Goal: Task Accomplishment & Management: Use online tool/utility

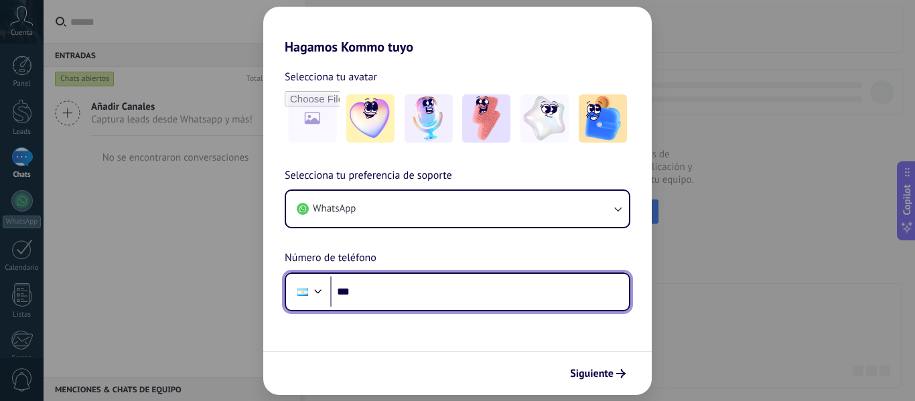
click at [397, 284] on input "***" at bounding box center [479, 292] width 299 height 31
click at [372, 289] on input "**********" at bounding box center [479, 292] width 299 height 31
click at [382, 290] on input "**********" at bounding box center [479, 292] width 299 height 31
click at [380, 289] on input "**********" at bounding box center [479, 292] width 299 height 31
click at [439, 299] on input "**********" at bounding box center [479, 292] width 299 height 31
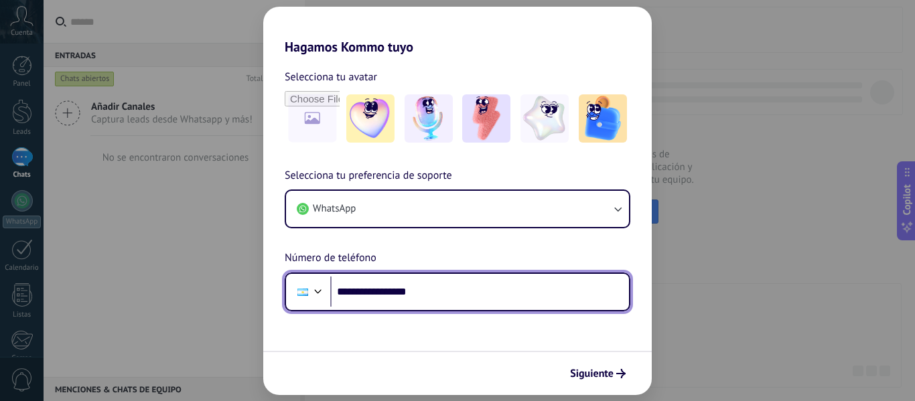
click at [371, 293] on input "**********" at bounding box center [479, 292] width 299 height 31
click at [423, 285] on input "**********" at bounding box center [479, 292] width 299 height 31
click at [373, 295] on input "**********" at bounding box center [479, 292] width 299 height 31
drag, startPoint x: 372, startPoint y: 293, endPoint x: 360, endPoint y: 293, distance: 11.4
click at [360, 293] on input "**********" at bounding box center [479, 292] width 299 height 31
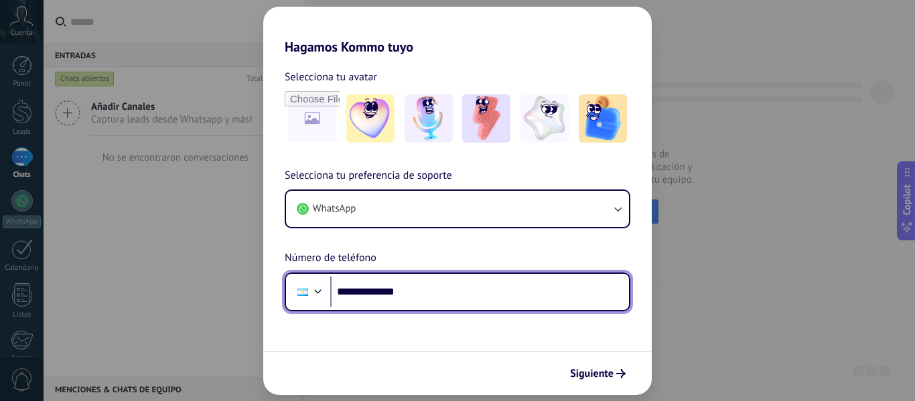
click at [444, 289] on input "**********" at bounding box center [479, 292] width 299 height 31
click at [310, 286] on div at bounding box center [302, 292] width 25 height 28
click at [360, 223] on div "Selecciona tu preferencia de soporte WhatsApp Número de teléfono Phone ***" at bounding box center [457, 239] width 389 height 144
click at [383, 300] on input "*******" at bounding box center [479, 292] width 299 height 31
click at [371, 297] on input "*******" at bounding box center [479, 292] width 299 height 31
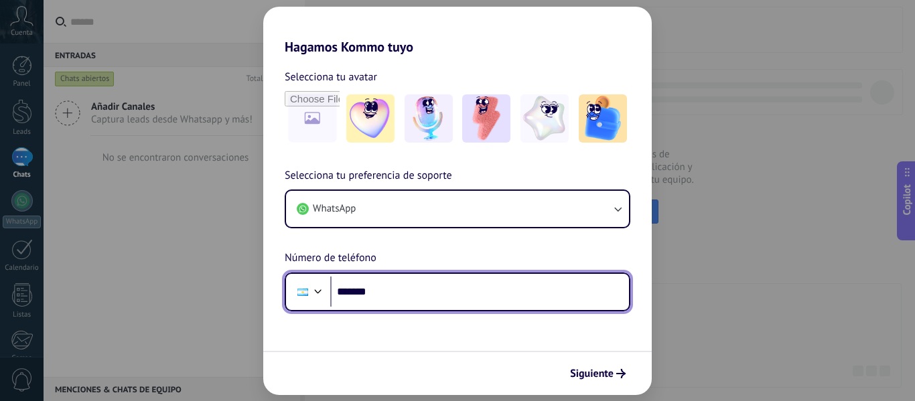
click at [371, 297] on input "*******" at bounding box center [479, 292] width 299 height 31
type input "**********"
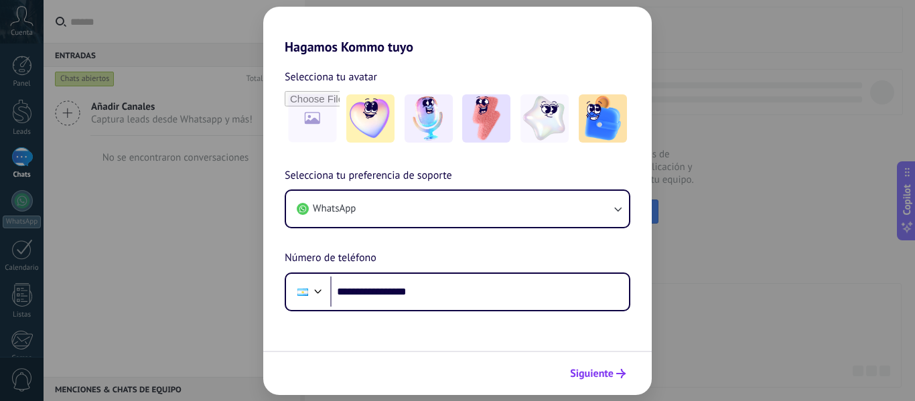
click at [606, 369] on span "Siguiente" at bounding box center [592, 373] width 44 height 9
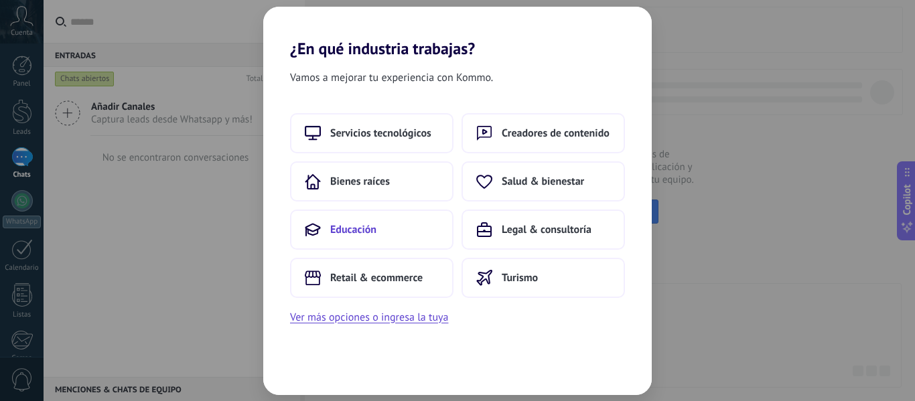
click at [382, 241] on button "Educación" at bounding box center [371, 230] width 163 height 40
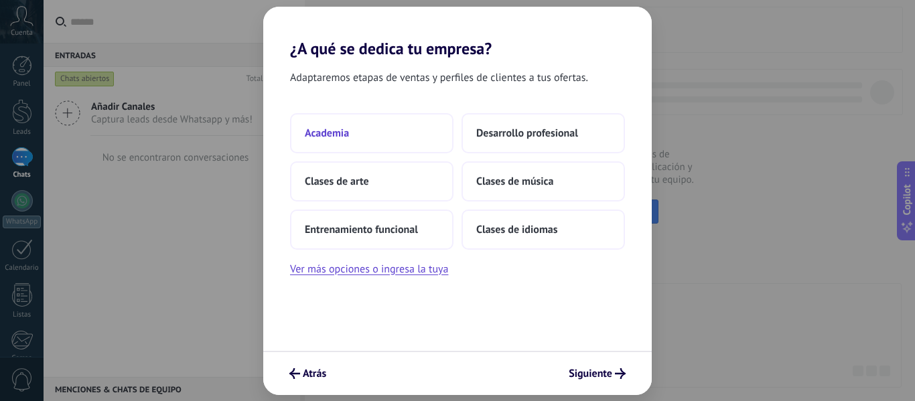
click at [435, 143] on button "Academia" at bounding box center [371, 133] width 163 height 40
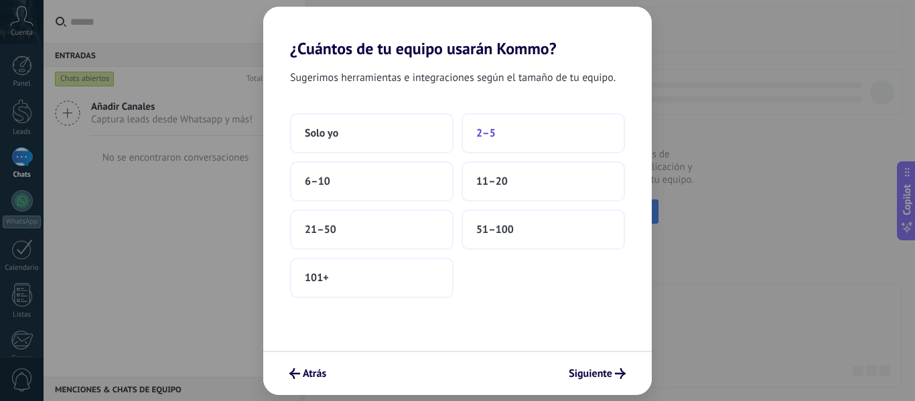
click at [497, 131] on button "2–5" at bounding box center [543, 133] width 163 height 40
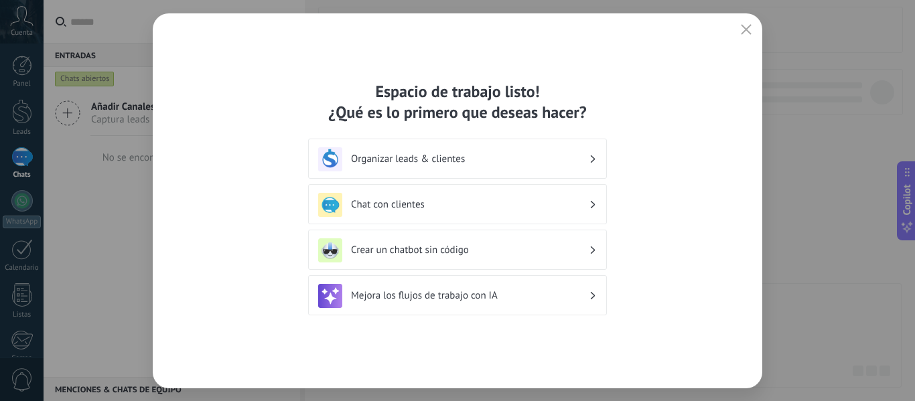
click at [490, 170] on div "Organizar leads & clientes" at bounding box center [457, 159] width 279 height 24
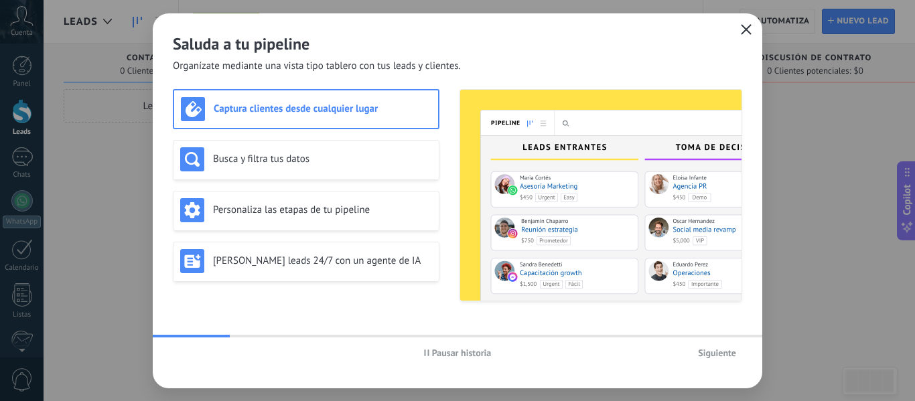
click at [751, 33] on icon "button" at bounding box center [746, 29] width 11 height 11
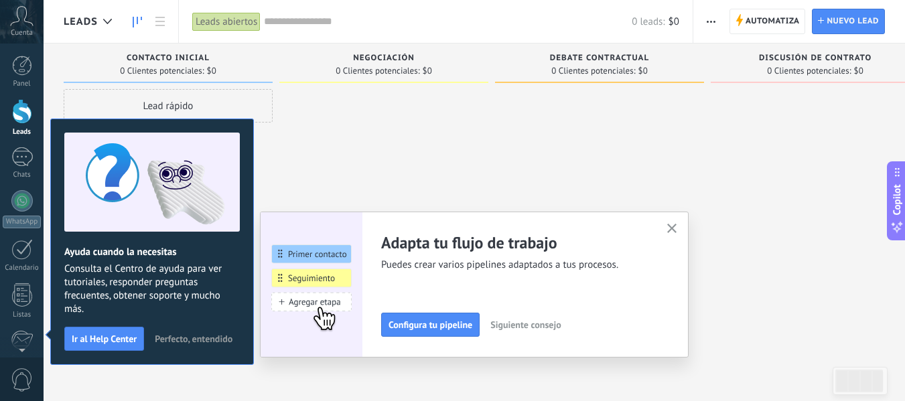
click at [676, 230] on use "button" at bounding box center [672, 229] width 10 height 10
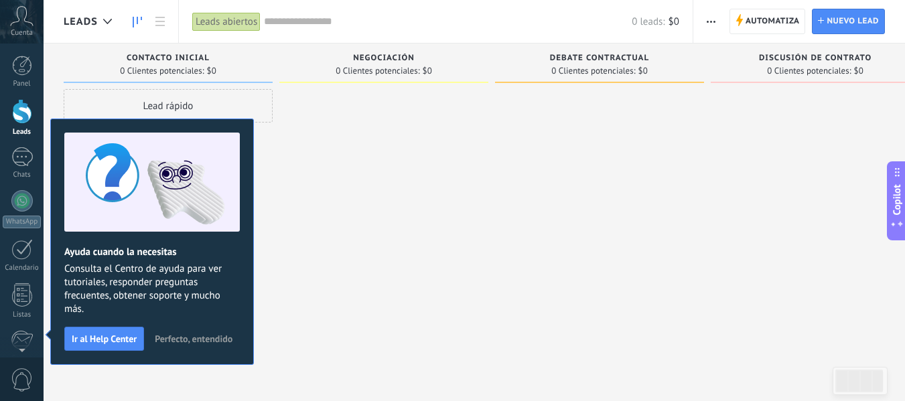
click at [186, 340] on span "Perfecto, entendido" at bounding box center [194, 338] width 78 height 9
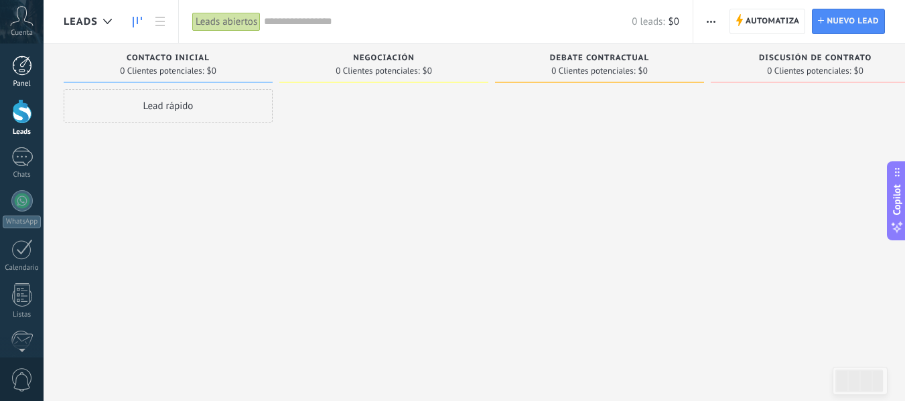
click at [17, 64] on div at bounding box center [22, 66] width 20 height 20
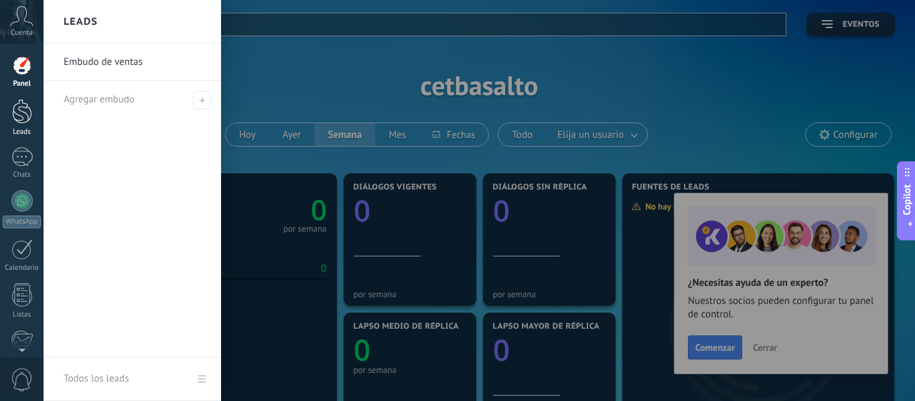
click at [14, 111] on div at bounding box center [22, 111] width 20 height 25
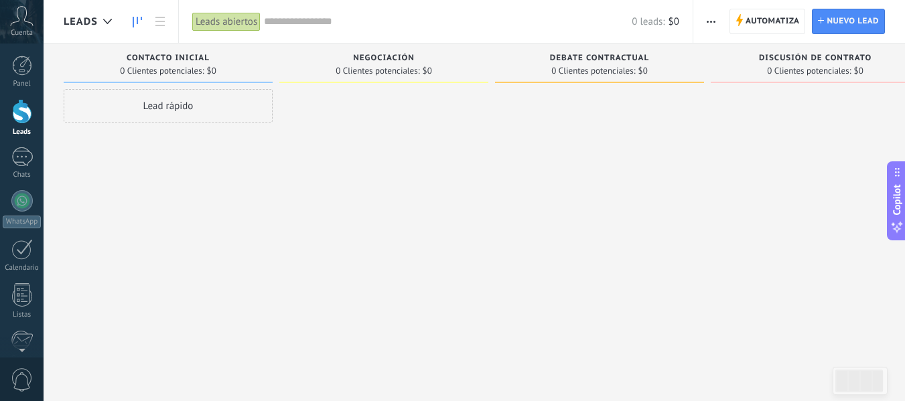
click at [419, 52] on div "Negociación 0 Clientes potenciales: $0" at bounding box center [383, 64] width 209 height 40
click at [399, 56] on span "Negociación" at bounding box center [384, 58] width 62 height 9
click at [778, 12] on span "Automatiza" at bounding box center [773, 21] width 54 height 24
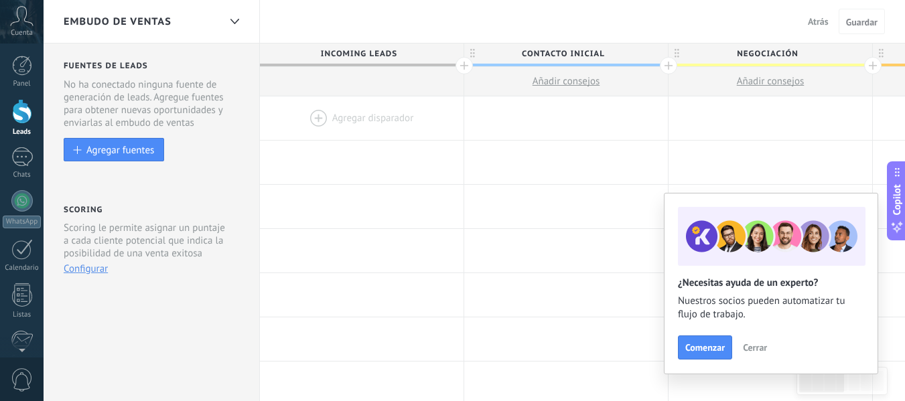
click at [316, 117] on div at bounding box center [362, 118] width 204 height 44
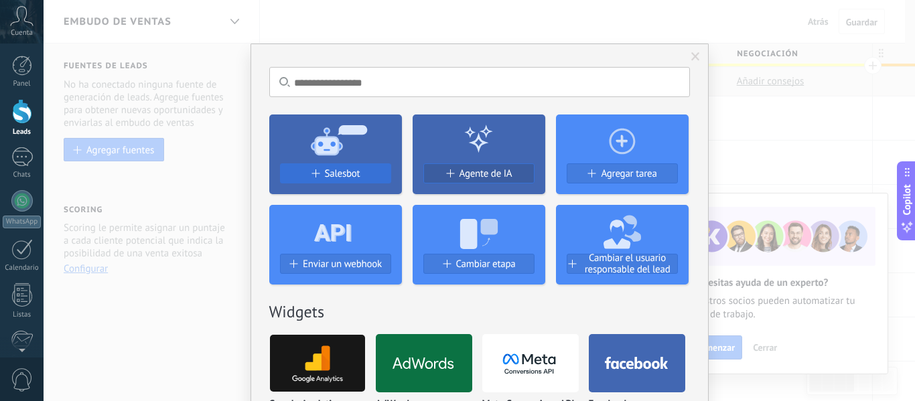
click at [348, 176] on span "Salesbot" at bounding box center [343, 173] width 36 height 11
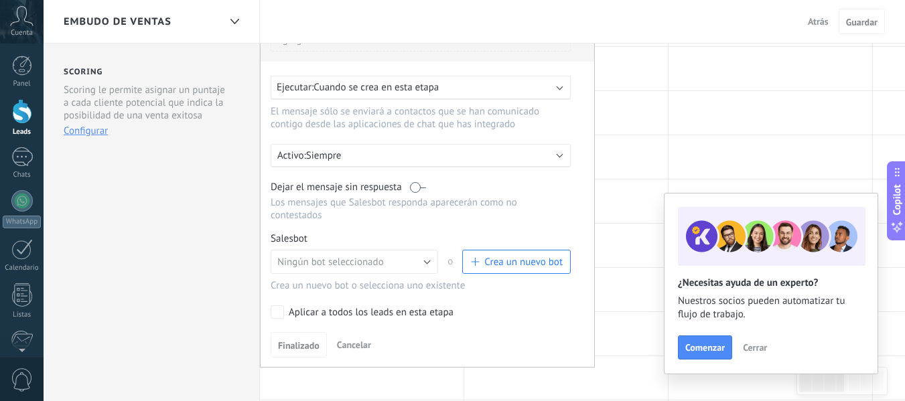
scroll to position [142, 0]
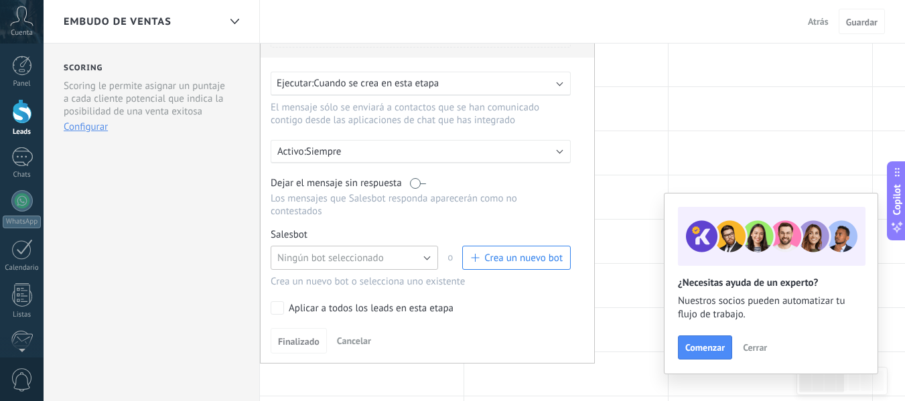
click at [387, 259] on button "Ningún bot seleccionado" at bounding box center [354, 258] width 167 height 24
click at [686, 143] on div at bounding box center [771, 153] width 204 height 44
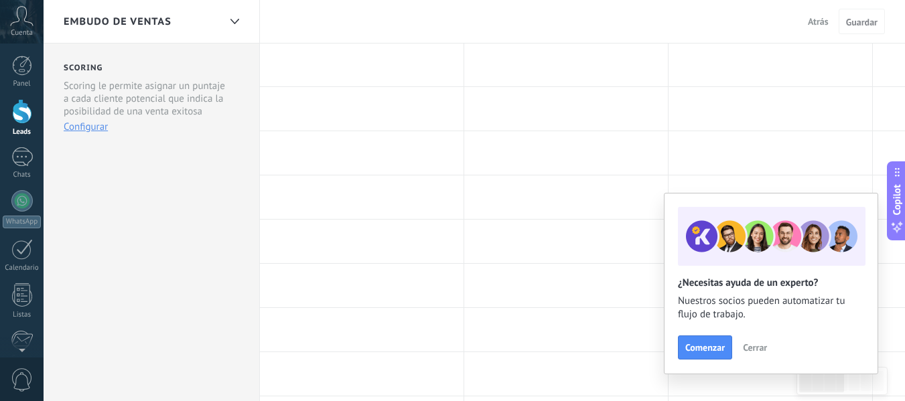
scroll to position [0, 0]
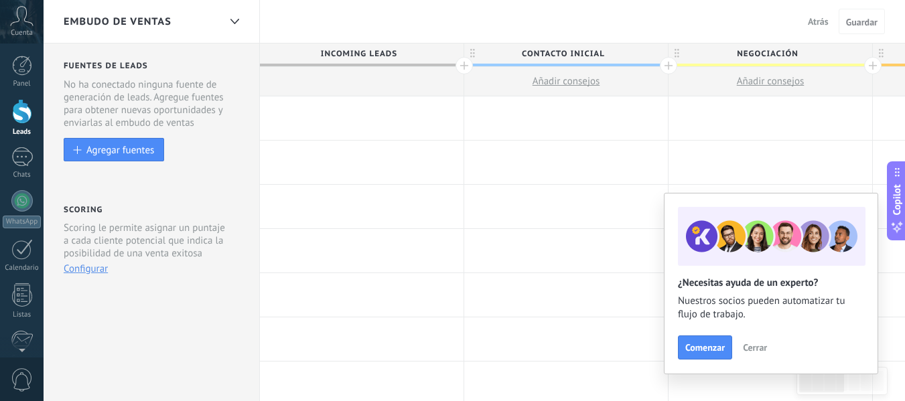
click at [754, 346] on span "Cerrar" at bounding box center [755, 347] width 24 height 9
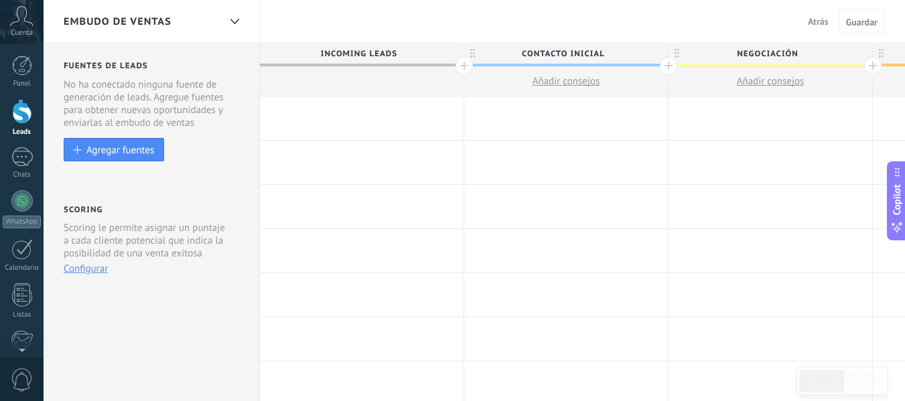
click at [380, 51] on span "Incoming leads" at bounding box center [358, 54] width 197 height 21
click at [464, 66] on div at bounding box center [464, 65] width 17 height 17
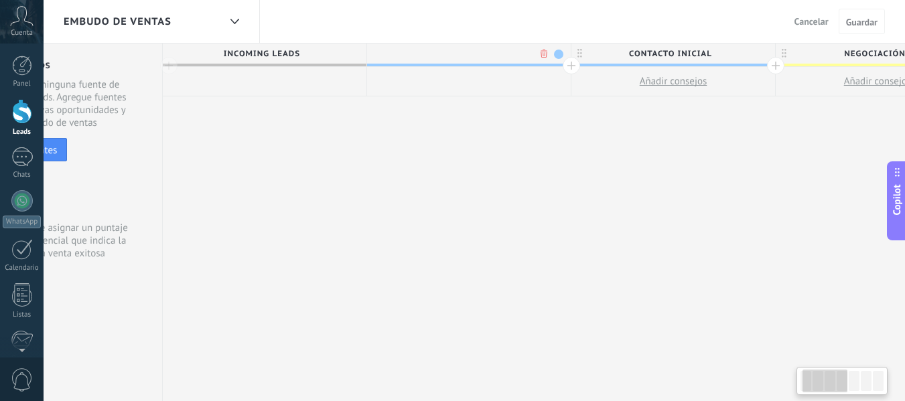
scroll to position [0, 99]
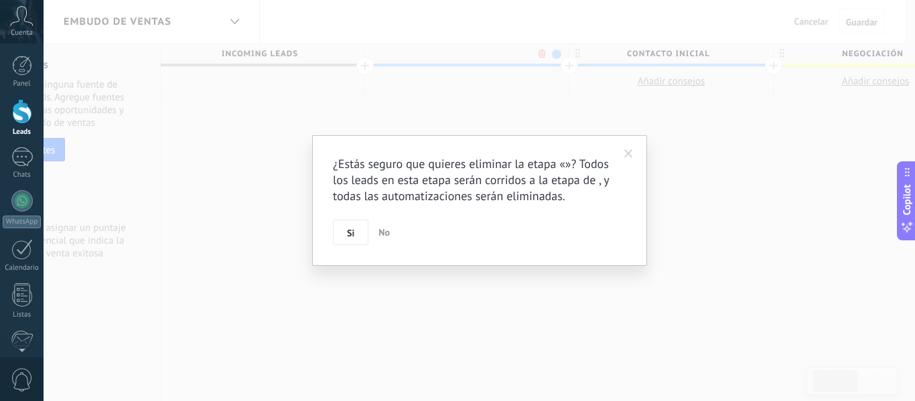
click at [543, 54] on body ".abccls-1,.abccls-2{fill-rule:evenodd}.abccls-2{fill:#fff} .abfcls-1{fill:none}…" at bounding box center [457, 200] width 915 height 401
click at [346, 237] on button "Si" at bounding box center [351, 232] width 36 height 25
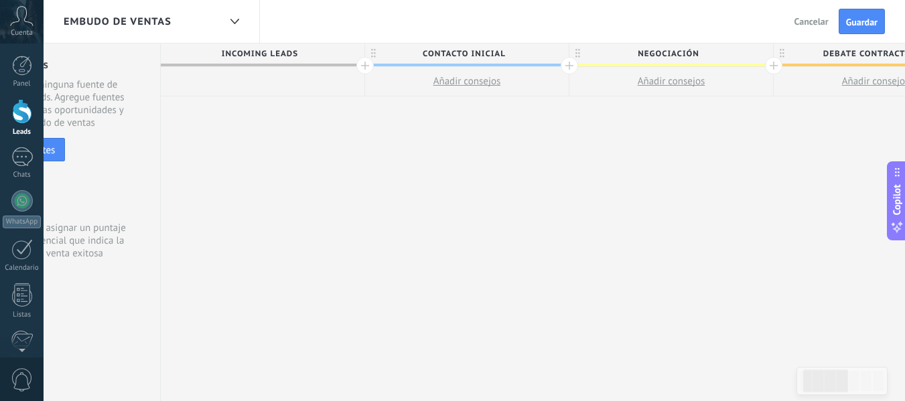
click at [310, 55] on span "Incoming leads" at bounding box center [259, 54] width 197 height 21
drag, startPoint x: 310, startPoint y: 55, endPoint x: 283, endPoint y: 64, distance: 28.2
click at [283, 64] on span "Incoming leads" at bounding box center [259, 54] width 197 height 21
click at [265, 47] on span "Incoming leads" at bounding box center [259, 54] width 197 height 21
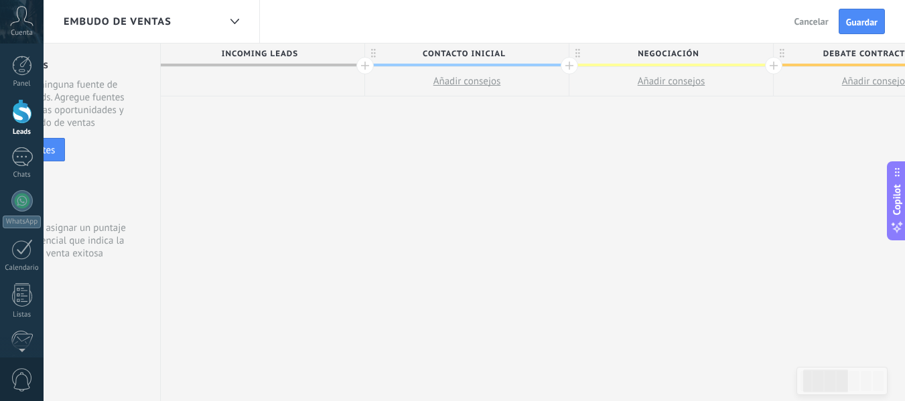
click at [265, 47] on span "Incoming leads" at bounding box center [259, 54] width 197 height 21
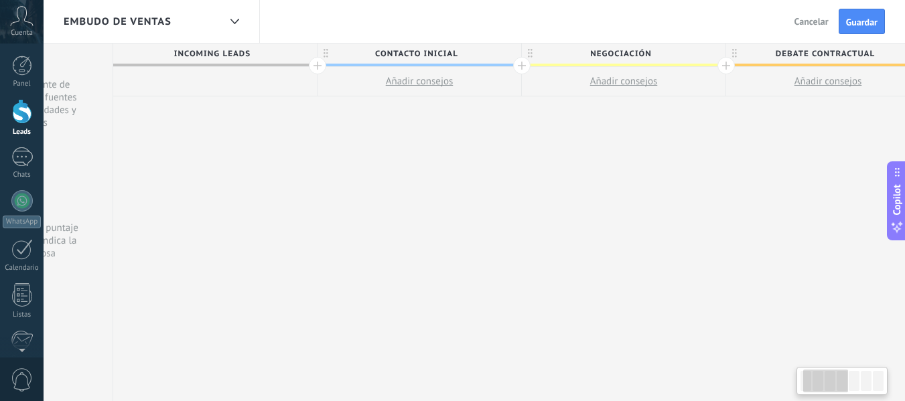
scroll to position [0, 77]
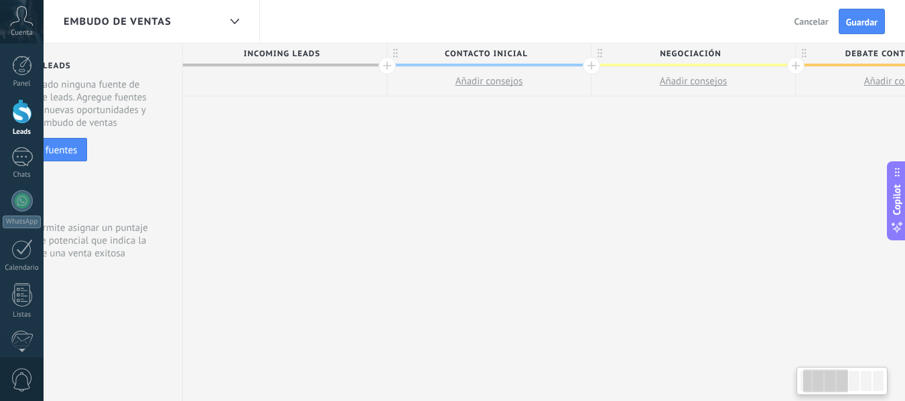
drag, startPoint x: 265, startPoint y: 47, endPoint x: 455, endPoint y: 41, distance: 190.4
click at [455, 41] on div "Embudo de ventas Atrás Cancelar Guardar Fuentes de leads Leads Entrantes Esta f…" at bounding box center [475, 201] width 862 height 402
click at [393, 54] on use at bounding box center [395, 53] width 5 height 9
click at [303, 103] on div "**********" at bounding box center [898, 223] width 1430 height 358
click at [301, 98] on div "**********" at bounding box center [898, 223] width 1430 height 358
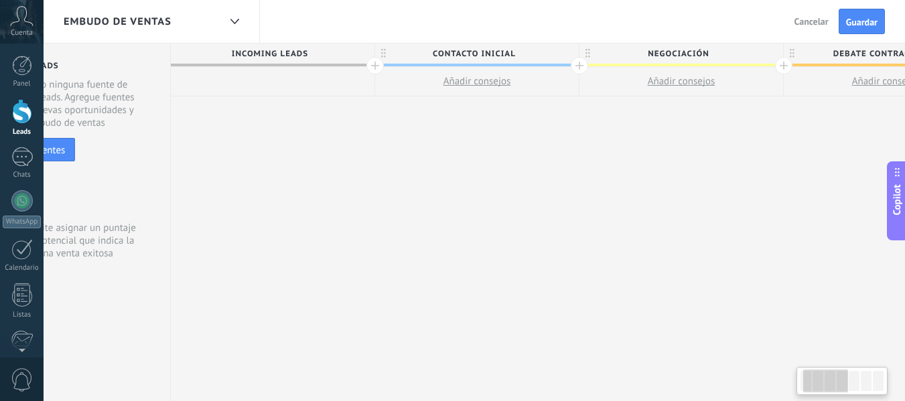
scroll to position [0, 87]
drag, startPoint x: 296, startPoint y: 78, endPoint x: 286, endPoint y: 140, distance: 63.1
click at [286, 140] on div "**********" at bounding box center [888, 223] width 1430 height 358
click at [290, 64] on span "Incoming leads" at bounding box center [271, 54] width 197 height 21
click at [374, 62] on div at bounding box center [376, 65] width 17 height 17
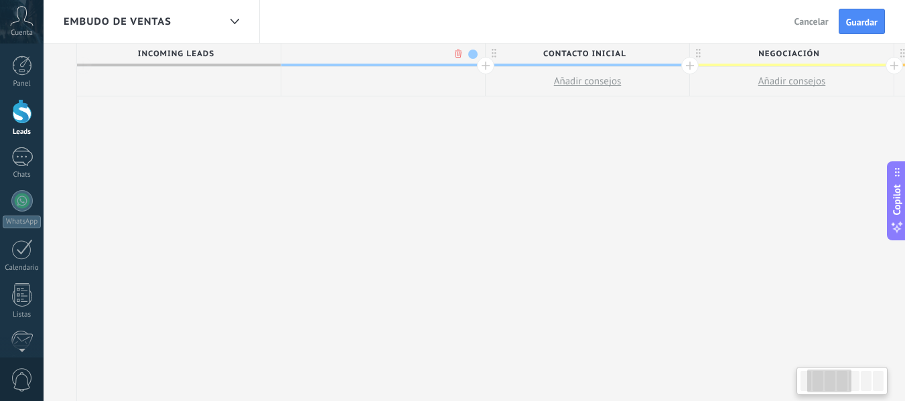
scroll to position [0, 186]
type input "**********"
click at [370, 116] on div "**********" at bounding box center [891, 223] width 1635 height 358
click at [232, 53] on span "Incoming leads" at bounding box center [172, 54] width 197 height 21
click at [281, 64] on span "Nuevo Lead" at bounding box center [376, 54] width 197 height 21
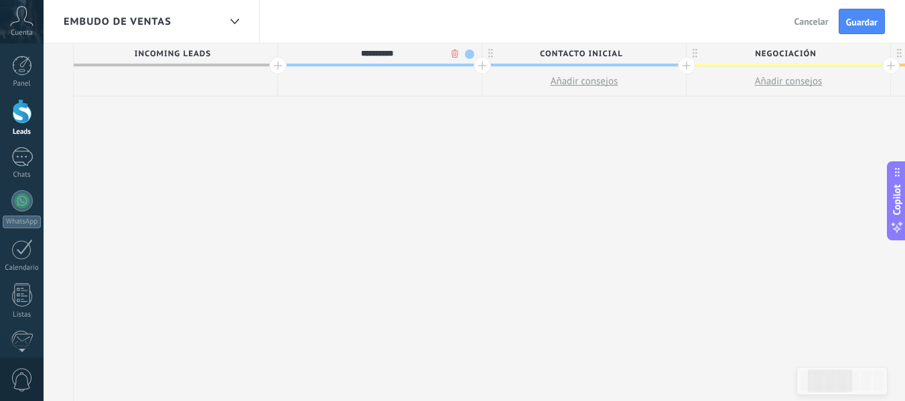
click at [387, 129] on div "**********" at bounding box center [891, 223] width 1635 height 358
click at [483, 64] on div at bounding box center [482, 65] width 17 height 17
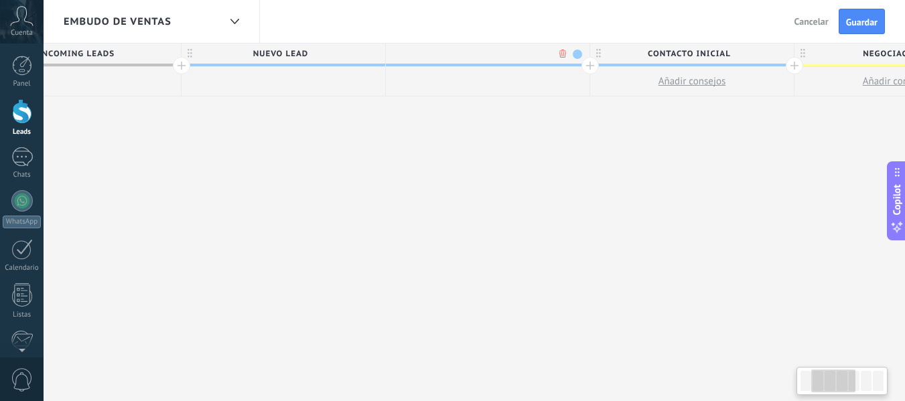
scroll to position [0, 285]
click at [360, 105] on div "**********" at bounding box center [894, 223] width 1839 height 358
click at [329, 51] on span "Nuevo Lead" at bounding box center [277, 54] width 197 height 21
click at [335, 47] on span "Nuevo Lead" at bounding box center [277, 54] width 197 height 21
click at [371, 54] on span at bounding box center [370, 54] width 9 height 9
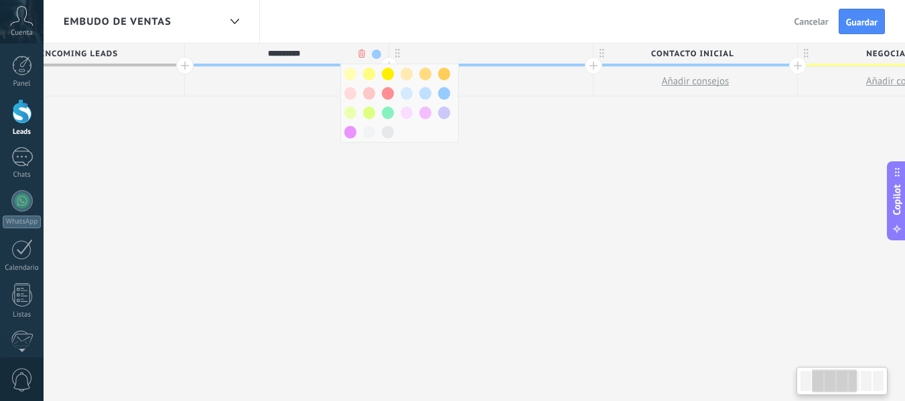
drag, startPoint x: 228, startPoint y: 111, endPoint x: 239, endPoint y: 94, distance: 20.3
click at [239, 94] on div "**********" at bounding box center [900, 223] width 1839 height 358
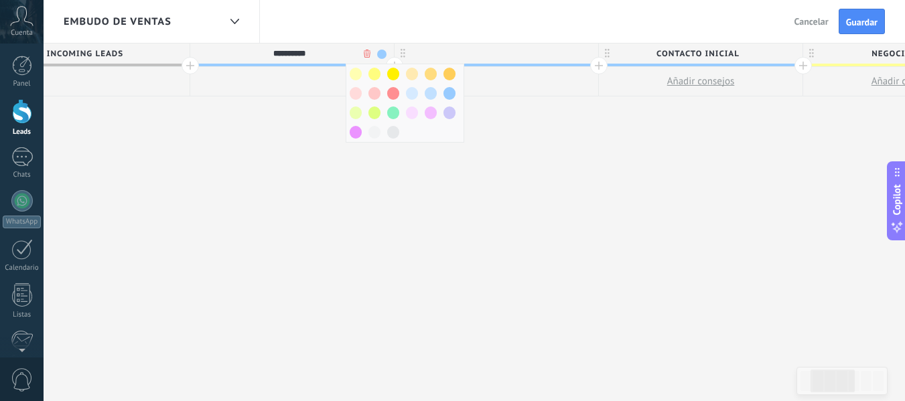
click at [239, 94] on div at bounding box center [292, 81] width 204 height 29
click at [188, 65] on div at bounding box center [190, 65] width 17 height 17
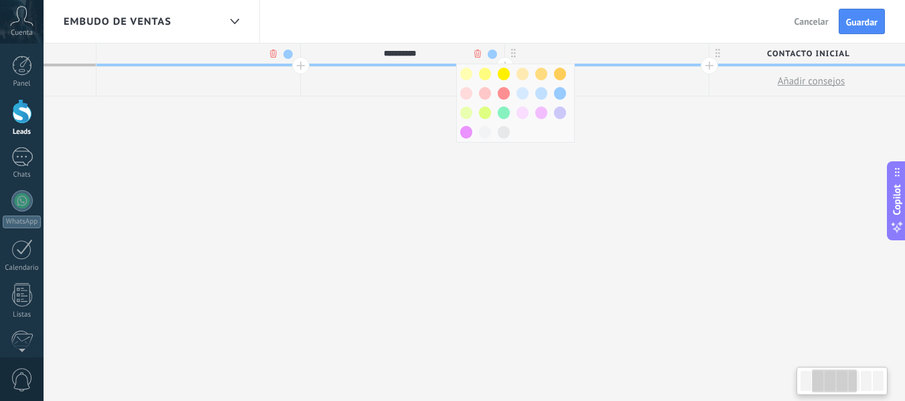
scroll to position [0, 373]
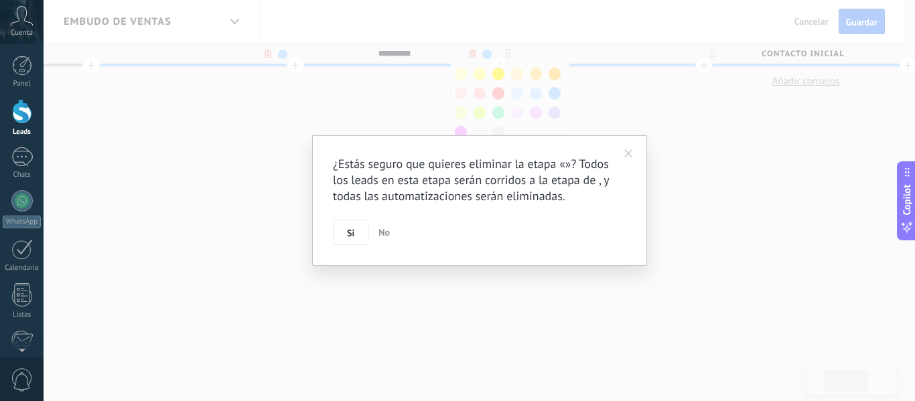
click at [269, 54] on body ".abccls-1,.abccls-2{fill-rule:evenodd}.abccls-2{fill:#fff} .abfcls-1{fill:none}…" at bounding box center [457, 200] width 915 height 401
click at [354, 226] on button "Si" at bounding box center [351, 232] width 36 height 25
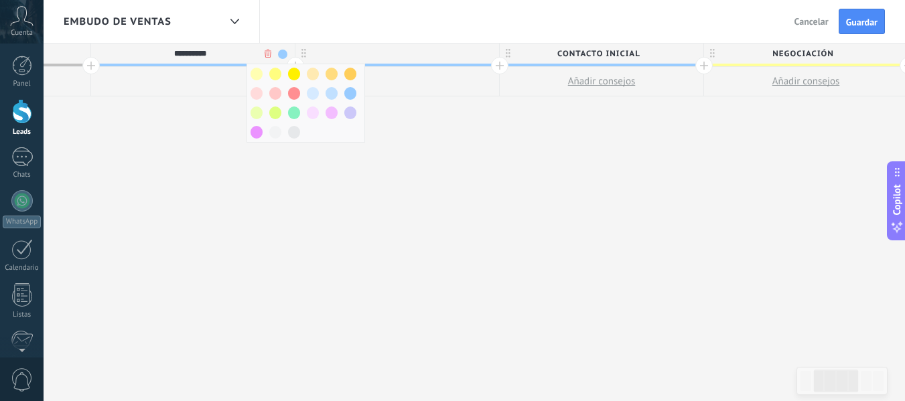
click at [226, 51] on input "**********" at bounding box center [190, 54] width 178 height 20
type input "*"
type input "**********"
click at [238, 172] on div "**********" at bounding box center [806, 223] width 1839 height 358
click at [478, 109] on div "**********" at bounding box center [806, 223] width 1839 height 358
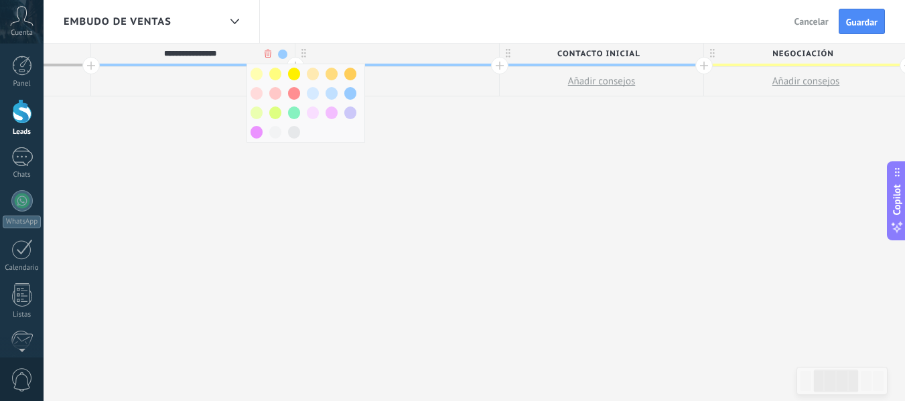
click at [397, 120] on div "**********" at bounding box center [806, 223] width 1839 height 358
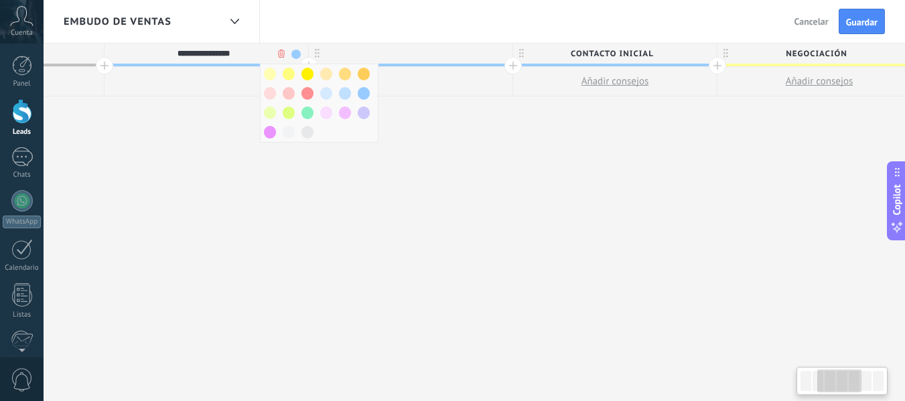
drag, startPoint x: 397, startPoint y: 120, endPoint x: 424, endPoint y: 145, distance: 37.5
click at [424, 145] on div "**********" at bounding box center [819, 223] width 1839 height 358
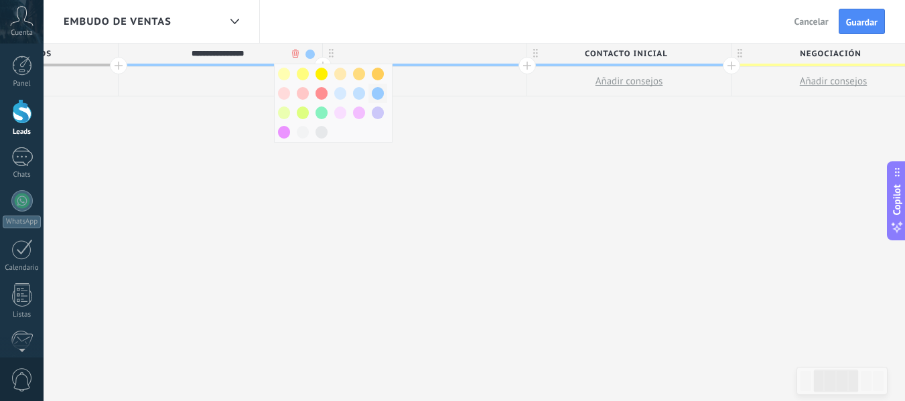
click at [378, 90] on span at bounding box center [378, 93] width 12 height 13
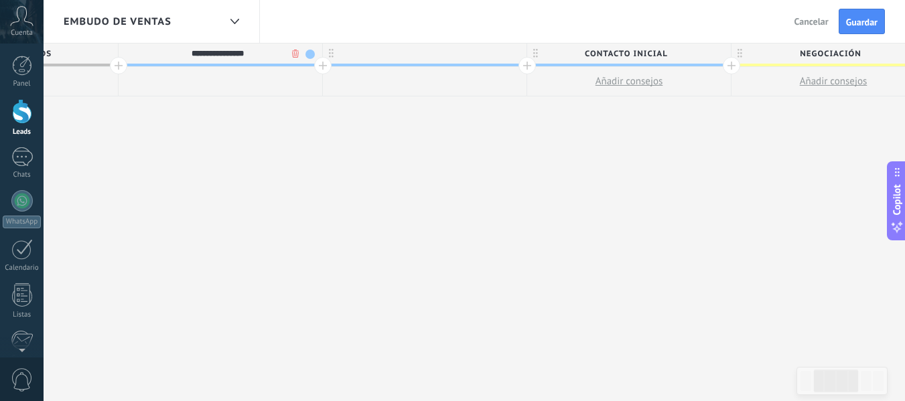
click at [414, 54] on div at bounding box center [425, 54] width 204 height 20
click at [425, 61] on div at bounding box center [425, 54] width 204 height 20
type input "**********"
click at [618, 49] on span "Contacto inicial" at bounding box center [625, 54] width 197 height 21
type input "*"
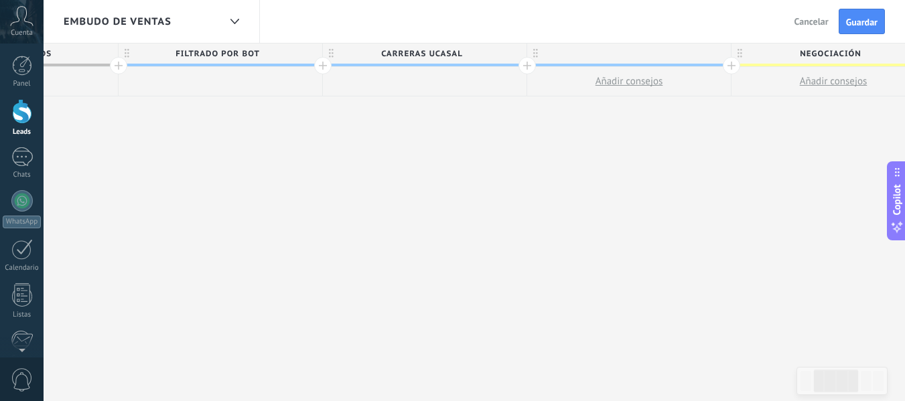
click at [587, 52] on div at bounding box center [629, 54] width 204 height 20
type input "**********"
click at [455, 57] on span "carreras ucasal" at bounding box center [421, 54] width 197 height 21
click at [429, 54] on input "**********" at bounding box center [422, 54] width 178 height 20
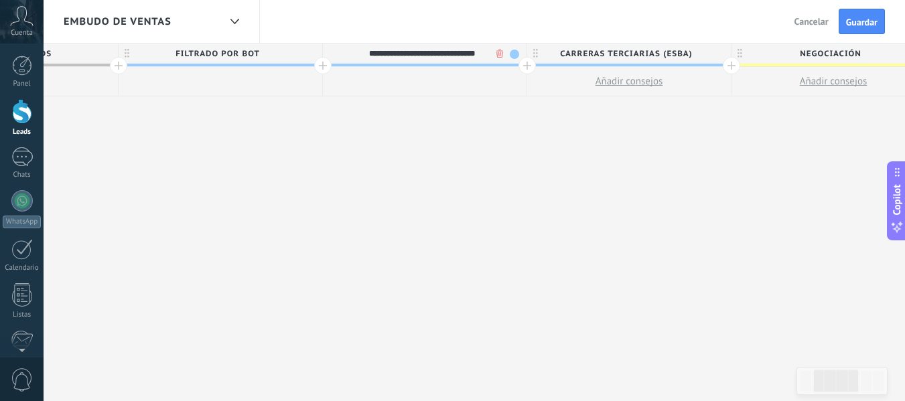
type input "**********"
click at [490, 152] on div "**********" at bounding box center [833, 223] width 1839 height 358
click at [803, 52] on span "Negociación" at bounding box center [830, 54] width 197 height 21
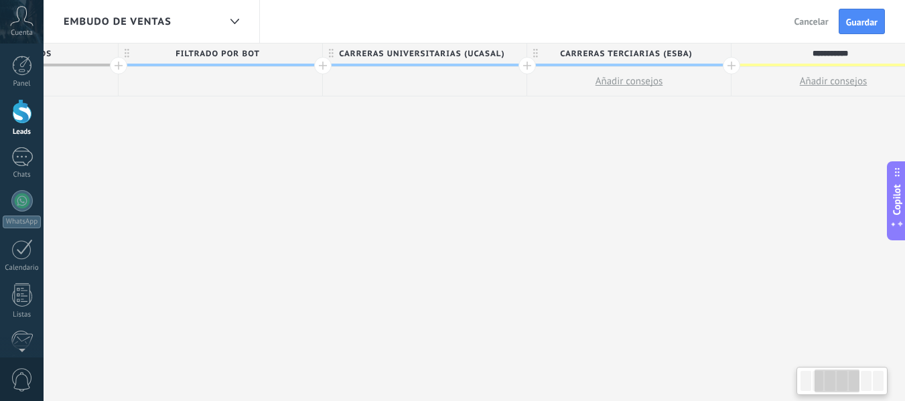
scroll to position [0, 360]
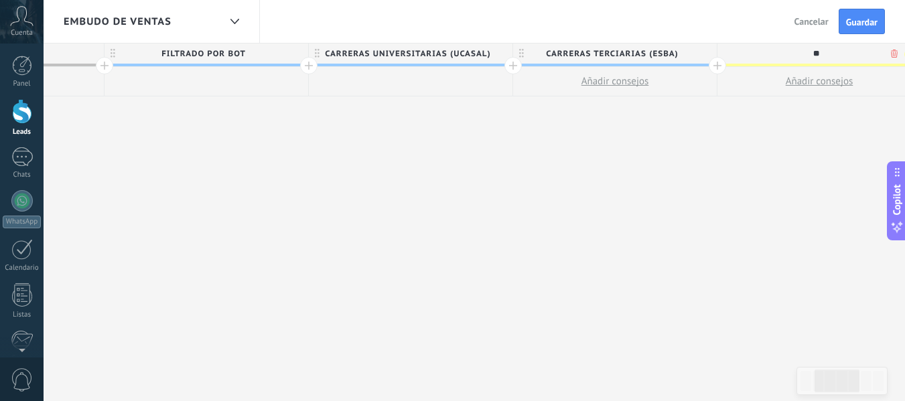
type input "*"
type input "**********"
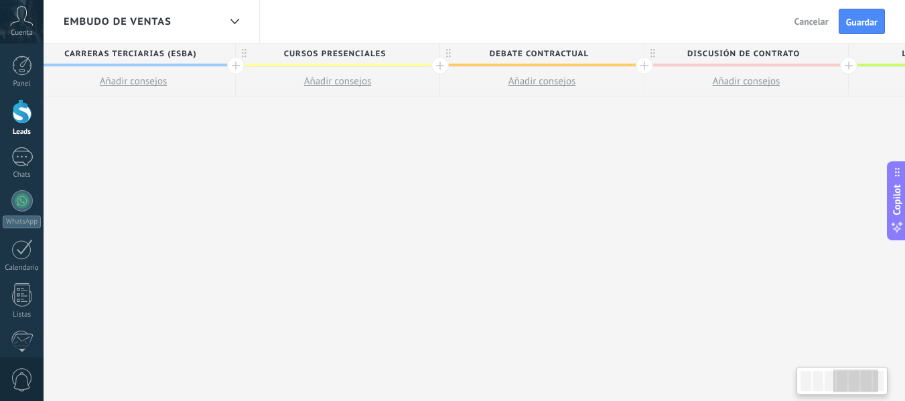
scroll to position [0, 860]
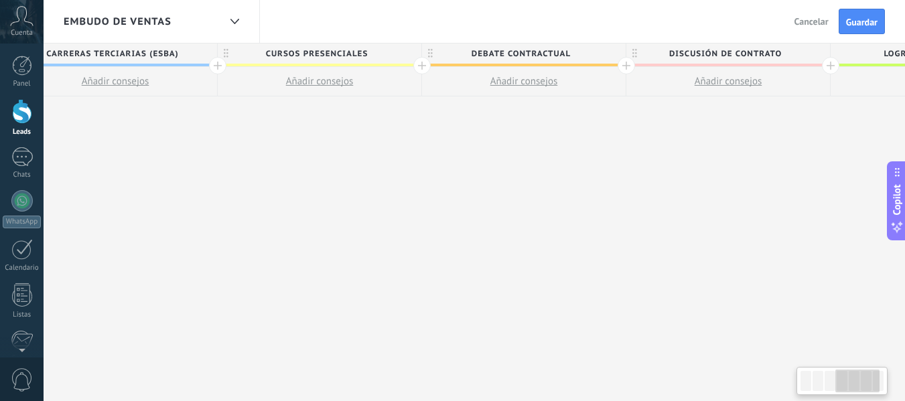
drag, startPoint x: 762, startPoint y: 174, endPoint x: 263, endPoint y: 253, distance: 505.9
click at [263, 253] on div "**********" at bounding box center [319, 223] width 1839 height 358
click at [542, 53] on span "Debate contractual" at bounding box center [520, 54] width 197 height 21
type input "*"
type input "**********"
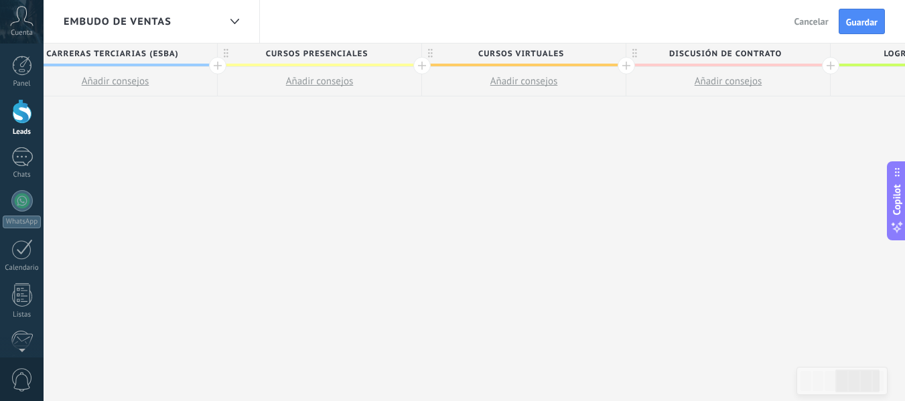
click at [738, 46] on span "Discusión de contrato" at bounding box center [724, 54] width 197 height 21
type input "*"
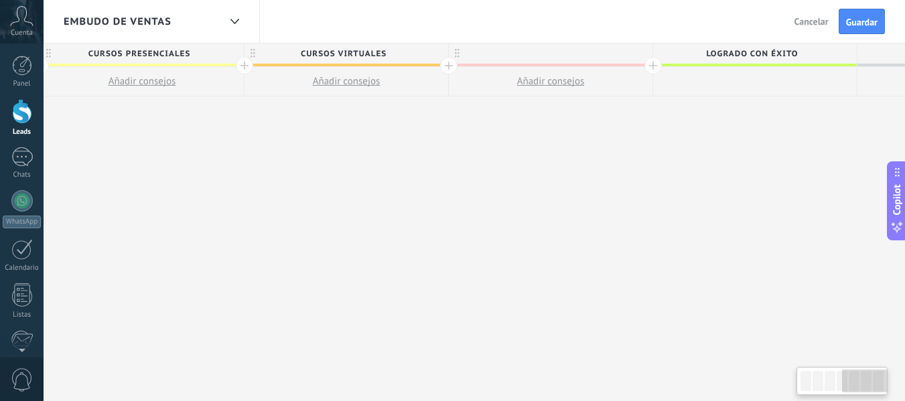
drag, startPoint x: 763, startPoint y: 155, endPoint x: 553, endPoint y: 171, distance: 210.3
click at [553, 171] on div "**********" at bounding box center [142, 223] width 1839 height 358
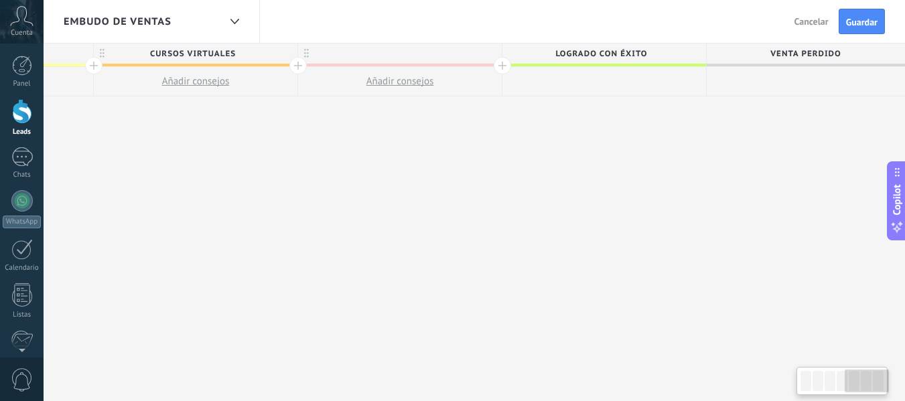
scroll to position [0, 1194]
drag, startPoint x: 687, startPoint y: 137, endPoint x: 496, endPoint y: 151, distance: 192.1
click at [297, 66] on div at bounding box center [291, 65] width 17 height 17
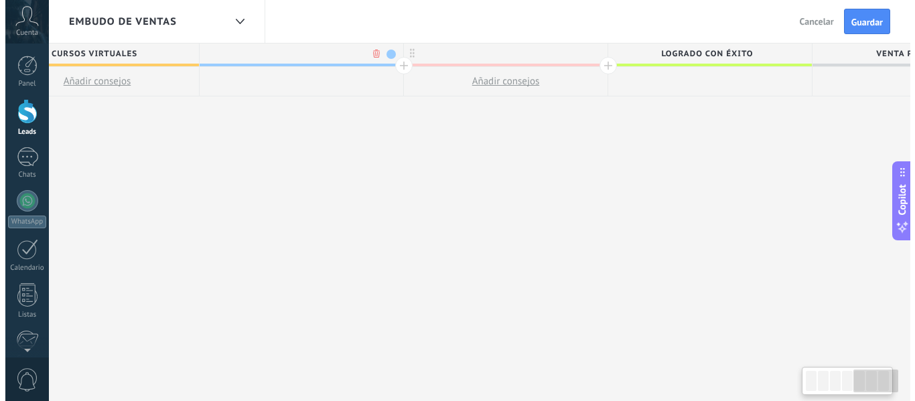
scroll to position [0, 1293]
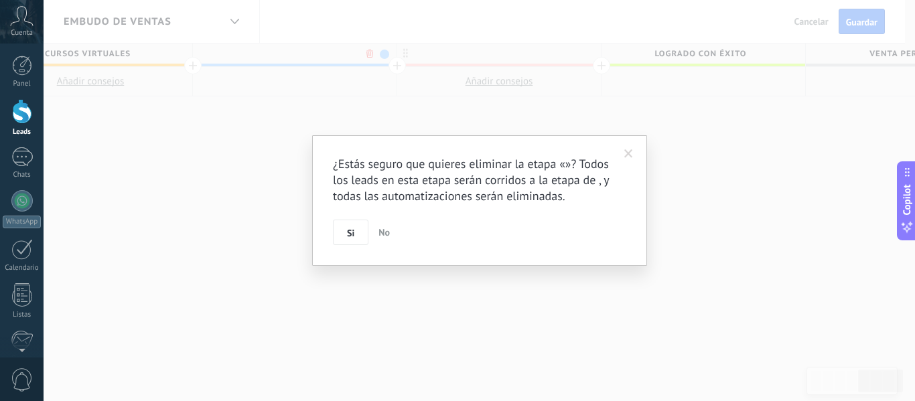
click at [369, 51] on body ".abccls-1,.abccls-2{fill-rule:evenodd}.abccls-2{fill:#fff} .abfcls-1{fill:none}…" at bounding box center [457, 200] width 915 height 401
click at [350, 222] on button "Si" at bounding box center [351, 232] width 36 height 25
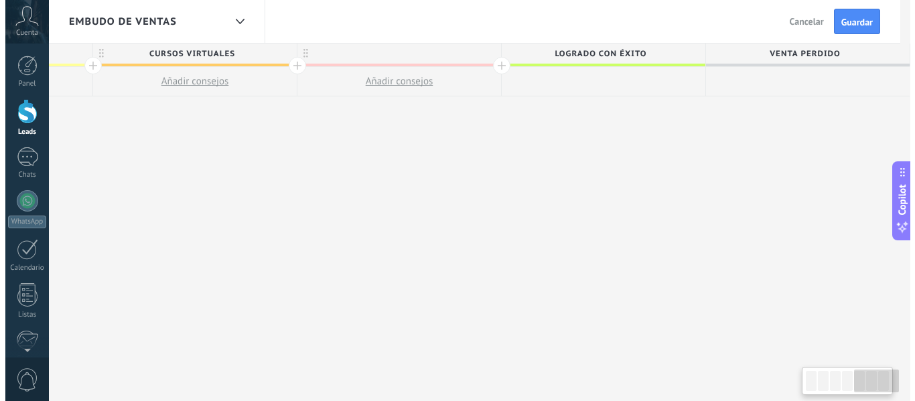
scroll to position [0, 1184]
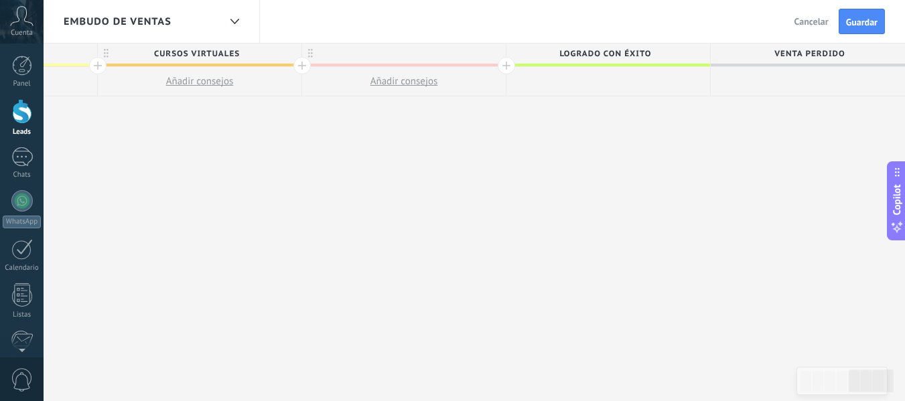
click at [443, 68] on button "Añadir consejos" at bounding box center [404, 81] width 204 height 29
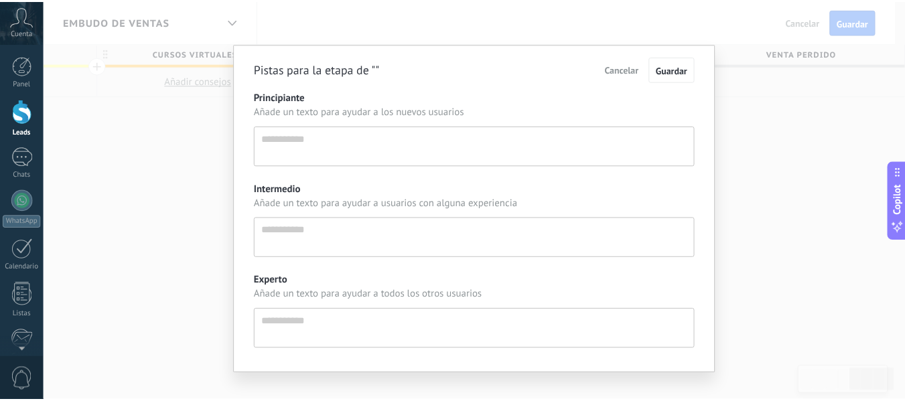
scroll to position [13, 0]
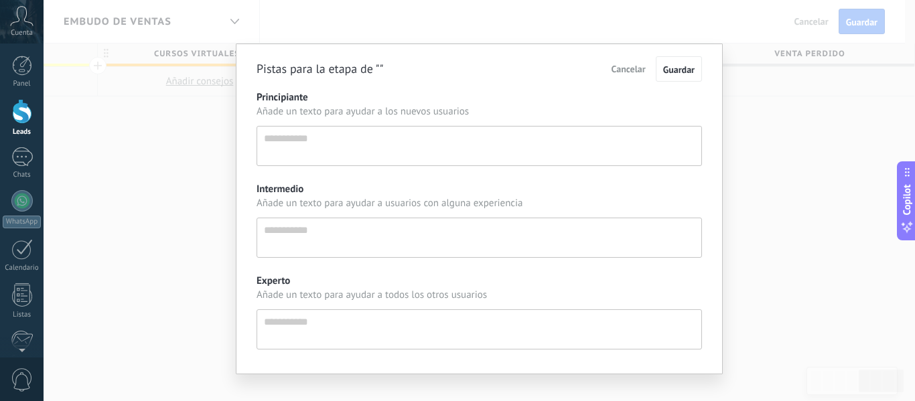
click at [443, 68] on div "Pistas para la etapa de "" Cancelar Guardar" at bounding box center [480, 68] width 446 height 25
click at [628, 63] on span "Cancelar" at bounding box center [629, 69] width 34 height 12
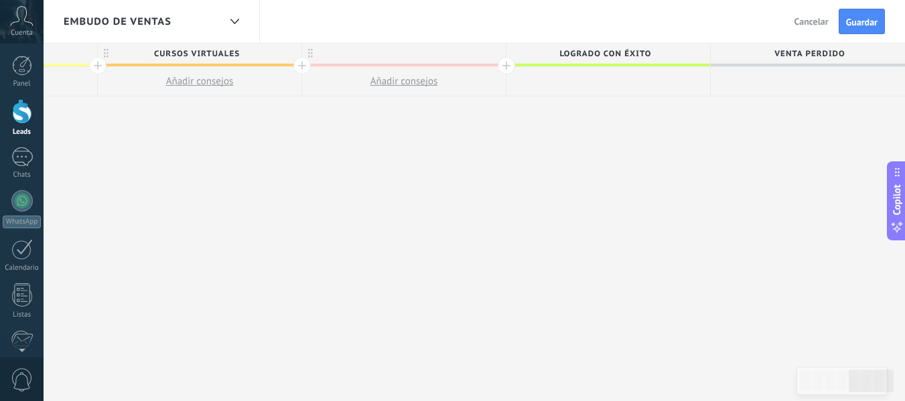
click at [477, 81] on button "Añadir consejos" at bounding box center [404, 81] width 204 height 29
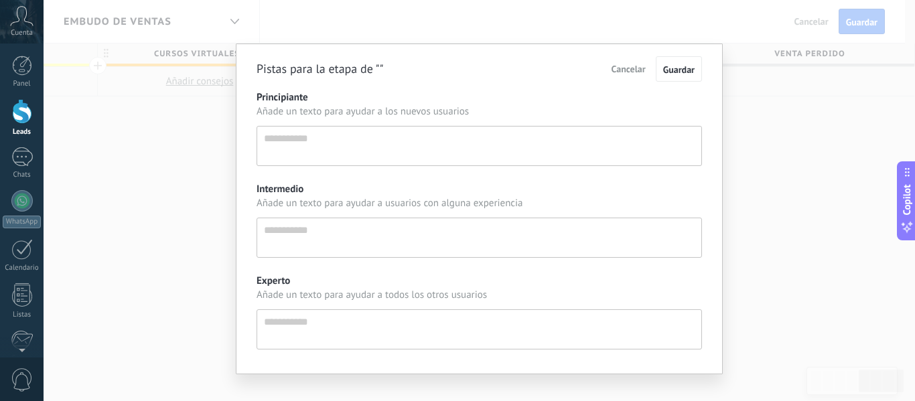
click at [626, 64] on span "Cancelar" at bounding box center [629, 69] width 34 height 12
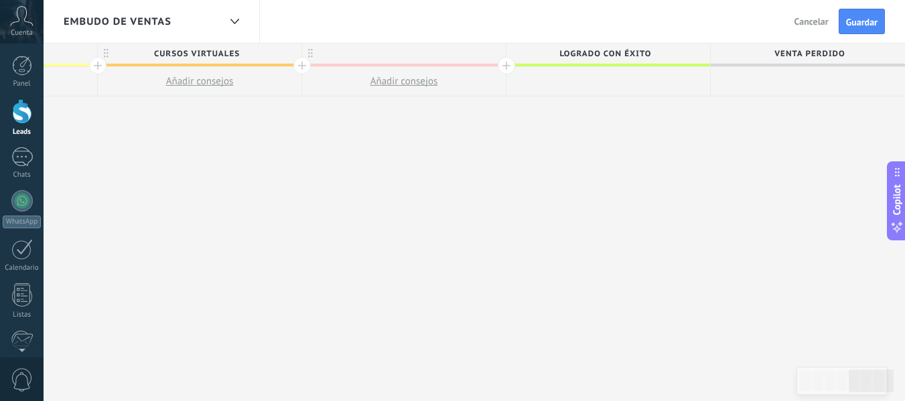
click at [501, 69] on div at bounding box center [506, 65] width 17 height 17
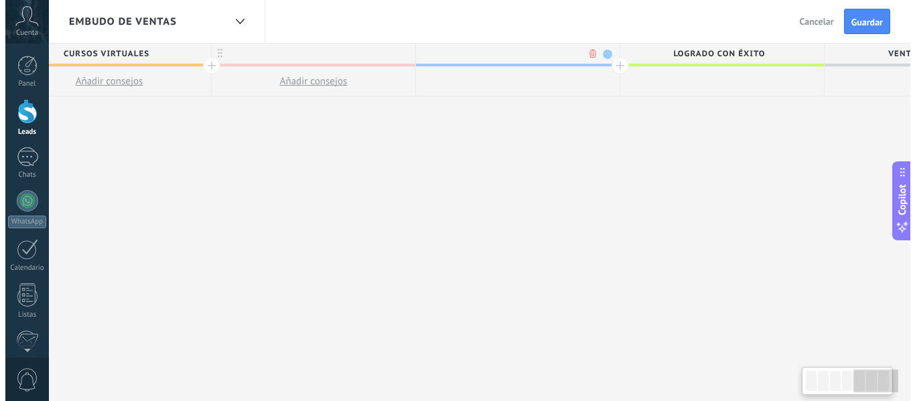
scroll to position [0, 1283]
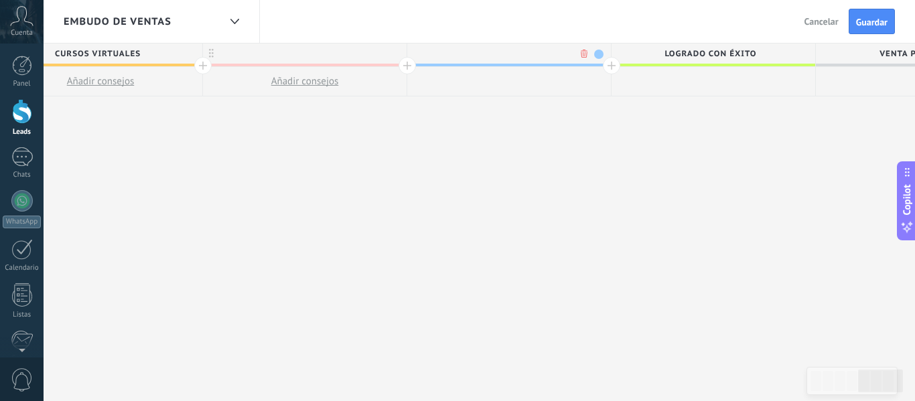
click at [585, 54] on body ".abccls-1,.abccls-2{fill-rule:evenodd}.abccls-2{fill:#fff} .abfcls-1{fill:none}…" at bounding box center [457, 200] width 915 height 401
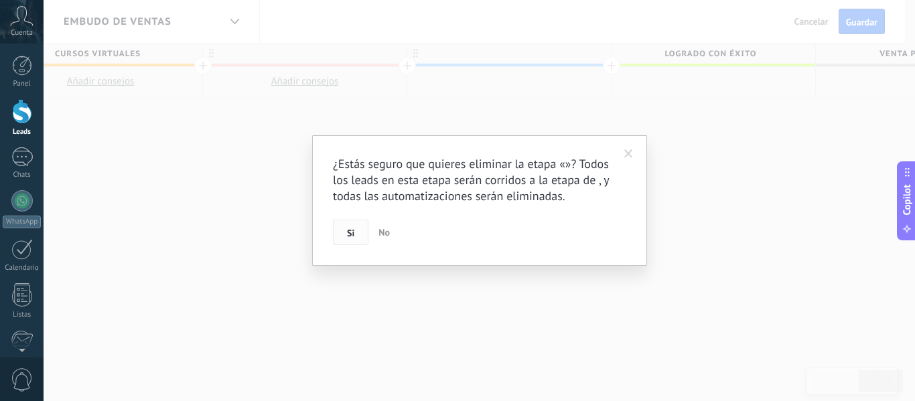
click at [348, 234] on span "Si" at bounding box center [350, 232] width 7 height 9
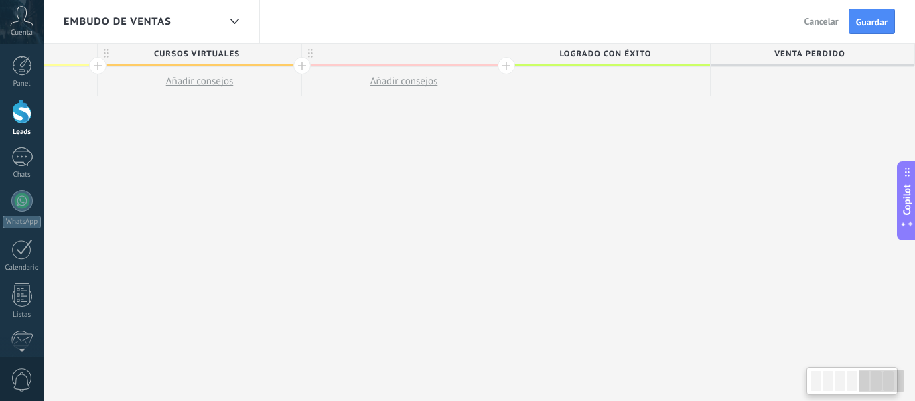
scroll to position [0, 1184]
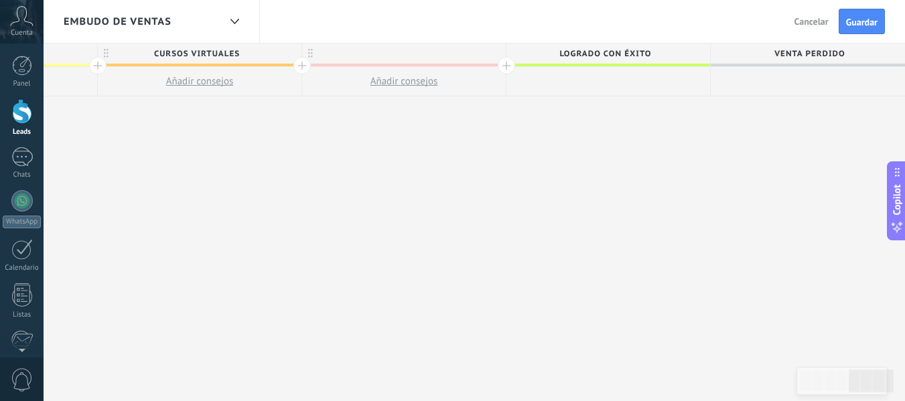
click at [462, 75] on button "Añadir consejos" at bounding box center [404, 81] width 204 height 29
type textarea "**********"
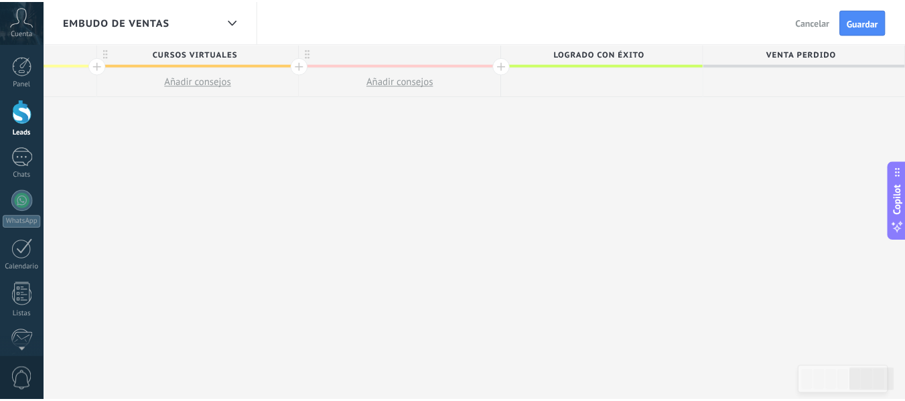
scroll to position [13, 0]
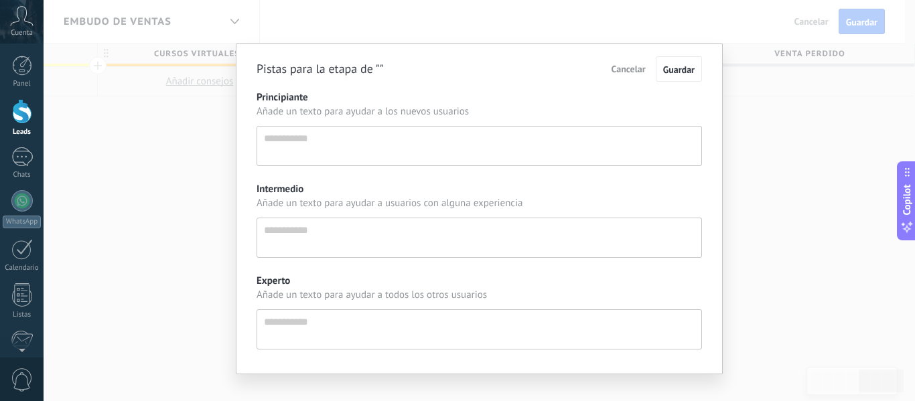
click at [758, 176] on div "Pistas para la etapa de "" Cancelar Guardar Principiante Añade un texto para ay…" at bounding box center [480, 200] width 872 height 401
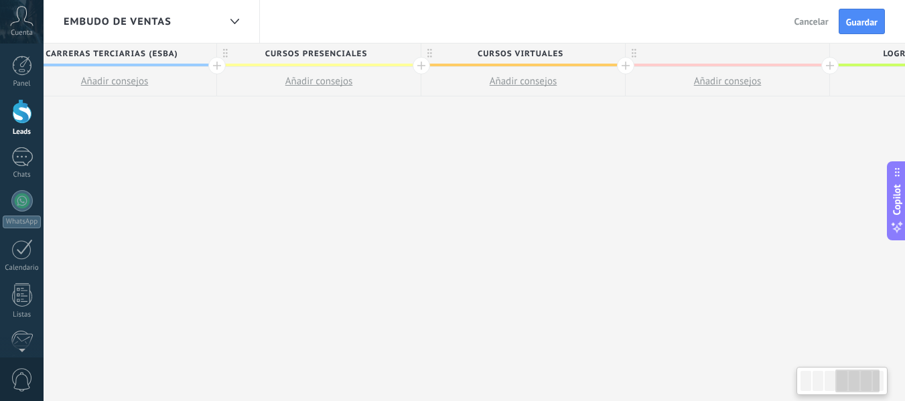
scroll to position [0, 606]
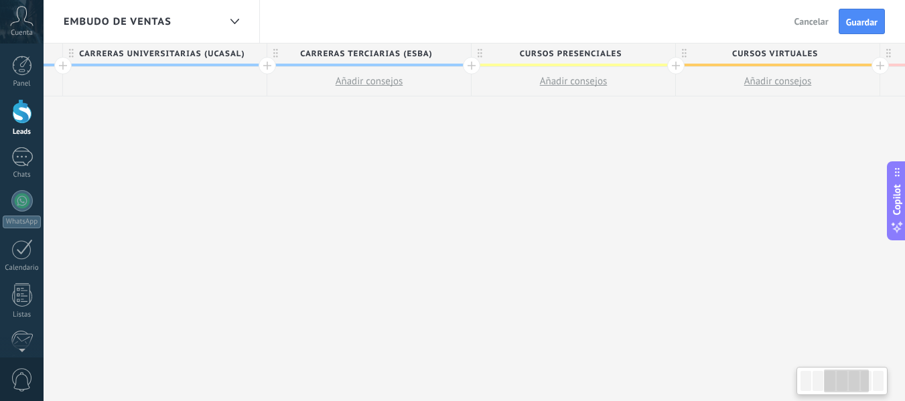
drag, startPoint x: 246, startPoint y: 164, endPoint x: 915, endPoint y: 175, distance: 668.7
click at [905, 175] on html ".abccls-1,.abccls-2{fill-rule:evenodd}.abccls-2{fill:#fff} .abfcls-1{fill:none}…" at bounding box center [452, 200] width 905 height 401
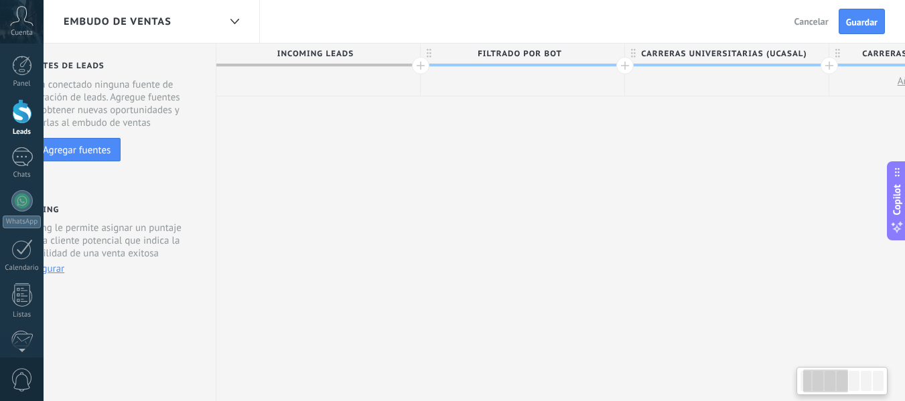
scroll to position [0, 43]
drag, startPoint x: 239, startPoint y: 131, endPoint x: 802, endPoint y: 159, distance: 563.5
click at [420, 69] on div at bounding box center [421, 65] width 17 height 17
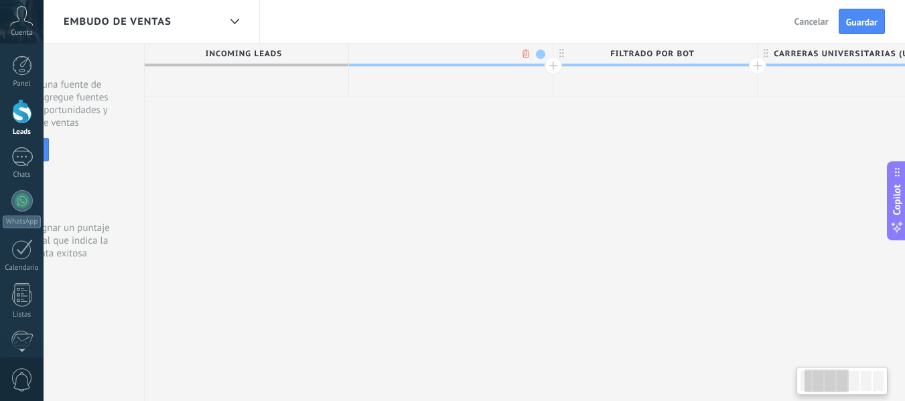
scroll to position [0, 142]
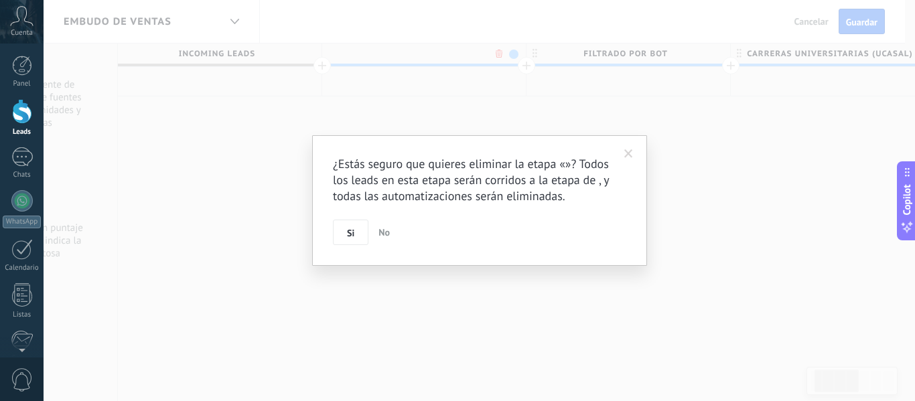
click at [500, 51] on body ".abccls-1,.abccls-2{fill-rule:evenodd}.abccls-2{fill:#fff} .abfcls-1{fill:none}…" at bounding box center [457, 200] width 915 height 401
click at [348, 231] on span "Si" at bounding box center [350, 232] width 7 height 9
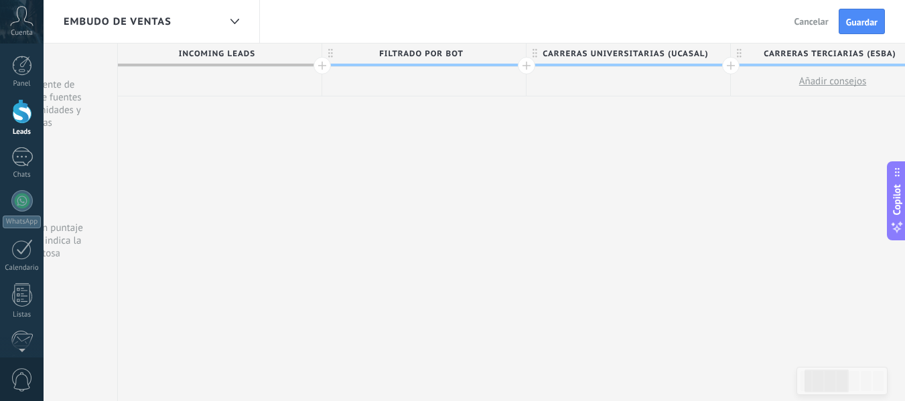
click at [247, 56] on span "Incoming leads" at bounding box center [216, 54] width 197 height 21
drag, startPoint x: 858, startPoint y: 7, endPoint x: 858, endPoint y: 16, distance: 9.4
click at [858, 16] on div "Atrás Cancelar Guardar" at bounding box center [841, 21] width 127 height 43
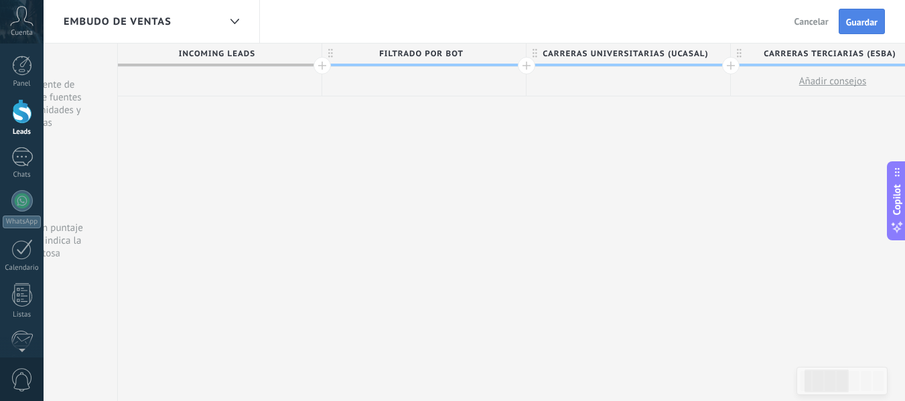
click at [858, 16] on button "Guardar" at bounding box center [862, 21] width 46 height 25
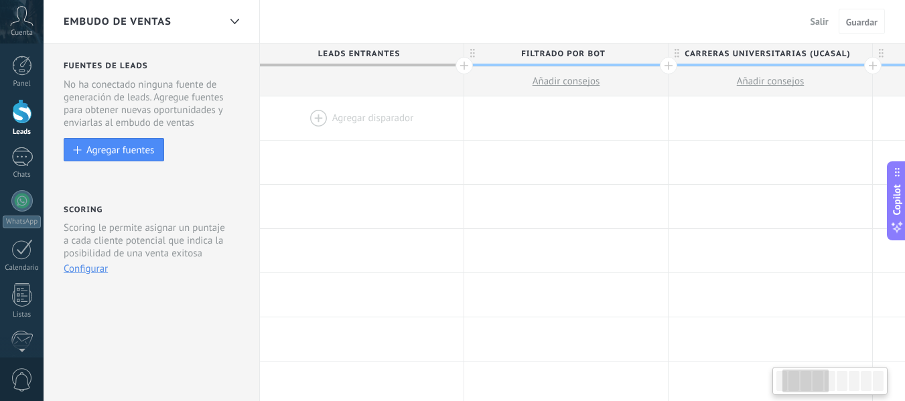
scroll to position [0, 142]
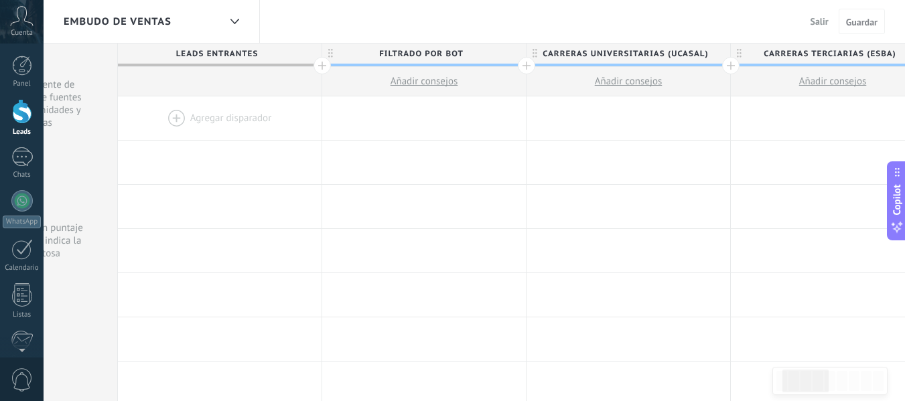
click at [469, 54] on span "filtrado por bot" at bounding box center [420, 54] width 197 height 21
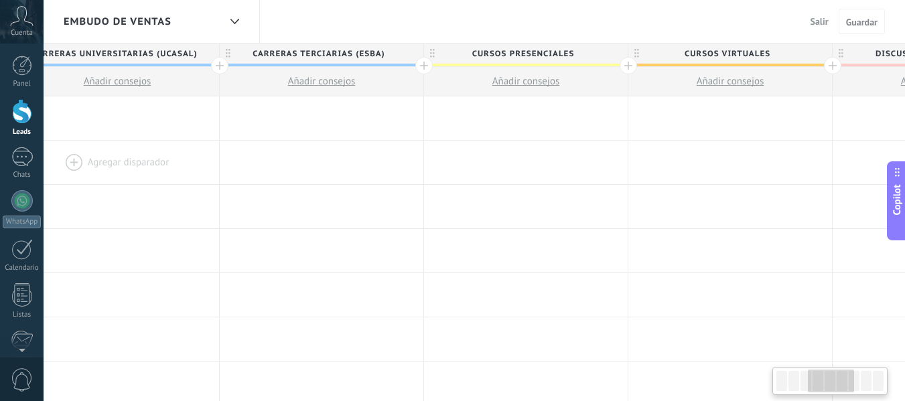
scroll to position [0, 660]
drag, startPoint x: 596, startPoint y: 121, endPoint x: 78, endPoint y: 166, distance: 519.9
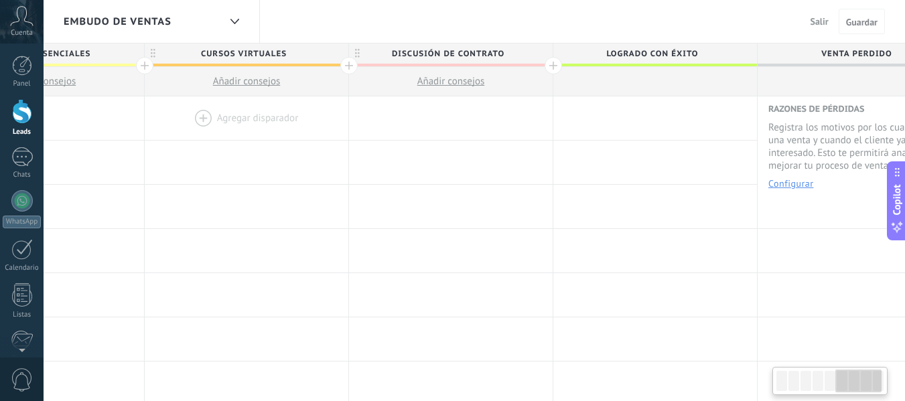
drag, startPoint x: 693, startPoint y: 115, endPoint x: 245, endPoint y: 131, distance: 448.5
click at [245, 131] on div at bounding box center [247, 118] width 204 height 44
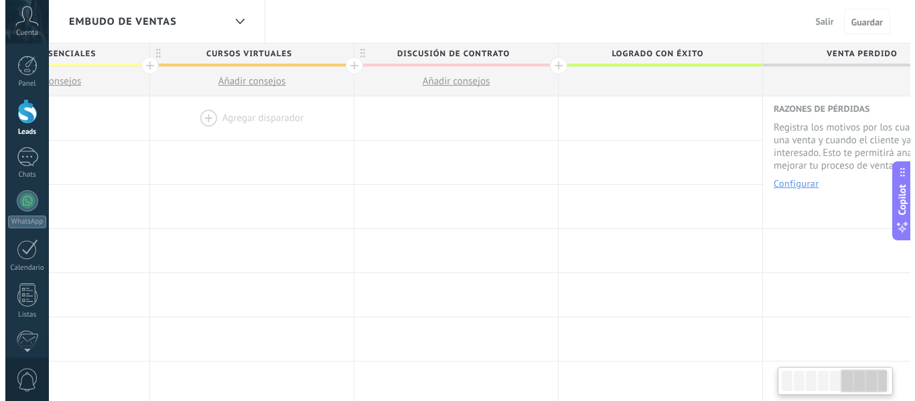
scroll to position [0, 1138]
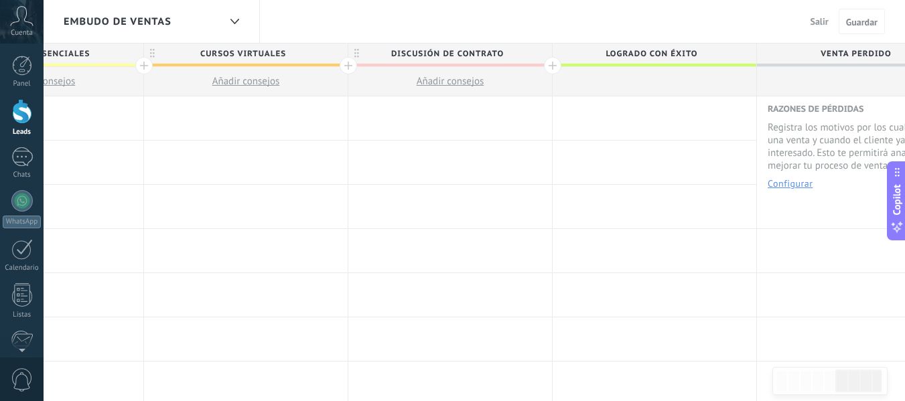
click at [423, 50] on span "Discusión de contrato" at bounding box center [446, 54] width 197 height 21
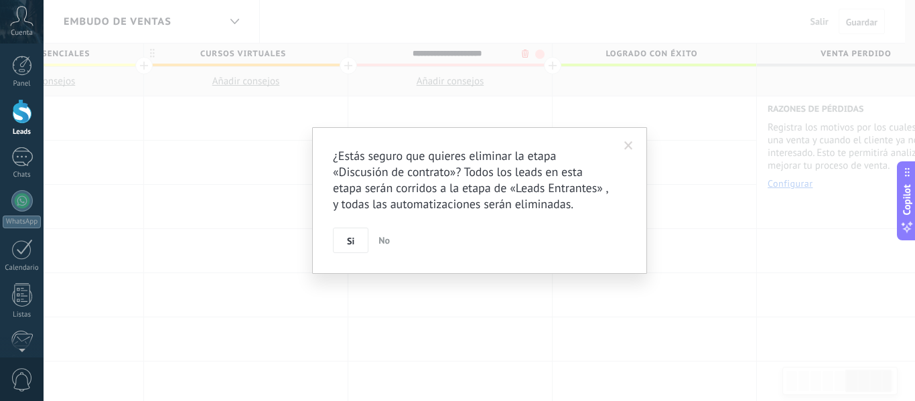
click at [526, 53] on body ".abccls-1,.abccls-2{fill-rule:evenodd}.abccls-2{fill:#fff} .abfcls-1{fill:none}…" at bounding box center [457, 200] width 915 height 401
click at [350, 241] on span "Si" at bounding box center [350, 241] width 7 height 9
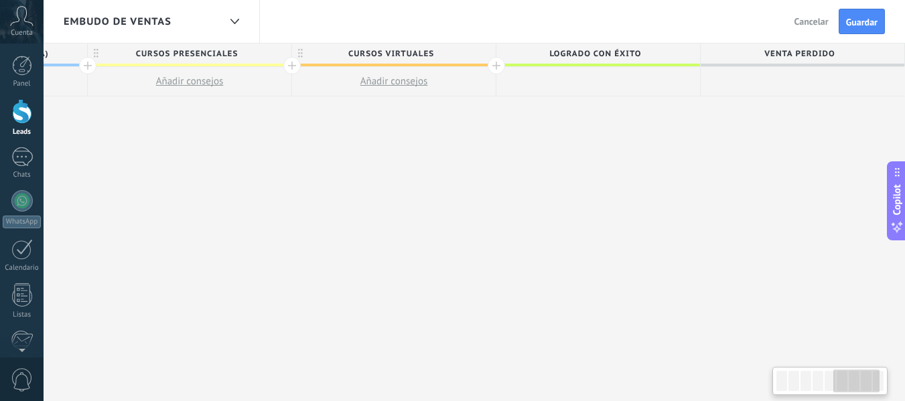
scroll to position [0, 980]
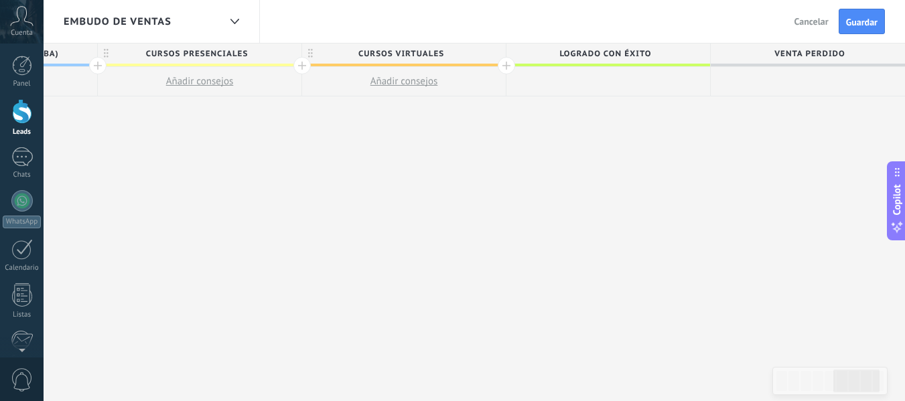
click at [406, 47] on span "cursos virtuales" at bounding box center [400, 54] width 197 height 21
click at [618, 52] on span "Logrado con éxito" at bounding box center [605, 54] width 197 height 21
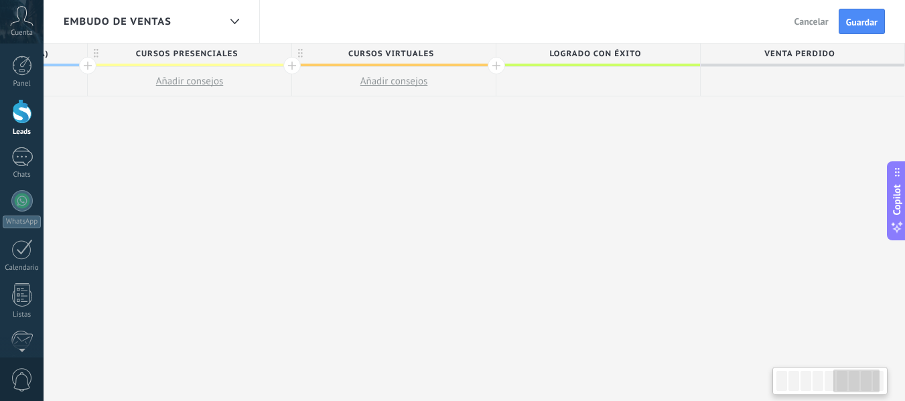
scroll to position [0, 542]
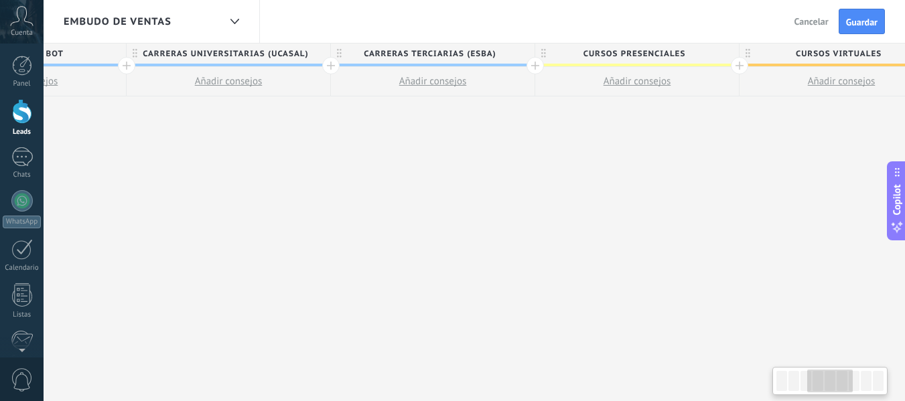
drag, startPoint x: 692, startPoint y: 189, endPoint x: 915, endPoint y: 135, distance: 229.0
click at [905, 135] on html ".abccls-1,.abccls-2{fill-rule:evenodd}.abccls-2{fill:#fff} .abfcls-1{fill:none}…" at bounding box center [452, 200] width 905 height 401
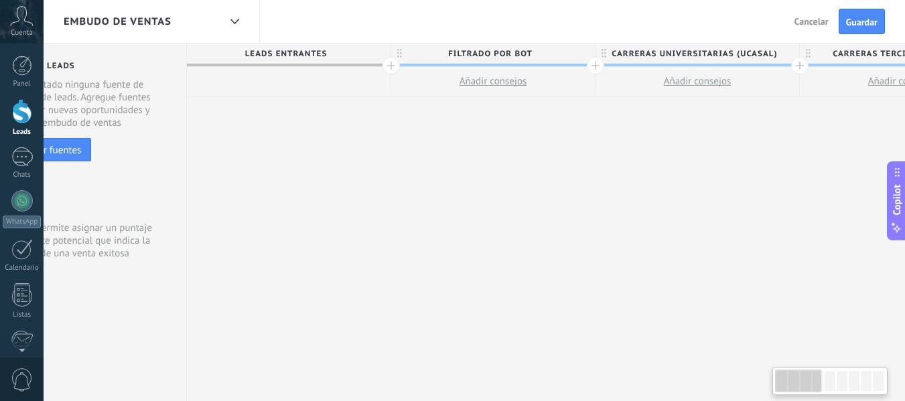
scroll to position [0, 0]
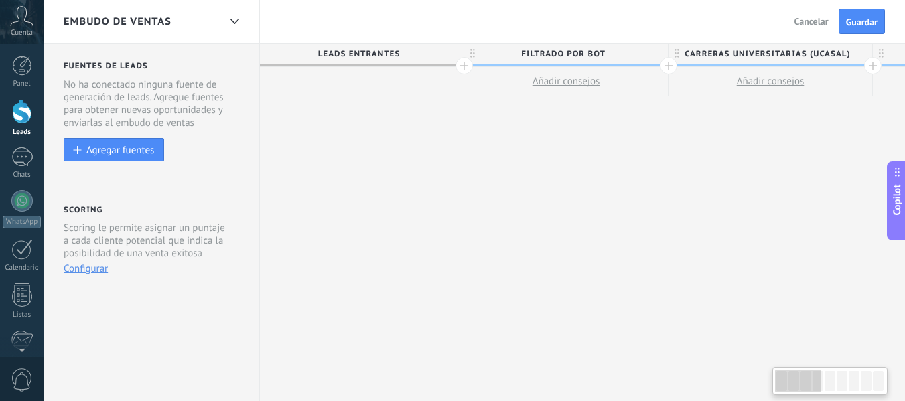
drag, startPoint x: 750, startPoint y: 222, endPoint x: 915, endPoint y: 242, distance: 166.0
click at [905, 242] on html ".abccls-1,.abccls-2{fill-rule:evenodd}.abccls-2{fill:#fff} .abfcls-1{fill:none}…" at bounding box center [452, 200] width 905 height 401
click at [866, 25] on span "Guardar" at bounding box center [861, 21] width 31 height 9
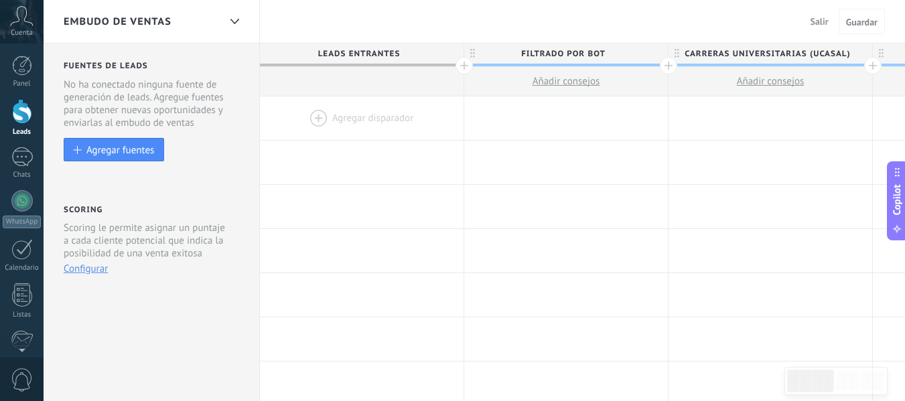
click at [315, 113] on div at bounding box center [362, 118] width 204 height 44
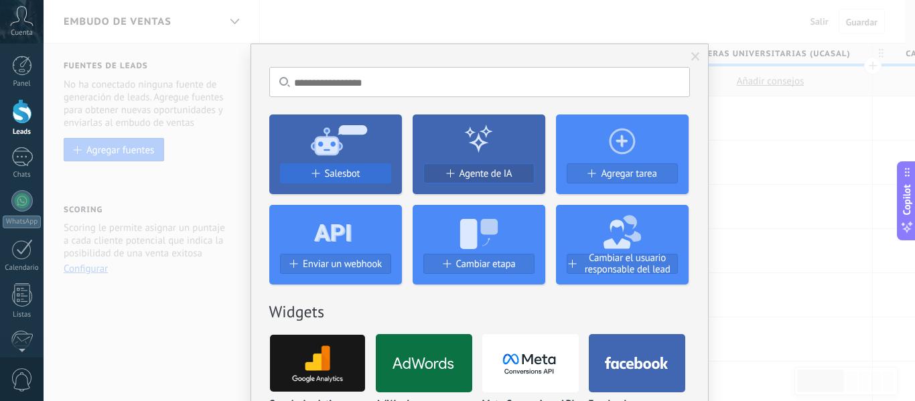
click at [338, 167] on button "Salesbot" at bounding box center [335, 173] width 111 height 20
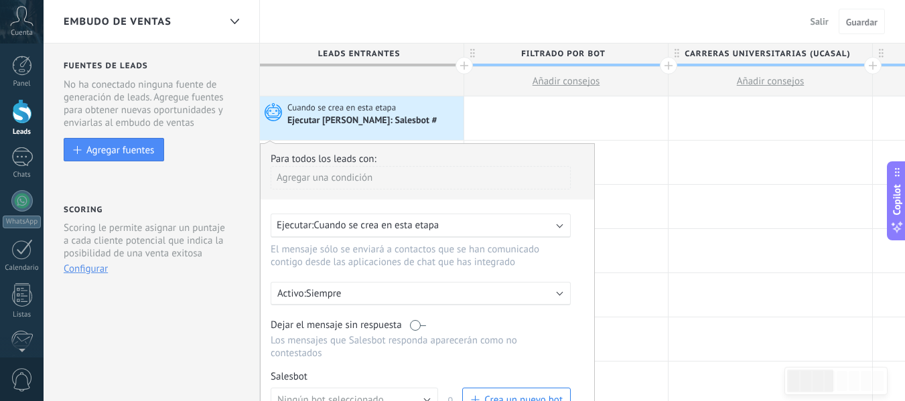
click at [348, 183] on div "Agregar una condición" at bounding box center [421, 177] width 300 height 23
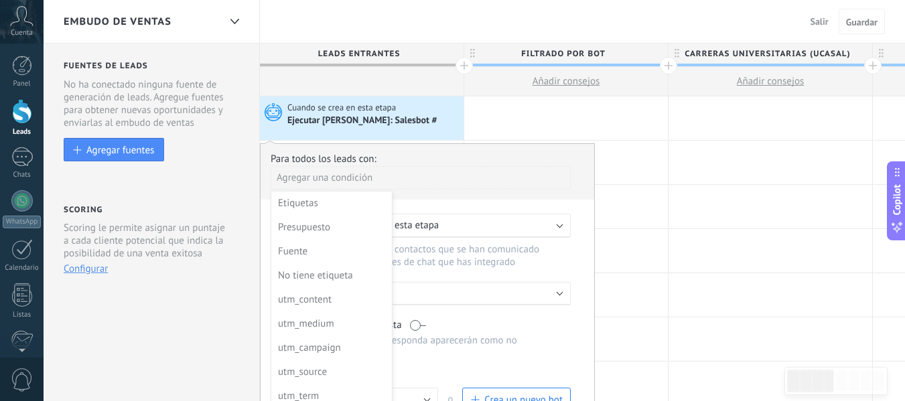
click at [425, 195] on div at bounding box center [428, 324] width 334 height 361
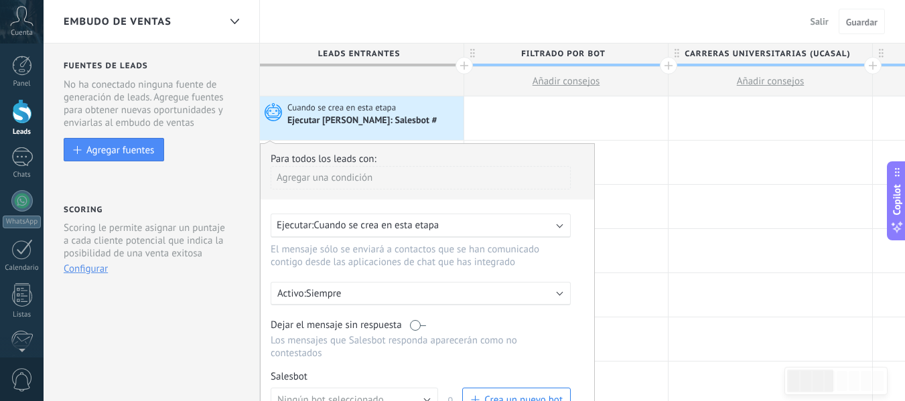
click at [426, 225] on span "Cuando se crea en esta etapa" at bounding box center [376, 225] width 125 height 13
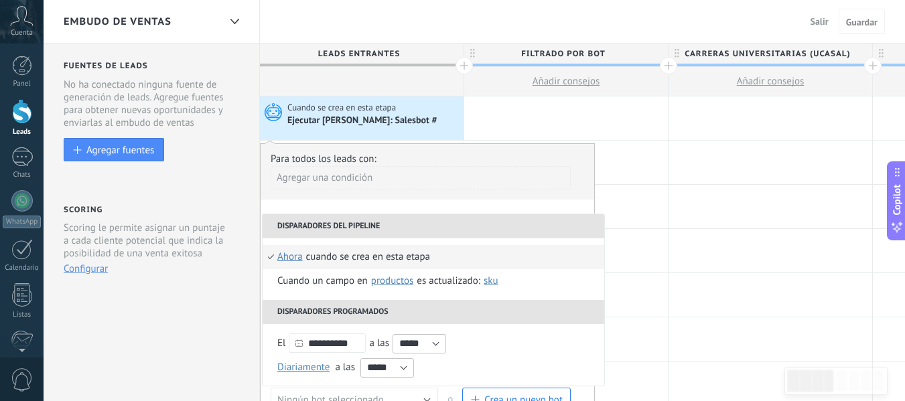
click at [472, 200] on div "**********" at bounding box center [427, 324] width 335 height 362
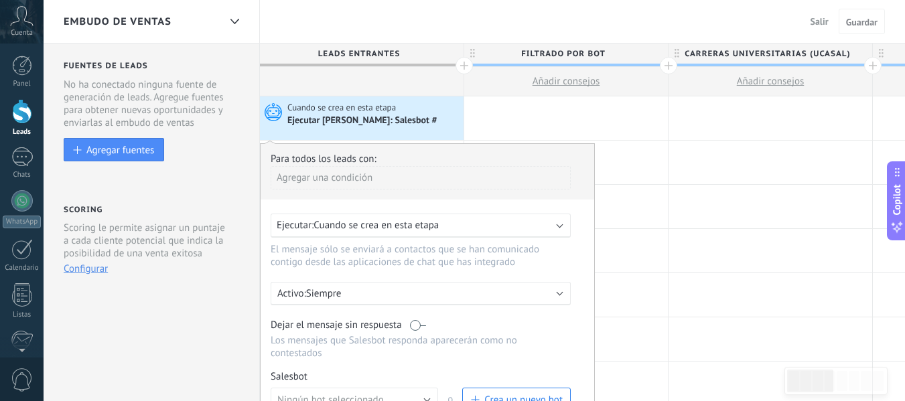
click at [426, 292] on p "Siempre" at bounding box center [423, 293] width 234 height 13
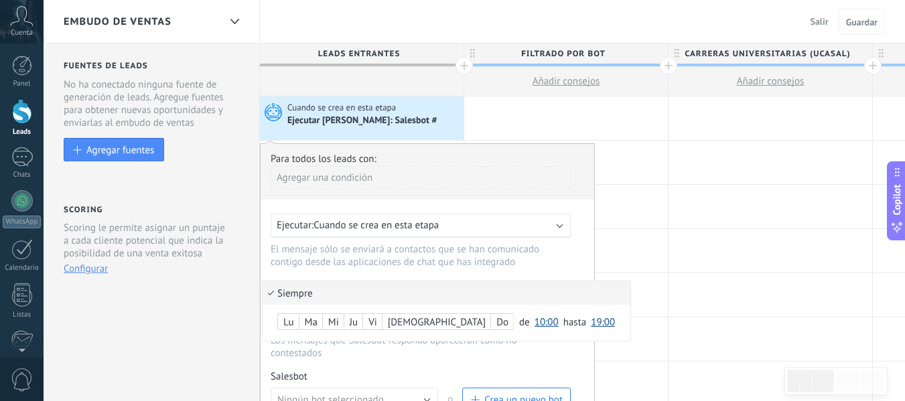
click at [440, 277] on div at bounding box center [428, 324] width 334 height 361
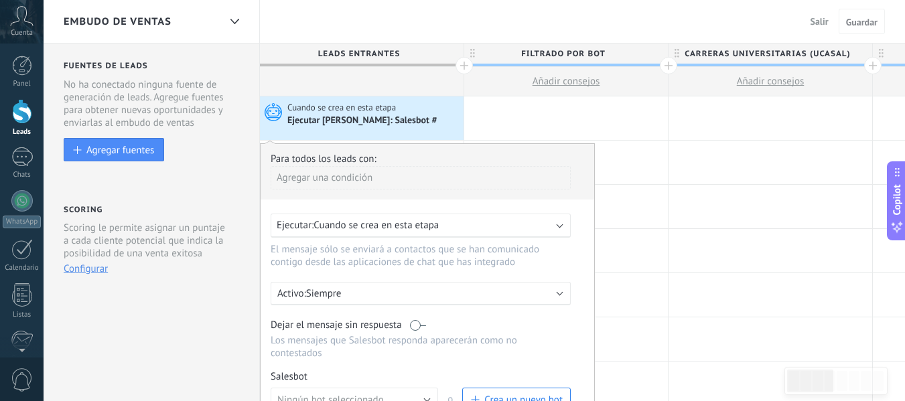
drag, startPoint x: 444, startPoint y: 352, endPoint x: 469, endPoint y: 306, distance: 53.4
click at [469, 306] on div "Para todos los leads con: Agregar una condición Ejecutar: Cuando se crea en est…" at bounding box center [427, 324] width 335 height 362
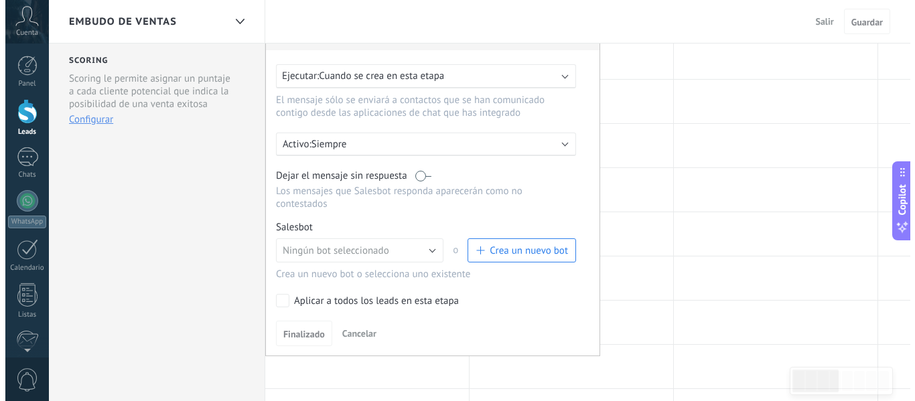
scroll to position [163, 0]
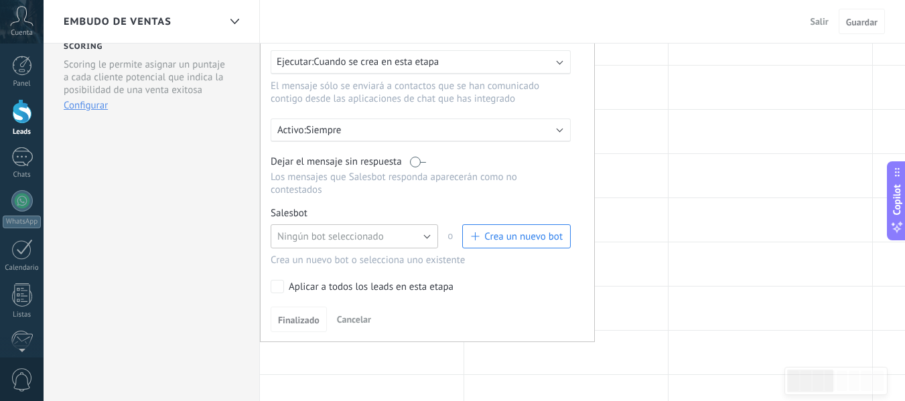
click at [423, 233] on button "Ningún bot seleccionado" at bounding box center [354, 236] width 167 height 24
click at [514, 239] on span "Crea un nuevo bot" at bounding box center [523, 236] width 78 height 13
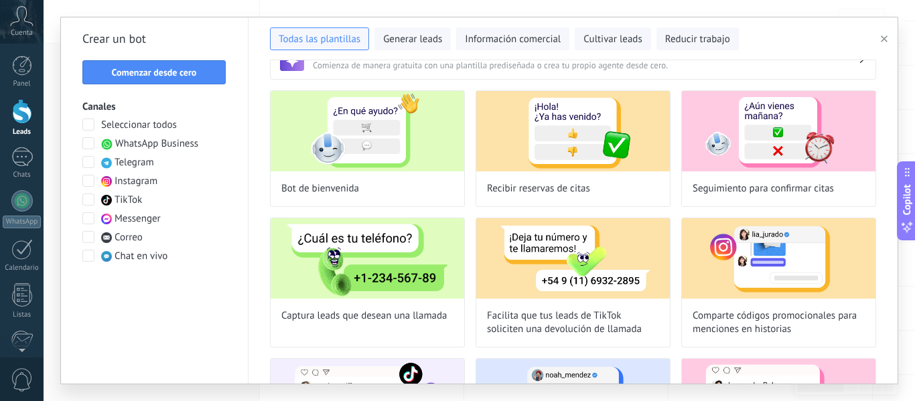
scroll to position [0, 0]
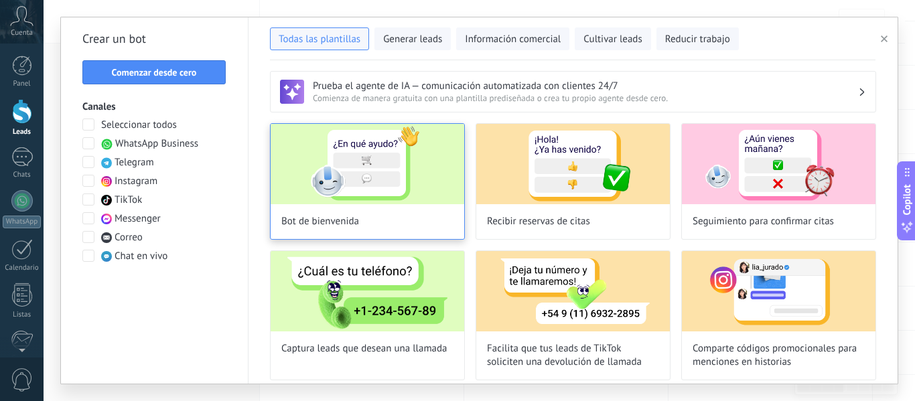
click at [322, 181] on img at bounding box center [368, 164] width 194 height 80
type input "**********"
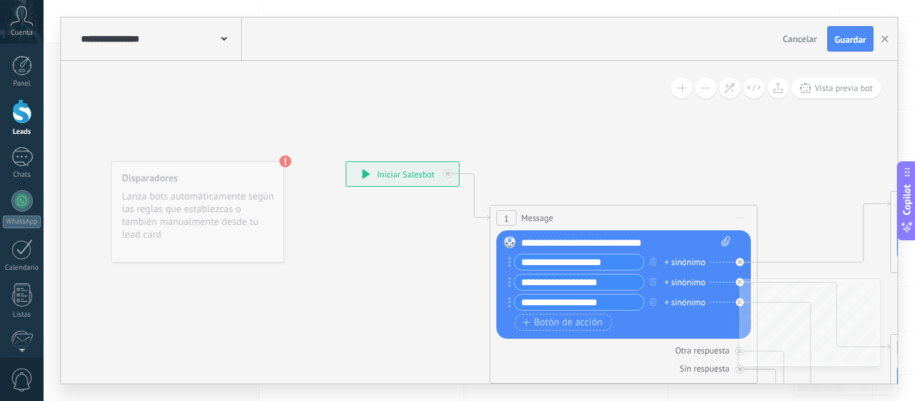
click at [581, 241] on div "**********" at bounding box center [626, 243] width 210 height 13
drag, startPoint x: 669, startPoint y: 245, endPoint x: 480, endPoint y: 242, distance: 188.3
click at [346, 161] on div "**********" at bounding box center [346, 161] width 0 height 0
paste div
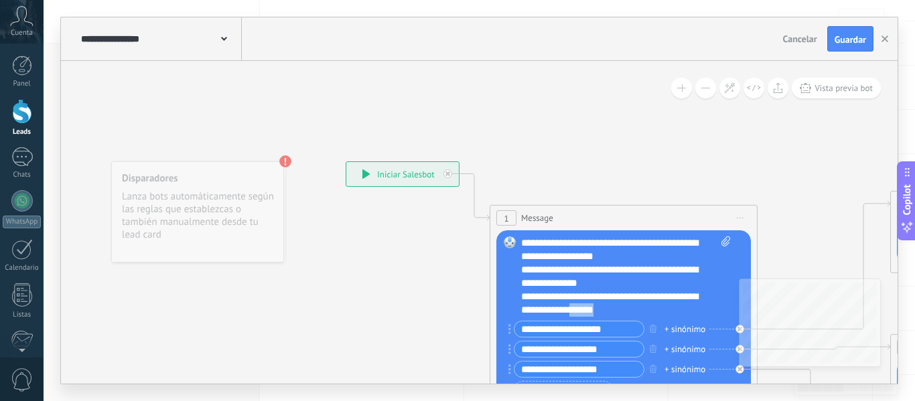
scroll to position [11, 0]
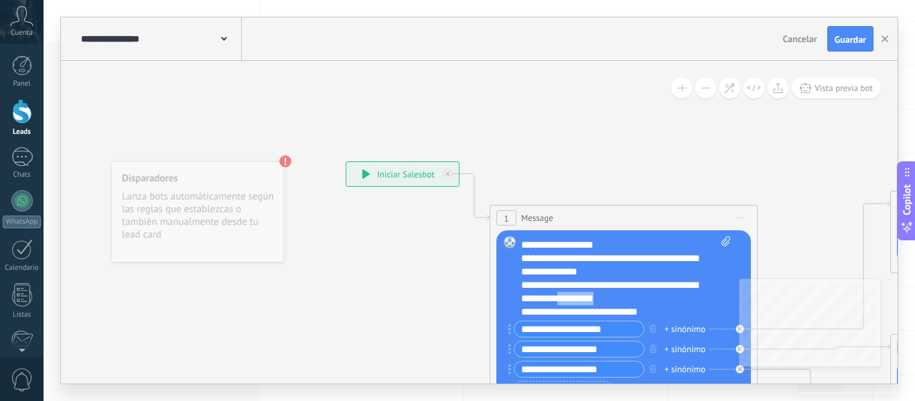
drag, startPoint x: 653, startPoint y: 310, endPoint x: 597, endPoint y: 297, distance: 57.7
click at [597, 297] on div "**********" at bounding box center [614, 292] width 186 height 27
drag, startPoint x: 625, startPoint y: 330, endPoint x: 518, endPoint y: 332, distance: 107.2
click at [518, 332] on input "**********" at bounding box center [579, 329] width 129 height 15
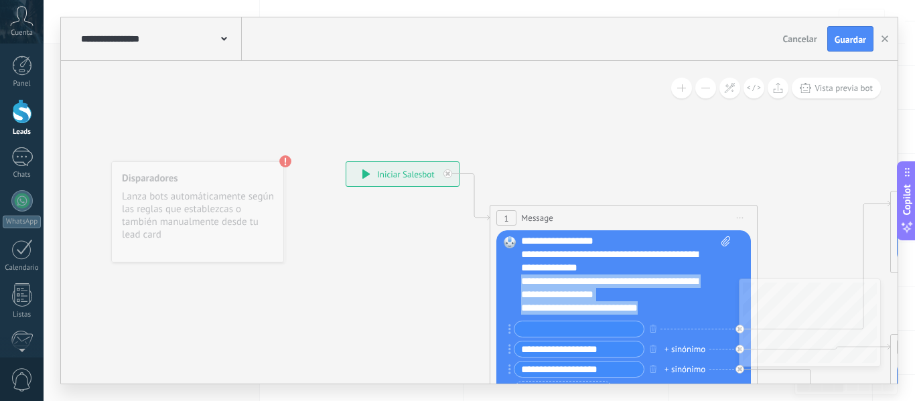
drag, startPoint x: 645, startPoint y: 314, endPoint x: 518, endPoint y: 277, distance: 132.3
click at [518, 277] on div "Reemplazar Quitar Convertir a mensaje de voz Arrastre la imagen aquí para adjun…" at bounding box center [623, 318] width 255 height 176
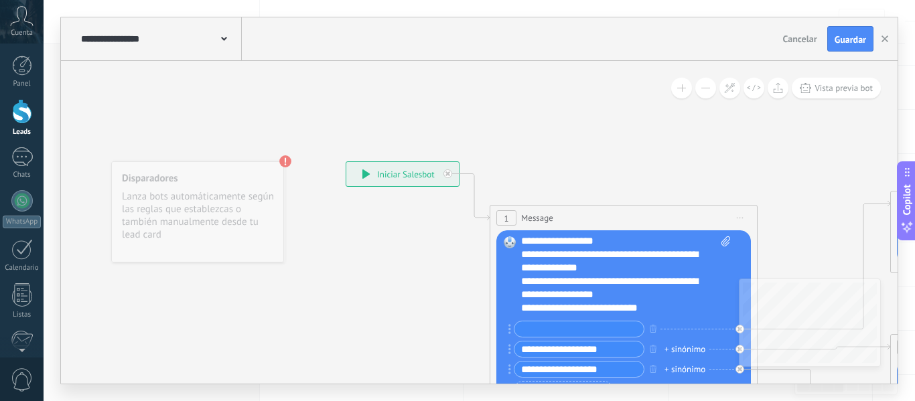
scroll to position [0, 0]
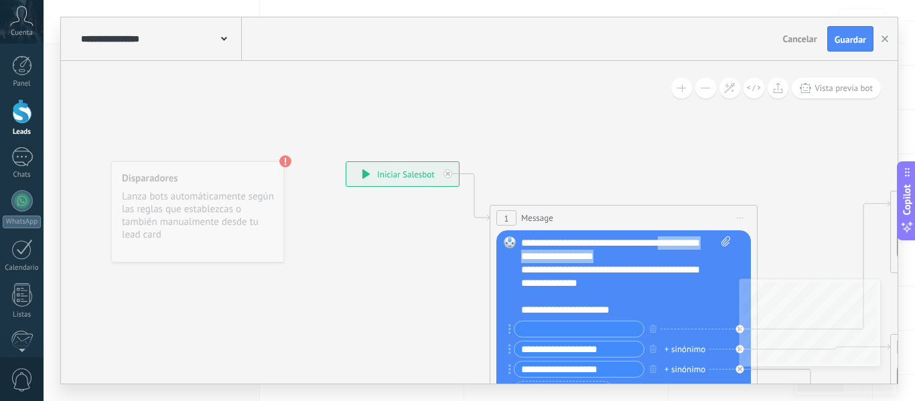
drag, startPoint x: 641, startPoint y: 257, endPoint x: 667, endPoint y: 243, distance: 29.7
click at [667, 243] on div "**********" at bounding box center [626, 277] width 210 height 80
click at [522, 271] on div "**********" at bounding box center [614, 276] width 186 height 27
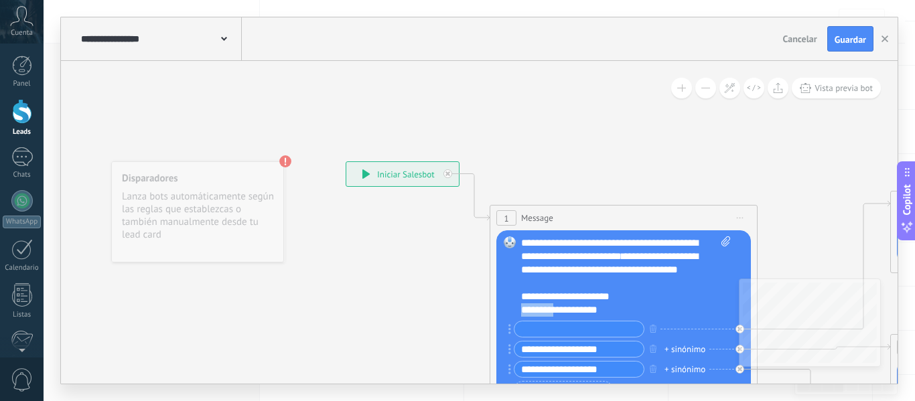
scroll to position [13, 0]
drag, startPoint x: 623, startPoint y: 310, endPoint x: 592, endPoint y: 310, distance: 30.8
click at [592, 310] on div "**********" at bounding box center [626, 277] width 210 height 80
drag, startPoint x: 609, startPoint y: 310, endPoint x: 519, endPoint y: 295, distance: 91.8
click at [519, 295] on div "Reemplazar Quitar Convertir a mensaje de voz Arrastre la imagen aquí para adjun…" at bounding box center [623, 318] width 255 height 176
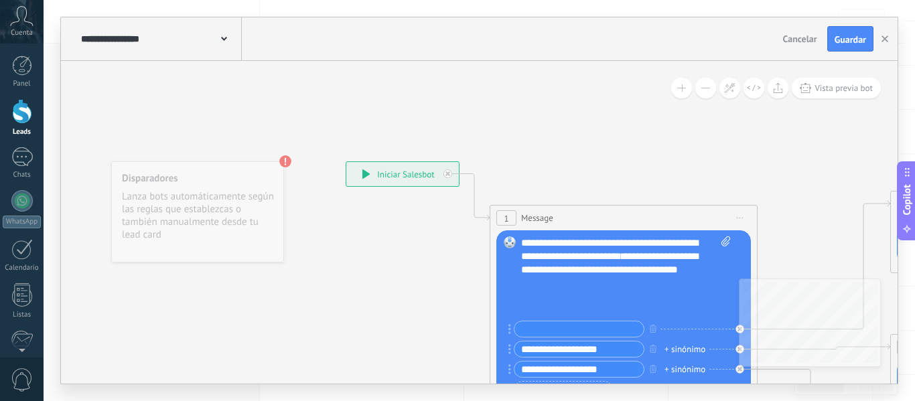
scroll to position [0, 0]
click at [553, 326] on input "text" at bounding box center [579, 329] width 129 height 15
type input "**********"
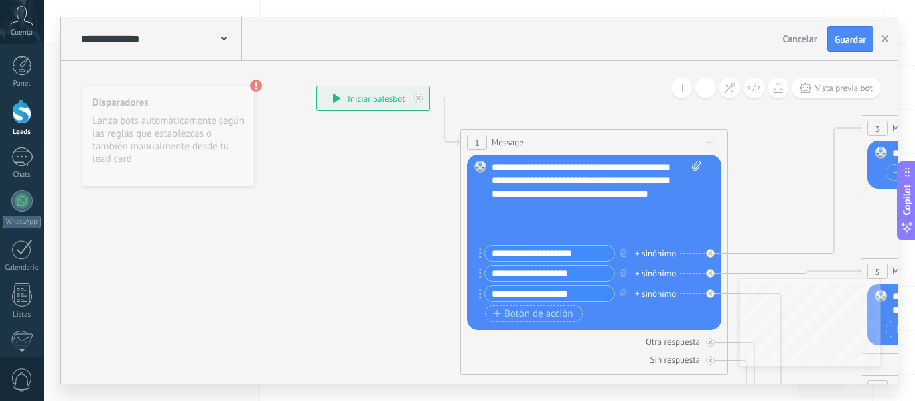
drag, startPoint x: 703, startPoint y: 200, endPoint x: 673, endPoint y: 125, distance: 81.2
click at [533, 316] on span "Botón de acción" at bounding box center [533, 314] width 80 height 11
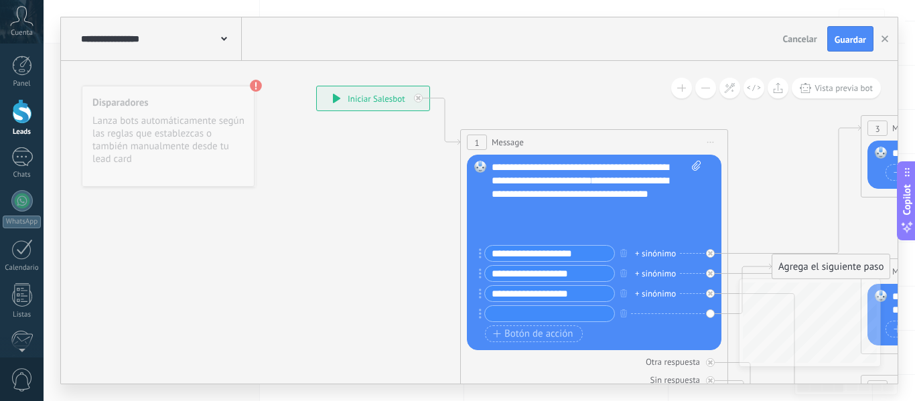
drag, startPoint x: 598, startPoint y: 253, endPoint x: 476, endPoint y: 264, distance: 122.5
click at [476, 264] on div "Reemplazar Quitar Convertir a mensaje de voz Arrastre la imagen aquí para adjun…" at bounding box center [594, 253] width 255 height 196
type input "*"
drag, startPoint x: 595, startPoint y: 271, endPoint x: 458, endPoint y: 270, distance: 136.7
click at [316, 86] on div "**********" at bounding box center [316, 86] width 0 height 0
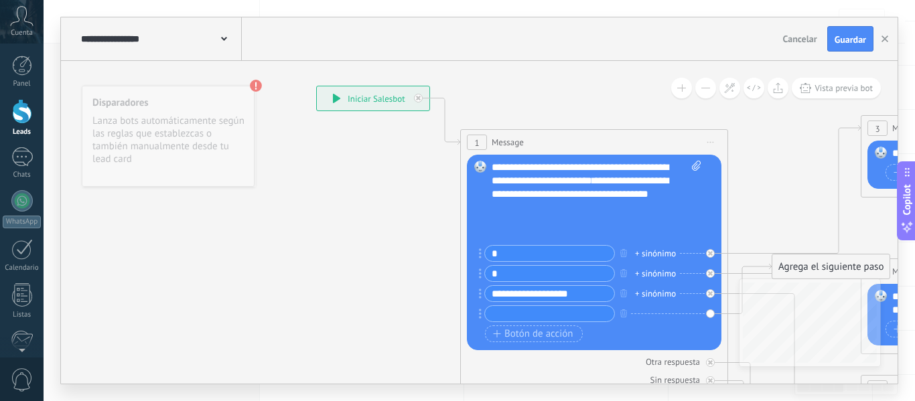
type input "*"
drag, startPoint x: 592, startPoint y: 293, endPoint x: 451, endPoint y: 294, distance: 141.4
click at [316, 86] on div "**********" at bounding box center [316, 86] width 0 height 0
type input "*"
click at [504, 314] on input "text" at bounding box center [549, 313] width 129 height 15
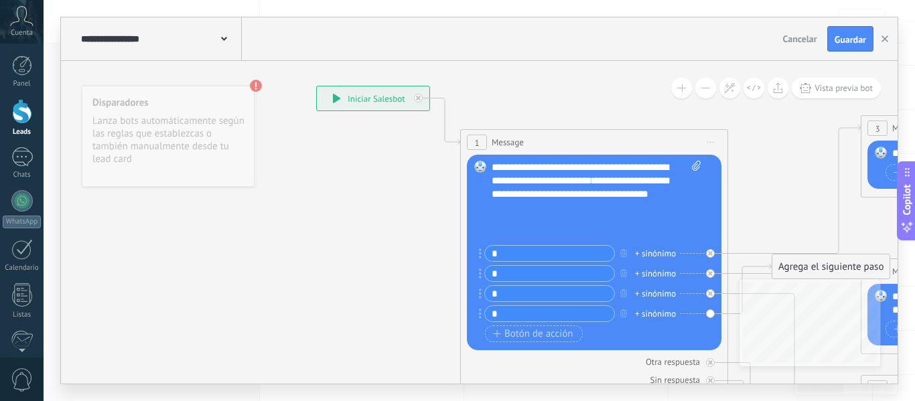
type input "*"
click at [526, 228] on div at bounding box center [585, 220] width 186 height 13
click at [548, 220] on div "**********" at bounding box center [585, 220] width 186 height 13
click at [586, 234] on div "**********" at bounding box center [585, 234] width 186 height 13
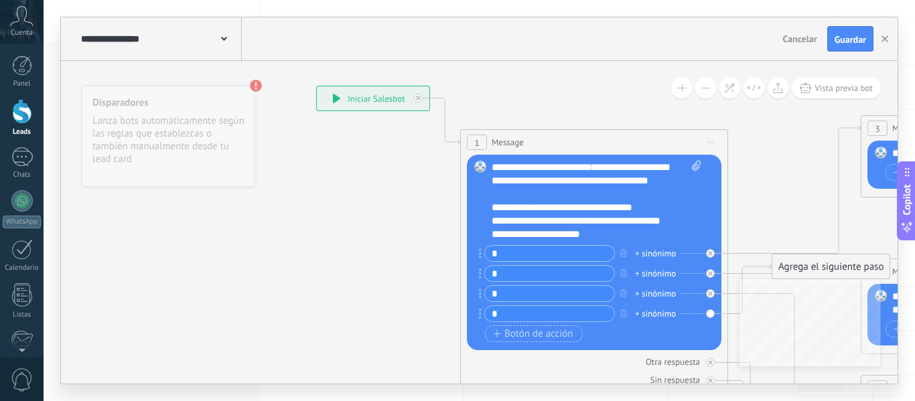
scroll to position [40, 0]
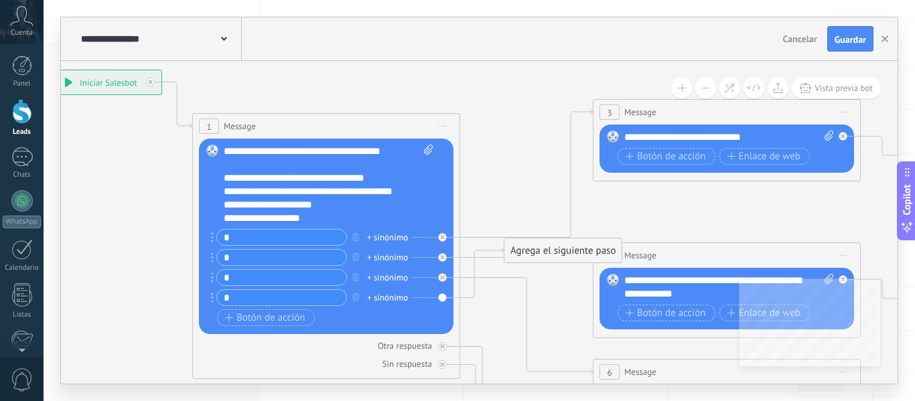
drag, startPoint x: 808, startPoint y: 230, endPoint x: 540, endPoint y: 216, distance: 268.4
click at [540, 216] on icon at bounding box center [757, 404] width 2088 height 1339
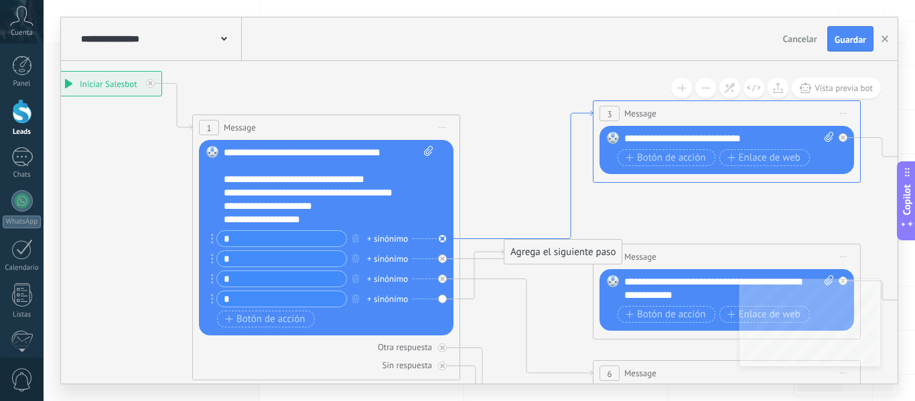
click at [480, 239] on icon at bounding box center [526, 175] width 133 height 129
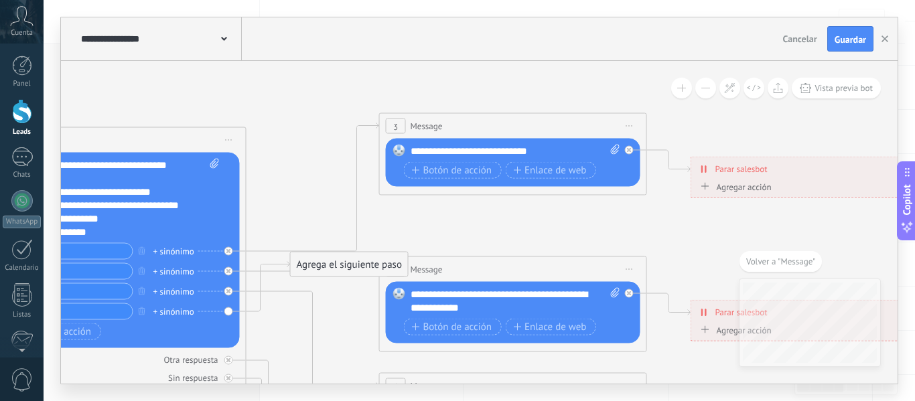
drag, startPoint x: 488, startPoint y: 299, endPoint x: 522, endPoint y: 230, distance: 76.1
drag, startPoint x: 545, startPoint y: 149, endPoint x: 435, endPoint y: 155, distance: 109.3
click at [435, 155] on div "**********" at bounding box center [516, 151] width 210 height 13
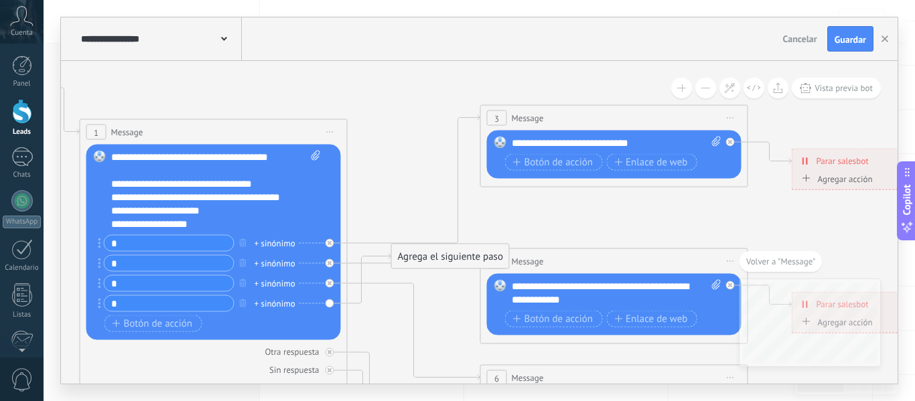
drag, startPoint x: 308, startPoint y: 190, endPoint x: 409, endPoint y: 182, distance: 101.5
click at [718, 139] on icon at bounding box center [716, 142] width 9 height 10
click input "Subir" at bounding box center [0, 0] width 0 height 0
click at [543, 115] on span "Message" at bounding box center [528, 118] width 32 height 13
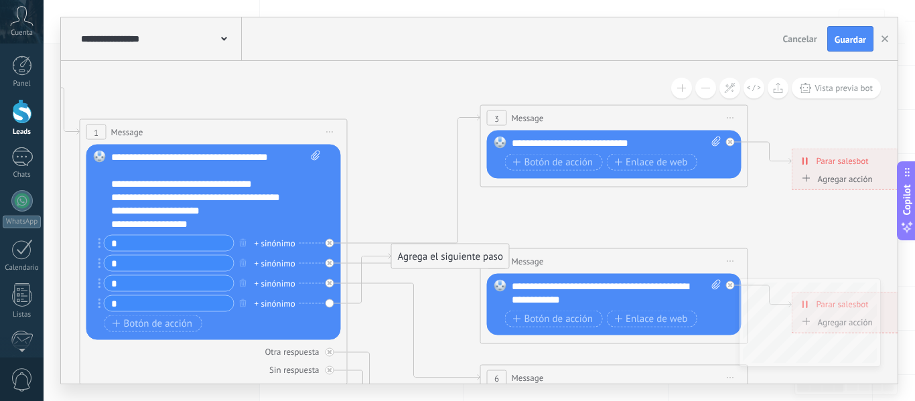
click at [543, 115] on span "Message" at bounding box center [528, 118] width 32 height 13
click at [590, 163] on span "Botón de acción" at bounding box center [553, 162] width 80 height 11
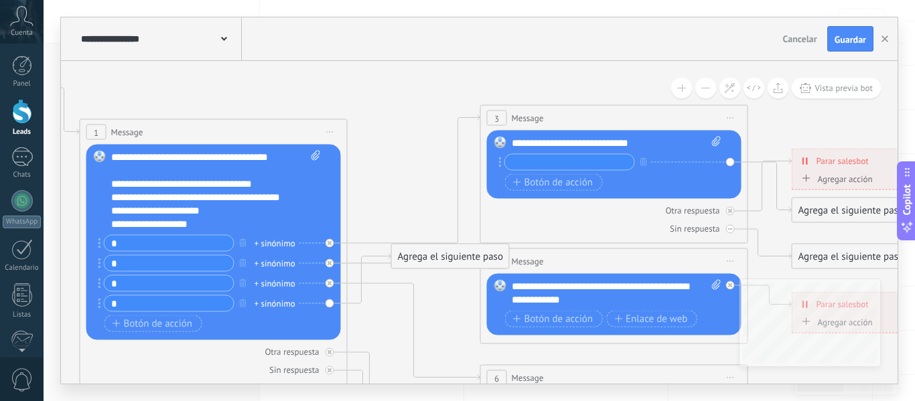
click at [594, 218] on div "Otra respuesta Sin respuesta Error al enviar el mensaje" at bounding box center [614, 217] width 255 height 36
click at [712, 139] on icon at bounding box center [716, 142] width 9 height 10
click input "Subir" at bounding box center [0, 0] width 0 height 0
click at [667, 176] on div "Botón de acción Enlace de web" at bounding box center [613, 182] width 216 height 17
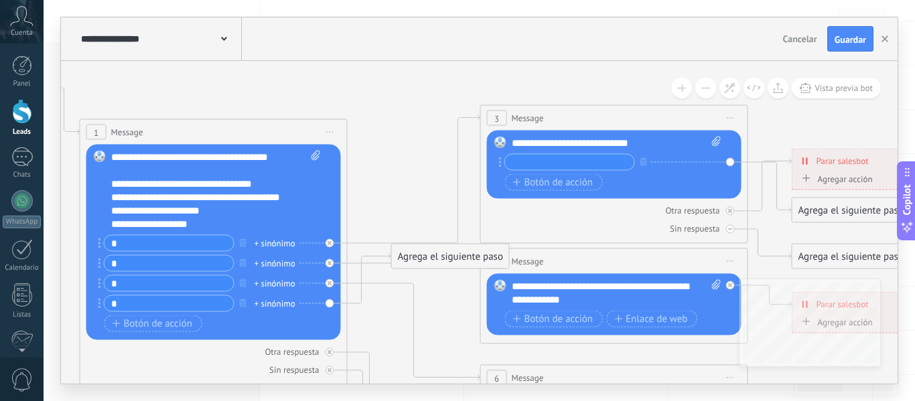
click at [495, 129] on div "3 Message ******* (a): Todos los contactos - canales seleccionados Todos los co…" at bounding box center [614, 118] width 267 height 25
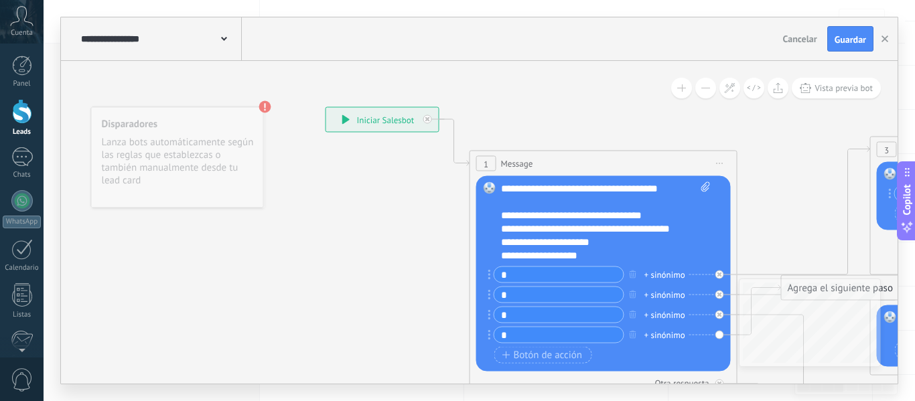
drag, startPoint x: 346, startPoint y: 68, endPoint x: 800, endPoint y: 125, distance: 457.8
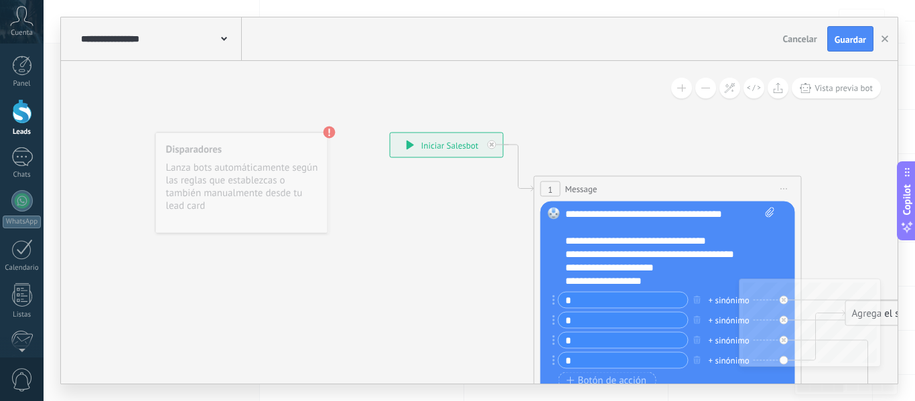
click at [295, 168] on div "Disparadores Lanza bots automáticamente según las reglas que establezcas o tamb…" at bounding box center [241, 183] width 173 height 101
click at [462, 149] on div "**********" at bounding box center [447, 145] width 113 height 24
click at [299, 143] on div "Disparadores Lanza bots automáticamente según las reglas que establezcas o tamb…" at bounding box center [241, 183] width 173 height 101
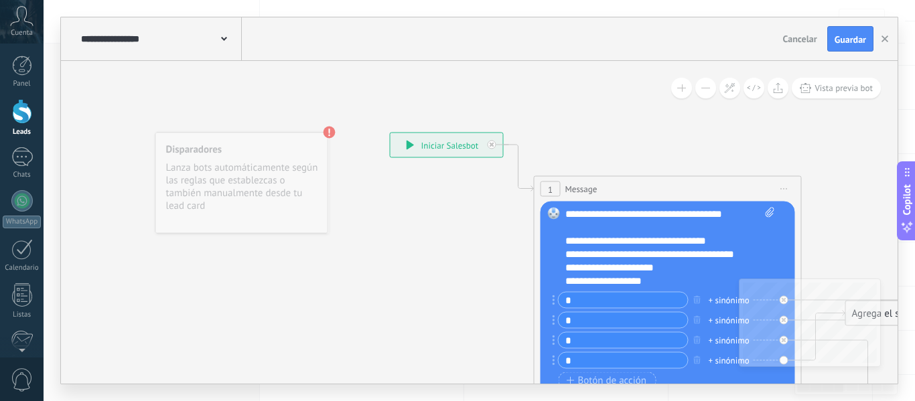
click at [263, 230] on div "Disparadores Lanza bots automáticamente según las reglas que establezcas o tamb…" at bounding box center [241, 183] width 173 height 101
click at [833, 33] on button "Guardar" at bounding box center [850, 38] width 46 height 25
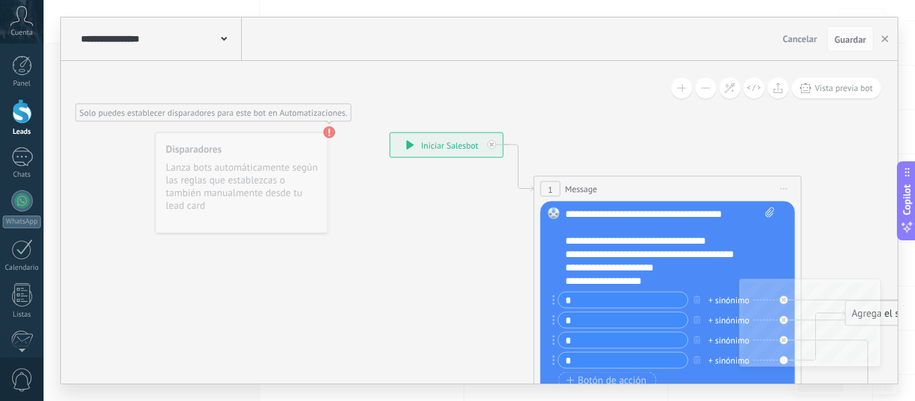
click at [332, 131] on use at bounding box center [330, 133] width 12 height 12
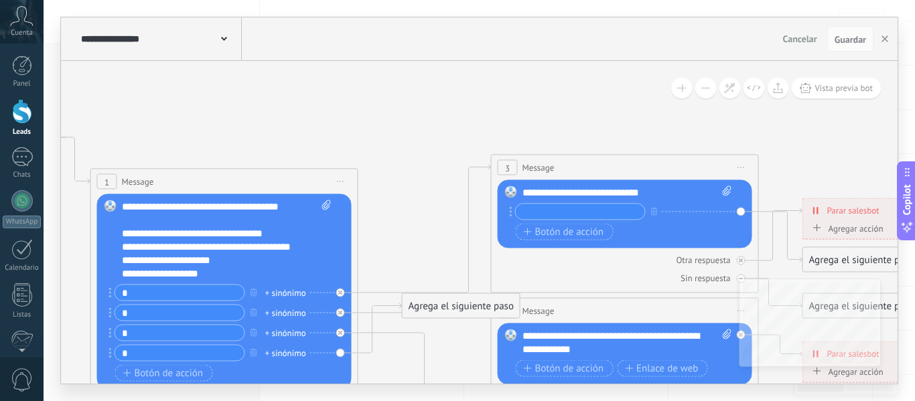
drag, startPoint x: 628, startPoint y: 147, endPoint x: 185, endPoint y: 139, distance: 443.6
click at [511, 210] on icon at bounding box center [511, 212] width 3 height 10
click at [744, 165] on span "Iniciar vista previa aquí Cambiar nombre Duplicar [GEOGRAPHIC_DATA]" at bounding box center [741, 167] width 21 height 19
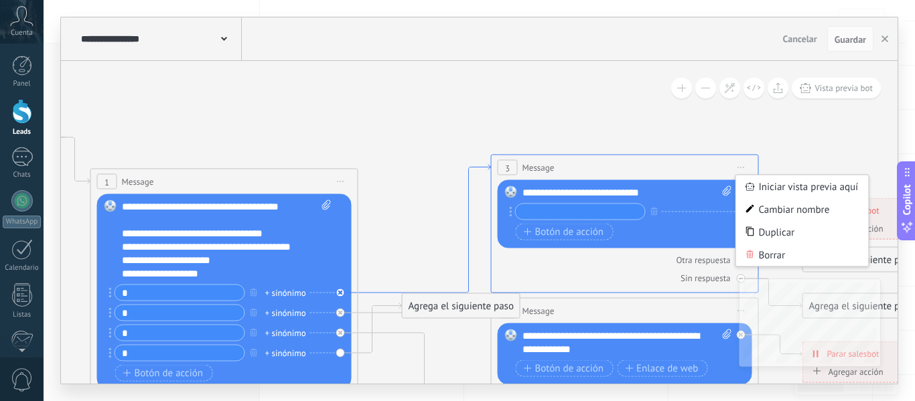
click at [484, 167] on icon at bounding box center [424, 229] width 133 height 129
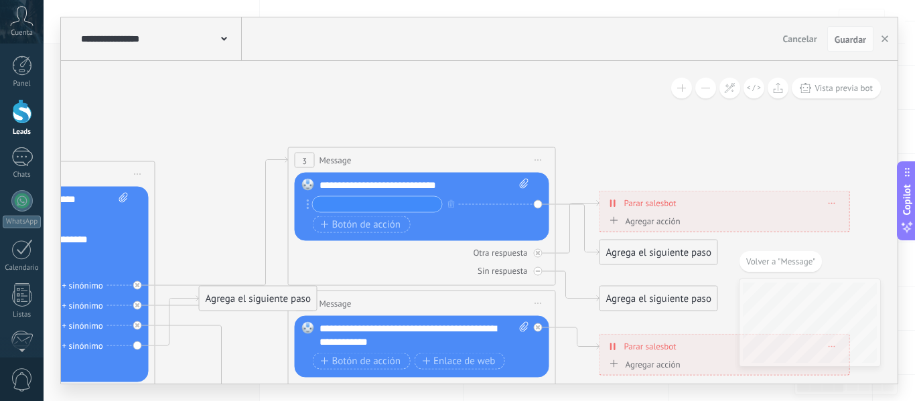
drag, startPoint x: 693, startPoint y: 157, endPoint x: 653, endPoint y: 157, distance: 39.5
click at [641, 222] on div "Agregar acción" at bounding box center [643, 221] width 74 height 10
click at [641, 222] on button "Conversación marcada como cerrada" at bounding box center [683, 222] width 167 height 24
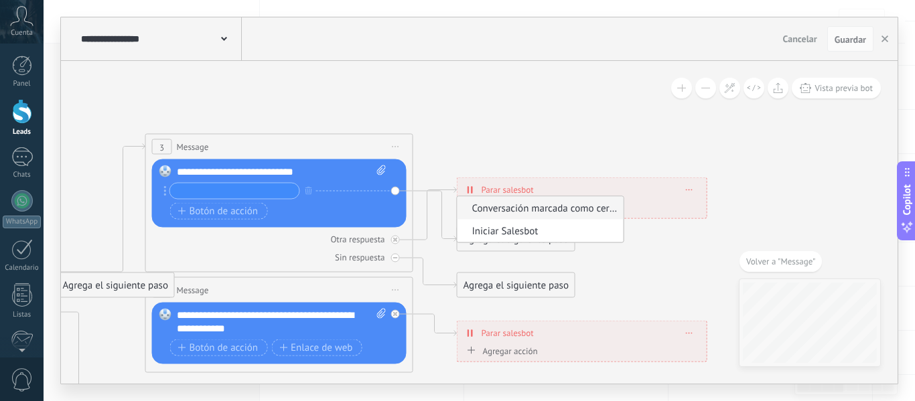
drag, startPoint x: 733, startPoint y: 143, endPoint x: 588, endPoint y: 129, distance: 145.4
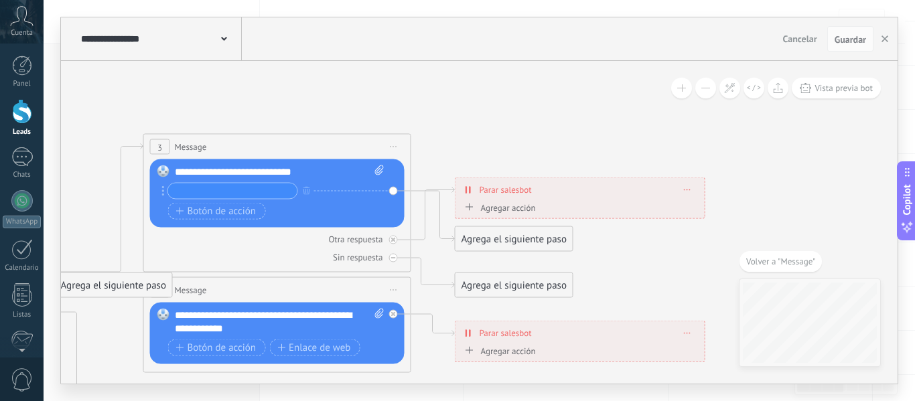
click at [496, 205] on div "Agregar acción" at bounding box center [499, 207] width 74 height 10
click at [496, 205] on button "Conversación marcada como cerrada" at bounding box center [538, 208] width 167 height 24
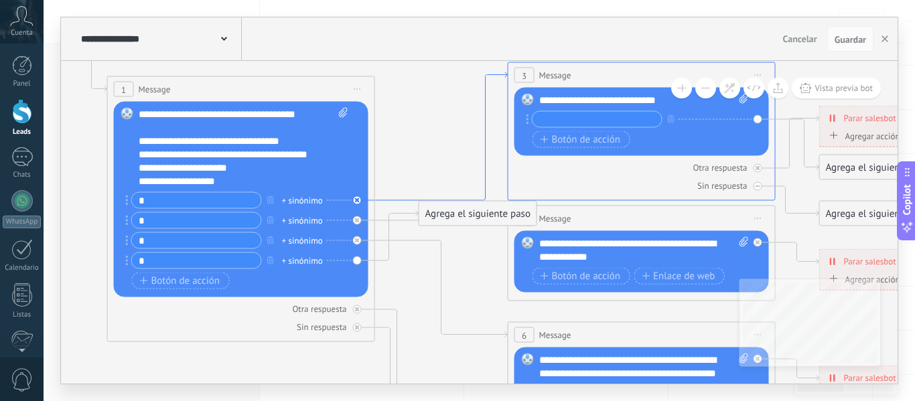
drag, startPoint x: 121, startPoint y: 194, endPoint x: 488, endPoint y: 123, distance: 374.7
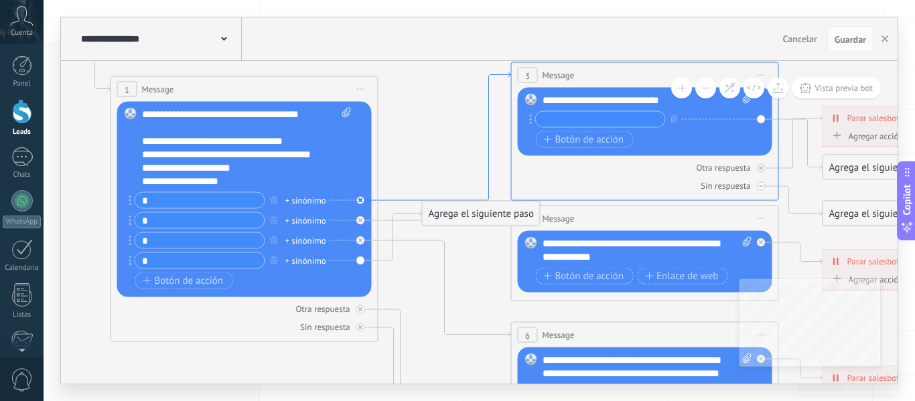
click at [388, 201] on icon at bounding box center [445, 136] width 133 height 129
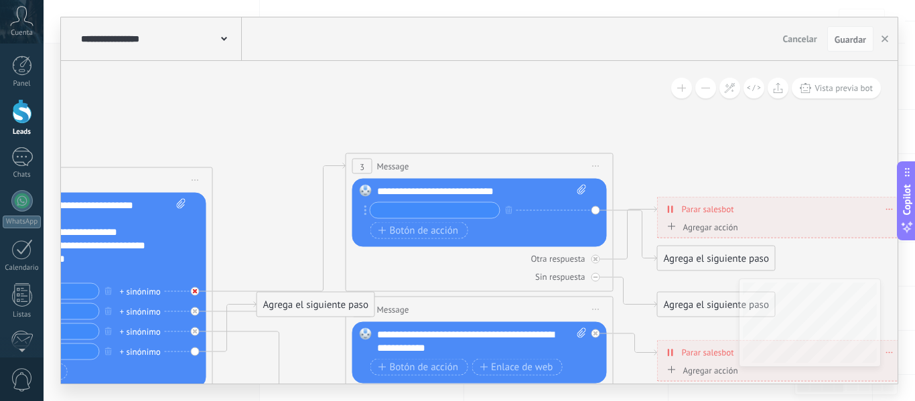
click at [194, 291] on icon at bounding box center [195, 291] width 5 height 5
click at [194, 291] on div "Reemplazar Quitar Convertir a mensaje de voz Arrastre la imagen aquí para adjun…" at bounding box center [79, 291] width 255 height 196
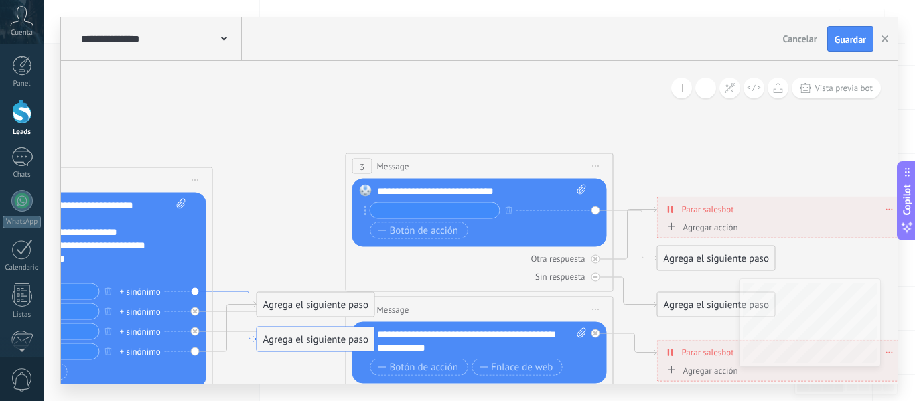
click at [244, 291] on icon at bounding box center [235, 316] width 44 height 51
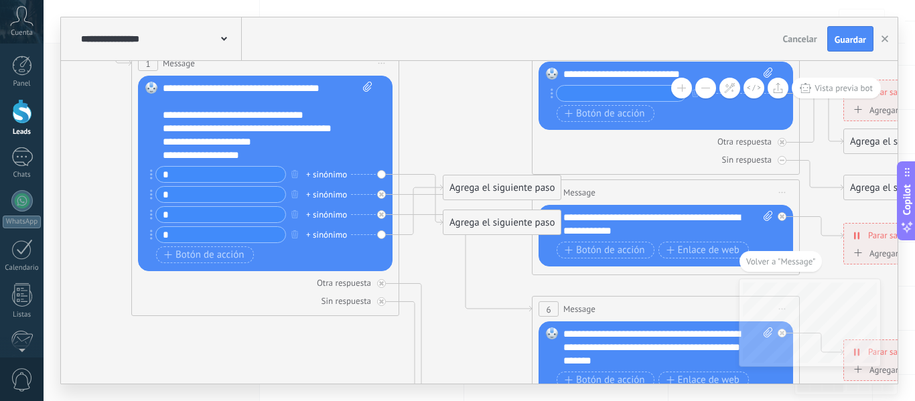
click at [477, 217] on div "Agrega el siguiente paso" at bounding box center [502, 223] width 117 height 22
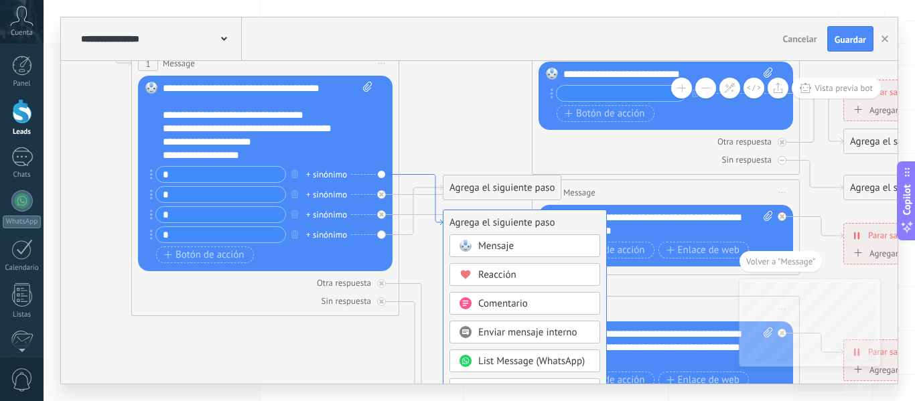
click at [411, 175] on icon at bounding box center [421, 200] width 44 height 51
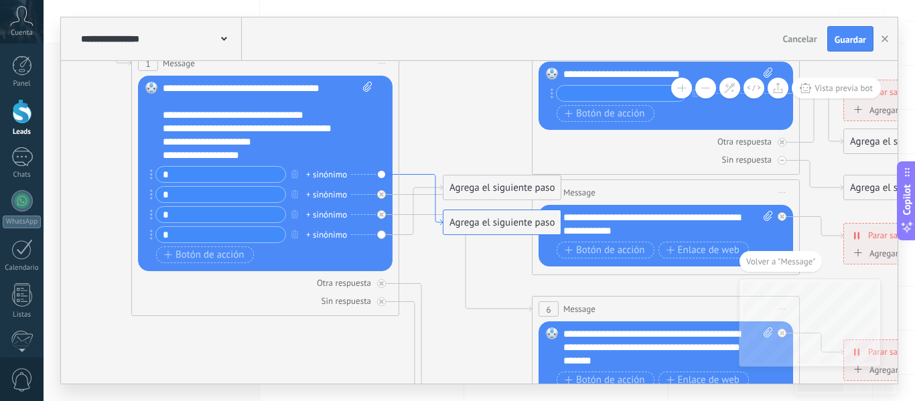
click at [421, 175] on icon at bounding box center [421, 200] width 44 height 51
click at [463, 123] on icon at bounding box center [696, 341] width 2088 height 1339
click at [379, 172] on div "Reemplazar Quitar Convertir a mensaje de voz Arrastre la imagen aquí para adjun…" at bounding box center [265, 174] width 255 height 196
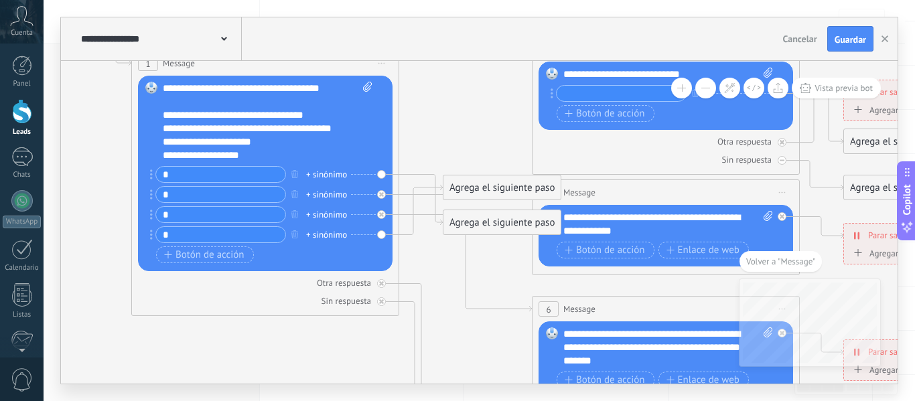
click at [490, 224] on div "Agrega el siguiente paso" at bounding box center [502, 223] width 117 height 22
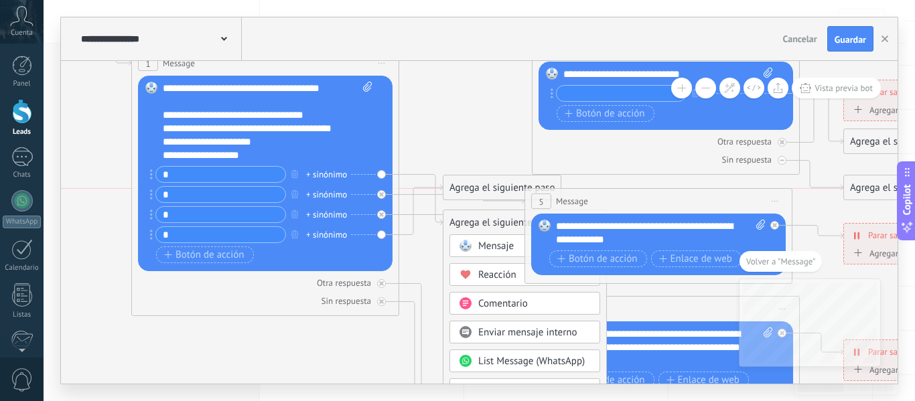
drag, startPoint x: 626, startPoint y: 184, endPoint x: 626, endPoint y: 192, distance: 8.0
click at [626, 192] on div "5 Message ******* (a): Todos los contactos - canales seleccionados Todos los co…" at bounding box center [658, 201] width 267 height 25
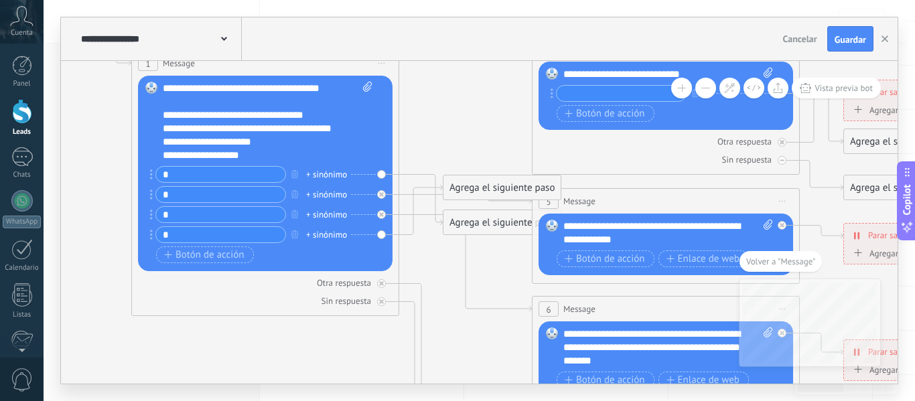
click at [486, 186] on div "Agrega el siguiente paso" at bounding box center [502, 188] width 117 height 22
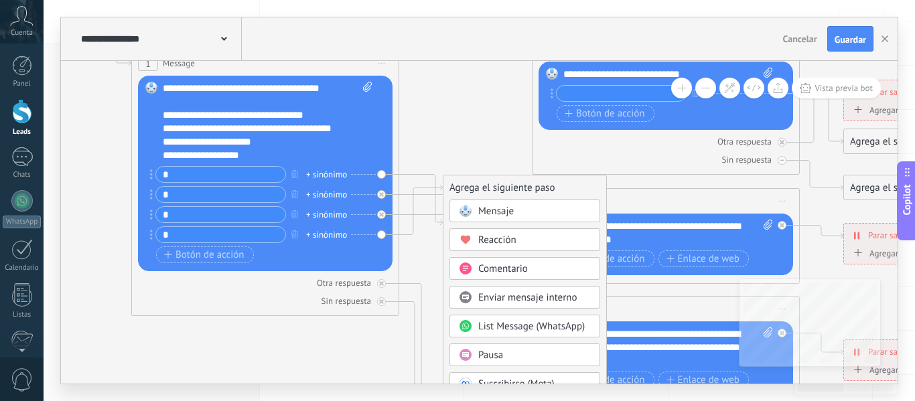
drag, startPoint x: 511, startPoint y: 367, endPoint x: 525, endPoint y: 329, distance: 40.7
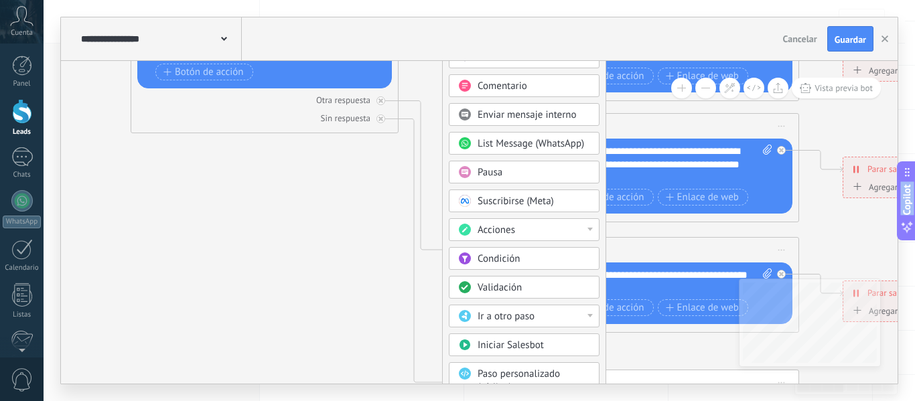
drag, startPoint x: 675, startPoint y: 177, endPoint x: 673, endPoint y: -8, distance: 184.9
click at [673, 0] on html ".abccls-1,.abccls-2{fill-rule:evenodd}.abccls-2{fill:#fff} .abfcls-1{fill:none}…" at bounding box center [457, 37] width 915 height 401
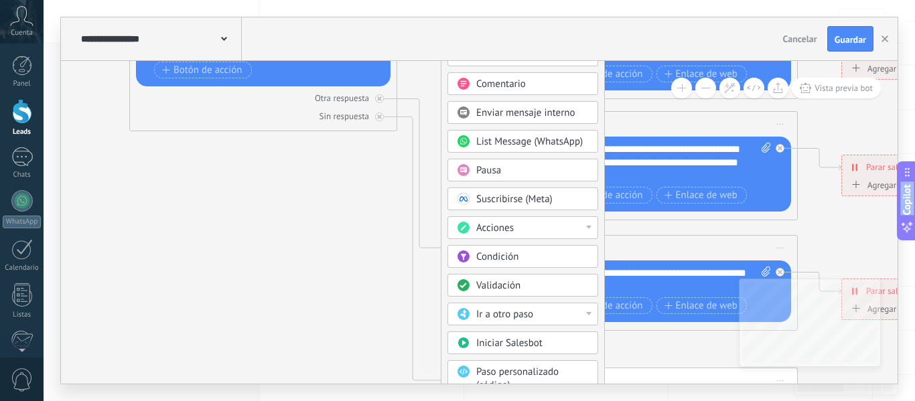
click at [535, 230] on div "Acciones" at bounding box center [532, 228] width 113 height 13
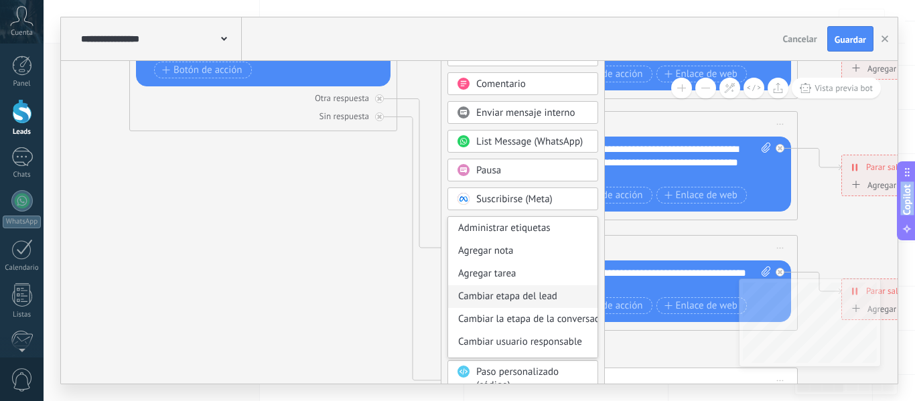
click at [540, 295] on div "Cambiar etapa del lead" at bounding box center [522, 296] width 149 height 23
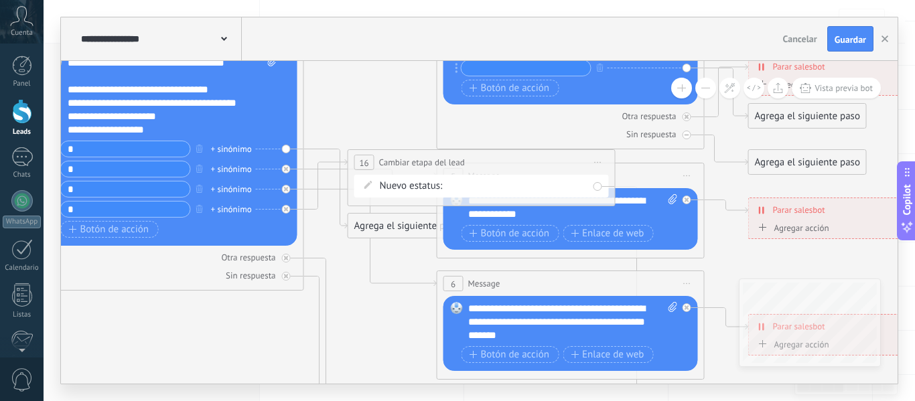
drag, startPoint x: 379, startPoint y: 182, endPoint x: 382, endPoint y: 342, distance: 159.5
click at [382, 342] on icon at bounding box center [601, 315] width 2088 height 1339
click at [0, 0] on div "filtrado por bot carreras universitarias (ucasal) carreras terciarias (esba) cu…" at bounding box center [0, 0] width 0 height 0
click at [0, 0] on label "carreras universitarias (ucasal)" at bounding box center [0, 0] width 0 height 0
click at [350, 273] on icon at bounding box center [602, 315] width 2088 height 1339
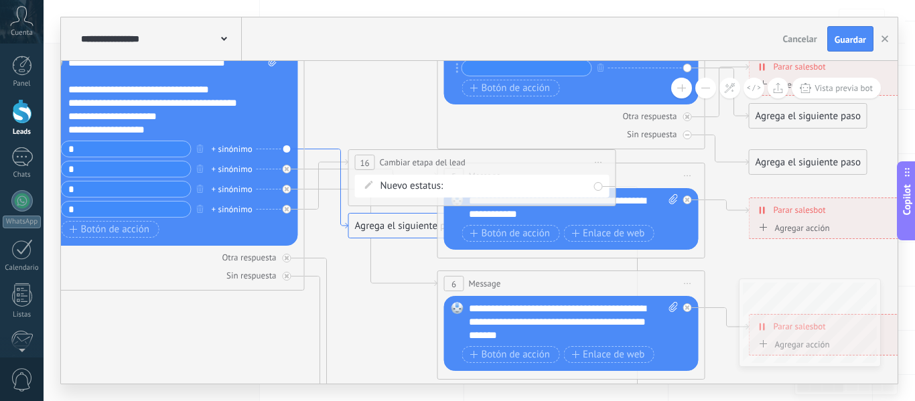
click at [319, 149] on icon at bounding box center [327, 189] width 44 height 80
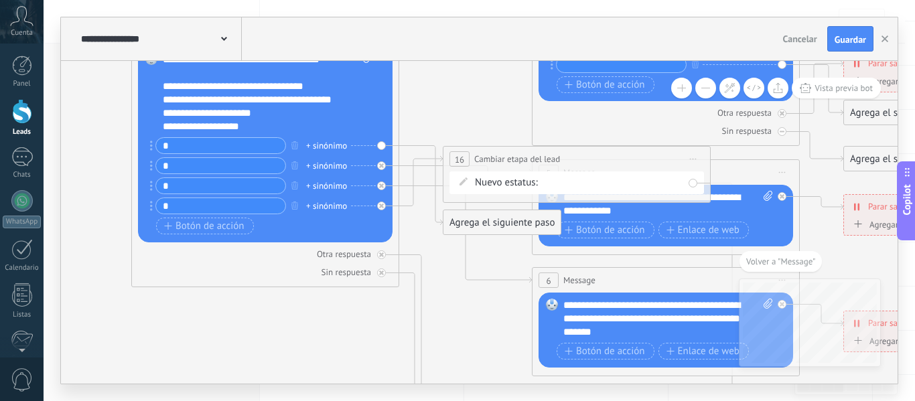
click at [469, 224] on div "Agrega el siguiente paso" at bounding box center [502, 223] width 117 height 22
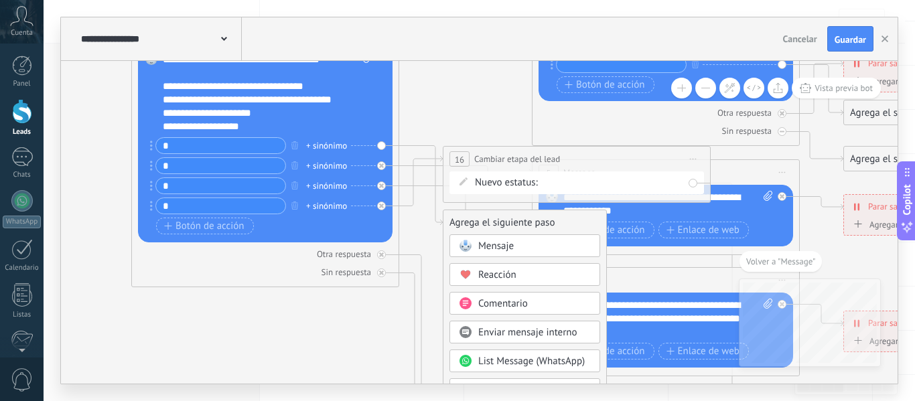
drag, startPoint x: 556, startPoint y: 287, endPoint x: 566, endPoint y: 244, distance: 44.0
drag, startPoint x: 539, startPoint y: 318, endPoint x: 549, endPoint y: 281, distance: 38.7
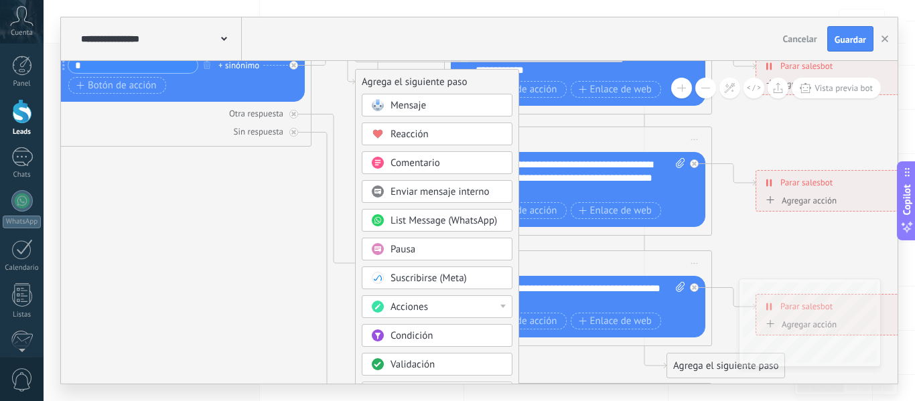
drag, startPoint x: 405, startPoint y: 340, endPoint x: 316, endPoint y: 198, distance: 167.7
click at [316, 198] on icon at bounding box center [609, 171] width 2088 height 1339
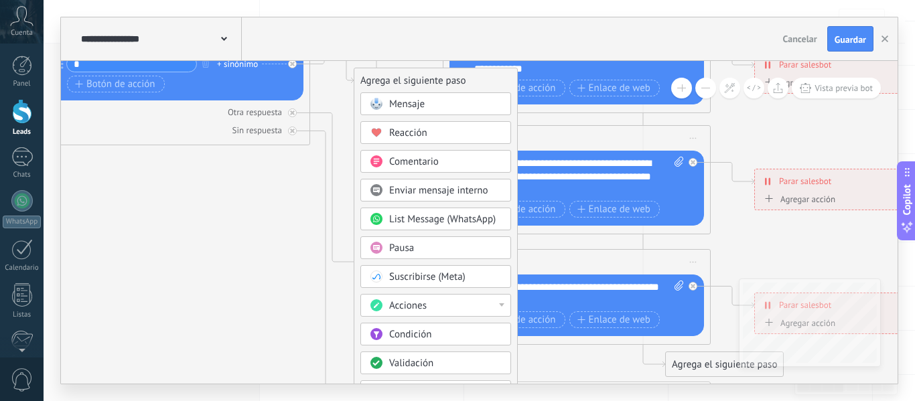
click at [445, 304] on div "Acciones" at bounding box center [445, 305] width 113 height 13
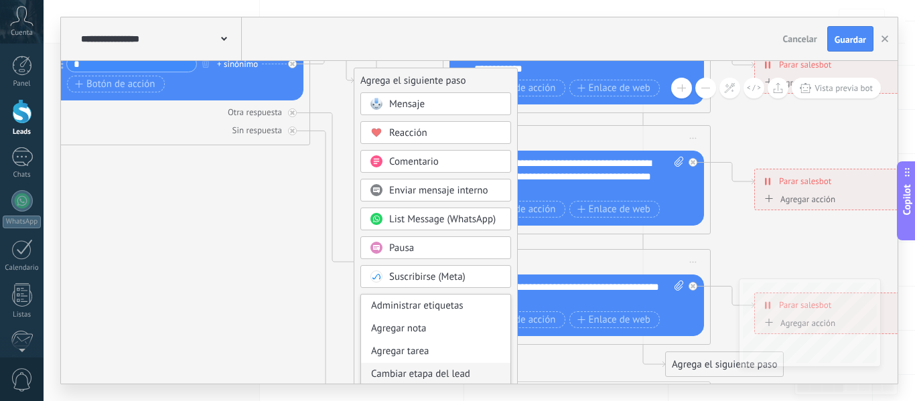
click at [470, 374] on div "Cambiar etapa del lead" at bounding box center [435, 374] width 149 height 23
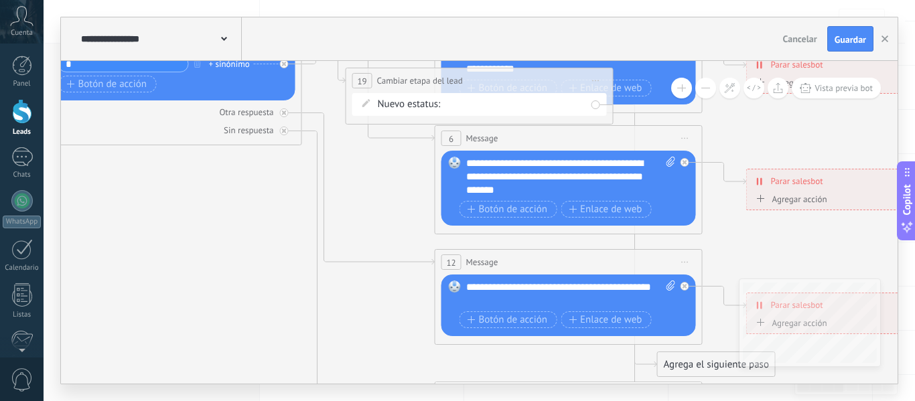
click at [0, 0] on div "filtrado por bot carreras universitarias (ucasal) carreras terciarias (esba) cu…" at bounding box center [0, 0] width 0 height 0
click at [0, 0] on label "carreras universitarias (ucasal)" at bounding box center [0, 0] width 0 height 0
click at [393, 198] on icon at bounding box center [599, 170] width 2088 height 1339
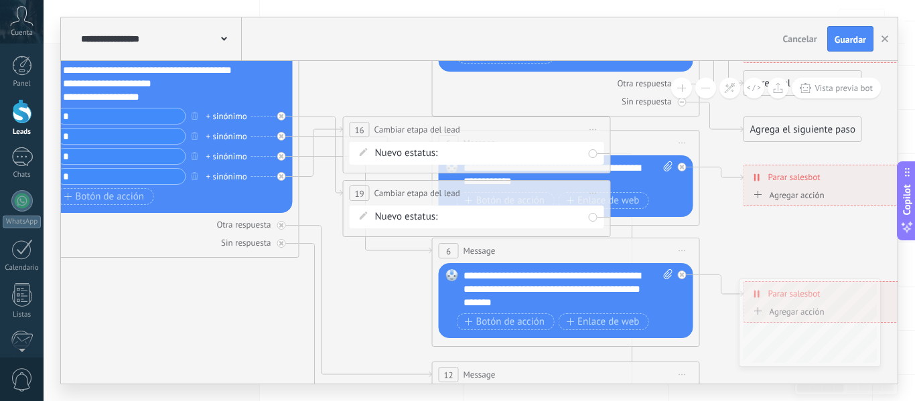
drag, startPoint x: 393, startPoint y: 198, endPoint x: 391, endPoint y: 311, distance: 112.6
click at [391, 311] on icon at bounding box center [596, 282] width 2088 height 1339
click at [437, 194] on span "Cambiar etapa del lead" at bounding box center [418, 193] width 86 height 13
click at [0, 0] on div "filtrado por bot carreras universitarias (ucasal) carreras terciarias (esba) cu…" at bounding box center [0, 0] width 0 height 0
click at [468, 191] on div at bounding box center [480, 200] width 872 height 401
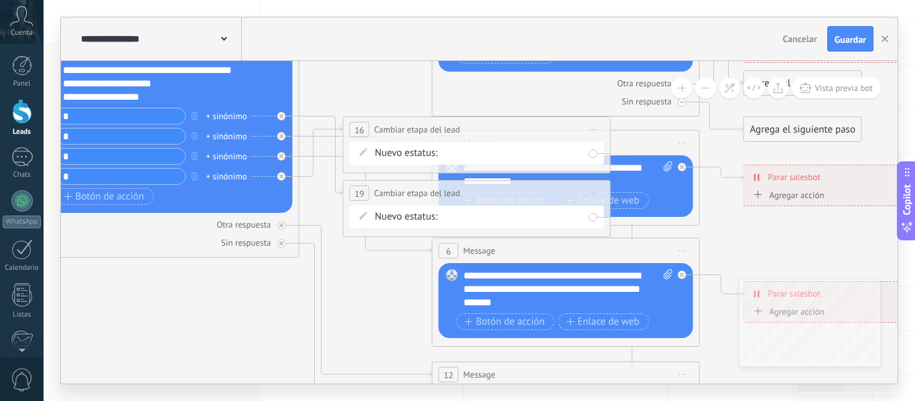
click at [468, 191] on div "**********" at bounding box center [477, 193] width 267 height 25
click at [315, 117] on icon at bounding box center [321, 157] width 44 height 80
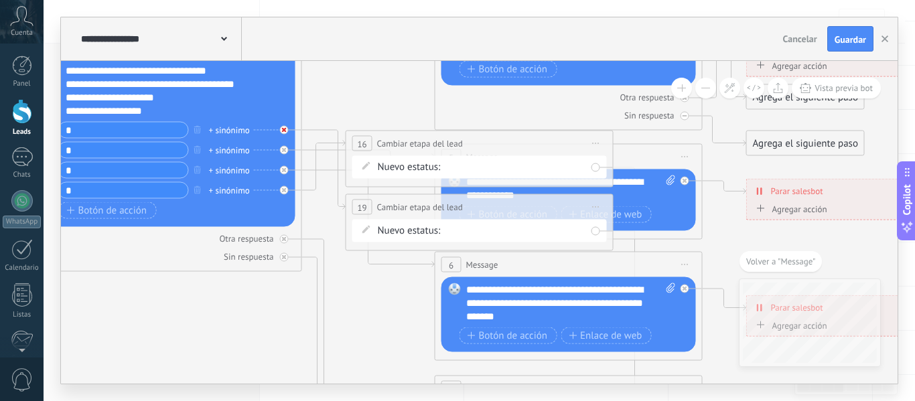
click at [283, 131] on icon at bounding box center [284, 130] width 5 height 5
click at [415, 195] on div "**********" at bounding box center [479, 207] width 267 height 25
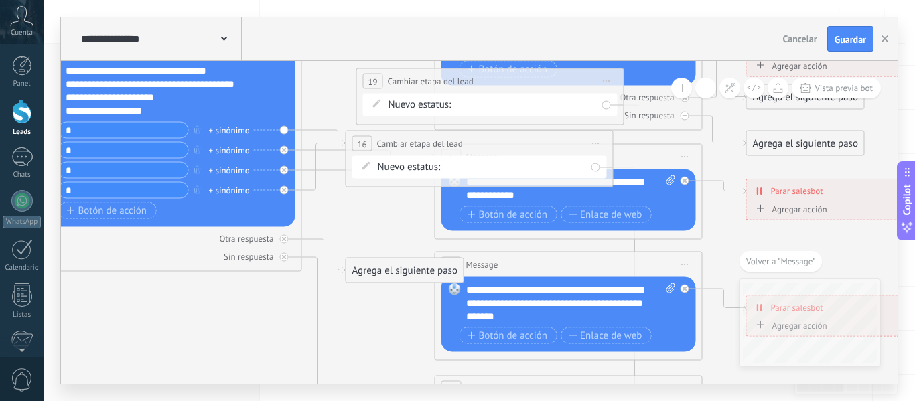
drag, startPoint x: 413, startPoint y: 204, endPoint x: 424, endPoint y: 78, distance: 126.4
click at [424, 78] on span "Cambiar etapa del lead" at bounding box center [431, 81] width 86 height 13
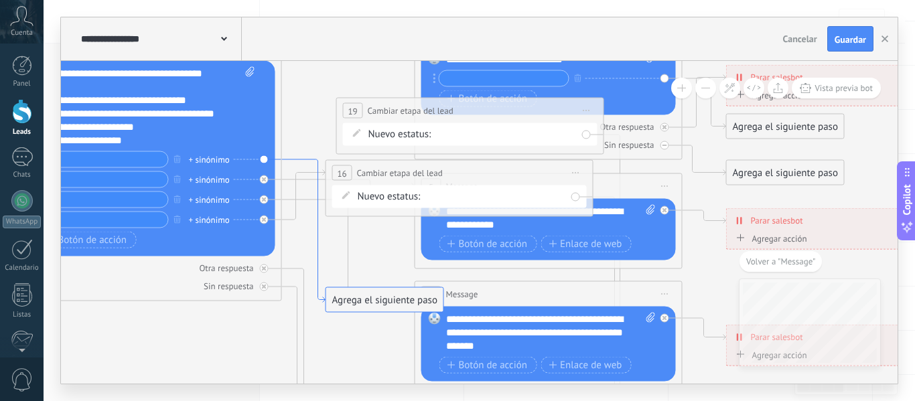
drag, startPoint x: 326, startPoint y: 130, endPoint x: 306, endPoint y: 160, distance: 36.2
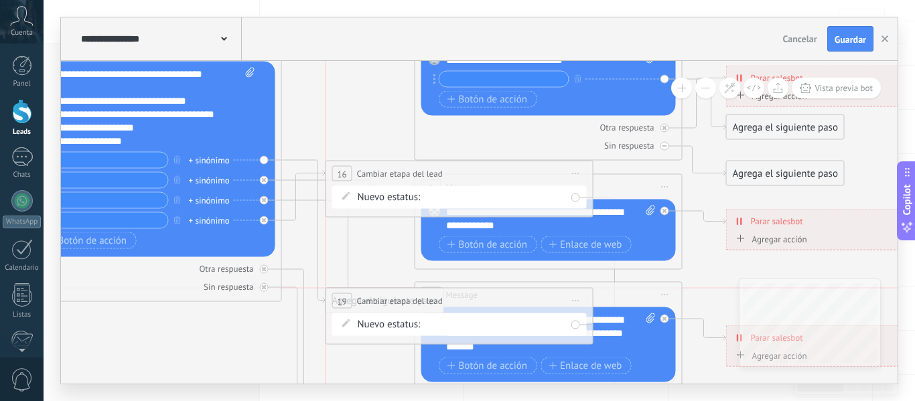
drag, startPoint x: 438, startPoint y: 111, endPoint x: 431, endPoint y: 299, distance: 188.4
click at [431, 299] on span "Cambiar etapa del lead" at bounding box center [400, 301] width 86 height 13
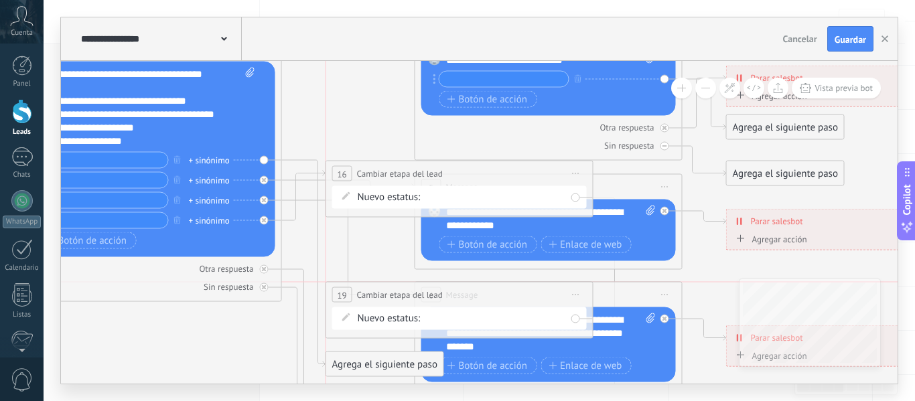
drag, startPoint x: 374, startPoint y: 295, endPoint x: 377, endPoint y: 288, distance: 7.5
click at [377, 289] on span "Cambiar etapa del lead" at bounding box center [400, 295] width 86 height 13
click at [189, 157] on div "+ sinónimo" at bounding box center [209, 159] width 41 height 13
click at [167, 305] on icon at bounding box center [579, 306] width 2088 height 1296
click at [385, 366] on div "Agrega el siguiente paso" at bounding box center [384, 365] width 117 height 22
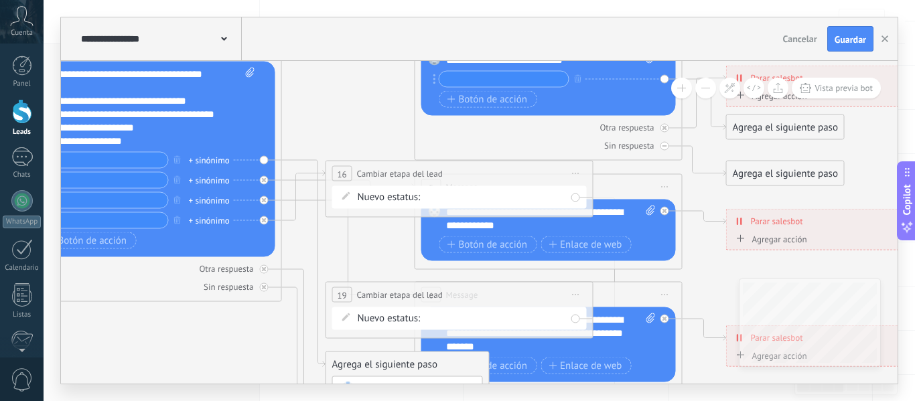
click at [502, 290] on div "**********" at bounding box center [459, 295] width 267 height 25
click at [571, 294] on span "Iniciar vista previa aquí Cambiar nombre Duplicar Borrar" at bounding box center [575, 294] width 21 height 19
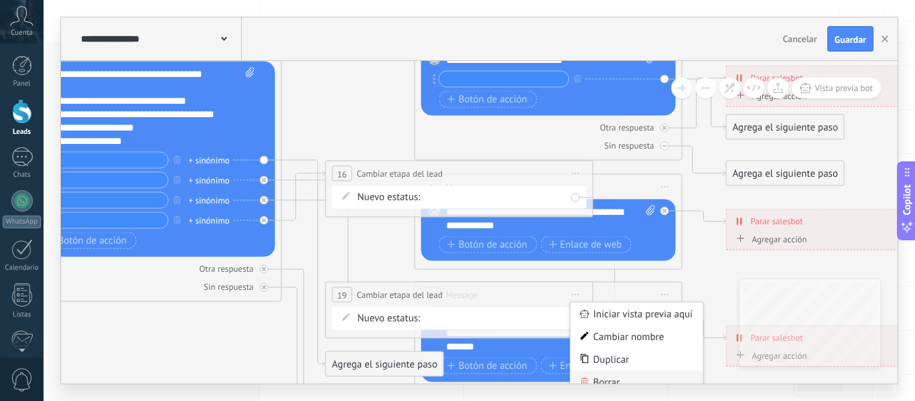
click at [614, 381] on div "Borrar" at bounding box center [637, 382] width 133 height 23
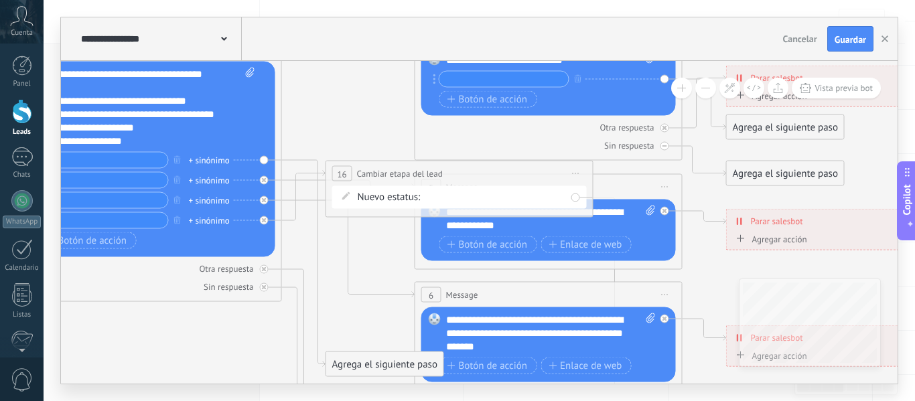
drag, startPoint x: 391, startPoint y: 366, endPoint x: 369, endPoint y: 369, distance: 22.3
click at [369, 369] on div "Agrega el siguiente paso" at bounding box center [384, 365] width 117 height 22
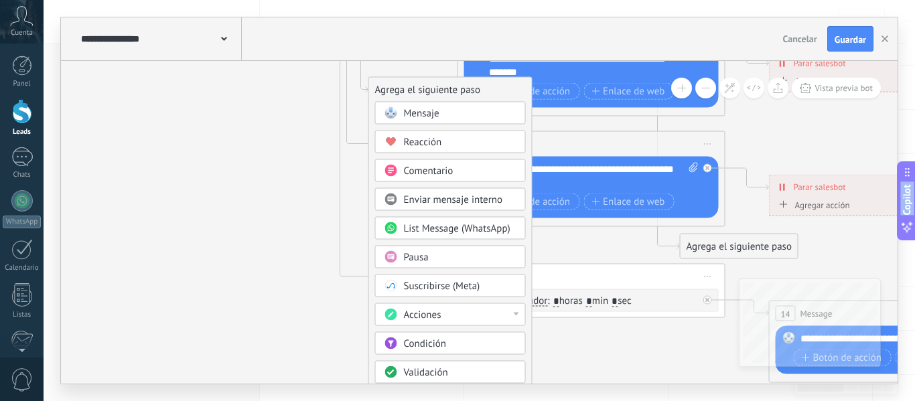
drag, startPoint x: 695, startPoint y: 202, endPoint x: 738, endPoint y: -73, distance: 278.0
click at [738, 0] on html ".abccls-1,.abccls-2{fill-rule:evenodd}.abccls-2{fill:#fff} .abfcls-1{fill:none}…" at bounding box center [457, 37] width 915 height 401
click at [478, 320] on div "Acciones" at bounding box center [460, 315] width 113 height 13
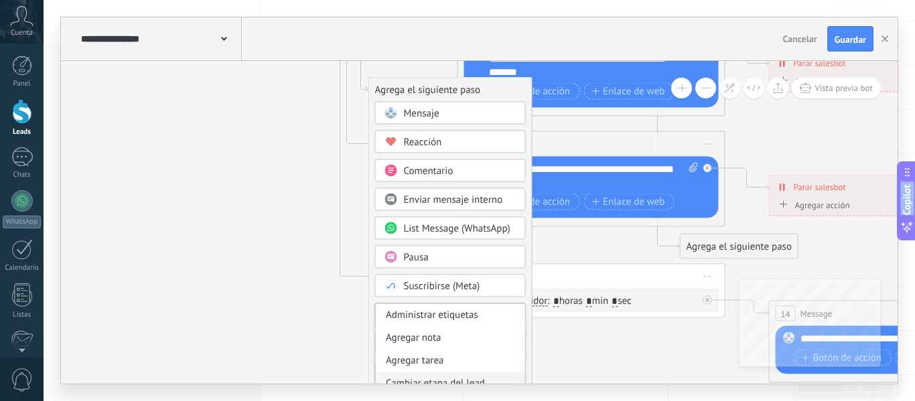
click at [472, 379] on div "Cambiar etapa del lead" at bounding box center [450, 384] width 149 height 23
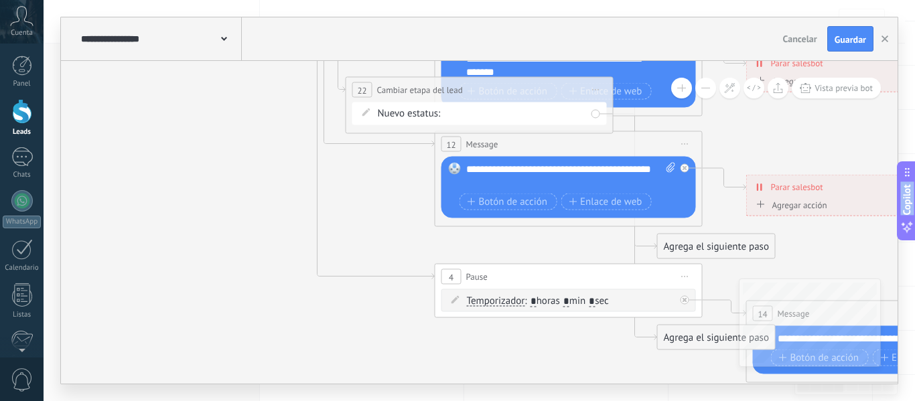
click at [0, 0] on div "filtrado por bot carreras universitarias (ucasal) carreras terciarias (esba) cu…" at bounding box center [0, 0] width 0 height 0
click at [0, 0] on label "carreras universitarias (ucasal)" at bounding box center [0, 0] width 0 height 0
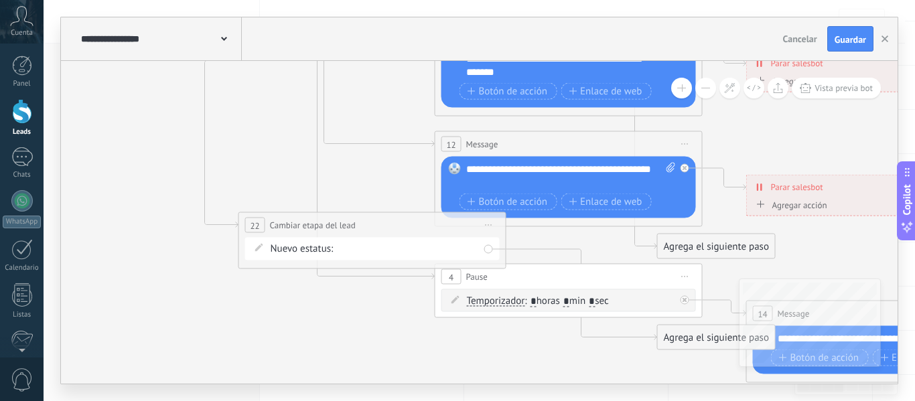
drag, startPoint x: 427, startPoint y: 94, endPoint x: 318, endPoint y: 230, distance: 174.0
click at [318, 230] on span "Cambiar etapa del lead" at bounding box center [313, 225] width 86 height 13
click at [257, 249] on icon at bounding box center [258, 249] width 8 height 8
click at [487, 249] on div "Nuevo estatus: filtrado por bot carreras universitarias (ucasal) carreras terci…" at bounding box center [371, 250] width 255 height 23
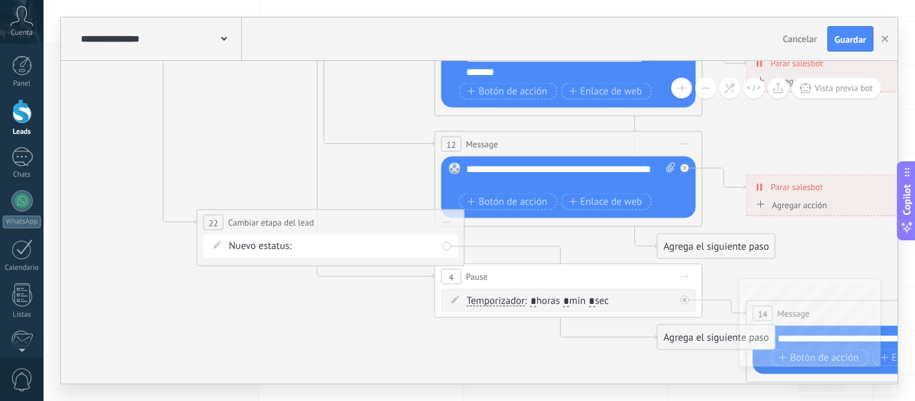
drag, startPoint x: 417, startPoint y: 214, endPoint x: 377, endPoint y: 210, distance: 40.3
click at [377, 210] on div "**********" at bounding box center [331, 222] width 267 height 25
click at [500, 247] on icon at bounding box center [561, 294] width 192 height 94
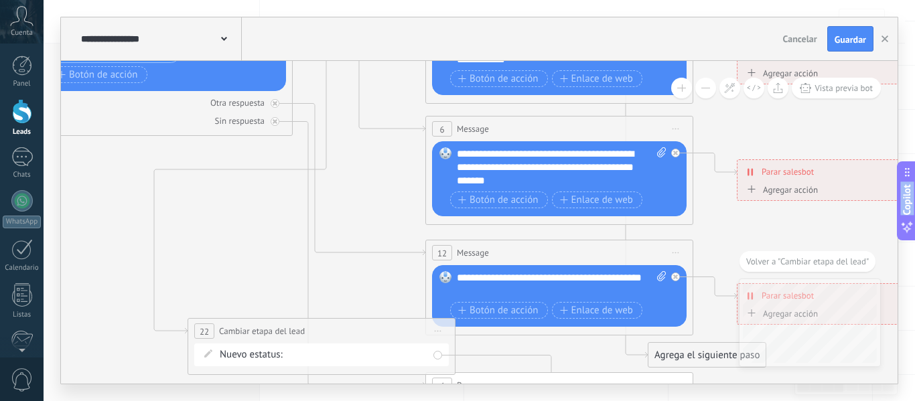
drag, startPoint x: 137, startPoint y: 209, endPoint x: 342, endPoint y: 433, distance: 303.5
click at [342, 238] on html ".abccls-1,.abccls-2{fill-rule:evenodd}.abccls-2{fill:#fff} .abfcls-1{fill:none}…" at bounding box center [457, 37] width 915 height 401
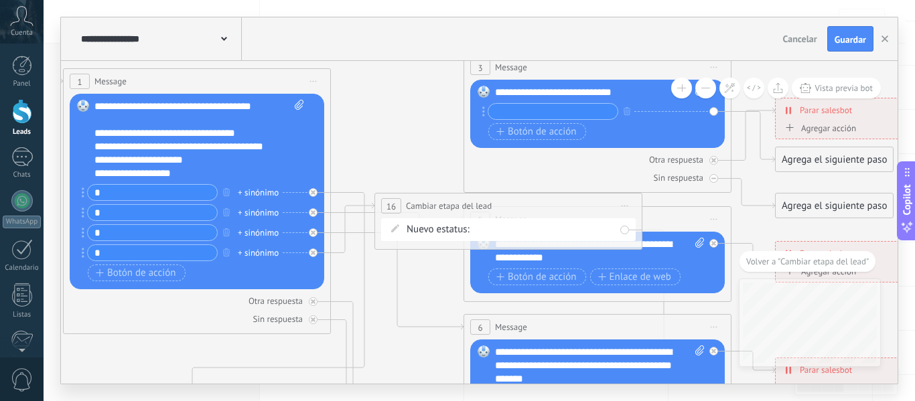
drag, startPoint x: 360, startPoint y: 198, endPoint x: 399, endPoint y: 397, distance: 203.3
click at [399, 397] on div "**********" at bounding box center [480, 200] width 872 height 401
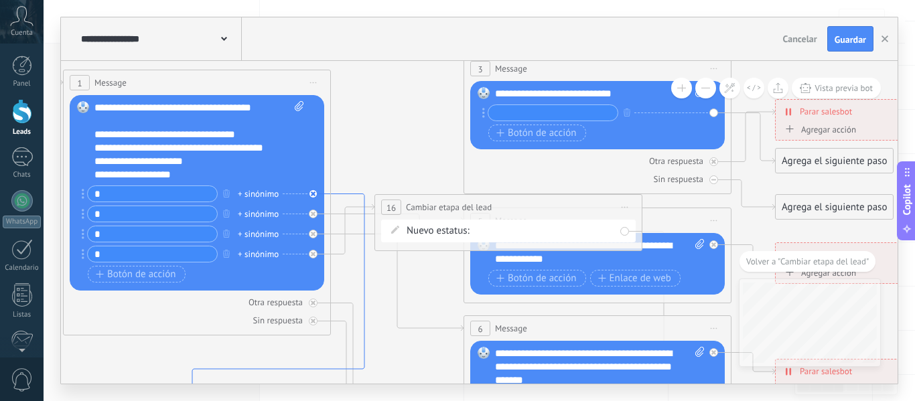
click at [347, 194] on icon at bounding box center [278, 364] width 172 height 340
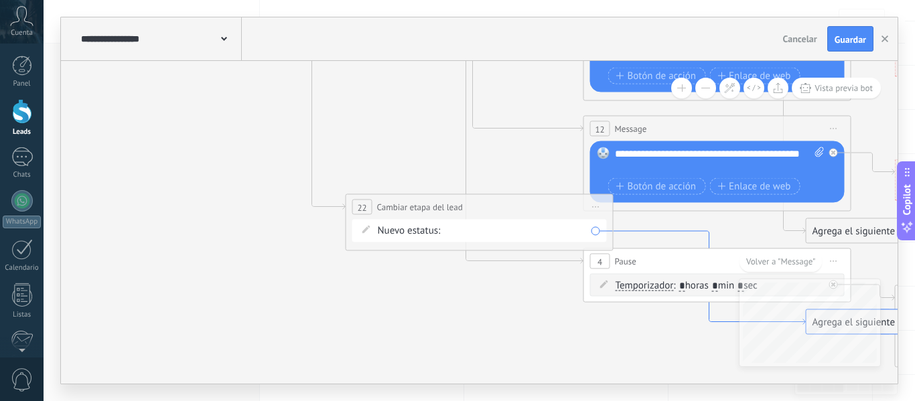
click at [667, 232] on icon at bounding box center [710, 278] width 192 height 94
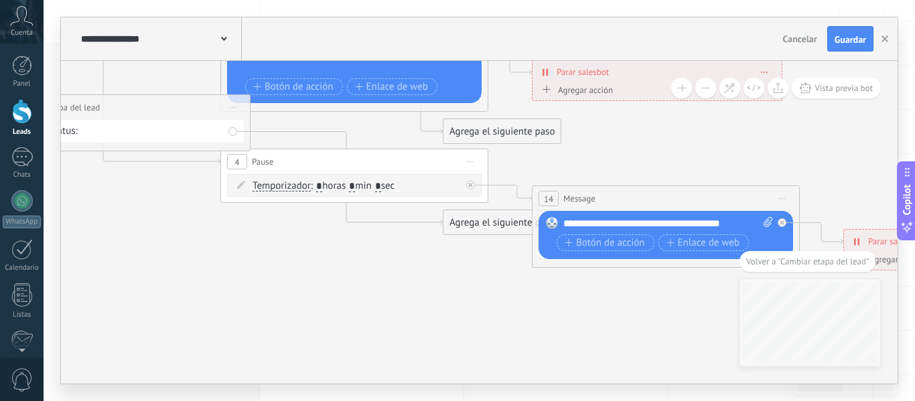
click at [622, 220] on div "**********" at bounding box center [668, 223] width 210 height 13
click at [292, 132] on icon at bounding box center [347, 179] width 192 height 94
click at [492, 221] on div "Agrega el siguiente paso" at bounding box center [502, 223] width 117 height 22
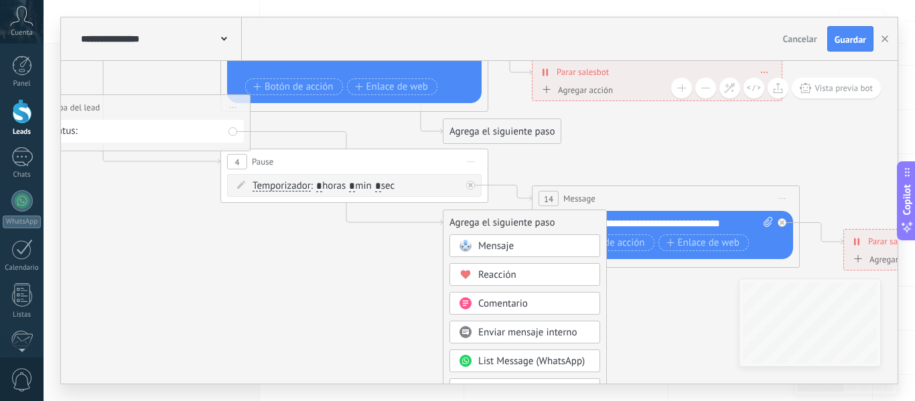
click at [484, 247] on span "Mensaje" at bounding box center [496, 246] width 36 height 13
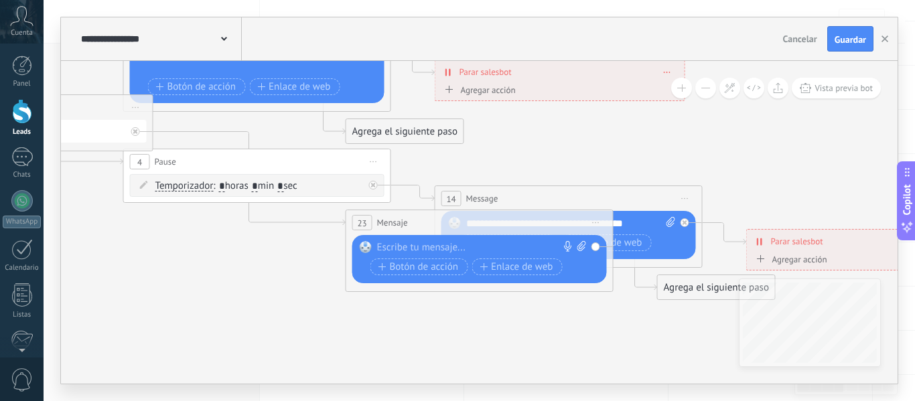
click at [427, 249] on div at bounding box center [476, 247] width 199 height 13
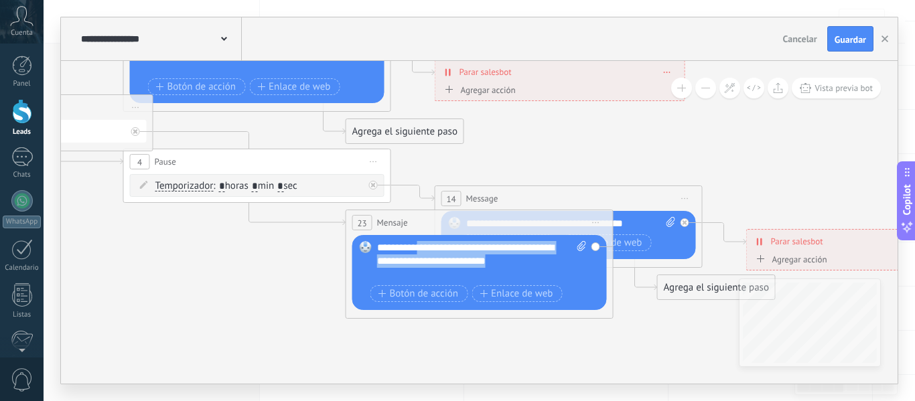
drag, startPoint x: 519, startPoint y: 261, endPoint x: 418, endPoint y: 241, distance: 102.4
click at [418, 241] on div "**********" at bounding box center [482, 261] width 210 height 40
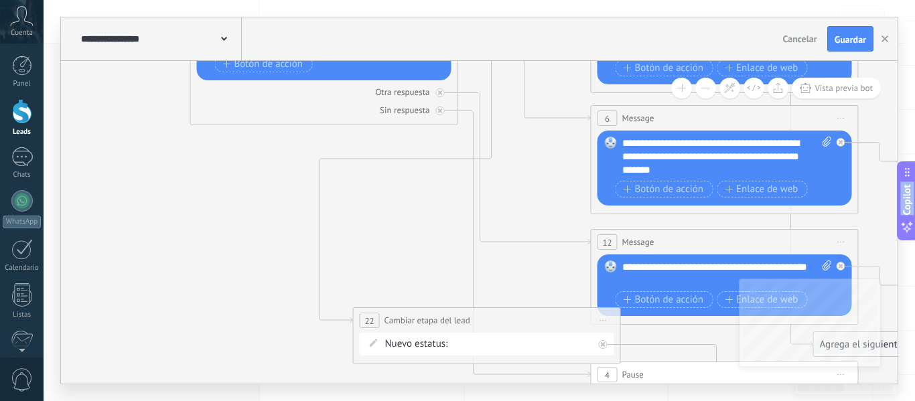
drag, startPoint x: 174, startPoint y: 220, endPoint x: 667, endPoint y: 433, distance: 537.2
click at [667, 238] on html ".abccls-1,.abccls-2{fill-rule:evenodd}.abccls-2{fill:#fff} .abfcls-1{fill:none}…" at bounding box center [457, 37] width 915 height 401
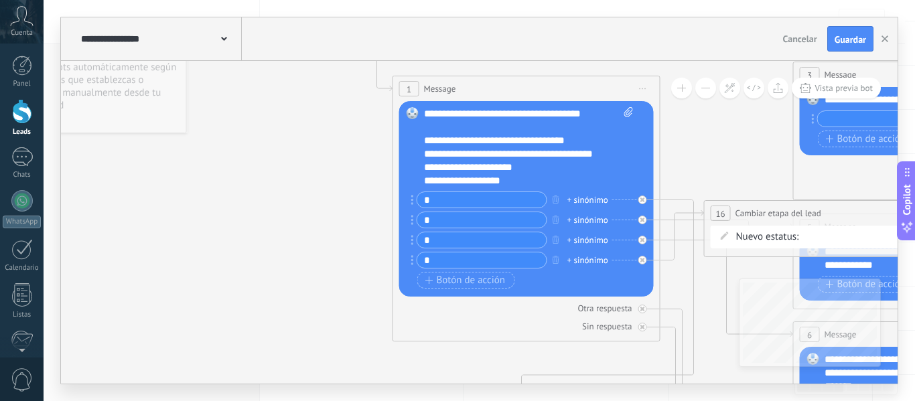
drag, startPoint x: 215, startPoint y: 151, endPoint x: 391, endPoint y: 367, distance: 279.1
click at [436, 139] on div "**********" at bounding box center [516, 140] width 186 height 13
drag, startPoint x: 436, startPoint y: 139, endPoint x: 429, endPoint y: 140, distance: 7.5
click at [429, 140] on div "**********" at bounding box center [516, 140] width 186 height 13
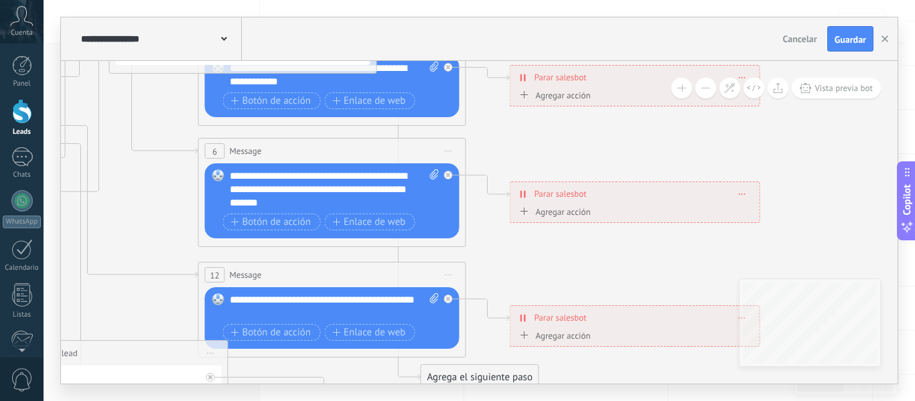
drag, startPoint x: 673, startPoint y: 294, endPoint x: 79, endPoint y: 111, distance: 622.0
click at [79, 111] on icon at bounding box center [363, 197] width 2088 height 1367
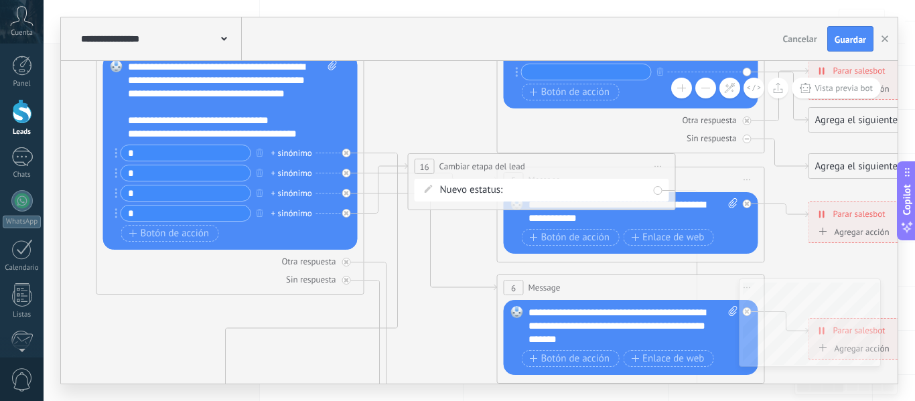
drag, startPoint x: 553, startPoint y: 271, endPoint x: 852, endPoint y: 408, distance: 328.6
click at [852, 238] on html ".abccls-1,.abccls-2{fill-rule:evenodd}.abccls-2{fill:#fff} .abfcls-1{fill:none}…" at bounding box center [457, 37] width 915 height 401
click at [386, 153] on icon at bounding box center [312, 323] width 172 height 340
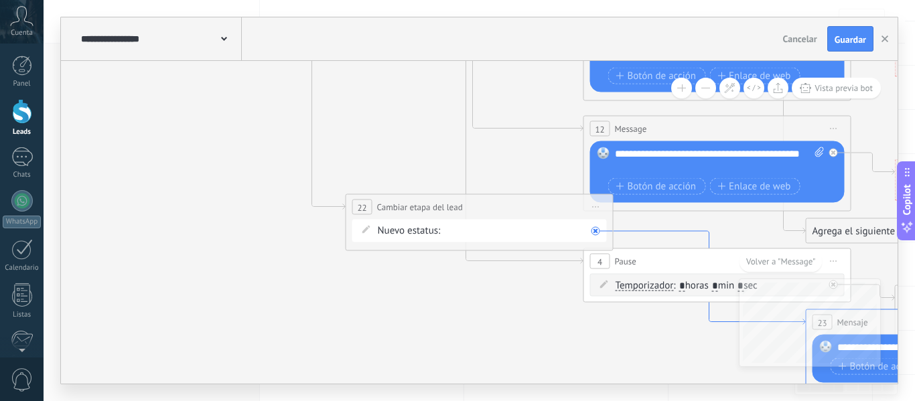
click at [649, 231] on icon at bounding box center [710, 278] width 192 height 94
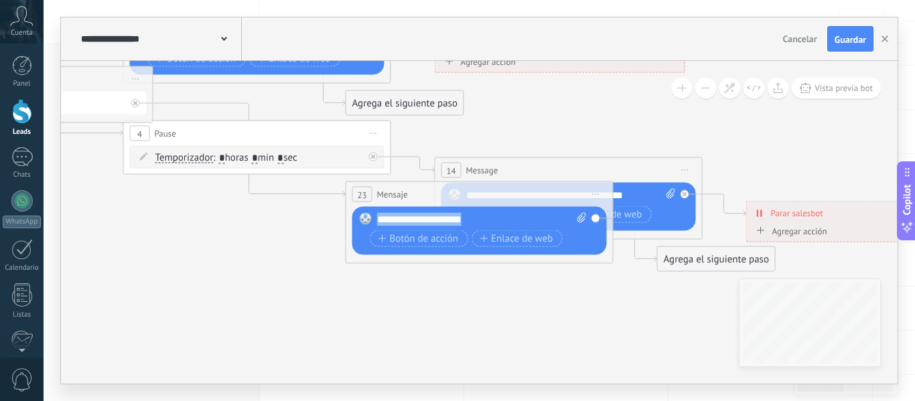
drag, startPoint x: 478, startPoint y: 217, endPoint x: 356, endPoint y: 215, distance: 122.6
click at [356, 215] on div "Reemplazar Quitar Convertir a mensaje de voz Arrastre la imagen aquí para adjun…" at bounding box center [479, 231] width 255 height 48
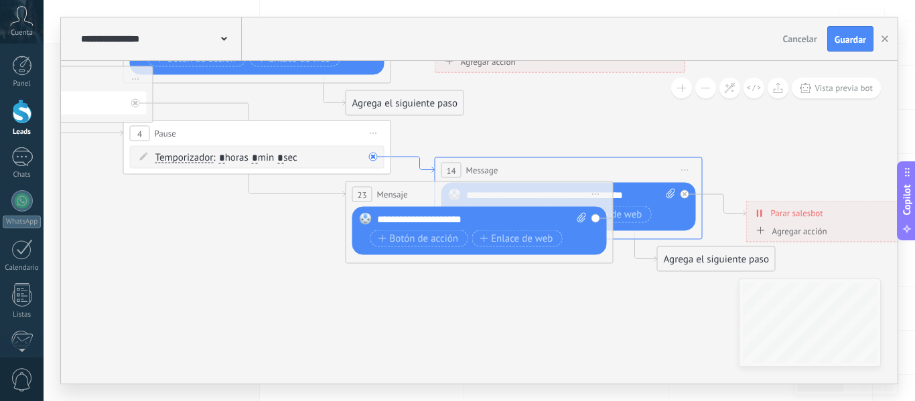
click at [417, 157] on icon at bounding box center [413, 165] width 44 height 16
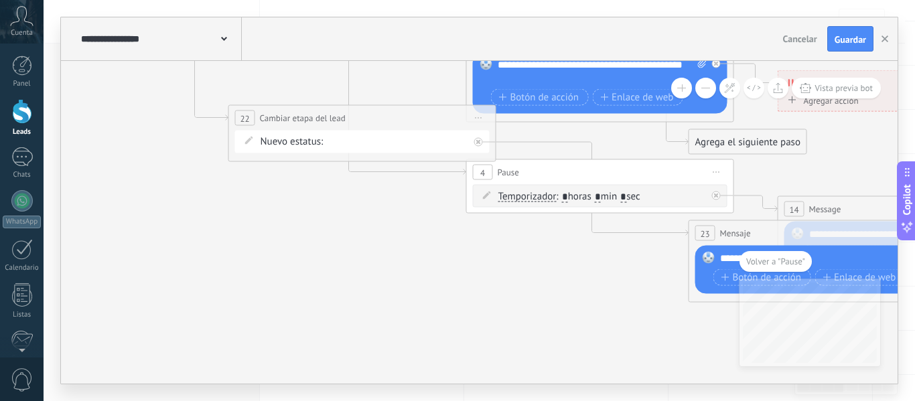
drag, startPoint x: 126, startPoint y: 264, endPoint x: 558, endPoint y: 280, distance: 432.4
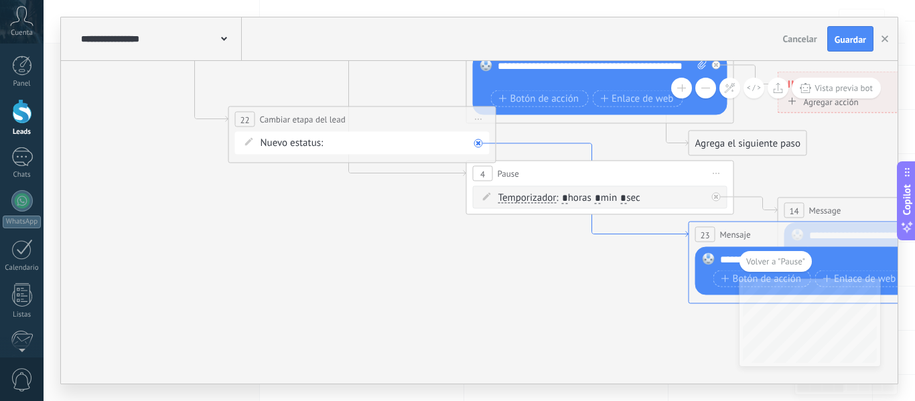
click at [550, 143] on icon at bounding box center [592, 190] width 192 height 94
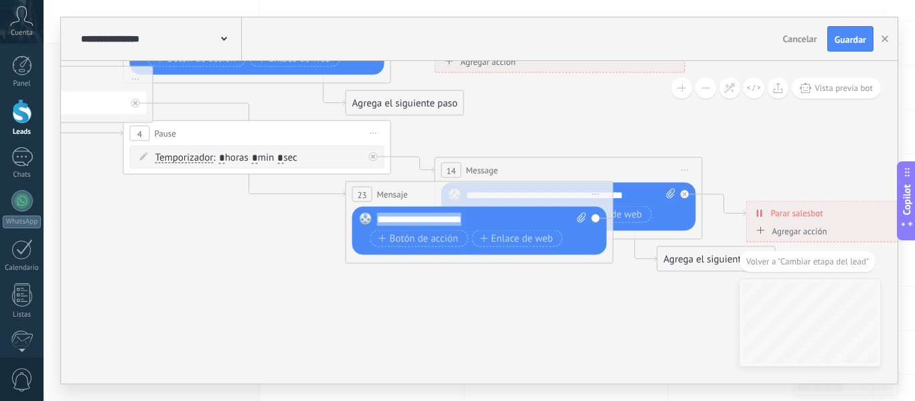
drag, startPoint x: 484, startPoint y: 214, endPoint x: 363, endPoint y: 213, distance: 120.6
click at [363, 213] on div "Reemplazar Quitar Convertir a mensaje de voz Arrastre la imagen aquí para adjun…" at bounding box center [479, 231] width 255 height 48
paste div
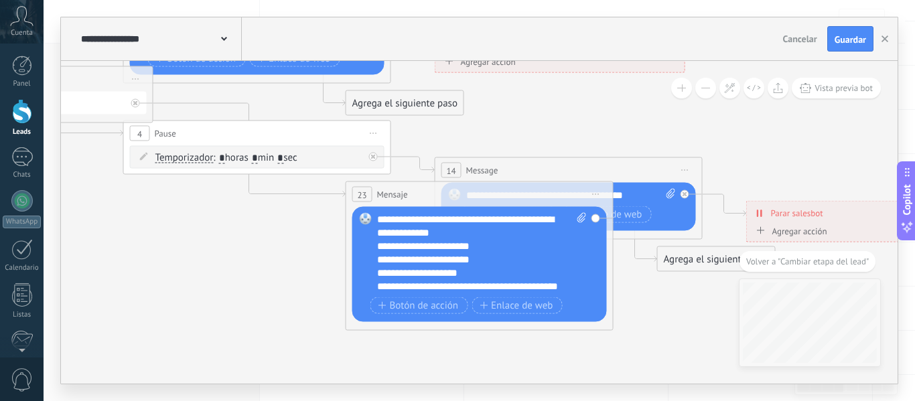
click at [533, 277] on div "**********" at bounding box center [470, 273] width 186 height 13
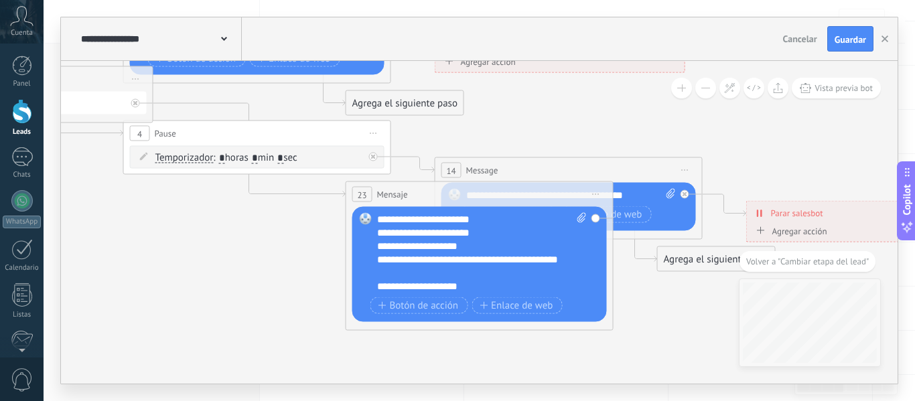
scroll to position [40, 0]
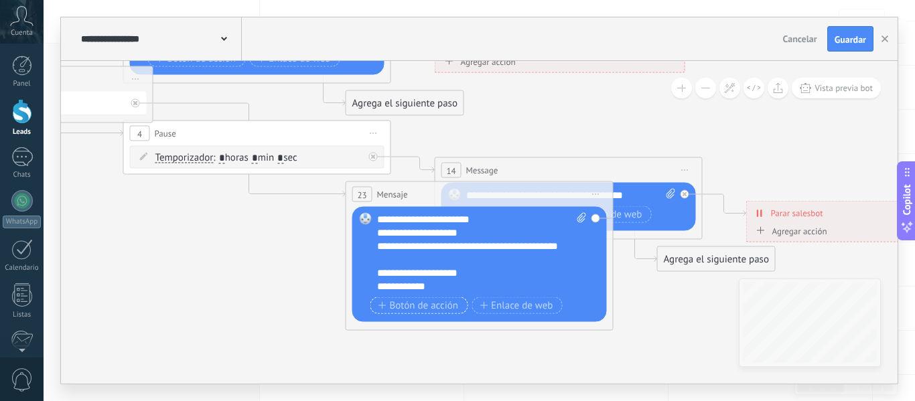
click at [437, 304] on span "Botón de acción" at bounding box center [419, 305] width 80 height 11
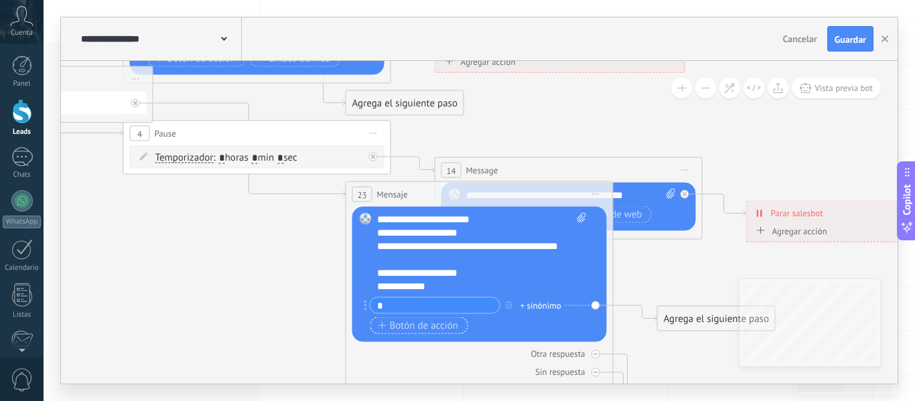
type input "*"
click at [437, 326] on span "Botón de acción" at bounding box center [419, 325] width 80 height 11
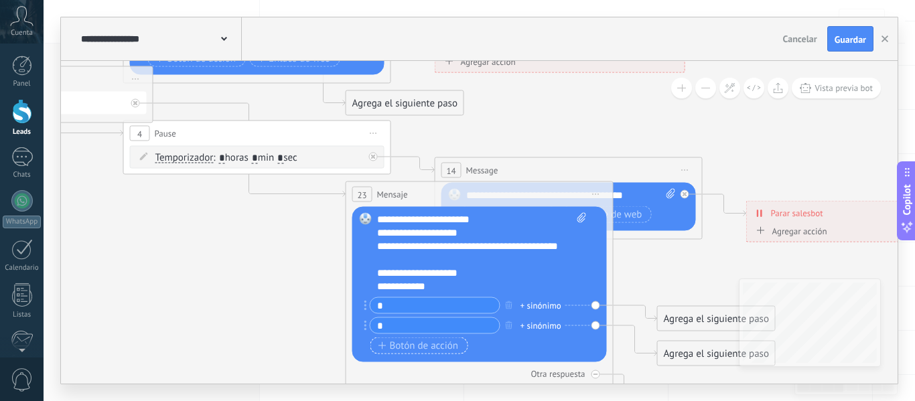
type input "*"
click at [433, 345] on span "Botón de acción" at bounding box center [419, 345] width 80 height 11
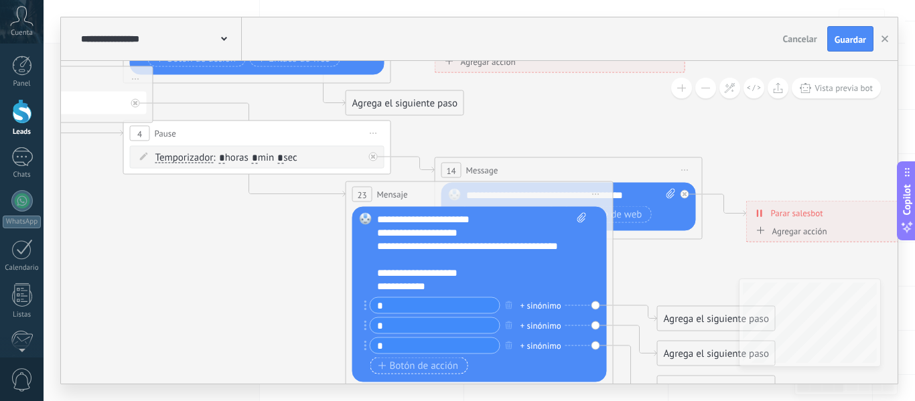
type input "*"
click at [429, 367] on span "Botón de acción" at bounding box center [419, 365] width 80 height 11
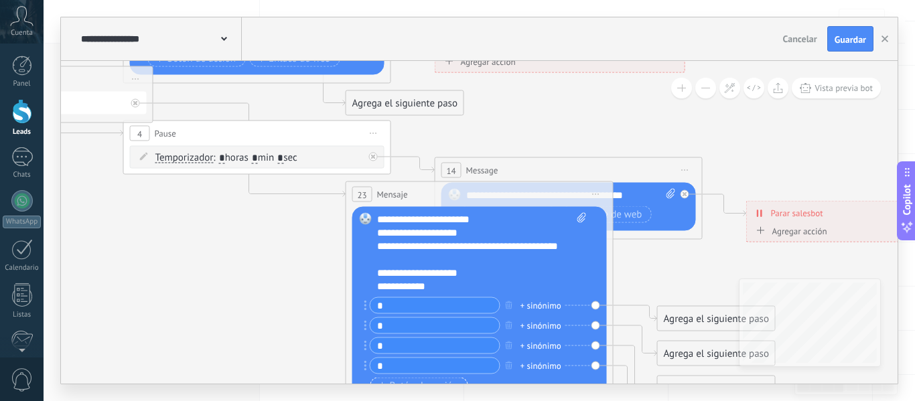
type input "*"
click at [427, 381] on span "Botón de acción" at bounding box center [419, 386] width 80 height 11
type input "*"
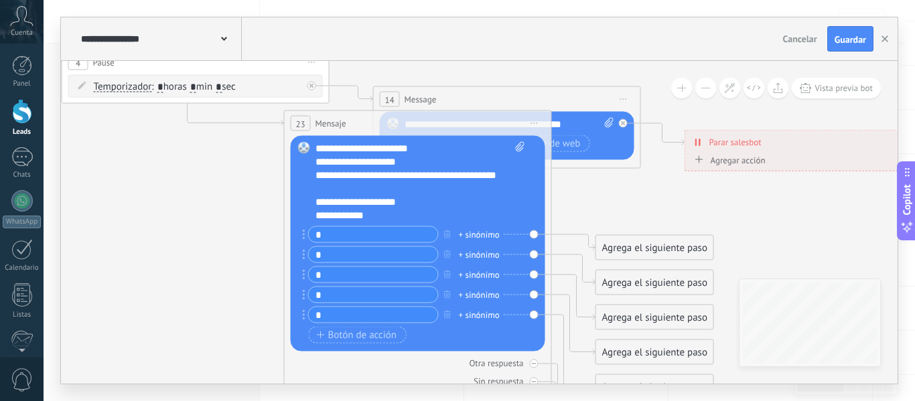
drag, startPoint x: 251, startPoint y: 287, endPoint x: 189, endPoint y: 216, distance: 94.0
click at [645, 248] on div "Agrega el siguiente paso" at bounding box center [654, 248] width 117 height 22
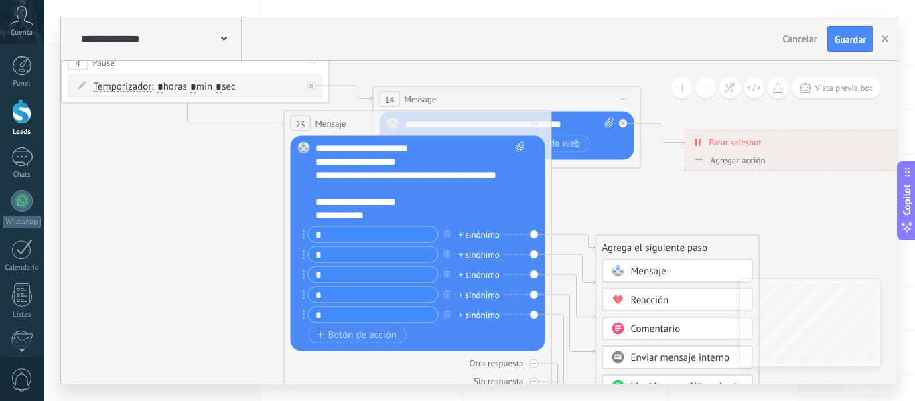
click at [649, 268] on span "Mensaje" at bounding box center [649, 271] width 36 height 13
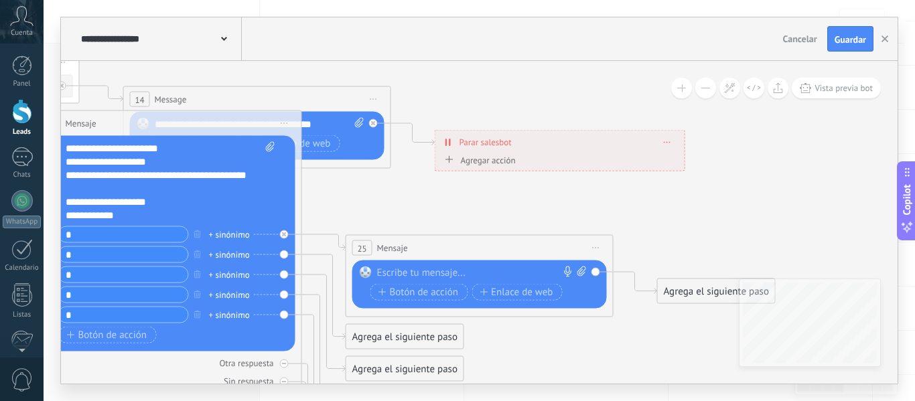
click at [407, 268] on div at bounding box center [476, 273] width 199 height 13
paste div
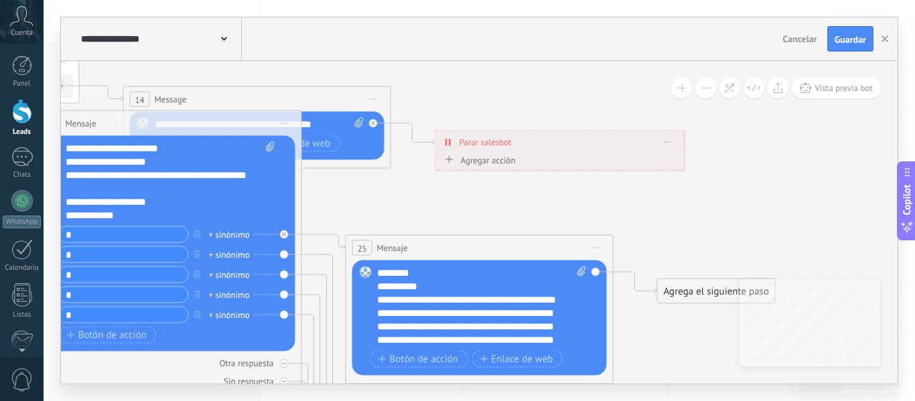
click at [378, 271] on div "**********" at bounding box center [482, 307] width 210 height 80
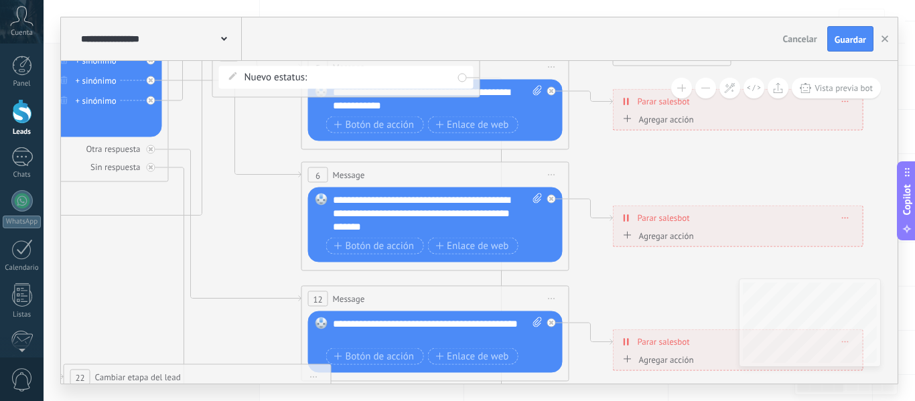
drag, startPoint x: 391, startPoint y: 64, endPoint x: 881, endPoint y: 433, distance: 613.3
click at [881, 238] on html ".abccls-1,.abccls-2{fill-rule:evenodd}.abccls-2{fill:#fff} .abfcls-1{fill:none}…" at bounding box center [457, 37] width 915 height 401
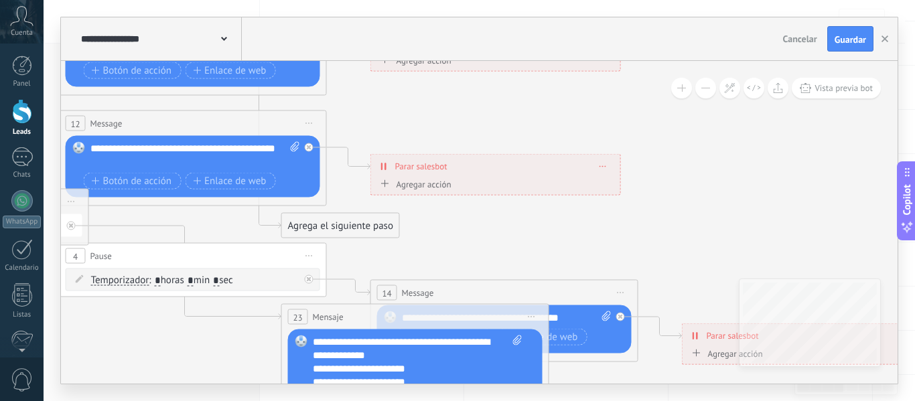
drag, startPoint x: 243, startPoint y: 217, endPoint x: 0, endPoint y: 42, distance: 299.4
click at [0, 42] on body ".abccls-1,.abccls-2{fill-rule:evenodd}.abccls-2{fill:#fff} .abfcls-1{fill:none}…" at bounding box center [457, 37] width 915 height 401
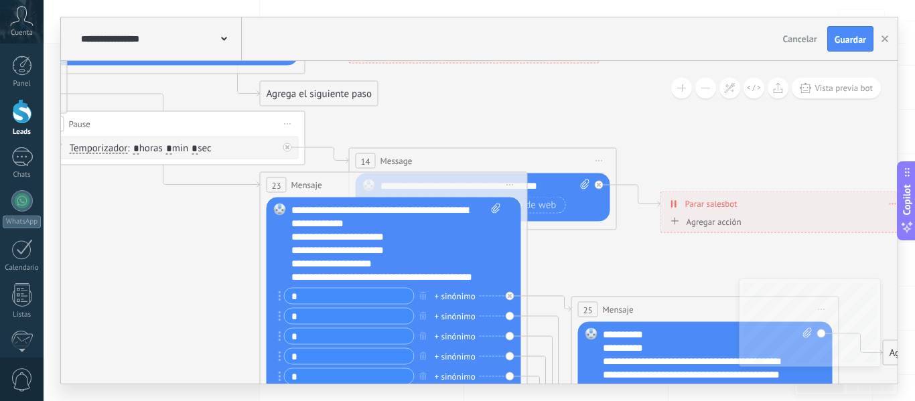
drag, startPoint x: 471, startPoint y: 219, endPoint x: 451, endPoint y: 62, distance: 158.1
click at [451, 62] on icon at bounding box center [224, 68] width 2133 height 1677
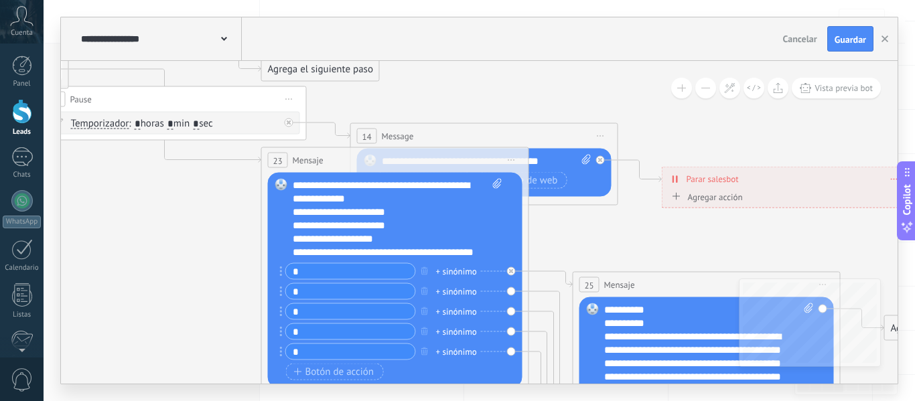
click at [302, 235] on div "**********" at bounding box center [398, 219] width 210 height 80
click at [299, 225] on div "**********" at bounding box center [398, 219] width 210 height 80
click at [299, 226] on div "**********" at bounding box center [398, 219] width 210 height 80
click at [300, 239] on div "**********" at bounding box center [398, 219] width 210 height 80
click at [301, 253] on div "**********" at bounding box center [398, 219] width 210 height 80
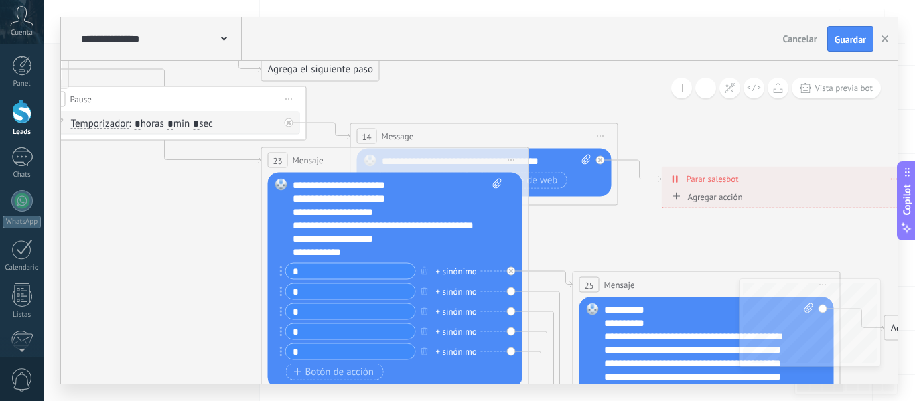
scroll to position [40, 0]
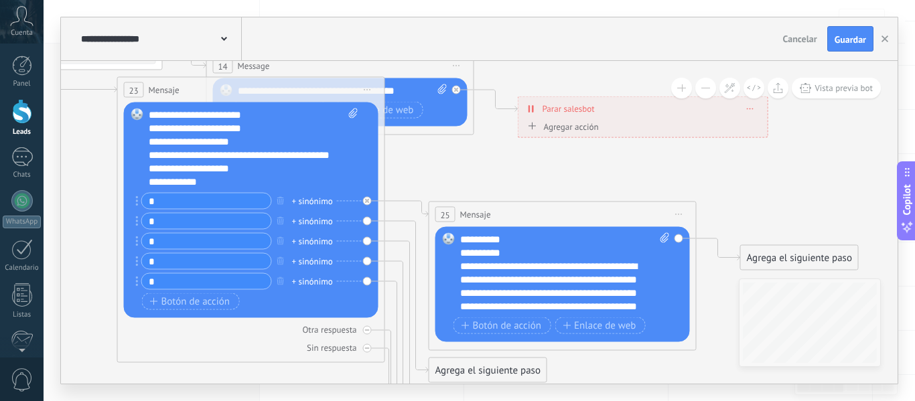
drag, startPoint x: 624, startPoint y: 238, endPoint x: 480, endPoint y: 167, distance: 160.3
click at [467, 243] on div "**********" at bounding box center [565, 273] width 210 height 80
click at [468, 297] on div "**********" at bounding box center [553, 354] width 186 height 134
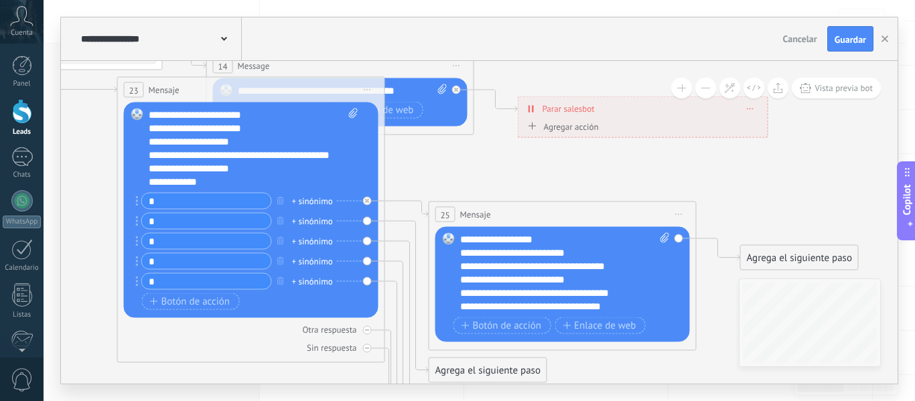
click at [466, 277] on div "**********" at bounding box center [553, 279] width 186 height 13
click at [470, 266] on div "**********" at bounding box center [553, 266] width 186 height 13
click at [469, 247] on div "**********" at bounding box center [553, 253] width 186 height 13
click at [476, 251] on div "**********" at bounding box center [553, 253] width 186 height 13
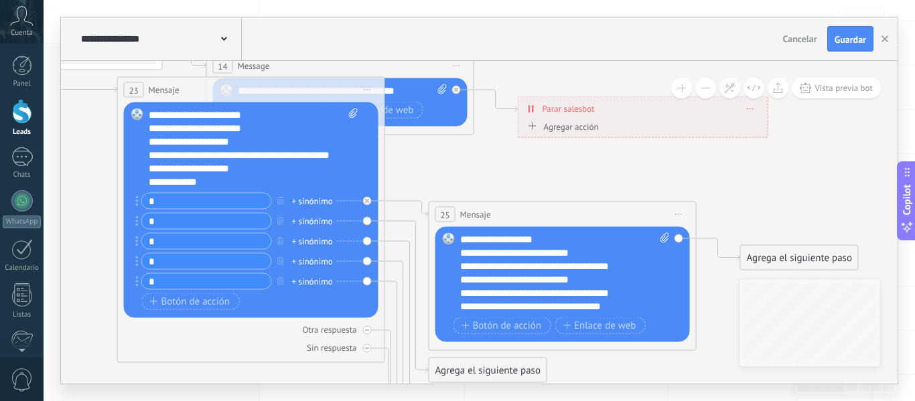
click at [470, 241] on div "**********" at bounding box center [553, 239] width 186 height 13
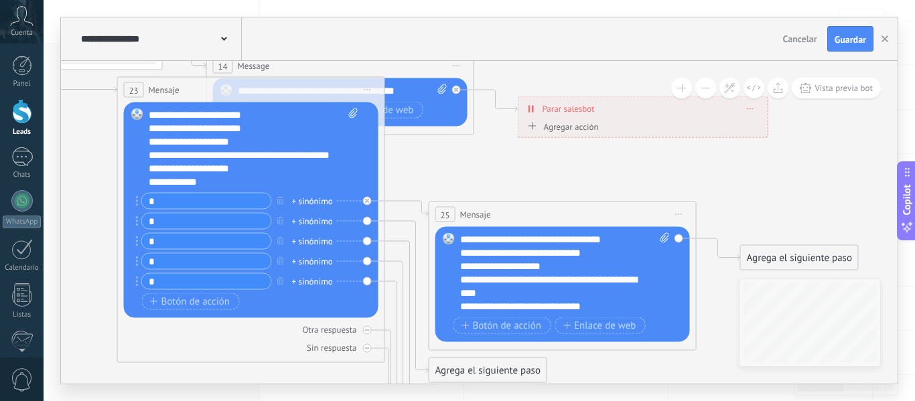
scroll to position [161, 0]
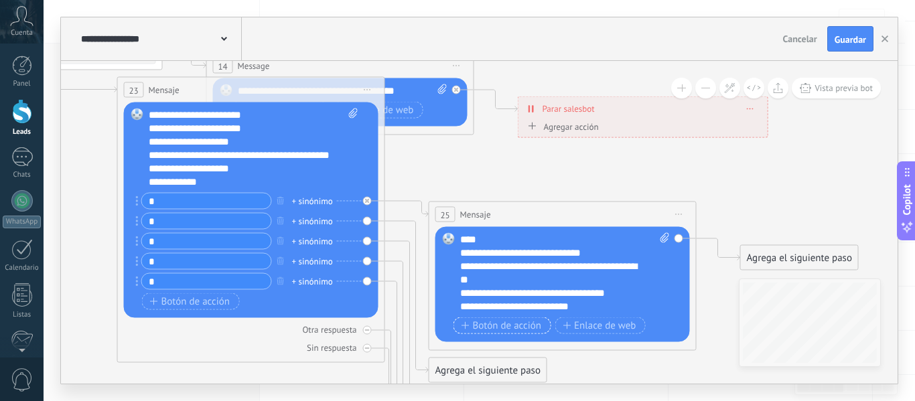
click at [503, 328] on span "Botón de acción" at bounding box center [502, 325] width 80 height 11
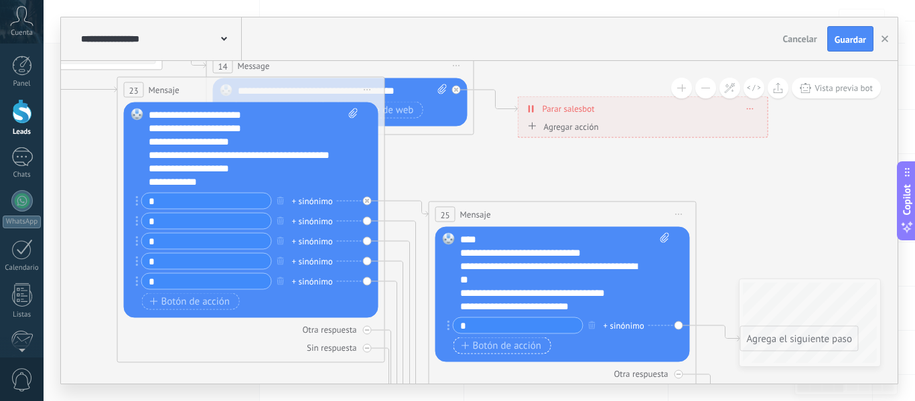
type input "*"
click at [502, 343] on span "Botón de acción" at bounding box center [502, 345] width 80 height 11
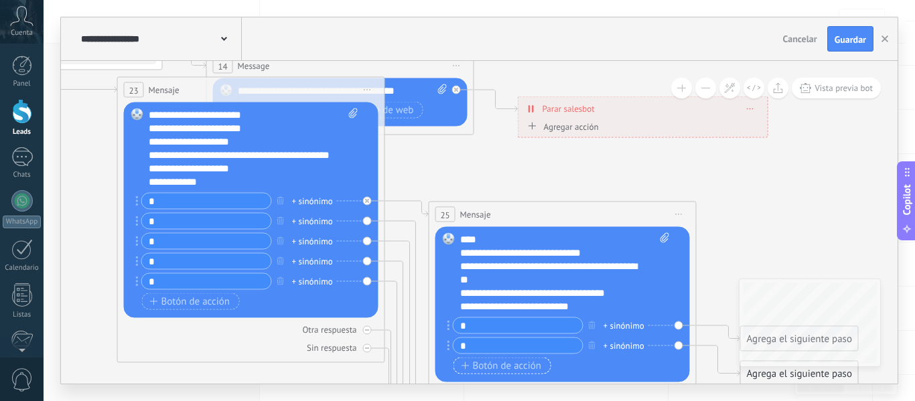
type input "*"
click at [501, 367] on span "Botón de acción" at bounding box center [502, 365] width 80 height 11
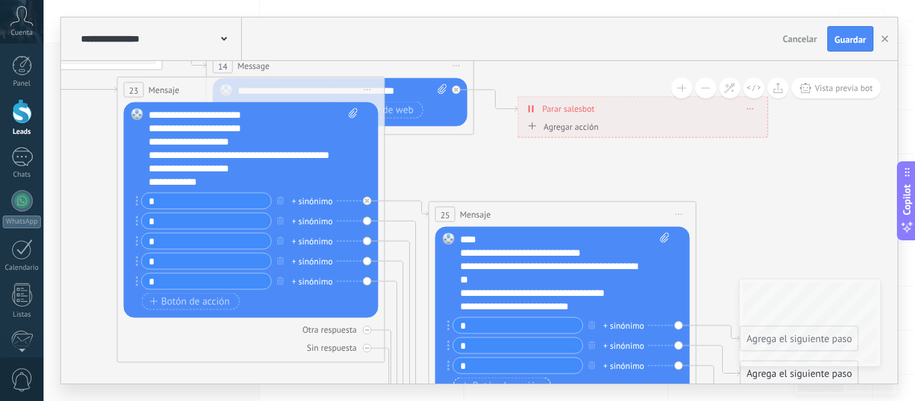
type input "*"
click at [500, 381] on span "Botón de acción" at bounding box center [502, 386] width 80 height 11
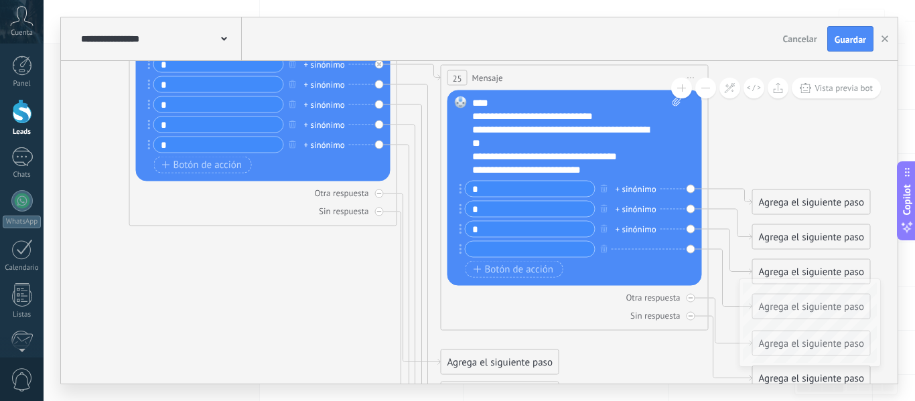
drag, startPoint x: 769, startPoint y: 206, endPoint x: 781, endPoint y: 69, distance: 137.2
click at [535, 245] on input "text" at bounding box center [530, 249] width 129 height 15
type input "*"
click at [531, 269] on span "Botón de acción" at bounding box center [514, 269] width 80 height 11
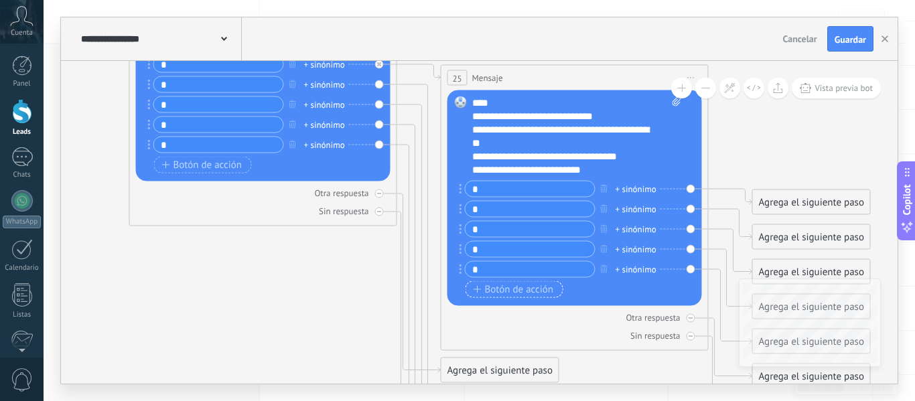
type input "*"
click at [525, 293] on span "Botón de acción" at bounding box center [514, 289] width 80 height 11
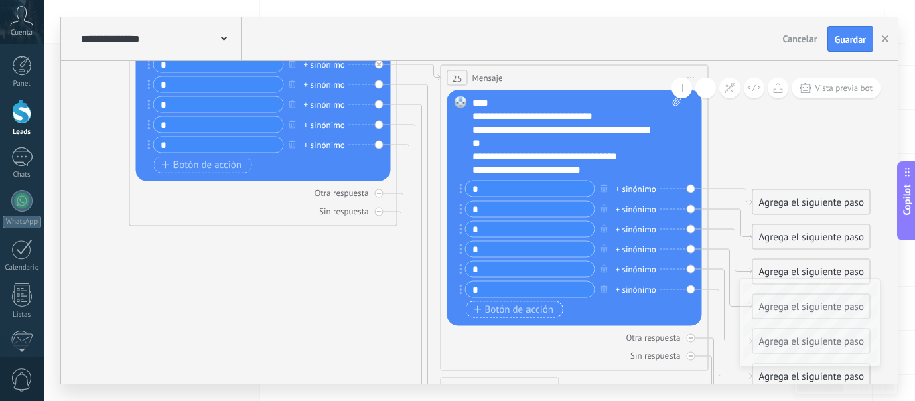
type input "*"
click at [525, 307] on span "Botón de acción" at bounding box center [514, 309] width 80 height 11
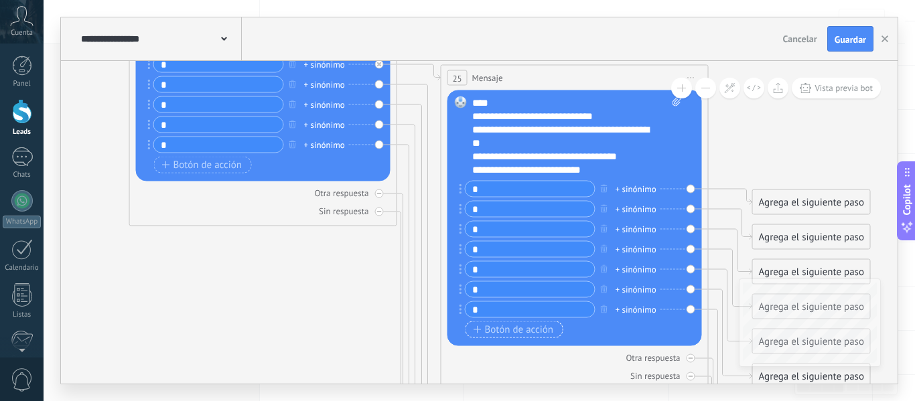
type input "*"
click at [526, 327] on span "Botón de acción" at bounding box center [514, 329] width 80 height 11
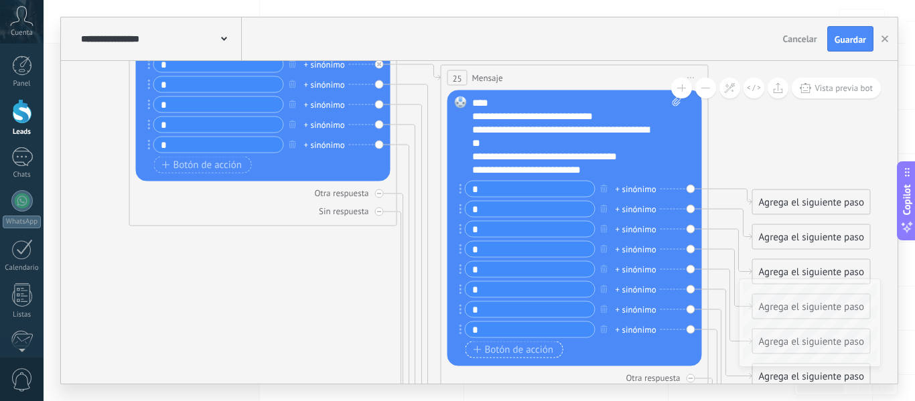
type input "*"
click at [526, 348] on span "Botón de acción" at bounding box center [514, 349] width 80 height 11
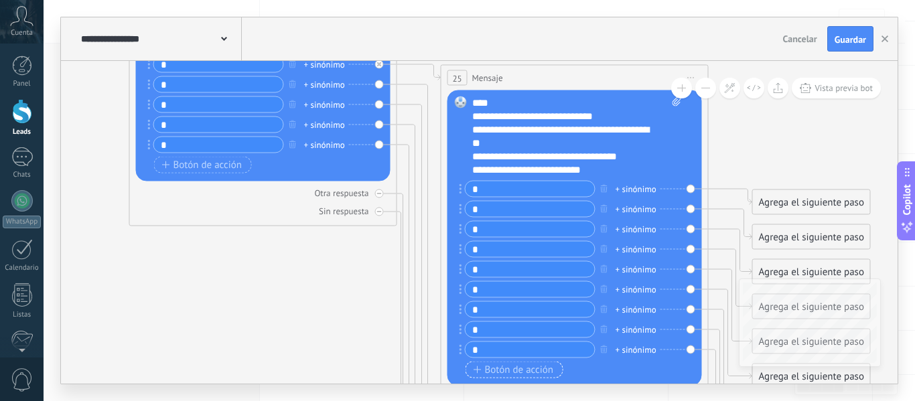
type input "*"
click at [526, 375] on span "Botón de acción" at bounding box center [514, 369] width 80 height 11
type input "**"
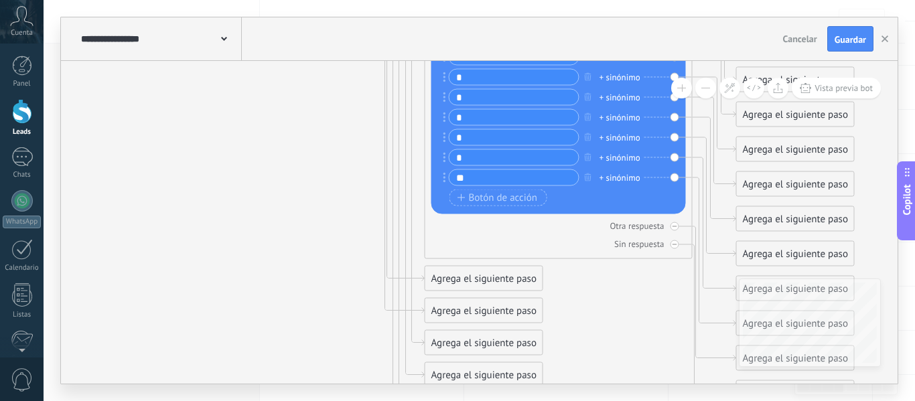
drag, startPoint x: 303, startPoint y: 320, endPoint x: 281, endPoint y: 116, distance: 204.8
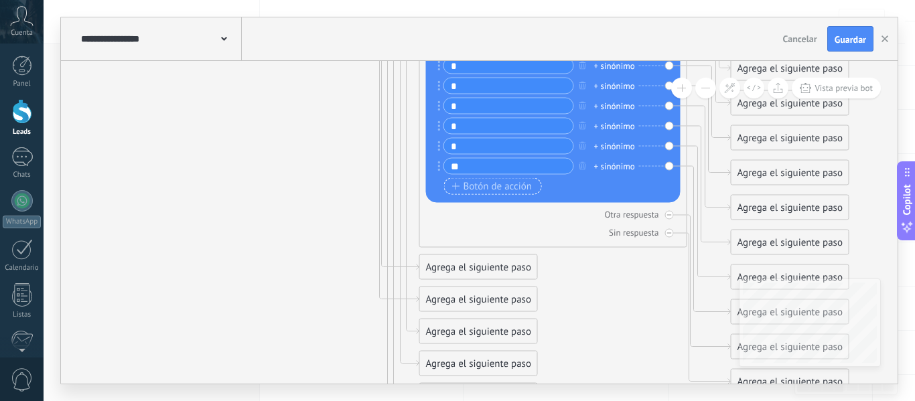
click at [476, 186] on span "Botón de acción" at bounding box center [492, 186] width 80 height 11
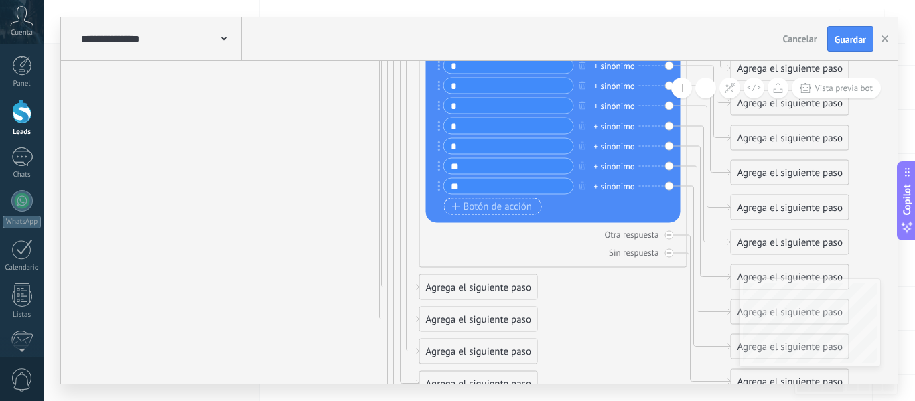
type input "**"
click at [482, 201] on span "Botón de acción" at bounding box center [492, 206] width 80 height 11
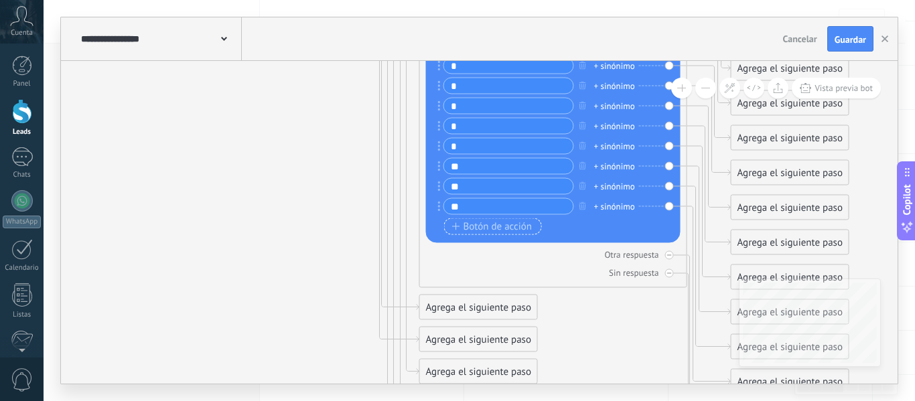
type input "**"
click at [486, 232] on button "Botón de acción" at bounding box center [493, 226] width 98 height 17
type input "**"
click at [486, 257] on div "Otra respuesta" at bounding box center [553, 255] width 255 height 13
drag, startPoint x: 460, startPoint y: 253, endPoint x: 460, endPoint y: 312, distance: 59.0
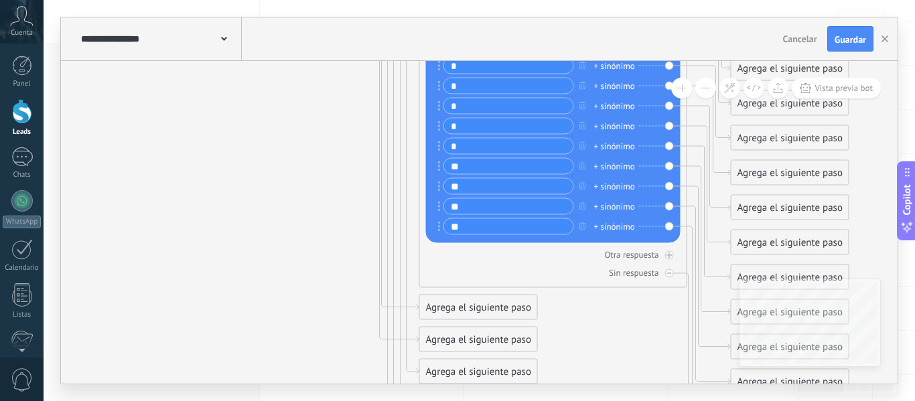
drag, startPoint x: 520, startPoint y: 267, endPoint x: 484, endPoint y: 381, distance: 118.7
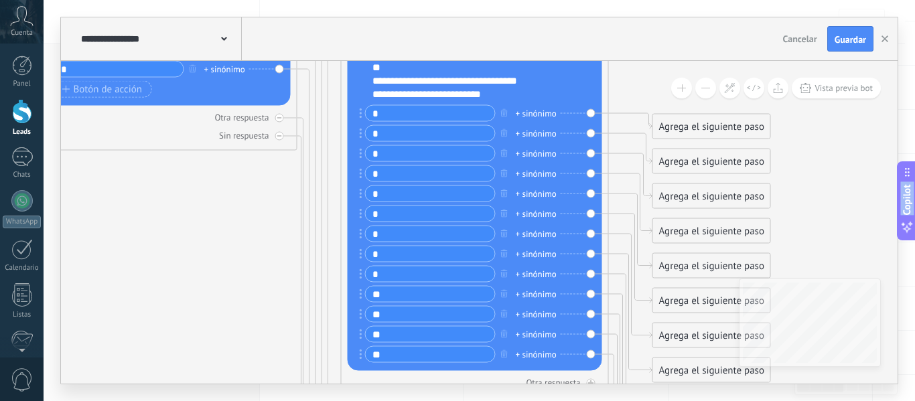
drag, startPoint x: 283, startPoint y: 305, endPoint x: 205, endPoint y: 433, distance: 150.1
click at [205, 238] on html ".abccls-1,.abccls-2{fill-rule:evenodd}.abccls-2{fill:#fff} .abfcls-1{fill:none}…" at bounding box center [457, 37] width 915 height 401
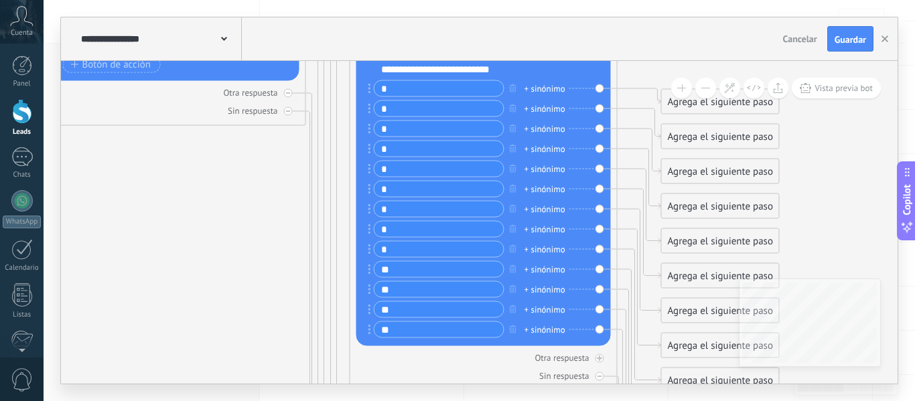
drag, startPoint x: 227, startPoint y: 279, endPoint x: 234, endPoint y: 245, distance: 34.2
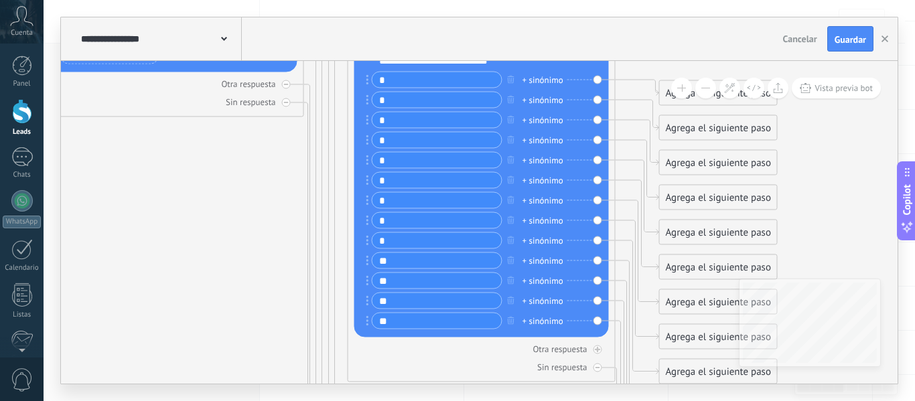
click at [459, 336] on div "Reemplazar Quitar Convertir a mensaje de voz Arrastre la imagen aquí para adjun…" at bounding box center [481, 159] width 255 height 356
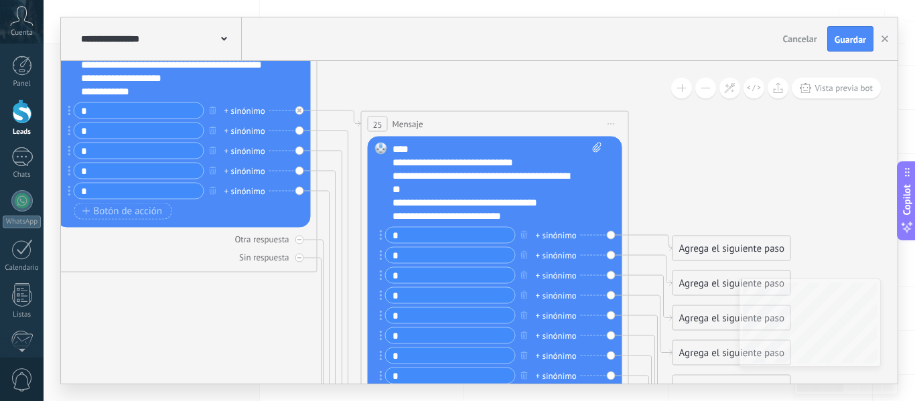
drag, startPoint x: 230, startPoint y: 233, endPoint x: 243, endPoint y: 389, distance: 156.0
click at [243, 389] on div "**********" at bounding box center [480, 200] width 872 height 401
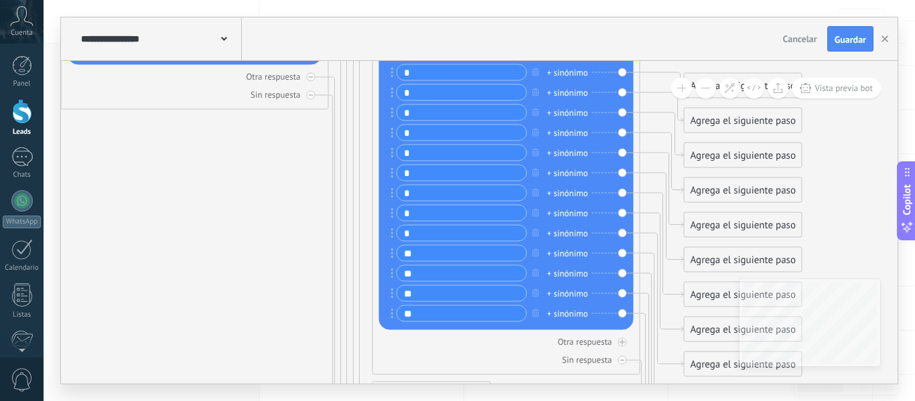
drag, startPoint x: 676, startPoint y: 185, endPoint x: 687, endPoint y: 22, distance: 163.2
click at [687, 22] on div "**********" at bounding box center [479, 200] width 837 height 366
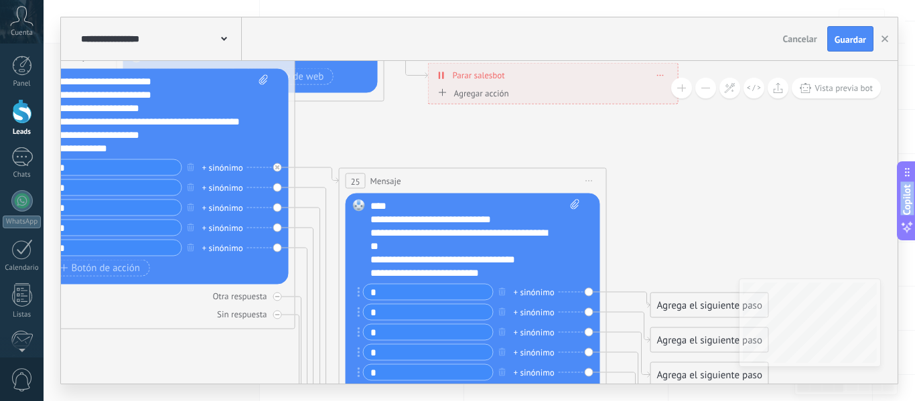
drag, startPoint x: 257, startPoint y: 287, endPoint x: 248, endPoint y: 433, distance: 146.4
click at [248, 238] on html ".abccls-1,.abccls-2{fill-rule:evenodd}.abccls-2{fill:#fff} .abfcls-1{fill:none}…" at bounding box center [457, 37] width 915 height 401
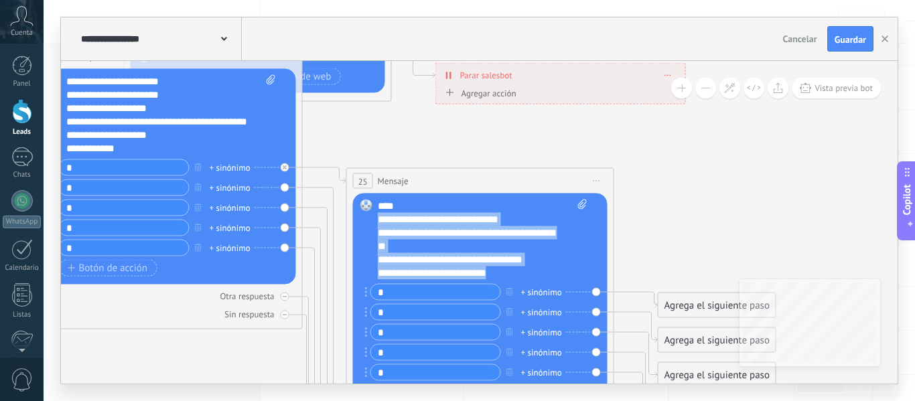
drag, startPoint x: 498, startPoint y: 270, endPoint x: 375, endPoint y: 220, distance: 133.1
click at [375, 220] on div "Reemplazar Quitar Convertir a mensaje de voz Arrastre la imagen aquí para adjun…" at bounding box center [480, 372] width 255 height 356
click at [521, 219] on div "**********" at bounding box center [471, 233] width 186 height 94
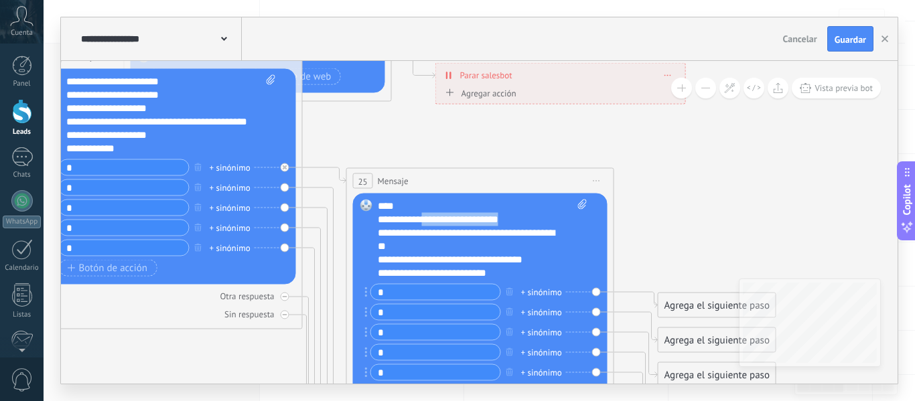
drag, startPoint x: 521, startPoint y: 219, endPoint x: 424, endPoint y: 218, distance: 96.5
click at [424, 218] on div "**********" at bounding box center [471, 233] width 186 height 94
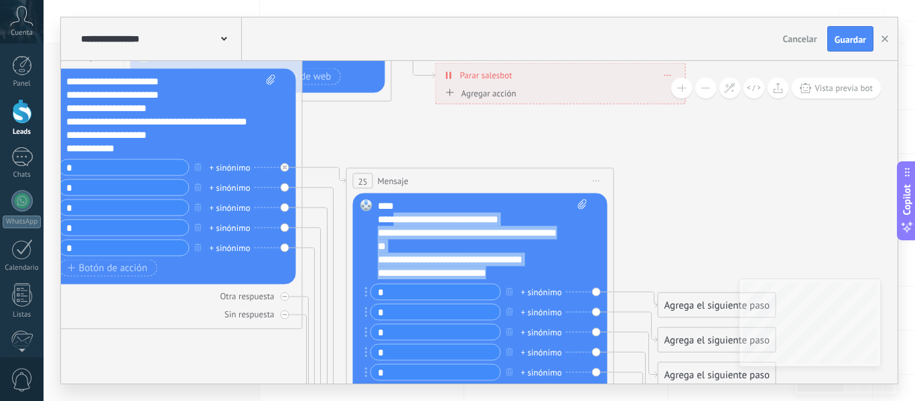
drag, startPoint x: 502, startPoint y: 273, endPoint x: 393, endPoint y: 216, distance: 122.6
click at [393, 216] on div "**********" at bounding box center [471, 233] width 186 height 94
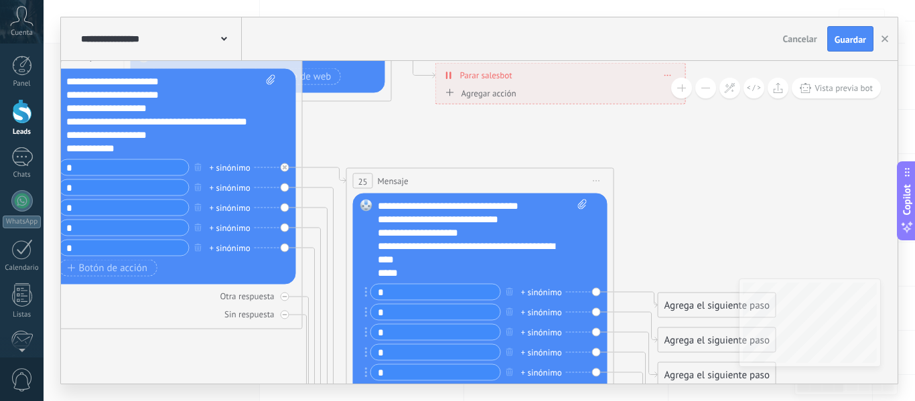
scroll to position [107, 0]
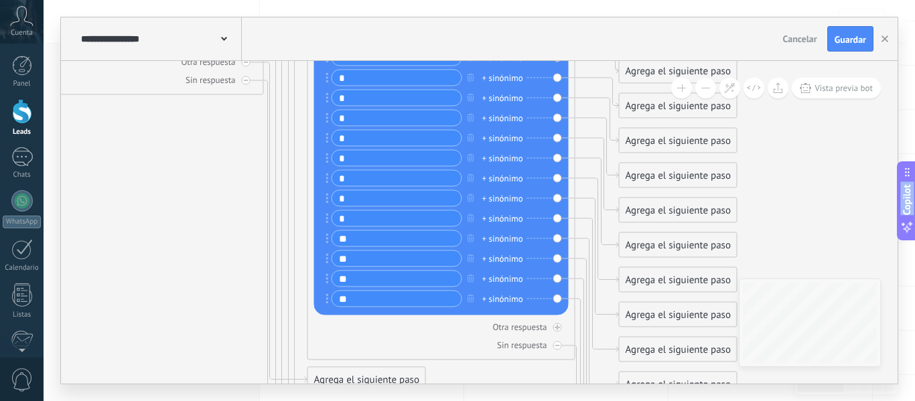
drag, startPoint x: 700, startPoint y: 230, endPoint x: 661, endPoint y: -5, distance: 237.7
click at [661, 0] on html ".abccls-1,.abccls-2{fill-rule:evenodd}.abccls-2{fill:#fff} .abfcls-1{fill:none}…" at bounding box center [457, 37] width 915 height 401
click at [580, 299] on icon at bounding box center [598, 395] width 44 height 193
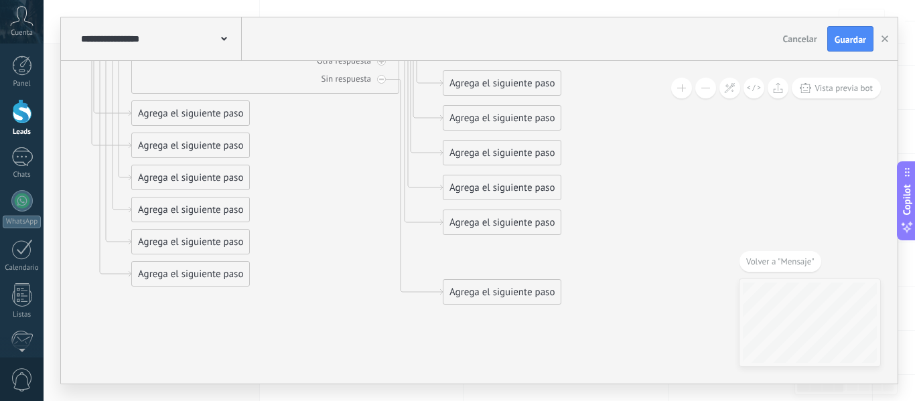
click at [541, 297] on div "Agrega el siguiente paso" at bounding box center [502, 292] width 117 height 22
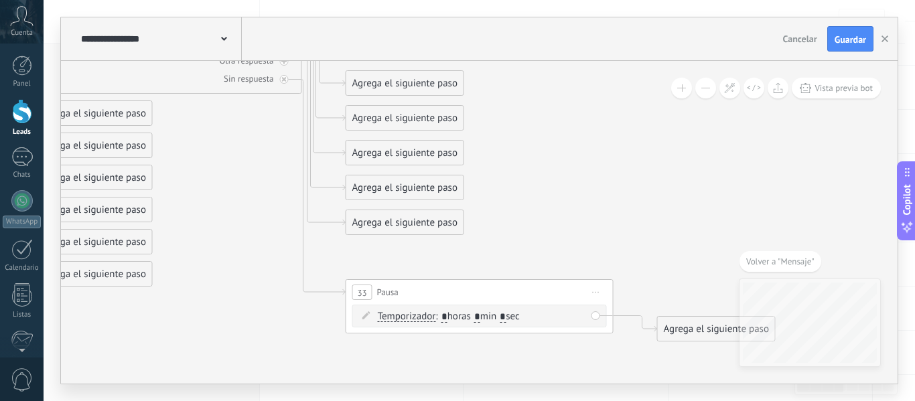
click at [415, 321] on span "Temporizador" at bounding box center [407, 317] width 58 height 11
click at [415, 321] on button "Temporizador" at bounding box center [454, 317] width 167 height 24
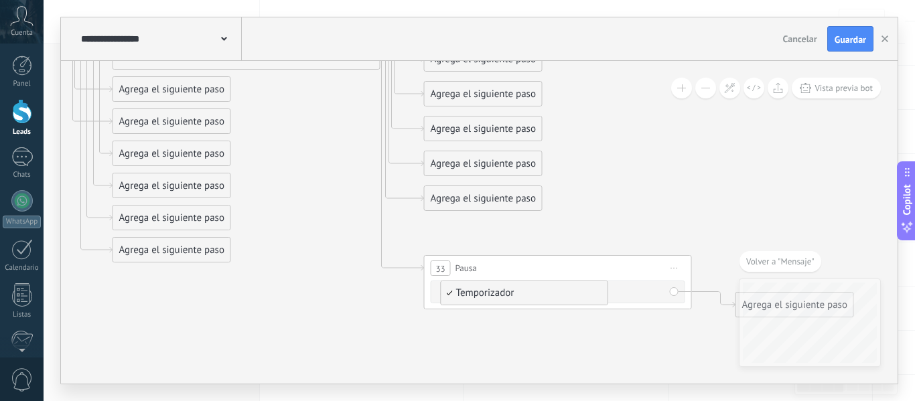
drag, startPoint x: 307, startPoint y: 318, endPoint x: 384, endPoint y: 293, distance: 80.9
click at [463, 265] on span "Pausa" at bounding box center [464, 267] width 21 height 13
drag, startPoint x: 463, startPoint y: 265, endPoint x: 438, endPoint y: 267, distance: 24.9
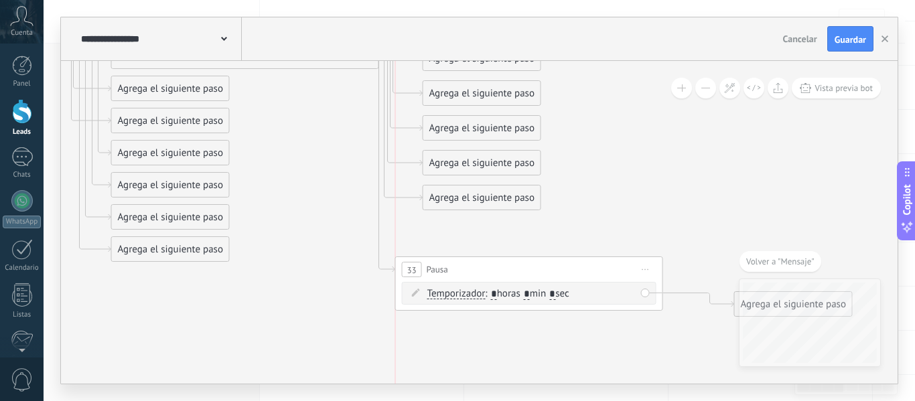
click at [438, 267] on span "Pausa" at bounding box center [437, 269] width 21 height 13
click at [643, 265] on span "Iniciar vista previa aquí Cambiar nombre Duplicar Borrar" at bounding box center [645, 269] width 21 height 19
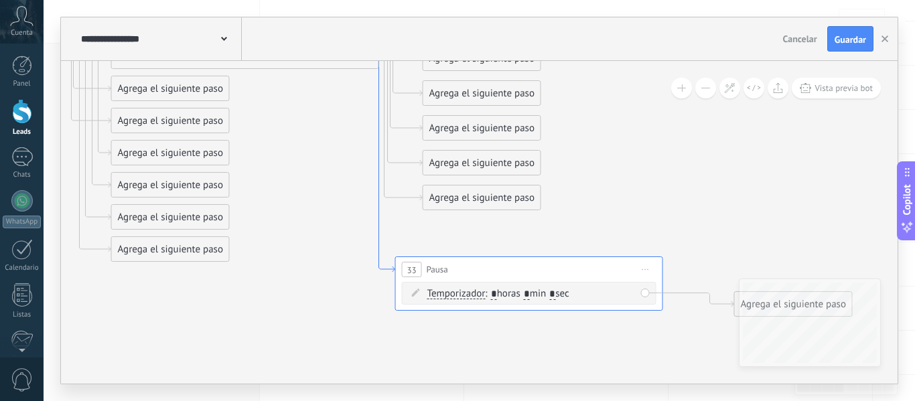
click at [379, 248] on icon at bounding box center [387, 164] width 16 height 218
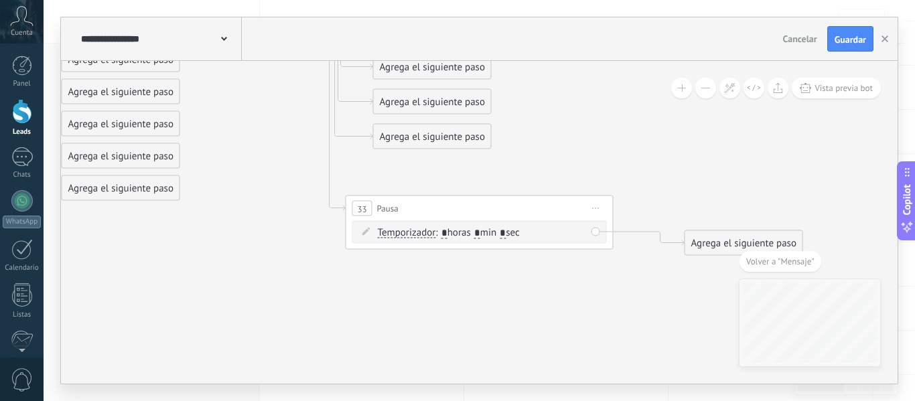
click at [375, 248] on div "Temporizador Temporizador Temporizador Temporizador : * horas * min * sec : Lu …" at bounding box center [479, 235] width 255 height 28
drag, startPoint x: 473, startPoint y: 206, endPoint x: 378, endPoint y: 213, distance: 95.4
click at [378, 213] on span "Pausa" at bounding box center [387, 208] width 21 height 13
click at [363, 210] on span "33" at bounding box center [361, 208] width 9 height 11
click at [366, 228] on icon at bounding box center [366, 232] width 8 height 8
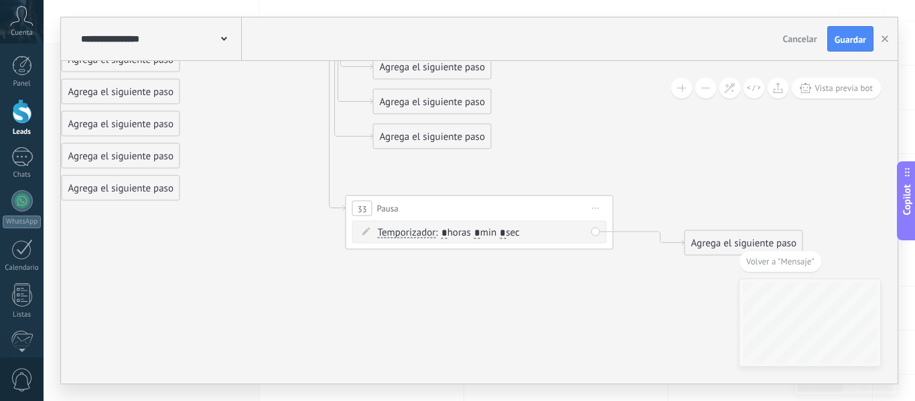
click at [366, 231] on icon at bounding box center [366, 232] width 8 height 8
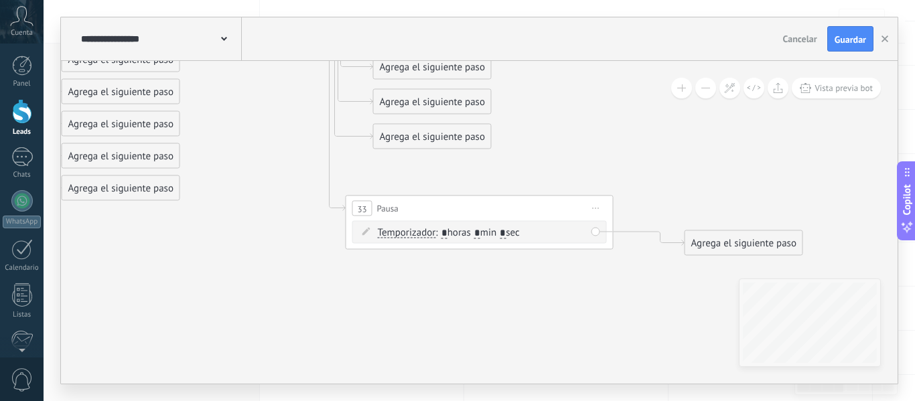
click at [594, 204] on span "Iniciar vista previa aquí Cambiar nombre Duplicar Borrar" at bounding box center [596, 208] width 21 height 19
click at [607, 292] on icon at bounding box center [605, 295] width 7 height 8
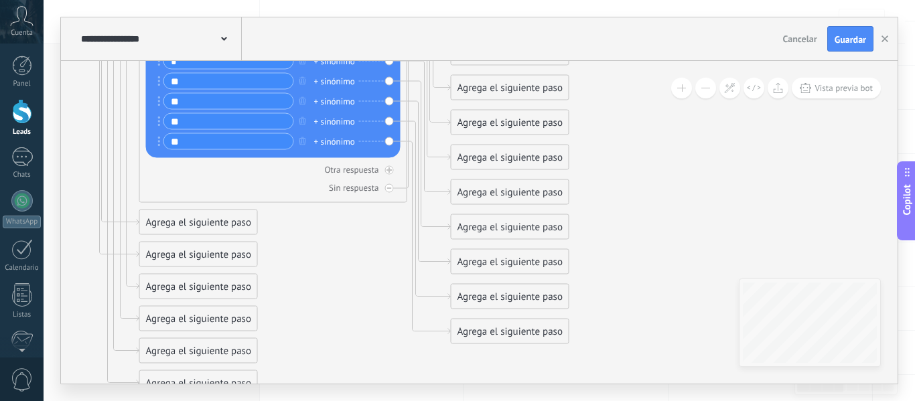
drag, startPoint x: 214, startPoint y: 181, endPoint x: 292, endPoint y: 376, distance: 209.9
click at [500, 330] on div "Agrega el siguiente paso" at bounding box center [510, 332] width 117 height 22
click at [505, 353] on span "Mensaje" at bounding box center [504, 355] width 36 height 13
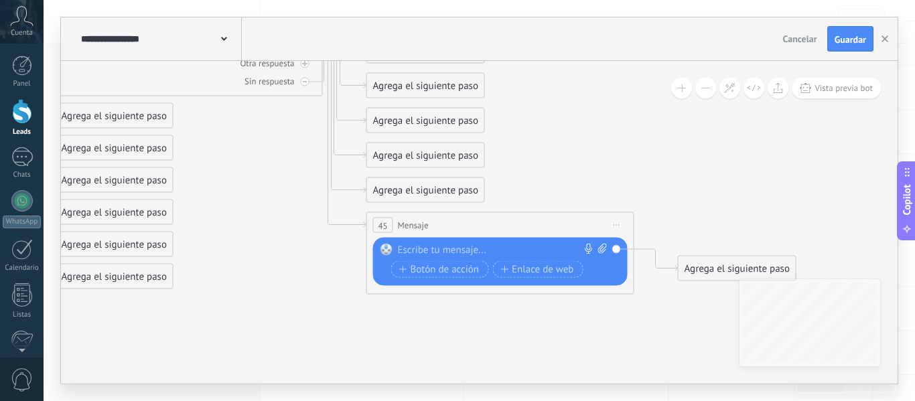
drag, startPoint x: 531, startPoint y: 314, endPoint x: 551, endPoint y: 208, distance: 108.4
click at [483, 248] on div at bounding box center [496, 250] width 199 height 13
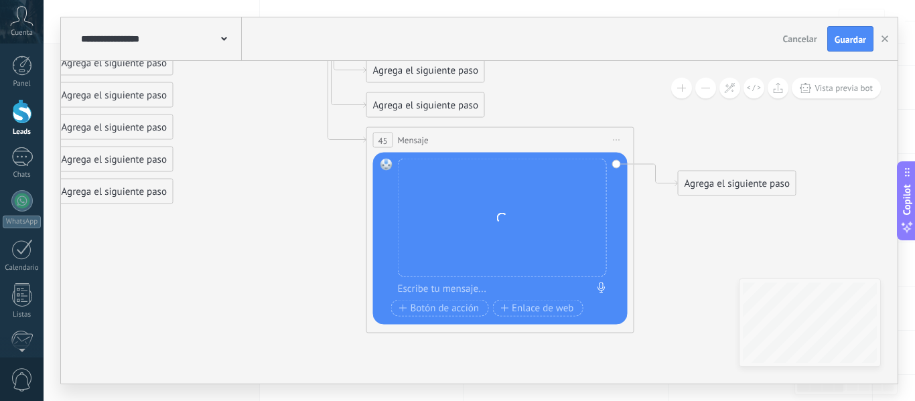
drag, startPoint x: 651, startPoint y: 342, endPoint x: 652, endPoint y: 257, distance: 85.1
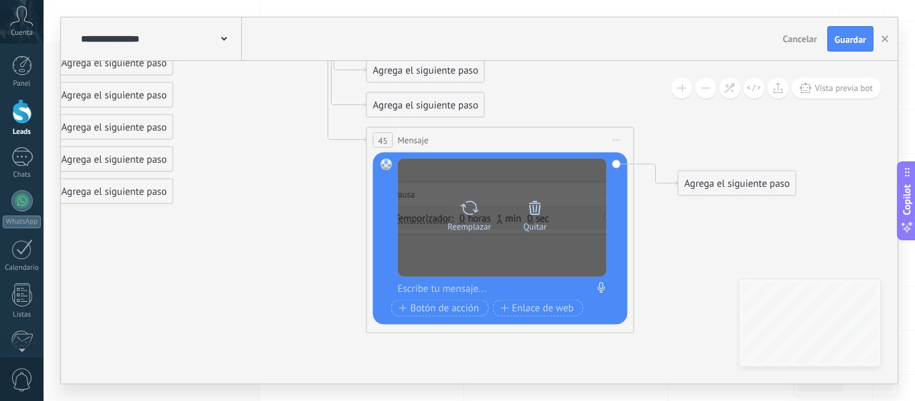
click at [529, 208] on icon at bounding box center [535, 207] width 19 height 19
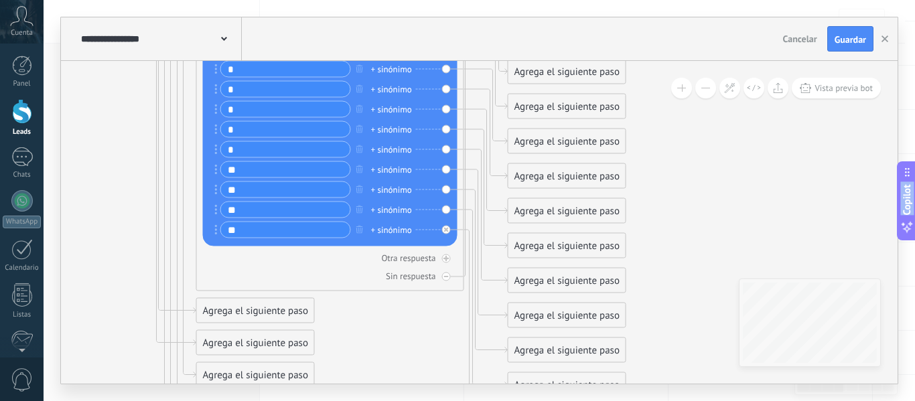
drag, startPoint x: 259, startPoint y: 147, endPoint x: 400, endPoint y: 427, distance: 313.7
click at [400, 238] on html ".abccls-1,.abccls-2{fill-rule:evenodd}.abccls-2{fill:#fff} .abfcls-1{fill:none}…" at bounding box center [457, 37] width 915 height 401
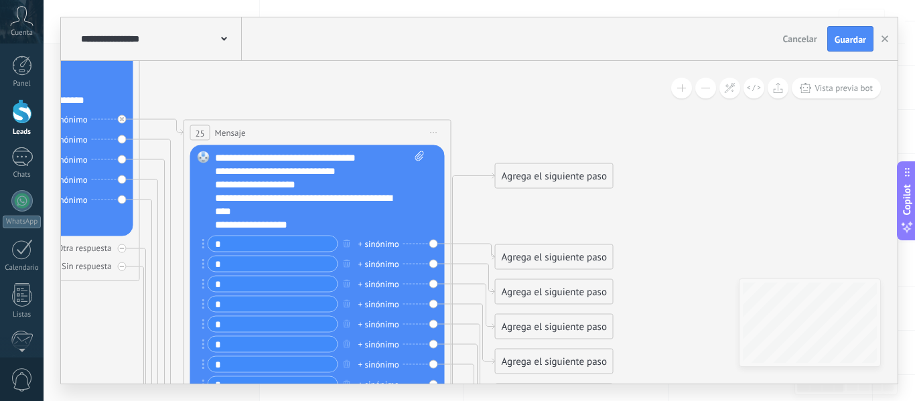
drag, startPoint x: 122, startPoint y: 139, endPoint x: 109, endPoint y: 395, distance: 255.6
click at [109, 395] on div "**********" at bounding box center [480, 200] width 872 height 401
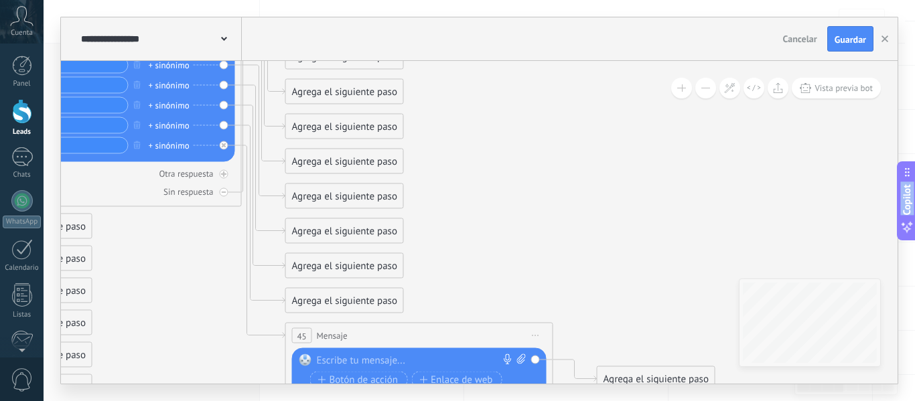
drag, startPoint x: 684, startPoint y: 259, endPoint x: 474, endPoint y: -81, distance: 399.2
click at [474, 0] on html ".abccls-1,.abccls-2{fill-rule:evenodd}.abccls-2{fill:#fff} .abfcls-1{fill:none}…" at bounding box center [457, 37] width 915 height 401
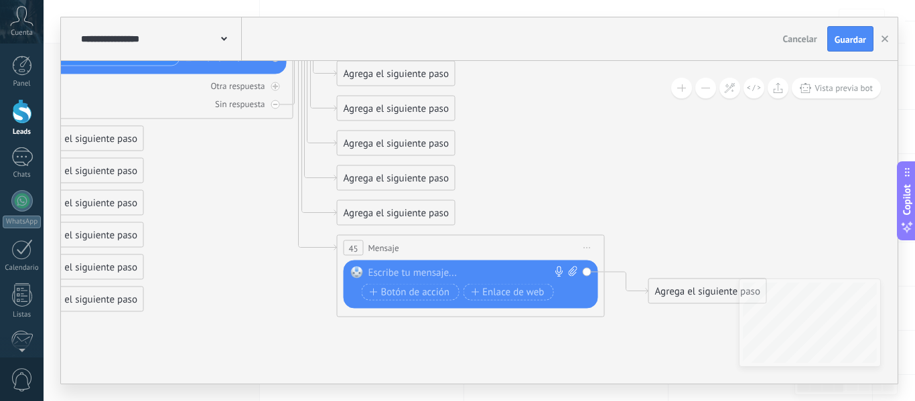
drag, startPoint x: 523, startPoint y: 178, endPoint x: 575, endPoint y: 89, distance: 102.4
click at [434, 267] on div at bounding box center [467, 272] width 199 height 13
paste div
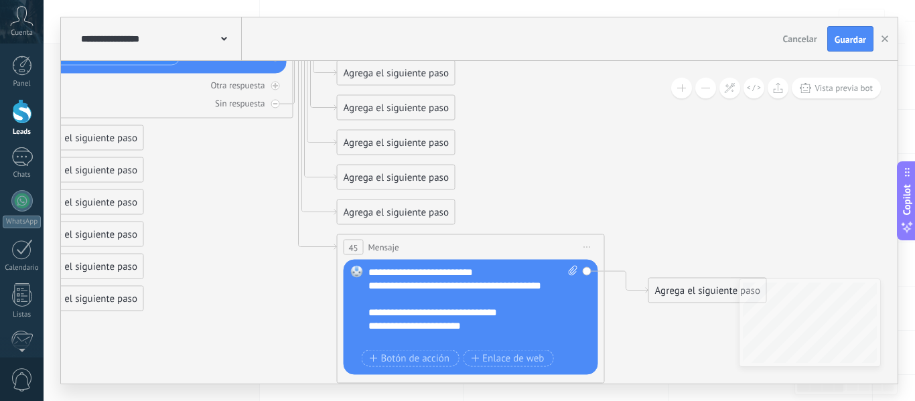
click at [370, 272] on div "**********" at bounding box center [473, 306] width 210 height 80
click at [368, 285] on div "**********" at bounding box center [461, 292] width 186 height 27
click at [368, 313] on div "**********" at bounding box center [461, 312] width 186 height 13
click at [383, 289] on div "**********" at bounding box center [461, 292] width 186 height 27
click at [368, 327] on div "**********" at bounding box center [461, 326] width 186 height 13
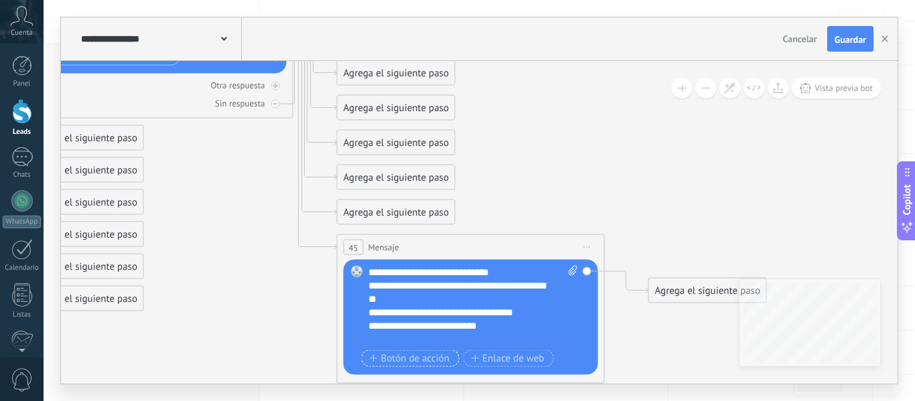
click at [389, 356] on span "Botón de acción" at bounding box center [410, 358] width 80 height 11
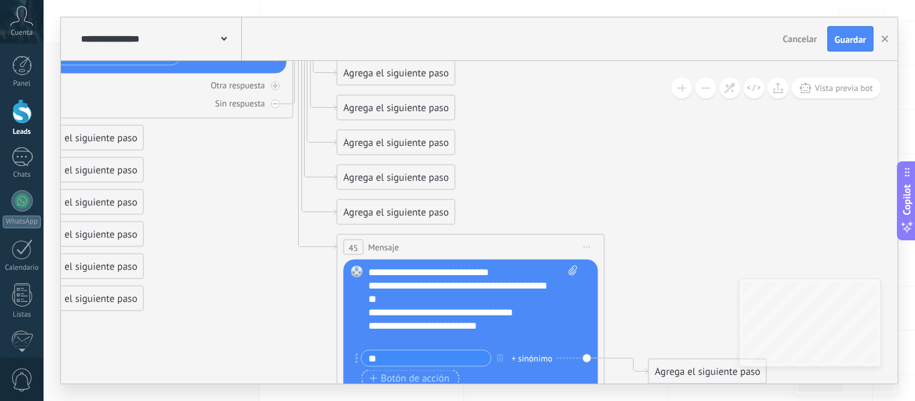
type input "**"
click at [390, 375] on span "Botón de acción" at bounding box center [410, 378] width 80 height 11
type input "**"
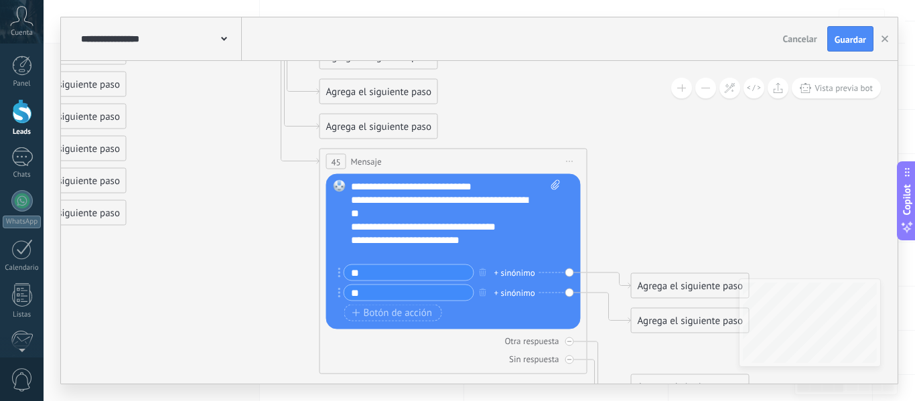
drag, startPoint x: 280, startPoint y: 333, endPoint x: 263, endPoint y: 247, distance: 87.5
click at [361, 314] on span "Botón de acción" at bounding box center [392, 313] width 80 height 11
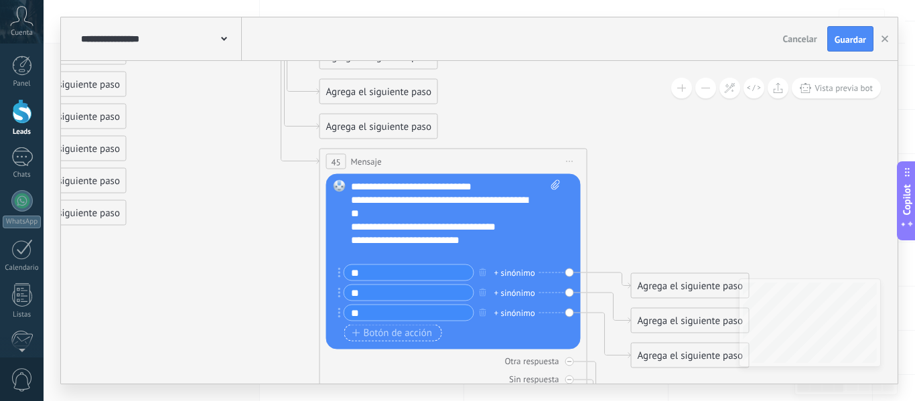
type input "**"
click at [362, 326] on button "Botón de acción" at bounding box center [393, 333] width 98 height 17
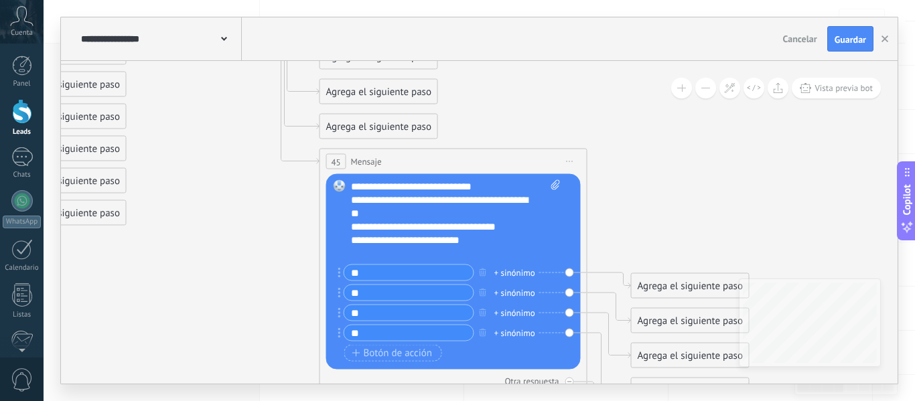
type input "**"
click at [840, 47] on button "Guardar" at bounding box center [850, 38] width 46 height 25
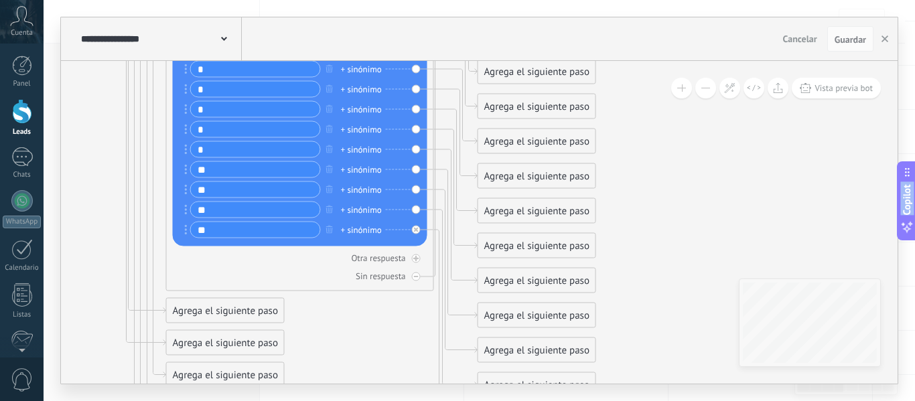
drag, startPoint x: 280, startPoint y: 174, endPoint x: 438, endPoint y: 433, distance: 303.1
click at [438, 238] on html ".abccls-1,.abccls-2{fill-rule:evenodd}.abccls-2{fill:#fff} .abfcls-1{fill:none}…" at bounding box center [457, 37] width 915 height 401
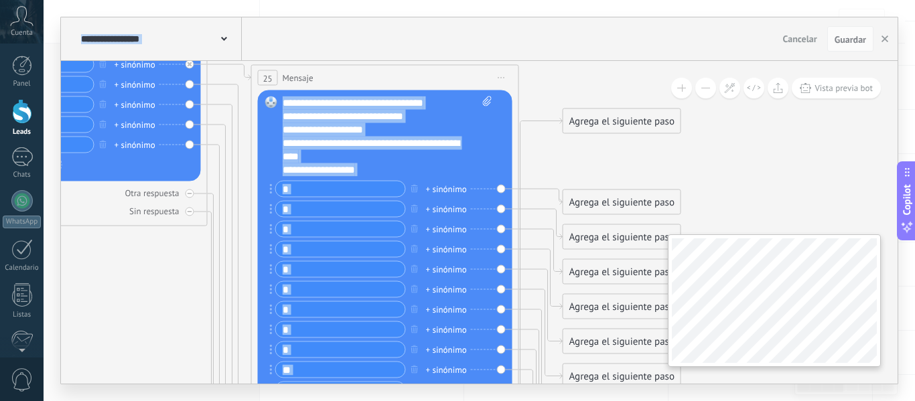
click at [783, 361] on div "**********" at bounding box center [479, 222] width 837 height 323
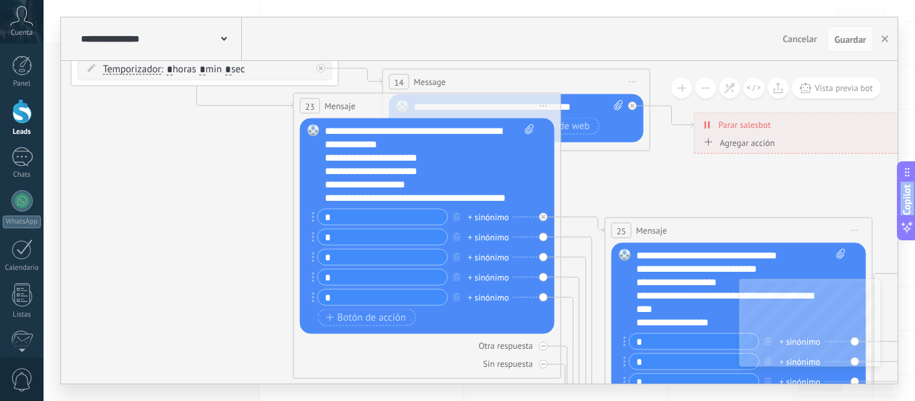
drag, startPoint x: 192, startPoint y: 295, endPoint x: 484, endPoint y: 426, distance: 319.7
click at [484, 238] on html ".abccls-1,.abccls-2{fill-rule:evenodd}.abccls-2{fill:#fff} .abfcls-1{fill:none}…" at bounding box center [457, 37] width 915 height 401
drag, startPoint x: 427, startPoint y: 178, endPoint x: 407, endPoint y: 178, distance: 19.4
click at [407, 178] on div "**********" at bounding box center [430, 165] width 210 height 80
click at [405, 175] on div "**********" at bounding box center [430, 165] width 210 height 80
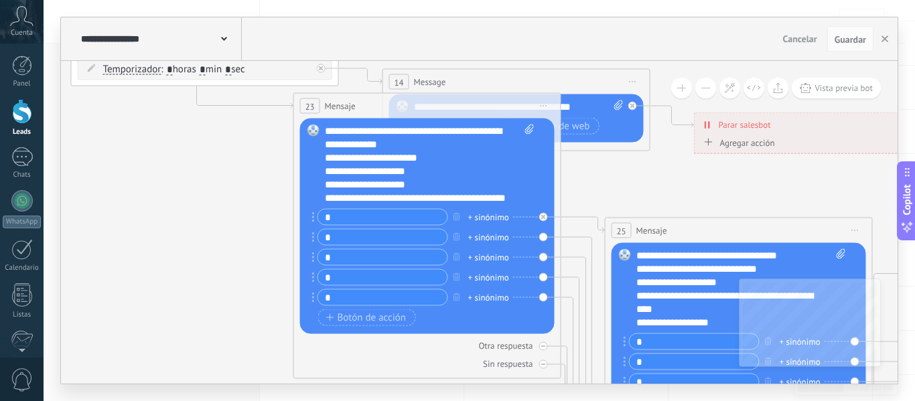
click at [391, 184] on div "**********" at bounding box center [430, 165] width 210 height 80
click at [255, 267] on icon at bounding box center [413, 286] width 2445 height 2271
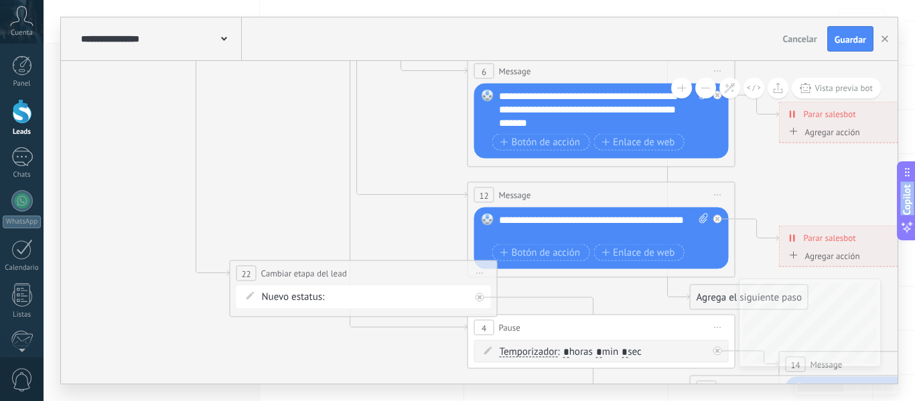
drag, startPoint x: 141, startPoint y: 150, endPoint x: 535, endPoint y: 433, distance: 484.9
click at [535, 238] on html ".abccls-1,.abccls-2{fill-rule:evenodd}.abccls-2{fill:#fff} .abfcls-1{fill:none}…" at bounding box center [457, 37] width 915 height 401
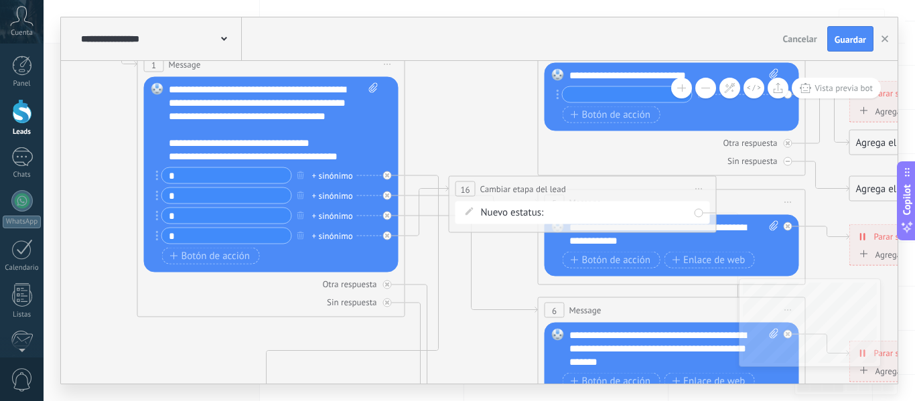
drag, startPoint x: 276, startPoint y: 101, endPoint x: 349, endPoint y: 340, distance: 250.1
click at [315, 159] on div "**********" at bounding box center [274, 123] width 210 height 80
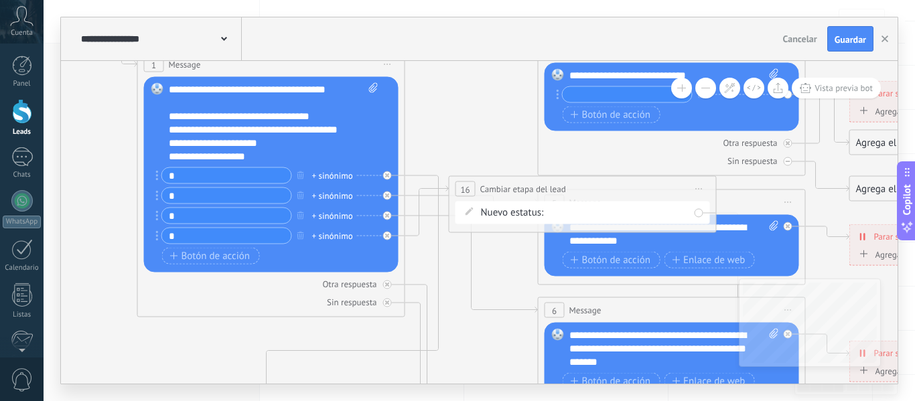
scroll to position [54, 0]
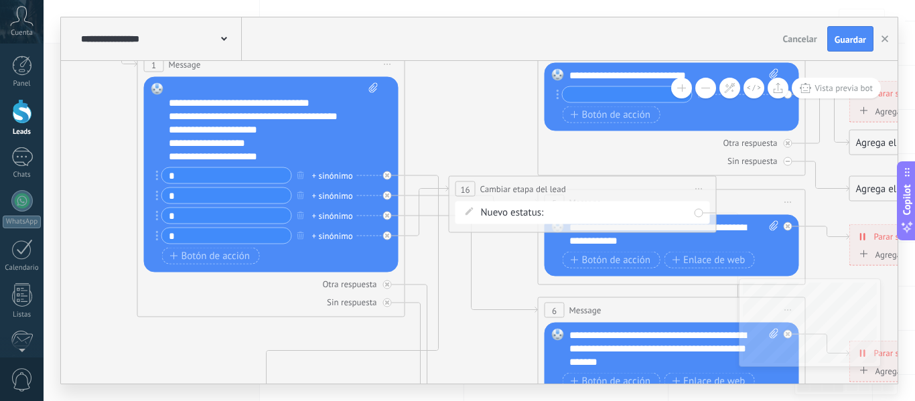
click at [225, 249] on button "Botón de acción" at bounding box center [211, 256] width 98 height 17
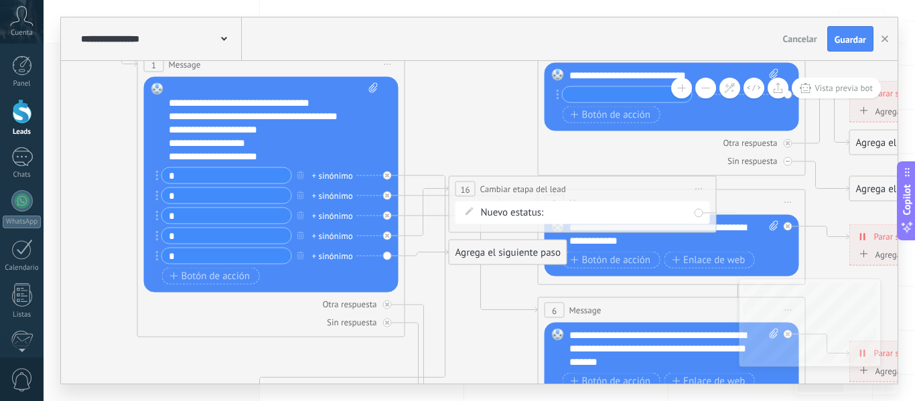
type input "*"
click at [477, 253] on div "Agrega el siguiente paso" at bounding box center [508, 253] width 117 height 22
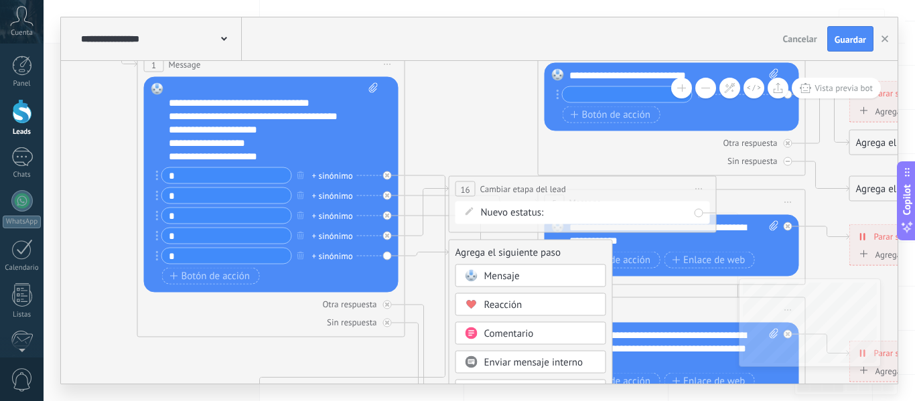
click at [494, 273] on span "Mensaje" at bounding box center [502, 276] width 36 height 13
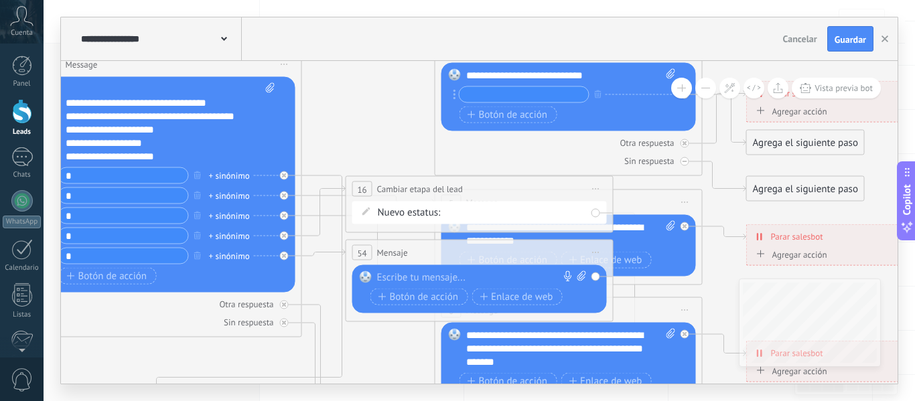
click at [440, 281] on div at bounding box center [476, 277] width 199 height 13
paste div
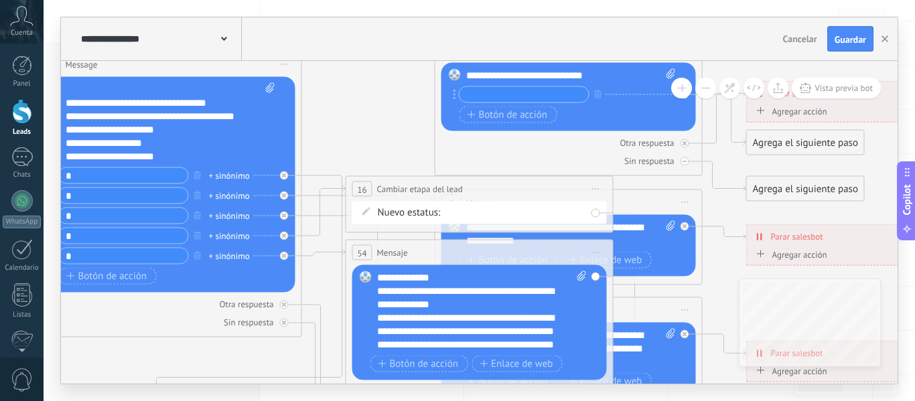
click at [326, 176] on icon at bounding box center [250, 346] width 186 height 340
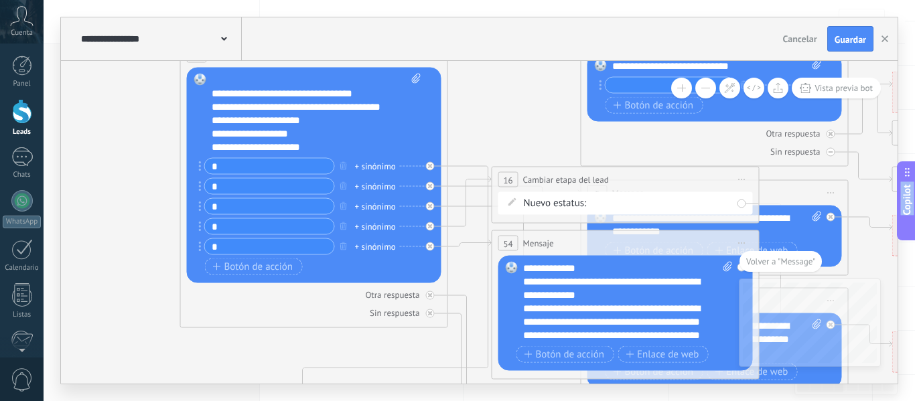
drag, startPoint x: 379, startPoint y: 111, endPoint x: 375, endPoint y: 420, distance: 308.9
click at [375, 238] on html ".abccls-1,.abccls-2{fill-rule:evenodd}.abccls-2{fill:#fff} .abfcls-1{fill:none}…" at bounding box center [457, 37] width 915 height 401
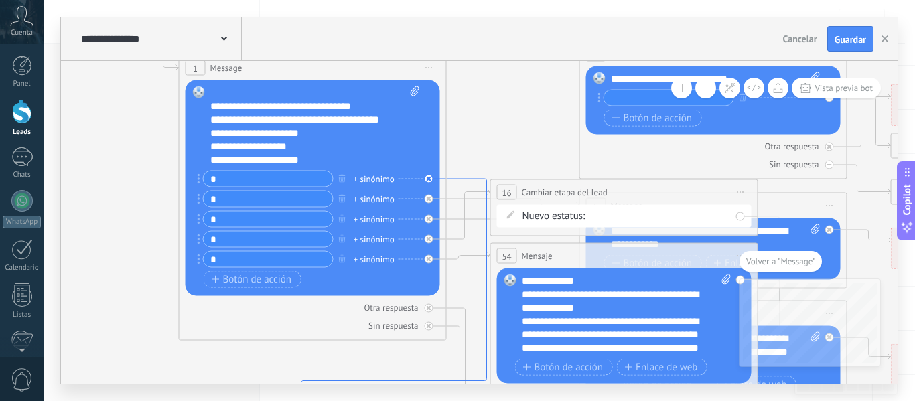
click at [458, 180] on icon at bounding box center [394, 349] width 186 height 340
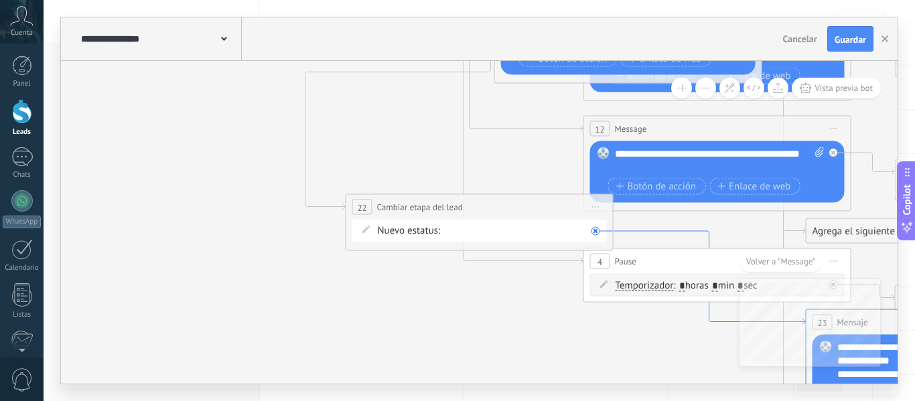
click at [633, 231] on icon at bounding box center [710, 278] width 192 height 94
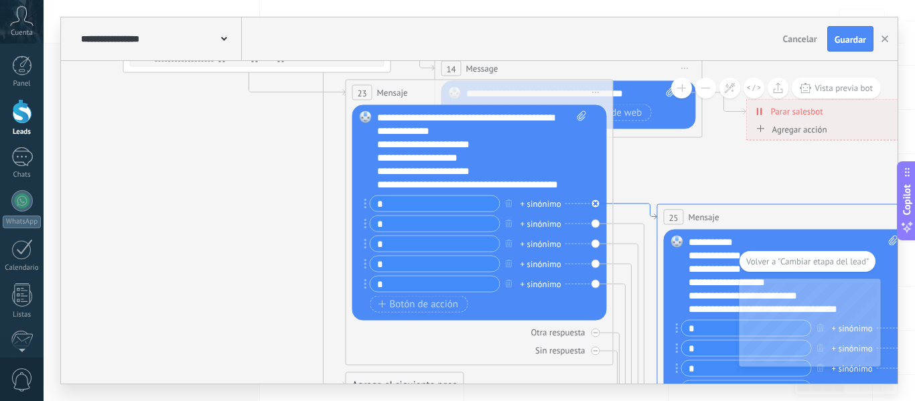
click at [636, 204] on icon at bounding box center [636, 212] width 44 height 16
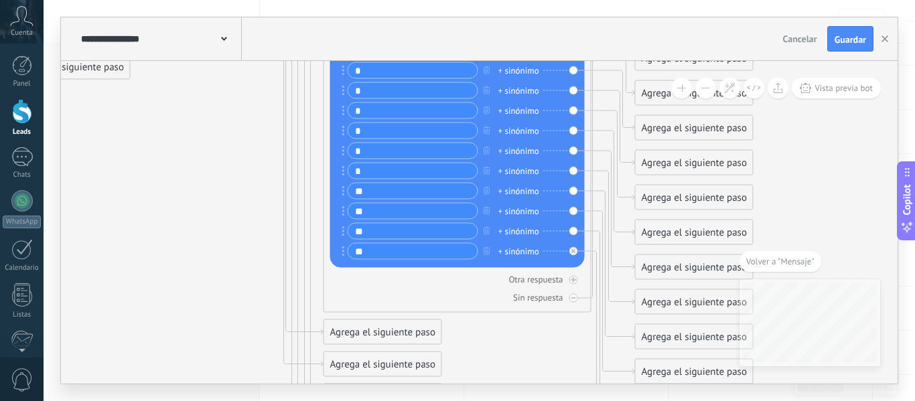
drag, startPoint x: 821, startPoint y: 123, endPoint x: 817, endPoint y: 67, distance: 56.4
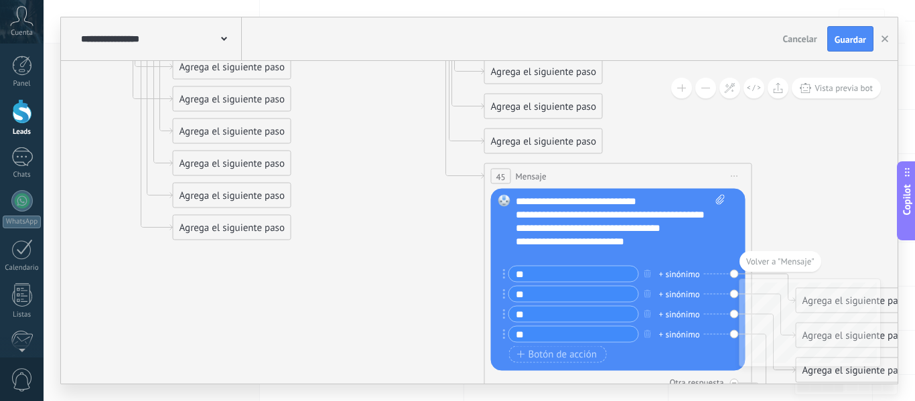
drag, startPoint x: 566, startPoint y: 339, endPoint x: 421, endPoint y: 84, distance: 293.8
click at [528, 184] on div "45 Mensaje ******* (a): Todos los contactos - canales seleccionados Todos los c…" at bounding box center [618, 176] width 267 height 25
click at [527, 176] on span "Mensaje" at bounding box center [531, 176] width 31 height 13
click at [560, 176] on div "45 Mensaje ******* (a): Todos los contactos - canales seleccionados Todos los c…" at bounding box center [618, 176] width 267 height 25
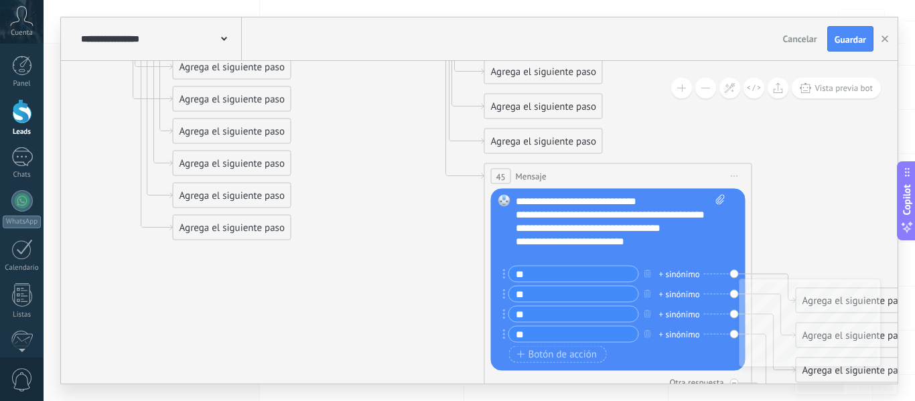
click at [560, 176] on div "45 Mensaje ******* (a): Todos los contactos - canales seleccionados Todos los c…" at bounding box center [618, 176] width 267 height 25
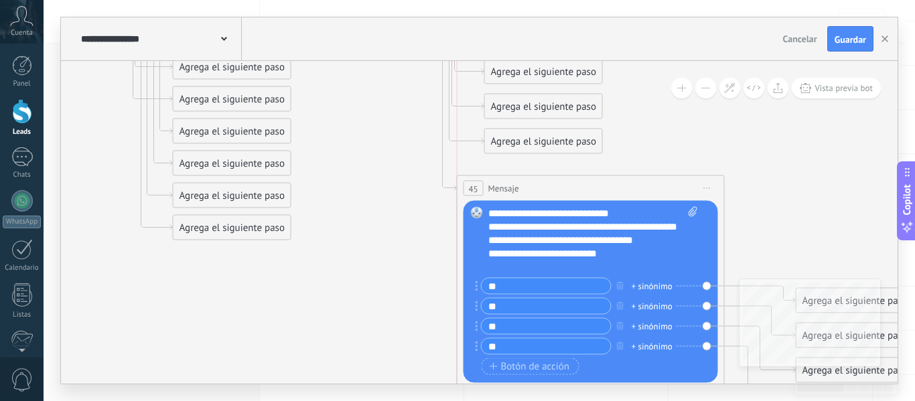
drag, startPoint x: 537, startPoint y: 176, endPoint x: 513, endPoint y: 188, distance: 26.4
click at [513, 188] on span "Mensaje" at bounding box center [503, 188] width 31 height 13
click at [705, 191] on span "Iniciar vista previa aquí Cambiar nombre Duplicar Borrar" at bounding box center [707, 188] width 21 height 19
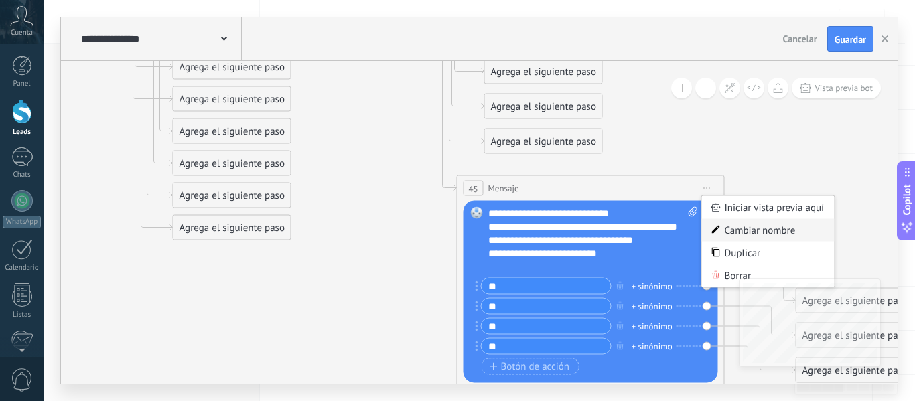
click at [750, 232] on div "Cambiar nombre" at bounding box center [768, 230] width 133 height 23
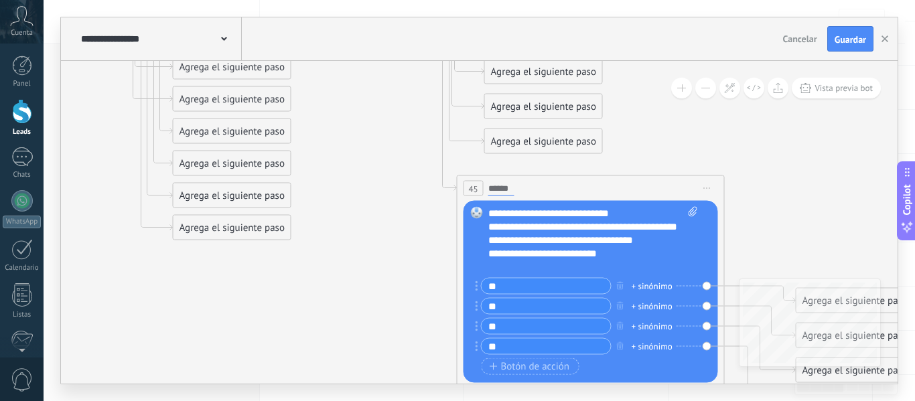
type input "*******"
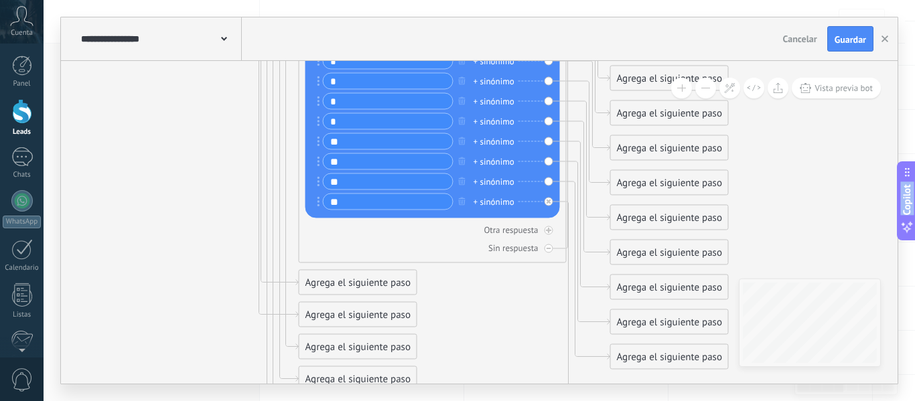
drag, startPoint x: 784, startPoint y: 217, endPoint x: 908, endPoint y: 433, distance: 248.8
click at [908, 238] on html ".abccls-1,.abccls-2{fill-rule:evenodd}.abccls-2{fill:#fff} .abfcls-1{fill:none}…" at bounding box center [457, 37] width 915 height 401
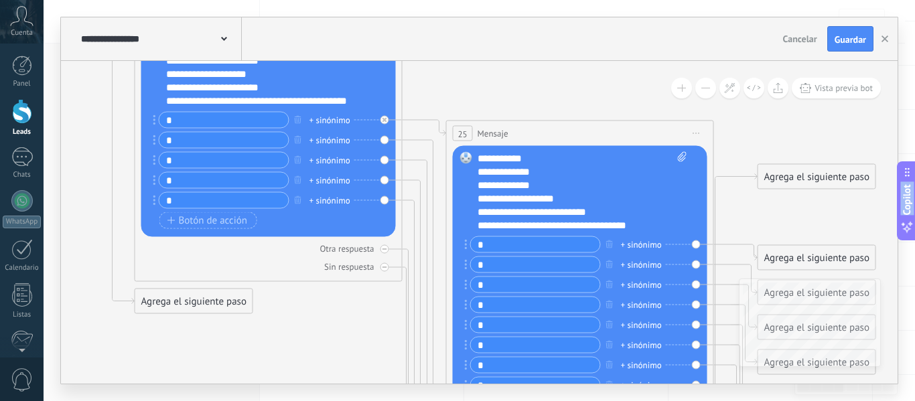
drag, startPoint x: 149, startPoint y: 149, endPoint x: 298, endPoint y: 433, distance: 321.0
click at [298, 238] on html ".abccls-1,.abccls-2{fill-rule:evenodd}.abccls-2{fill:#fff} .abfcls-1{fill:none}…" at bounding box center [457, 37] width 915 height 401
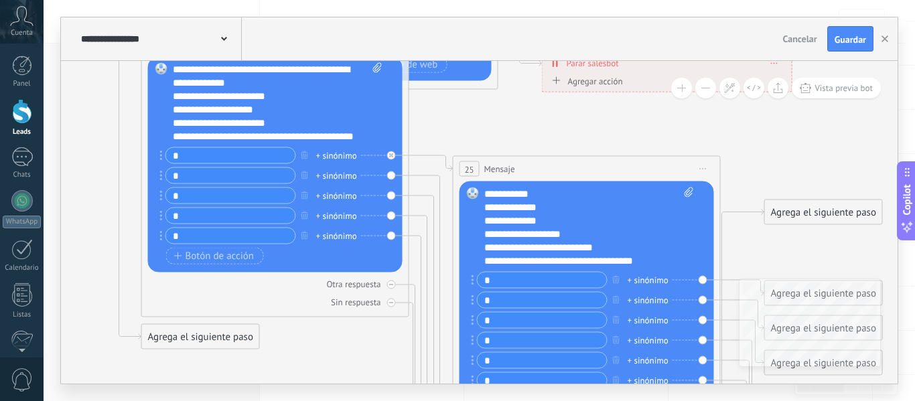
drag, startPoint x: 462, startPoint y: 94, endPoint x: 468, endPoint y: 129, distance: 36.1
click at [468, 129] on icon at bounding box center [261, 224] width 2445 height 2271
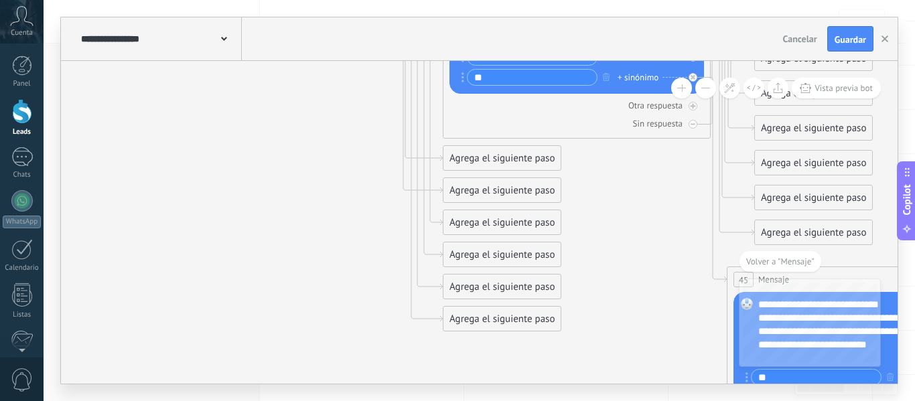
click at [495, 219] on div "Agrega el siguiente paso" at bounding box center [502, 223] width 117 height 22
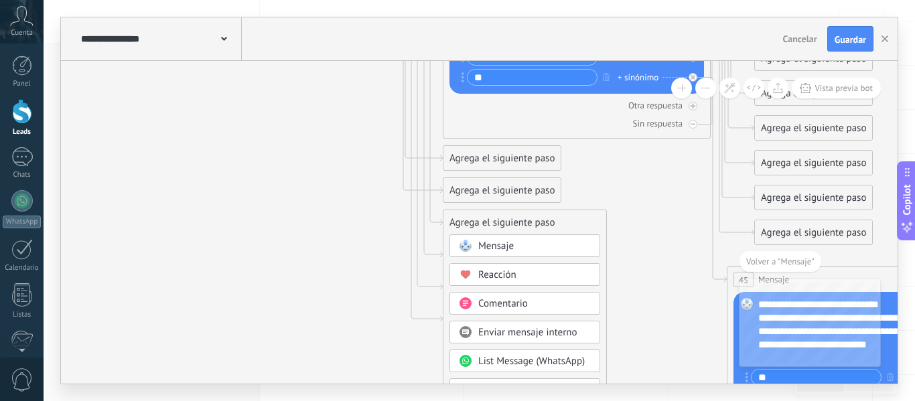
click at [504, 241] on span "Mensaje" at bounding box center [496, 246] width 36 height 13
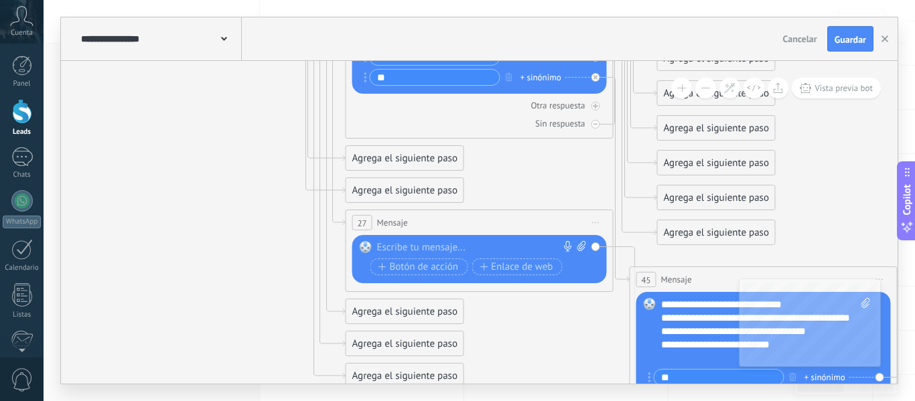
click at [399, 241] on div at bounding box center [476, 247] width 199 height 13
paste div
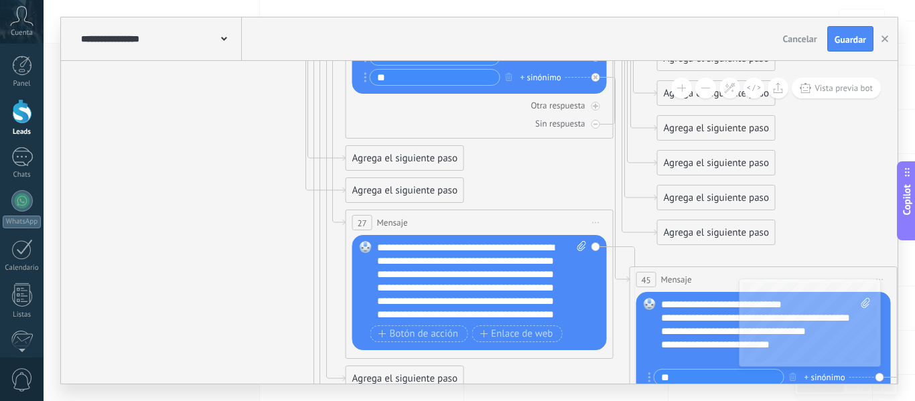
click at [434, 247] on div "**********" at bounding box center [482, 281] width 210 height 80
click at [377, 300] on div "**********" at bounding box center [470, 335] width 186 height 134
click at [549, 289] on div "**********" at bounding box center [470, 335] width 186 height 134
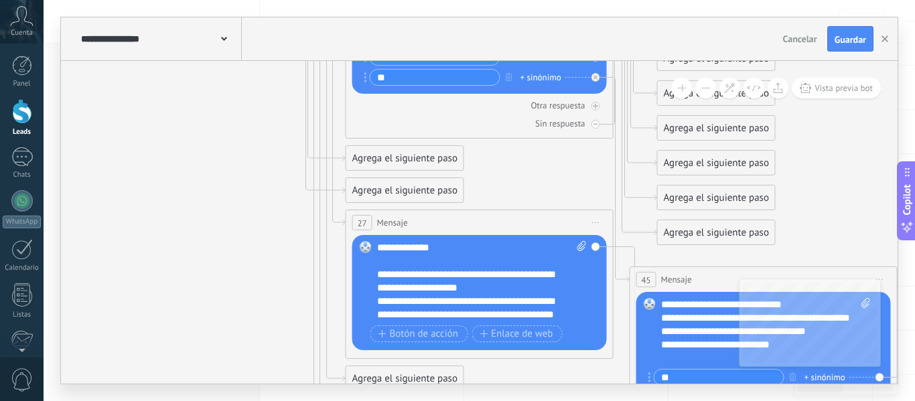
click at [409, 316] on div "**********" at bounding box center [470, 348] width 186 height 107
click at [410, 316] on div "**********" at bounding box center [470, 348] width 186 height 107
click at [411, 316] on div "**********" at bounding box center [470, 348] width 186 height 107
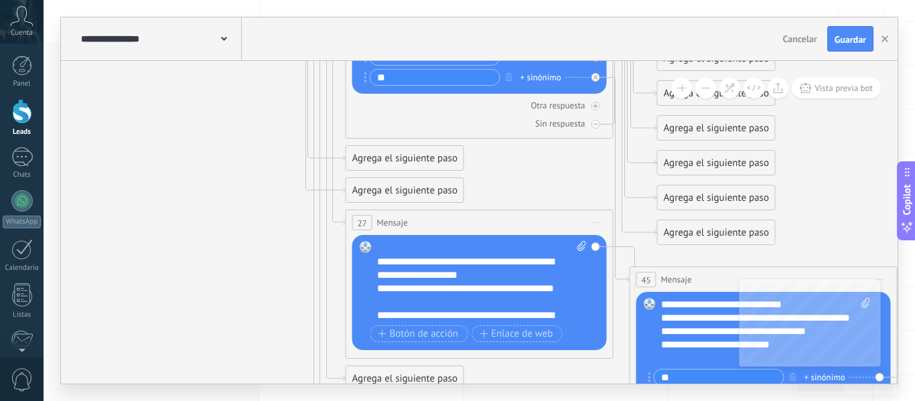
click at [387, 287] on div "**********" at bounding box center [470, 295] width 186 height 27
click at [387, 316] on div "**********" at bounding box center [470, 356] width 186 height 94
click at [563, 316] on div "**********" at bounding box center [482, 281] width 210 height 80
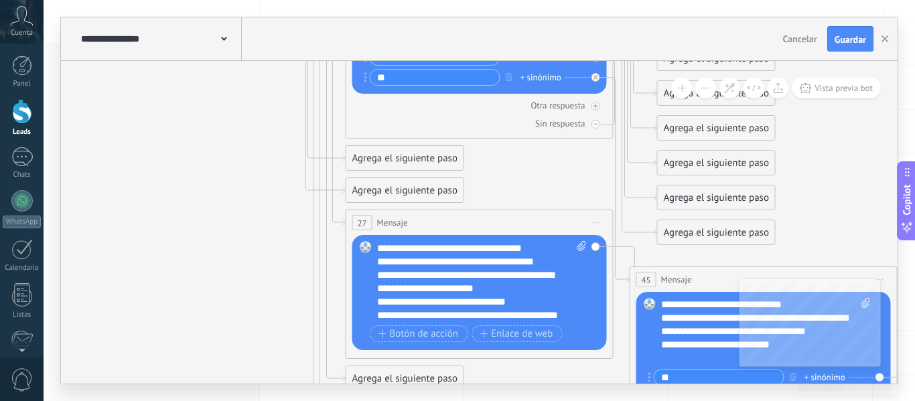
scroll to position [107, 0]
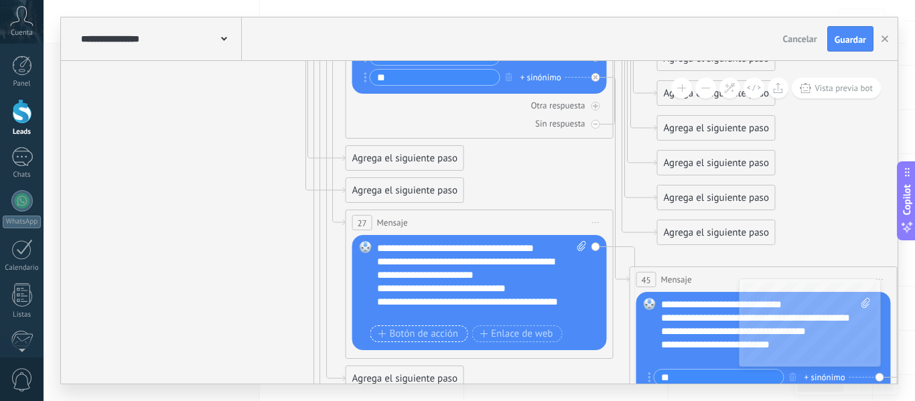
click at [417, 338] on span "Botón de acción" at bounding box center [419, 334] width 80 height 11
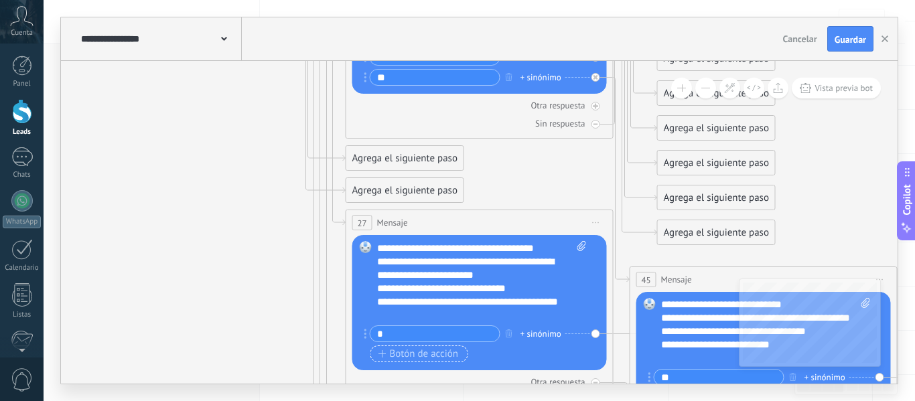
type input "*"
click at [417, 347] on button "Botón de acción" at bounding box center [420, 354] width 98 height 17
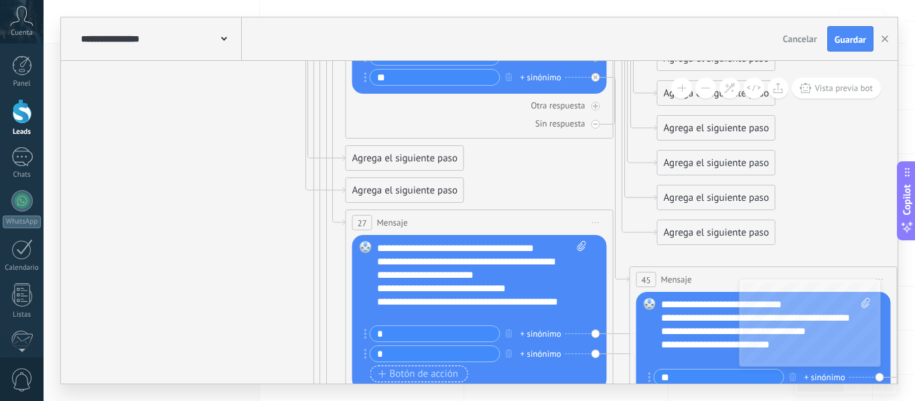
type input "*"
click at [415, 378] on span "Botón de acción" at bounding box center [419, 374] width 80 height 11
type input "*"
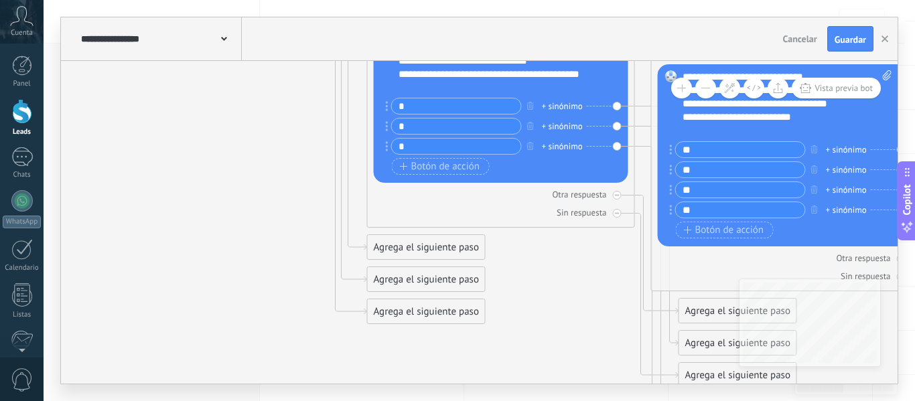
drag, startPoint x: 198, startPoint y: 297, endPoint x: 218, endPoint y: 64, distance: 234.0
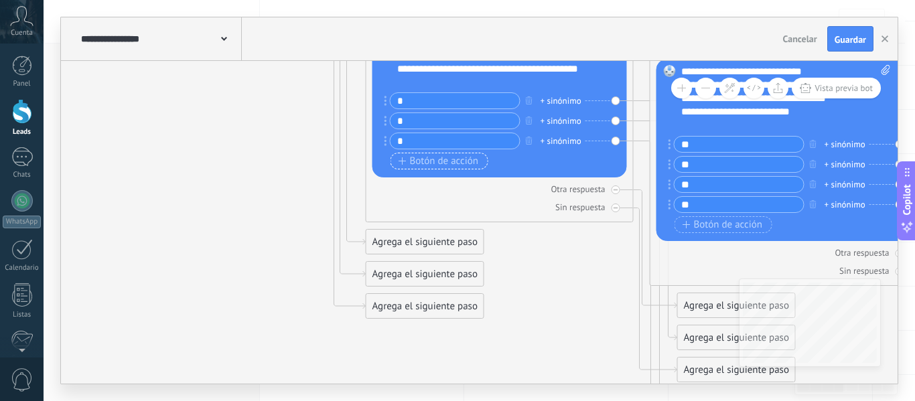
click at [441, 161] on span "Botón de acción" at bounding box center [439, 161] width 80 height 11
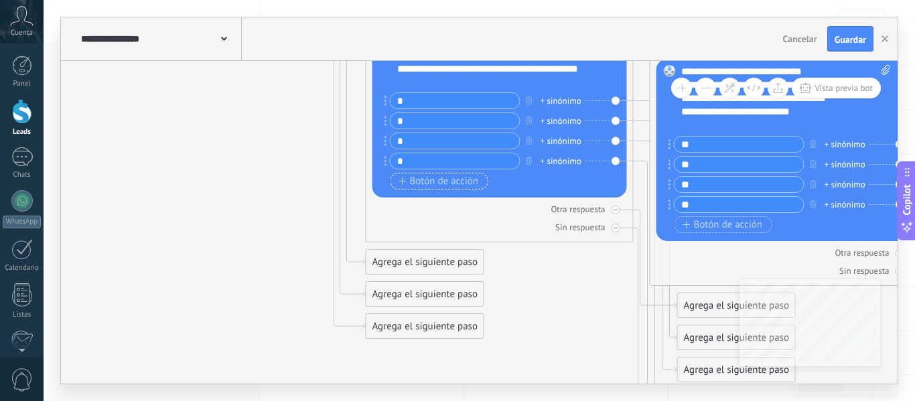
type input "*"
click at [440, 184] on span "Botón de acción" at bounding box center [439, 181] width 80 height 11
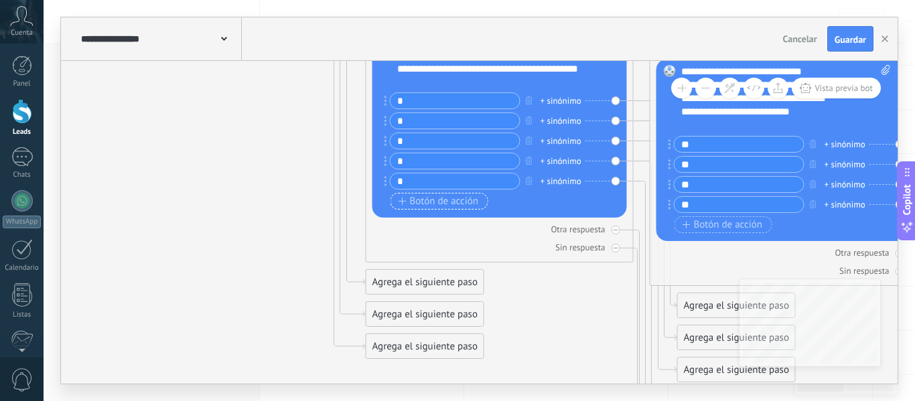
type input "*"
click at [442, 197] on span "Botón de acción" at bounding box center [439, 201] width 80 height 11
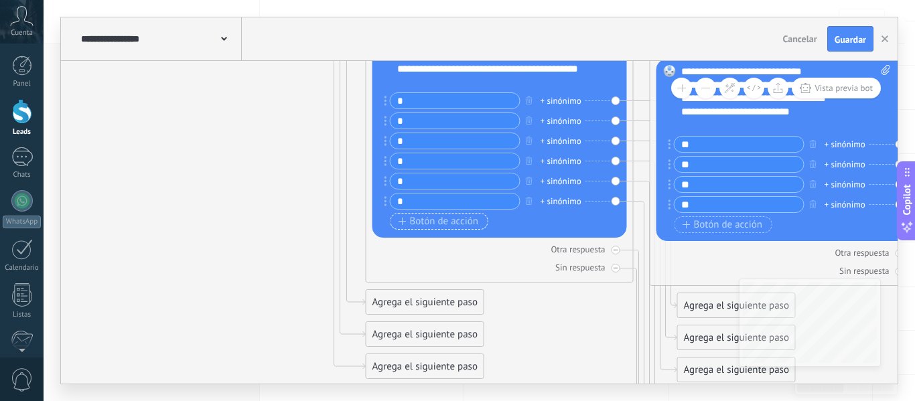
type input "*"
click at [445, 219] on span "Botón de acción" at bounding box center [439, 221] width 80 height 11
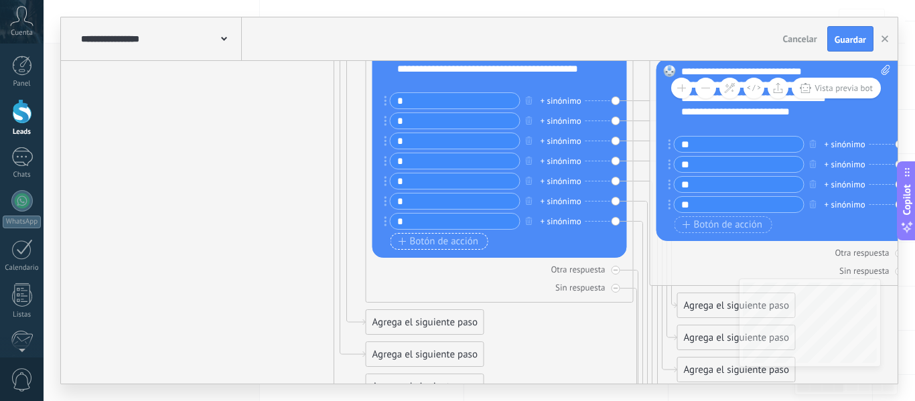
type input "*"
click at [447, 238] on span "Botón de acción" at bounding box center [439, 242] width 80 height 11
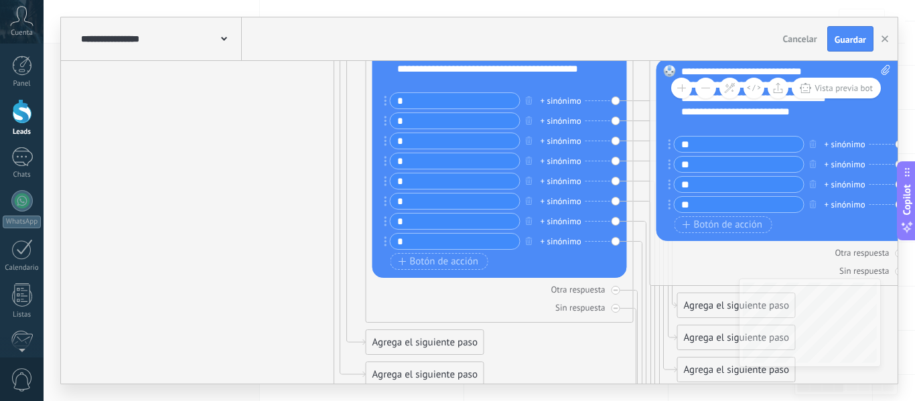
type input "*"
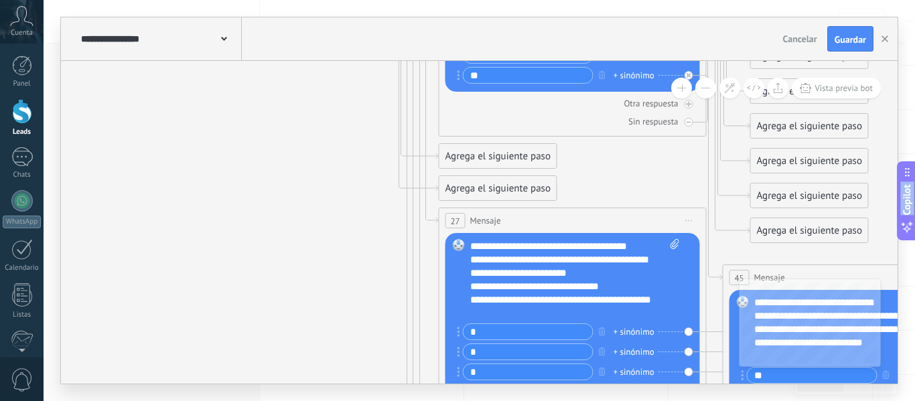
drag, startPoint x: 267, startPoint y: 202, endPoint x: 341, endPoint y: 433, distance: 242.6
click at [341, 238] on html ".abccls-1,.abccls-2{fill-rule:evenodd}.abccls-2{fill:#fff} .abfcls-1{fill:none}…" at bounding box center [457, 37] width 915 height 401
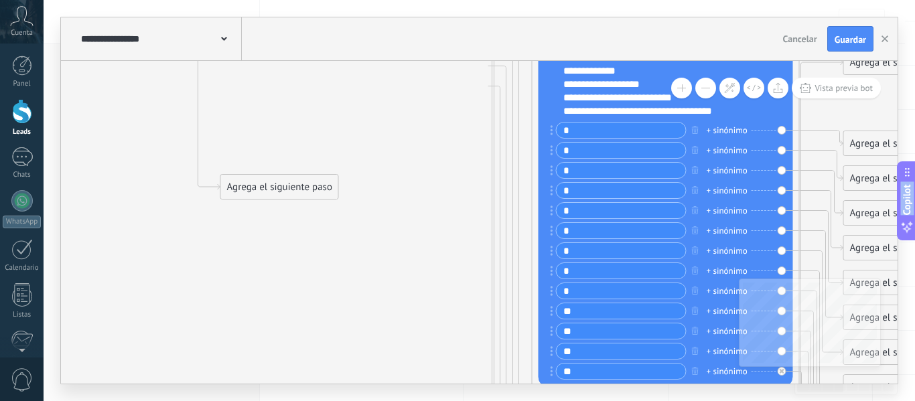
drag, startPoint x: 340, startPoint y: 112, endPoint x: 435, endPoint y: 411, distance: 313.4
click at [435, 238] on html ".abccls-1,.abccls-2{fill-rule:evenodd}.abccls-2{fill:#fff} .abfcls-1{fill:none}…" at bounding box center [457, 37] width 915 height 401
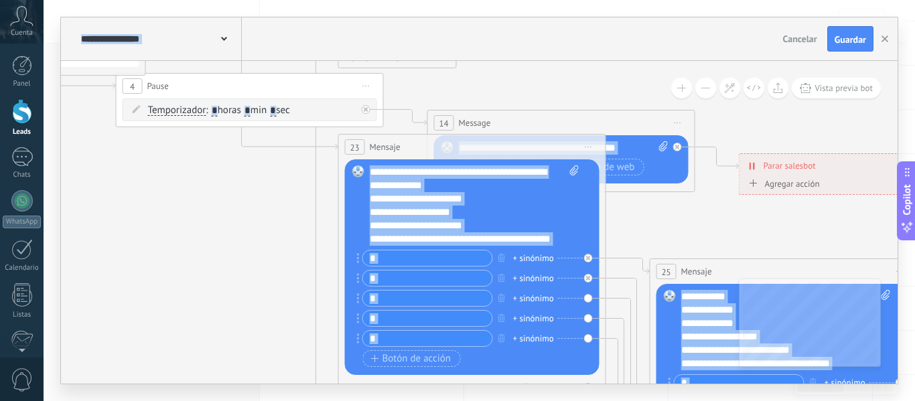
drag, startPoint x: 406, startPoint y: 133, endPoint x: 521, endPoint y: 395, distance: 286.2
click at [521, 395] on div "**********" at bounding box center [480, 200] width 872 height 401
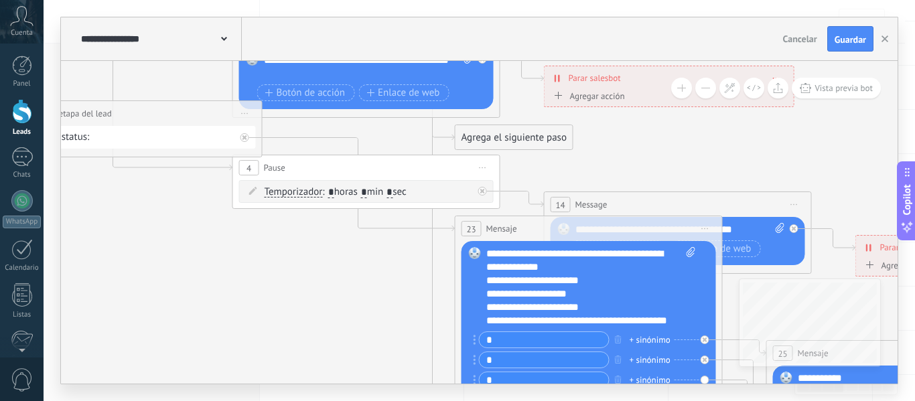
drag, startPoint x: 181, startPoint y: 281, endPoint x: 298, endPoint y: 350, distance: 136.0
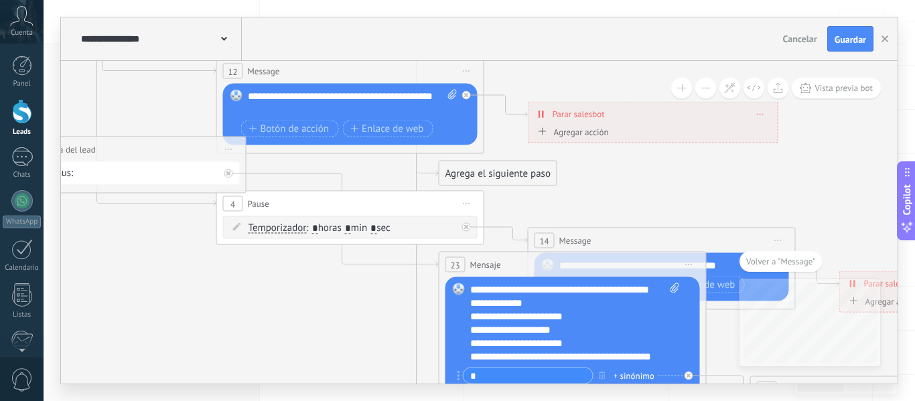
drag, startPoint x: 180, startPoint y: 111, endPoint x: 50, endPoint y: 107, distance: 129.4
click at [50, 107] on div "**********" at bounding box center [480, 200] width 872 height 401
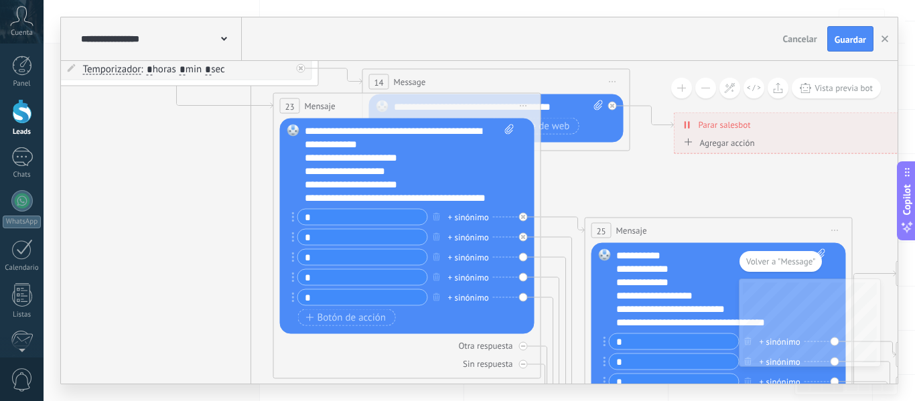
drag, startPoint x: 346, startPoint y: 295, endPoint x: 181, endPoint y: 133, distance: 231.7
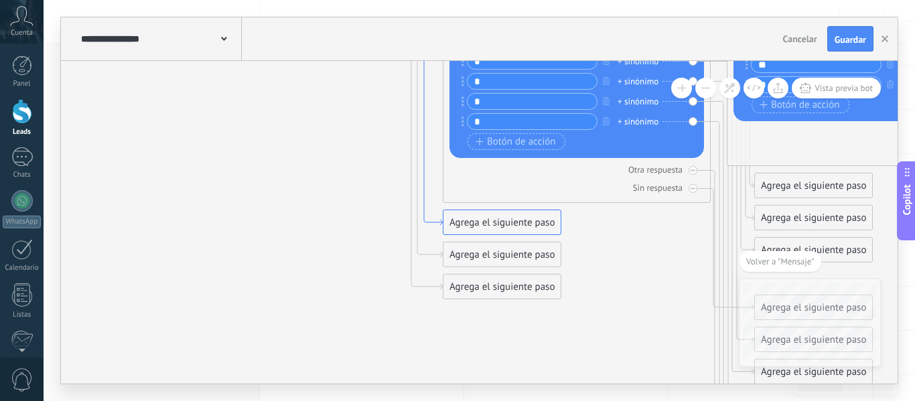
click at [805, 259] on span "Volver a "Mensaje"" at bounding box center [780, 261] width 68 height 11
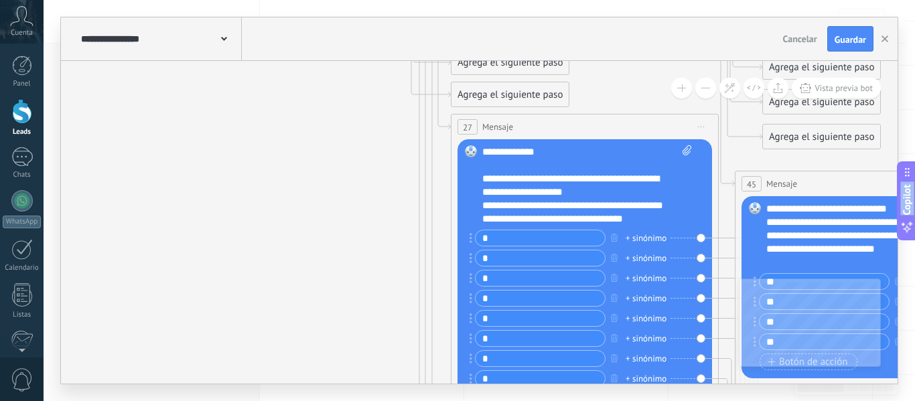
drag, startPoint x: 305, startPoint y: 176, endPoint x: 313, endPoint y: 433, distance: 257.4
click at [313, 238] on html ".abccls-1,.abccls-2{fill-rule:evenodd}.abccls-2{fill:#fff} .abfcls-1{fill:none}…" at bounding box center [457, 37] width 915 height 401
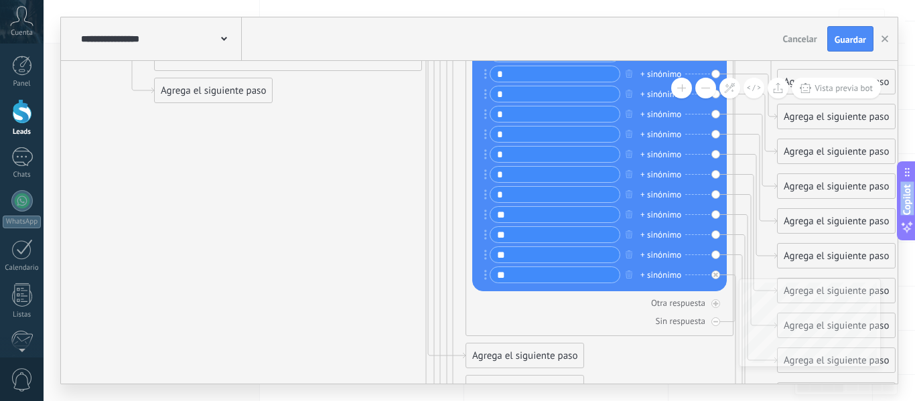
drag, startPoint x: 289, startPoint y: 139, endPoint x: 304, endPoint y: 433, distance: 293.8
click at [304, 238] on html ".abccls-1,.abccls-2{fill-rule:evenodd}.abccls-2{fill:#fff} .abfcls-1{fill:none}…" at bounding box center [457, 37] width 915 height 401
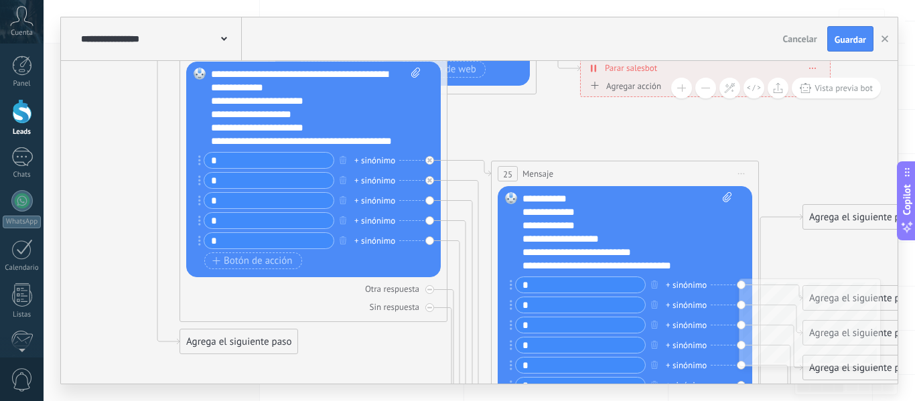
drag, startPoint x: 356, startPoint y: 147, endPoint x: 381, endPoint y: 398, distance: 252.5
click at [381, 398] on div "**********" at bounding box center [480, 200] width 872 height 401
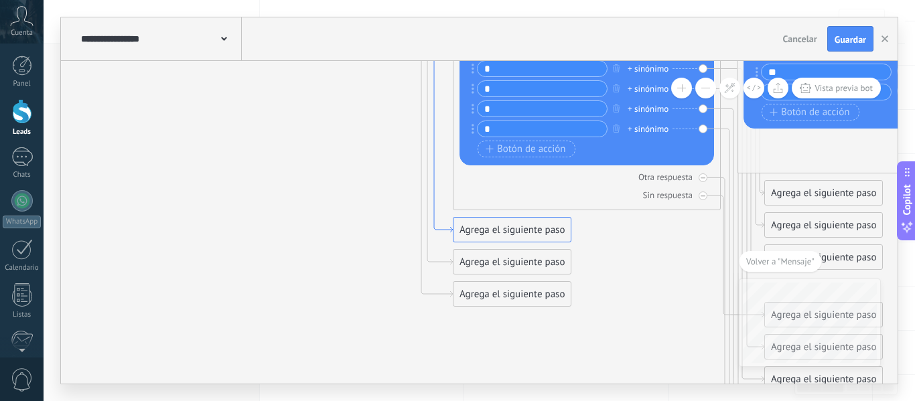
drag, startPoint x: 437, startPoint y: 221, endPoint x: 447, endPoint y: 229, distance: 12.9
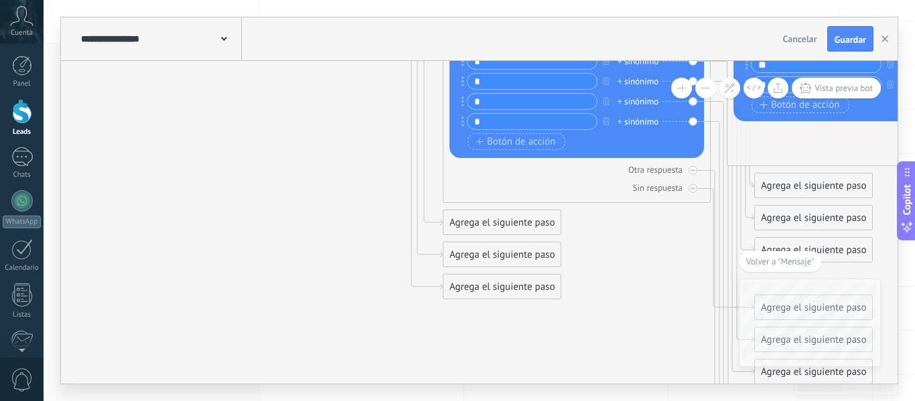
click at [472, 223] on div "Agrega el siguiente paso" at bounding box center [502, 223] width 117 height 22
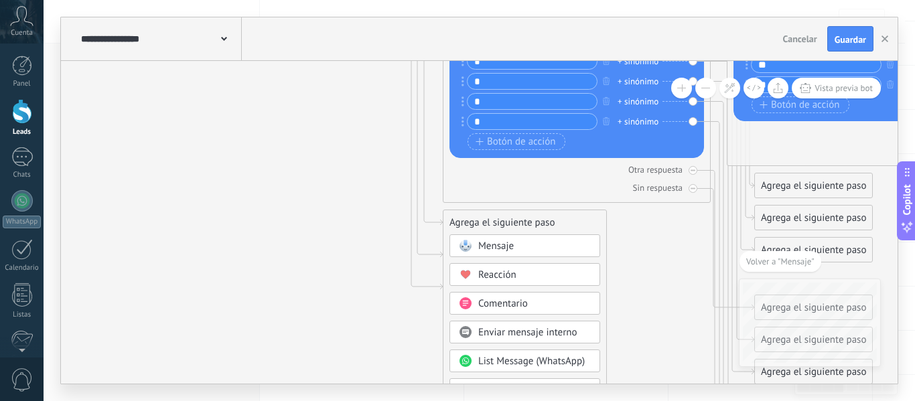
click at [478, 241] on span "Mensaje" at bounding box center [496, 246] width 36 height 13
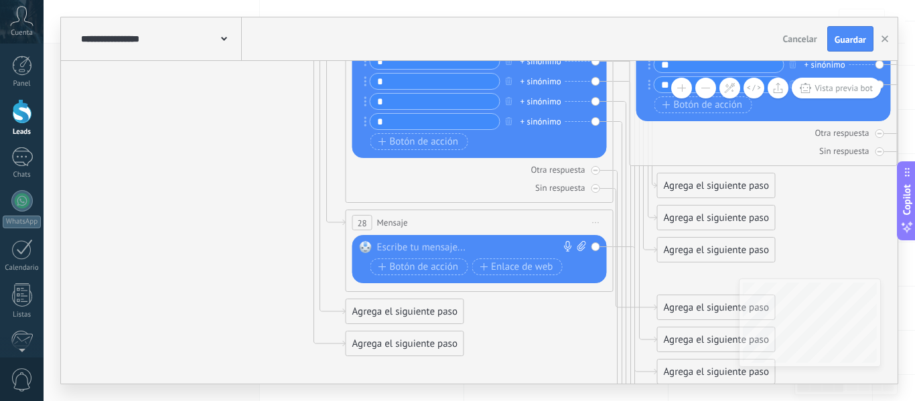
click at [460, 241] on div "Reemplazar Quitar Convertir a mensaje de voz Arrastre la imagen aquí para adjun…" at bounding box center [479, 259] width 255 height 48
click at [460, 245] on div at bounding box center [476, 247] width 199 height 13
paste div
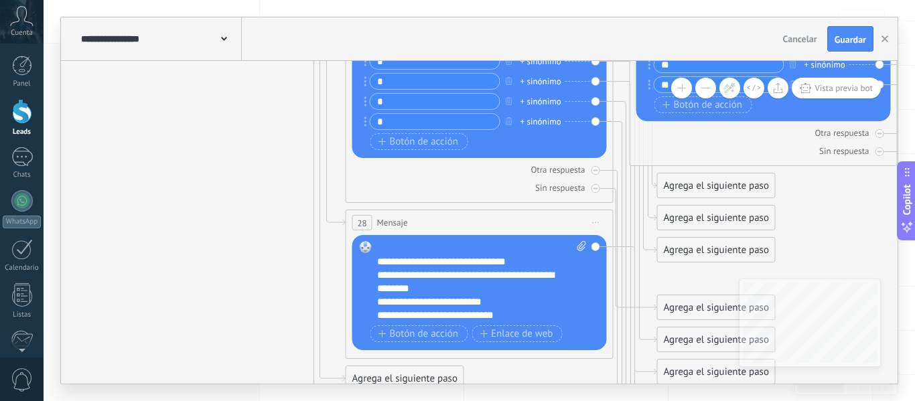
scroll to position [40, 0]
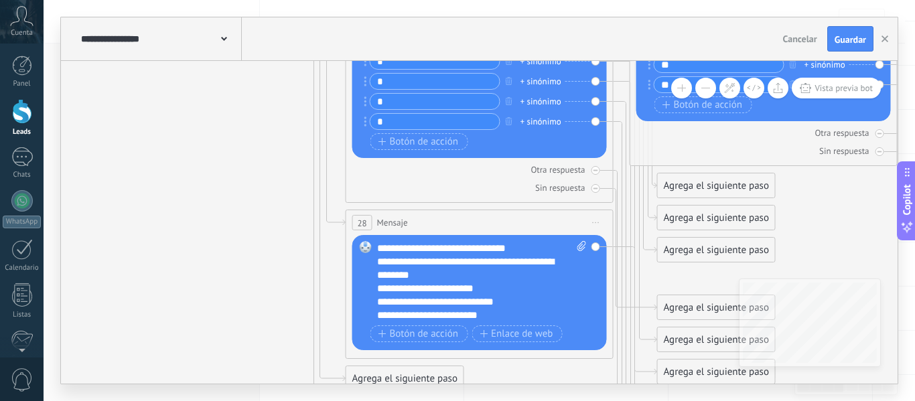
click at [376, 300] on div "Reemplazar Quitar Convertir a mensaje de voz Arrastre la imagen aquí para adjun…" at bounding box center [479, 292] width 255 height 115
click at [377, 302] on div "**********" at bounding box center [470, 301] width 186 height 13
click at [385, 289] on div "**********" at bounding box center [470, 288] width 186 height 13
click at [385, 264] on div "**********" at bounding box center [470, 268] width 186 height 27
click at [387, 244] on div "**********" at bounding box center [470, 248] width 186 height 13
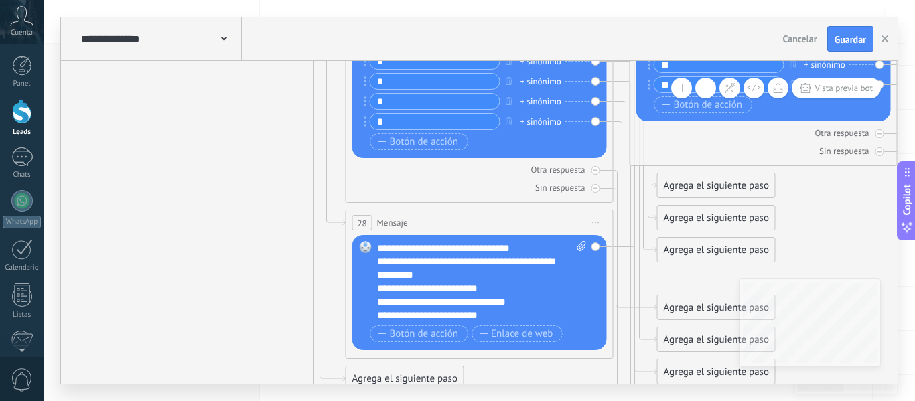
click at [531, 250] on div "**********" at bounding box center [470, 248] width 186 height 13
click at [532, 253] on div "**********" at bounding box center [470, 248] width 186 height 13
click at [531, 261] on div "**********" at bounding box center [470, 268] width 186 height 27
click at [483, 277] on div "**********" at bounding box center [470, 268] width 186 height 27
click at [483, 286] on div "**********" at bounding box center [470, 288] width 186 height 13
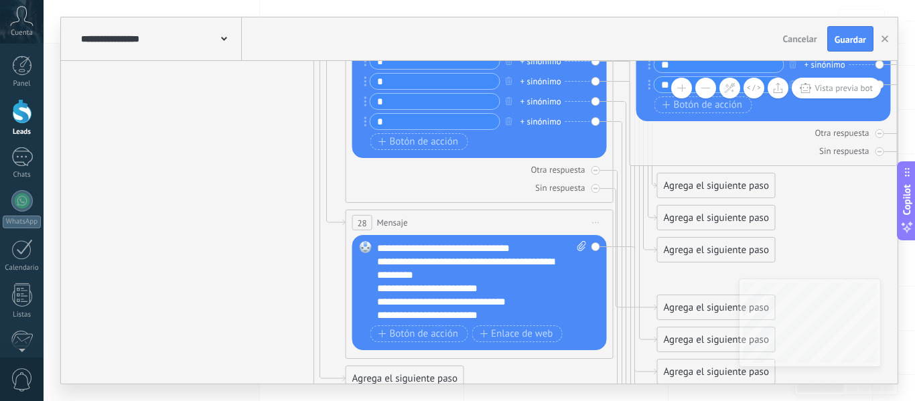
click at [515, 308] on div "**********" at bounding box center [470, 301] width 186 height 13
click at [377, 316] on div "**********" at bounding box center [470, 315] width 186 height 13
click at [509, 318] on div "**********" at bounding box center [470, 315] width 186 height 13
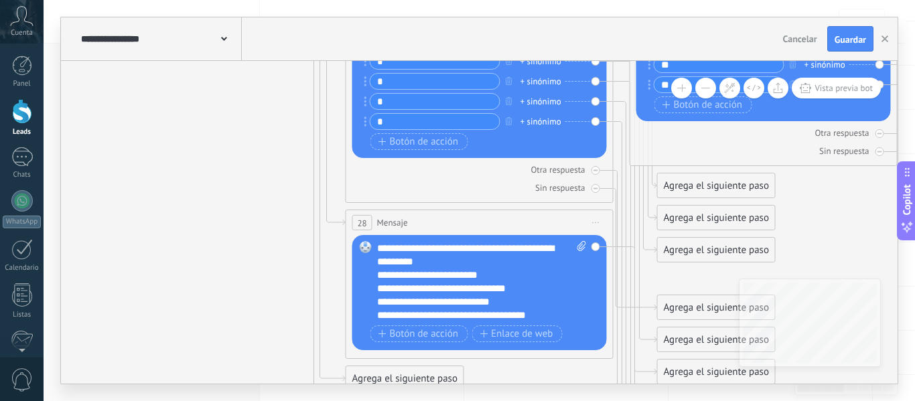
scroll to position [66, 0]
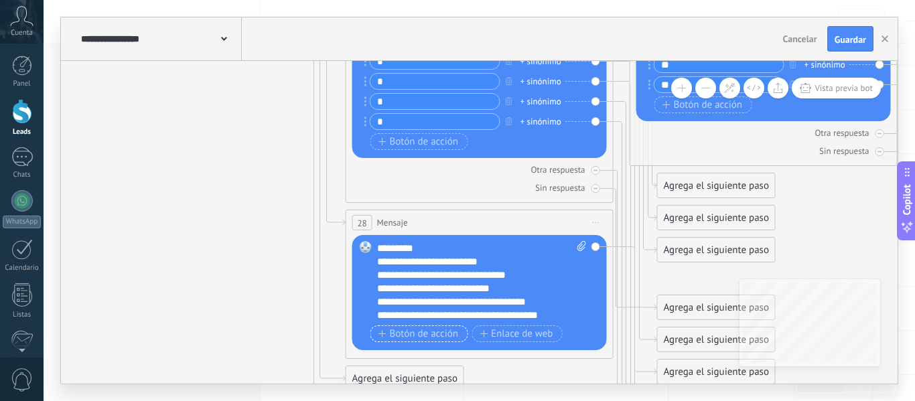
click at [456, 329] on span "Botón de acción" at bounding box center [419, 334] width 80 height 11
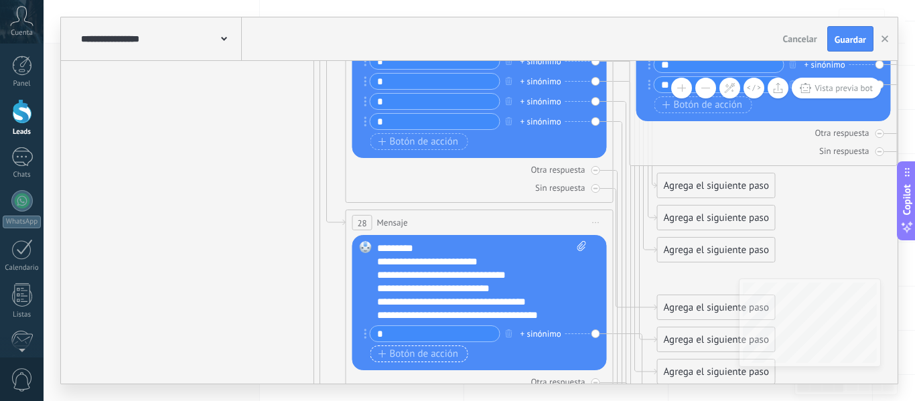
type input "*"
click at [451, 349] on span "Botón de acción" at bounding box center [419, 354] width 80 height 11
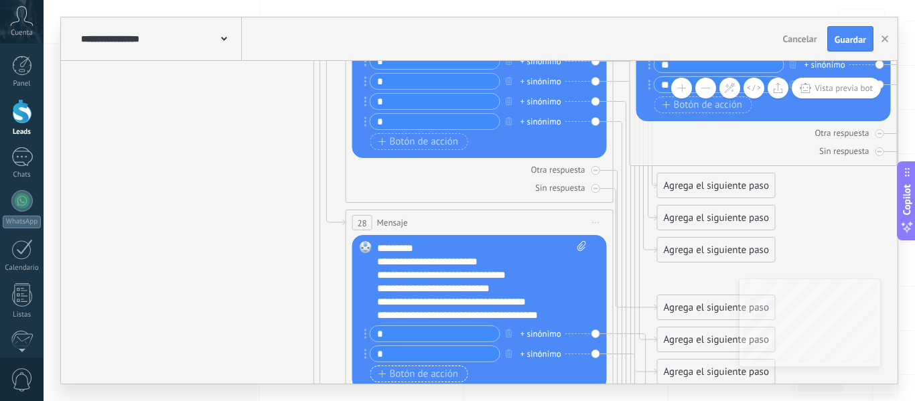
type input "*"
click at [446, 377] on span "Botón de acción" at bounding box center [419, 374] width 80 height 11
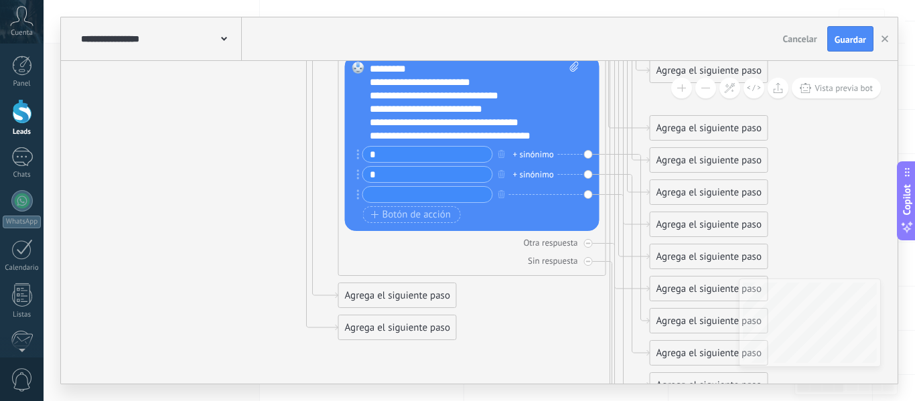
drag, startPoint x: 180, startPoint y: 299, endPoint x: 172, endPoint y: 120, distance: 179.7
click at [389, 190] on input "text" at bounding box center [426, 194] width 129 height 15
type input "*"
click at [391, 218] on span "Botón de acción" at bounding box center [411, 215] width 80 height 11
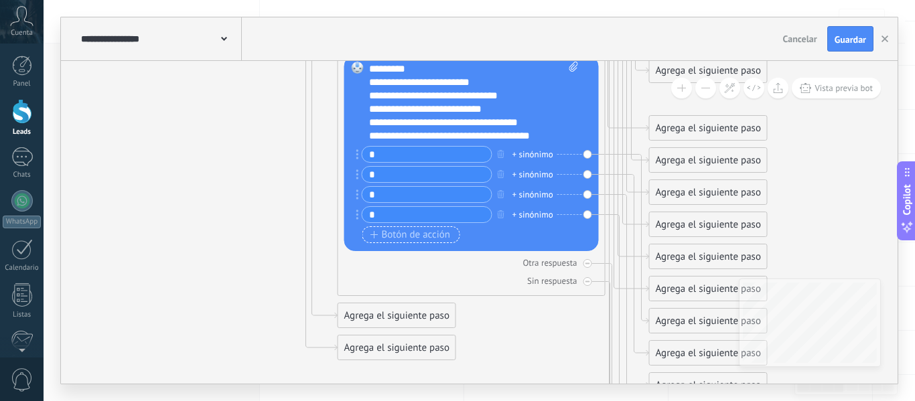
type input "*"
click at [391, 232] on span "Botón de acción" at bounding box center [411, 235] width 80 height 11
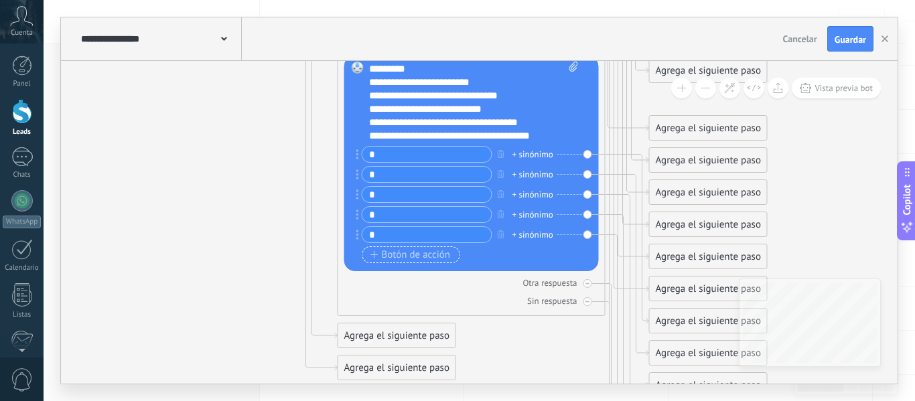
type input "*"
click at [389, 257] on span "Botón de acción" at bounding box center [411, 255] width 80 height 11
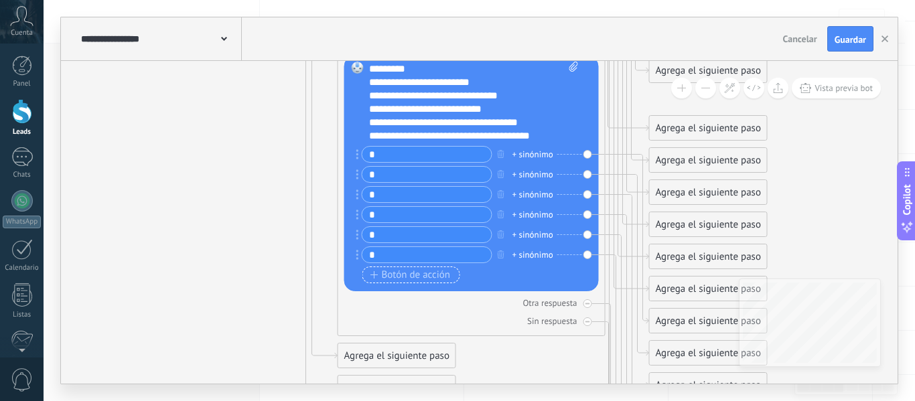
type input "*"
click at [388, 276] on span "Botón de acción" at bounding box center [411, 275] width 80 height 11
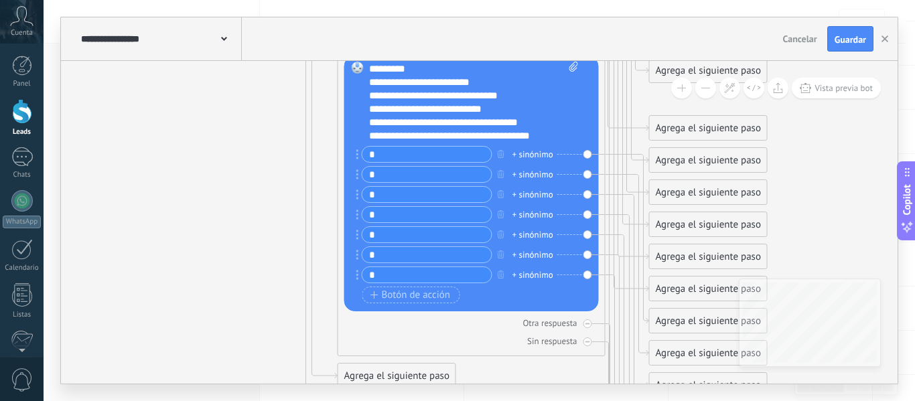
click at [385, 275] on input "*" at bounding box center [426, 274] width 129 height 15
type input "*"
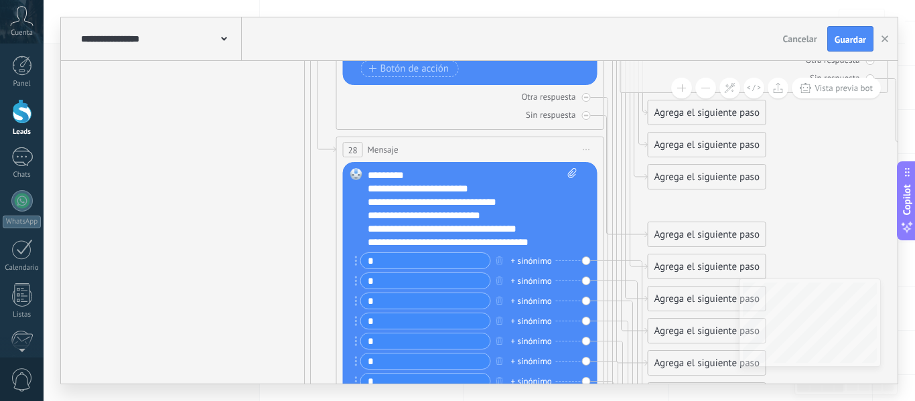
drag, startPoint x: 262, startPoint y: 165, endPoint x: 261, endPoint y: 271, distance: 106.5
click at [478, 229] on div "**********" at bounding box center [461, 228] width 186 height 13
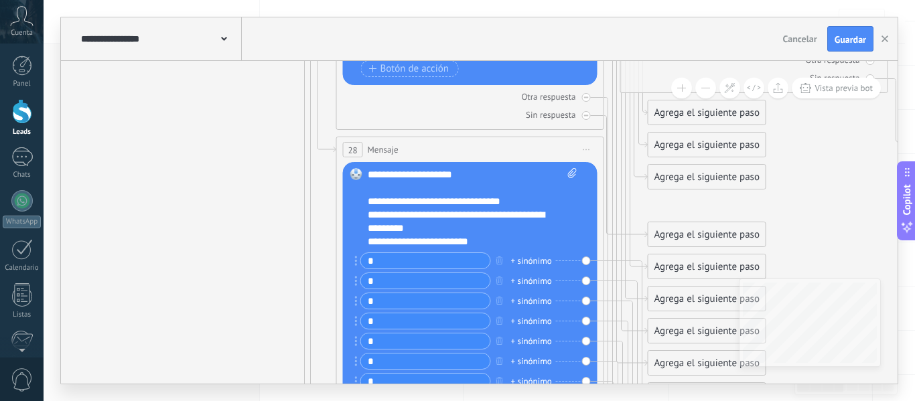
scroll to position [0, 0]
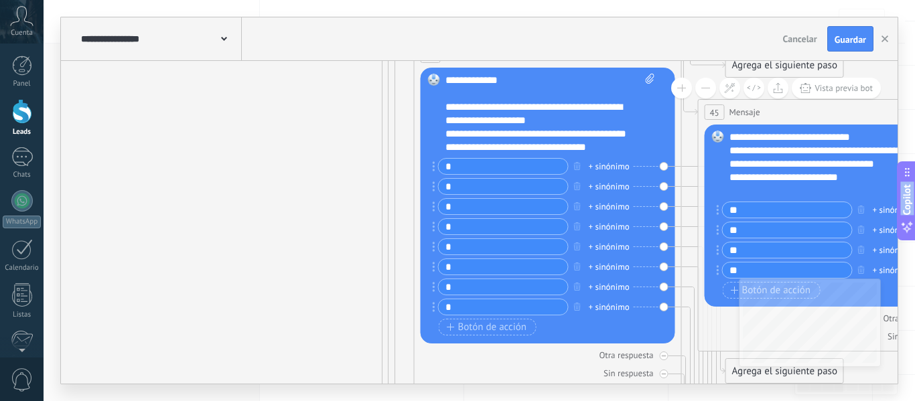
drag, startPoint x: 222, startPoint y: 170, endPoint x: 301, endPoint y: 433, distance: 275.1
click at [301, 238] on html ".abccls-1,.abccls-2{fill-rule:evenodd}.abccls-2{fill:#fff} .abfcls-1{fill:none}…" at bounding box center [457, 37] width 915 height 401
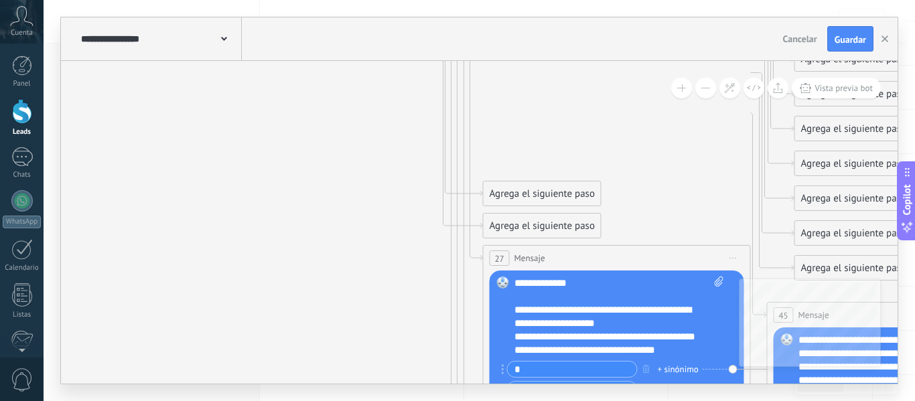
drag, startPoint x: 329, startPoint y: 147, endPoint x: 393, endPoint y: 344, distance: 207.0
click at [393, 344] on icon at bounding box center [291, 103] width 2445 height 2845
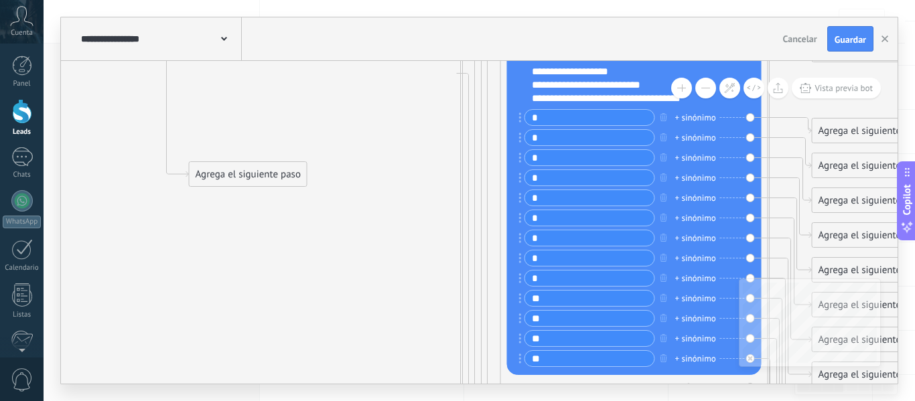
drag, startPoint x: 360, startPoint y: 82, endPoint x: 381, endPoint y: 329, distance: 248.1
click at [381, 329] on icon at bounding box center [309, 349] width 2445 height 2845
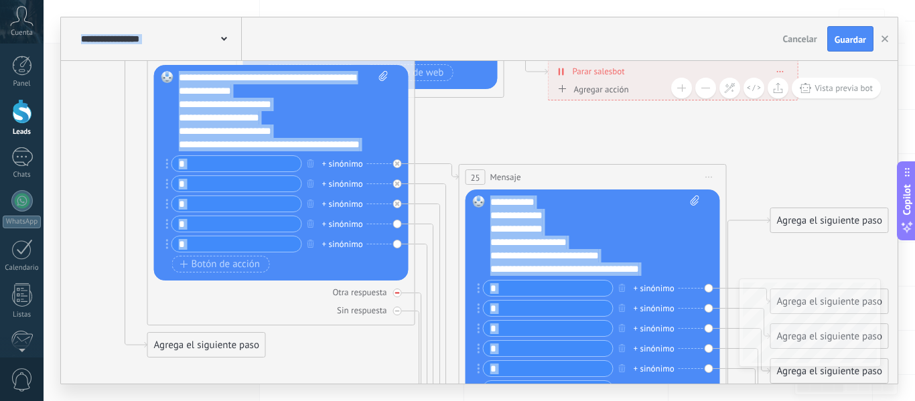
drag, startPoint x: 368, startPoint y: 123, endPoint x: 326, endPoint y: 293, distance: 175.3
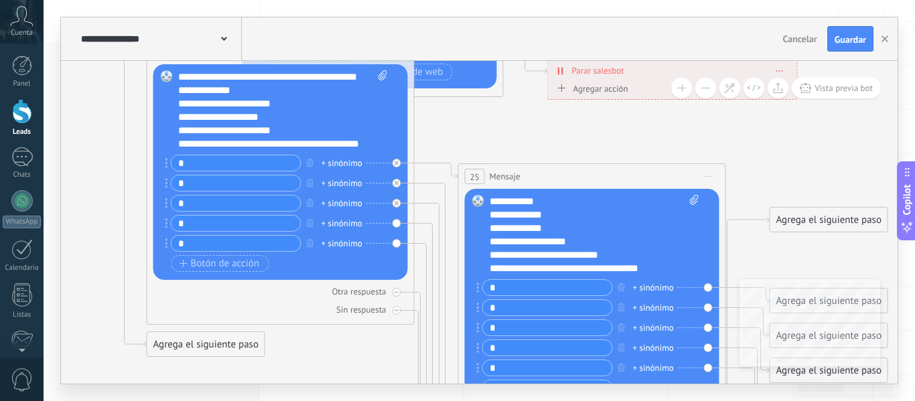
click at [358, 149] on div "**********" at bounding box center [283, 110] width 210 height 80
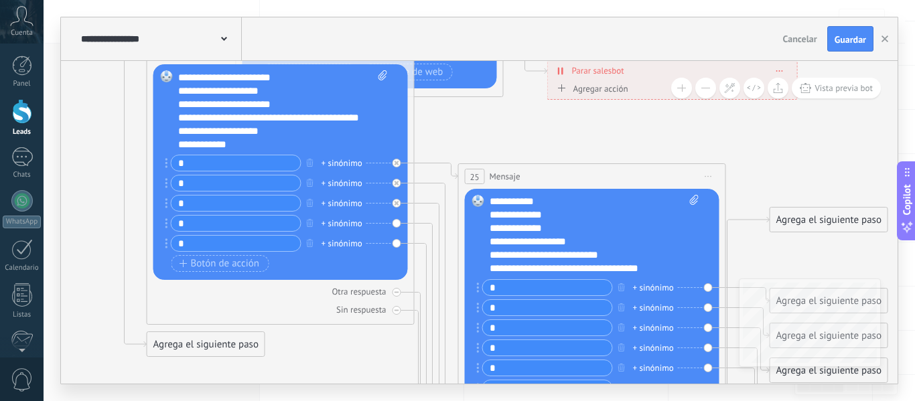
scroll to position [40, 0]
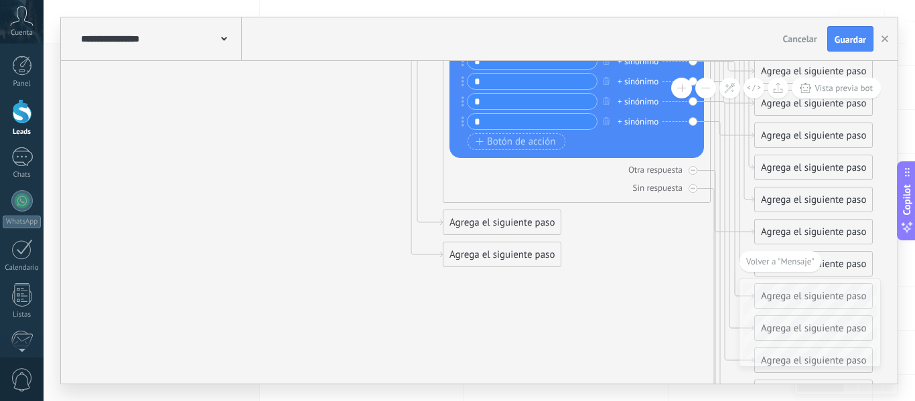
click at [474, 224] on div "Agrega el siguiente paso" at bounding box center [502, 223] width 117 height 22
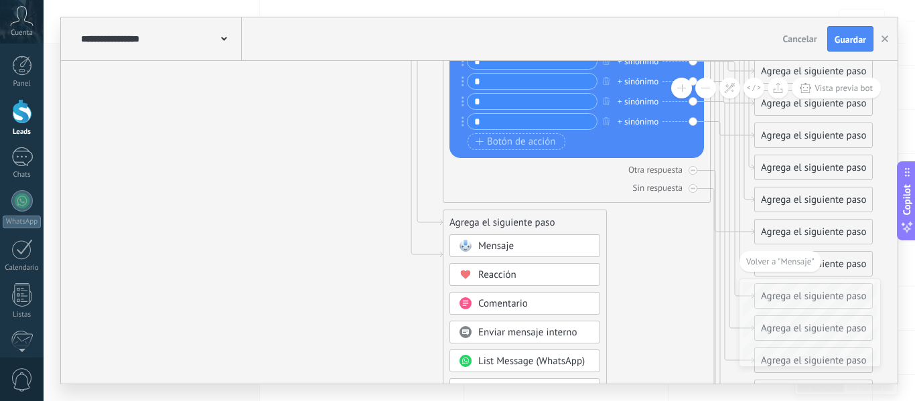
click at [500, 249] on span "Mensaje" at bounding box center [496, 246] width 36 height 13
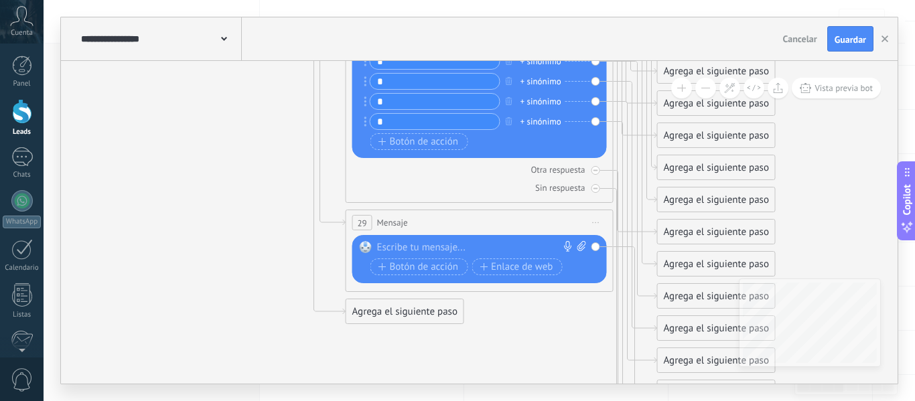
click at [469, 243] on div at bounding box center [476, 247] width 199 height 13
paste div
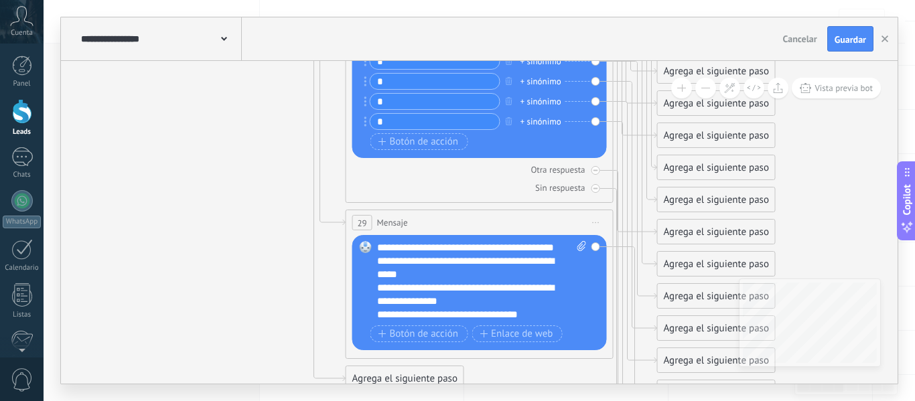
click at [423, 255] on div "**********" at bounding box center [482, 281] width 210 height 80
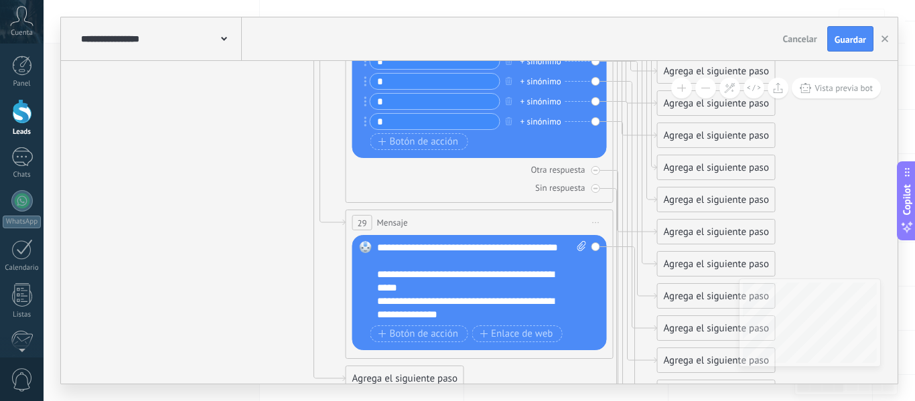
click at [377, 285] on div "**********" at bounding box center [470, 281] width 186 height 27
click at [377, 316] on div "**********" at bounding box center [470, 308] width 186 height 27
click at [387, 287] on div "**********" at bounding box center [470, 281] width 186 height 27
click at [534, 314] on div "**********" at bounding box center [470, 308] width 186 height 27
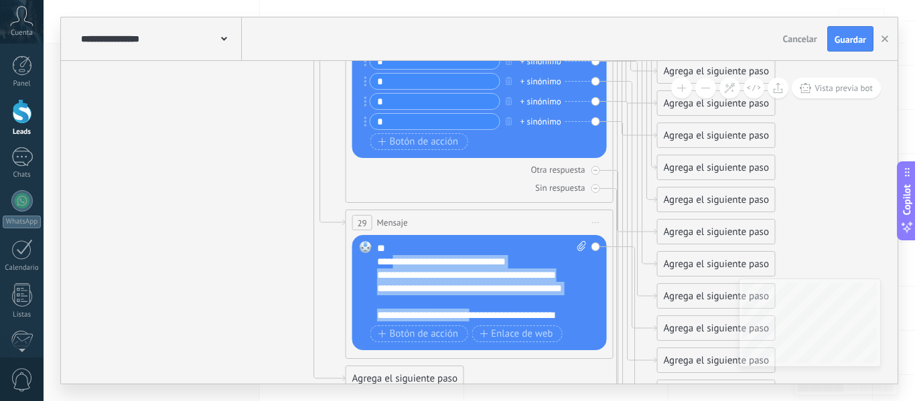
scroll to position [335, 0]
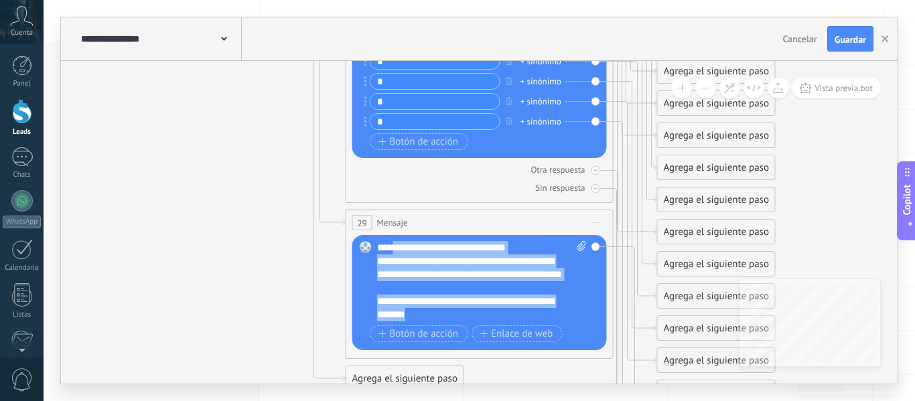
drag, startPoint x: 393, startPoint y: 287, endPoint x: 498, endPoint y: 313, distance: 108.2
click at [498, 313] on div "**********" at bounding box center [475, 127] width 196 height 389
copy div "**********"
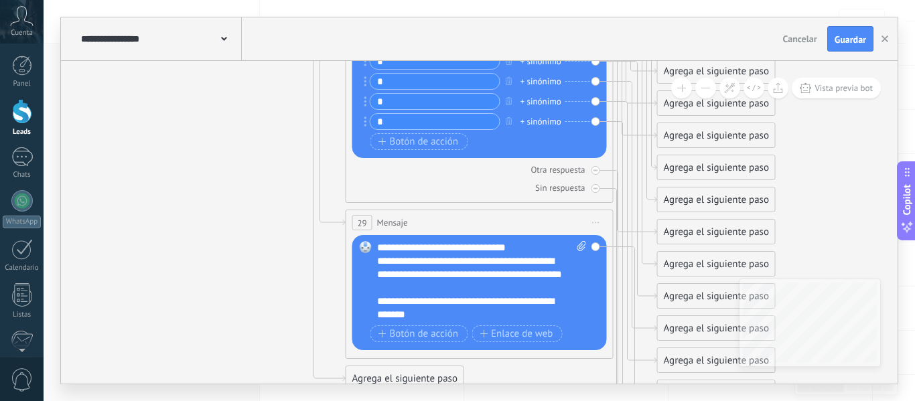
scroll to position [268, 0]
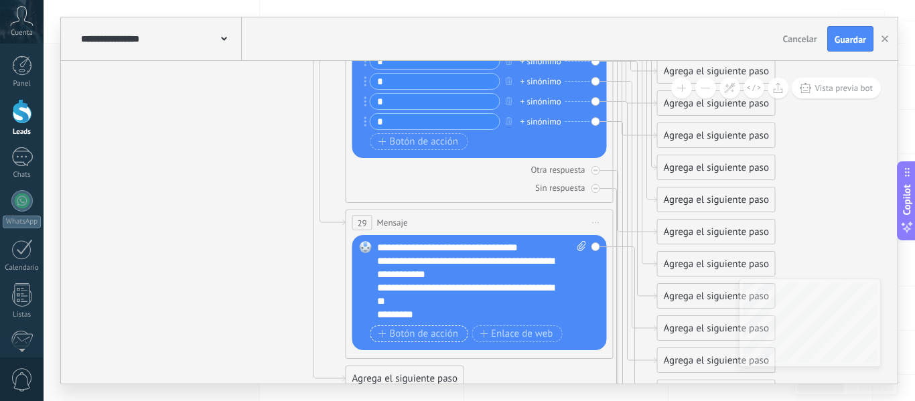
click at [456, 333] on span "Botón de acción" at bounding box center [419, 334] width 80 height 11
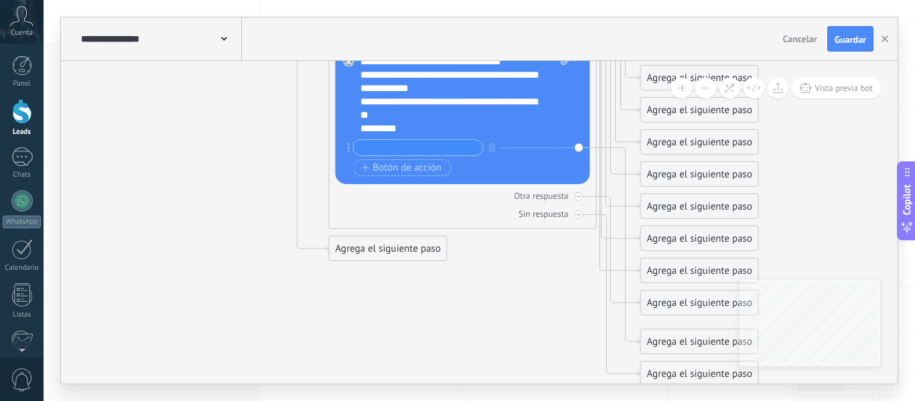
drag, startPoint x: 267, startPoint y: 283, endPoint x: 250, endPoint y: 98, distance: 186.3
click at [363, 143] on input "text" at bounding box center [418, 148] width 129 height 15
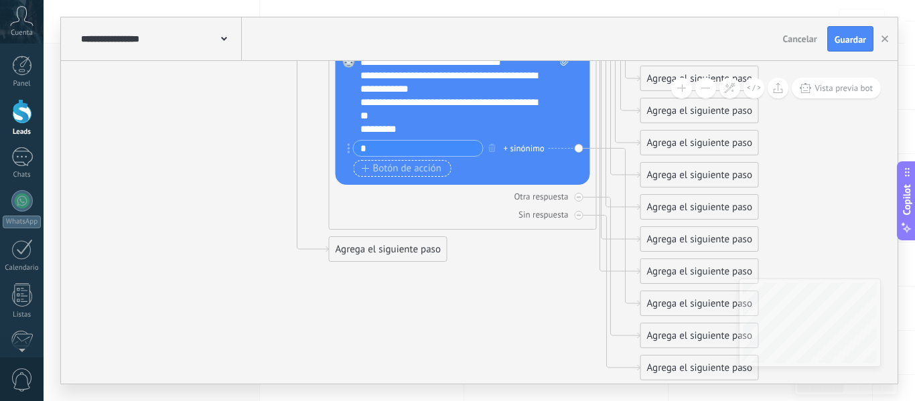
type input "*"
click at [378, 170] on span "Botón de acción" at bounding box center [402, 168] width 80 height 11
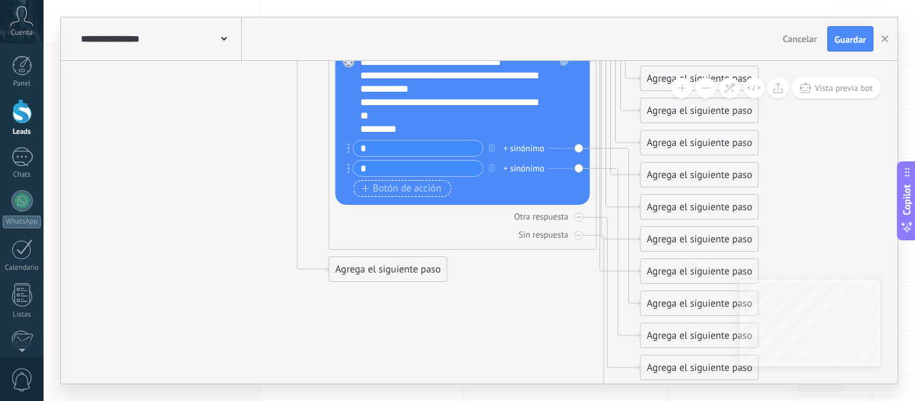
type input "*"
click at [381, 189] on span "Botón de acción" at bounding box center [402, 189] width 80 height 11
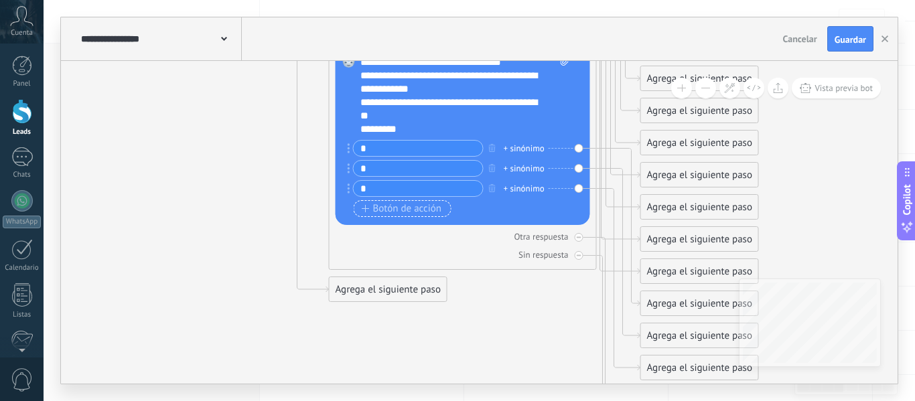
type input "*"
click at [389, 213] on span "Botón de acción" at bounding box center [402, 209] width 80 height 11
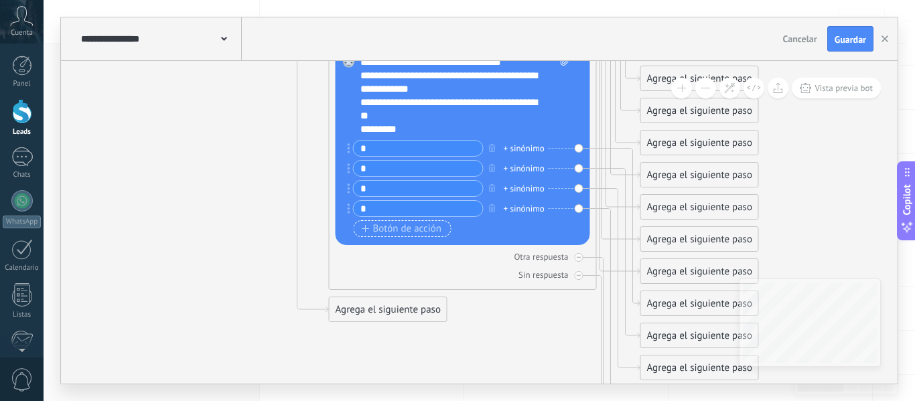
type input "*"
click at [393, 230] on span "Botón de acción" at bounding box center [402, 229] width 80 height 11
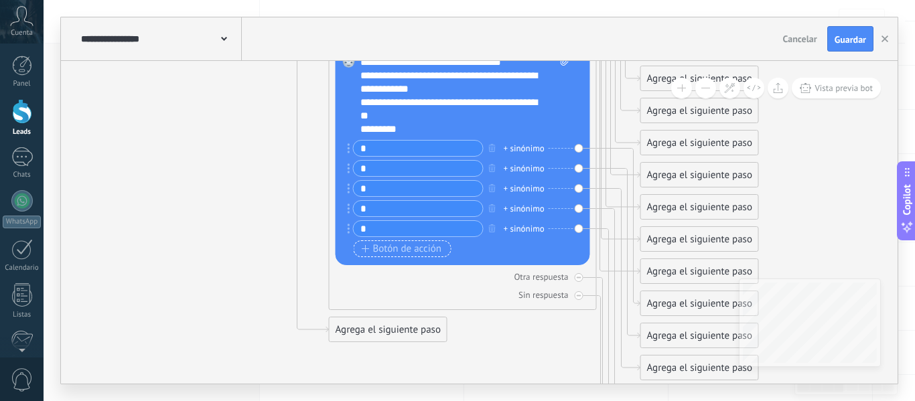
type input "*"
click at [396, 247] on span "Botón de acción" at bounding box center [402, 249] width 80 height 11
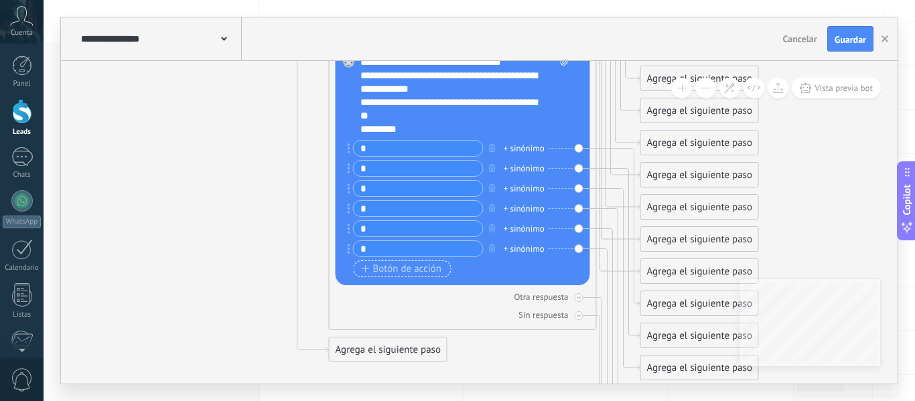
type input "*"
click at [398, 267] on span "Botón de acción" at bounding box center [402, 269] width 80 height 11
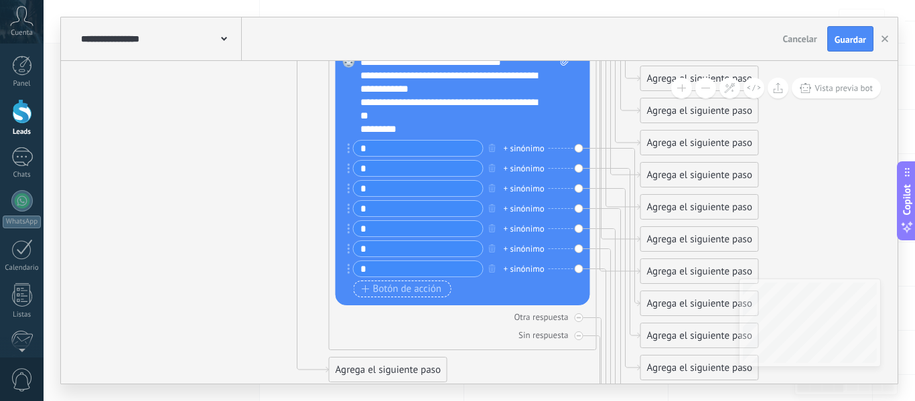
type input "*"
click at [403, 291] on span "Botón de acción" at bounding box center [402, 289] width 80 height 11
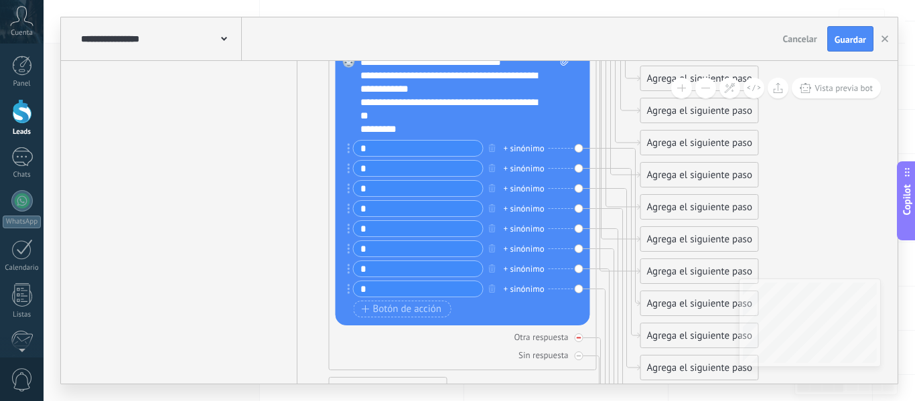
type input "*"
drag, startPoint x: 409, startPoint y: 334, endPoint x: 422, endPoint y: 266, distance: 69.6
click at [422, 266] on div "29 Mensaje ******* (a): Todos los contactos - canales seleccionados Todos los c…" at bounding box center [463, 197] width 268 height 346
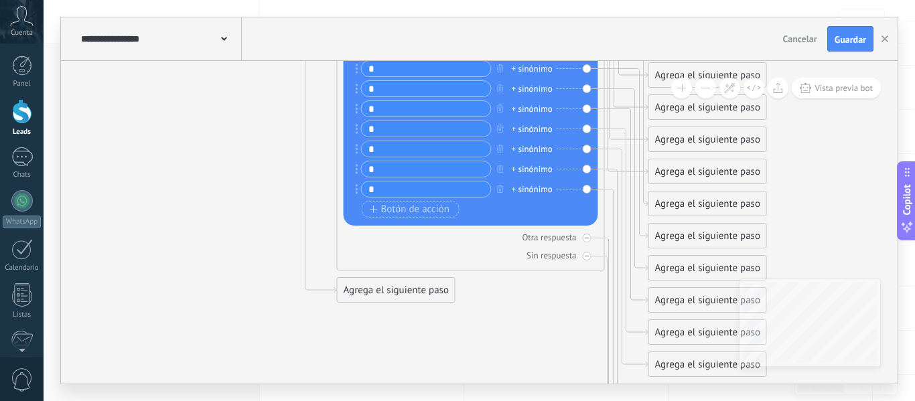
drag, startPoint x: 213, startPoint y: 295, endPoint x: 220, endPoint y: 179, distance: 116.1
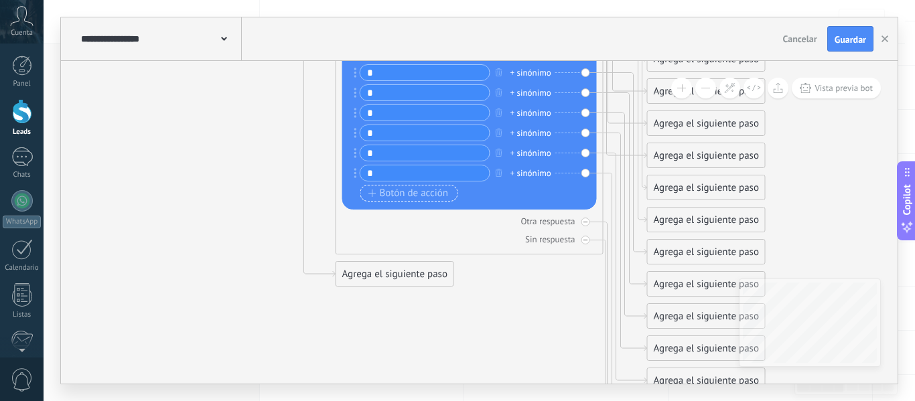
click at [391, 190] on span "Botón de acción" at bounding box center [408, 193] width 80 height 11
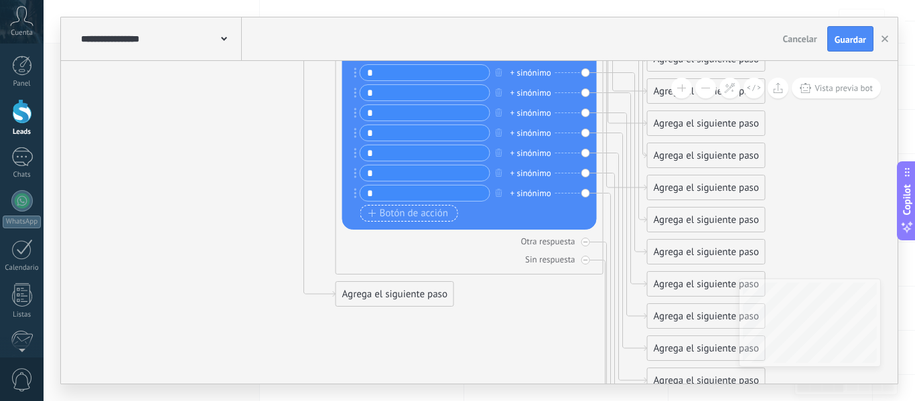
type input "*"
click at [397, 212] on span "Botón de acción" at bounding box center [408, 213] width 80 height 11
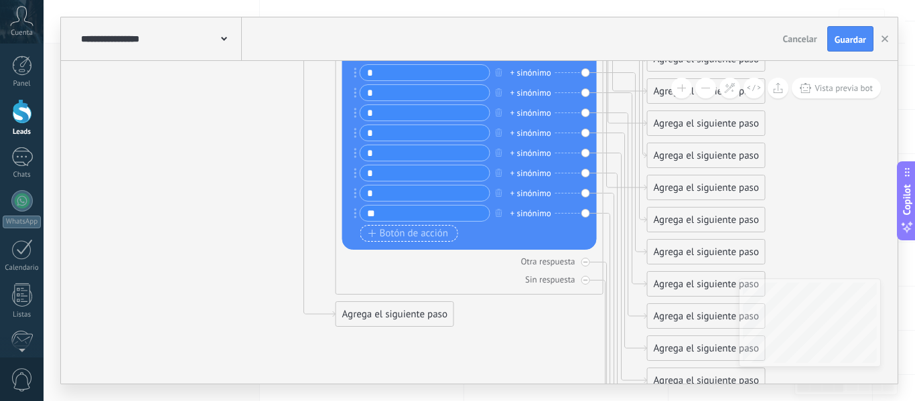
type input "**"
click at [401, 228] on span "Botón de acción" at bounding box center [408, 233] width 80 height 11
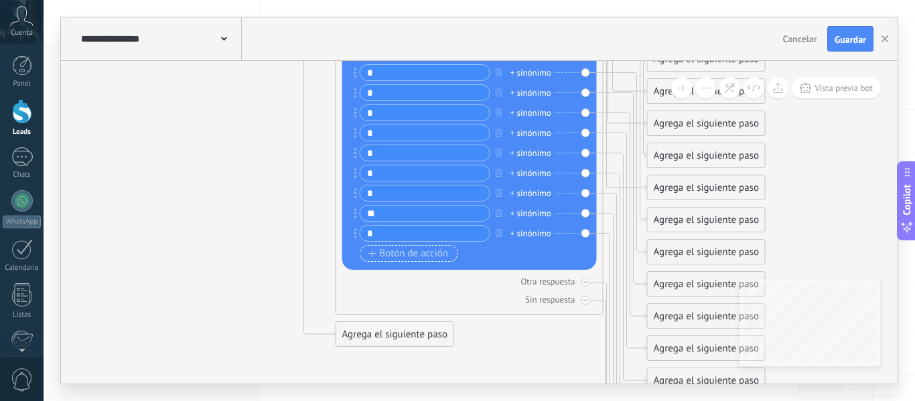
type input "**"
click at [405, 253] on span "Botón de acción" at bounding box center [408, 254] width 80 height 11
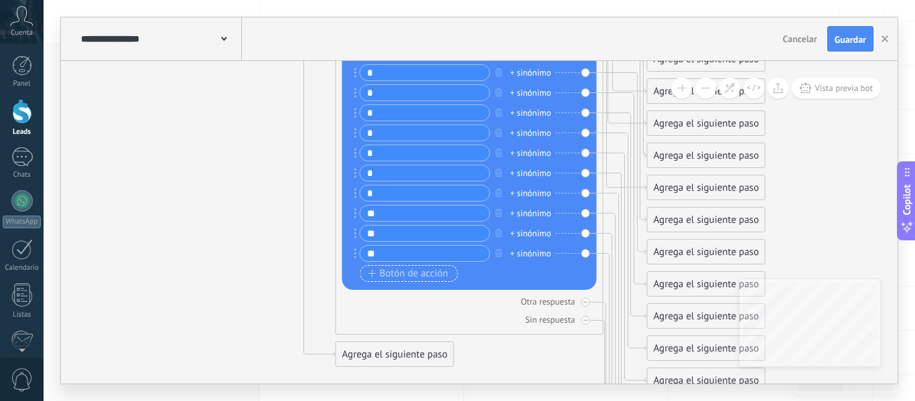
type input "**"
click at [411, 280] on button "Botón de acción" at bounding box center [409, 273] width 98 height 17
type input "**"
click at [428, 314] on div "Sin respuesta" at bounding box center [469, 320] width 255 height 13
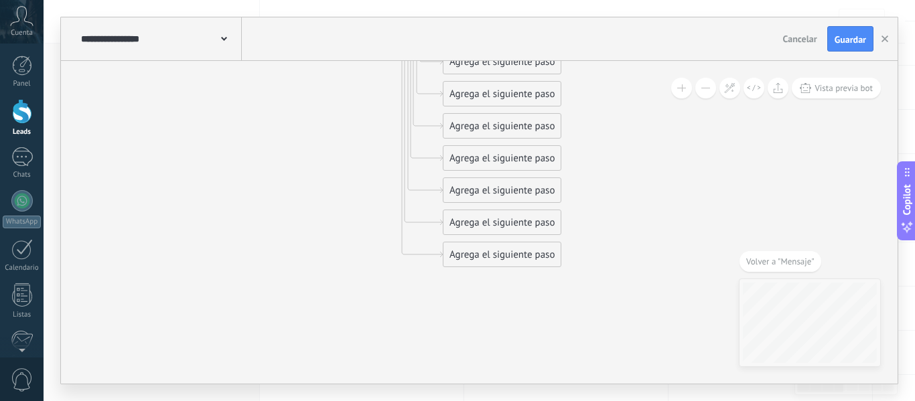
click at [520, 259] on div "Agrega el siguiente paso" at bounding box center [502, 255] width 117 height 22
click at [522, 277] on div "Mensaje" at bounding box center [534, 278] width 113 height 13
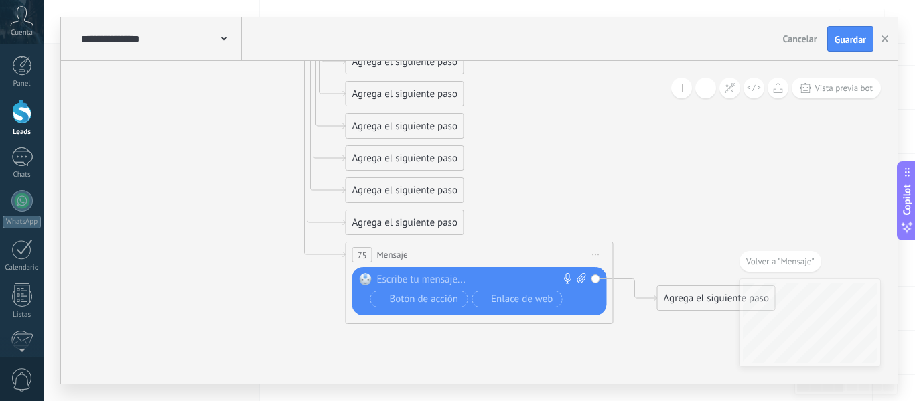
click at [468, 281] on div at bounding box center [476, 279] width 199 height 13
paste div
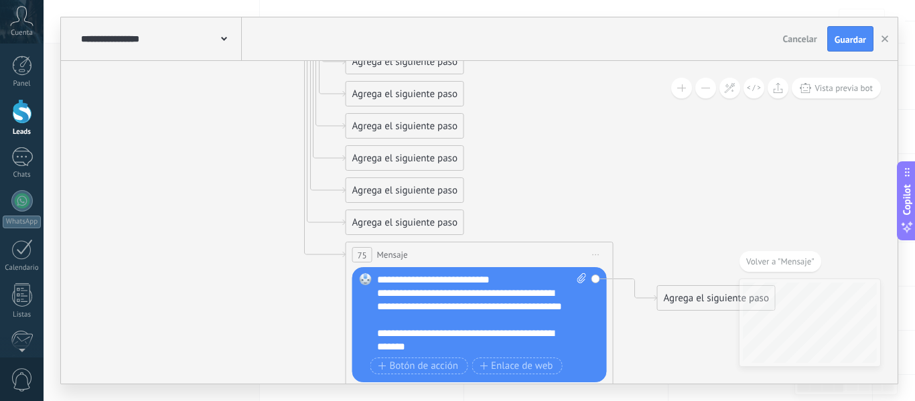
click at [378, 278] on div "**********" at bounding box center [482, 313] width 210 height 80
click at [378, 294] on div "**********" at bounding box center [470, 307] width 186 height 40
click at [378, 332] on div "**********" at bounding box center [470, 340] width 186 height 27
click at [314, 218] on icon at bounding box center [324, 74] width 44 height 303
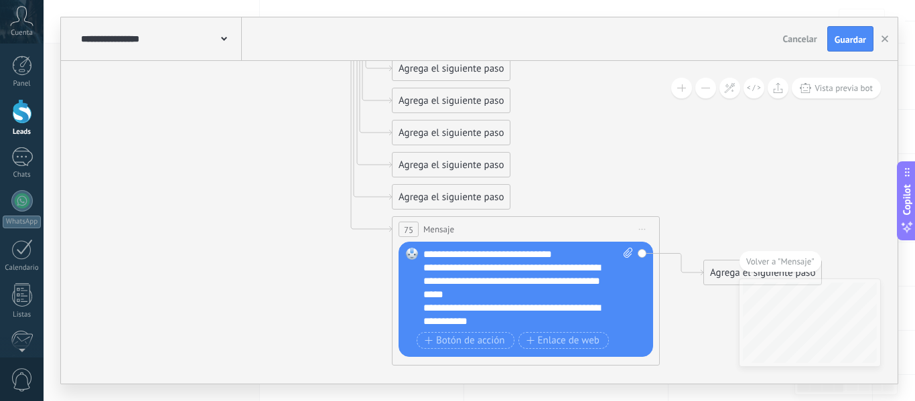
drag, startPoint x: 325, startPoint y: 255, endPoint x: 154, endPoint y: 172, distance: 190.0
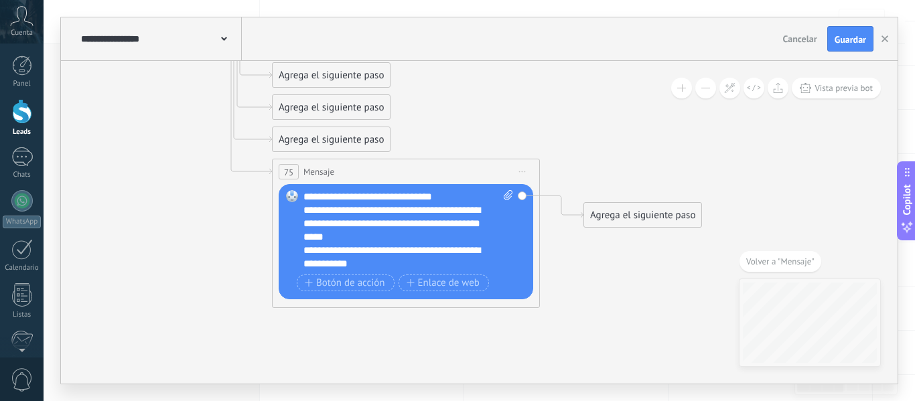
click at [329, 288] on span "Botón de acción" at bounding box center [345, 283] width 80 height 11
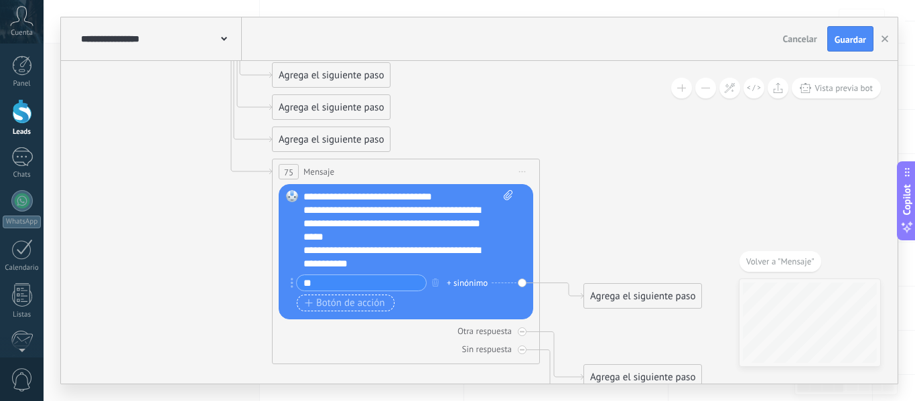
type input "**"
click at [335, 300] on span "Botón de acción" at bounding box center [345, 303] width 80 height 11
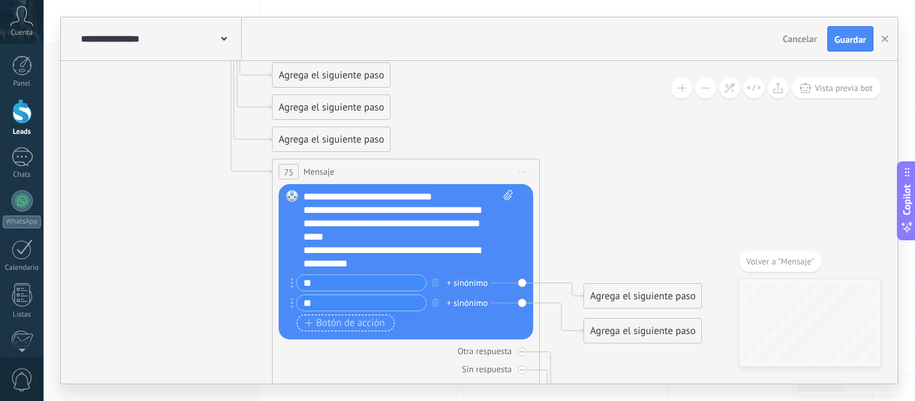
type input "**"
click at [339, 316] on button "Botón de acción" at bounding box center [346, 323] width 98 height 17
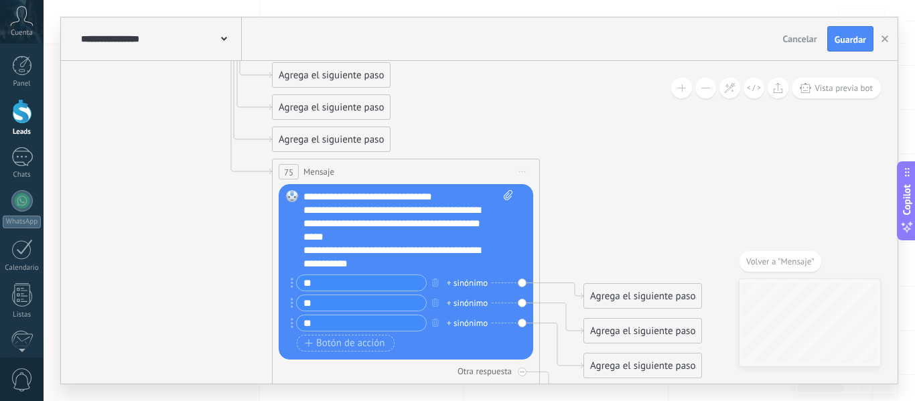
type input "**"
click at [848, 33] on button "Guardar" at bounding box center [850, 38] width 46 height 25
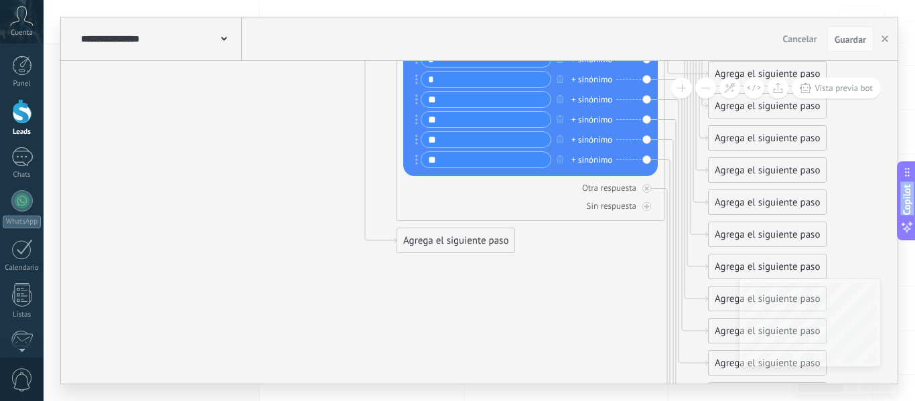
drag, startPoint x: 180, startPoint y: 113, endPoint x: 653, endPoint y: 433, distance: 571.2
click at [653, 238] on html ".abccls-1,.abccls-2{fill-rule:evenodd}.abccls-2{fill:#fff} .abfcls-1{fill:none}…" at bounding box center [457, 37] width 915 height 401
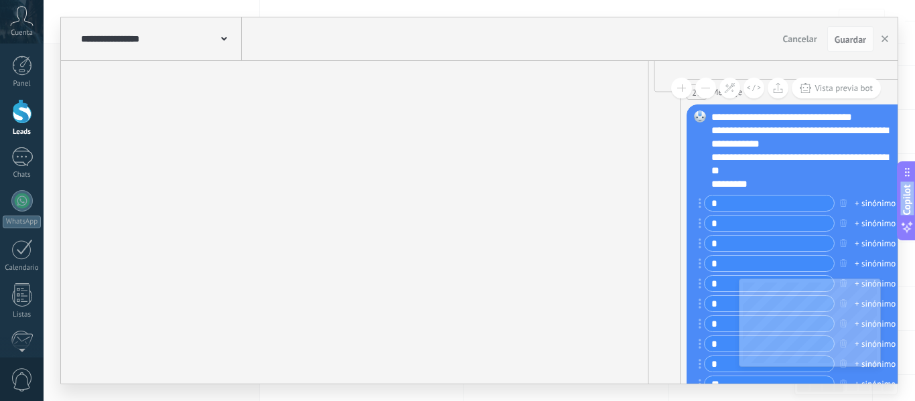
drag, startPoint x: 335, startPoint y: 111, endPoint x: 598, endPoint y: 413, distance: 401.3
click at [598, 238] on html ".abccls-1,.abccls-2{fill-rule:evenodd}.abccls-2{fill:#fff} .abfcls-1{fill:none}…" at bounding box center [457, 37] width 915 height 401
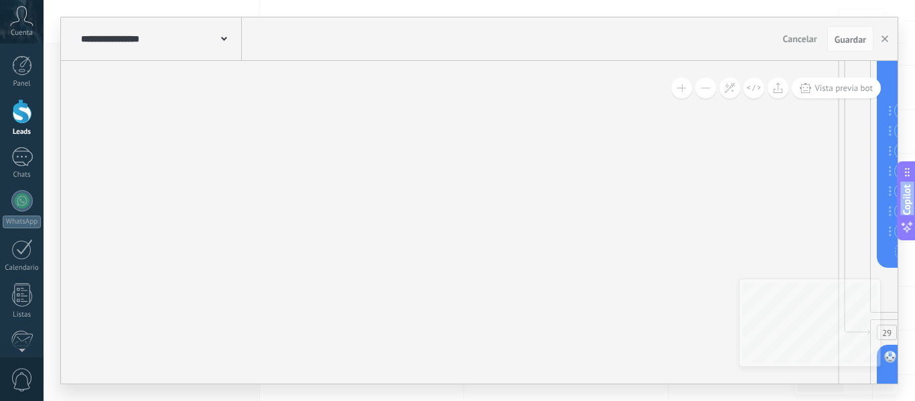
drag, startPoint x: 279, startPoint y: 110, endPoint x: 573, endPoint y: 425, distance: 430.4
click at [573, 238] on html ".abccls-1,.abccls-2{fill-rule:evenodd}.abccls-2{fill:#fff} .abfcls-1{fill:none}…" at bounding box center [457, 37] width 915 height 401
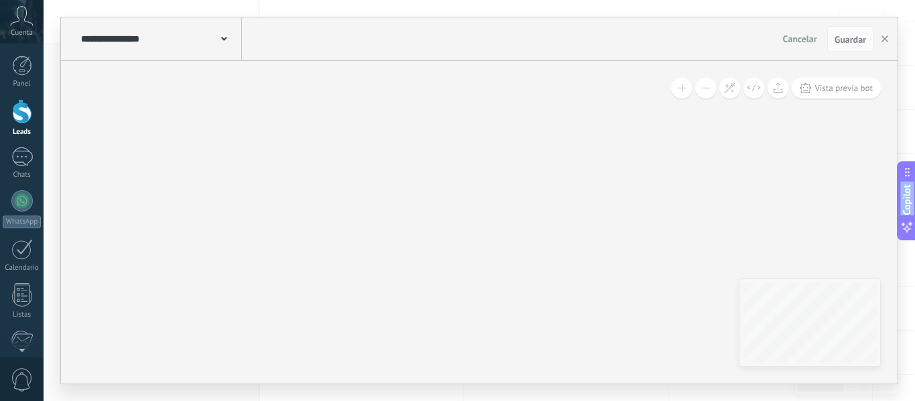
drag, startPoint x: 327, startPoint y: 126, endPoint x: 431, endPoint y: 402, distance: 295.2
click at [431, 238] on html ".abccls-1,.abccls-2{fill-rule:evenodd}.abccls-2{fill:#fff} .abfcls-1{fill:none}…" at bounding box center [457, 37] width 915 height 401
drag, startPoint x: 348, startPoint y: 256, endPoint x: 279, endPoint y: 433, distance: 189.6
click at [279, 238] on html ".abccls-1,.abccls-2{fill-rule:evenodd}.abccls-2{fill:#fff} .abfcls-1{fill:none}…" at bounding box center [457, 37] width 915 height 401
drag, startPoint x: 473, startPoint y: 164, endPoint x: 356, endPoint y: 433, distance: 292.9
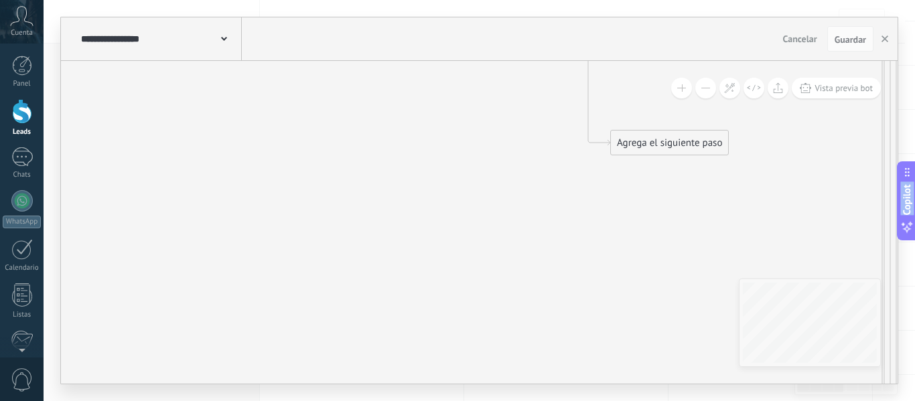
click at [356, 238] on html ".abccls-1,.abccls-2{fill-rule:evenodd}.abccls-2{fill:#fff} .abfcls-1{fill:none}…" at bounding box center [457, 37] width 915 height 401
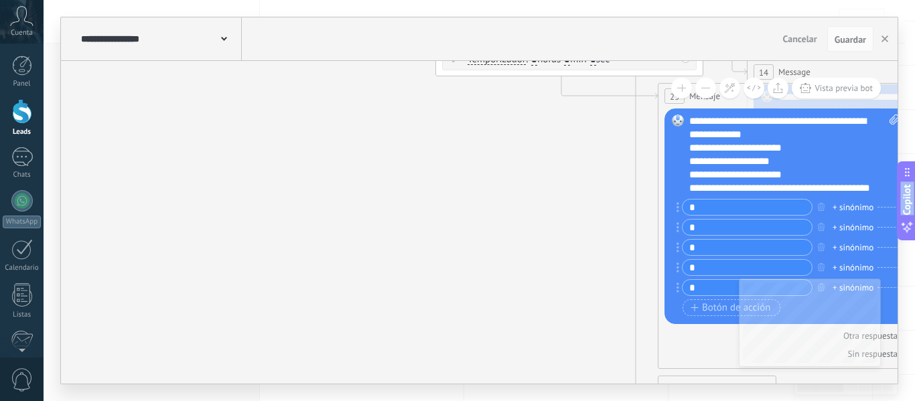
drag, startPoint x: 289, startPoint y: 161, endPoint x: 340, endPoint y: 407, distance: 251.1
click at [340, 238] on html ".abccls-1,.abccls-2{fill-rule:evenodd}.abccls-2{fill:#fff} .abfcls-1{fill:none}…" at bounding box center [457, 37] width 915 height 401
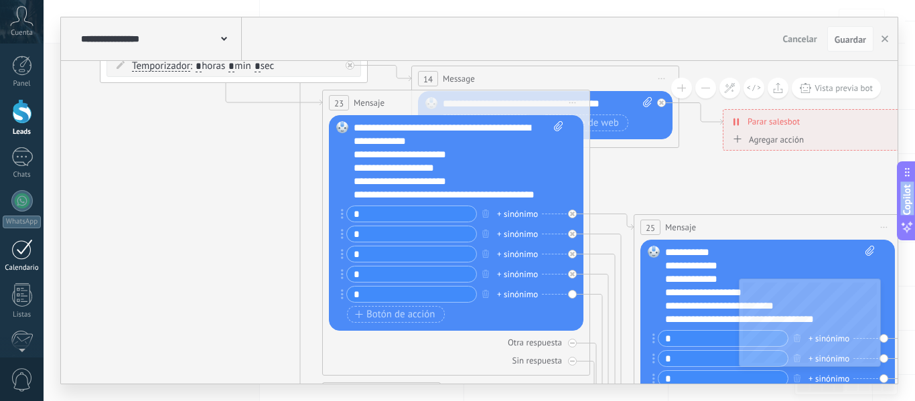
drag, startPoint x: 341, startPoint y: 261, endPoint x: 40, endPoint y: 261, distance: 301.5
click at [3, 238] on body ".abccls-1,.abccls-2{fill-rule:evenodd}.abccls-2{fill:#fff} .abfcls-1{fill:none}…" at bounding box center [457, 37] width 915 height 401
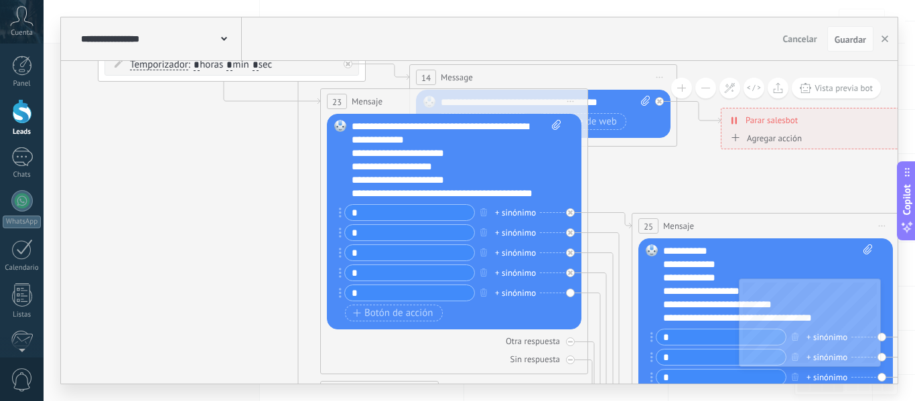
click at [523, 196] on div "**********" at bounding box center [457, 160] width 210 height 80
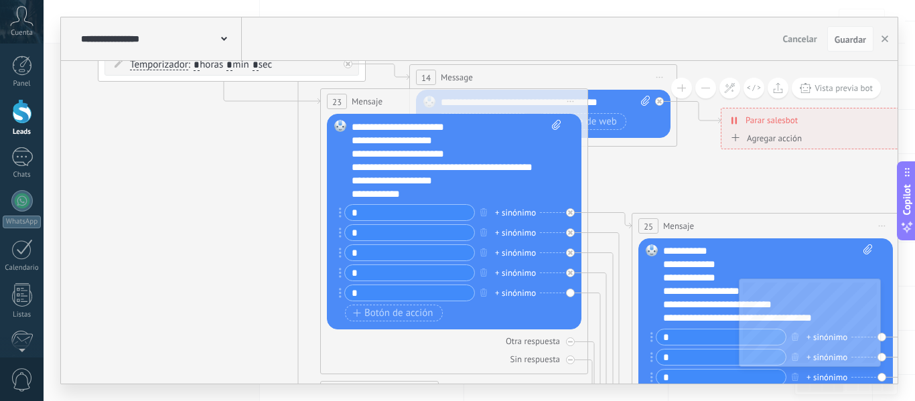
scroll to position [40, 0]
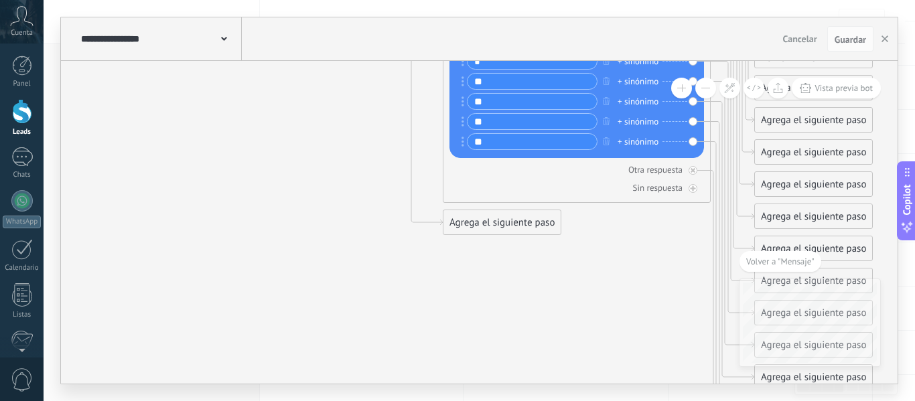
click at [511, 230] on div "Agrega el siguiente paso" at bounding box center [502, 223] width 117 height 22
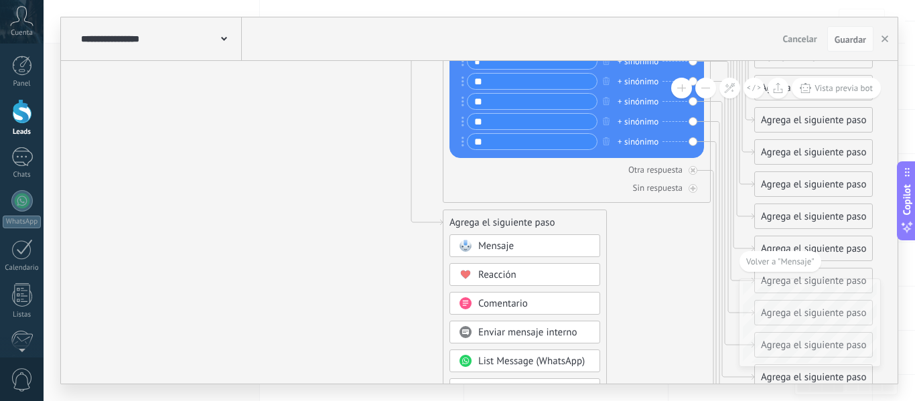
click at [516, 248] on div "Mensaje" at bounding box center [534, 246] width 113 height 13
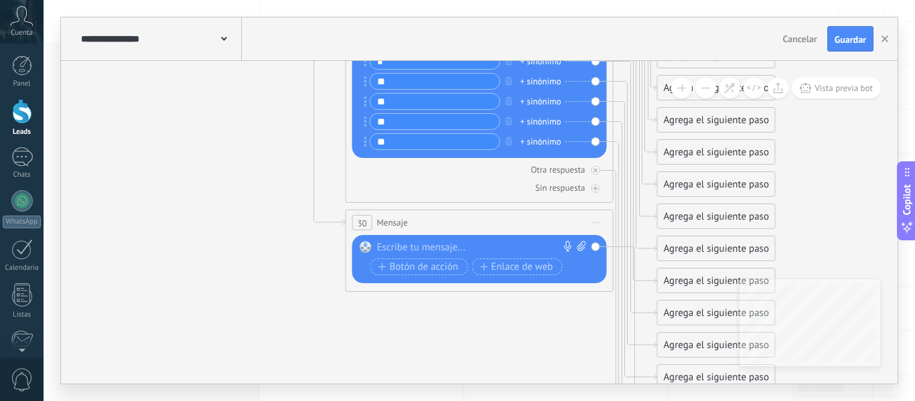
click at [464, 247] on div at bounding box center [476, 247] width 199 height 13
paste div
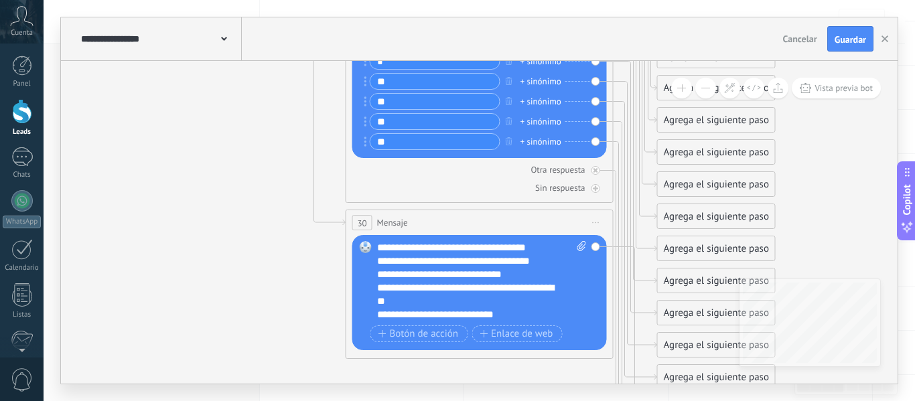
click at [545, 249] on div "**********" at bounding box center [482, 281] width 210 height 80
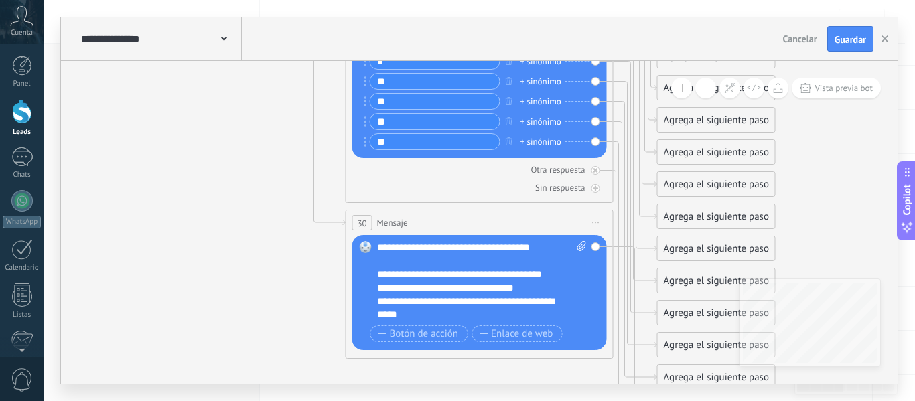
scroll to position [13, 0]
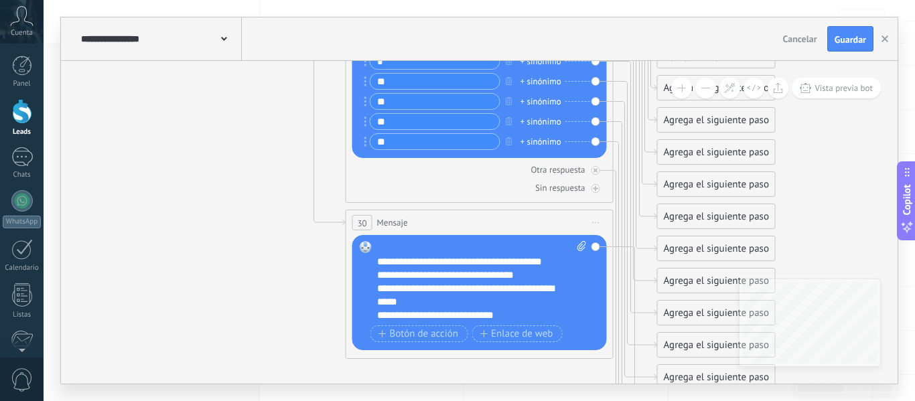
click at [379, 318] on div "**********" at bounding box center [470, 315] width 186 height 13
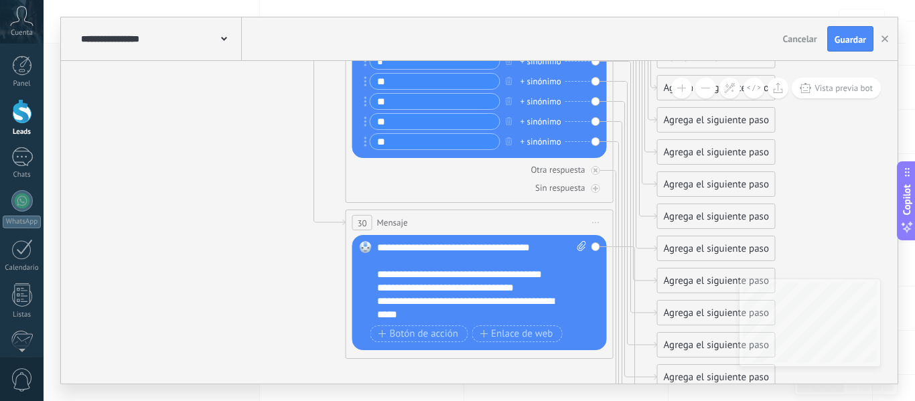
scroll to position [93, 0]
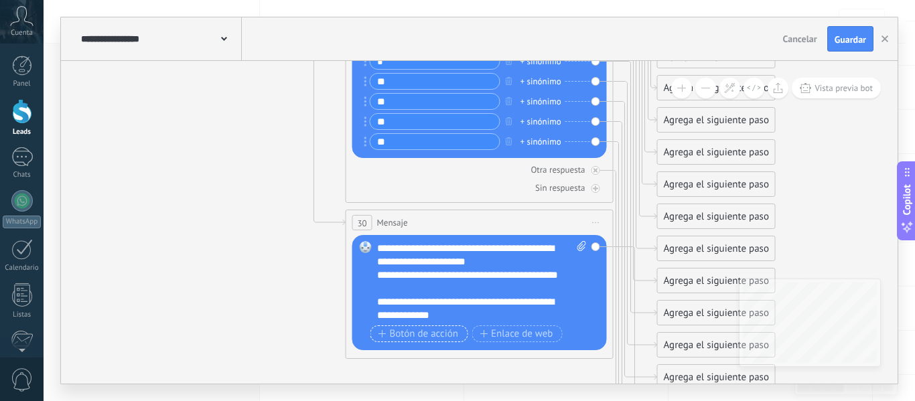
click at [394, 330] on span "Botón de acción" at bounding box center [419, 334] width 80 height 11
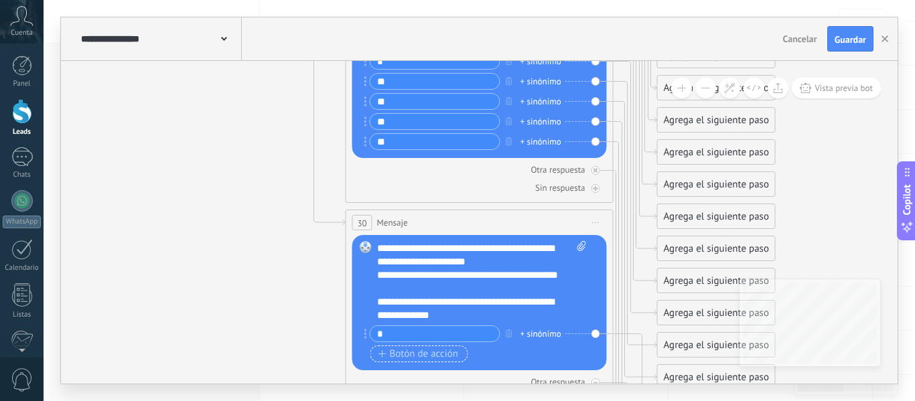
type input "*"
click at [395, 353] on span "Botón de acción" at bounding box center [419, 354] width 80 height 11
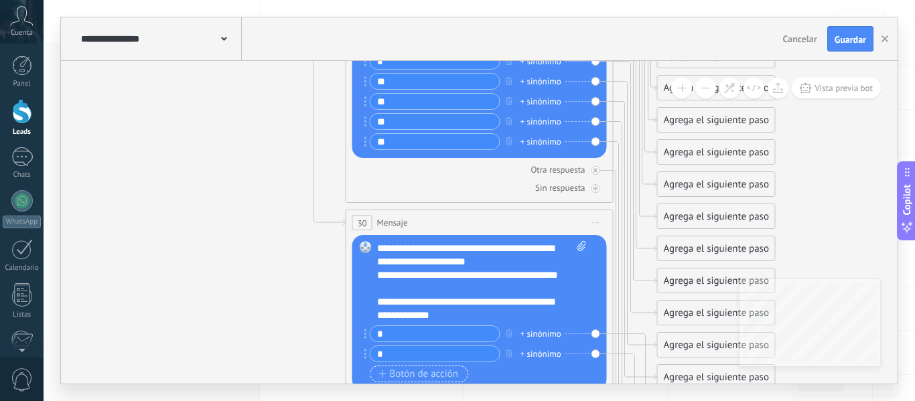
type input "*"
click at [404, 375] on span "Botón de acción" at bounding box center [419, 374] width 80 height 11
type input "*"
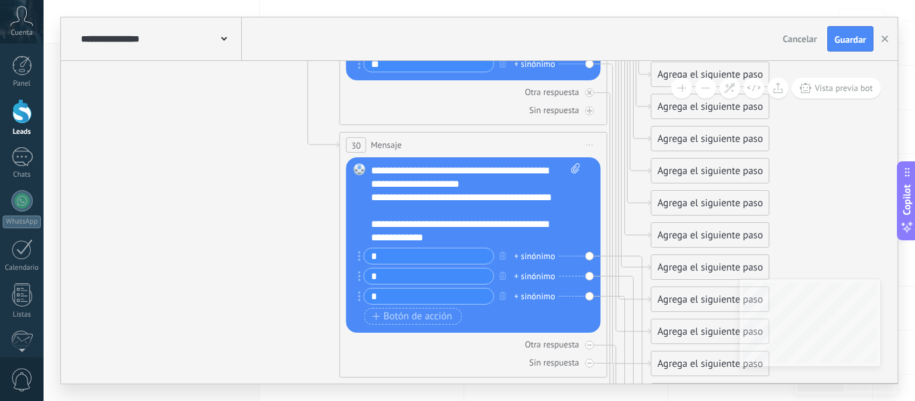
drag, startPoint x: 263, startPoint y: 300, endPoint x: 257, endPoint y: 220, distance: 80.0
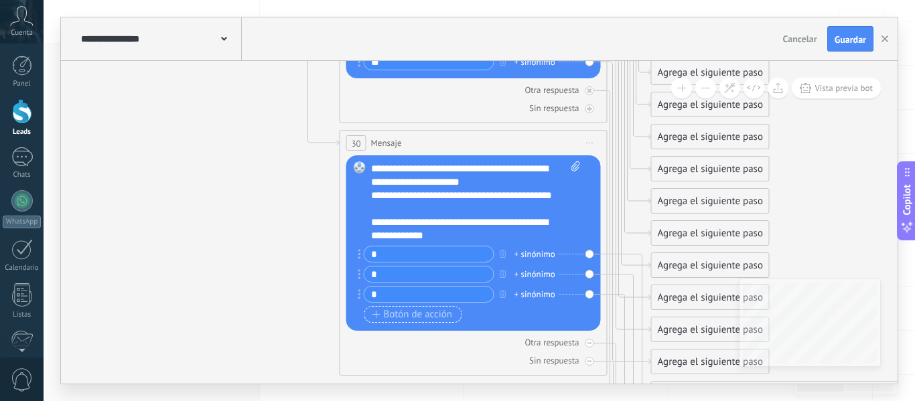
click at [389, 311] on span "Botón de acción" at bounding box center [413, 315] width 80 height 11
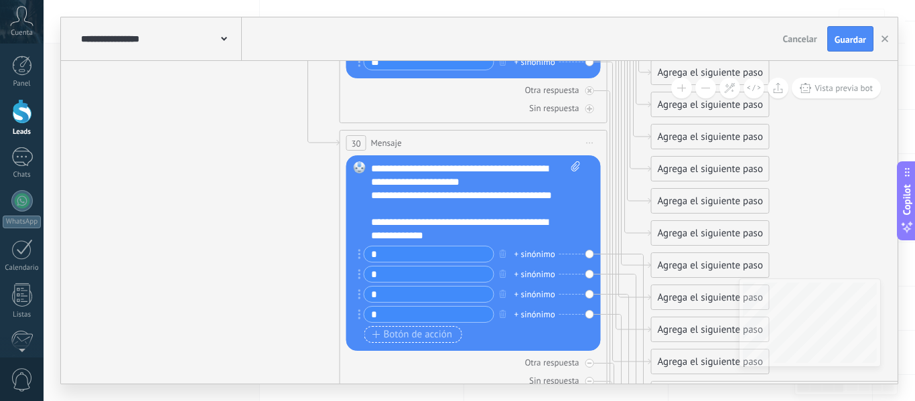
type input "*"
click at [393, 332] on span "Botón de acción" at bounding box center [413, 335] width 80 height 11
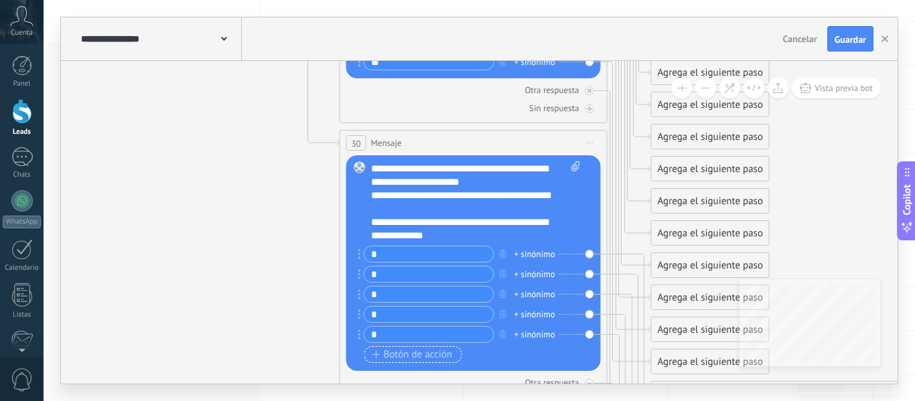
type input "*"
click at [395, 351] on span "Botón de acción" at bounding box center [413, 355] width 80 height 11
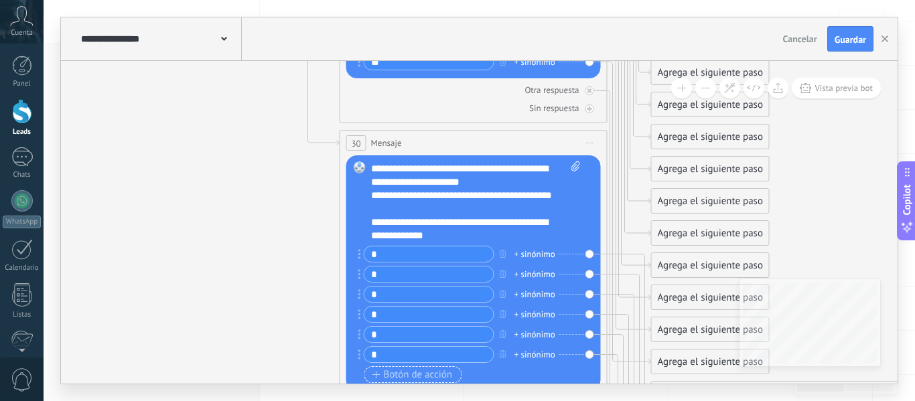
type input "*"
click at [404, 376] on span "Botón de acción" at bounding box center [413, 375] width 80 height 11
type input "*"
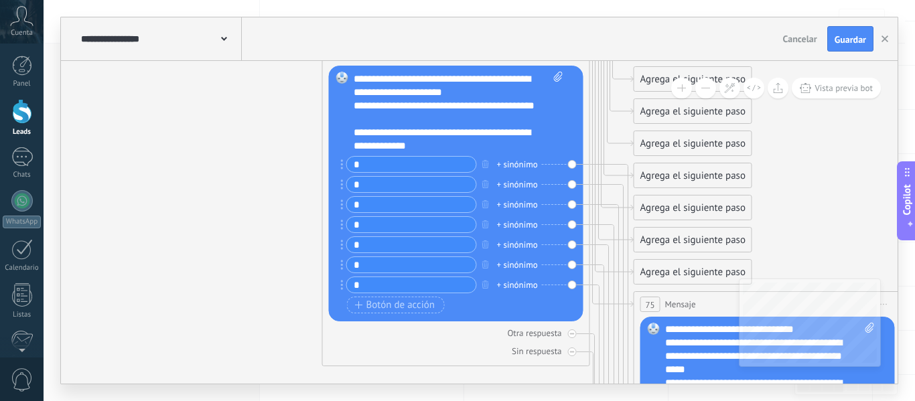
drag, startPoint x: 325, startPoint y: 306, endPoint x: 308, endPoint y: 219, distance: 88.2
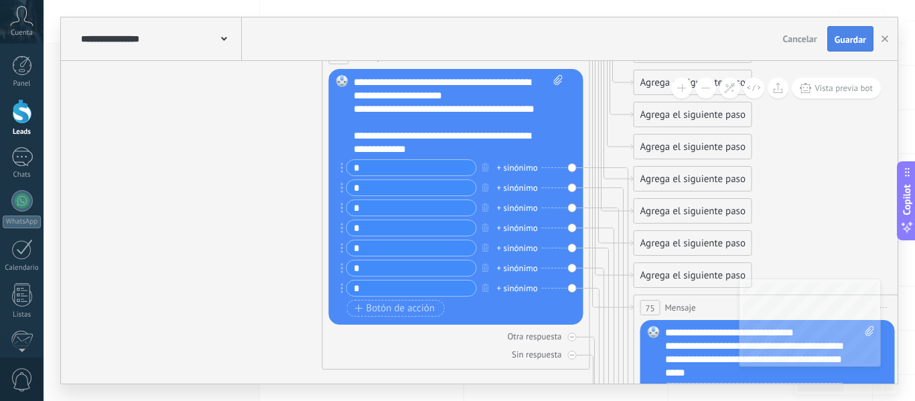
click at [841, 46] on button "Guardar" at bounding box center [850, 38] width 46 height 25
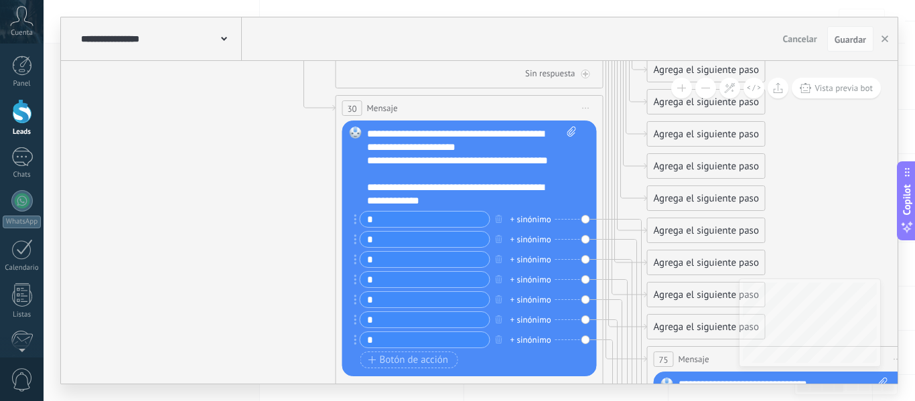
drag, startPoint x: 139, startPoint y: 243, endPoint x: 152, endPoint y: 294, distance: 53.3
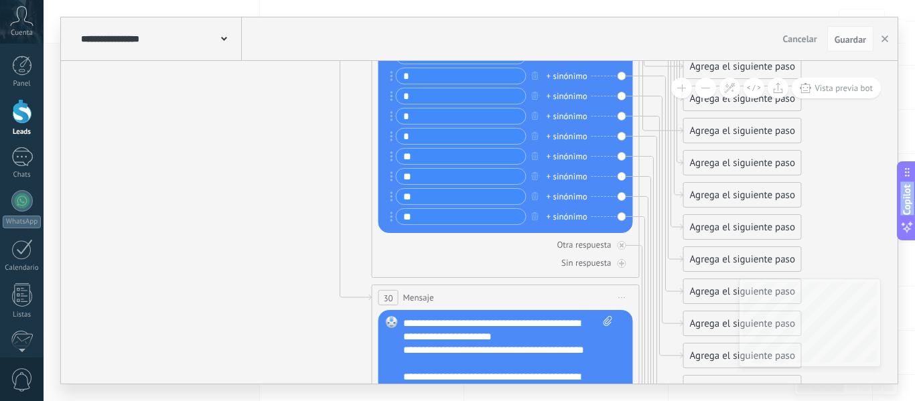
drag, startPoint x: 221, startPoint y: 243, endPoint x: 261, endPoint y: 433, distance: 193.7
click at [261, 238] on html ".abccls-1,.abccls-2{fill-rule:evenodd}.abccls-2{fill:#fff} .abfcls-1{fill:none}…" at bounding box center [457, 37] width 915 height 401
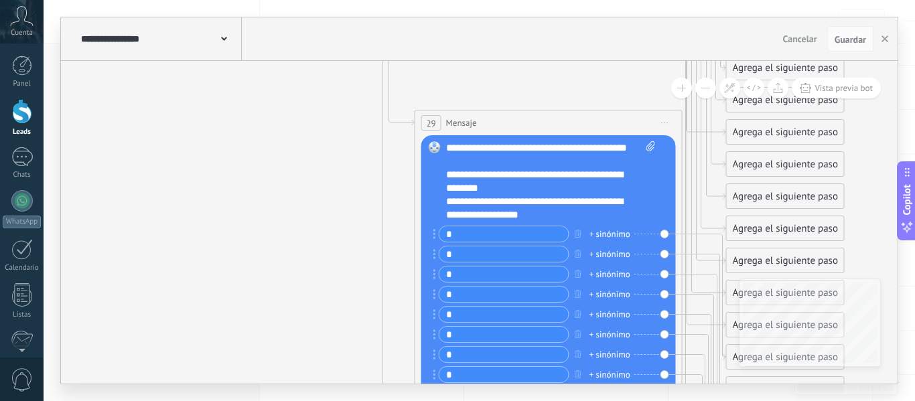
drag, startPoint x: 245, startPoint y: 114, endPoint x: 286, endPoint y: 386, distance: 275.1
click at [286, 386] on div "**********" at bounding box center [480, 200] width 872 height 401
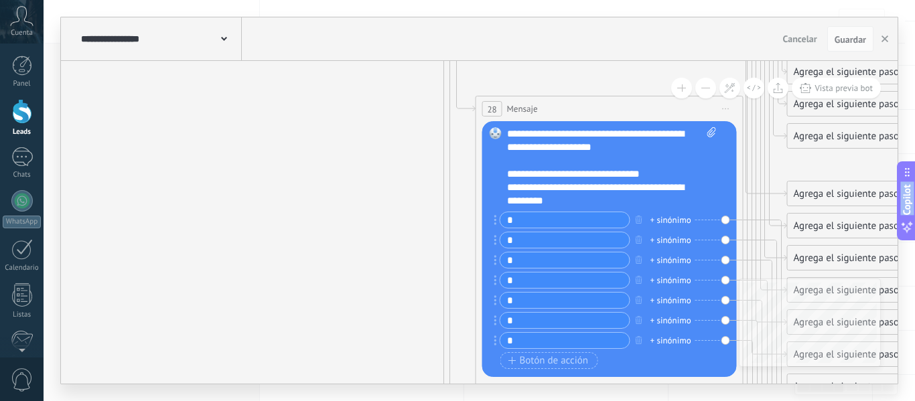
drag, startPoint x: 283, startPoint y: 120, endPoint x: 342, endPoint y: 425, distance: 311.3
click at [342, 238] on html ".abccls-1,.abccls-2{fill-rule:evenodd}.abccls-2{fill:#fff} .abfcls-1{fill:none}…" at bounding box center [457, 37] width 915 height 401
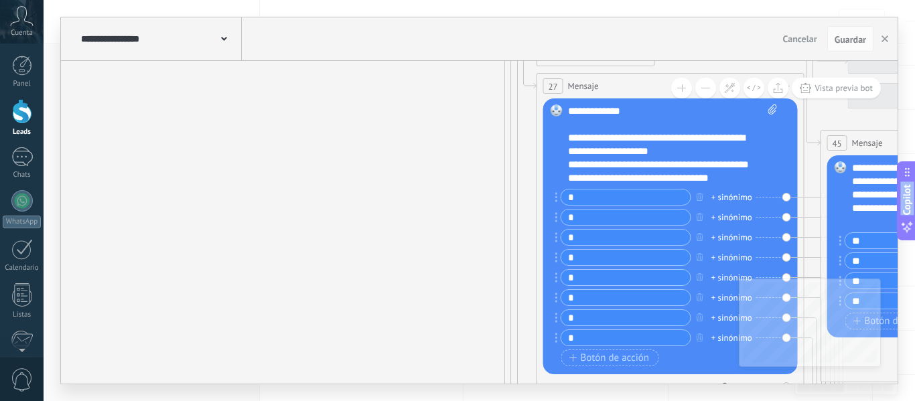
drag, startPoint x: 324, startPoint y: 73, endPoint x: 387, endPoint y: 418, distance: 350.7
click at [387, 238] on html ".abccls-1,.abccls-2{fill-rule:evenodd}.abccls-2{fill:#fff} .abfcls-1{fill:none}…" at bounding box center [457, 37] width 915 height 401
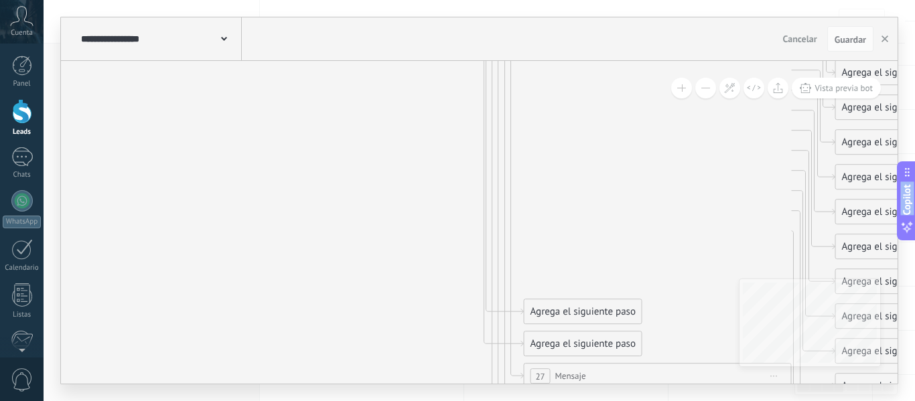
drag, startPoint x: 398, startPoint y: 131, endPoint x: 391, endPoint y: 433, distance: 302.3
click at [391, 238] on html ".abccls-1,.abccls-2{fill-rule:evenodd}.abccls-2{fill:#fff} .abfcls-1{fill:none}…" at bounding box center [457, 37] width 915 height 401
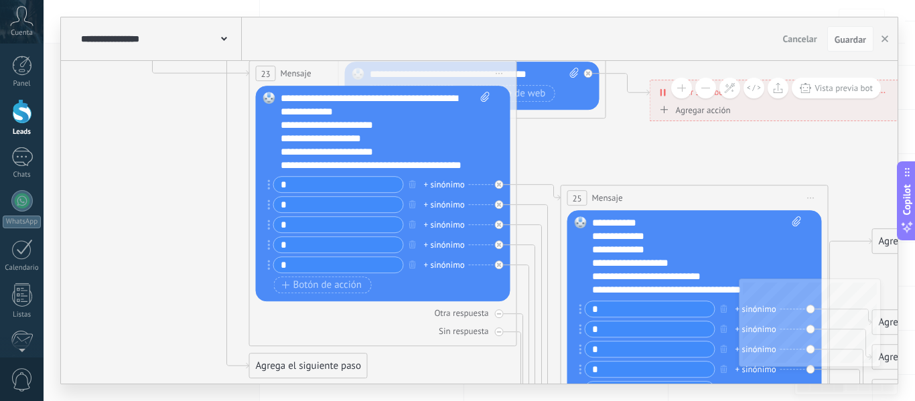
drag, startPoint x: 416, startPoint y: 121, endPoint x: 446, endPoint y: 400, distance: 280.3
click at [446, 400] on div "**********" at bounding box center [480, 200] width 872 height 401
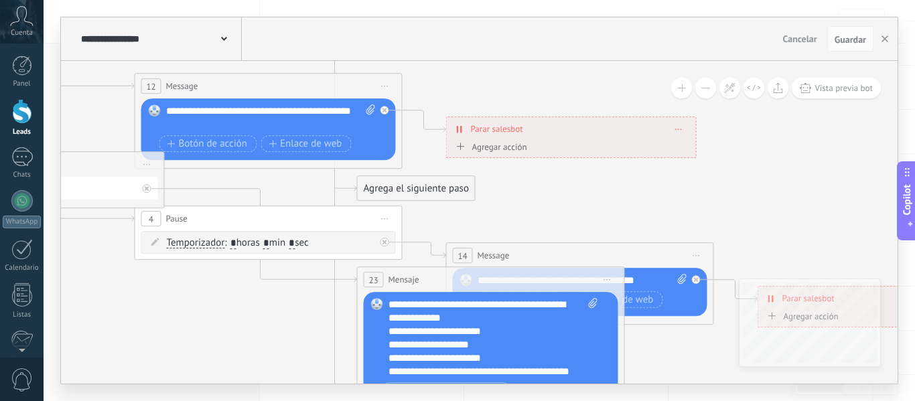
drag, startPoint x: 126, startPoint y: 119, endPoint x: 234, endPoint y: 316, distance: 225.2
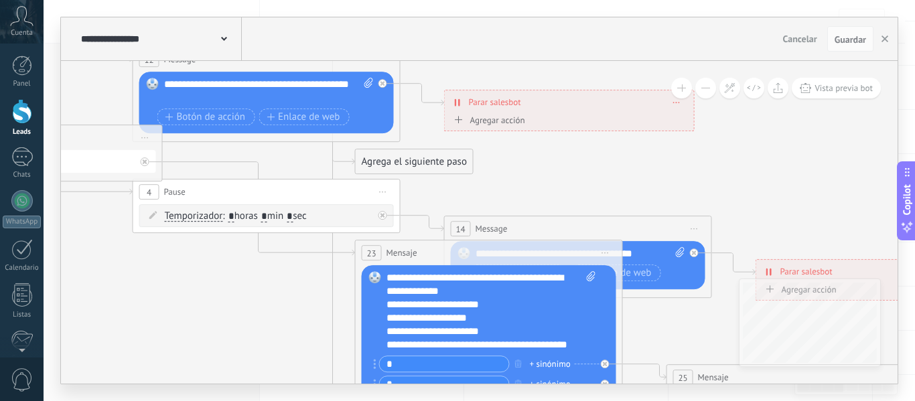
drag, startPoint x: 234, startPoint y: 316, endPoint x: 232, endPoint y: 295, distance: 20.9
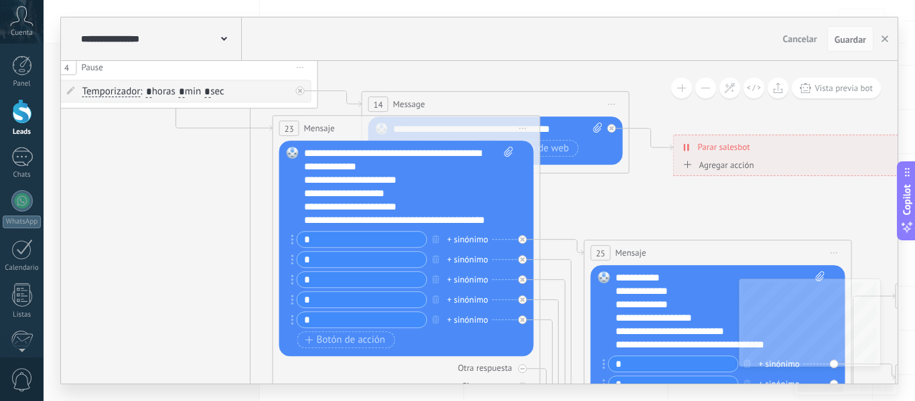
drag, startPoint x: 271, startPoint y: 310, endPoint x: 188, endPoint y: 170, distance: 162.5
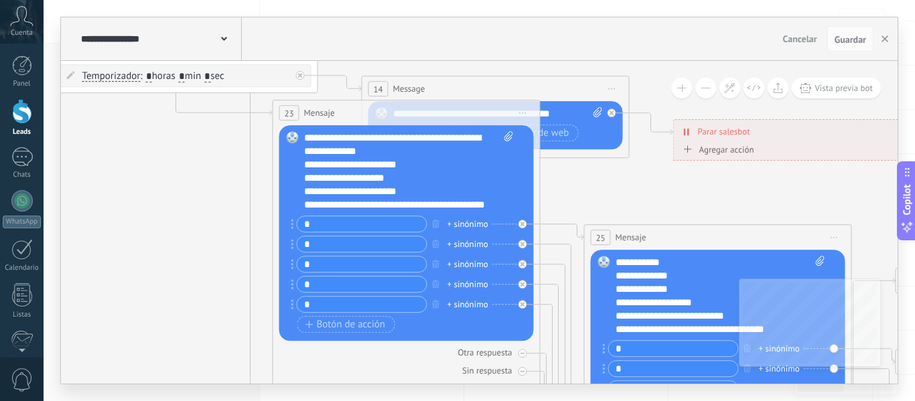
click at [616, 266] on div "**********" at bounding box center [721, 296] width 210 height 80
click at [616, 257] on div at bounding box center [714, 262] width 196 height 13
click at [617, 260] on div at bounding box center [714, 262] width 196 height 13
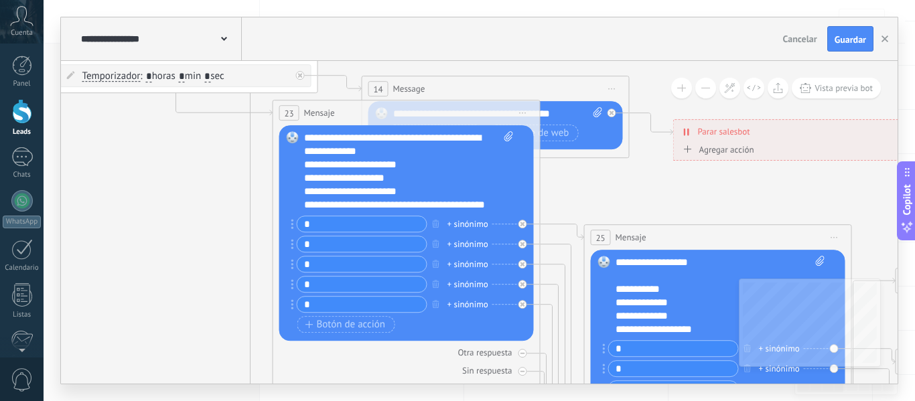
click at [831, 35] on button "Guardar" at bounding box center [850, 38] width 46 height 25
click at [835, 89] on span "Vista previa bot" at bounding box center [844, 87] width 58 height 11
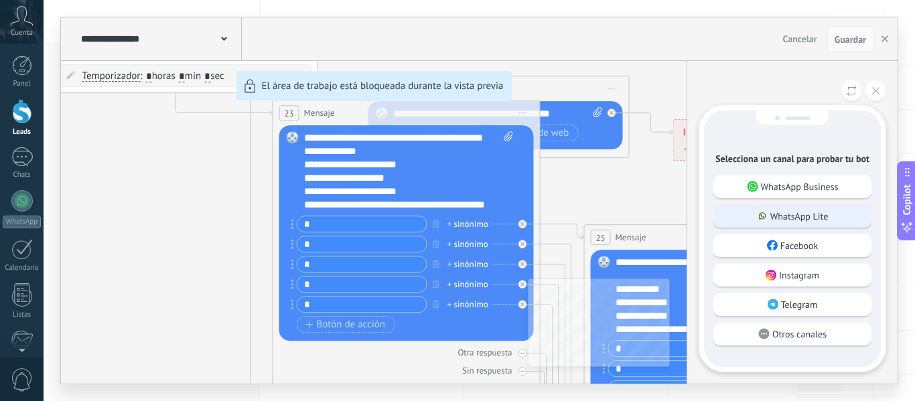
click at [823, 212] on p "WhatsApp Lite" at bounding box center [799, 216] width 58 height 12
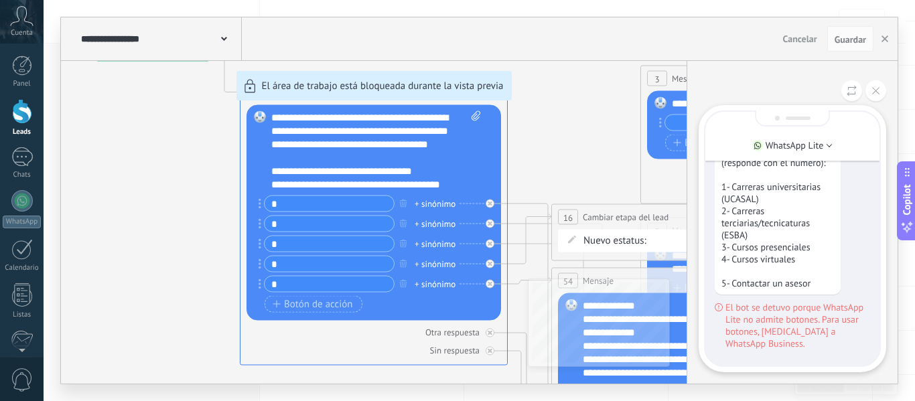
click at [791, 343] on span "El bot se detuvo porque WhatsApp Lite no admite botones. Para usar botones, [ME…" at bounding box center [798, 325] width 145 height 48
click at [775, 330] on span "El bot se detuvo porque WhatsApp Lite no admite botones. Para usar botones, [ME…" at bounding box center [798, 325] width 145 height 48
drag, startPoint x: 788, startPoint y: 256, endPoint x: 787, endPoint y: 271, distance: 15.5
click at [787, 271] on p "¡Hola! 👋 Gracias por escribirnos, soy el asistente virtual de CETBA. Contanos q…" at bounding box center [778, 199] width 113 height 181
click at [878, 269] on div "¡Hola! 👋 Gracias por escribirnos, soy el asistente virtual de CETBA. Contanos q…" at bounding box center [792, 205] width 174 height 322
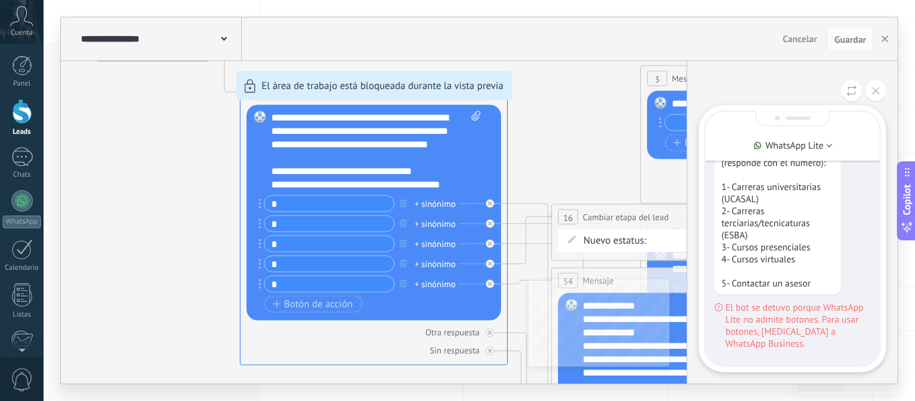
click at [428, 175] on div "**********" at bounding box center [479, 200] width 837 height 366
click at [422, 187] on div "**********" at bounding box center [479, 200] width 837 height 366
click at [874, 91] on icon at bounding box center [875, 90] width 7 height 7
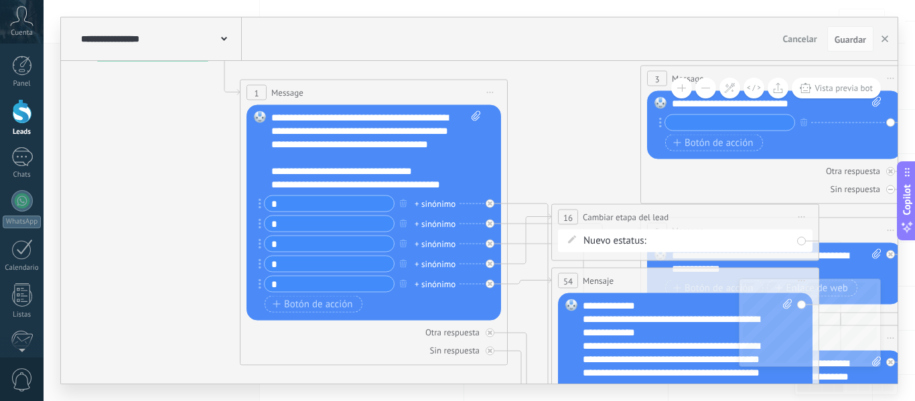
click at [432, 310] on div "Botón de acción Enlace de web" at bounding box center [373, 304] width 216 height 17
click at [846, 100] on div "**********" at bounding box center [777, 103] width 210 height 13
click at [836, 80] on button "Vista previa bot" at bounding box center [836, 88] width 89 height 21
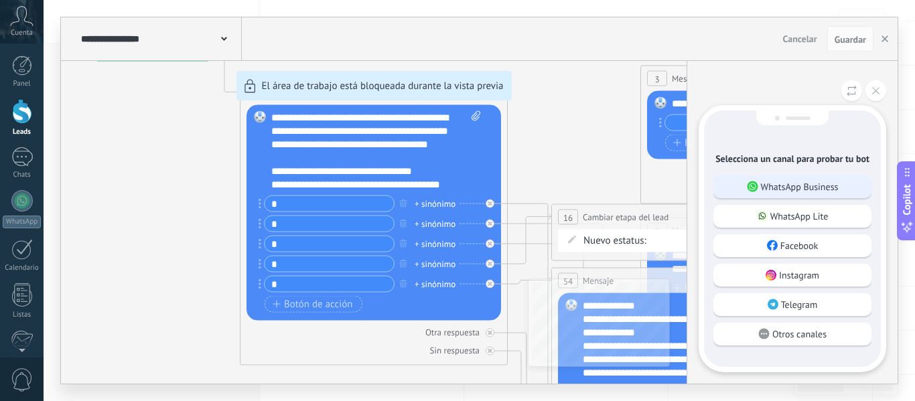
click at [823, 188] on p "WhatsApp Business" at bounding box center [800, 187] width 78 height 12
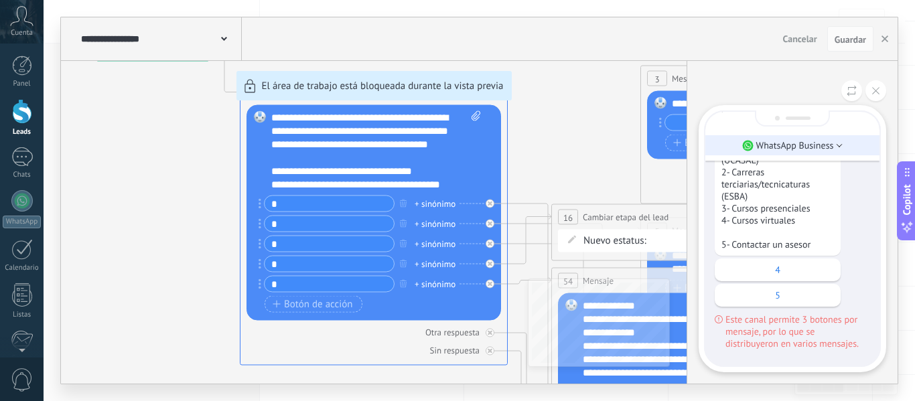
click at [770, 141] on p "WhatsApp Business" at bounding box center [795, 145] width 78 height 12
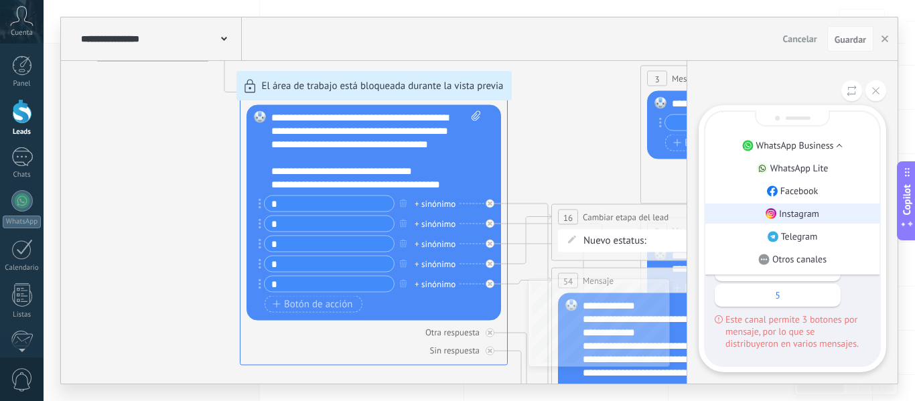
click at [812, 216] on p "Instagram" at bounding box center [799, 214] width 40 height 12
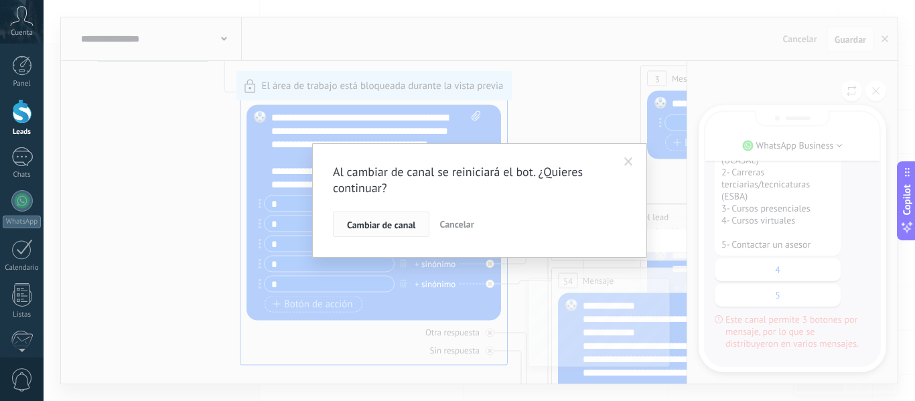
click at [407, 216] on button "Cambiar de canal" at bounding box center [381, 224] width 96 height 25
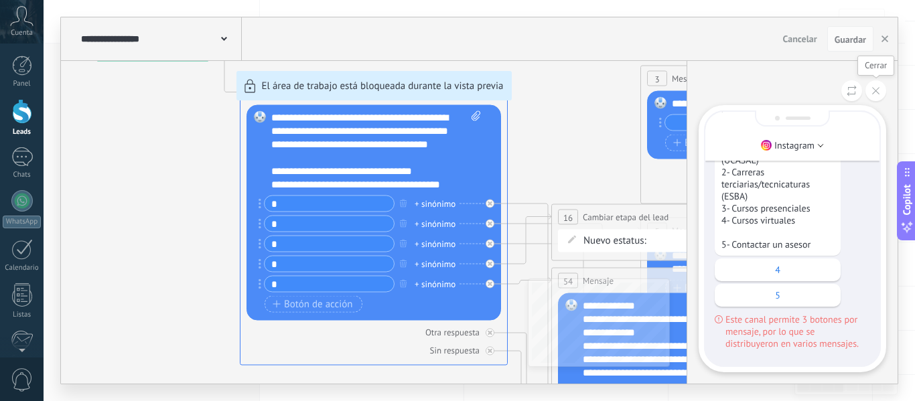
click at [881, 95] on button at bounding box center [876, 90] width 21 height 21
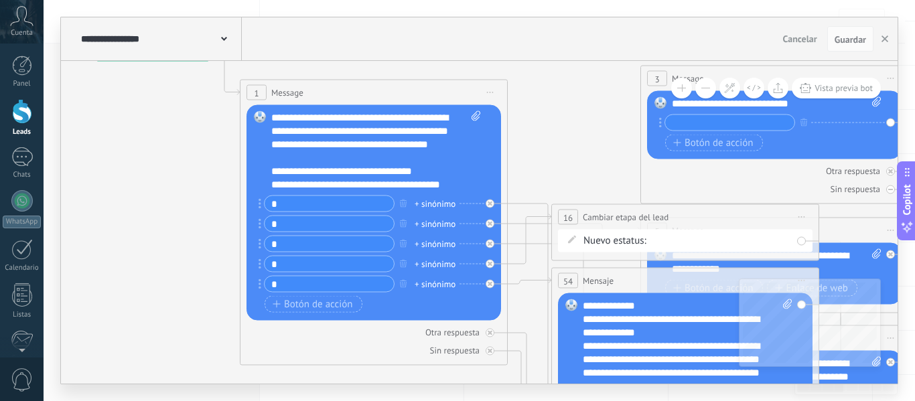
click at [259, 204] on circle at bounding box center [260, 203] width 3 height 3
click at [413, 179] on div "**********" at bounding box center [376, 151] width 210 height 80
click at [422, 185] on div "**********" at bounding box center [376, 151] width 210 height 80
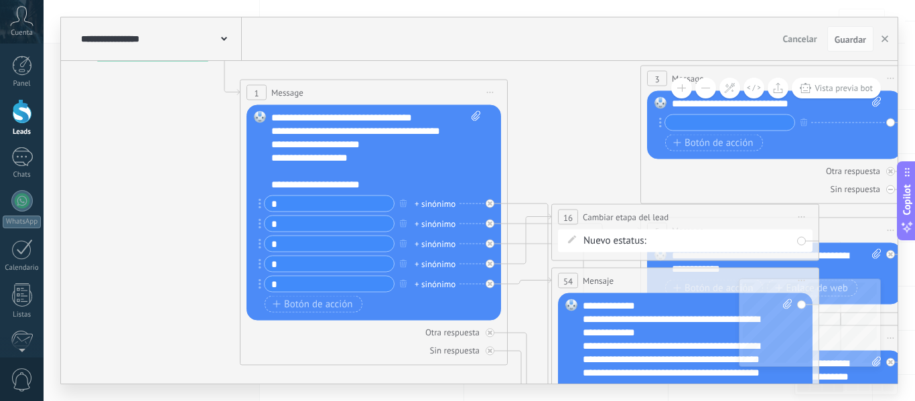
scroll to position [67, 0]
click at [276, 167] on div "**********" at bounding box center [376, 151] width 210 height 80
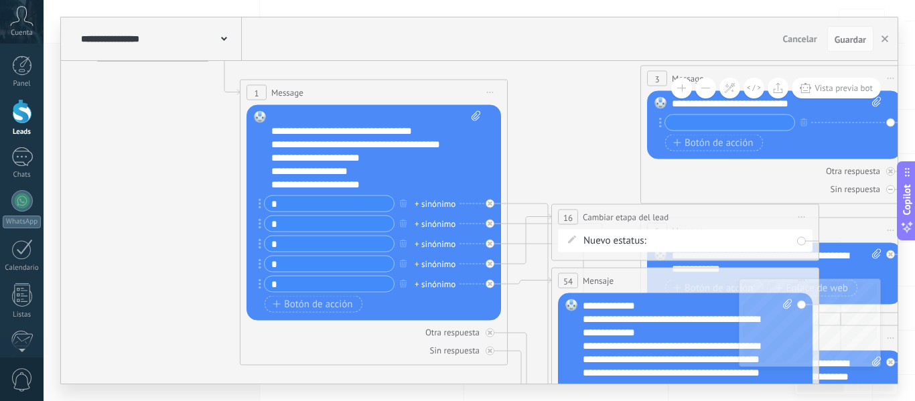
scroll to position [54, 0]
click at [847, 42] on span "Guardar" at bounding box center [850, 39] width 31 height 9
click at [24, 318] on div at bounding box center [22, 320] width 23 height 23
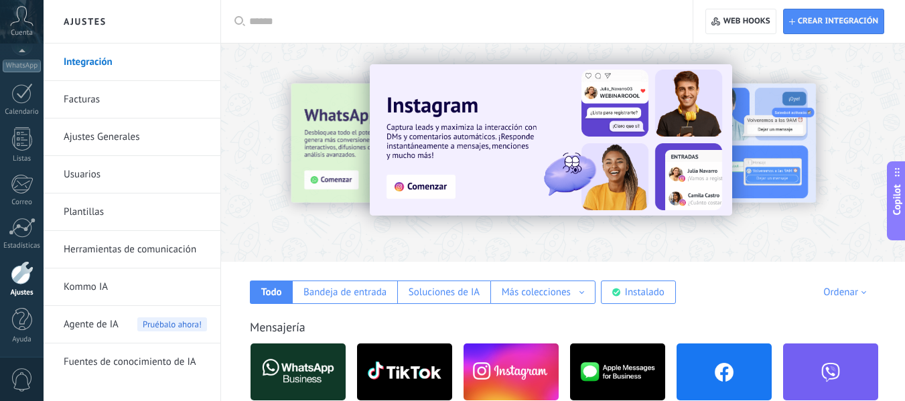
drag, startPoint x: 751, startPoint y: 291, endPoint x: 777, endPoint y: 170, distance: 124.1
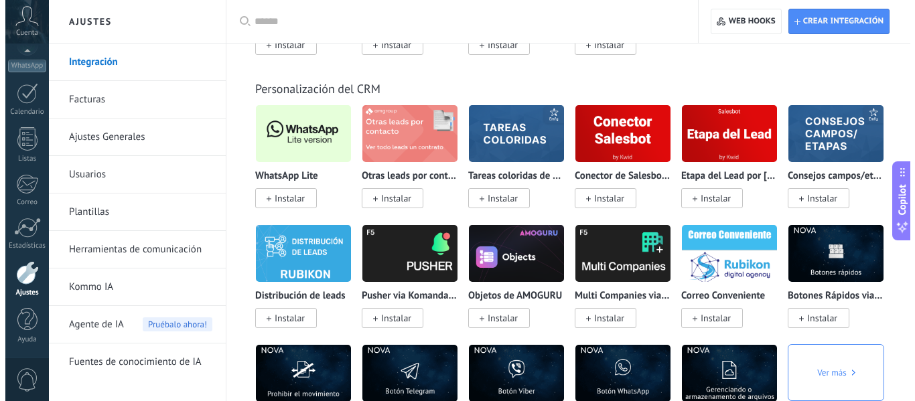
scroll to position [3277, 0]
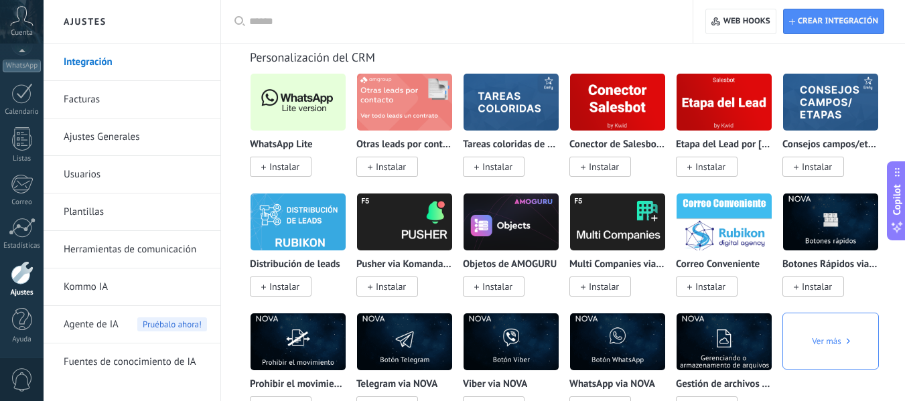
click at [290, 162] on span "Instalar" at bounding box center [284, 167] width 30 height 12
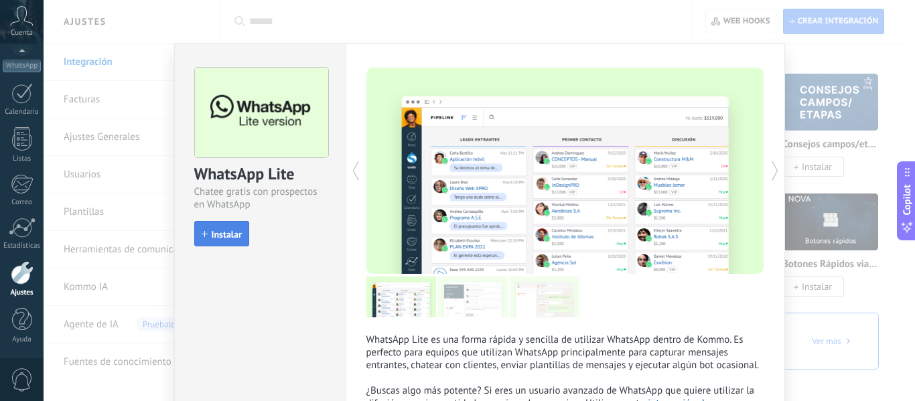
click at [230, 238] on span "Instalar" at bounding box center [227, 234] width 30 height 9
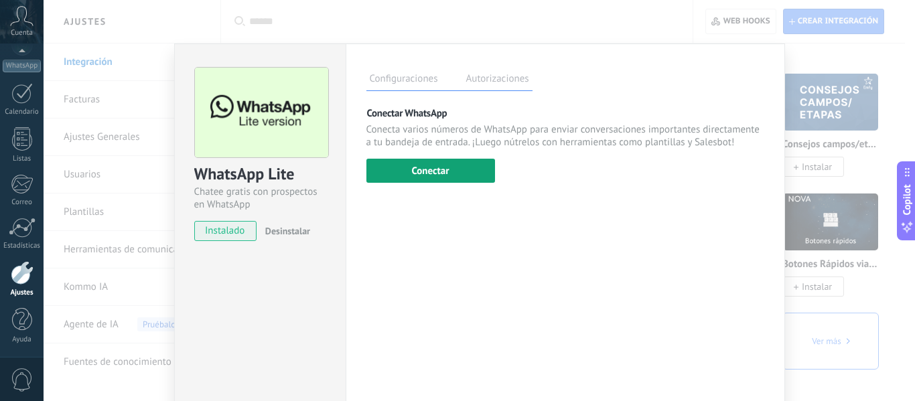
click at [472, 169] on button "Conectar" at bounding box center [430, 171] width 129 height 24
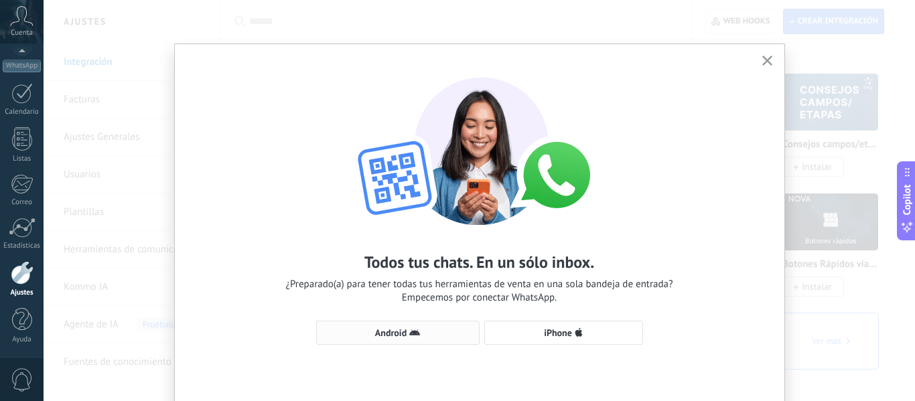
click at [440, 331] on span "Android" at bounding box center [398, 333] width 149 height 11
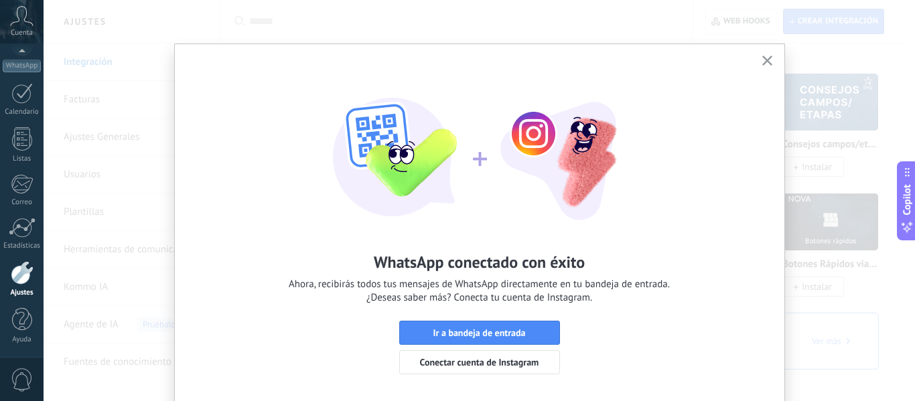
click at [440, 331] on span "Ir a bandeja de entrada" at bounding box center [479, 332] width 92 height 9
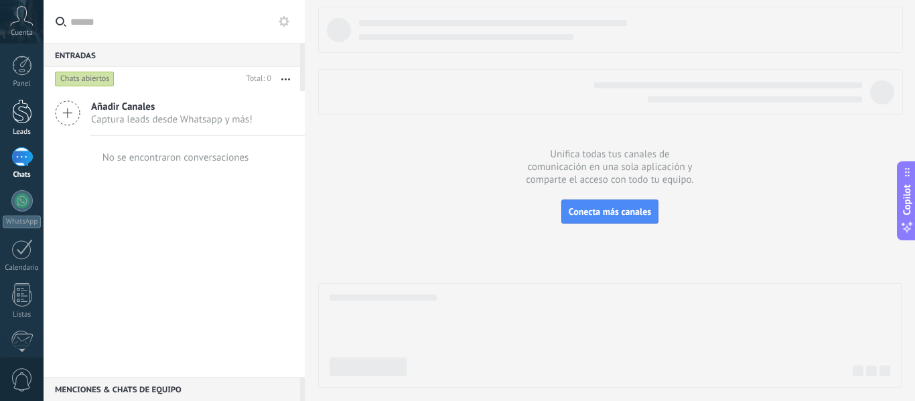
click at [30, 119] on div at bounding box center [22, 111] width 20 height 25
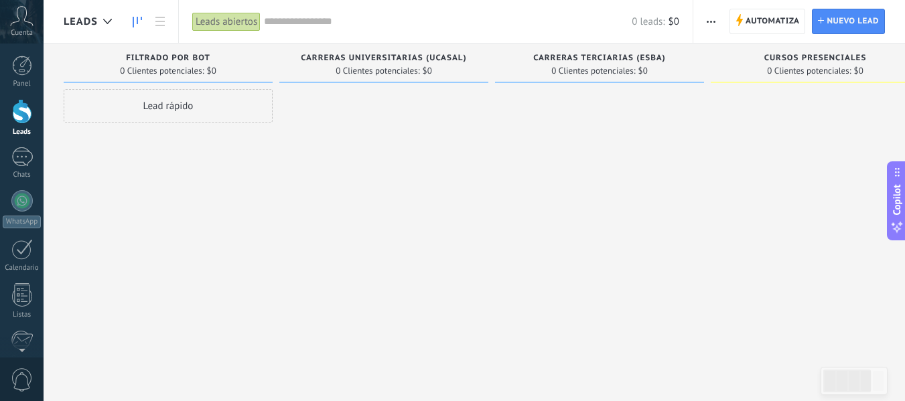
click at [237, 66] on div "0 Clientes potenciales: $0" at bounding box center [168, 70] width 196 height 11
click at [763, 22] on span "Automatiza" at bounding box center [773, 21] width 54 height 24
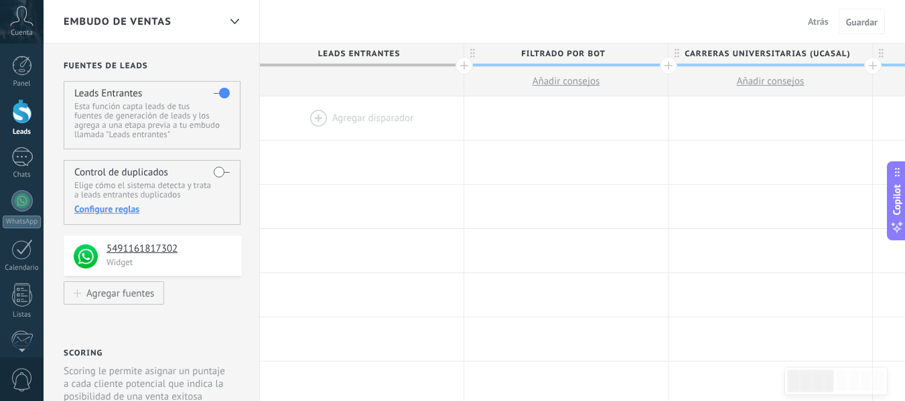
click at [352, 119] on div at bounding box center [362, 118] width 204 height 44
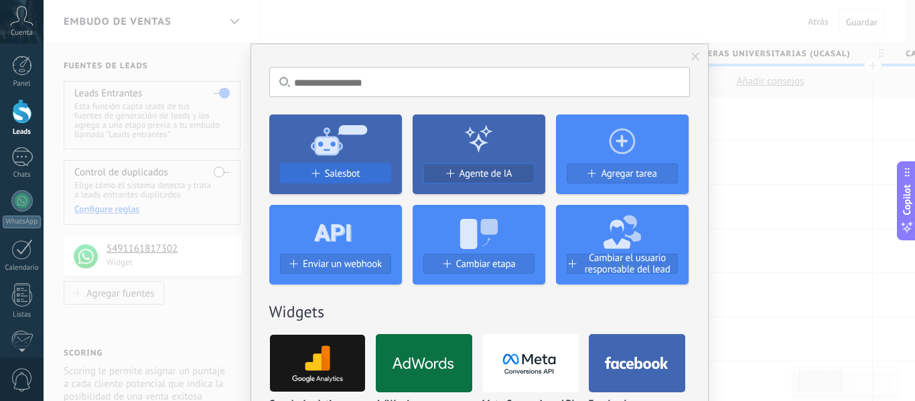
click at [348, 176] on span "Salesbot" at bounding box center [343, 173] width 36 height 11
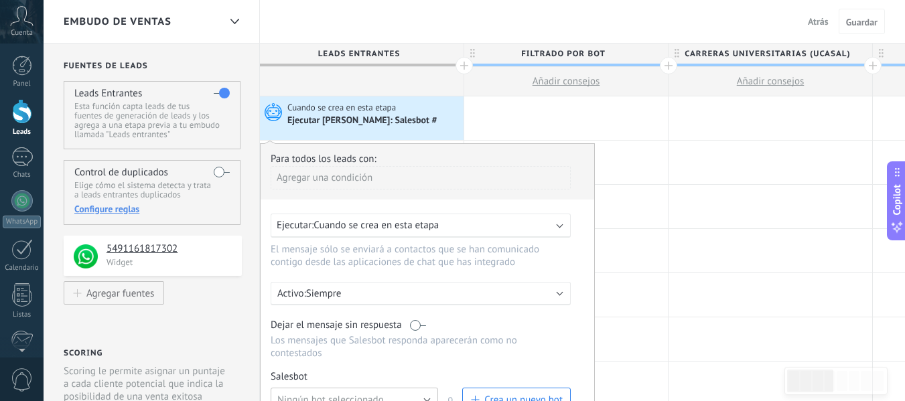
click at [411, 389] on button "Ningún bot seleccionado" at bounding box center [354, 400] width 167 height 24
click at [411, 393] on span "Bot de bienvenida" at bounding box center [348, 398] width 171 height 13
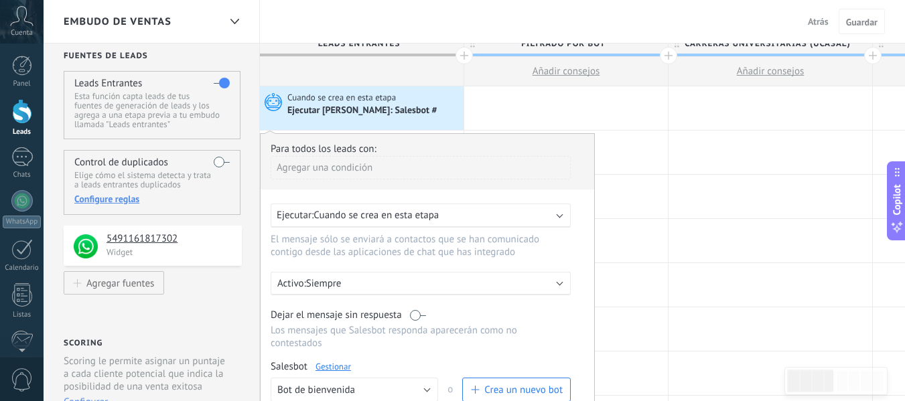
click at [472, 204] on div "Ejecutar: Cuando se crea en esta etapa" at bounding box center [421, 216] width 300 height 24
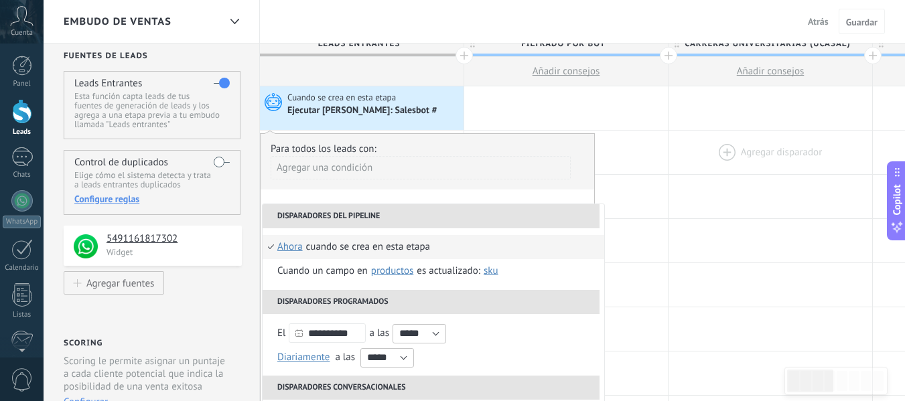
click at [683, 148] on div at bounding box center [771, 153] width 204 height 44
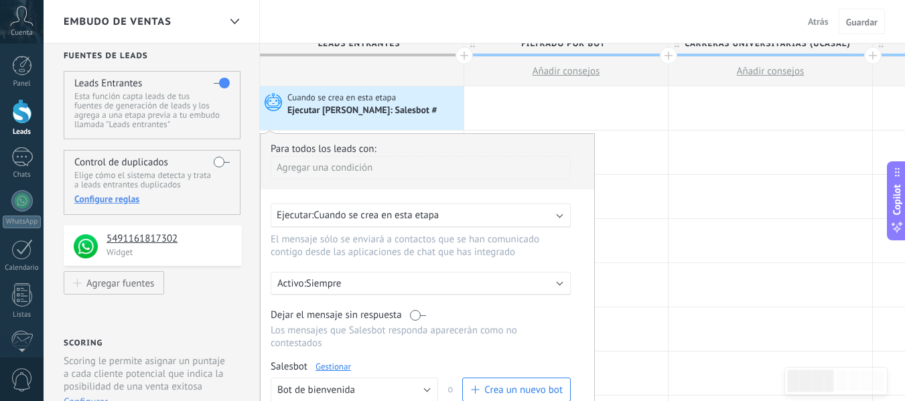
click at [387, 131] on div at bounding box center [362, 153] width 204 height 44
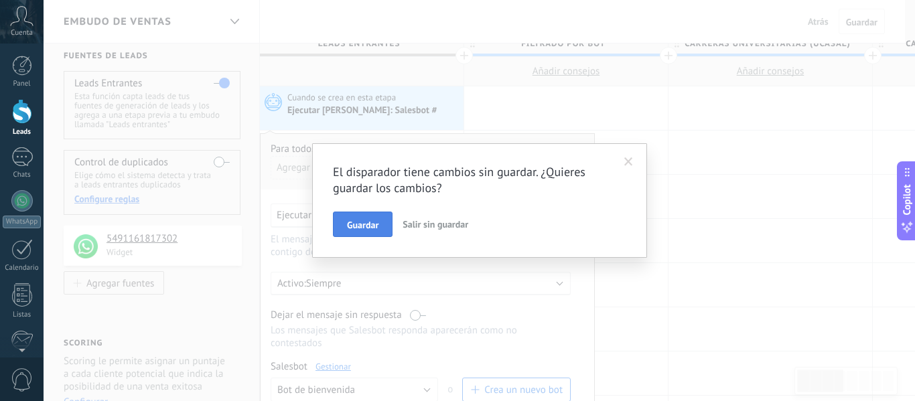
click at [375, 231] on button "Guardar" at bounding box center [363, 224] width 60 height 25
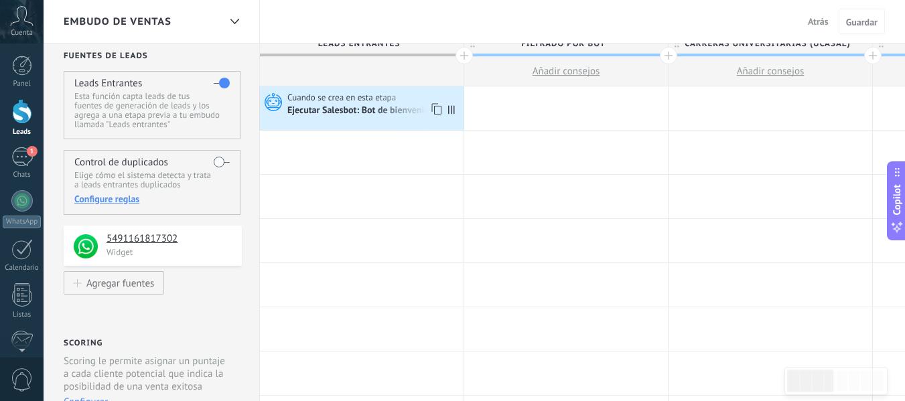
click at [411, 96] on div "Cuando se crea en esta etapa" at bounding box center [373, 98] width 173 height 12
click at [413, 98] on div "Cuando se crea en esta etapa" at bounding box center [373, 98] width 173 height 12
click at [24, 120] on div at bounding box center [22, 111] width 20 height 25
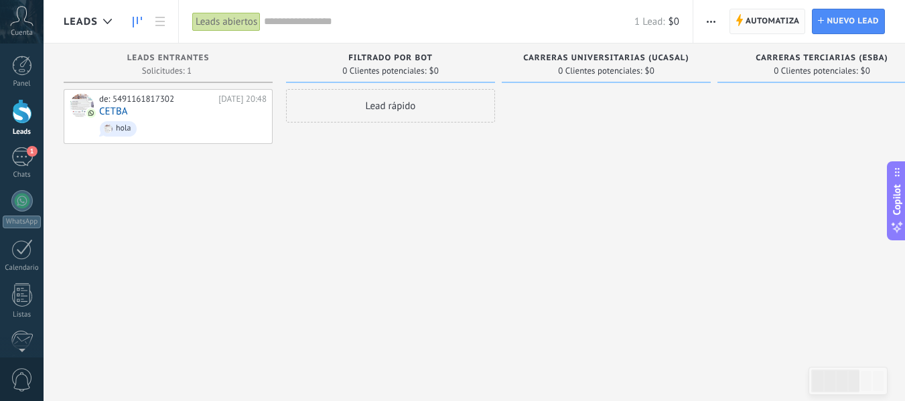
click at [750, 21] on span "Automatiza" at bounding box center [773, 21] width 54 height 24
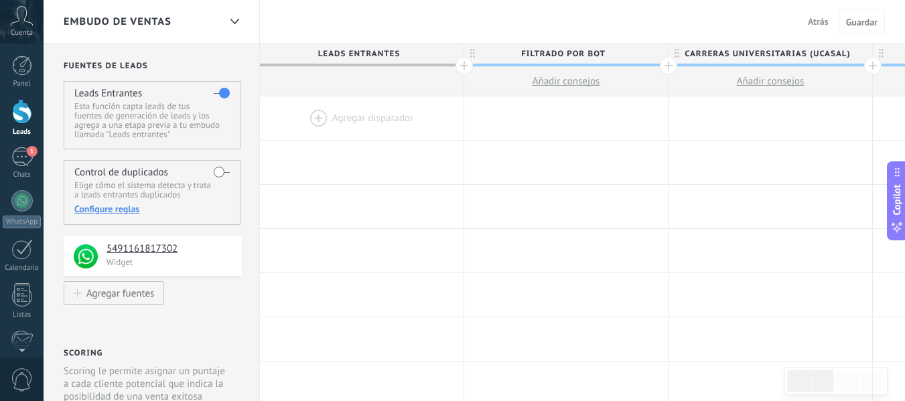
click at [318, 115] on div at bounding box center [362, 118] width 204 height 44
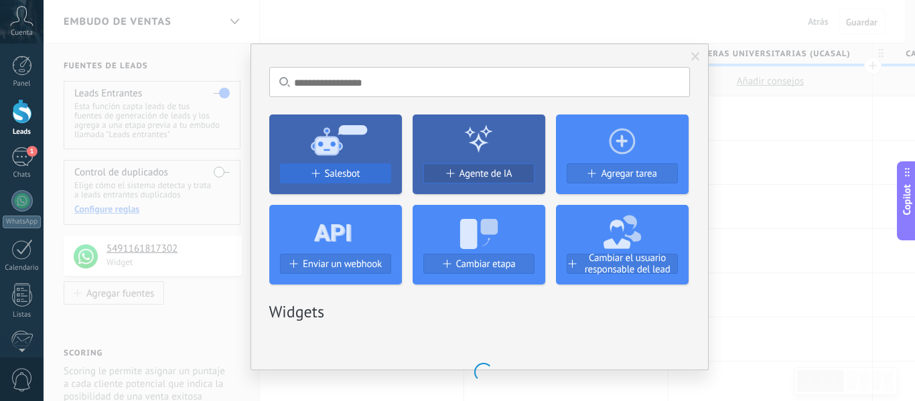
click at [344, 174] on span "Salesbot" at bounding box center [343, 173] width 36 height 11
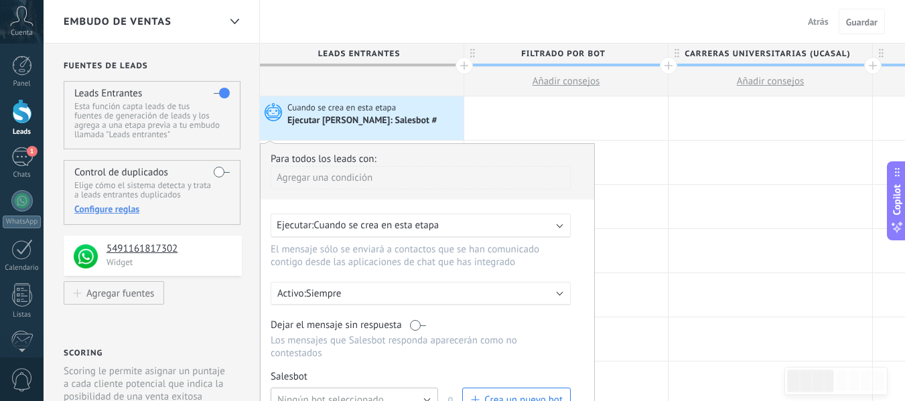
click at [405, 396] on button "Ningún bot seleccionado" at bounding box center [354, 400] width 167 height 24
click at [382, 392] on span "Bot de bienvenida" at bounding box center [348, 398] width 171 height 13
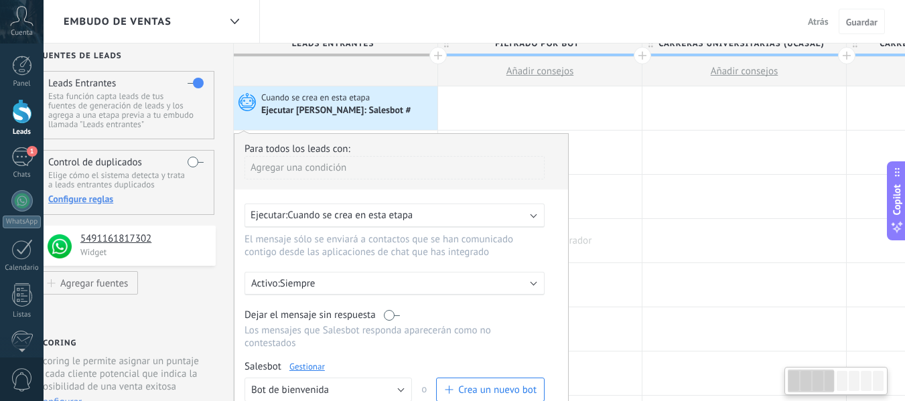
scroll to position [0, 27]
drag, startPoint x: 606, startPoint y: 322, endPoint x: 624, endPoint y: 222, distance: 100.8
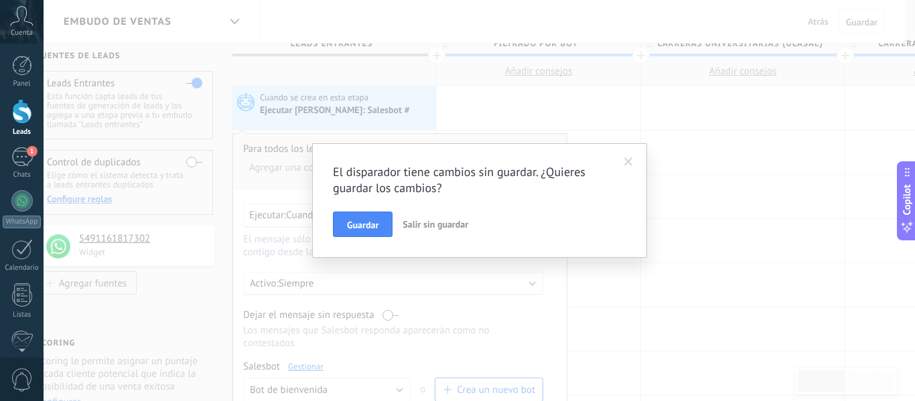
click at [630, 165] on span at bounding box center [628, 161] width 9 height 9
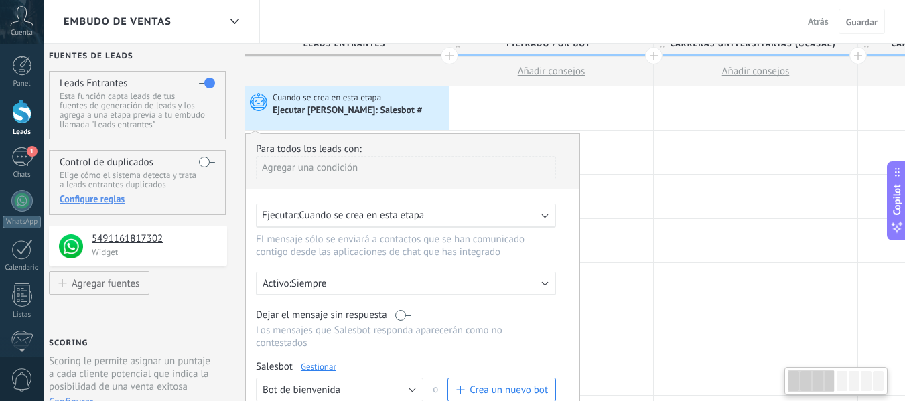
scroll to position [0, 13]
drag, startPoint x: 184, startPoint y: 307, endPoint x: 199, endPoint y: 216, distance: 91.6
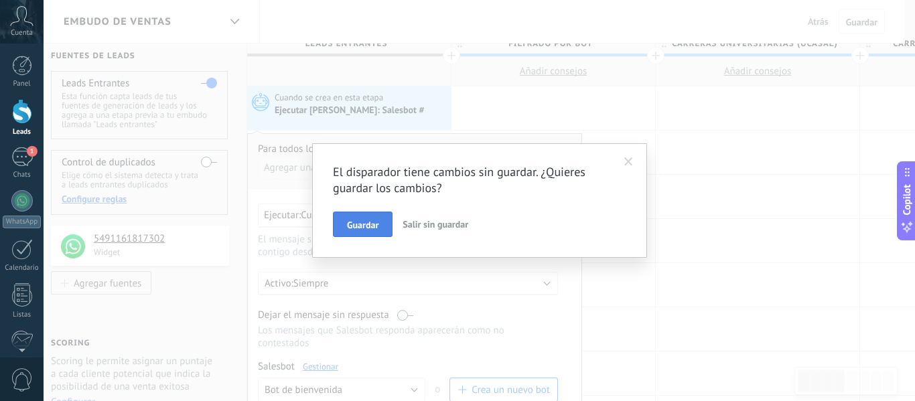
click at [356, 220] on span "Guardar" at bounding box center [362, 224] width 31 height 9
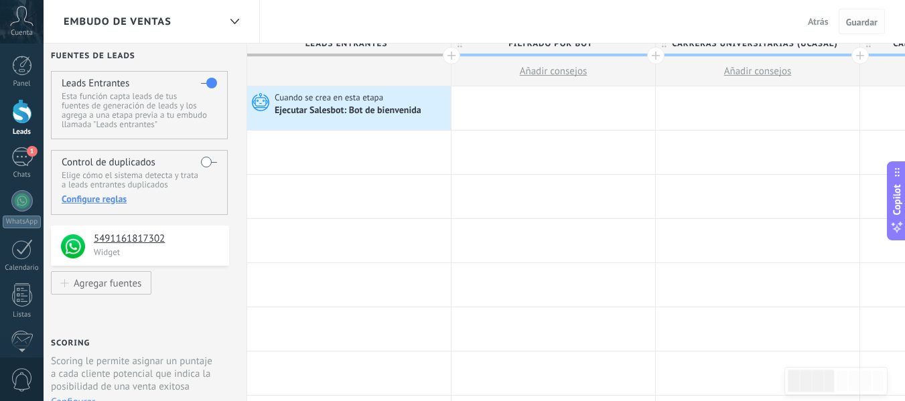
click at [859, 20] on span "Guardar" at bounding box center [861, 21] width 31 height 9
click at [812, 25] on span "Atrás" at bounding box center [818, 21] width 21 height 12
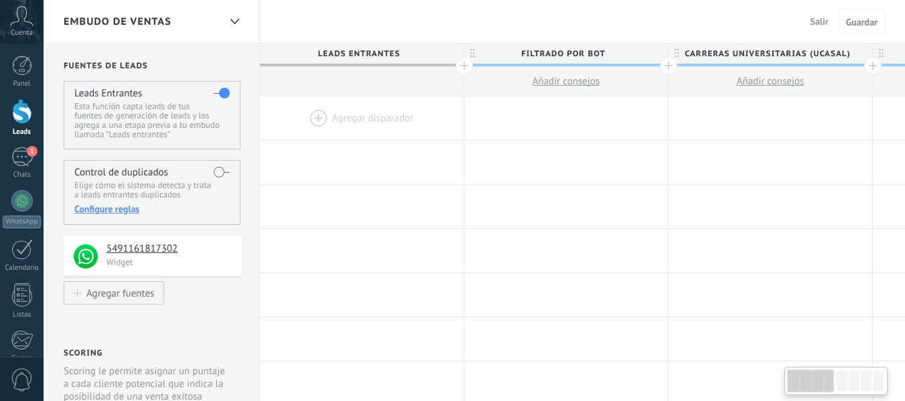
click at [345, 115] on div at bounding box center [362, 118] width 204 height 44
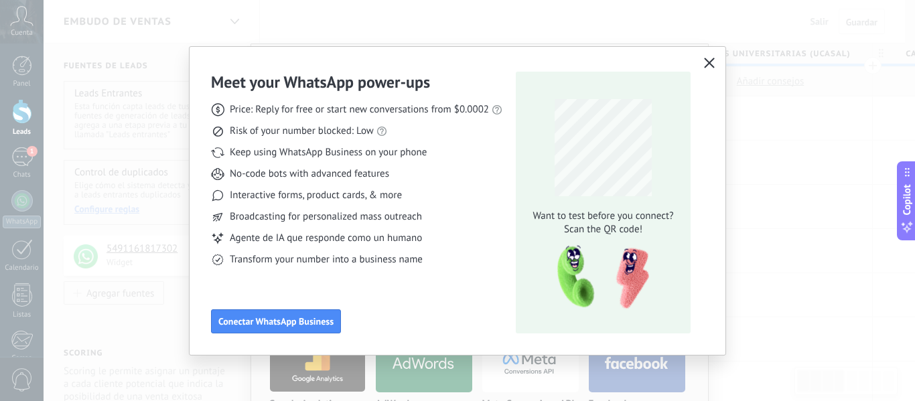
click at [711, 64] on use "button" at bounding box center [710, 63] width 10 height 10
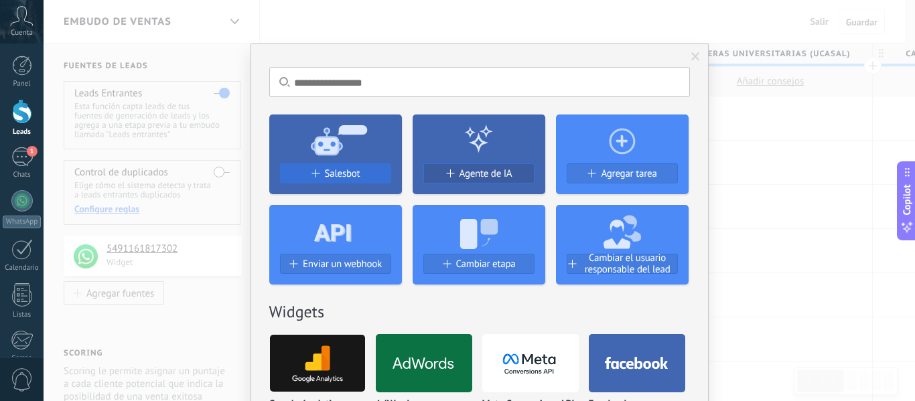
click at [366, 180] on button "Salesbot" at bounding box center [335, 173] width 111 height 20
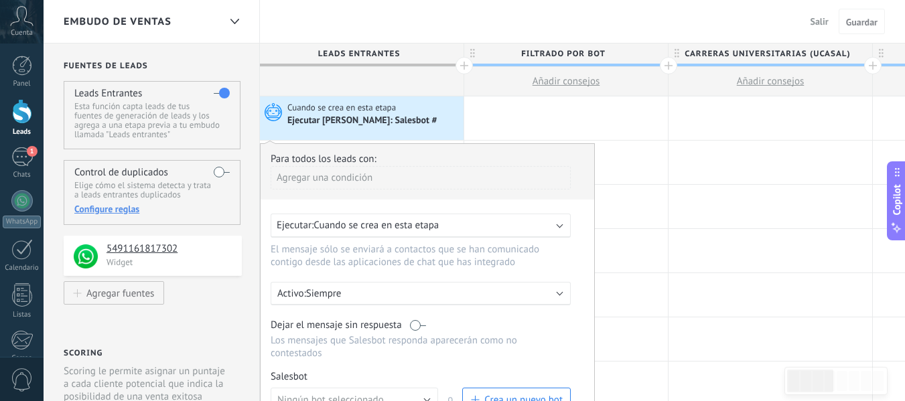
click at [395, 287] on p "Siempre" at bounding box center [423, 293] width 234 height 13
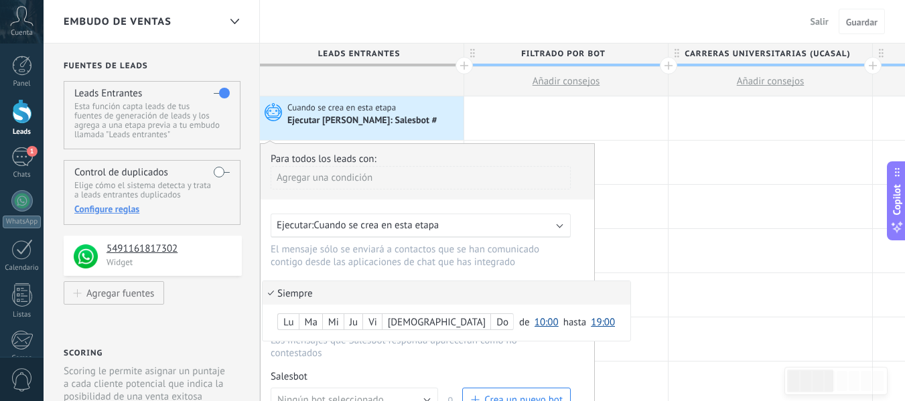
click at [395, 287] on li "Siempre" at bounding box center [447, 292] width 368 height 23
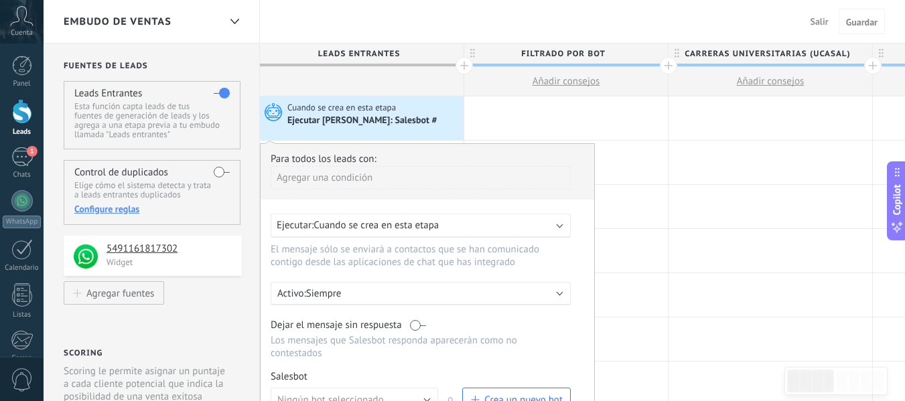
drag, startPoint x: 523, startPoint y: 323, endPoint x: 529, endPoint y: 289, distance: 34.0
click at [529, 289] on div "Para todos los leads con: Agregar una condición Ejecutar: Cuando se crea en est…" at bounding box center [427, 324] width 335 height 362
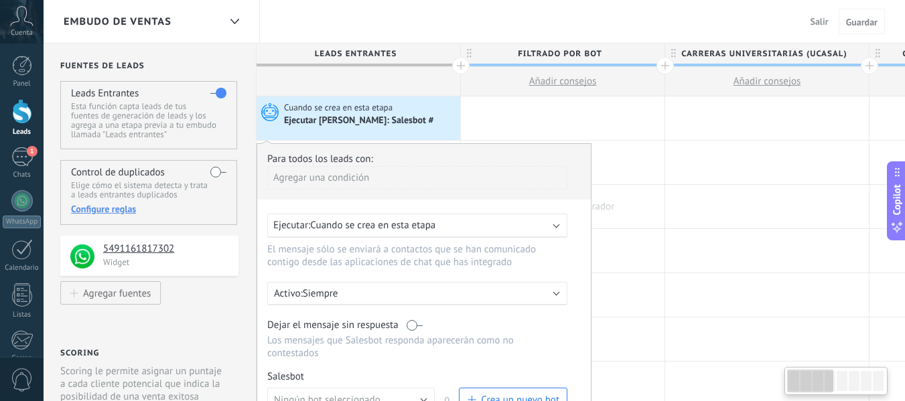
drag, startPoint x: 625, startPoint y: 307, endPoint x: 622, endPoint y: 227, distance: 79.8
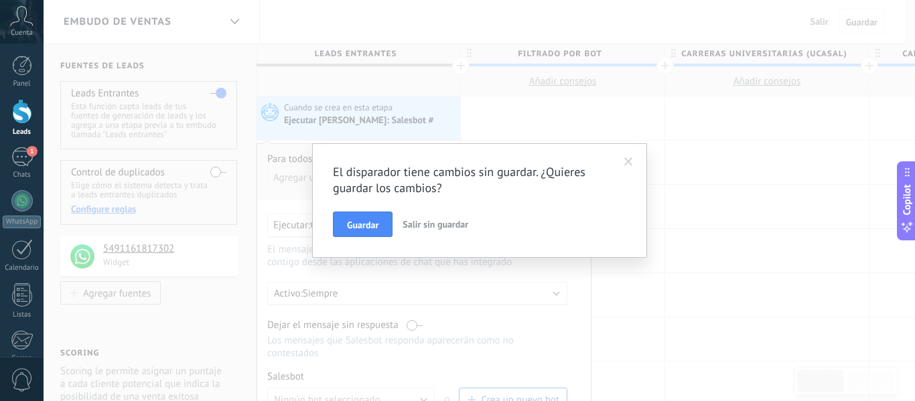
click at [456, 341] on div "El disparador tiene cambios sin guardar. ¿Quieres guardar los cambios? Guardar …" at bounding box center [480, 200] width 872 height 401
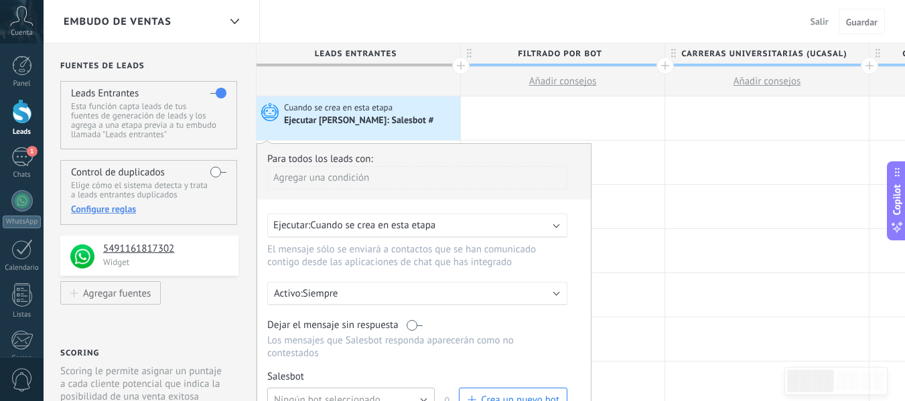
click at [402, 393] on button "Ningún bot seleccionado" at bounding box center [350, 400] width 167 height 24
click at [402, 393] on span "Bot de bienvenida" at bounding box center [344, 398] width 171 height 13
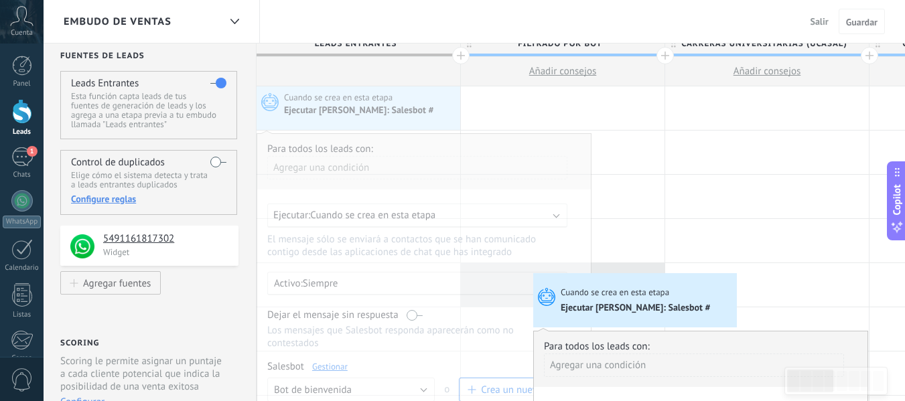
drag, startPoint x: 532, startPoint y: 351, endPoint x: 537, endPoint y: 276, distance: 75.2
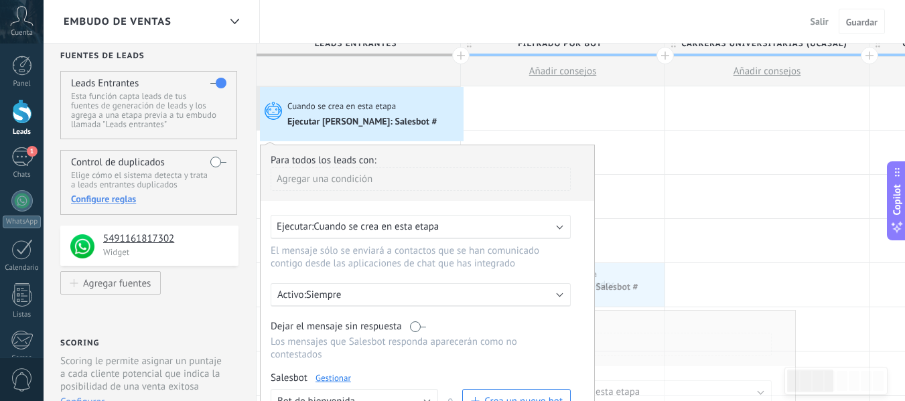
drag, startPoint x: 442, startPoint y: 186, endPoint x: 265, endPoint y: 90, distance: 200.2
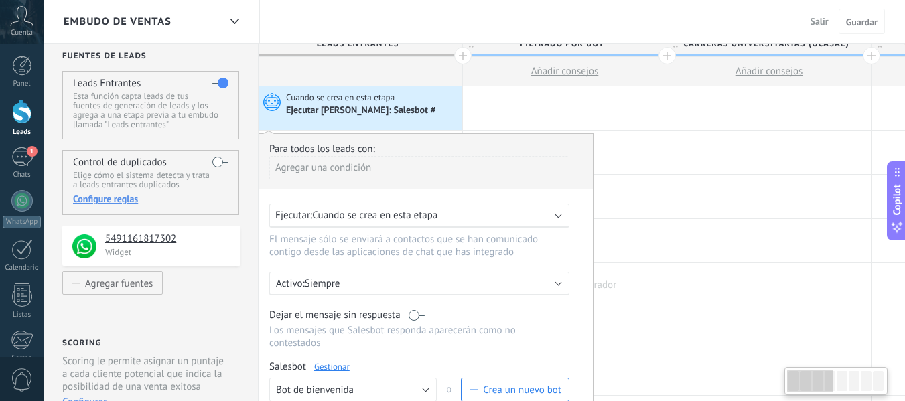
scroll to position [0, 0]
drag, startPoint x: 249, startPoint y: 139, endPoint x: 253, endPoint y: 103, distance: 36.3
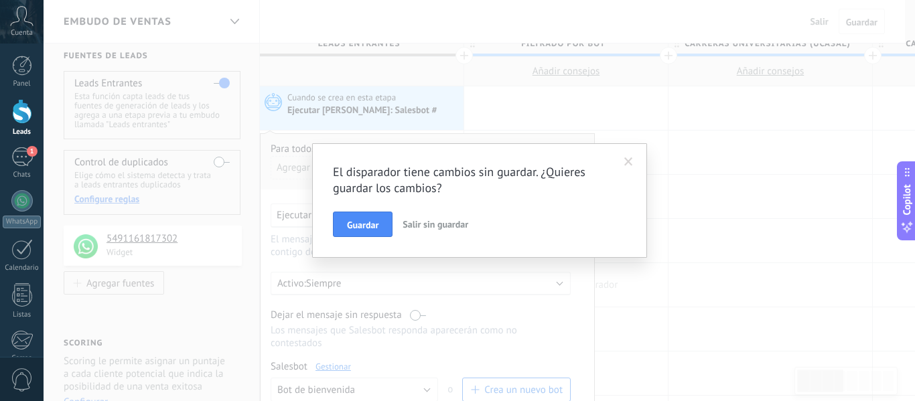
click at [639, 159] on span at bounding box center [629, 162] width 22 height 23
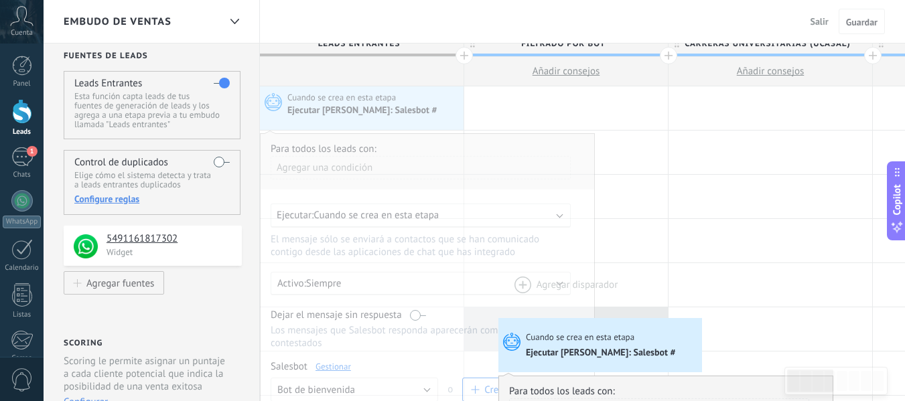
scroll to position [0, 1]
drag, startPoint x: 505, startPoint y: 360, endPoint x: 501, endPoint y: 320, distance: 39.7
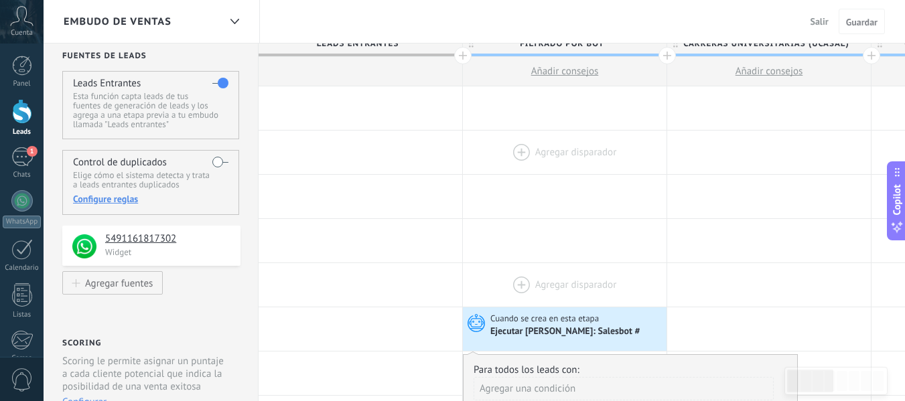
scroll to position [0, 0]
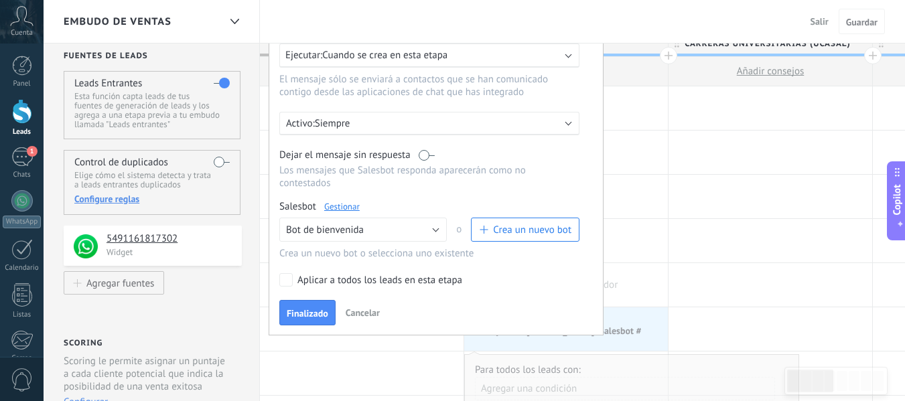
drag, startPoint x: 486, startPoint y: 326, endPoint x: 272, endPoint y: -81, distance: 459.7
click at [272, 0] on html ".abccls-1,.abccls-2{fill-rule:evenodd}.abccls-2{fill:#fff} .abfcls-1{fill:none}…" at bounding box center [452, 190] width 905 height 401
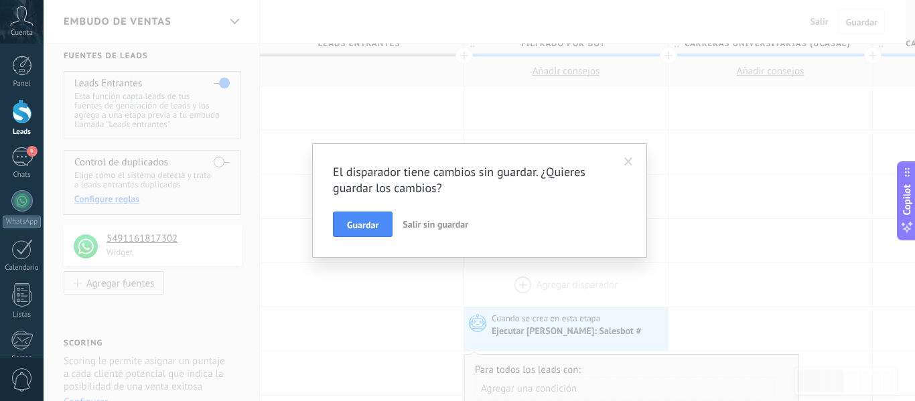
click at [623, 159] on span at bounding box center [629, 162] width 22 height 23
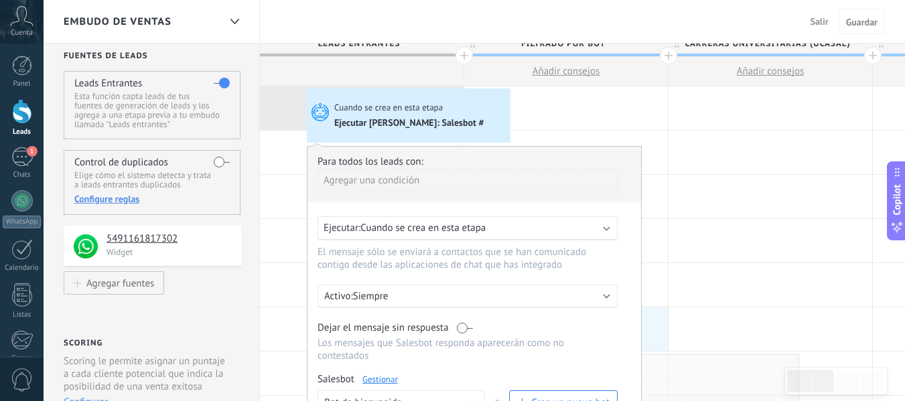
drag, startPoint x: 565, startPoint y: 330, endPoint x: 310, endPoint y: 92, distance: 348.9
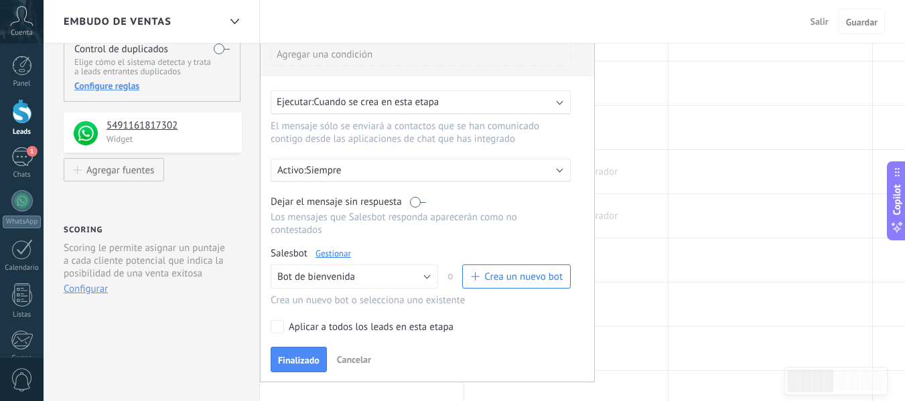
scroll to position [127, 0]
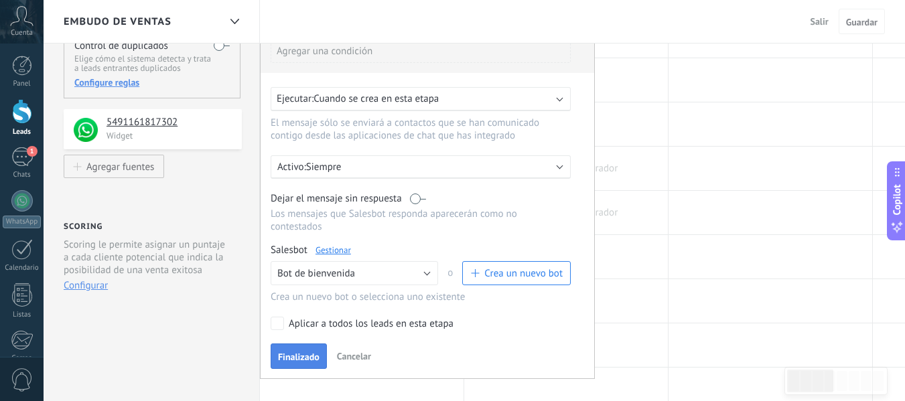
click at [299, 366] on button "Finalizado" at bounding box center [299, 356] width 56 height 25
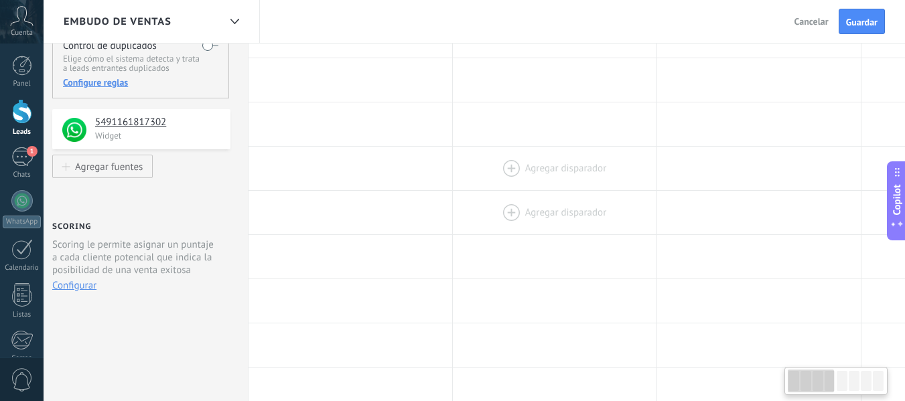
drag, startPoint x: 227, startPoint y: 180, endPoint x: 214, endPoint y: 298, distance: 119.3
click at [214, 298] on div "**********" at bounding box center [140, 409] width 216 height 985
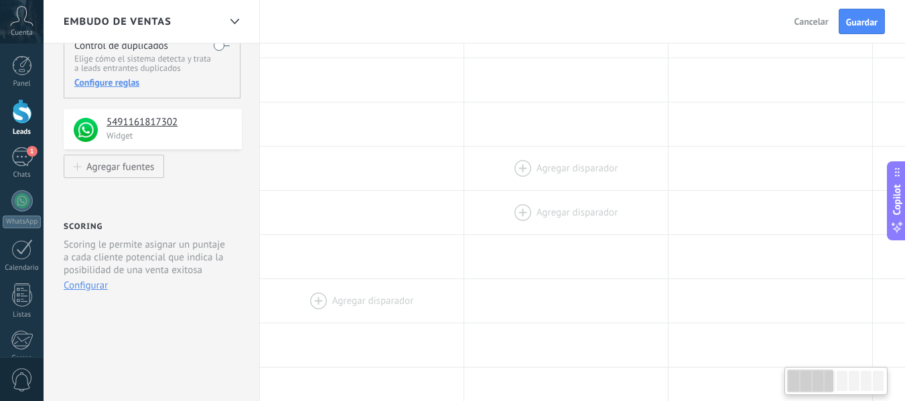
drag, startPoint x: 417, startPoint y: 148, endPoint x: 432, endPoint y: 290, distance: 142.8
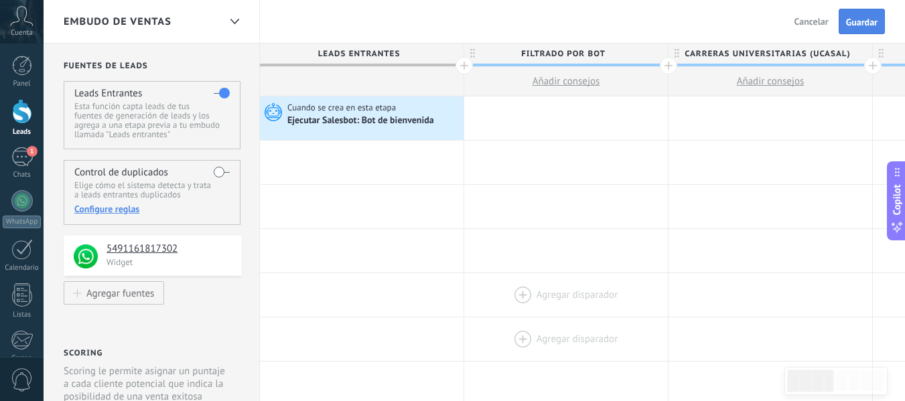
click at [870, 25] on span "Guardar" at bounding box center [861, 21] width 31 height 9
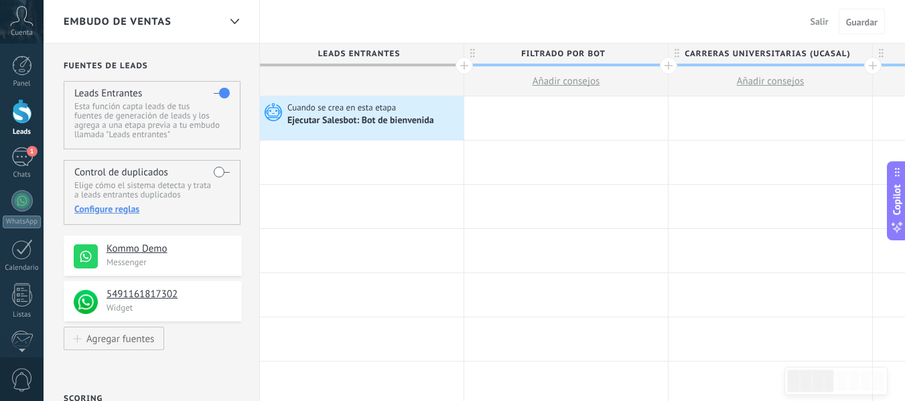
click at [21, 111] on div at bounding box center [22, 111] width 20 height 25
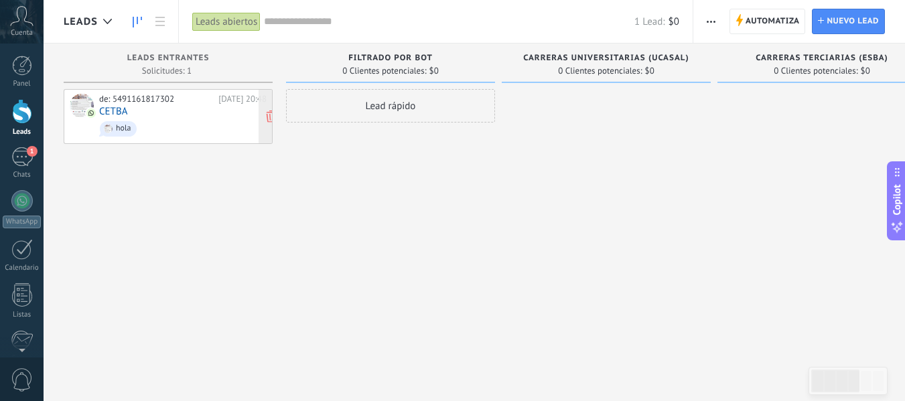
click at [211, 125] on span "hola" at bounding box center [182, 129] width 167 height 21
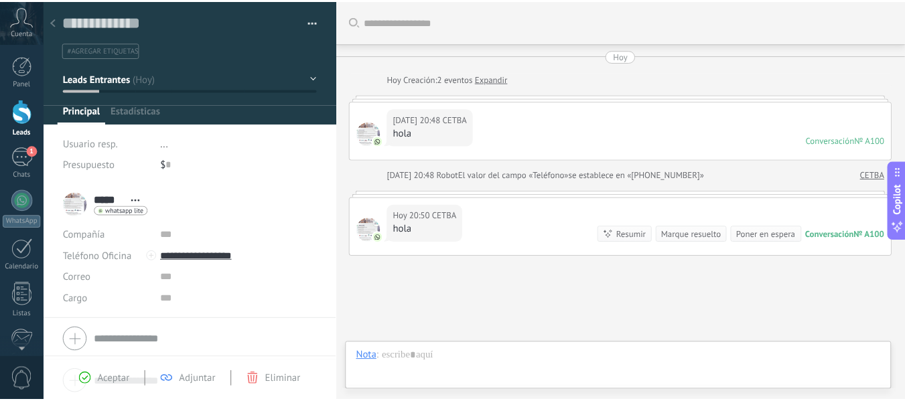
scroll to position [89, 0]
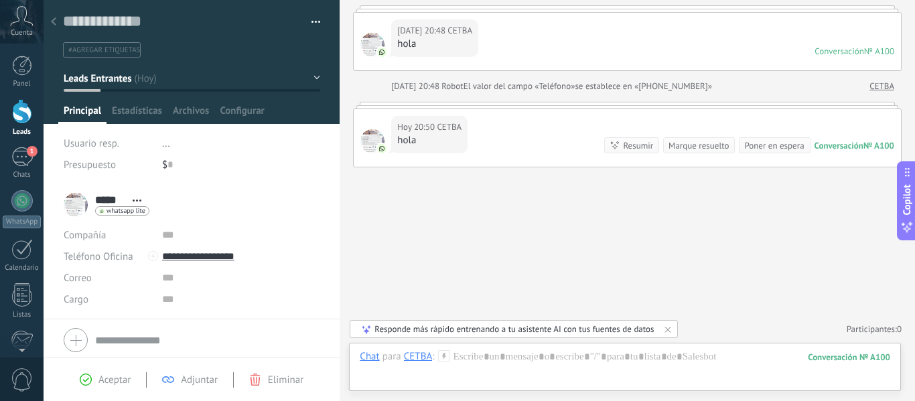
click at [17, 111] on div at bounding box center [22, 111] width 20 height 25
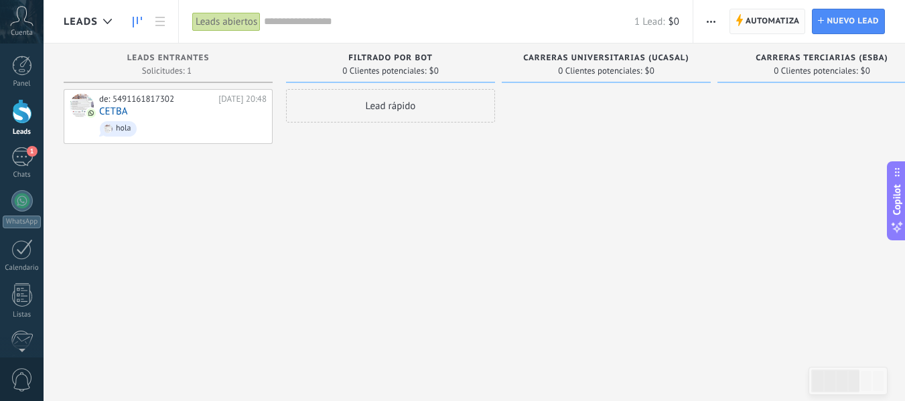
click at [746, 18] on span "Automatiza" at bounding box center [773, 21] width 54 height 24
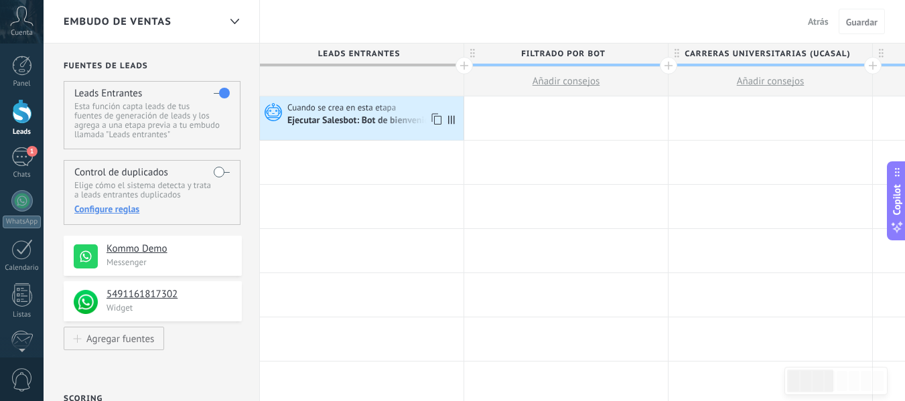
click at [415, 113] on div "Cuando se crea en esta etapa" at bounding box center [373, 108] width 173 height 12
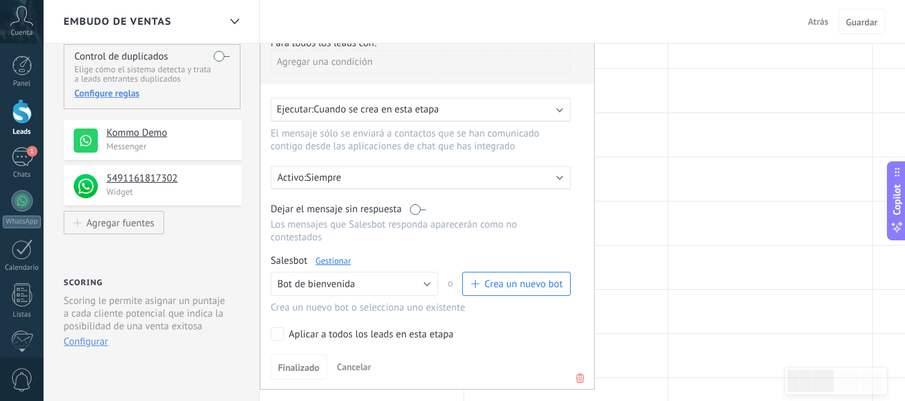
scroll to position [144, 0]
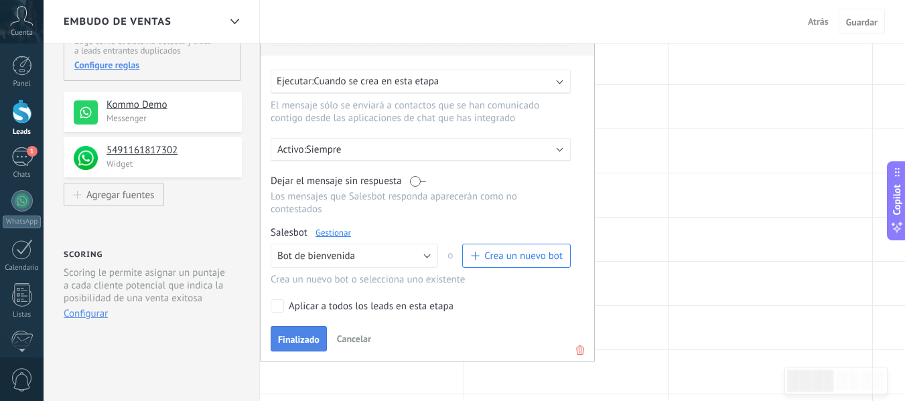
click at [303, 344] on span "Finalizado" at bounding box center [299, 339] width 42 height 9
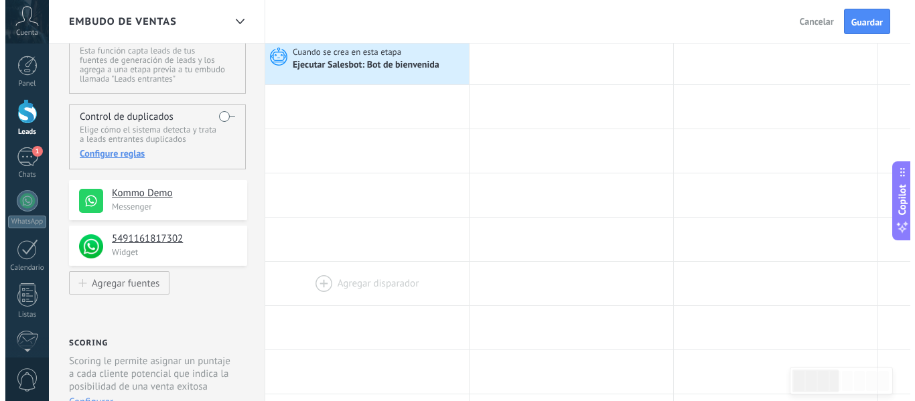
scroll to position [0, 0]
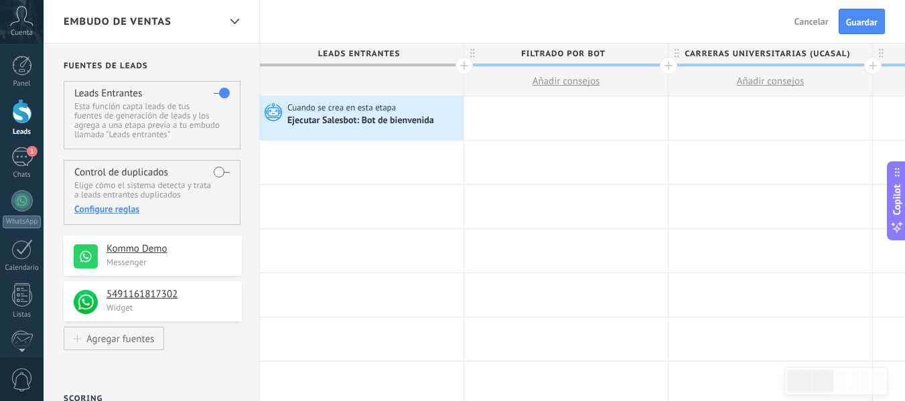
click at [13, 120] on div at bounding box center [22, 111] width 20 height 25
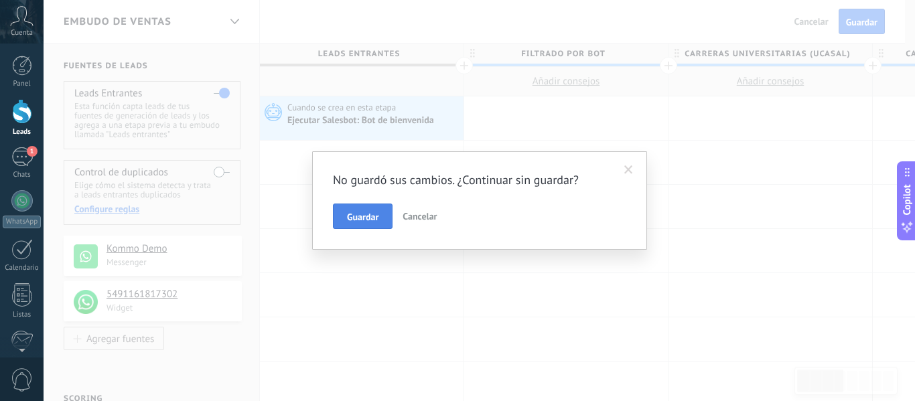
click at [368, 205] on button "Guardar" at bounding box center [363, 216] width 60 height 25
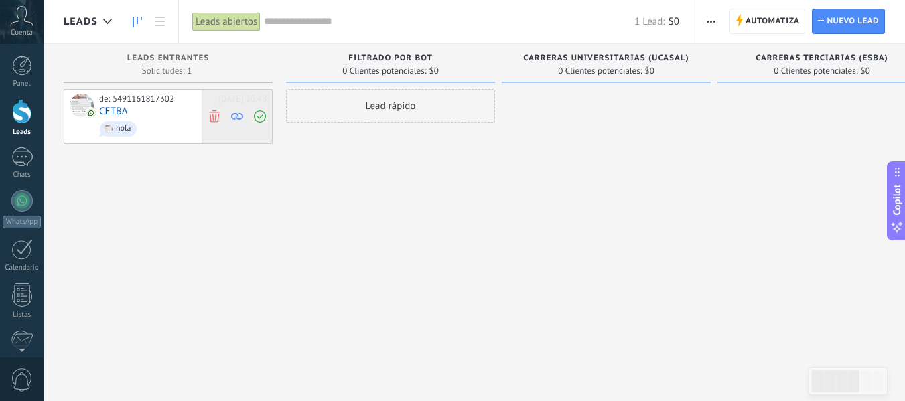
click at [216, 113] on icon at bounding box center [214, 116] width 12 height 12
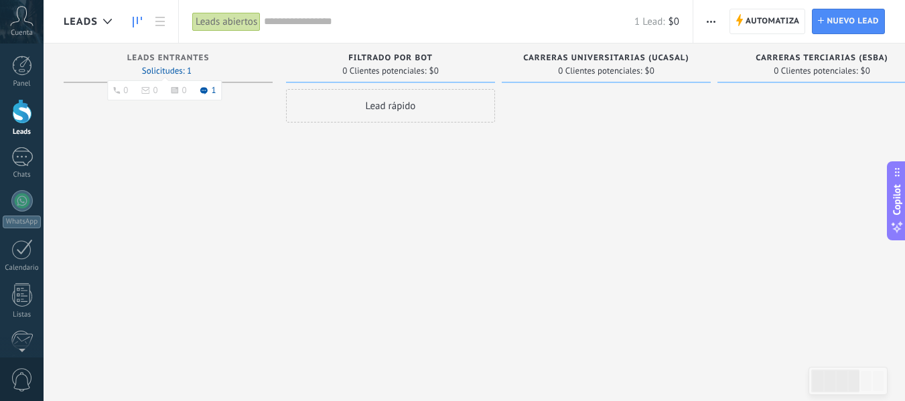
click at [207, 93] on icon at bounding box center [204, 90] width 8 height 7
click at [752, 19] on span "Automatiza" at bounding box center [773, 21] width 54 height 24
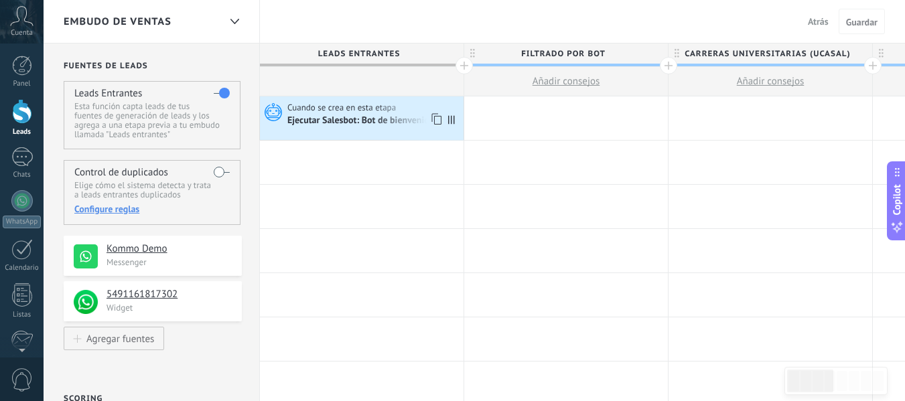
click at [407, 113] on div "Cuando se crea en esta etapa" at bounding box center [373, 108] width 173 height 12
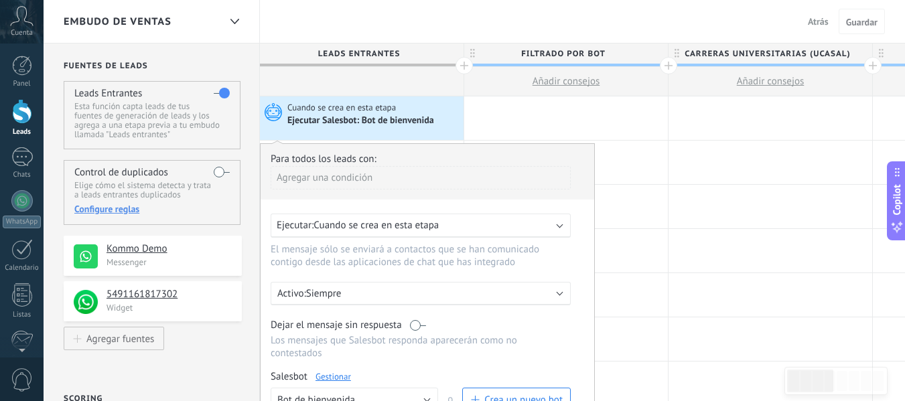
click at [340, 374] on link "Gestionar" at bounding box center [334, 376] width 36 height 11
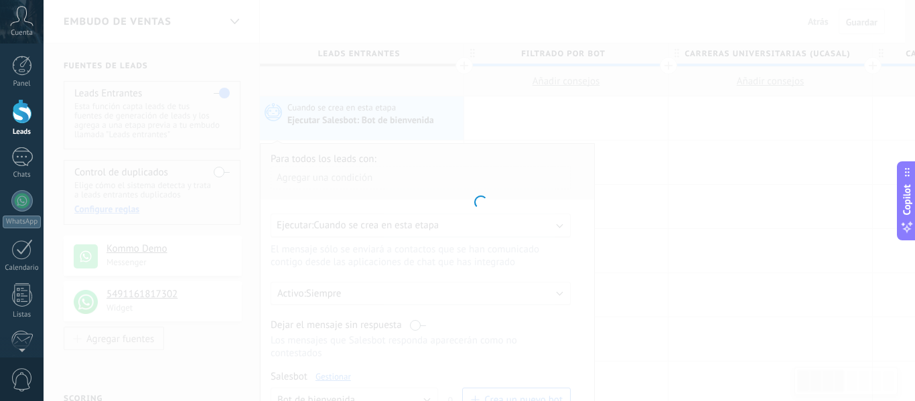
type input "**********"
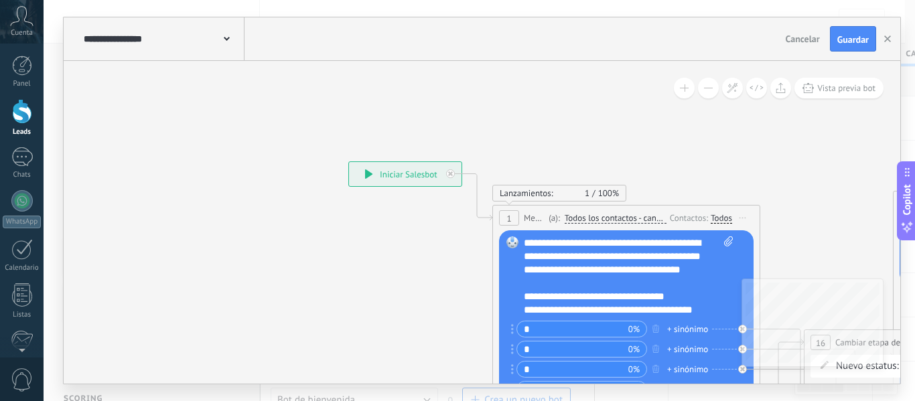
click at [372, 178] on icon at bounding box center [369, 174] width 8 height 9
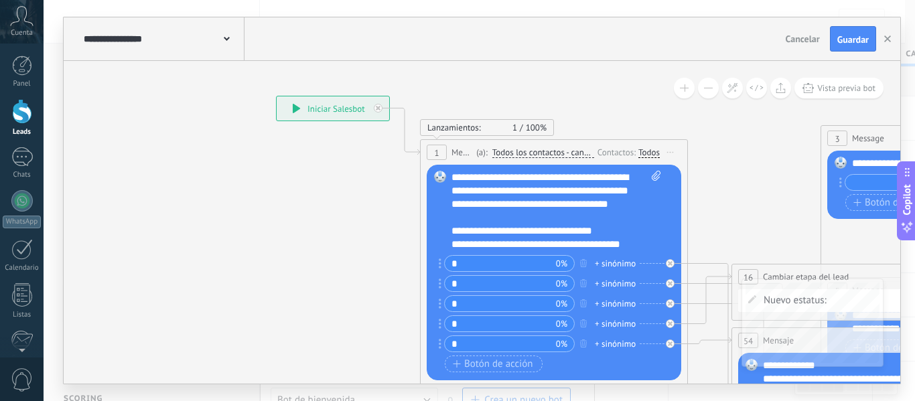
drag, startPoint x: 310, startPoint y: 251, endPoint x: 262, endPoint y: 233, distance: 50.7
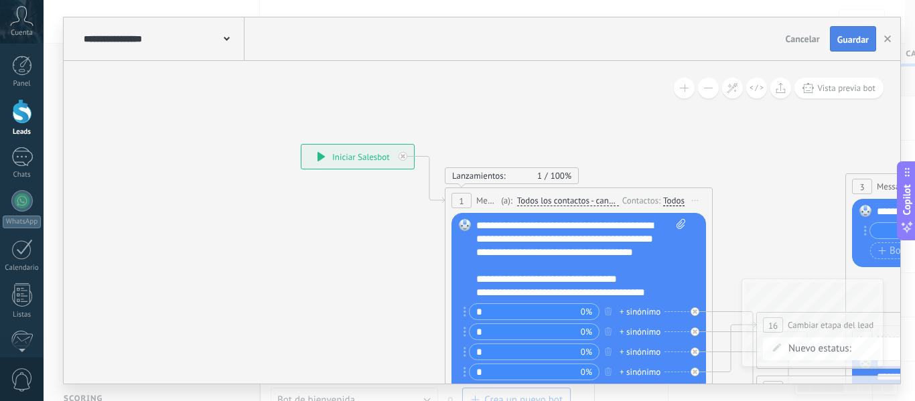
click at [850, 36] on span "Guardar" at bounding box center [852, 39] width 31 height 9
click at [890, 40] on icon "button" at bounding box center [887, 39] width 7 height 7
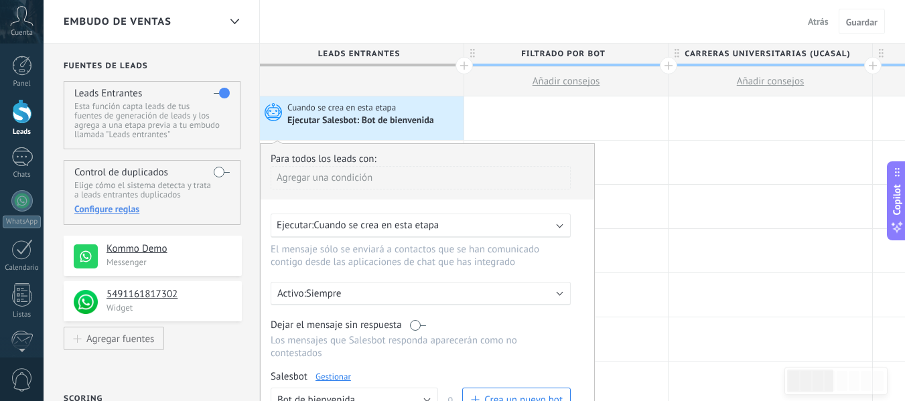
click at [19, 106] on div at bounding box center [22, 111] width 20 height 25
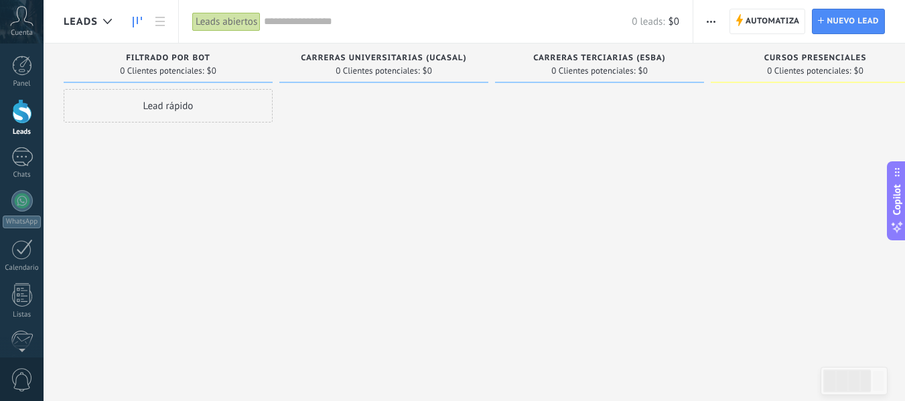
click at [338, 237] on div at bounding box center [383, 202] width 209 height 226
click at [13, 163] on div "1" at bounding box center [21, 156] width 21 height 19
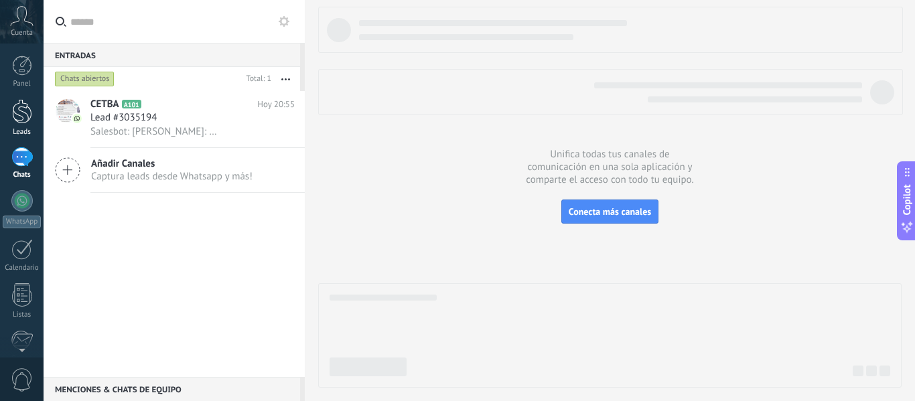
click at [16, 113] on div at bounding box center [22, 111] width 20 height 25
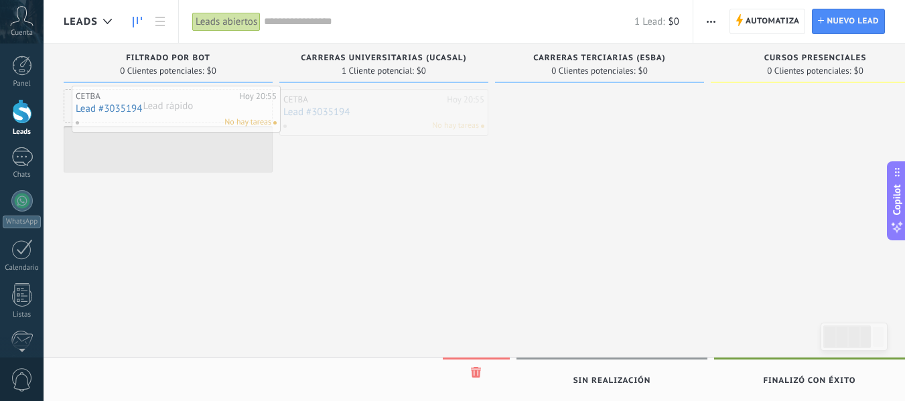
drag, startPoint x: 362, startPoint y: 117, endPoint x: 155, endPoint y: 114, distance: 207.7
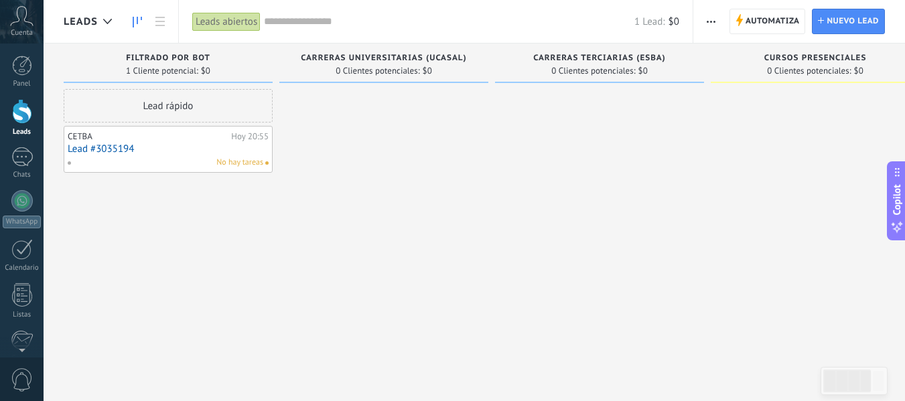
click at [189, 157] on div "No hay tareas" at bounding box center [165, 163] width 196 height 12
click at [186, 152] on link "Lead #3035194" at bounding box center [168, 148] width 201 height 11
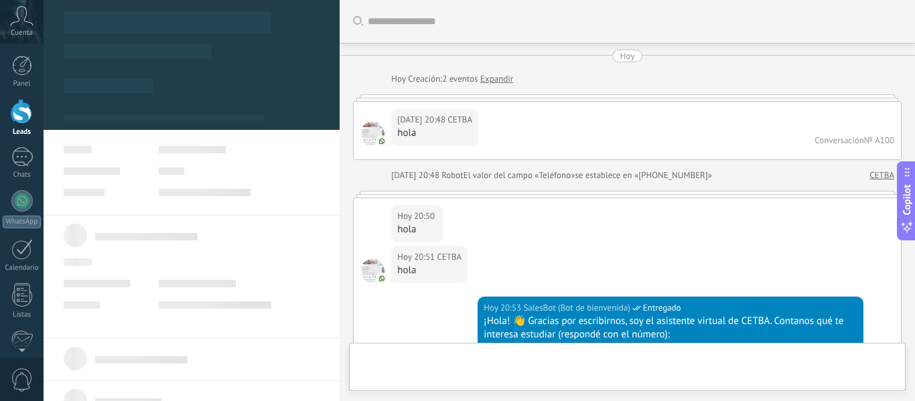
type textarea "**********"
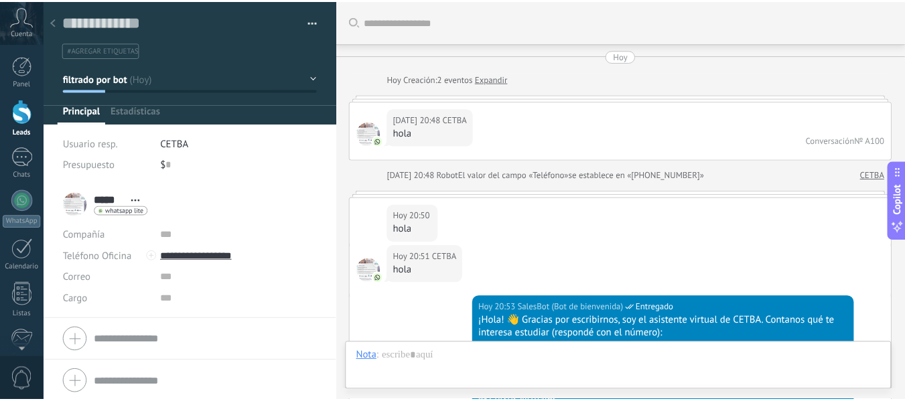
scroll to position [1219, 0]
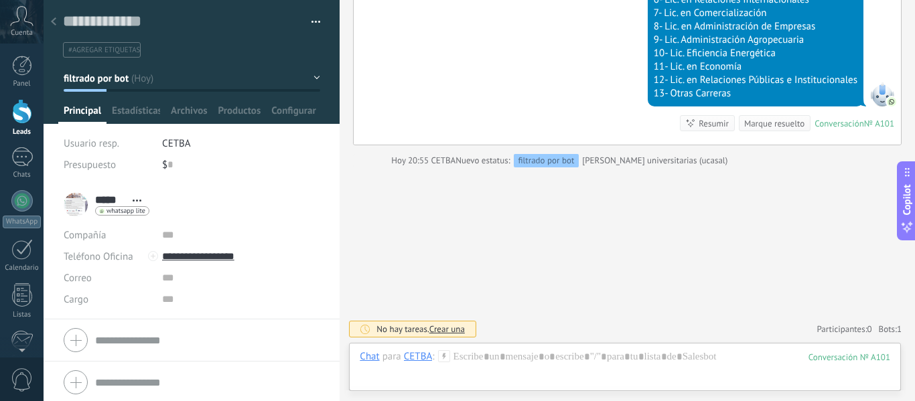
click at [48, 20] on div at bounding box center [53, 22] width 19 height 26
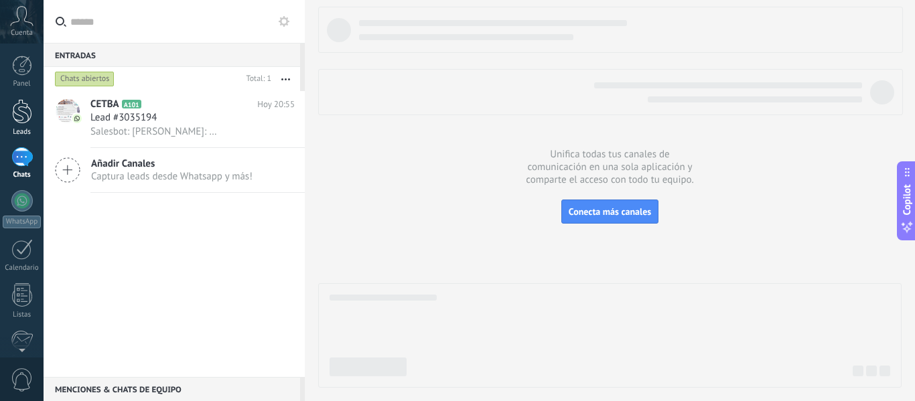
click at [29, 123] on div at bounding box center [22, 111] width 20 height 25
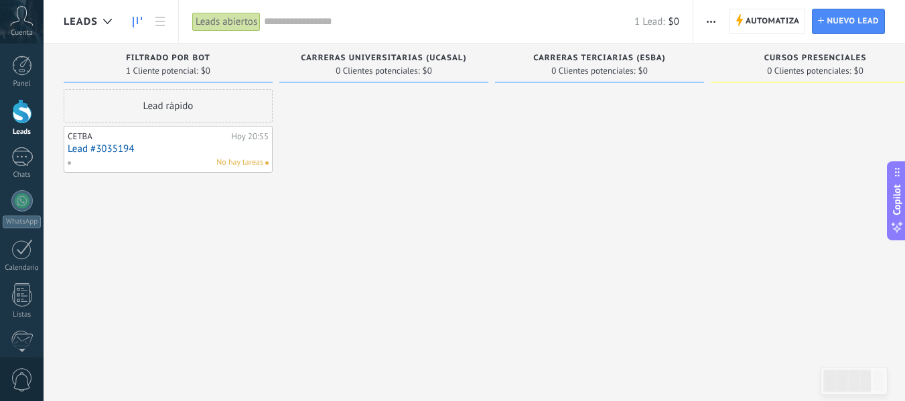
drag, startPoint x: 211, startPoint y: 147, endPoint x: 161, endPoint y: 142, distance: 49.8
click at [161, 142] on div "CETBA Hoy 20:55 Lead #3035194 No hay tareas" at bounding box center [168, 149] width 201 height 39
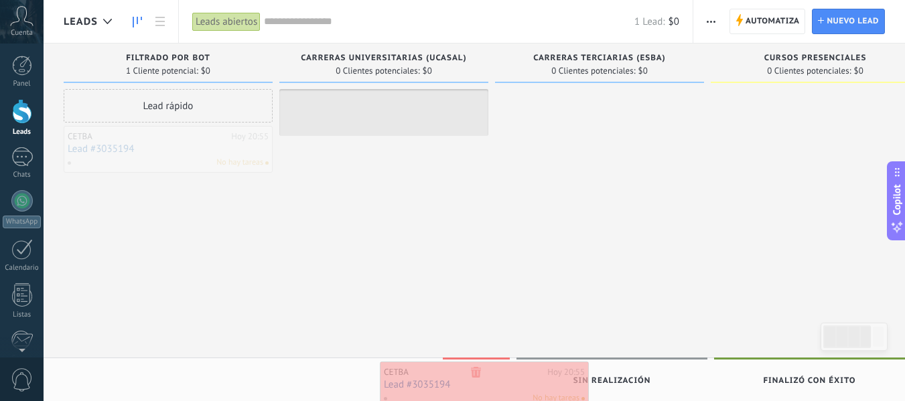
drag, startPoint x: 161, startPoint y: 142, endPoint x: 478, endPoint y: 375, distance: 392.9
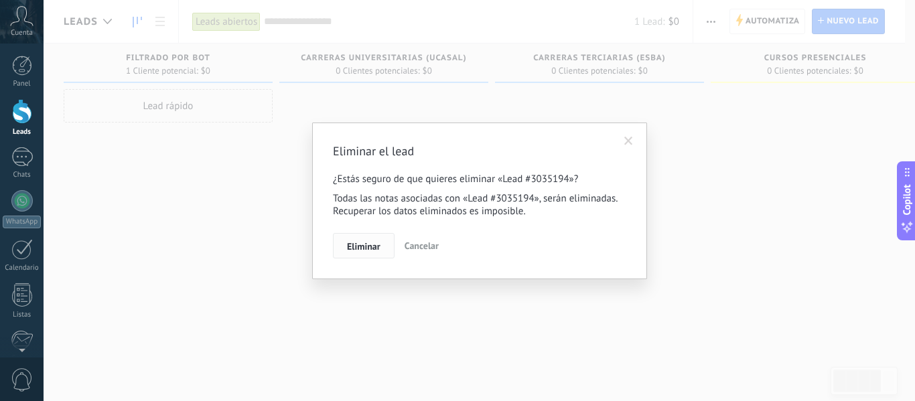
click at [372, 245] on span "Eliminar" at bounding box center [363, 246] width 33 height 9
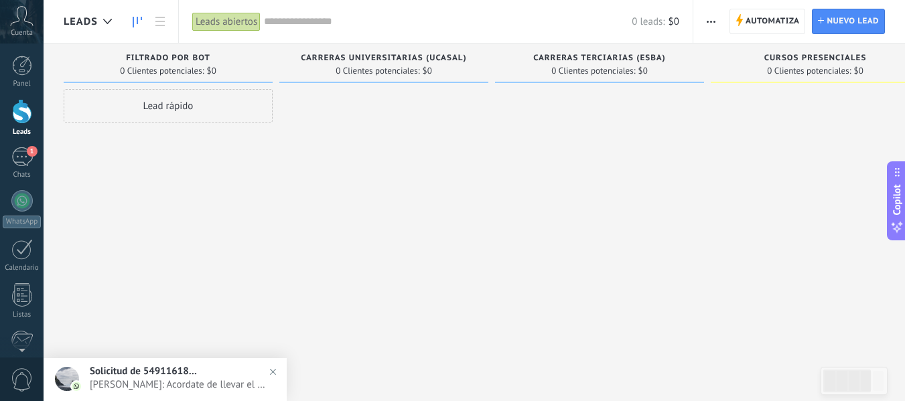
click at [27, 180] on div "Panel Leads 1 Chats WhatsApp Clientes" at bounding box center [22, 285] width 44 height 458
click at [22, 165] on div "1" at bounding box center [21, 156] width 21 height 19
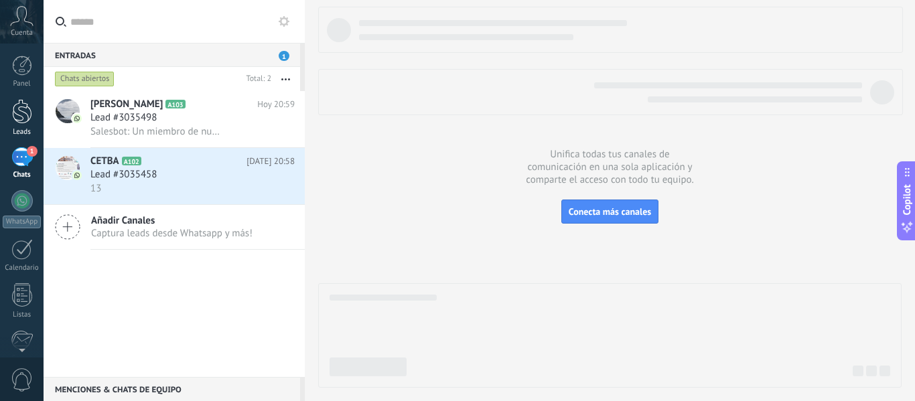
click at [19, 113] on div at bounding box center [22, 111] width 20 height 25
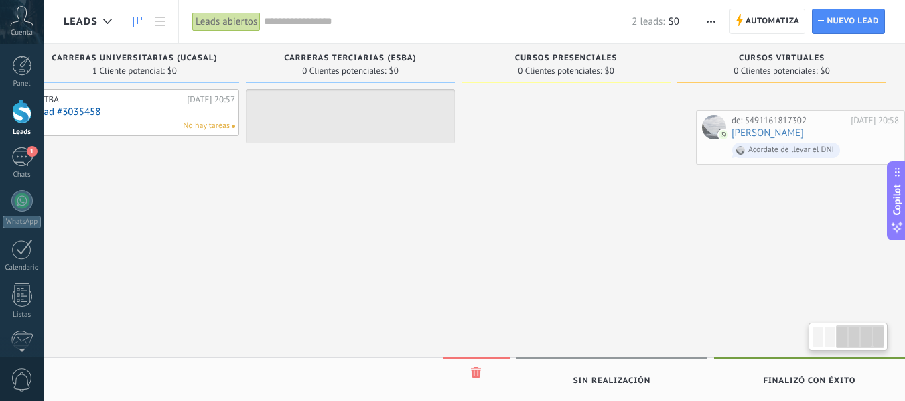
scroll to position [0, 473]
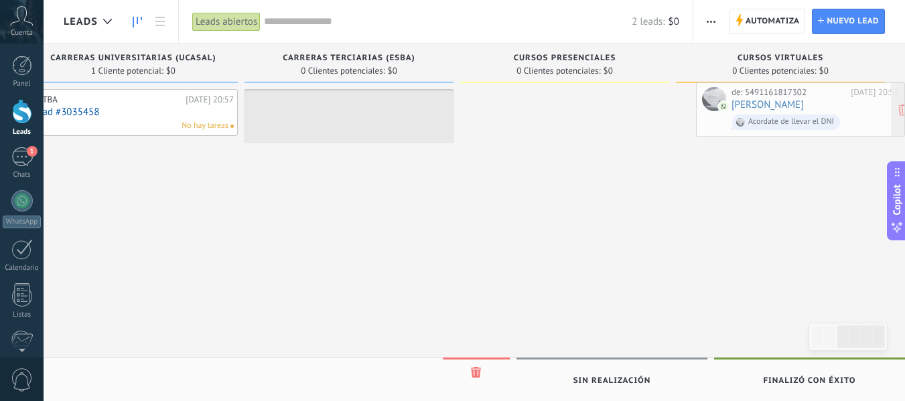
drag, startPoint x: 196, startPoint y: 107, endPoint x: 836, endPoint y: 100, distance: 640.5
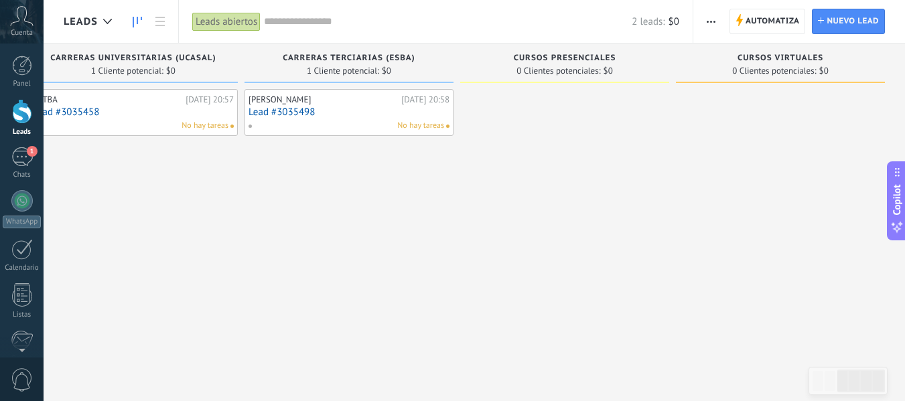
click at [20, 118] on div at bounding box center [22, 111] width 20 height 25
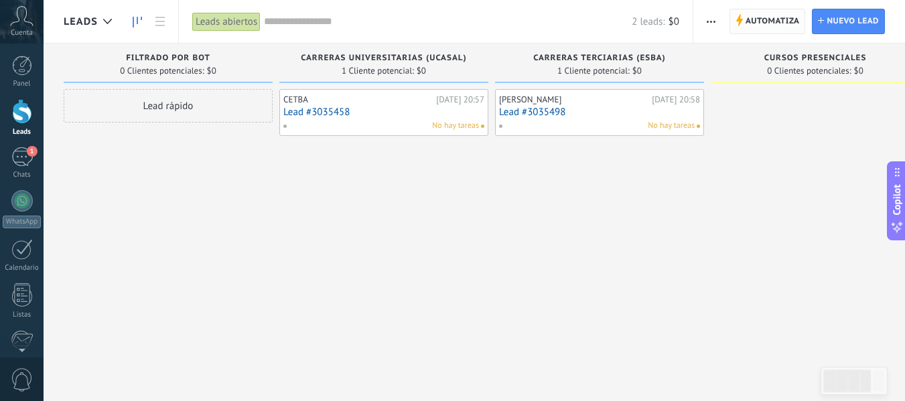
click at [744, 23] on span "Automatiza Automatiza" at bounding box center [768, 21] width 76 height 25
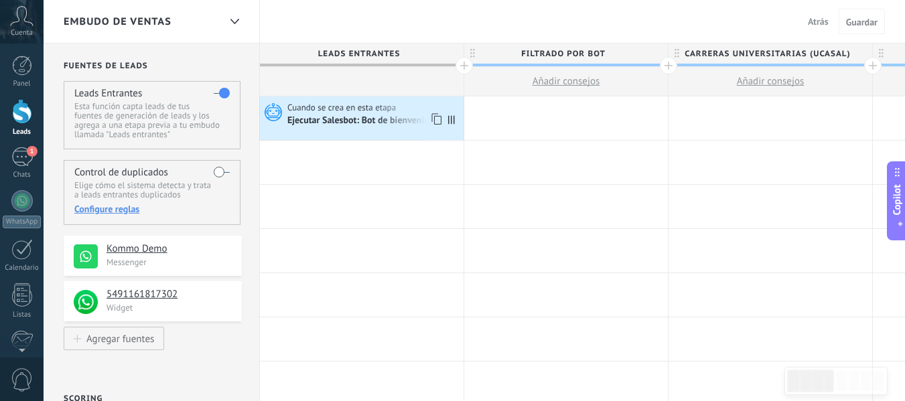
click at [340, 115] on div "Ejecutar Salesbot: Bot de bienvenida" at bounding box center [373, 120] width 173 height 13
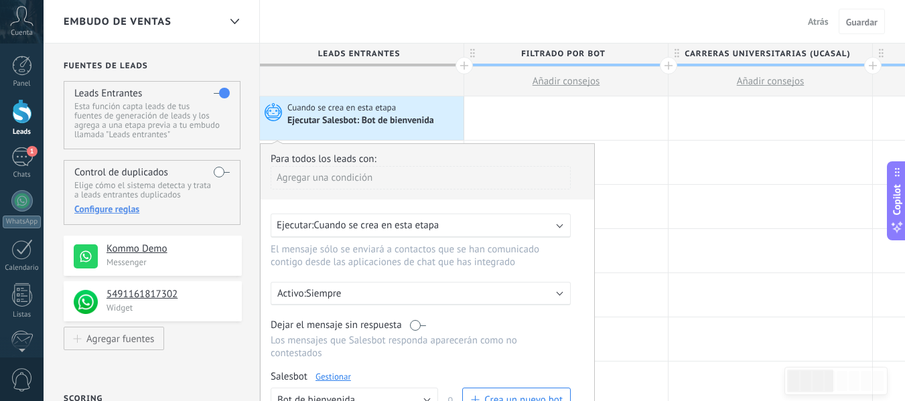
click at [343, 377] on link "Gestionar" at bounding box center [334, 376] width 36 height 11
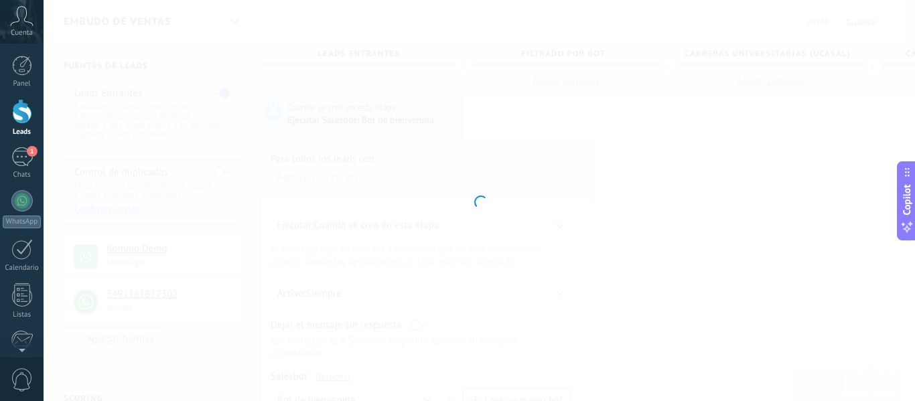
type input "**********"
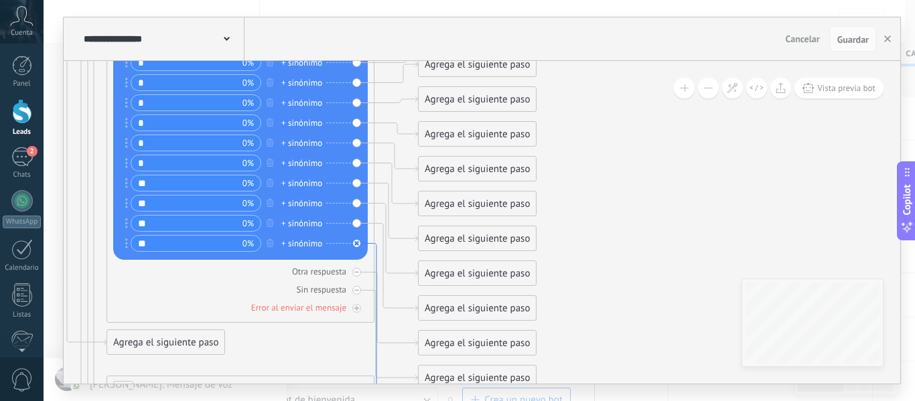
click at [378, 251] on icon at bounding box center [383, 346] width 16 height 205
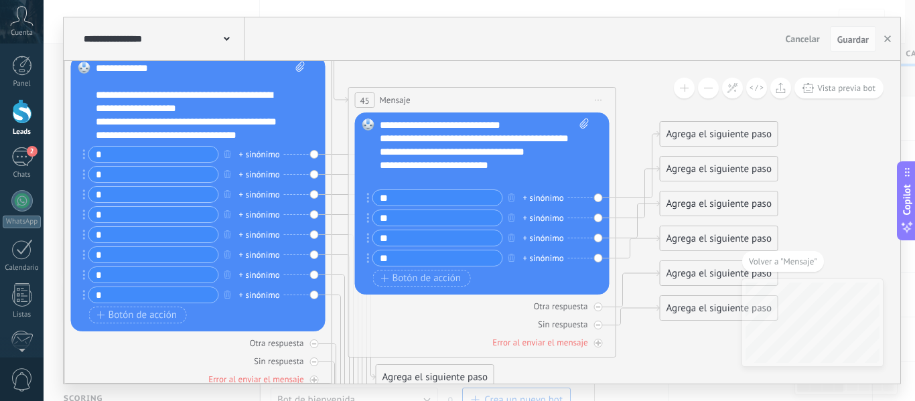
click at [419, 315] on div "Otra respuesta Sin respuesta Error al enviar el mensaje" at bounding box center [482, 322] width 255 height 54
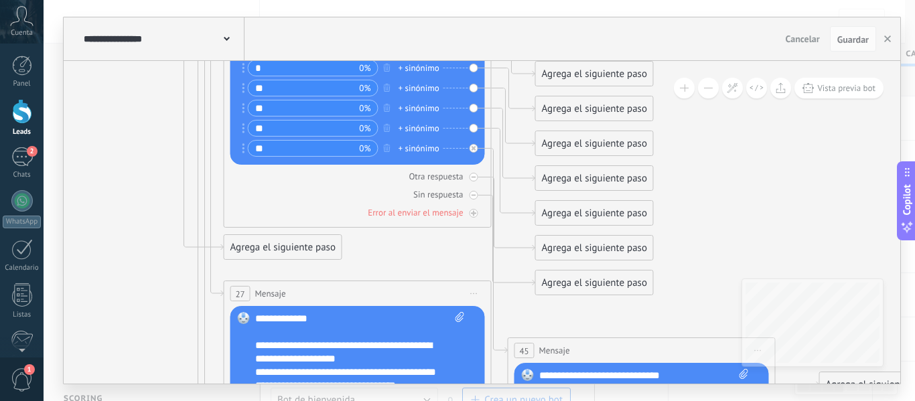
drag, startPoint x: 426, startPoint y: 74, endPoint x: 586, endPoint y: 325, distance: 297.0
click at [586, 325] on icon "30 Mensaje" at bounding box center [18, 351] width 2417 height 3270
click at [493, 150] on icon at bounding box center [500, 251] width 16 height 205
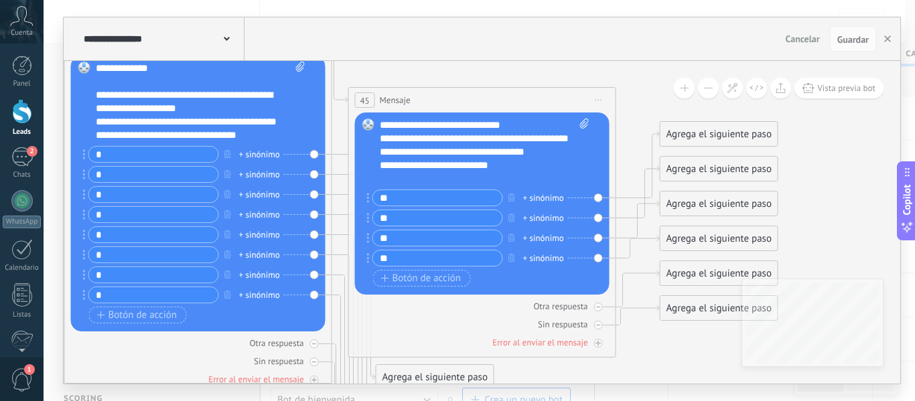
click at [18, 110] on div at bounding box center [22, 111] width 20 height 25
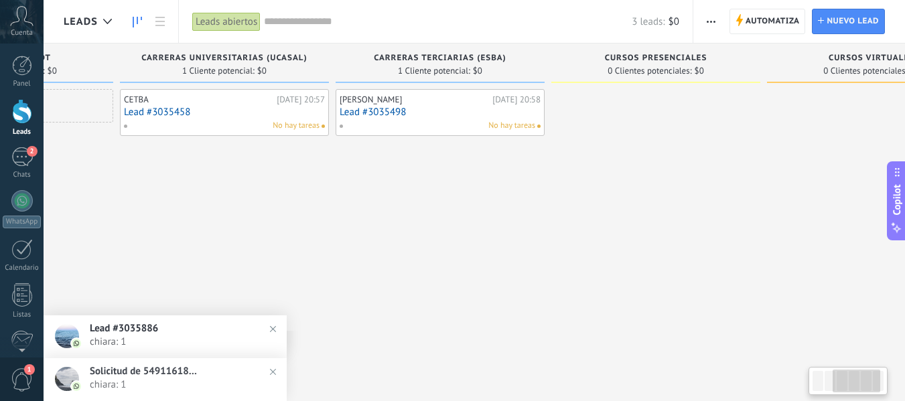
scroll to position [0, 383]
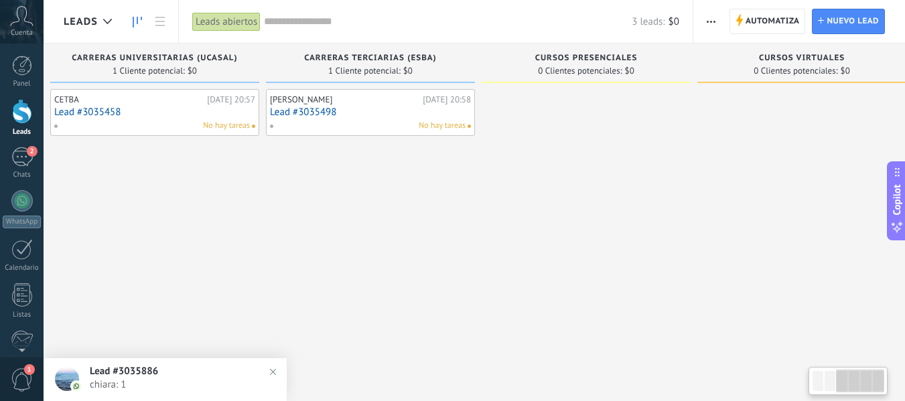
drag, startPoint x: 646, startPoint y: 244, endPoint x: 194, endPoint y: 294, distance: 455.0
drag, startPoint x: 194, startPoint y: 294, endPoint x: 561, endPoint y: 275, distance: 368.3
click at [561, 275] on div at bounding box center [585, 202] width 209 height 226
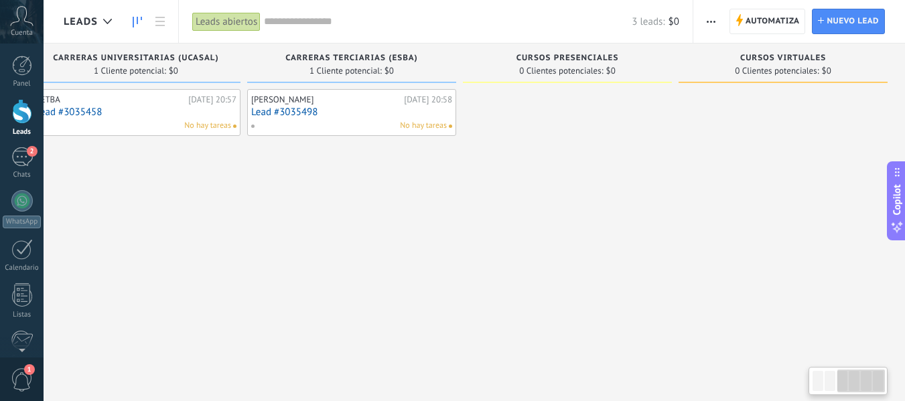
scroll to position [0, 470]
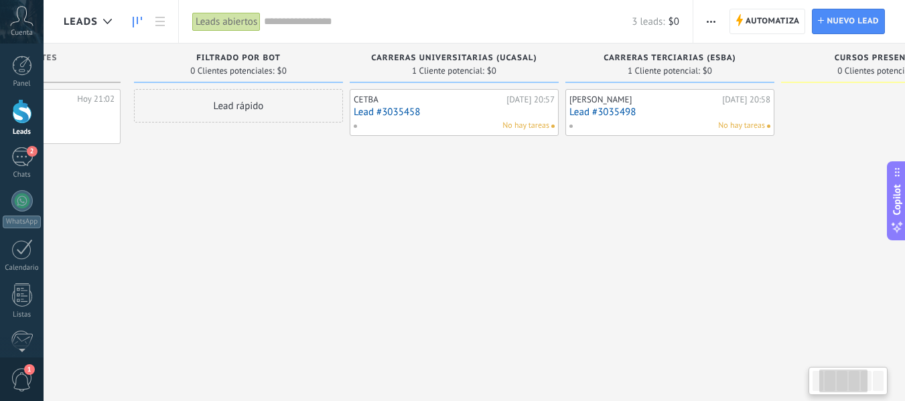
drag, startPoint x: 626, startPoint y: 245, endPoint x: 839, endPoint y: 297, distance: 219.2
click at [839, 297] on div "Leads Entrantes Solicitudes: 1 0 0 0 1 0 0 0 1 de: 5491161817302 Hoy 21:02 chia…" at bounding box center [569, 180] width 1315 height 272
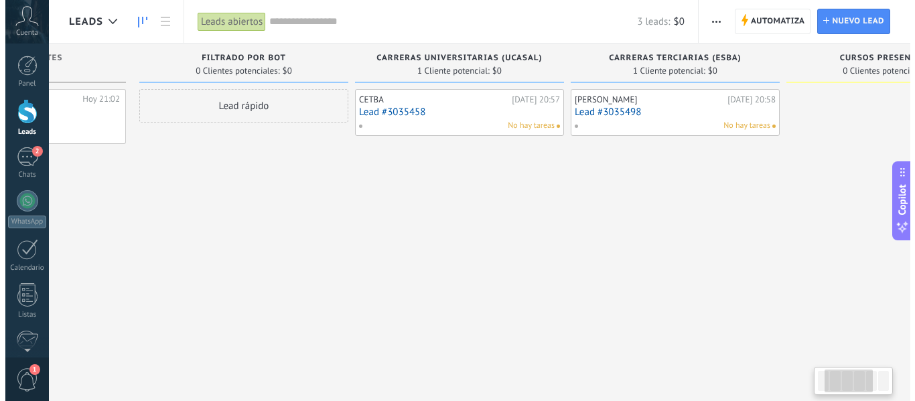
scroll to position [0, 54]
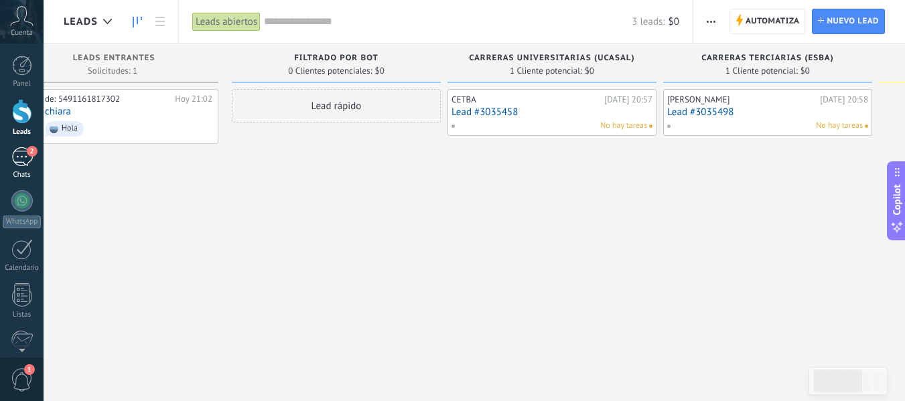
click at [17, 155] on div "2" at bounding box center [21, 156] width 21 height 19
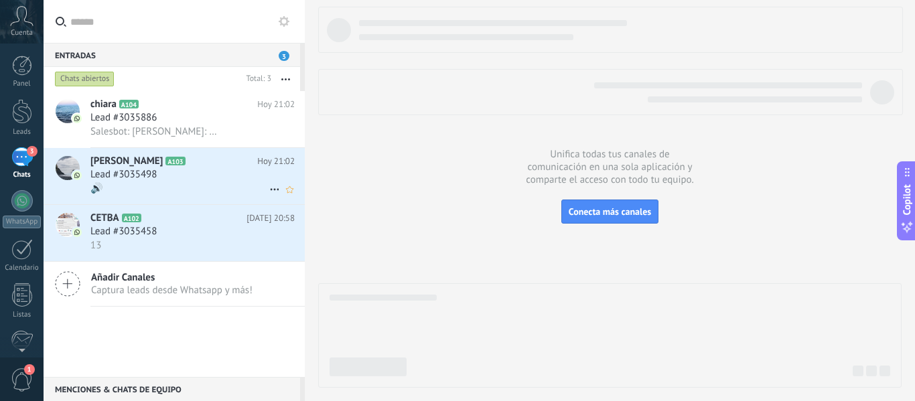
click at [185, 182] on div "🔊" at bounding box center [192, 189] width 204 height 14
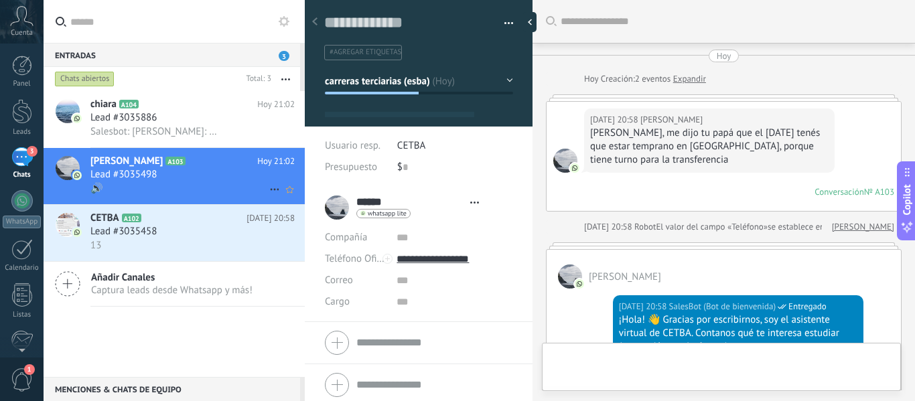
type textarea "**********"
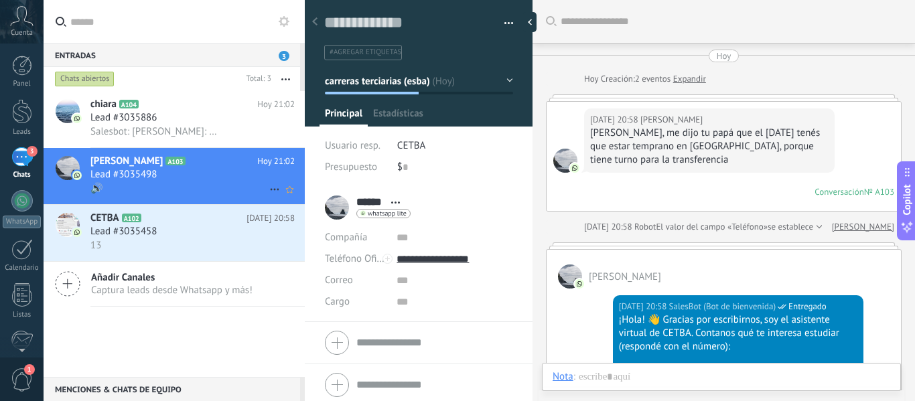
scroll to position [545, 0]
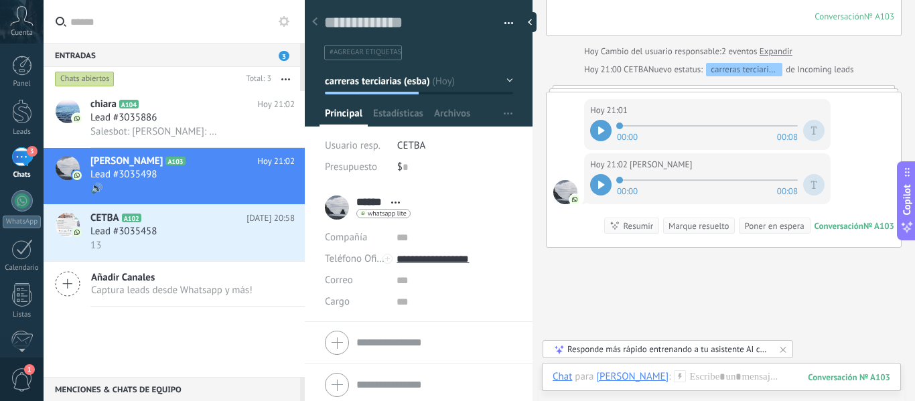
click at [598, 131] on icon at bounding box center [601, 131] width 6 height 8
click at [597, 189] on div at bounding box center [600, 184] width 21 height 21
click at [787, 350] on icon at bounding box center [783, 349] width 11 height 11
click at [701, 379] on div at bounding box center [722, 391] width 338 height 40
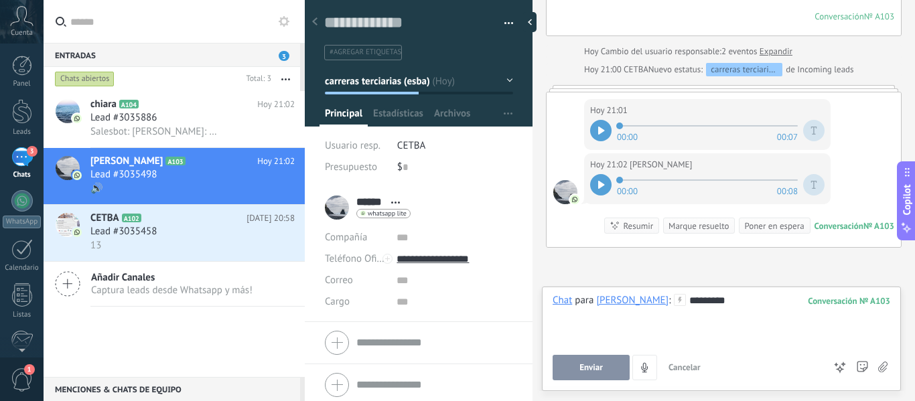
click at [598, 376] on button "Enviar" at bounding box center [591, 367] width 77 height 25
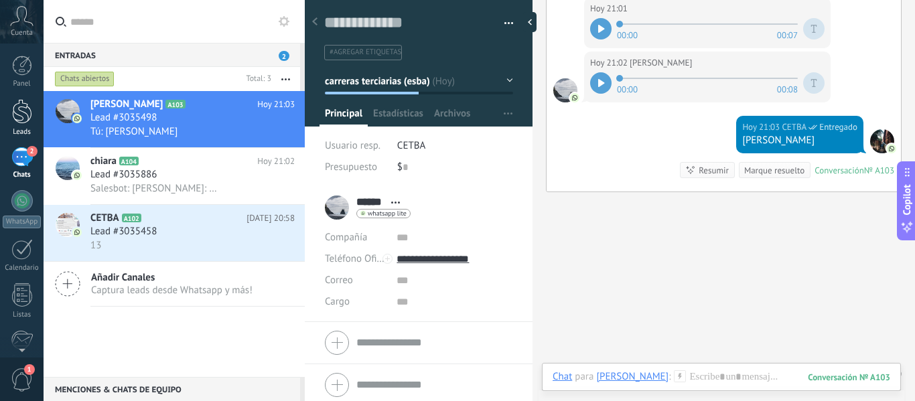
click at [19, 134] on div "Leads" at bounding box center [22, 132] width 39 height 9
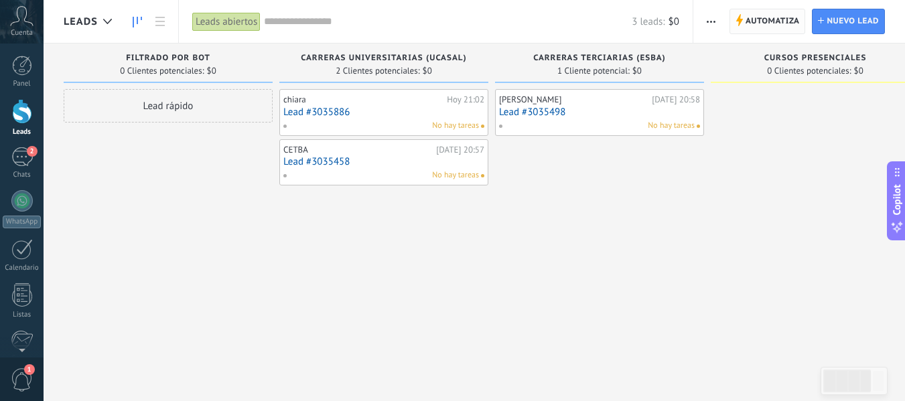
click at [764, 25] on span "Automatiza" at bounding box center [773, 21] width 54 height 24
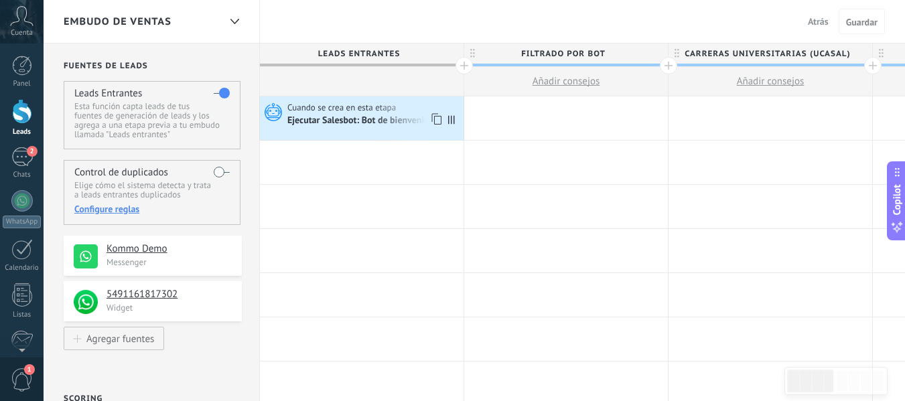
click at [370, 123] on div "Ejecutar Salesbot: Bot de bienvenida" at bounding box center [361, 121] width 149 height 12
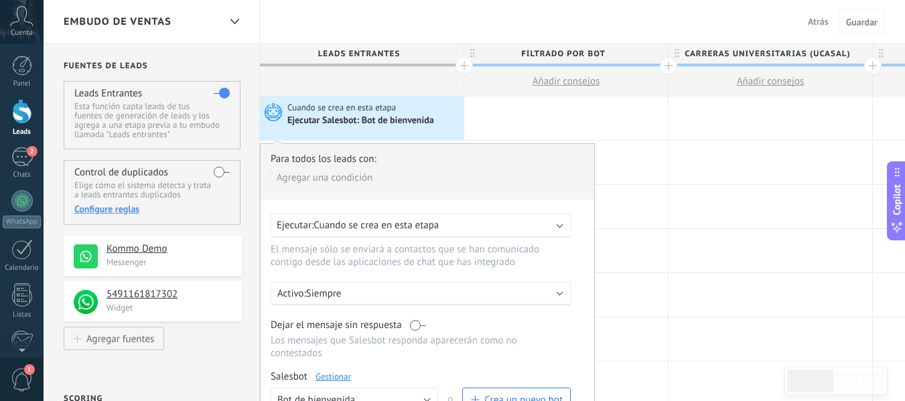
click at [339, 378] on link "Gestionar" at bounding box center [334, 376] width 36 height 11
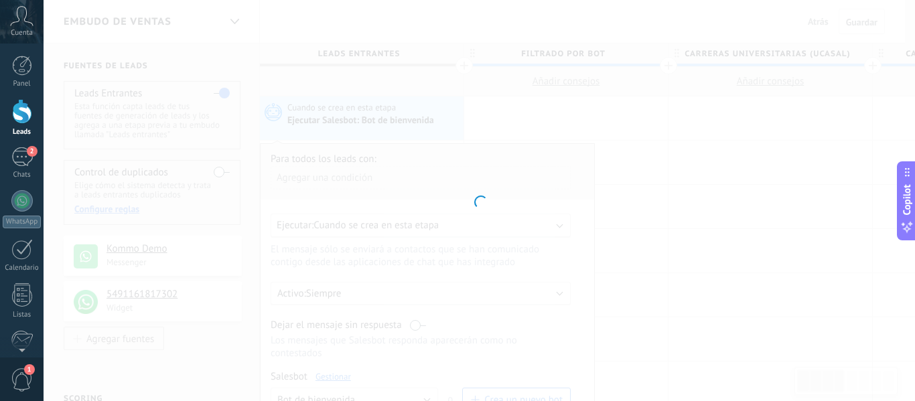
type input "**********"
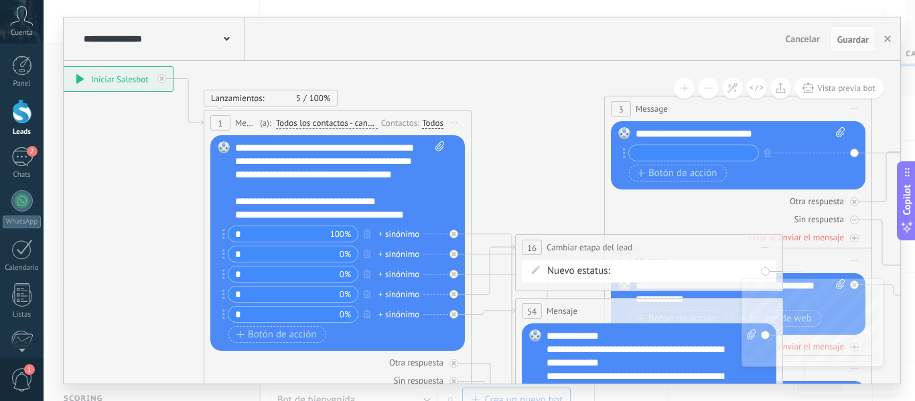
drag, startPoint x: 718, startPoint y: 168, endPoint x: 490, endPoint y: 76, distance: 245.8
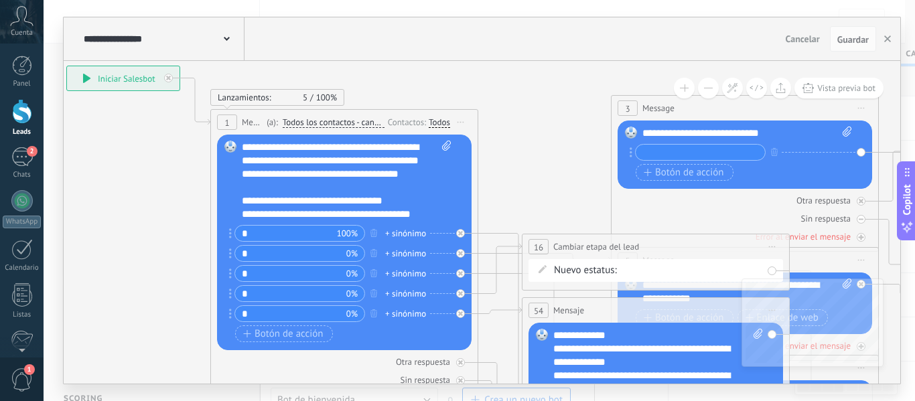
click at [403, 237] on div "+ sinónimo" at bounding box center [405, 233] width 41 height 13
click at [417, 212] on div "**********" at bounding box center [347, 181] width 210 height 80
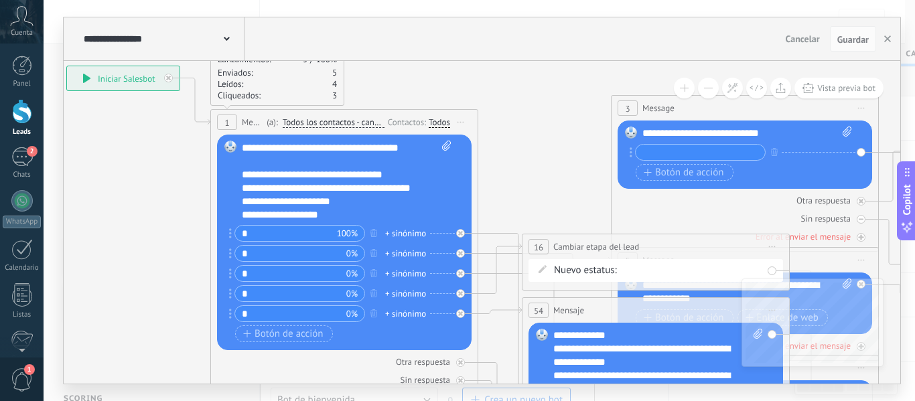
scroll to position [40, 0]
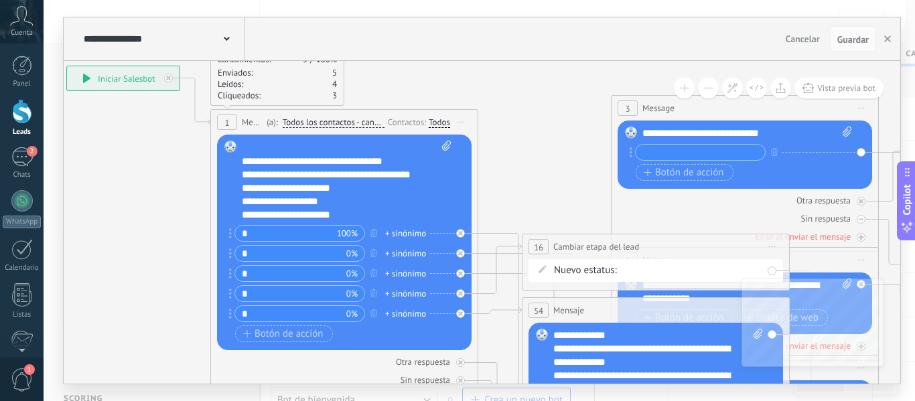
click at [281, 207] on div "**********" at bounding box center [347, 181] width 210 height 80
click at [487, 254] on icon at bounding box center [544, 258] width 133 height 9
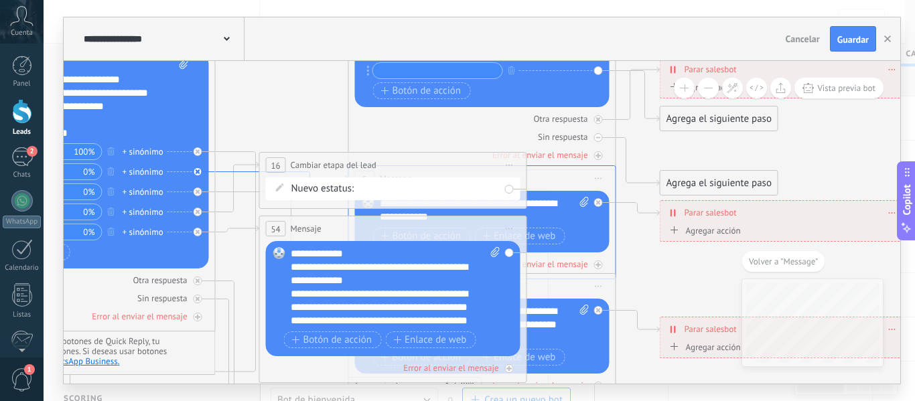
click at [230, 172] on icon at bounding box center [282, 176] width 133 height 9
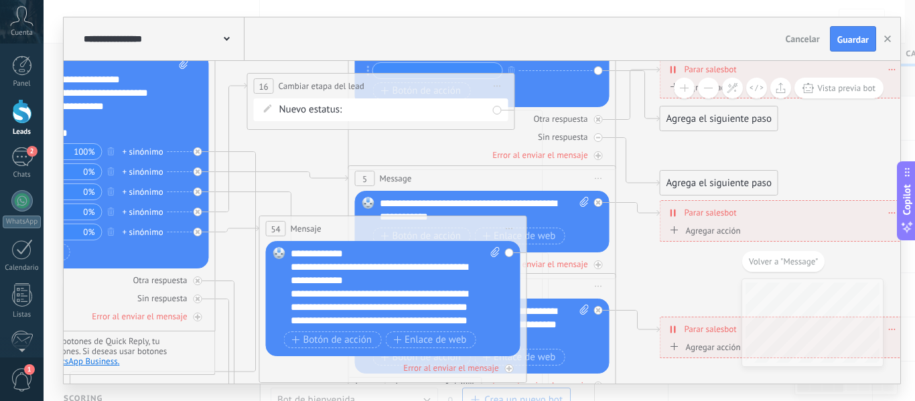
drag, startPoint x: 342, startPoint y: 161, endPoint x: 330, endPoint y: 82, distance: 80.0
click at [330, 82] on span "Cambiar etapa del lead" at bounding box center [322, 86] width 86 height 13
click at [400, 174] on span "Message" at bounding box center [396, 178] width 32 height 13
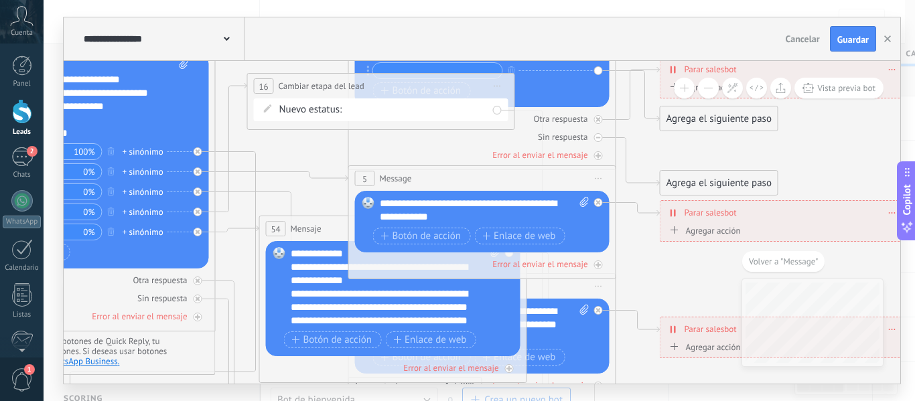
click at [602, 178] on icon at bounding box center [599, 178] width 7 height 1
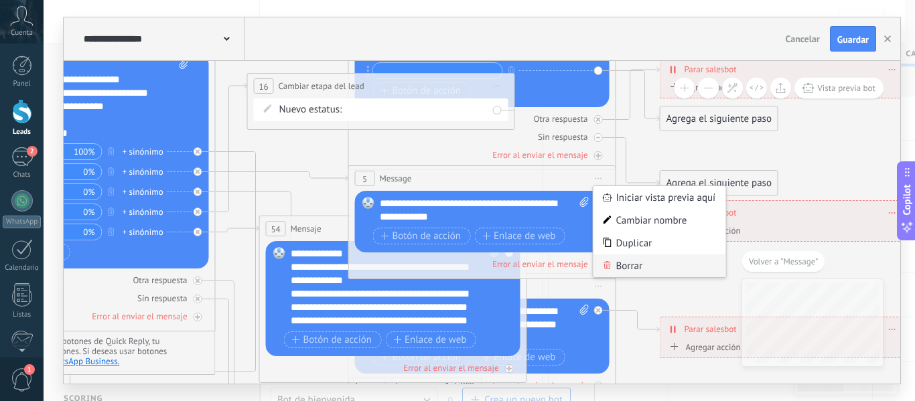
click at [636, 262] on div "Borrar" at bounding box center [660, 266] width 133 height 23
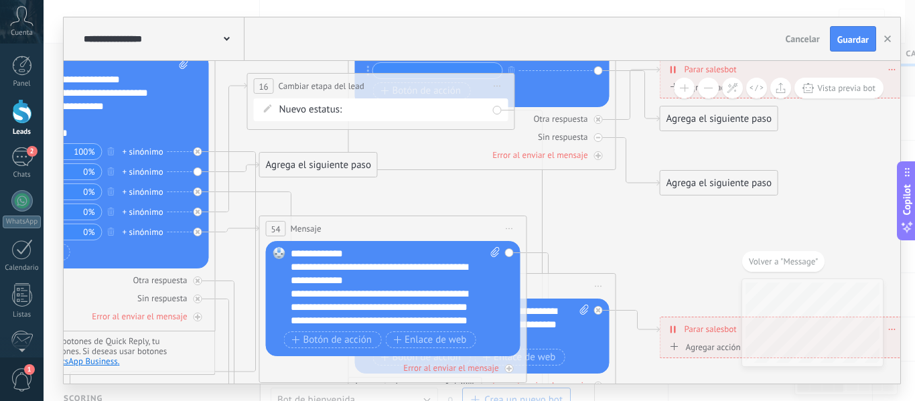
click at [320, 171] on div "Agrega el siguiente paso" at bounding box center [318, 165] width 117 height 22
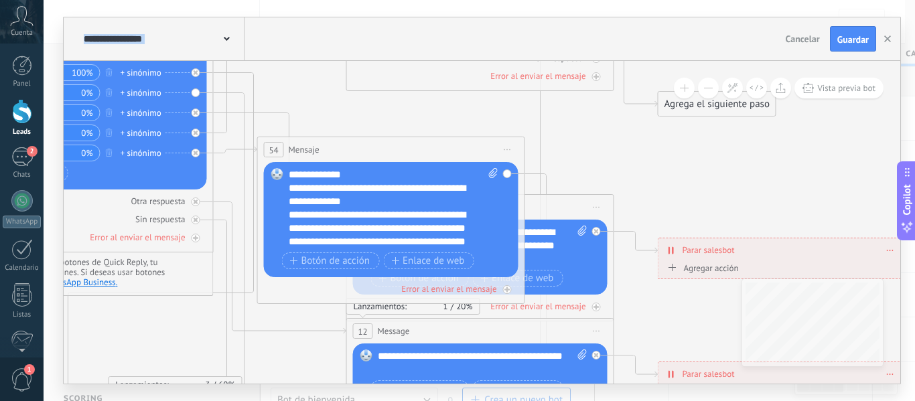
drag, startPoint x: 616, startPoint y: 218, endPoint x: 614, endPoint y: 140, distance: 78.4
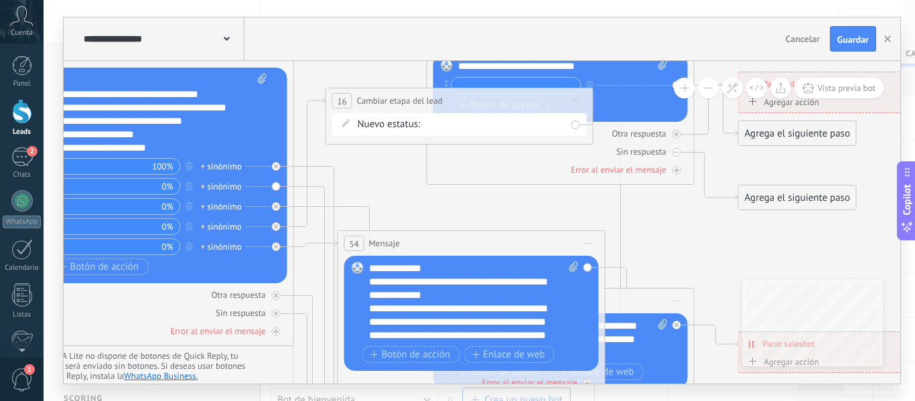
drag, startPoint x: 301, startPoint y: 84, endPoint x: 384, endPoint y: 178, distance: 124.9
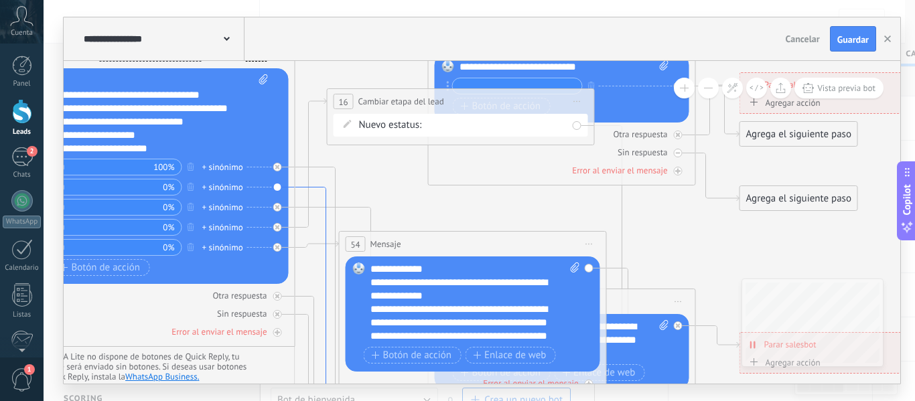
click at [310, 188] on icon at bounding box center [317, 379] width 44 height 383
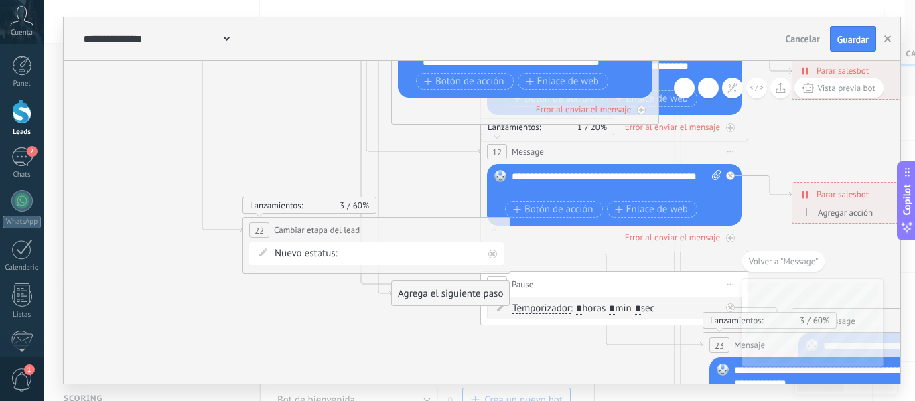
drag, startPoint x: 563, startPoint y: 62, endPoint x: 509, endPoint y: 366, distance: 309.0
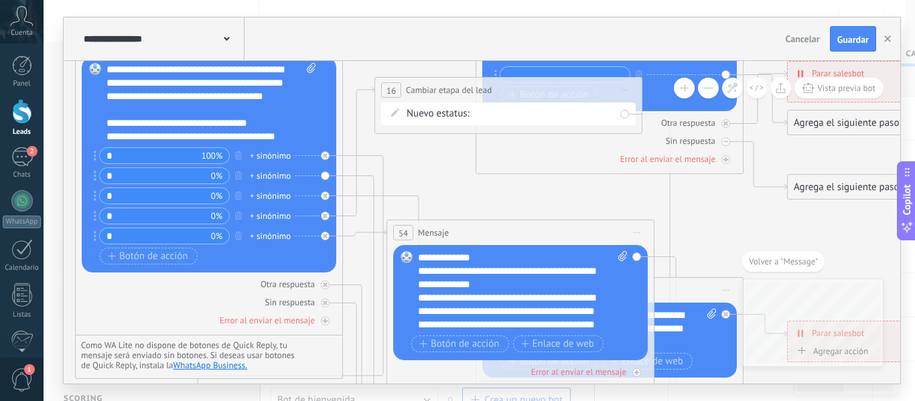
drag, startPoint x: 318, startPoint y: 123, endPoint x: 313, endPoint y: 386, distance: 262.7
click at [313, 386] on div "**********" at bounding box center [480, 200] width 872 height 401
click at [373, 176] on icon at bounding box center [365, 367] width 44 height 383
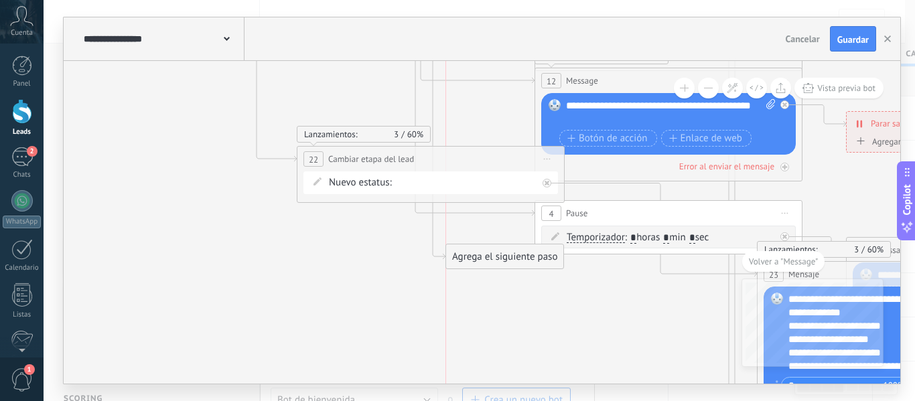
drag, startPoint x: 470, startPoint y: 219, endPoint x: 465, endPoint y: 253, distance: 34.5
click at [465, 253] on div "Agrega el siguiente paso" at bounding box center [504, 257] width 117 height 22
click at [435, 114] on icon at bounding box center [424, 51] width 44 height 417
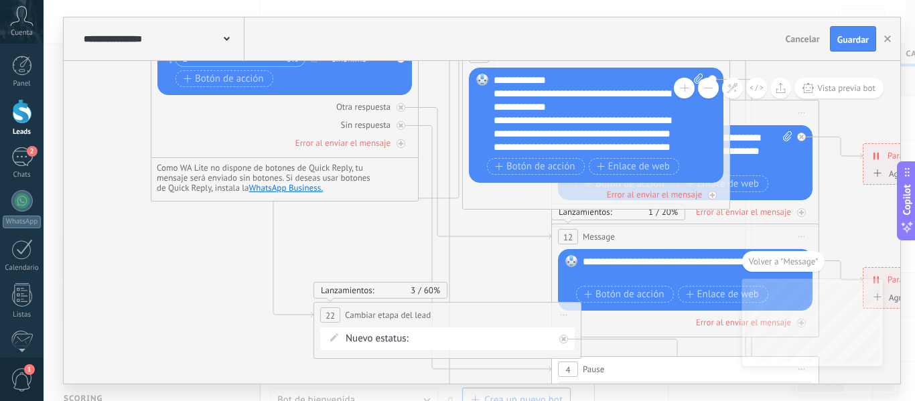
drag, startPoint x: 477, startPoint y: 79, endPoint x: 494, endPoint y: 274, distance: 195.7
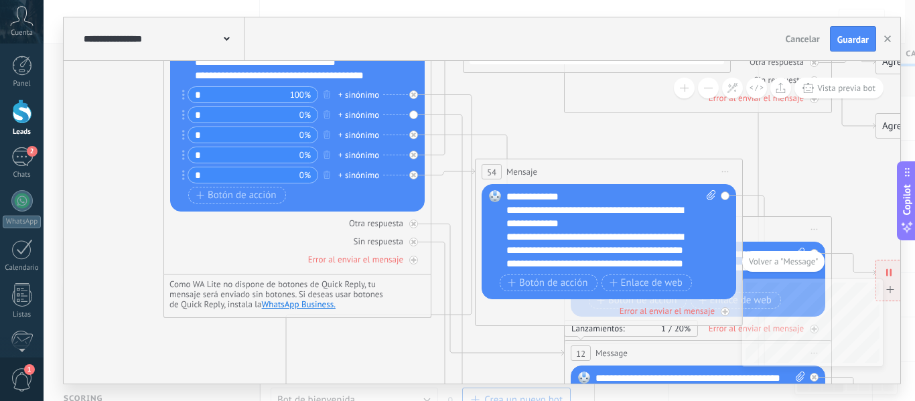
drag, startPoint x: 433, startPoint y: 87, endPoint x: 446, endPoint y: 199, distance: 112.6
click at [460, 204] on icon at bounding box center [453, 323] width 44 height 417
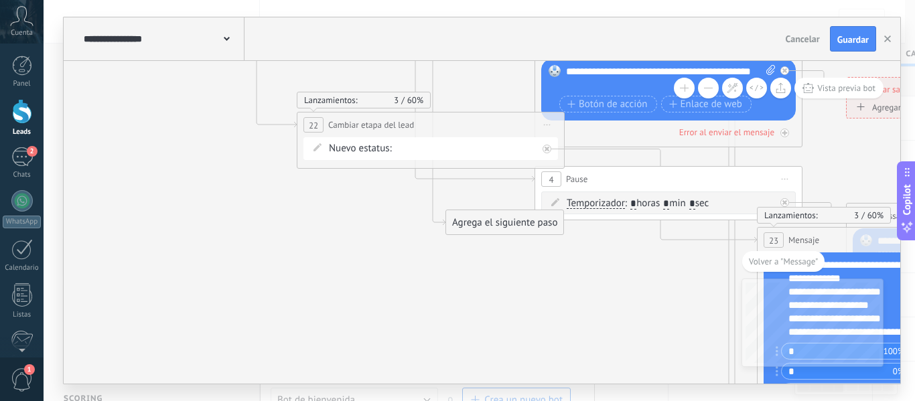
click at [475, 224] on div "Agrega el siguiente paso" at bounding box center [504, 223] width 117 height 22
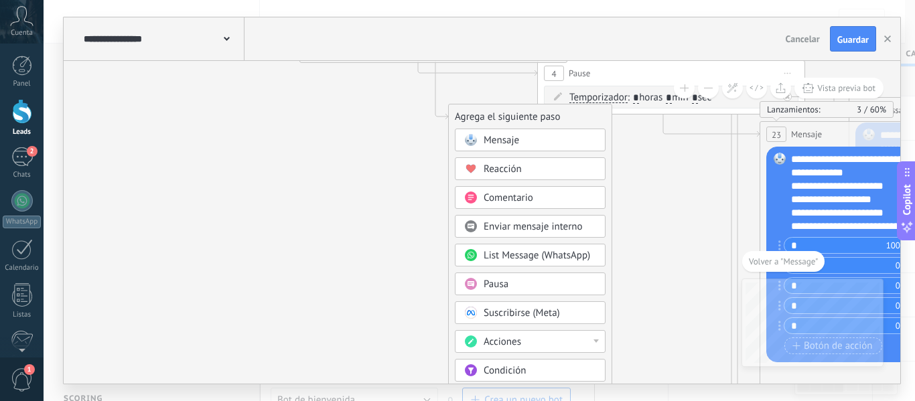
drag, startPoint x: 684, startPoint y: 292, endPoint x: 685, endPoint y: 181, distance: 111.2
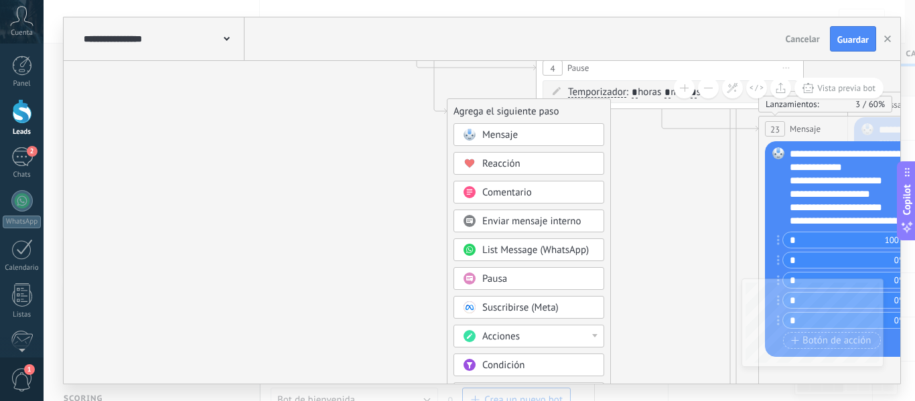
click at [578, 338] on div "Acciones" at bounding box center [538, 336] width 113 height 13
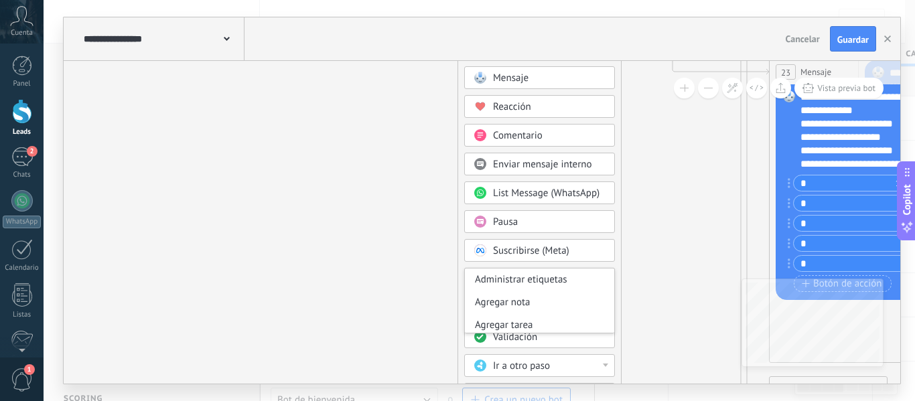
drag, startPoint x: 653, startPoint y: 324, endPoint x: 663, endPoint y: 265, distance: 59.3
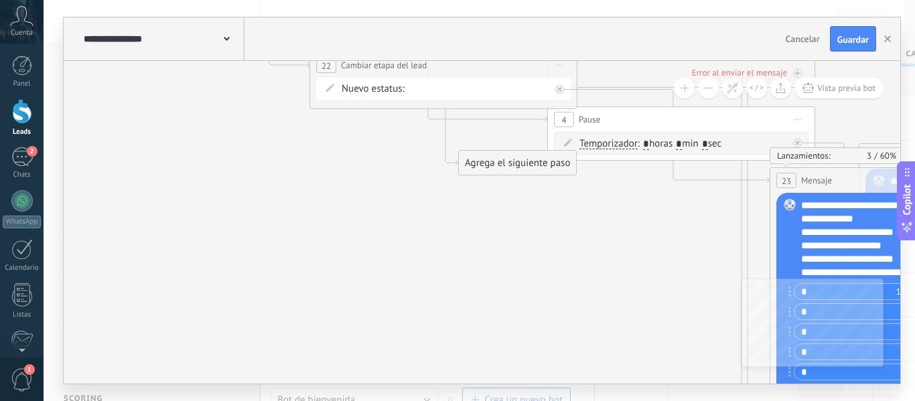
drag, startPoint x: 527, startPoint y: 153, endPoint x: 528, endPoint y: 263, distance: 109.9
click at [507, 171] on div "Agrega el siguiente paso" at bounding box center [517, 163] width 117 height 22
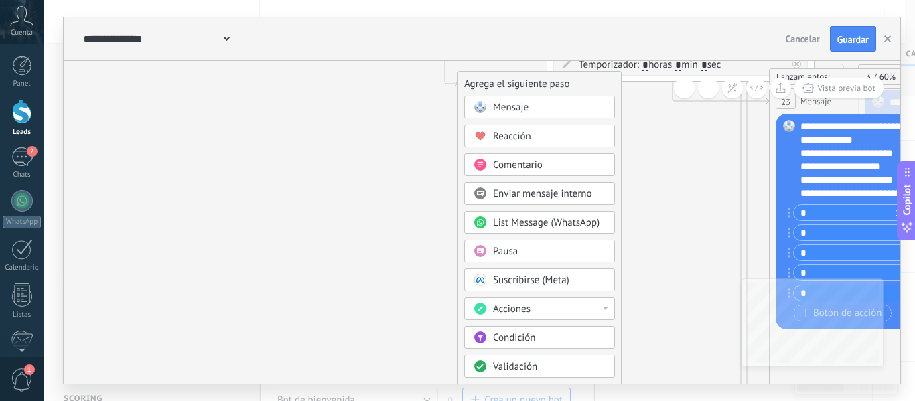
drag, startPoint x: 650, startPoint y: 293, endPoint x: 649, endPoint y: 204, distance: 88.4
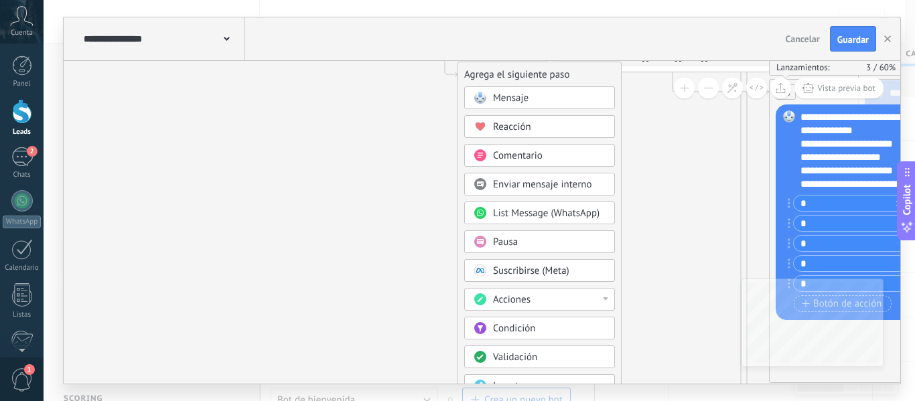
click at [599, 303] on div "Acciones" at bounding box center [549, 299] width 113 height 13
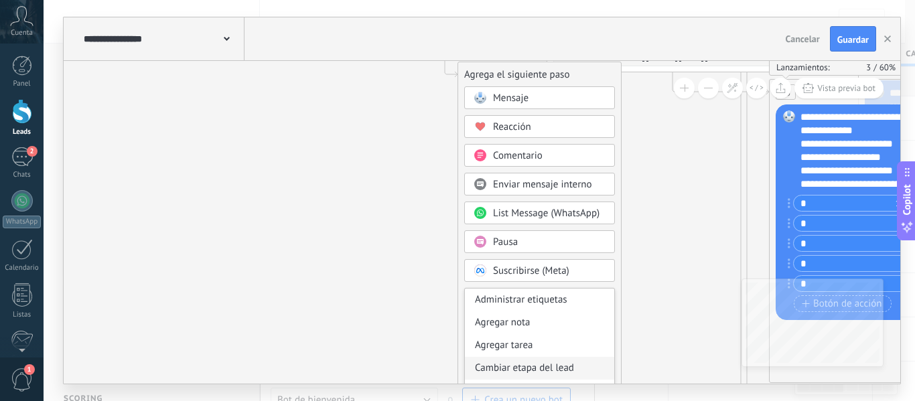
click at [571, 364] on div "Cambiar etapa del lead" at bounding box center [539, 368] width 149 height 23
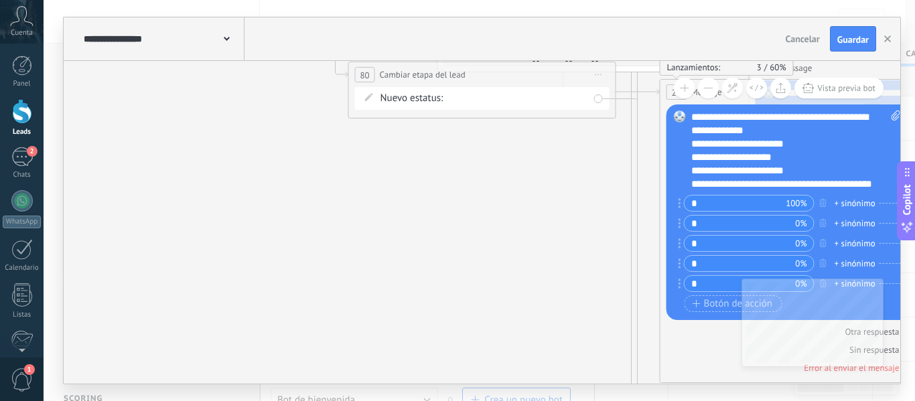
click at [0, 0] on div "filtrado por bot carreras universitarias (ucasal) carreras terciarias (esba) cu…" at bounding box center [0, 0] width 0 height 0
click at [0, 0] on label "carreras terciarias (esba)" at bounding box center [0, 0] width 0 height 0
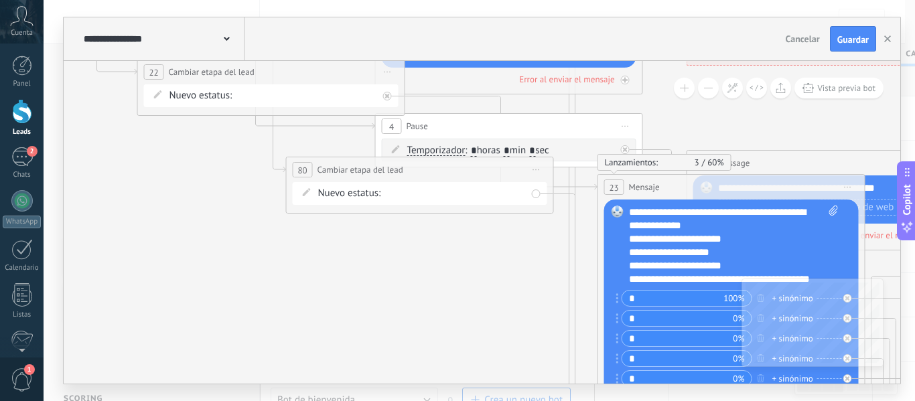
drag, startPoint x: 477, startPoint y: 153, endPoint x: 409, endPoint y: 249, distance: 117.7
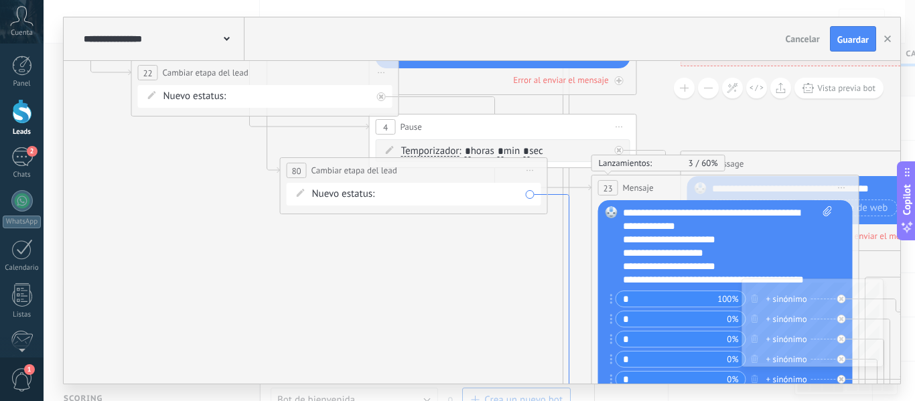
click at [553, 195] on icon at bounding box center [570, 384] width 44 height 378
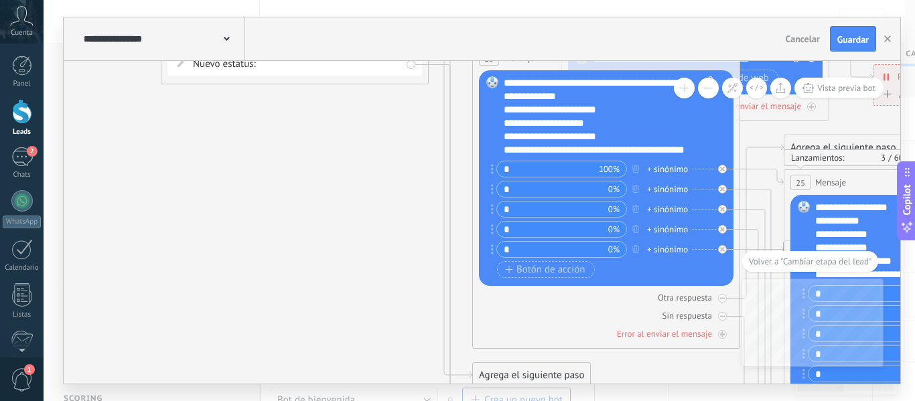
drag, startPoint x: 375, startPoint y: 157, endPoint x: 402, endPoint y: 375, distance: 218.7
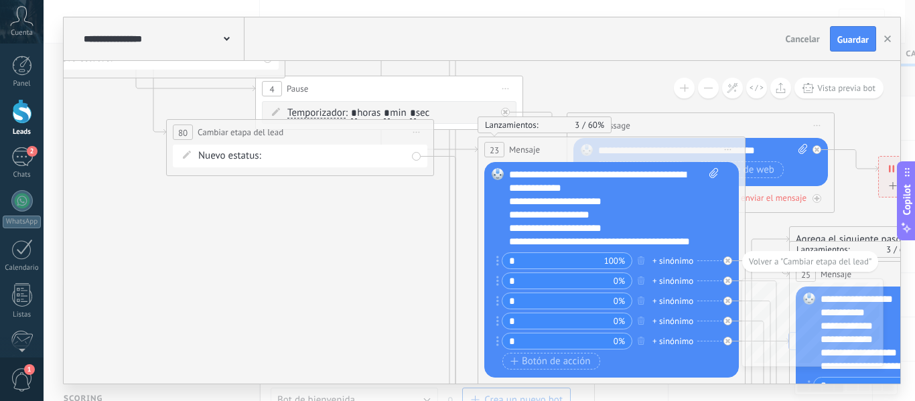
drag, startPoint x: 380, startPoint y: 214, endPoint x: 385, endPoint y: 306, distance: 91.9
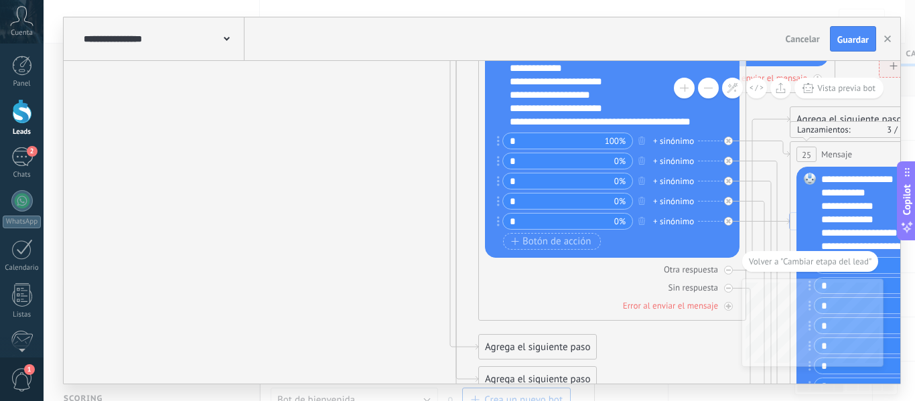
drag, startPoint x: 469, startPoint y: 256, endPoint x: 470, endPoint y: 137, distance: 119.3
click at [460, 257] on icon at bounding box center [457, 227] width 44 height 378
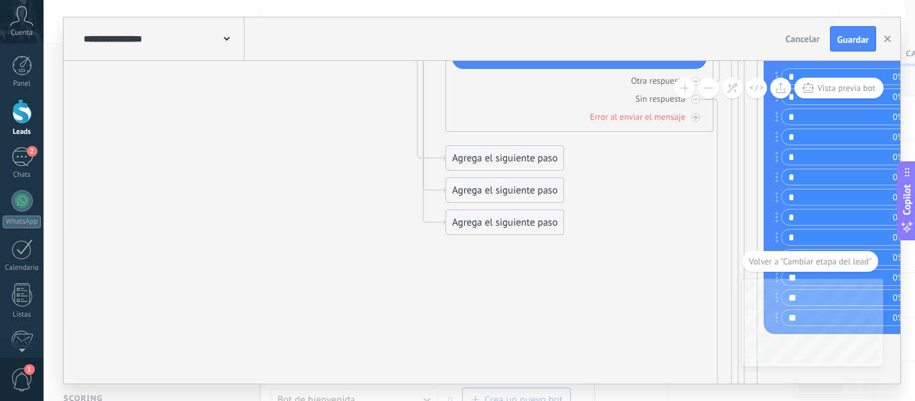
click at [488, 219] on div "Agrega el siguiente paso" at bounding box center [504, 223] width 117 height 22
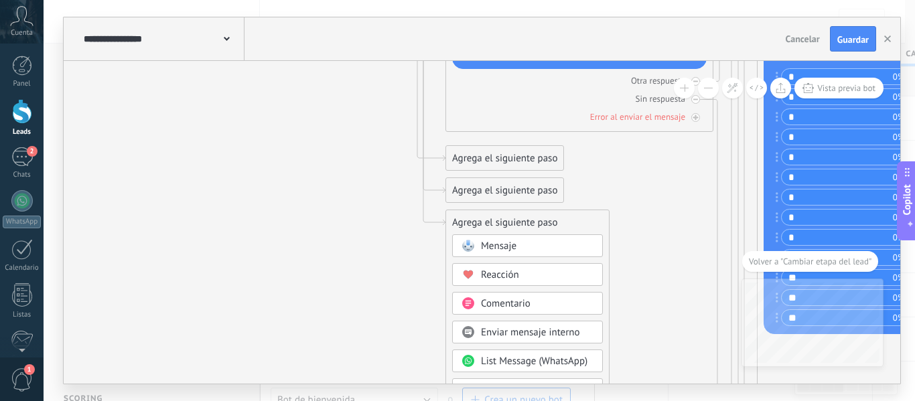
click at [502, 244] on span "Mensaje" at bounding box center [499, 246] width 36 height 13
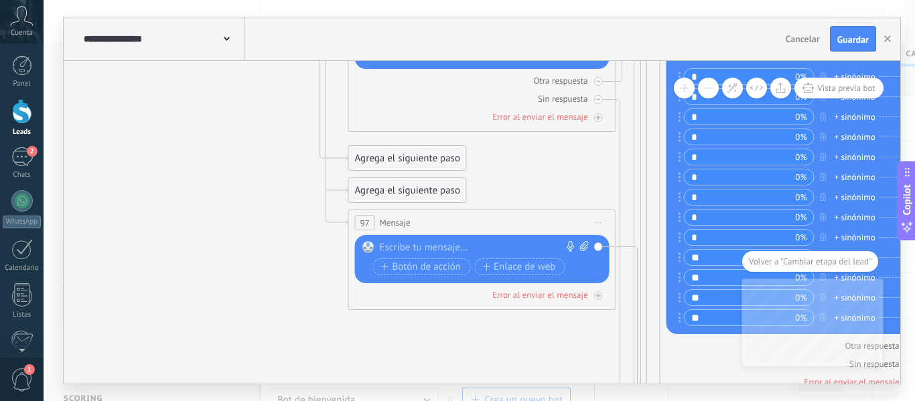
click at [470, 247] on div at bounding box center [479, 247] width 199 height 13
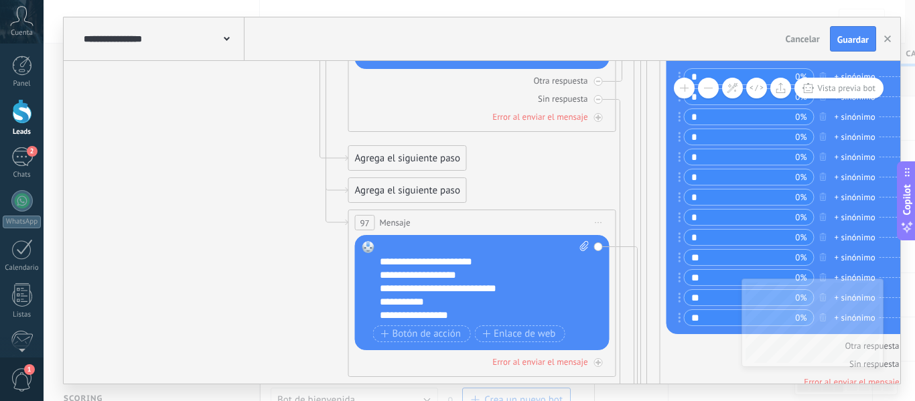
scroll to position [26, 0]
click at [446, 334] on span "Botón de acción" at bounding box center [421, 334] width 80 height 11
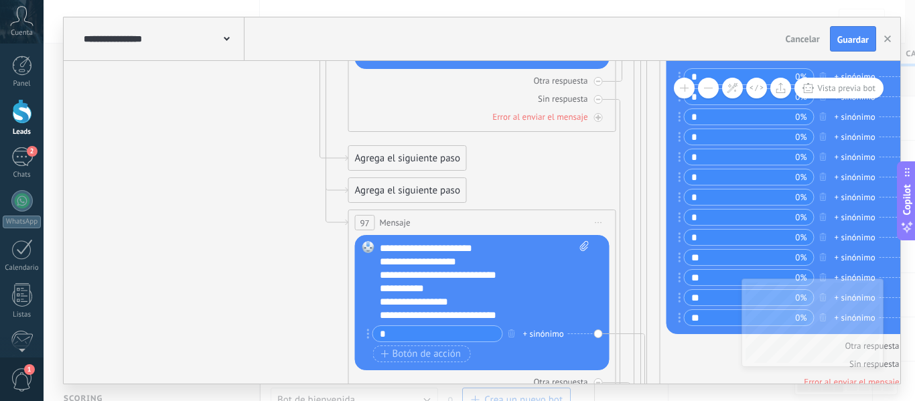
type input "*"
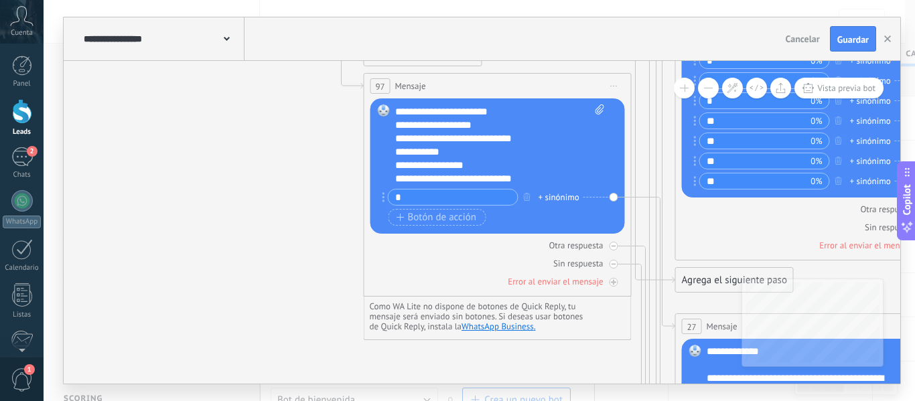
drag, startPoint x: 292, startPoint y: 277, endPoint x: 309, endPoint y: 115, distance: 163.0
click at [309, 115] on icon "30 Mensaje" at bounding box center [470, 384] width 2417 height 3270
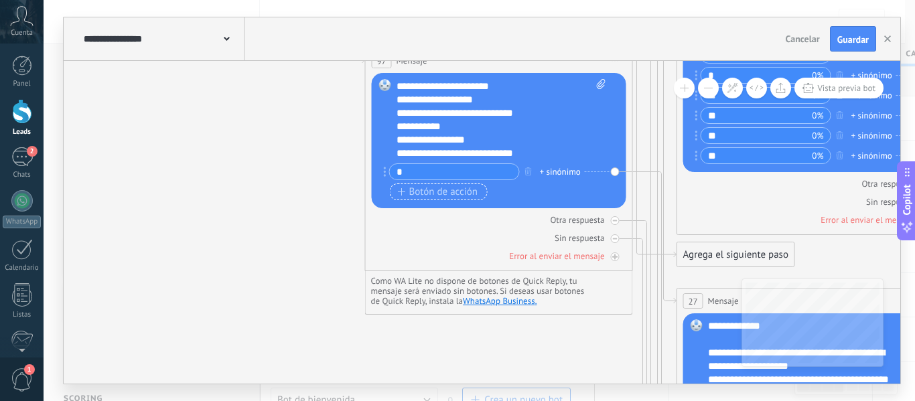
click at [456, 192] on span "Botón de acción" at bounding box center [438, 192] width 80 height 11
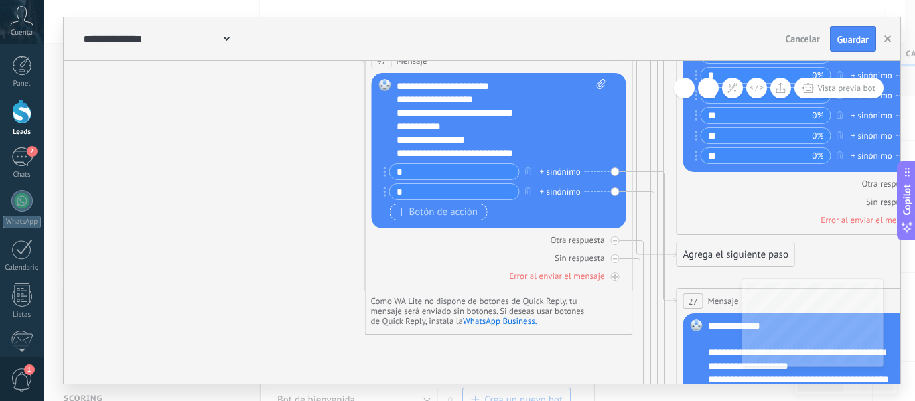
type input "*"
click at [453, 213] on span "Botón de acción" at bounding box center [438, 212] width 80 height 11
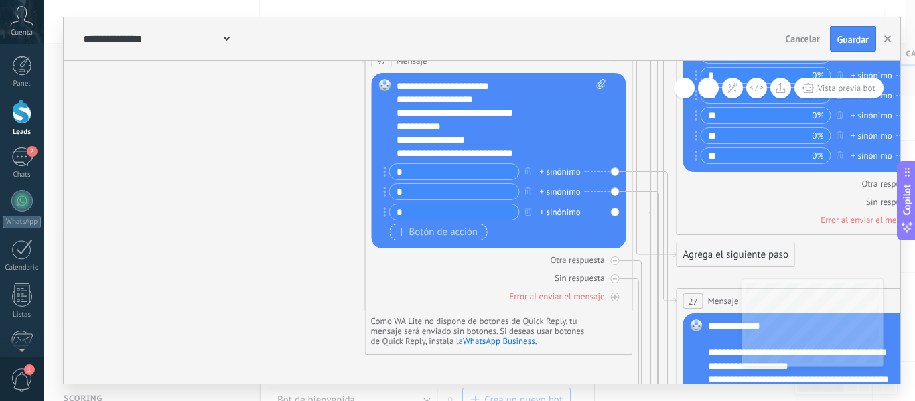
type input "*"
click at [453, 230] on span "Botón de acción" at bounding box center [438, 232] width 80 height 11
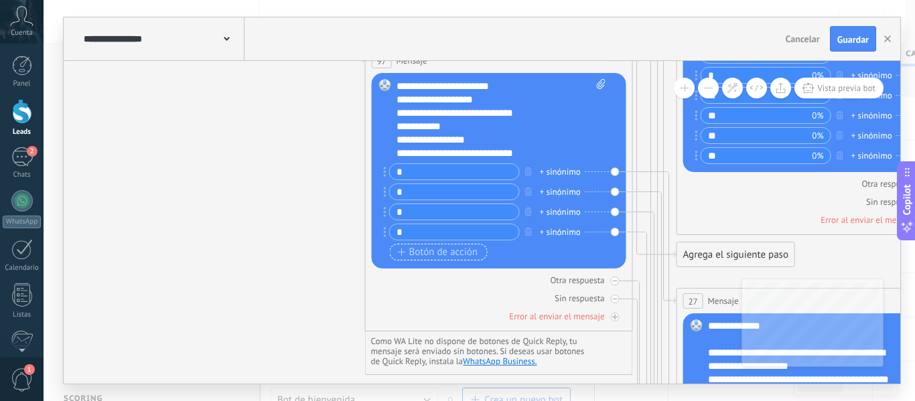
type input "*"
click at [452, 250] on span "Botón de acción" at bounding box center [438, 252] width 80 height 11
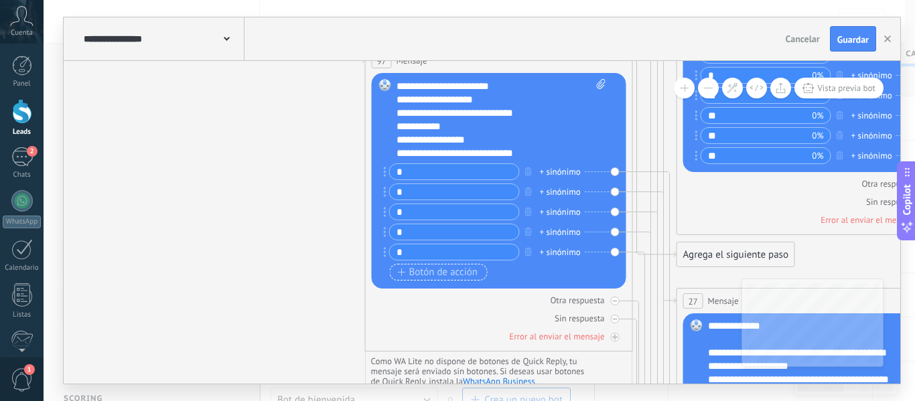
type input "*"
click at [450, 270] on span "Botón de acción" at bounding box center [438, 272] width 80 height 11
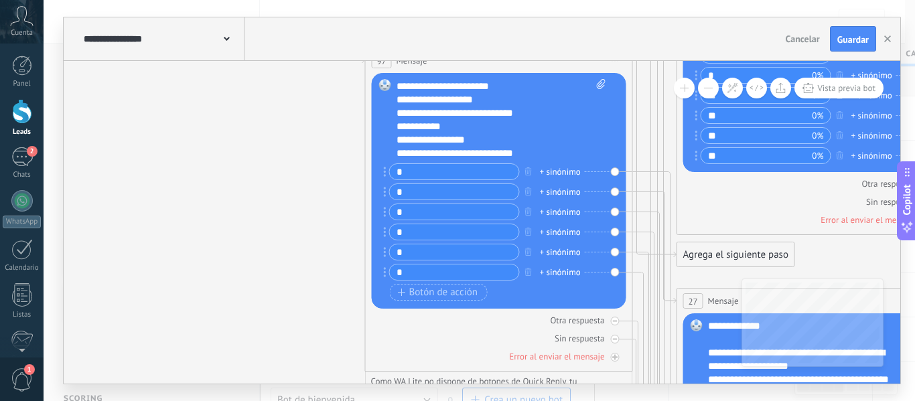
type input "*"
click at [329, 241] on icon "30 Mensaje" at bounding box center [471, 359] width 2417 height 3270
click at [860, 36] on span "Guardar" at bounding box center [852, 39] width 31 height 9
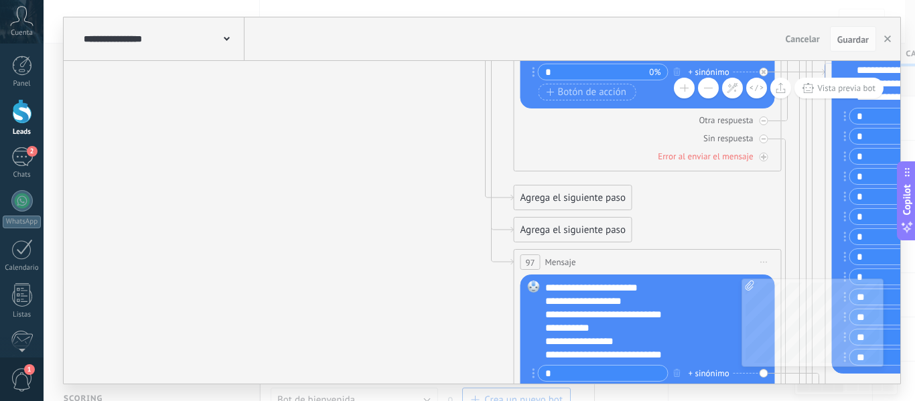
drag, startPoint x: 188, startPoint y: 155, endPoint x: 337, endPoint y: 356, distance: 250.6
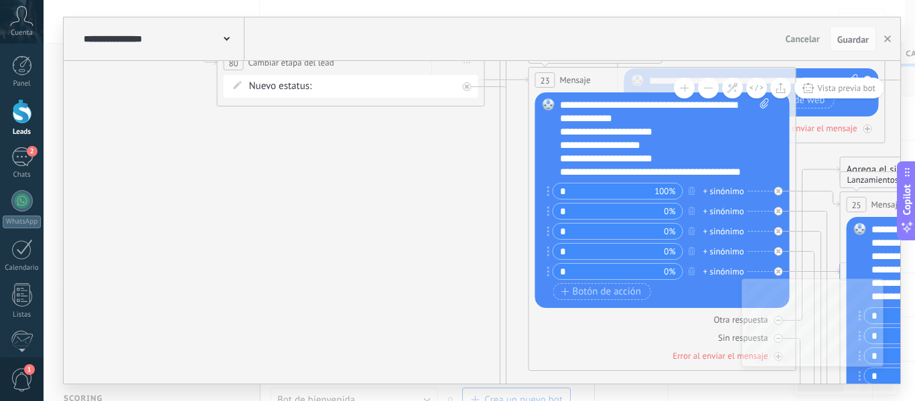
drag, startPoint x: 267, startPoint y: 96, endPoint x: 289, endPoint y: 332, distance: 237.6
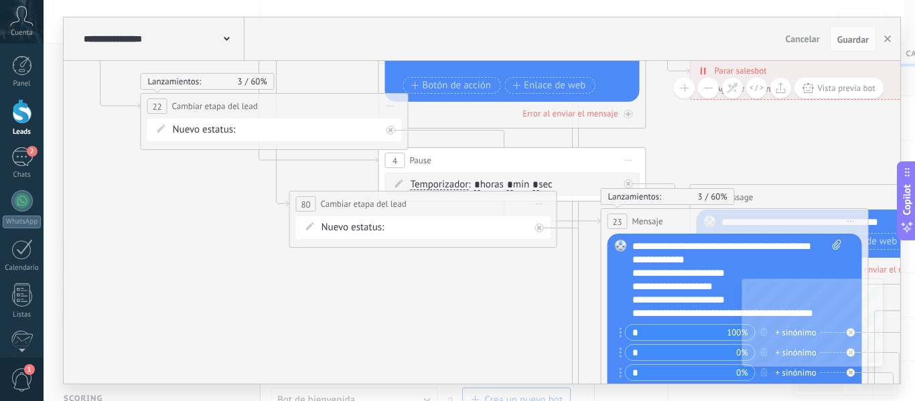
drag, startPoint x: 180, startPoint y: 176, endPoint x: 250, endPoint y: 312, distance: 153.1
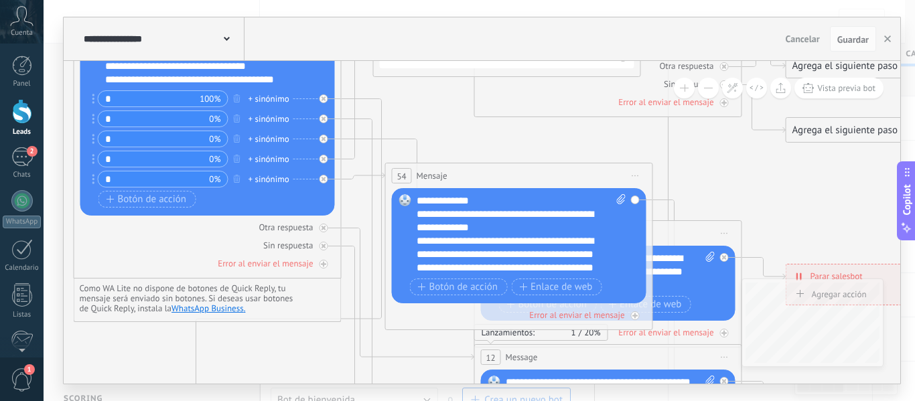
drag, startPoint x: 206, startPoint y: 90, endPoint x: 265, endPoint y: 348, distance: 264.7
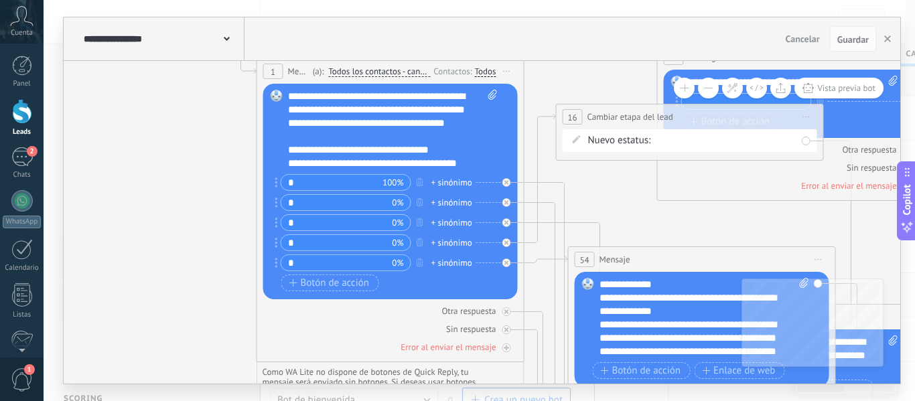
drag, startPoint x: 422, startPoint y: 92, endPoint x: 608, endPoint y: 174, distance: 202.8
click at [446, 162] on div "**********" at bounding box center [393, 130] width 210 height 80
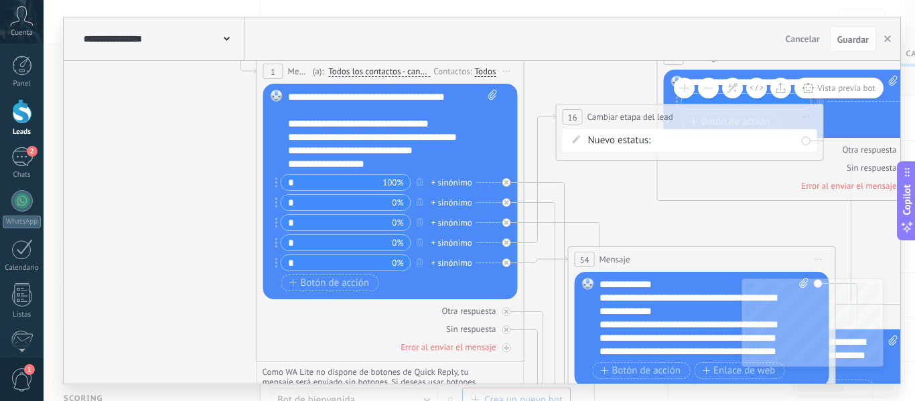
scroll to position [40, 0]
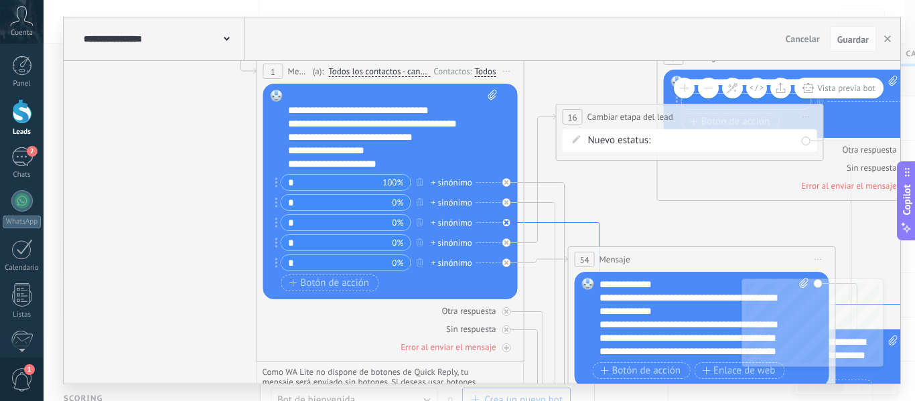
click at [596, 223] on icon at bounding box center [591, 271] width 133 height 97
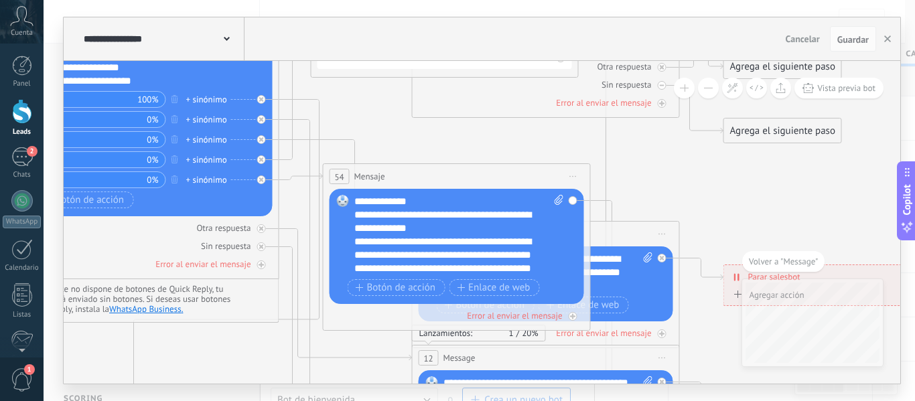
drag, startPoint x: 357, startPoint y: 81, endPoint x: 431, endPoint y: 148, distance: 100.1
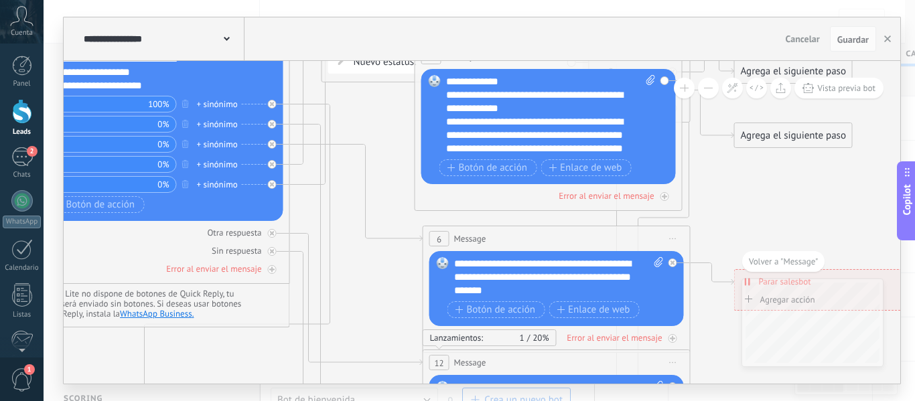
drag, startPoint x: 399, startPoint y: 181, endPoint x: 480, endPoint y: 56, distance: 148.7
click at [480, 56] on div "**********" at bounding box center [482, 200] width 837 height 366
click at [676, 239] on icon at bounding box center [673, 239] width 7 height 1
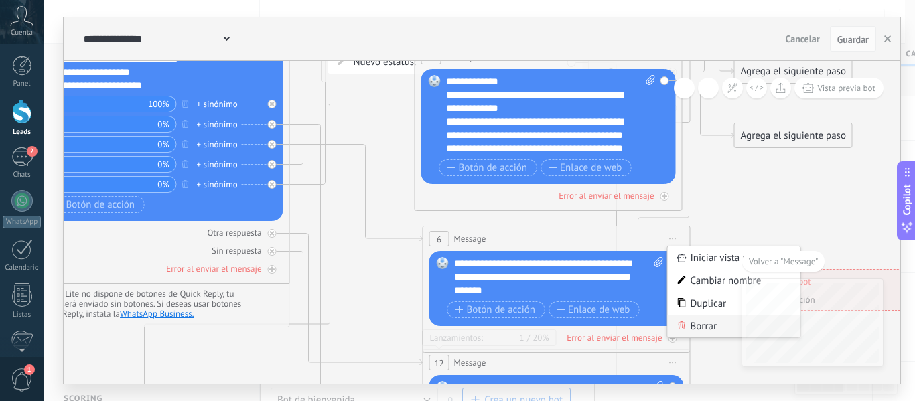
click at [712, 330] on div "Borrar" at bounding box center [734, 326] width 133 height 23
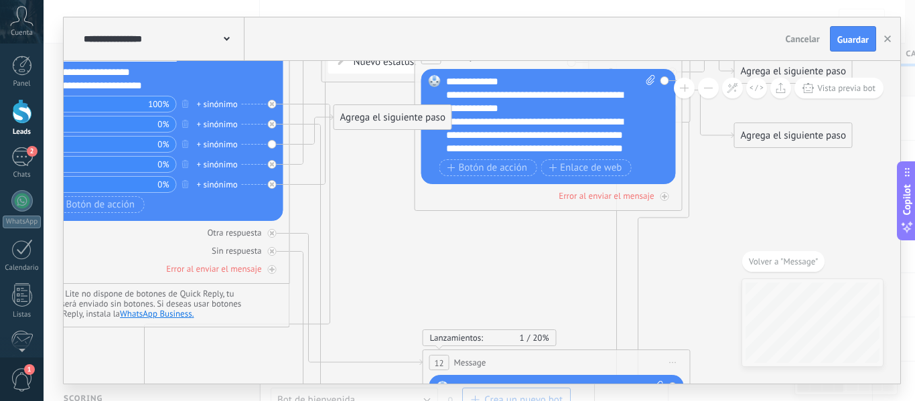
click at [367, 119] on div "Agrega el siguiente paso" at bounding box center [392, 118] width 117 height 22
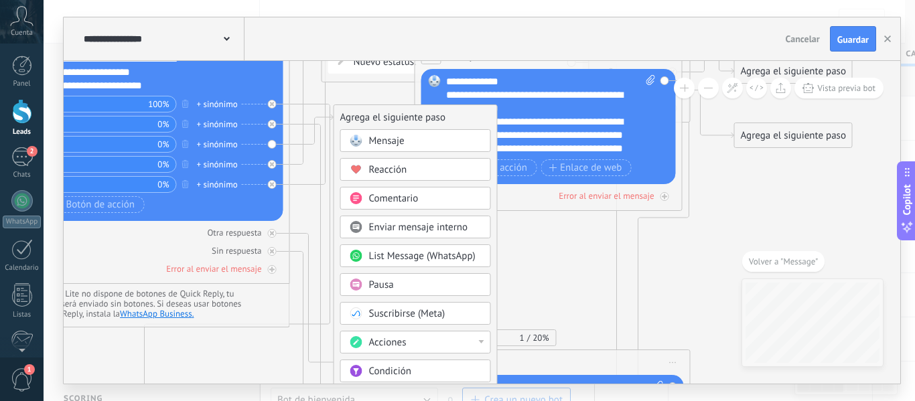
click at [419, 337] on div "Acciones" at bounding box center [425, 342] width 113 height 13
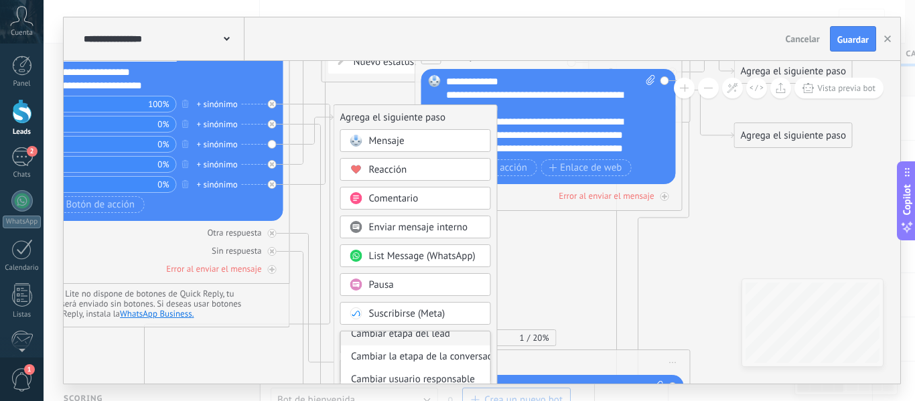
click at [463, 338] on div "Cambiar etapa del lead" at bounding box center [415, 334] width 149 height 23
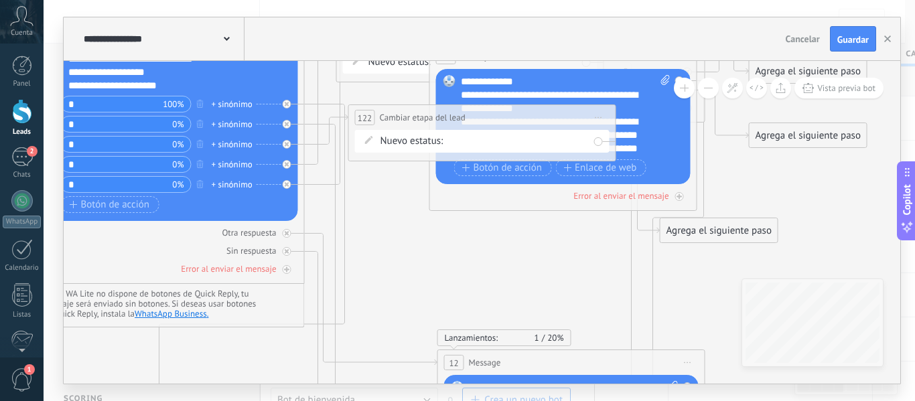
click at [0, 0] on div "filtrado por bot carreras universitarias (ucasal) carreras terciarias (esba) cu…" at bounding box center [0, 0] width 0 height 0
click at [0, 0] on label "cursos presenciales" at bounding box center [0, 0] width 0 height 0
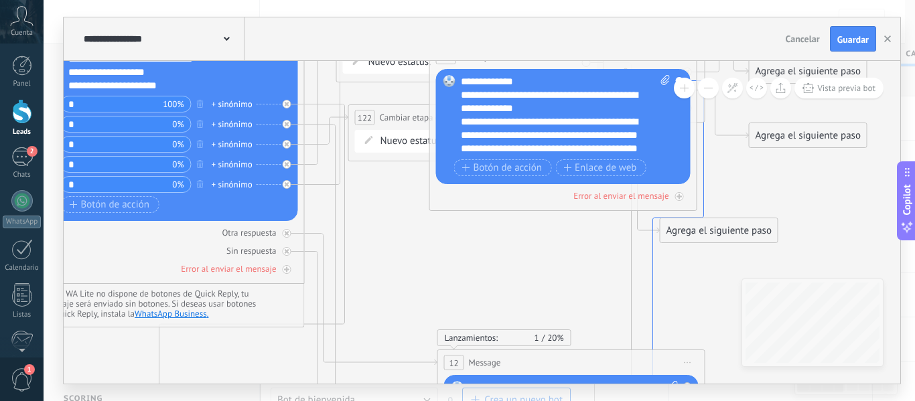
drag, startPoint x: 671, startPoint y: 134, endPoint x: 584, endPoint y: 253, distance: 147.3
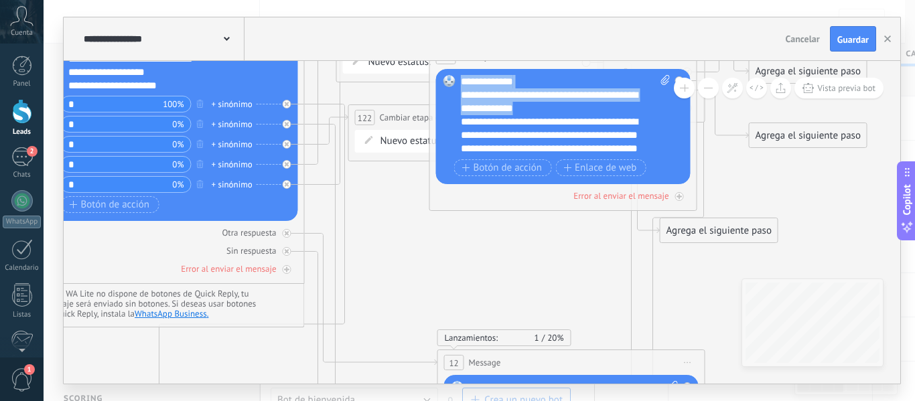
drag, startPoint x: 571, startPoint y: 80, endPoint x: 574, endPoint y: 111, distance: 30.9
click at [574, 111] on div "**********" at bounding box center [566, 115] width 210 height 80
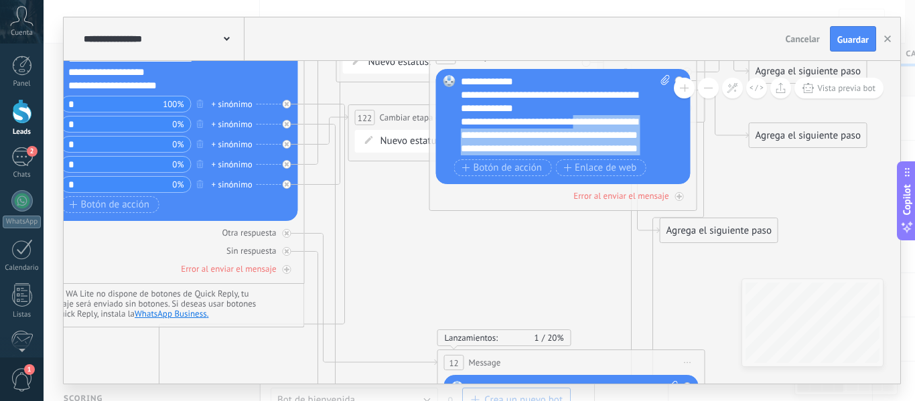
scroll to position [13, 0]
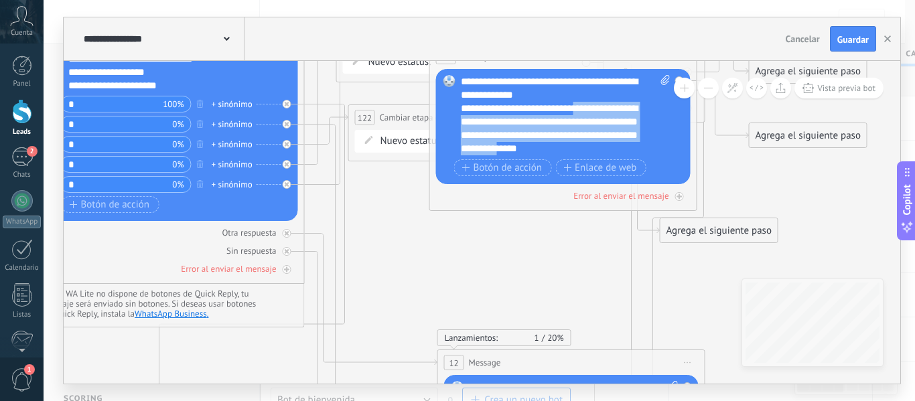
drag, startPoint x: 655, startPoint y: 125, endPoint x: 620, endPoint y: 184, distance: 69.1
click at [620, 184] on div "54 Mensaje ******* (a): Todos los contactos - canales seleccionados Todos los c…" at bounding box center [563, 127] width 268 height 167
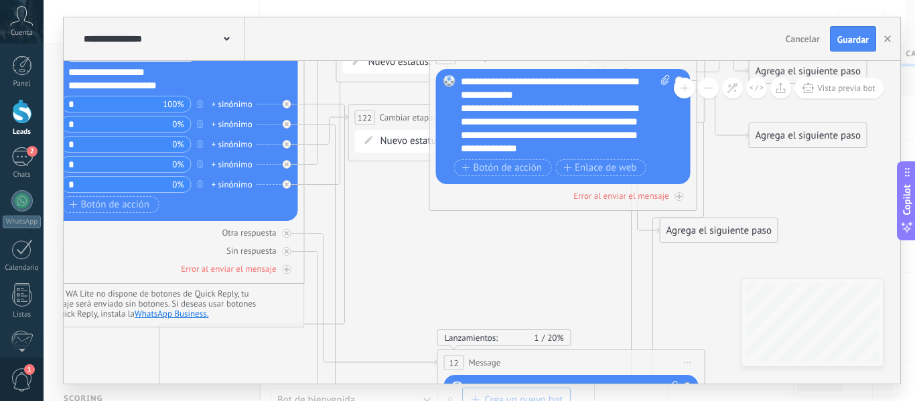
drag, startPoint x: 447, startPoint y: 131, endPoint x: 616, endPoint y: 202, distance: 184.0
click at [581, 210] on div "54 Mensaje ******* (a): Todos los contactos - canales seleccionados Todos los c…" at bounding box center [563, 127] width 268 height 167
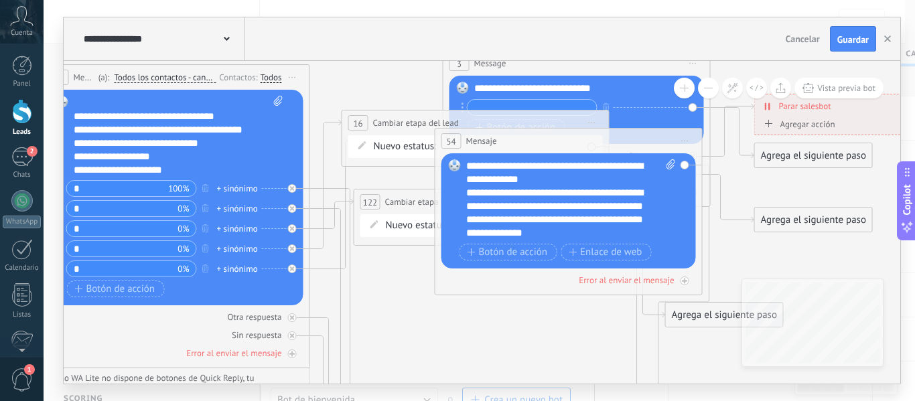
drag, startPoint x: 757, startPoint y: 192, endPoint x: 762, endPoint y: 275, distance: 83.3
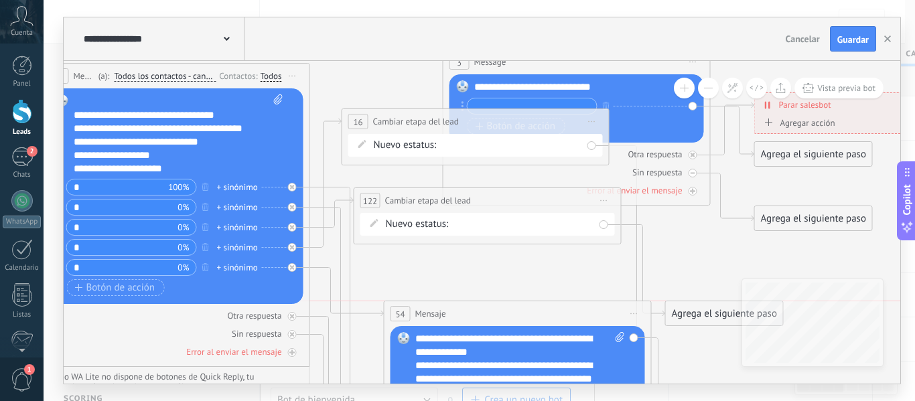
drag, startPoint x: 638, startPoint y: 139, endPoint x: 588, endPoint y: 317, distance: 185.3
click at [588, 317] on div "54 Mensaje ******* (a): Todos los contactos - canales seleccionados Todos los c…" at bounding box center [518, 313] width 267 height 25
click at [722, 312] on div "Agrega el siguiente paso" at bounding box center [724, 314] width 117 height 22
drag, startPoint x: 722, startPoint y: 312, endPoint x: 727, endPoint y: 332, distance: 20.0
click at [727, 332] on div "Agrega el siguiente paso" at bounding box center [747, 331] width 163 height 22
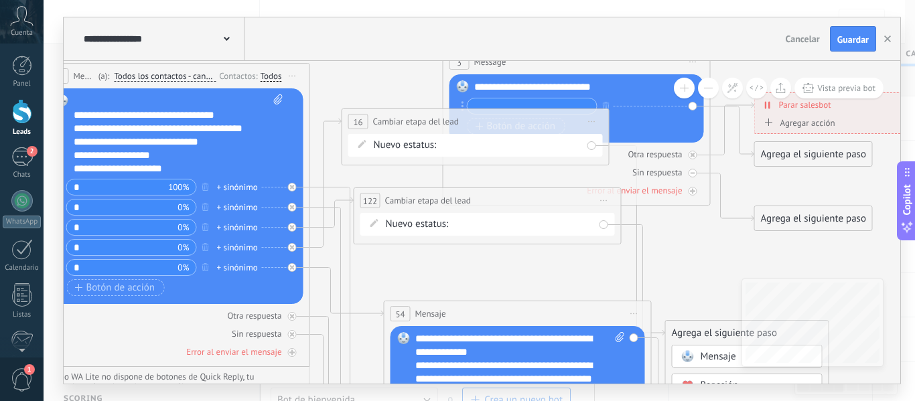
click at [730, 352] on span "Mensaje" at bounding box center [719, 356] width 36 height 13
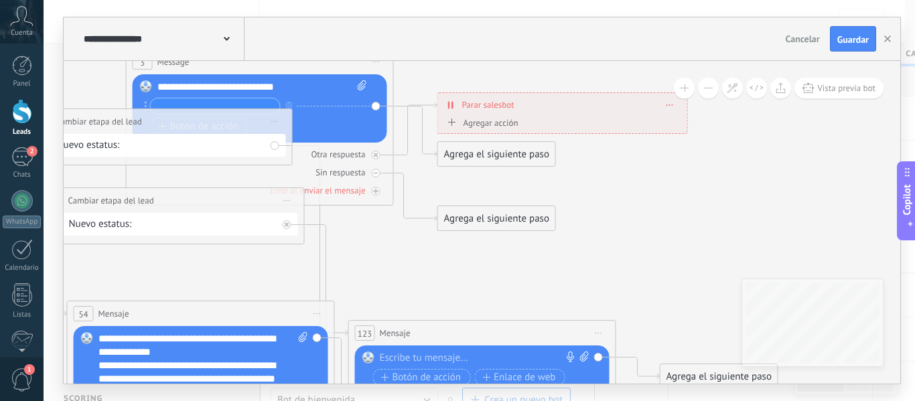
click at [464, 357] on div at bounding box center [479, 358] width 199 height 13
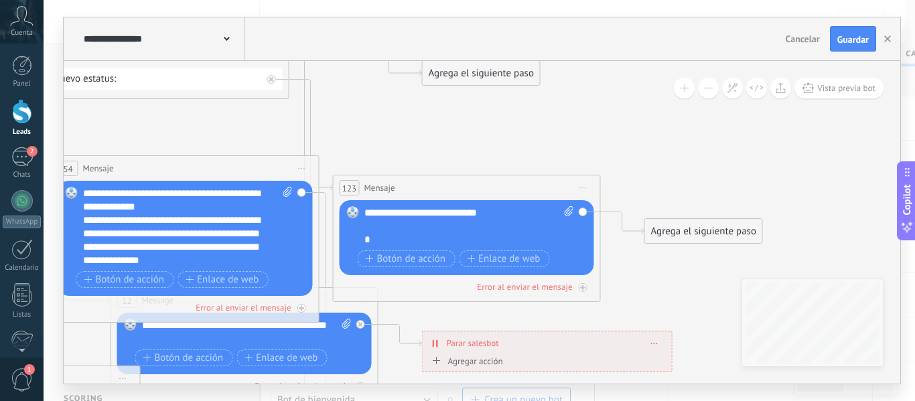
drag, startPoint x: 581, startPoint y: 283, endPoint x: 565, endPoint y: 138, distance: 146.2
click at [387, 240] on div "*" at bounding box center [457, 239] width 186 height 13
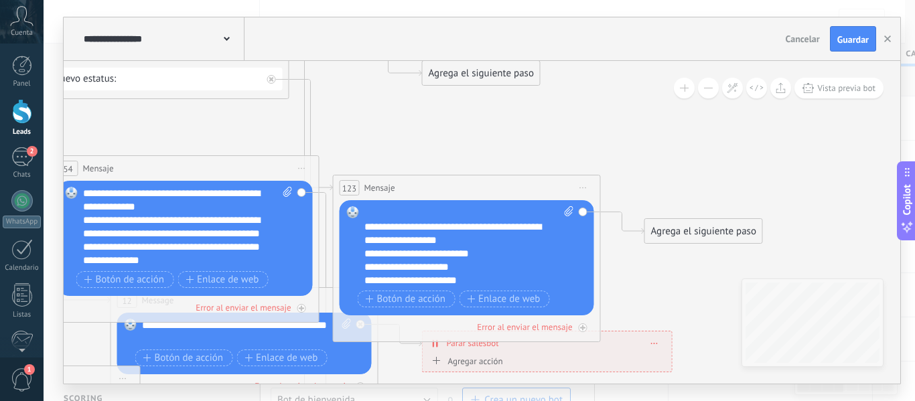
scroll to position [26, 0]
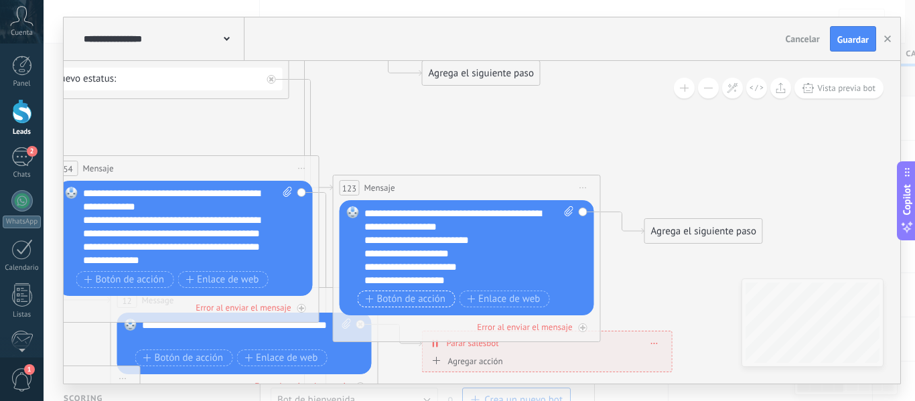
click at [431, 304] on span "Botón de acción" at bounding box center [406, 299] width 80 height 11
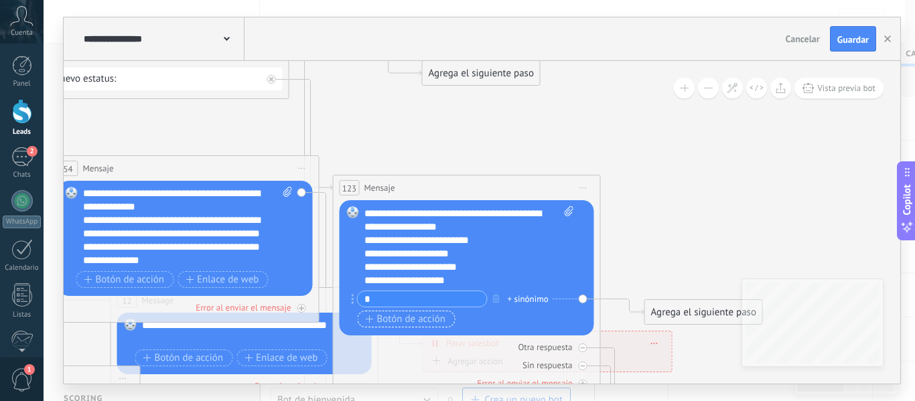
type input "*"
click at [431, 315] on span "Botón de acción" at bounding box center [406, 319] width 80 height 11
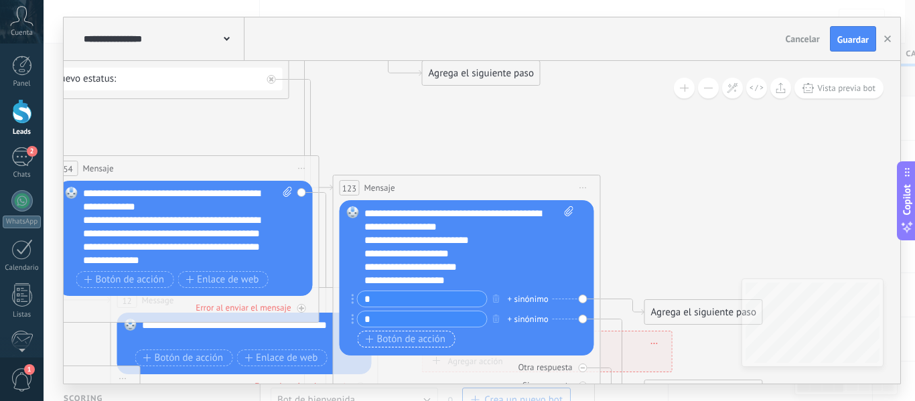
type input "*"
click at [425, 344] on span "Botón de acción" at bounding box center [406, 339] width 80 height 11
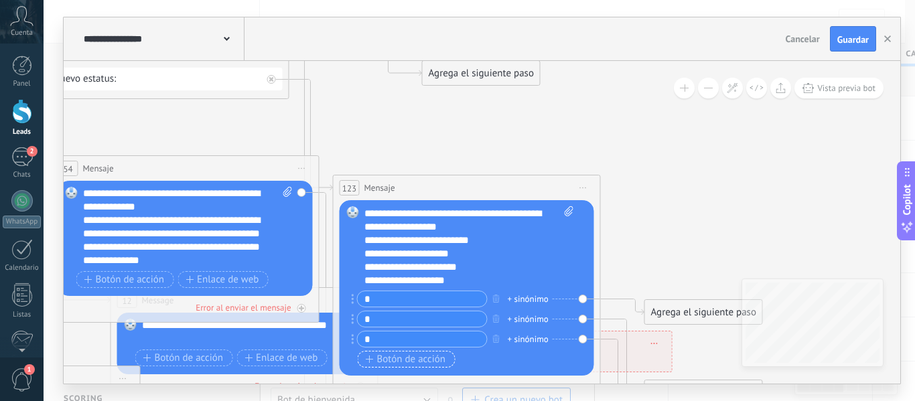
type input "*"
click at [425, 355] on span "Botón de acción" at bounding box center [406, 359] width 80 height 11
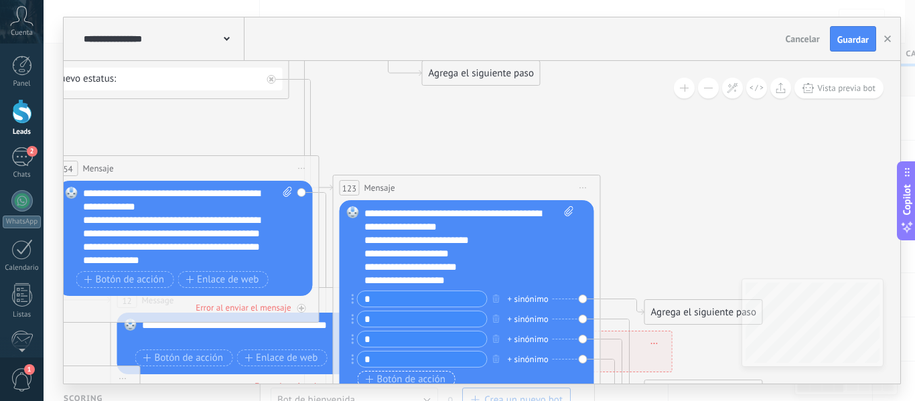
type input "*"
click at [425, 376] on span "Botón de acción" at bounding box center [406, 380] width 80 height 11
type input "*"
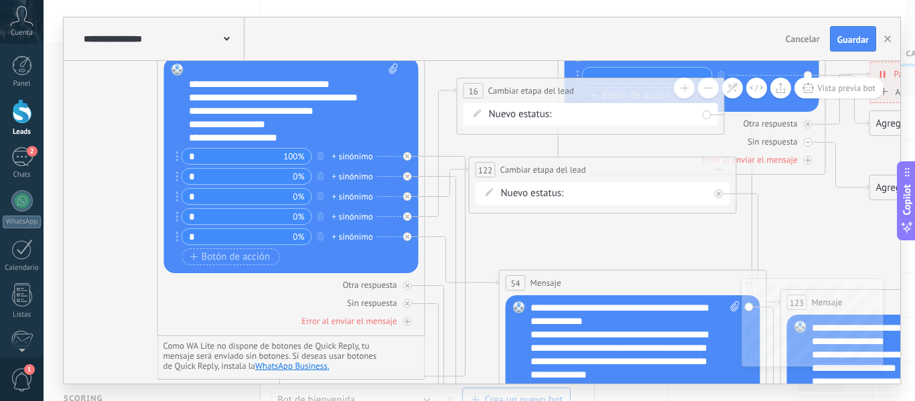
drag, startPoint x: 259, startPoint y: 125, endPoint x: 706, endPoint y: 240, distance: 462.0
click at [534, 281] on span "Mensaje" at bounding box center [546, 283] width 31 height 13
click at [616, 308] on div "**********" at bounding box center [636, 341] width 210 height 80
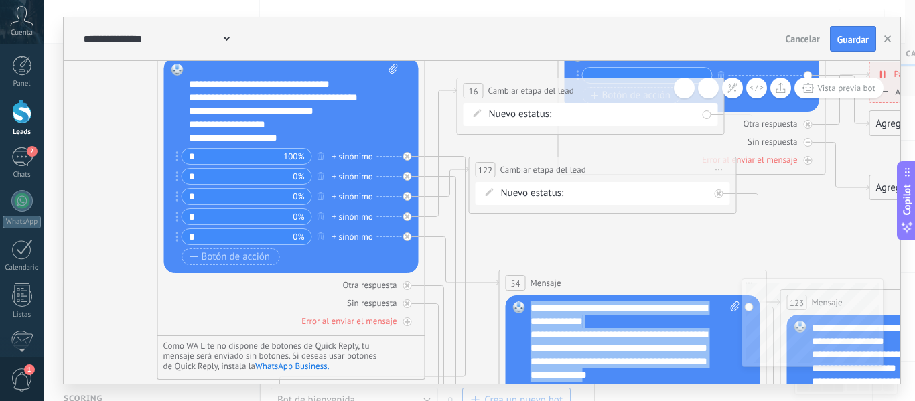
drag, startPoint x: 532, startPoint y: 308, endPoint x: 705, endPoint y: 377, distance: 187.0
click at [705, 377] on div "**********" at bounding box center [636, 341] width 210 height 80
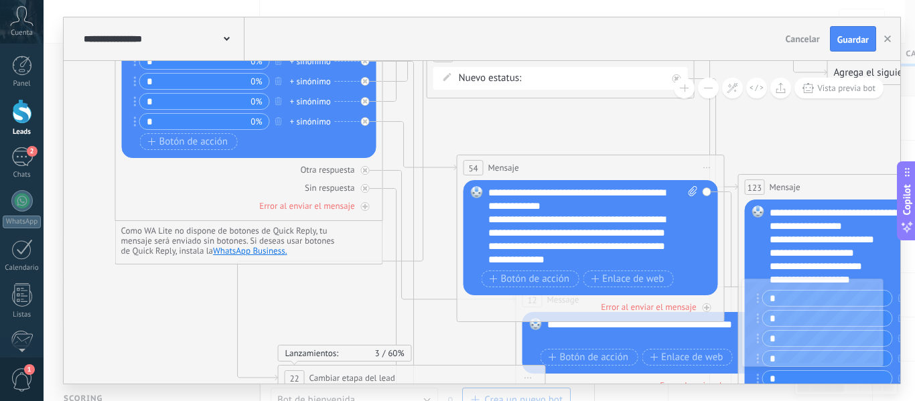
drag, startPoint x: 701, startPoint y: 246, endPoint x: 659, endPoint y: 139, distance: 114.6
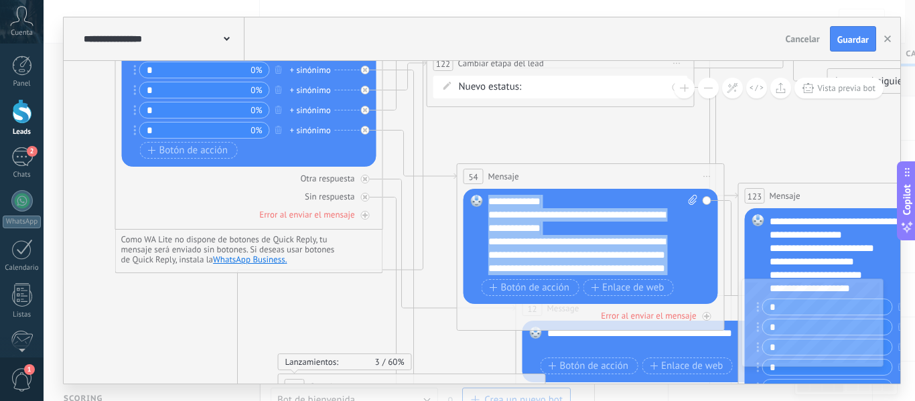
drag, startPoint x: 666, startPoint y: 271, endPoint x: 482, endPoint y: 199, distance: 197.7
click at [482, 199] on div "Reemplazar Quitar Convertir a mensaje de voz Arrastre la imagen aquí para adjun…" at bounding box center [591, 246] width 255 height 115
copy div "**********"
click at [709, 175] on span "Iniciar vista previa aquí Cambiar nombre Duplicar Borrar" at bounding box center [707, 176] width 21 height 19
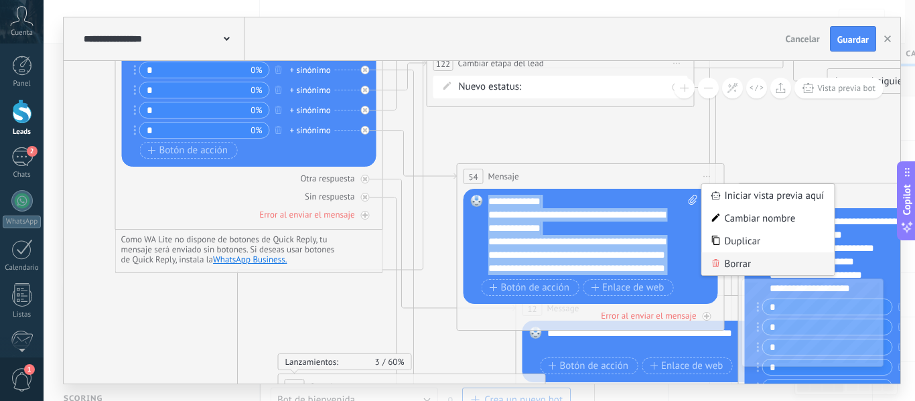
click at [724, 263] on div "Borrar" at bounding box center [768, 264] width 133 height 23
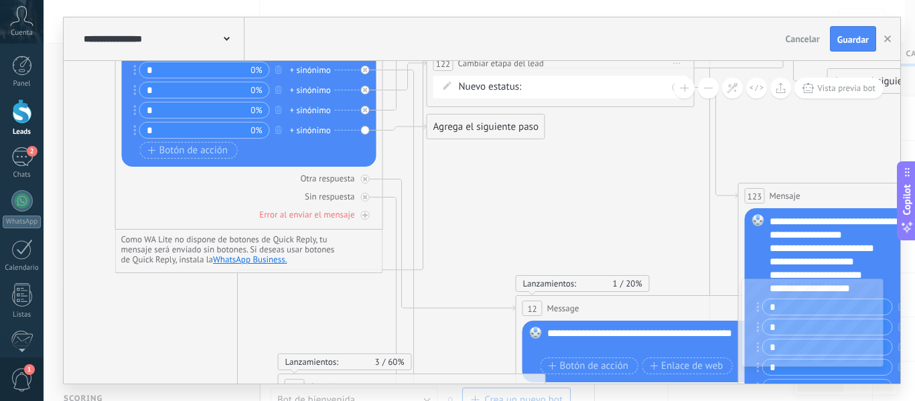
click at [511, 123] on div "Agrega el siguiente paso" at bounding box center [485, 127] width 117 height 22
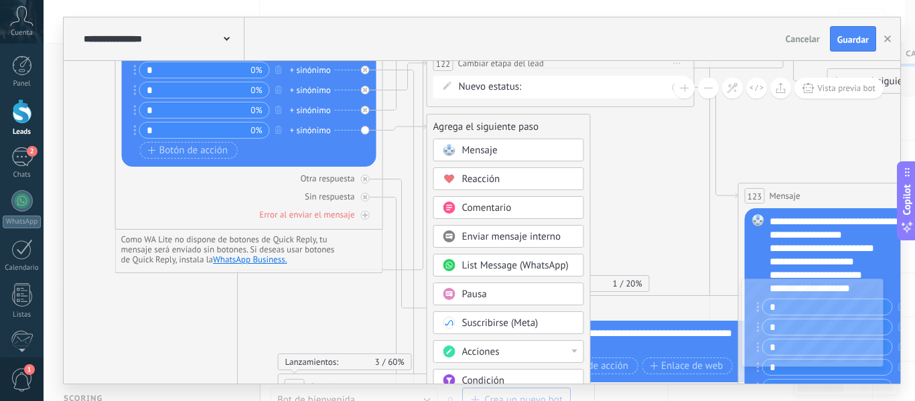
click at [490, 344] on div "Acciones" at bounding box center [508, 351] width 151 height 23
click at [558, 357] on div "Cambiar etapa del lead" at bounding box center [508, 359] width 149 height 23
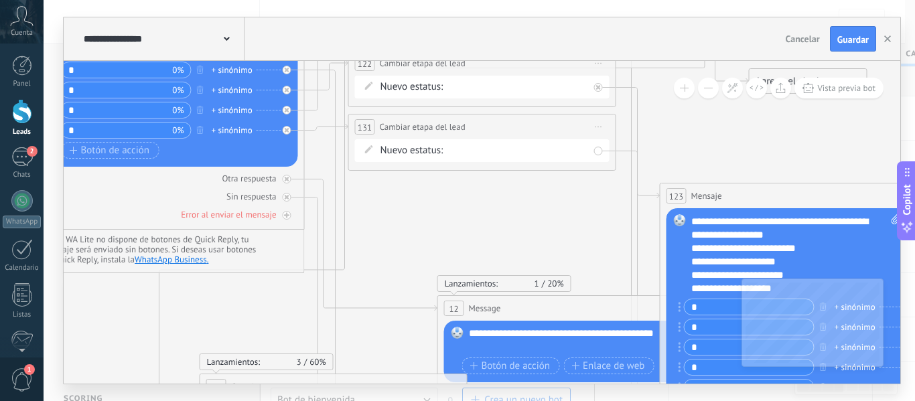
click at [0, 0] on div "filtrado por bot carreras universitarias (ucasal) carreras terciarias (esba) cu…" at bounding box center [0, 0] width 0 height 0
click at [0, 0] on label "Venta Perdido" at bounding box center [0, 0] width 0 height 0
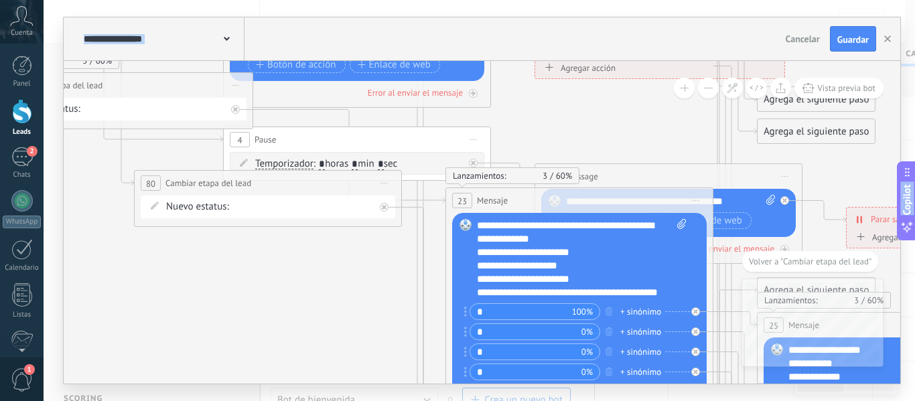
drag, startPoint x: 344, startPoint y: 131, endPoint x: 344, endPoint y: 433, distance: 302.2
click at [344, 401] on html ".abccls-1,.abccls-2{fill-rule:evenodd}.abccls-2{fill:#fff} .abfcls-1{fill:none}…" at bounding box center [457, 200] width 915 height 401
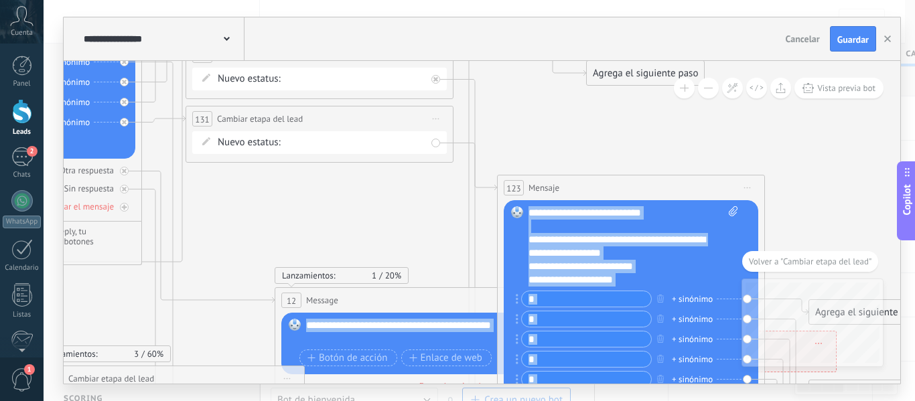
drag, startPoint x: 551, startPoint y: 116, endPoint x: 600, endPoint y: 397, distance: 285.5
click at [600, 397] on div "**********" at bounding box center [480, 200] width 872 height 401
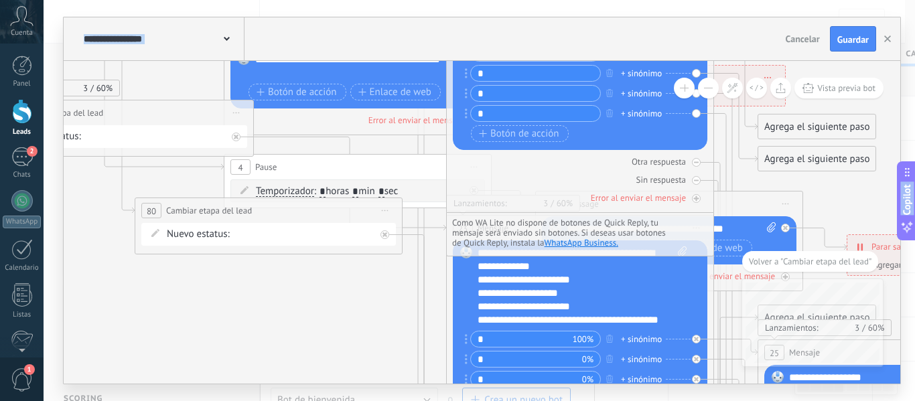
drag, startPoint x: 417, startPoint y: 230, endPoint x: 367, endPoint y: -49, distance: 283.2
click at [367, 0] on html ".abccls-1,.abccls-2{fill-rule:evenodd}.abccls-2{fill:#fff} .abfcls-1{fill:none}…" at bounding box center [457, 200] width 915 height 401
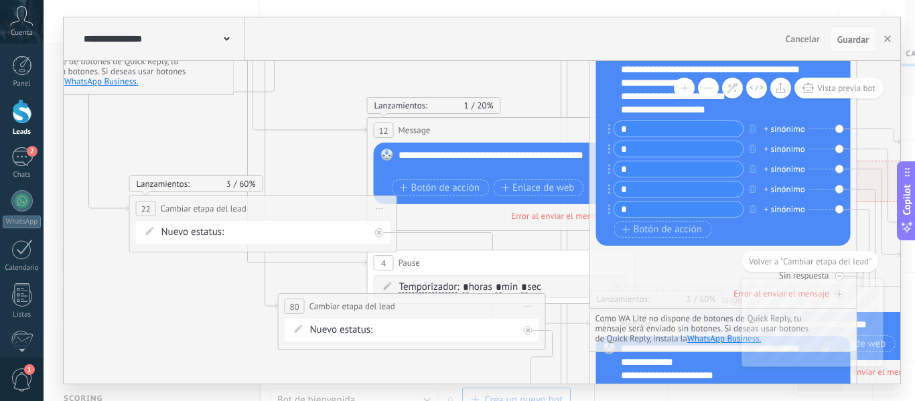
click at [475, 401] on html ".abccls-1,.abccls-2{fill-rule:evenodd}.abccls-2{fill:#fff} .abfcls-1{fill:none}…" at bounding box center [457, 200] width 915 height 401
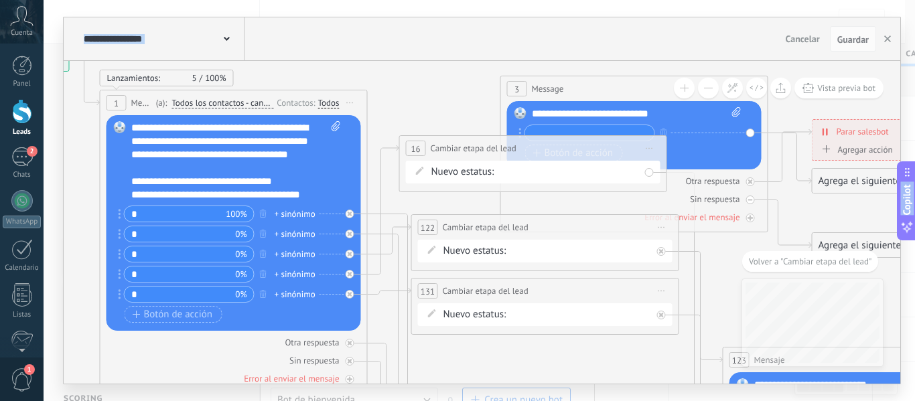
drag, startPoint x: 318, startPoint y: 64, endPoint x: 452, endPoint y: 406, distance: 367.7
click at [452, 401] on html ".abccls-1,.abccls-2{fill-rule:evenodd}.abccls-2{fill:#fff} .abfcls-1{fill:none}…" at bounding box center [457, 200] width 915 height 401
click at [284, 197] on div "**********" at bounding box center [237, 161] width 210 height 80
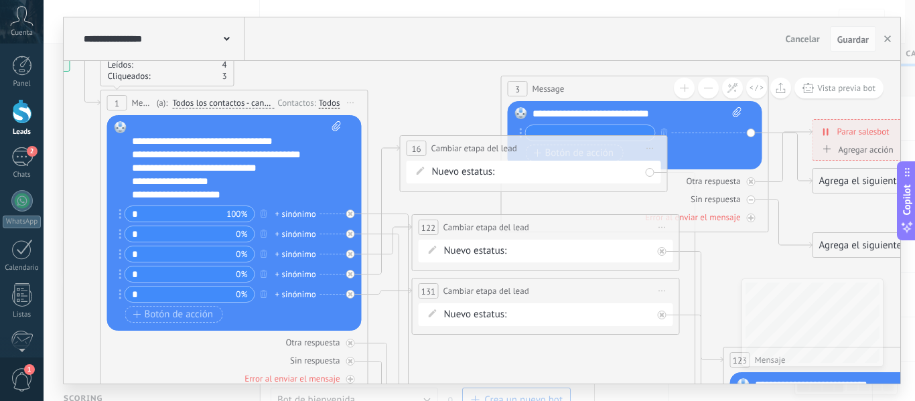
scroll to position [66, 0]
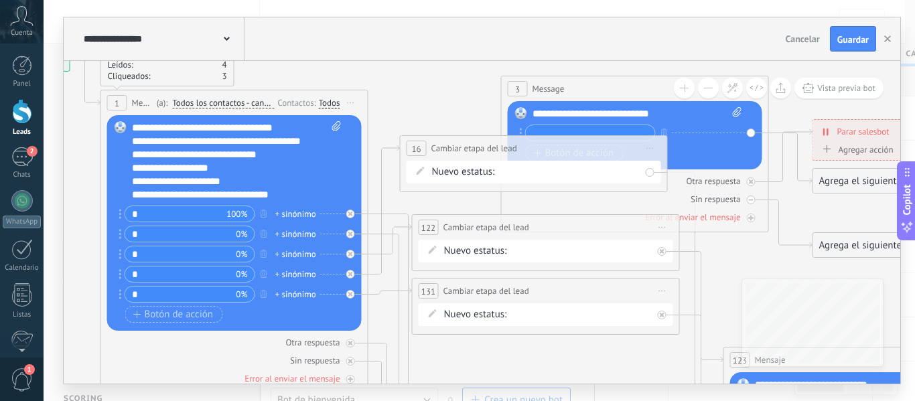
click at [854, 42] on span "Guardar" at bounding box center [852, 39] width 31 height 9
click at [395, 214] on icon at bounding box center [316, 384] width 186 height 340
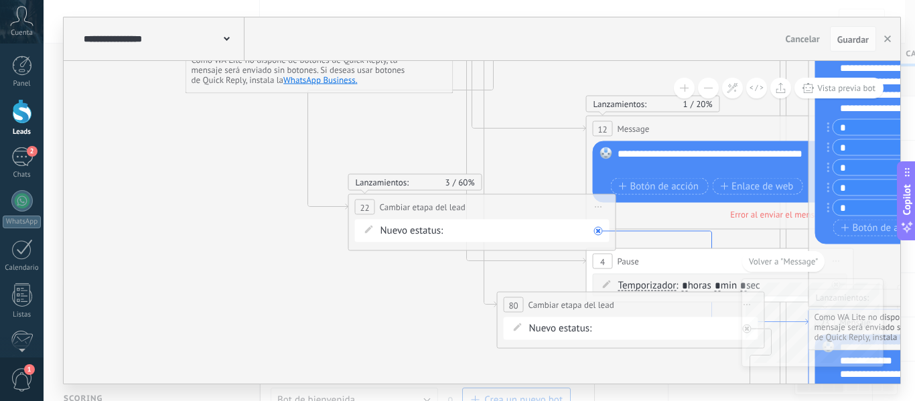
click at [659, 234] on icon at bounding box center [712, 278] width 192 height 94
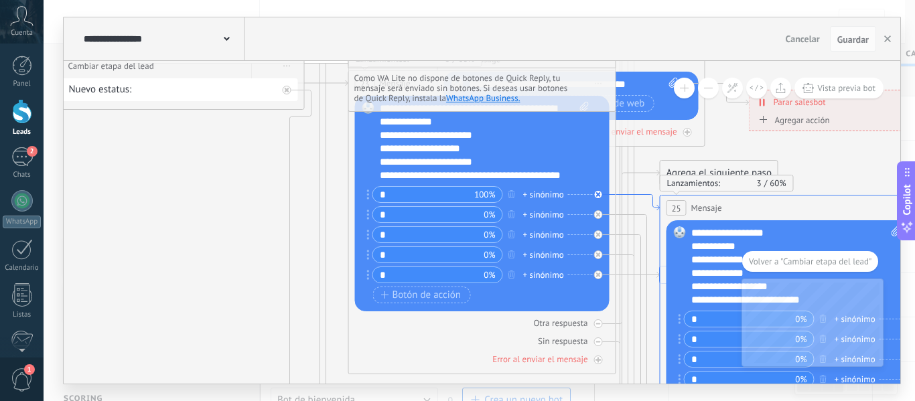
click at [639, 195] on icon at bounding box center [638, 203] width 44 height 16
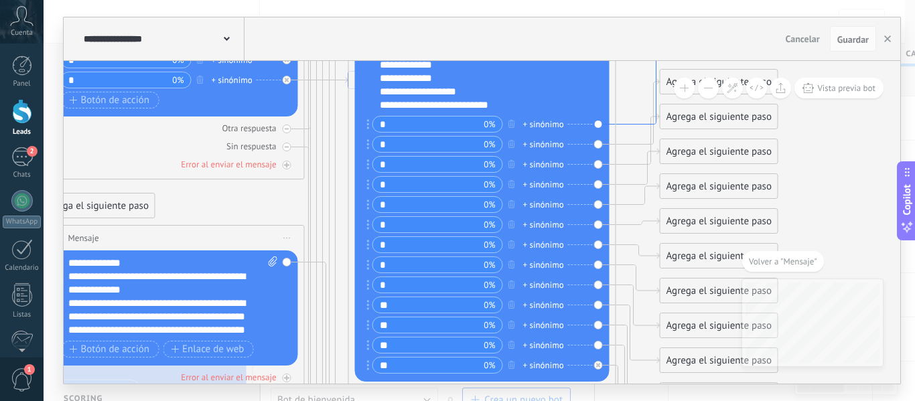
click at [631, 123] on icon at bounding box center [638, 84] width 44 height 80
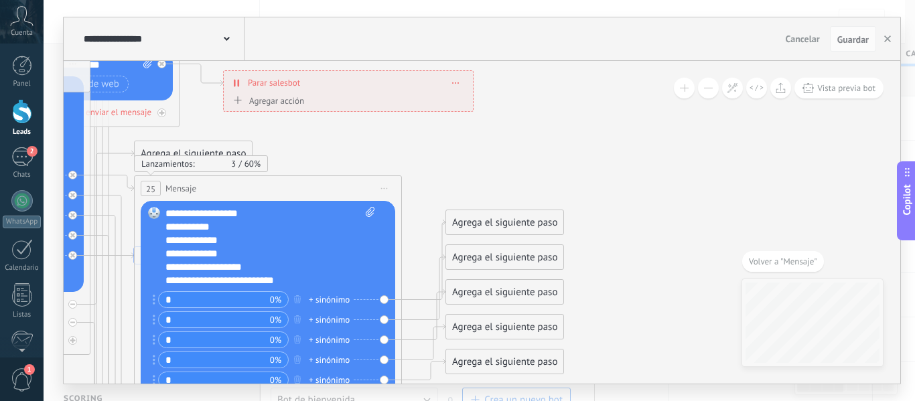
click at [538, 215] on div "Agrega el siguiente paso" at bounding box center [504, 223] width 117 height 22
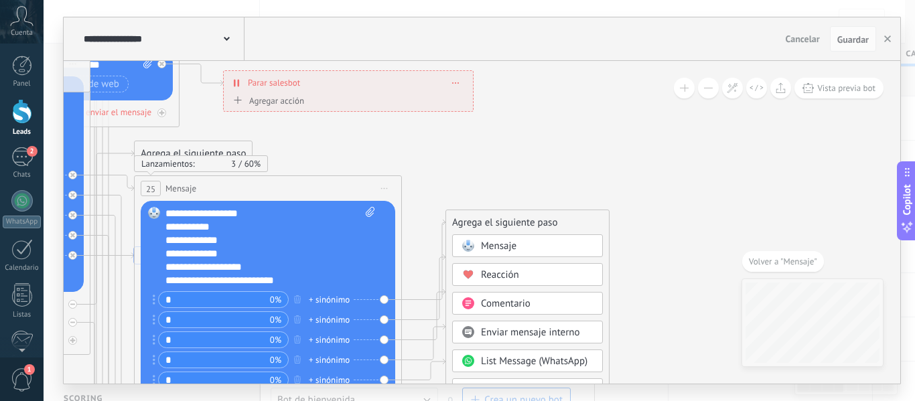
click at [535, 247] on div "Mensaje" at bounding box center [537, 246] width 113 height 13
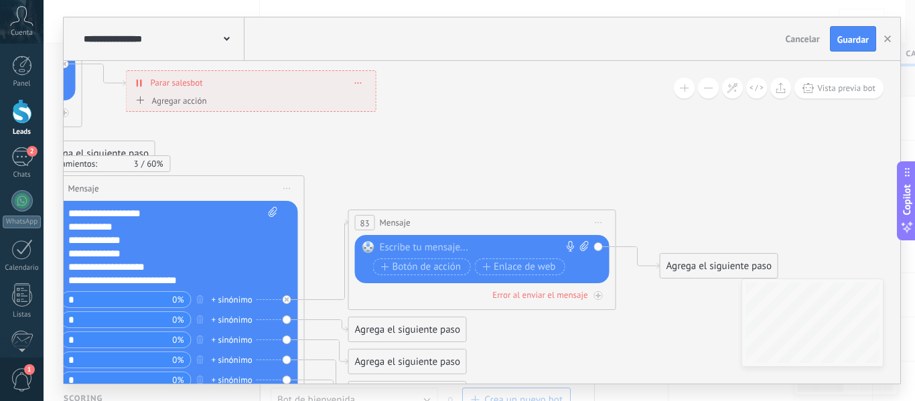
click at [466, 245] on div at bounding box center [479, 247] width 199 height 13
paste div
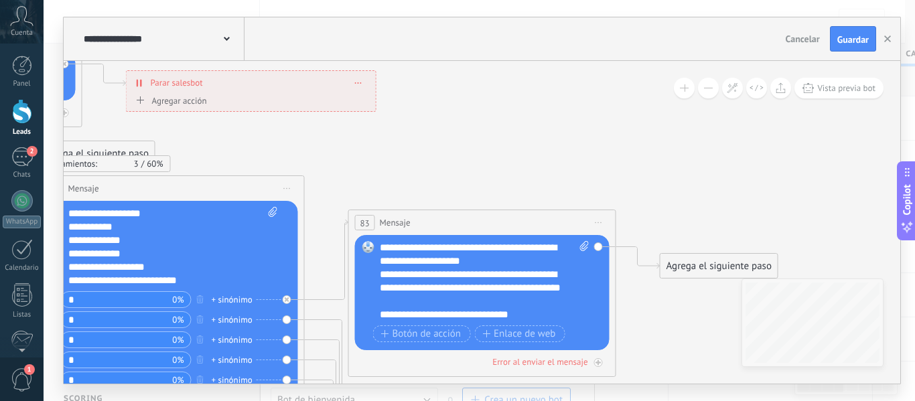
click at [855, 44] on span "Guardar" at bounding box center [852, 39] width 31 height 9
click at [538, 312] on div "**********" at bounding box center [473, 314] width 186 height 13
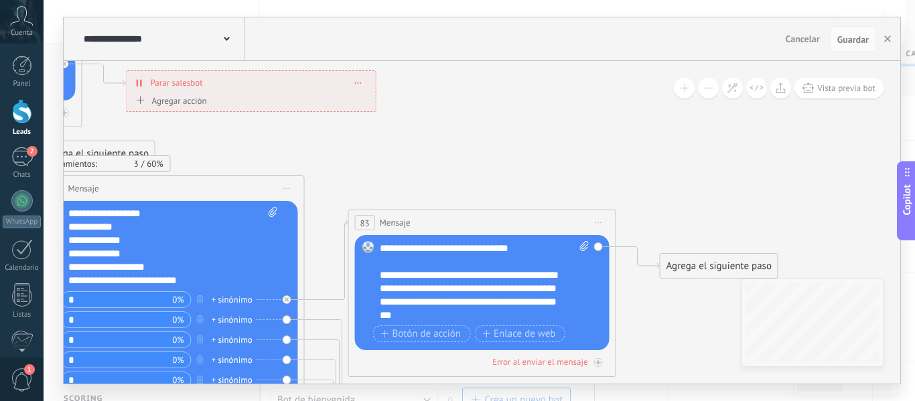
click at [528, 212] on div "83 Mensaje ******* (a): Todos los contactos - canales seleccionados Todos los c…" at bounding box center [482, 222] width 267 height 25
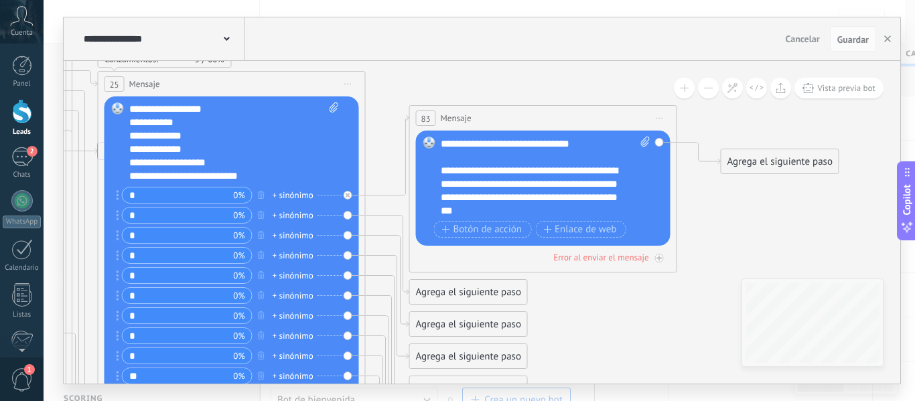
drag, startPoint x: 669, startPoint y: 322, endPoint x: 730, endPoint y: 218, distance: 121.0
click at [25, 114] on div at bounding box center [22, 111] width 20 height 25
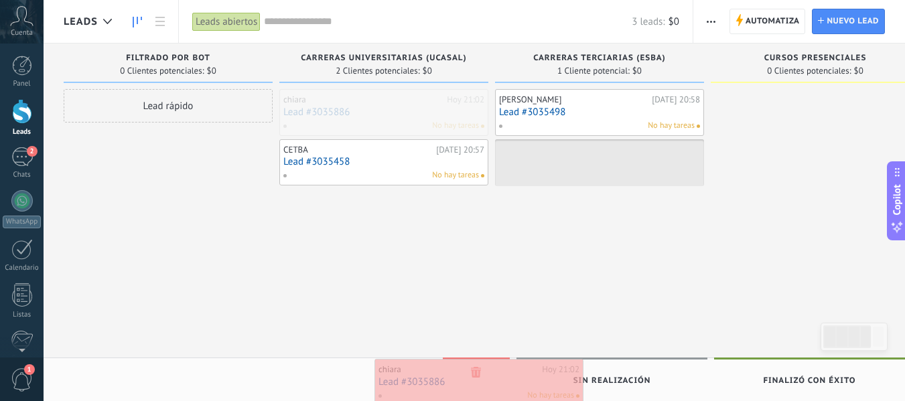
drag, startPoint x: 381, startPoint y: 103, endPoint x: 476, endPoint y: 373, distance: 286.3
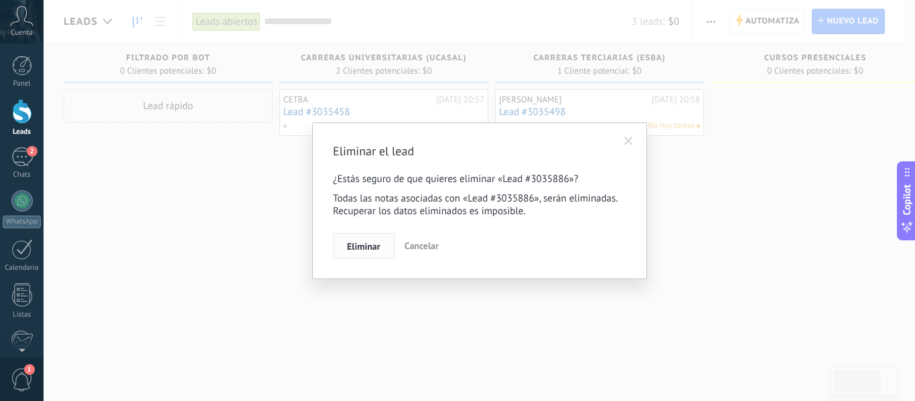
click at [358, 251] on span "Eliminar" at bounding box center [363, 246] width 33 height 9
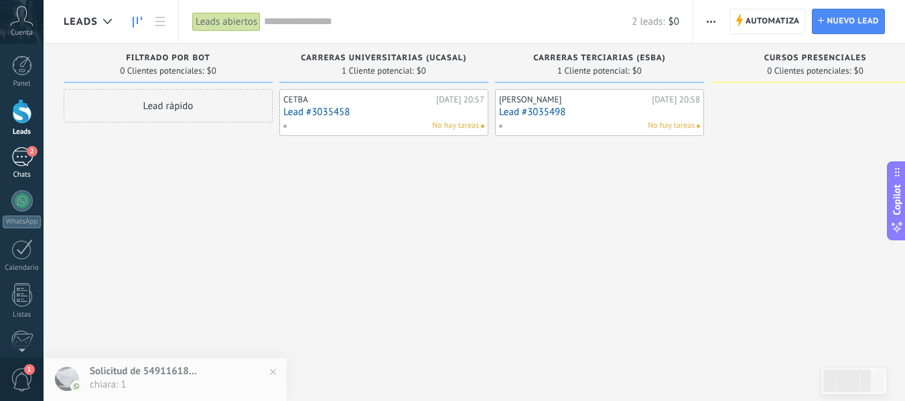
click at [16, 150] on div "2" at bounding box center [21, 156] width 21 height 19
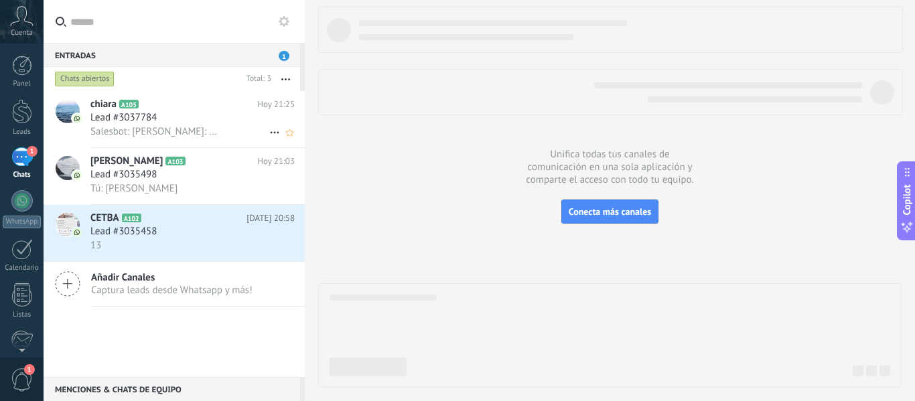
click at [198, 142] on div "chiara A105 Hoy 21:25 Lead #3037784 Salesbot: Carreras de grado: 1- Abogacía 2-…" at bounding box center [197, 119] width 214 height 56
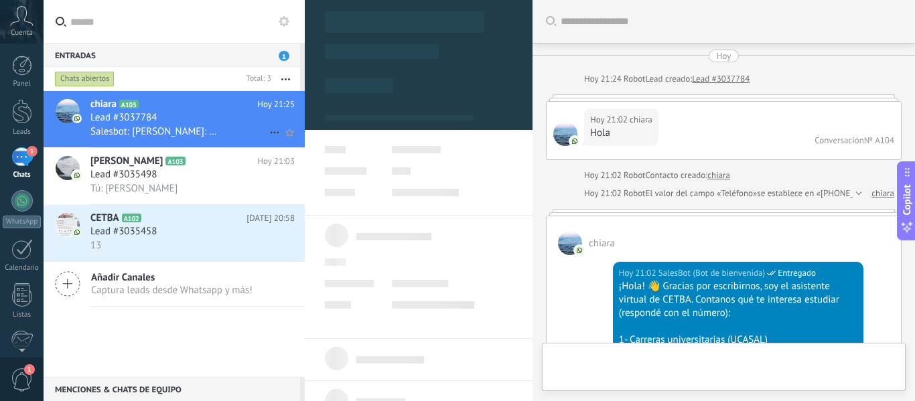
type textarea "**********"
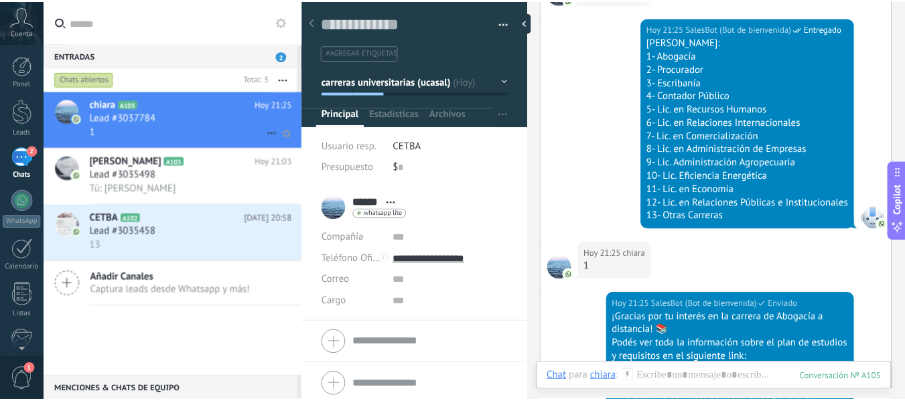
scroll to position [1899, 0]
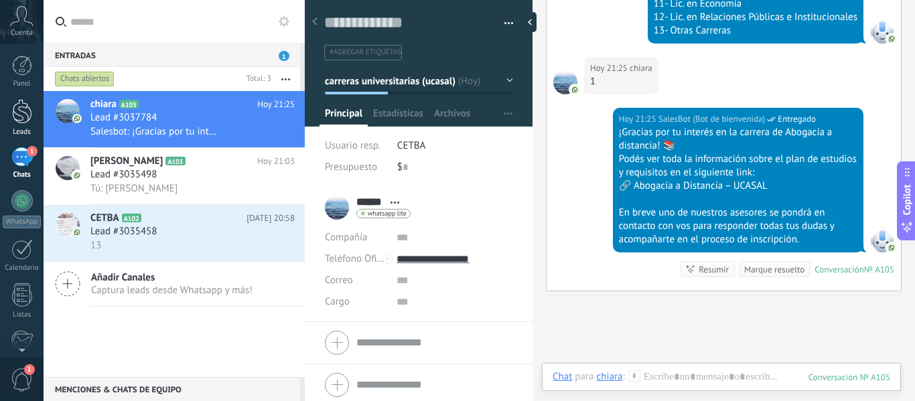
click at [19, 116] on div at bounding box center [22, 111] width 20 height 25
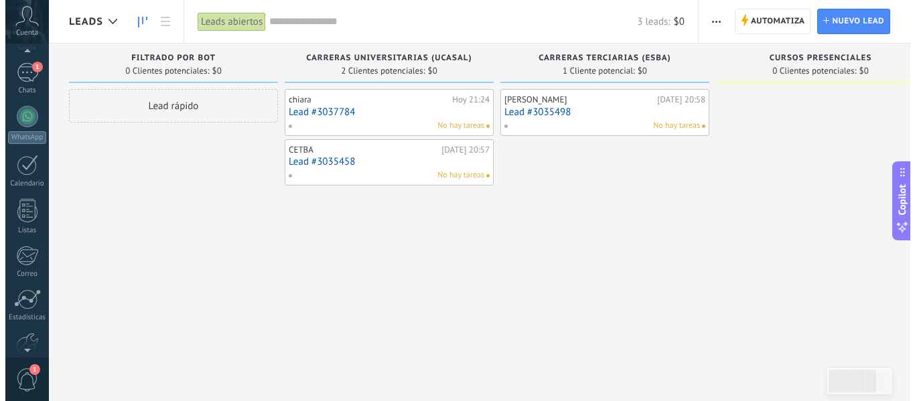
scroll to position [156, 0]
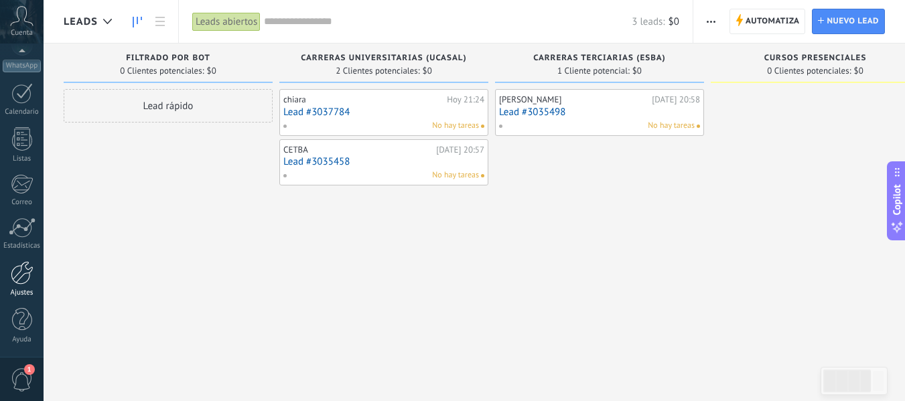
click at [19, 288] on link "Ajustes" at bounding box center [22, 279] width 44 height 36
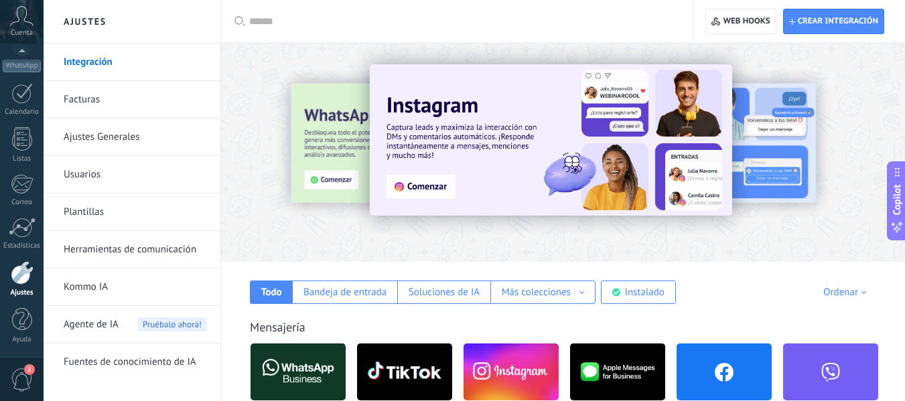
click at [88, 222] on link "Plantillas" at bounding box center [135, 213] width 143 height 38
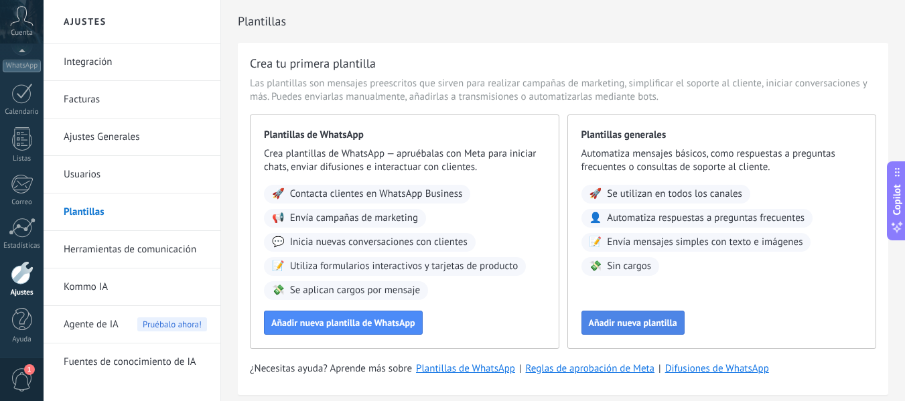
click at [626, 318] on span "Añadir nueva plantilla" at bounding box center [633, 322] width 88 height 9
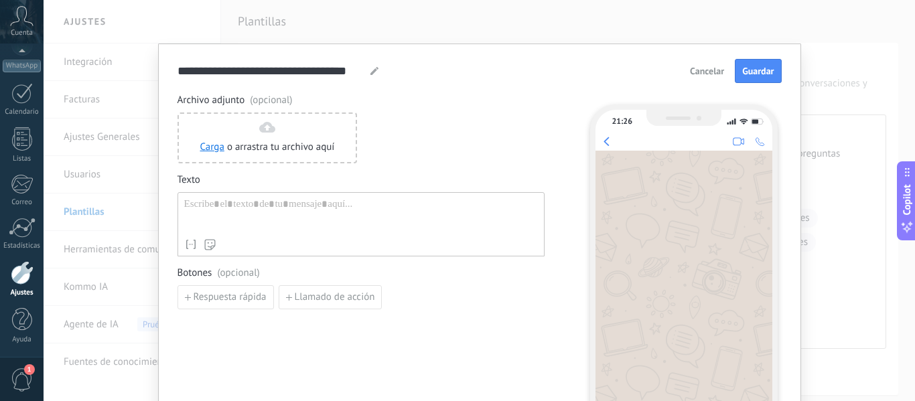
click at [271, 202] on div at bounding box center [361, 215] width 354 height 34
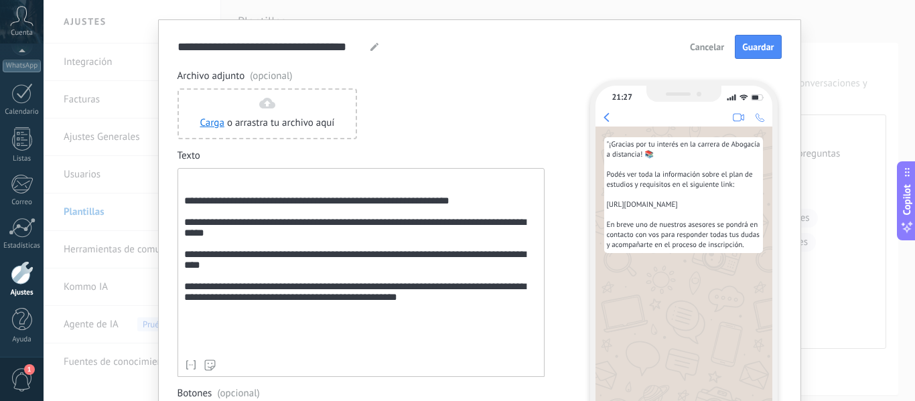
scroll to position [22, 0]
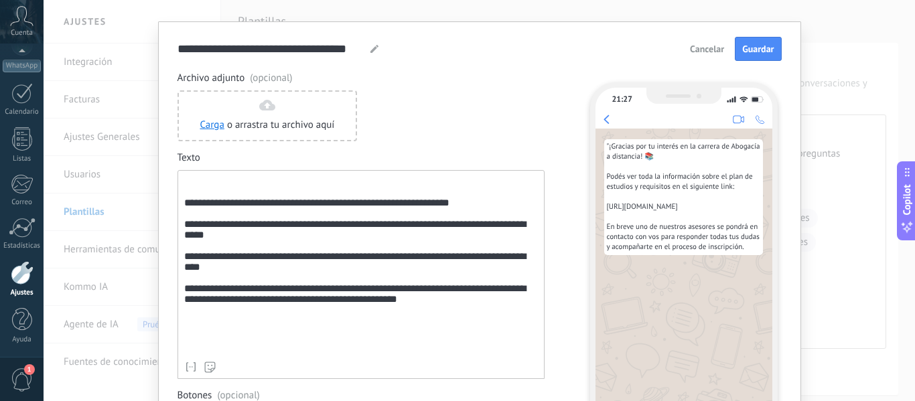
click at [373, 49] on use at bounding box center [375, 49] width 8 height 8
drag, startPoint x: 360, startPoint y: 46, endPoint x: 114, endPoint y: 56, distance: 246.8
click at [114, 56] on div "**********" at bounding box center [480, 200] width 872 height 401
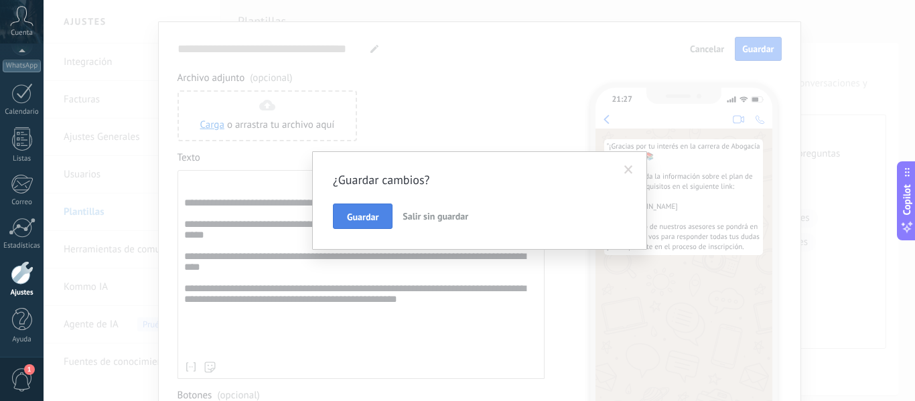
click at [384, 209] on button "Guardar" at bounding box center [363, 216] width 60 height 25
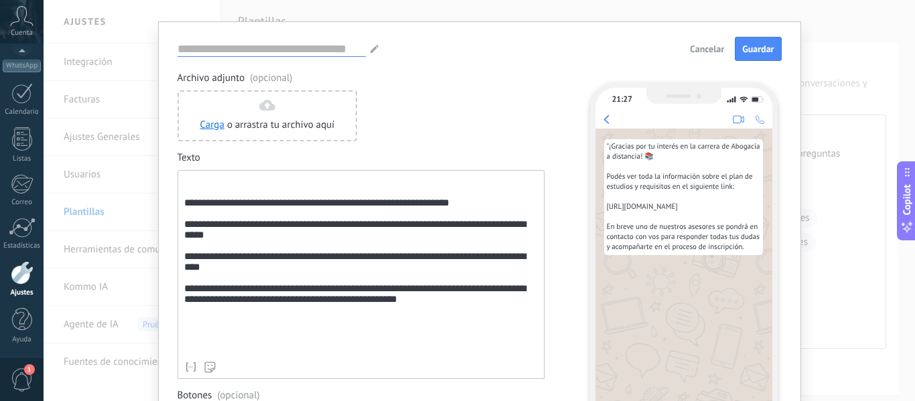
drag, startPoint x: 261, startPoint y: 54, endPoint x: 285, endPoint y: 43, distance: 26.7
click at [285, 43] on input at bounding box center [272, 48] width 188 height 15
type input "**********"
click at [766, 42] on button "Guardar" at bounding box center [758, 49] width 46 height 24
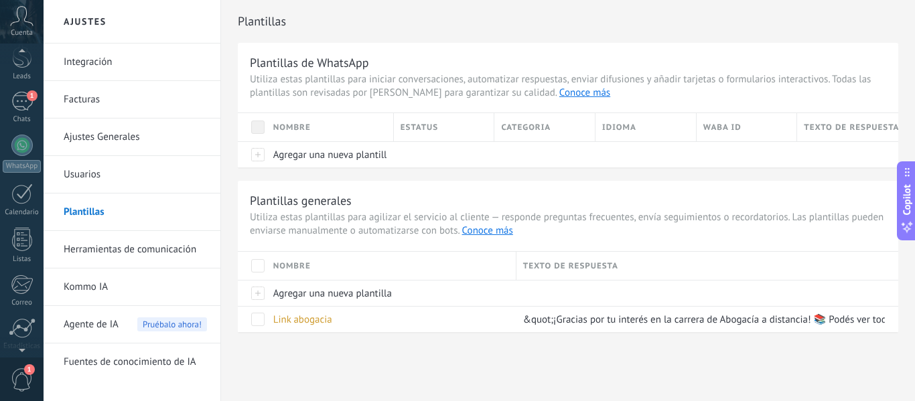
scroll to position [0, 0]
click at [20, 208] on div at bounding box center [21, 200] width 21 height 21
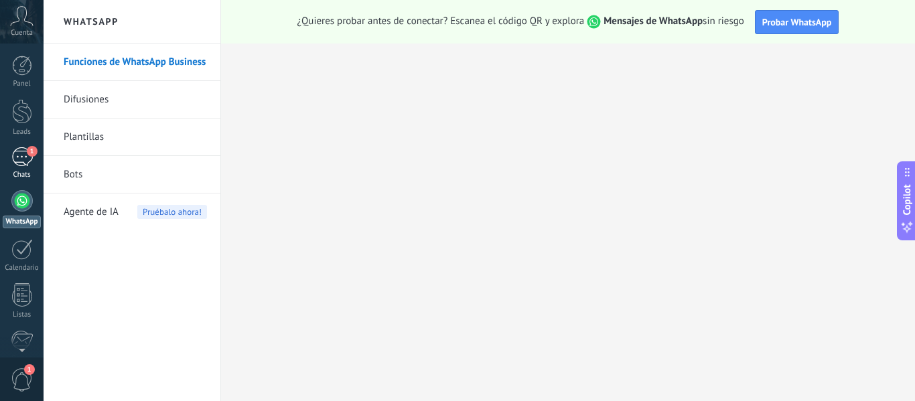
click at [21, 149] on div "1" at bounding box center [21, 156] width 21 height 19
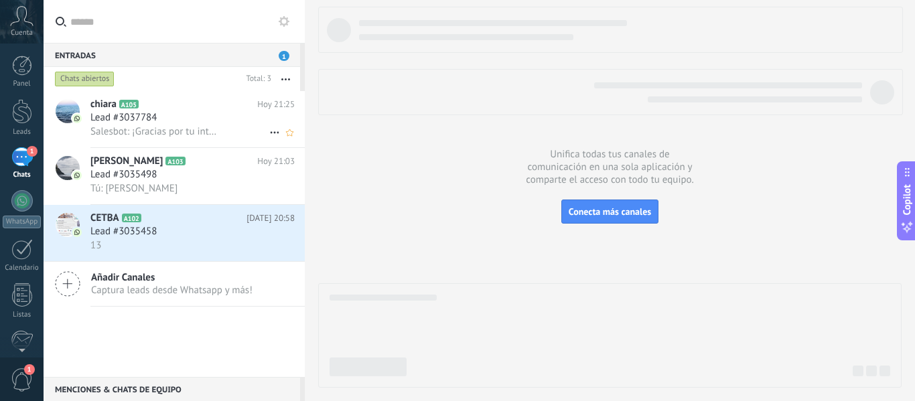
click at [186, 121] on div "Lead #3037784" at bounding box center [192, 117] width 204 height 13
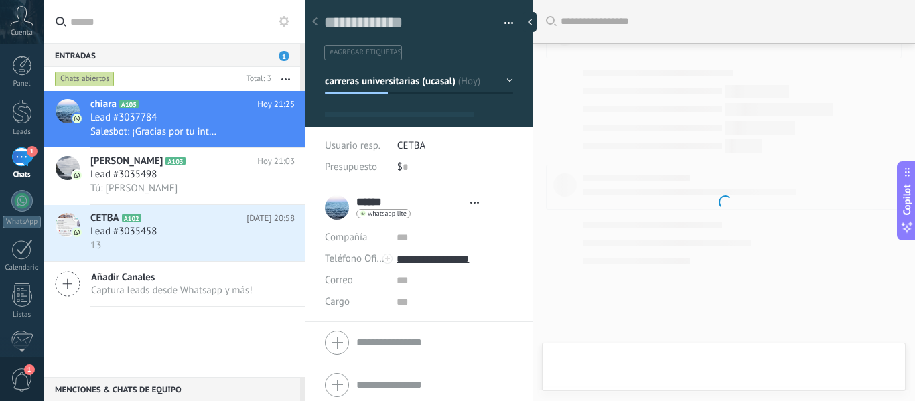
type textarea "**********"
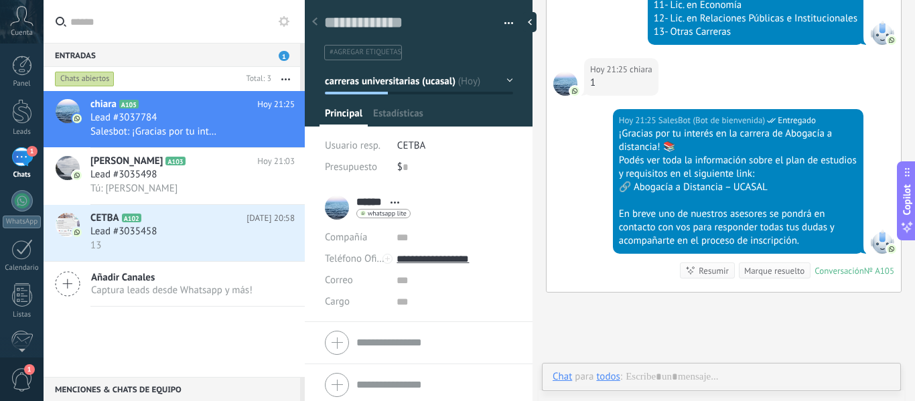
scroll to position [20, 0]
click at [697, 372] on div "Chat Correo Nota Tarea Chat para chiara : 105 Enviar Cancelar Rastrear clics en…" at bounding box center [721, 387] width 359 height 48
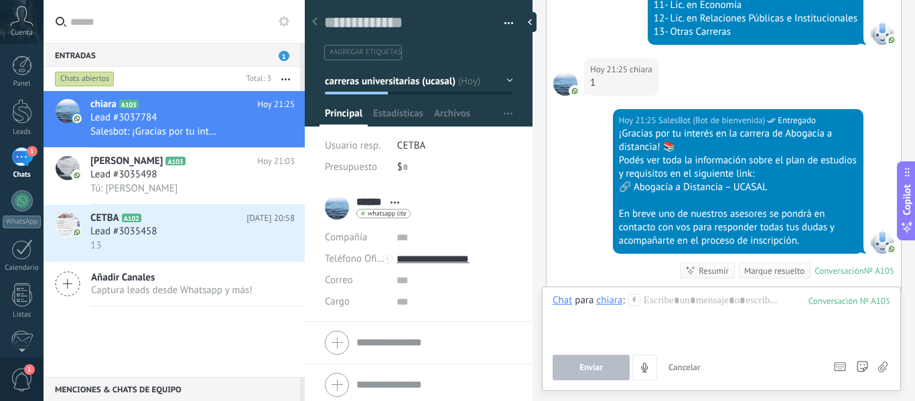
click at [697, 372] on span "Cancelar" at bounding box center [685, 367] width 32 height 11
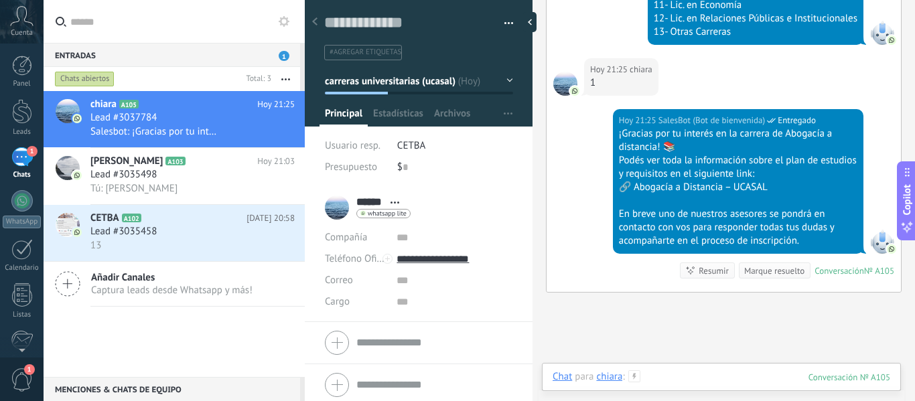
drag, startPoint x: 674, startPoint y: 377, endPoint x: 680, endPoint y: 371, distance: 8.5
click at [680, 371] on div at bounding box center [722, 391] width 338 height 40
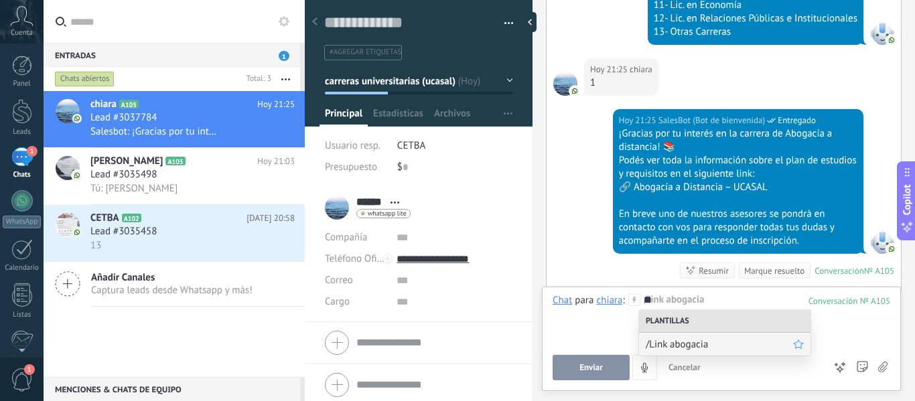
click at [716, 348] on span "/Link abogacia" at bounding box center [719, 344] width 147 height 13
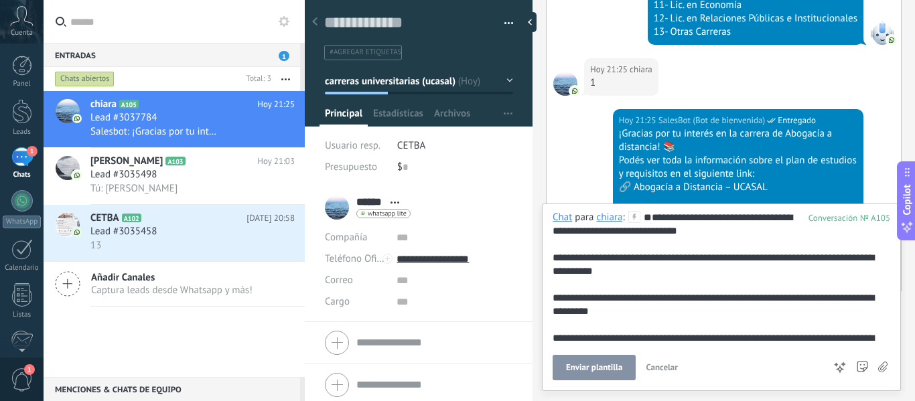
scroll to position [66, 0]
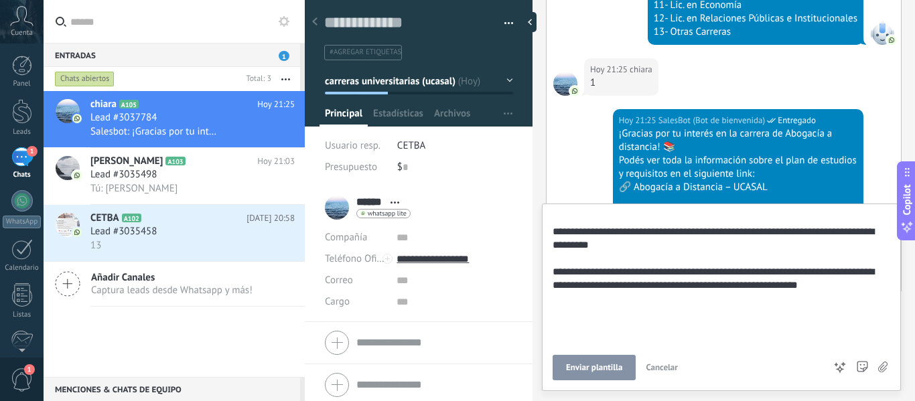
click at [600, 364] on span "Enviar plantilla" at bounding box center [594, 367] width 56 height 9
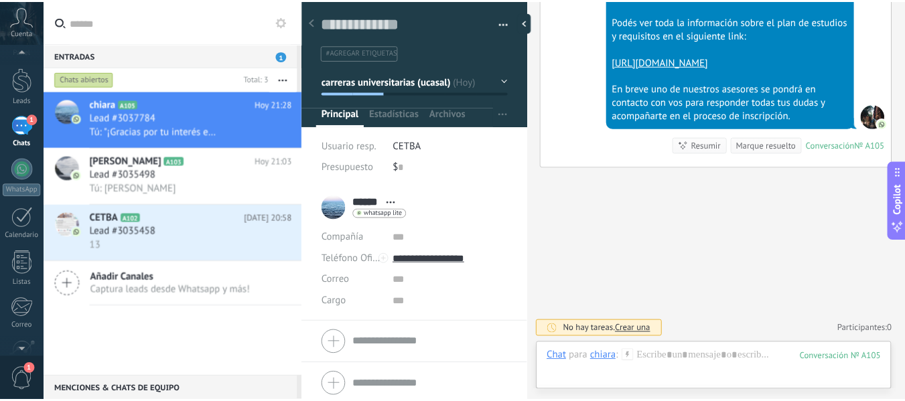
scroll to position [156, 0]
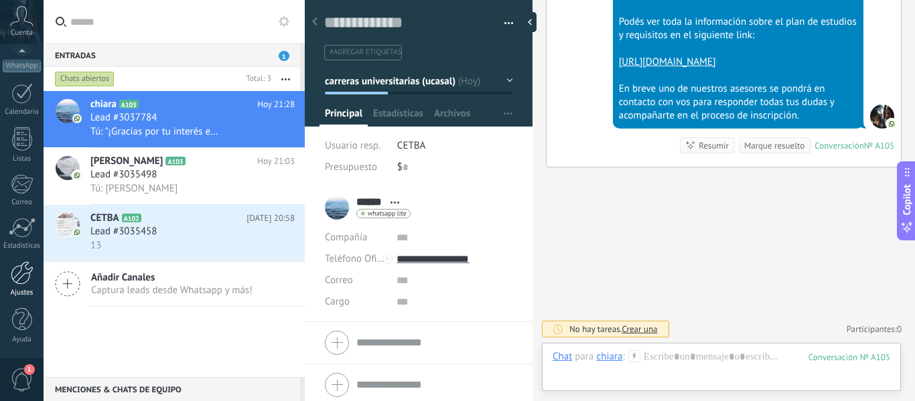
click at [20, 287] on link "Ajustes" at bounding box center [22, 279] width 44 height 36
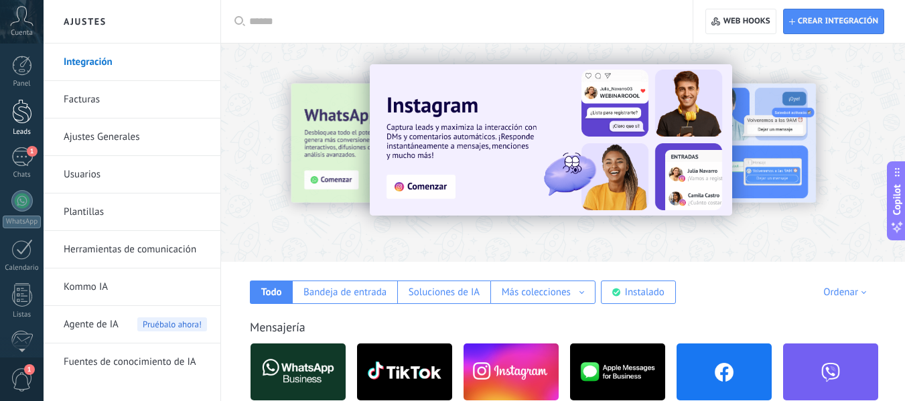
click at [21, 114] on div at bounding box center [22, 111] width 20 height 25
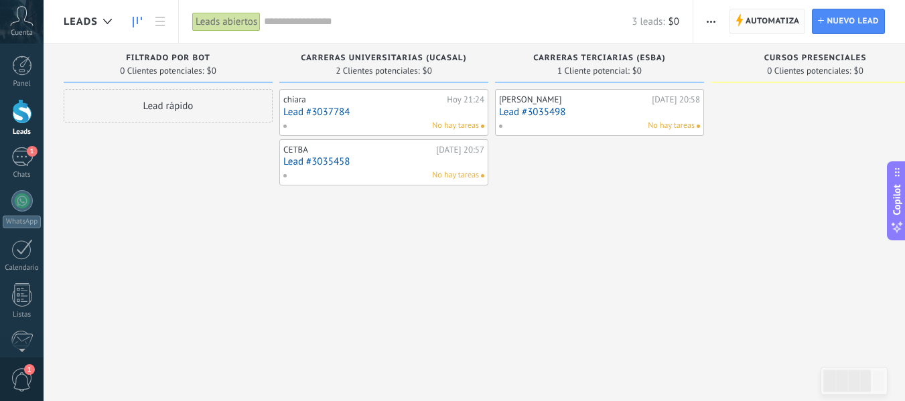
click at [748, 19] on span "Automatiza" at bounding box center [773, 21] width 54 height 24
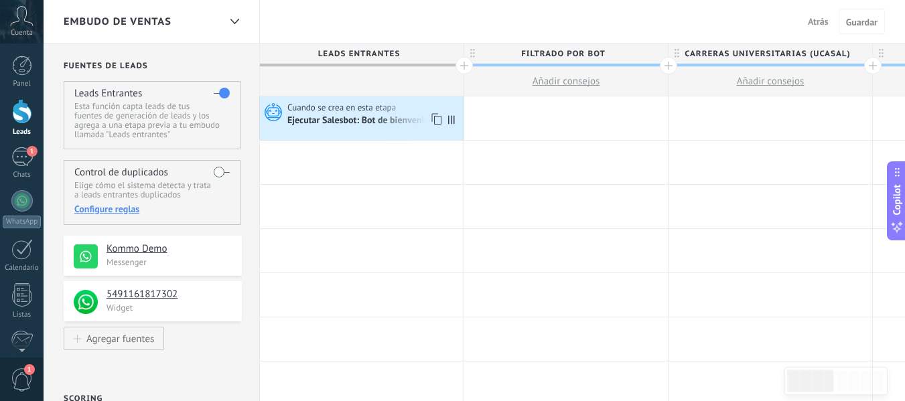
click at [336, 117] on div "Ejecutar Salesbot: Bot de bienvenida" at bounding box center [361, 121] width 149 height 12
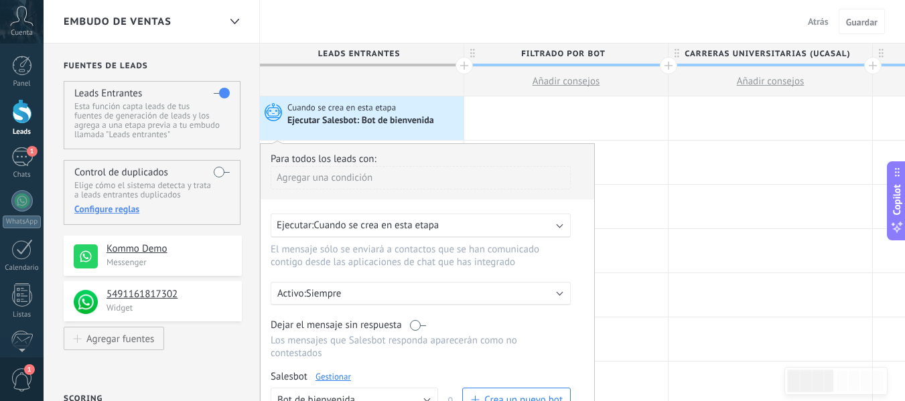
click at [343, 379] on link "Gestionar" at bounding box center [334, 376] width 36 height 11
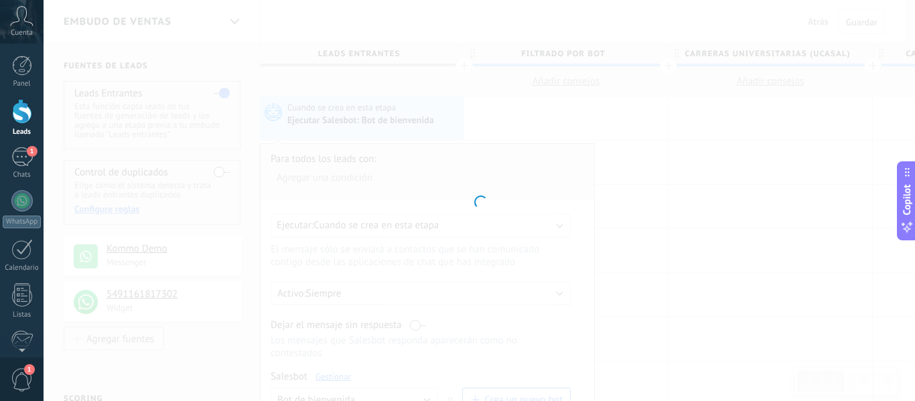
type input "**********"
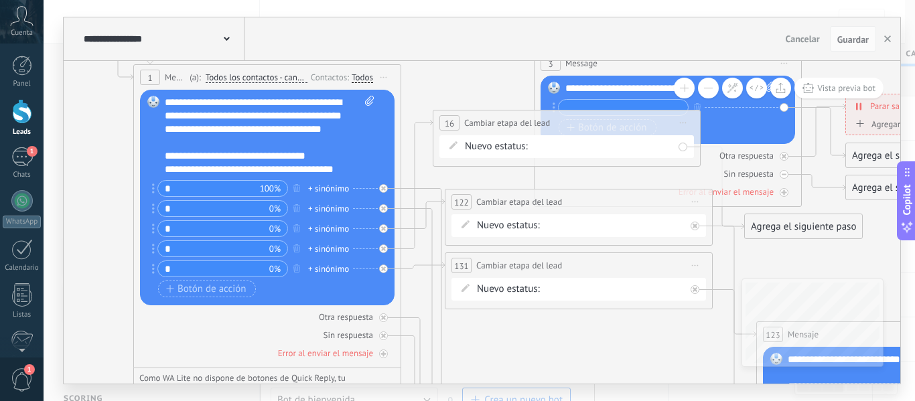
drag, startPoint x: 750, startPoint y: 172, endPoint x: 391, endPoint y: 31, distance: 385.7
click at [391, 31] on div "**********" at bounding box center [482, 200] width 837 height 366
click at [433, 191] on icon at bounding box center [349, 359] width 186 height 340
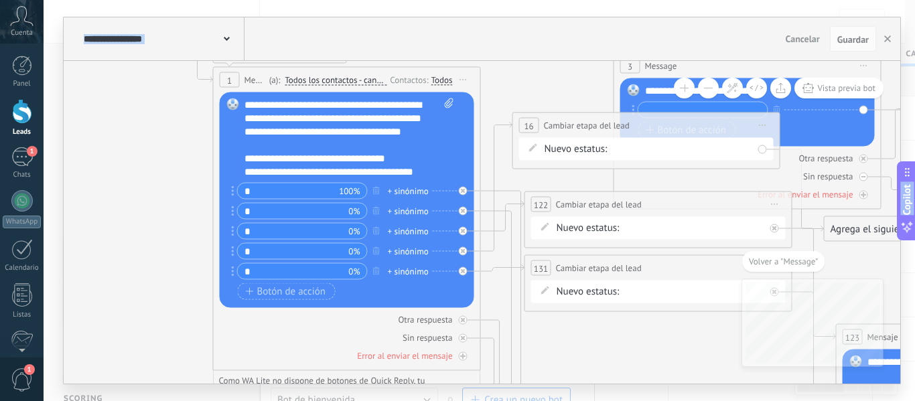
drag, startPoint x: 553, startPoint y: 83, endPoint x: 579, endPoint y: 423, distance: 341.3
click at [579, 401] on html ".abccls-1,.abccls-2{fill-rule:evenodd}.abccls-2{fill:#fff} .abfcls-1{fill:none}…" at bounding box center [457, 200] width 915 height 401
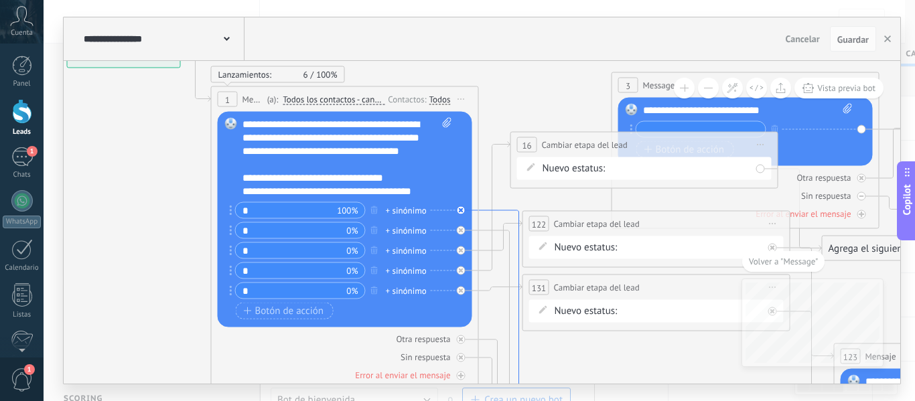
click at [515, 210] on icon at bounding box center [427, 380] width 186 height 340
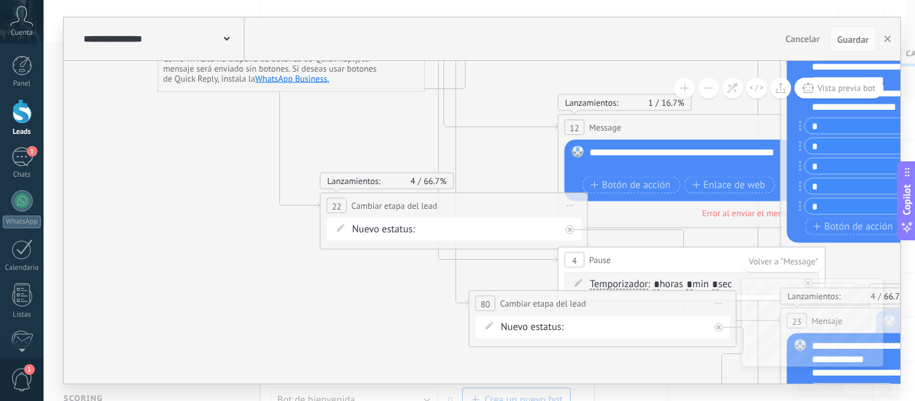
drag, startPoint x: 664, startPoint y: 370, endPoint x: 537, endPoint y: 352, distance: 127.9
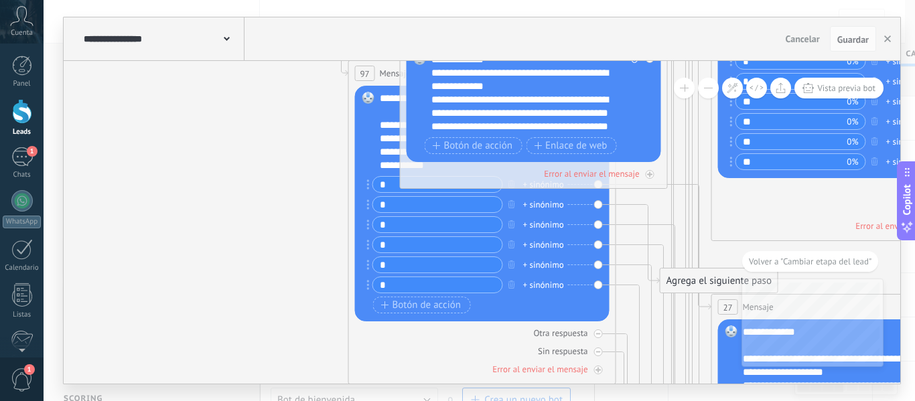
click at [322, 324] on icon "30 Mensaje" at bounding box center [520, 365] width 2445 height 3270
click at [206, 221] on icon "30 Mensaje" at bounding box center [520, 365] width 2445 height 3270
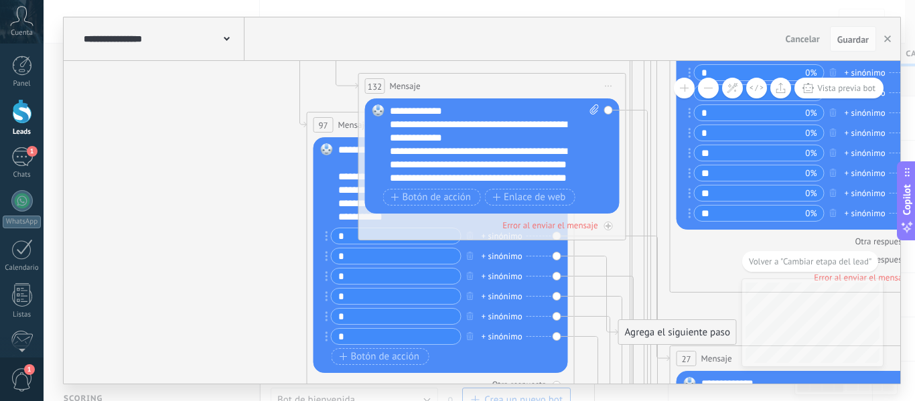
drag, startPoint x: 292, startPoint y: 237, endPoint x: 251, endPoint y: 289, distance: 66.2
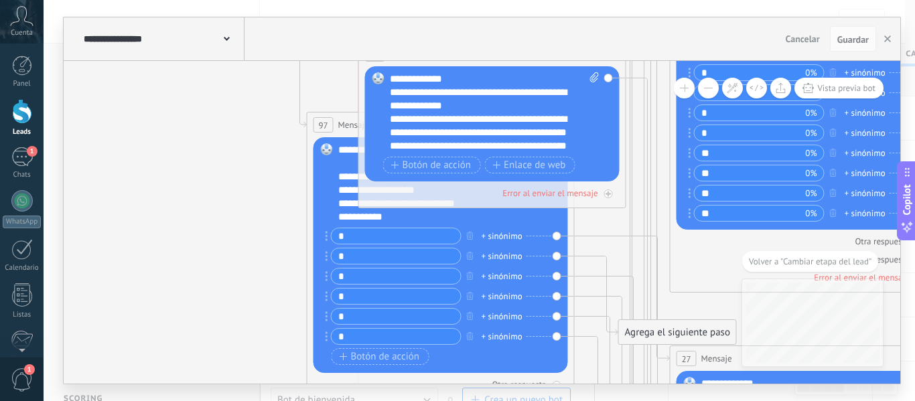
drag, startPoint x: 543, startPoint y: 79, endPoint x: 542, endPoint y: 44, distance: 34.8
click at [542, 44] on div "**********" at bounding box center [482, 200] width 837 height 366
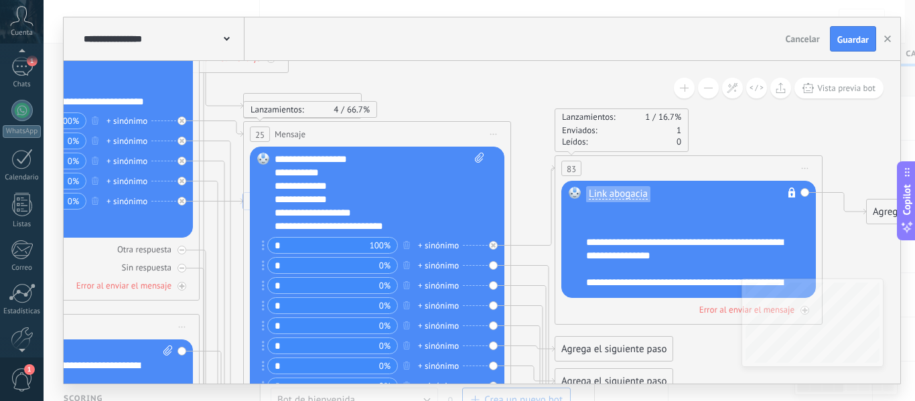
scroll to position [156, 0]
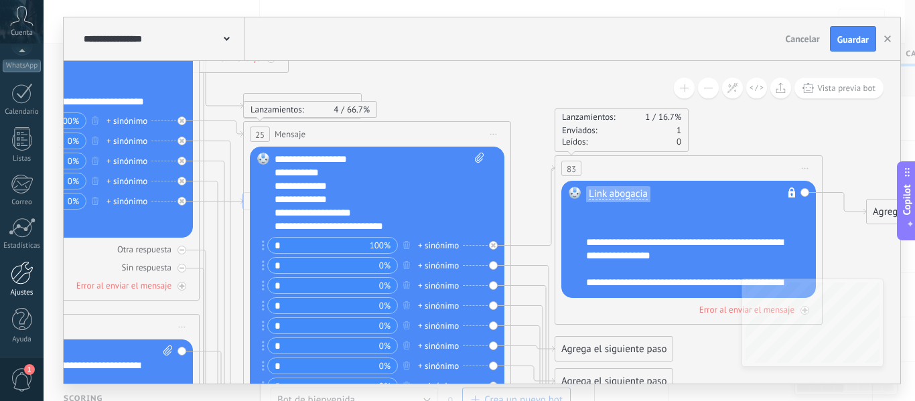
click at [13, 275] on div at bounding box center [22, 272] width 23 height 23
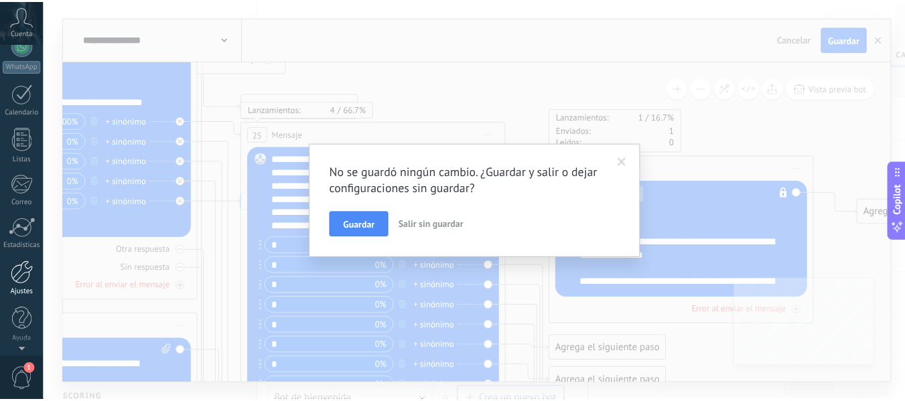
scroll to position [0, 0]
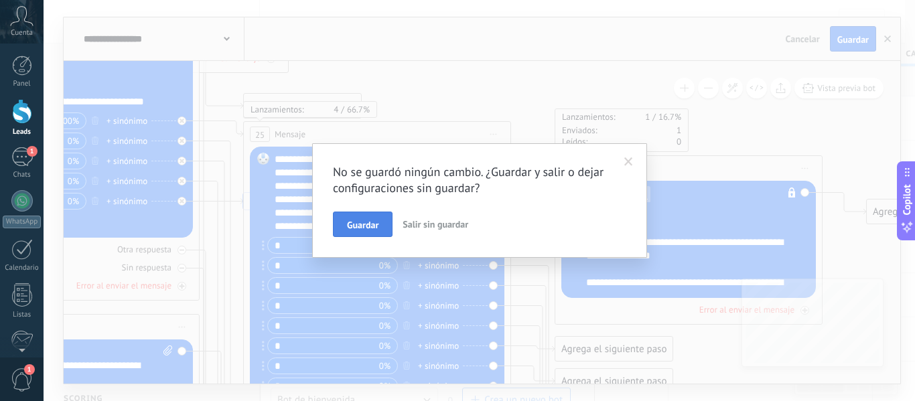
click at [373, 226] on span "Guardar" at bounding box center [362, 224] width 31 height 9
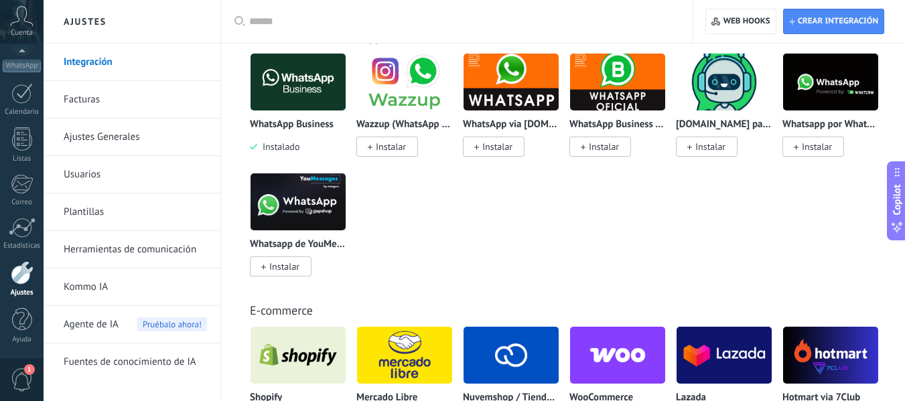
scroll to position [574, 0]
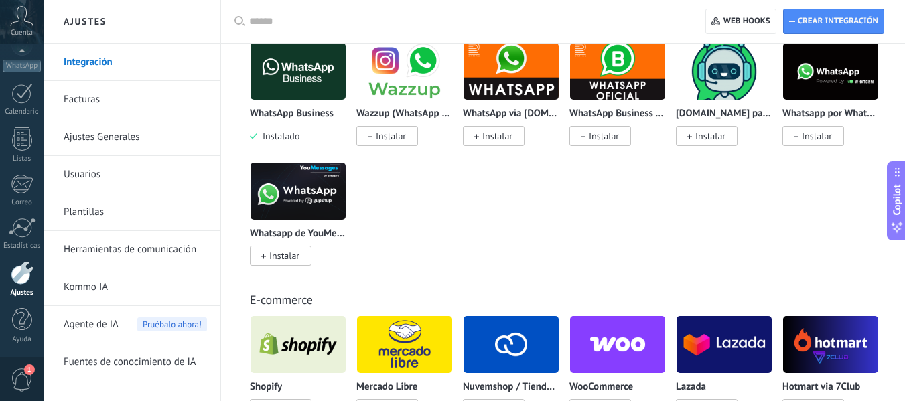
click at [126, 202] on link "Plantillas" at bounding box center [135, 213] width 143 height 38
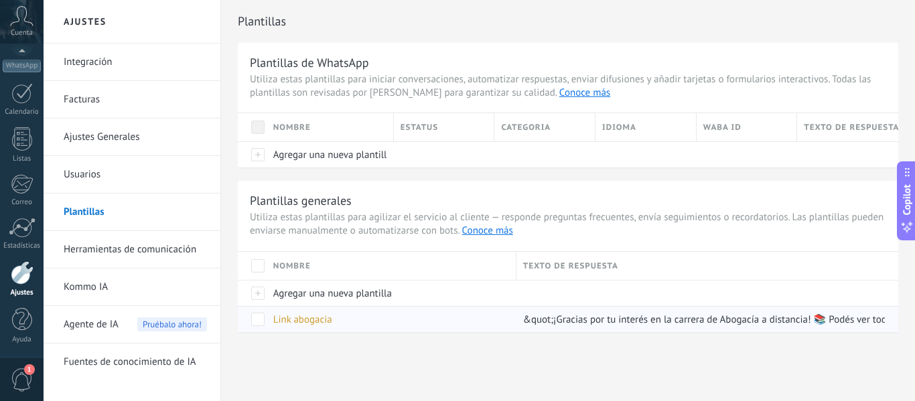
click at [314, 326] on span "Link abogacia" at bounding box center [302, 320] width 59 height 13
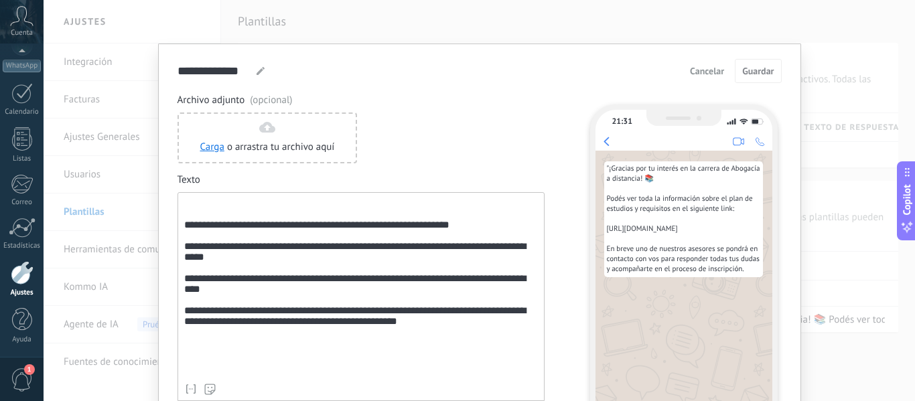
click at [184, 232] on div "**********" at bounding box center [361, 287] width 354 height 179
click at [184, 234] on div "**********" at bounding box center [361, 287] width 354 height 179
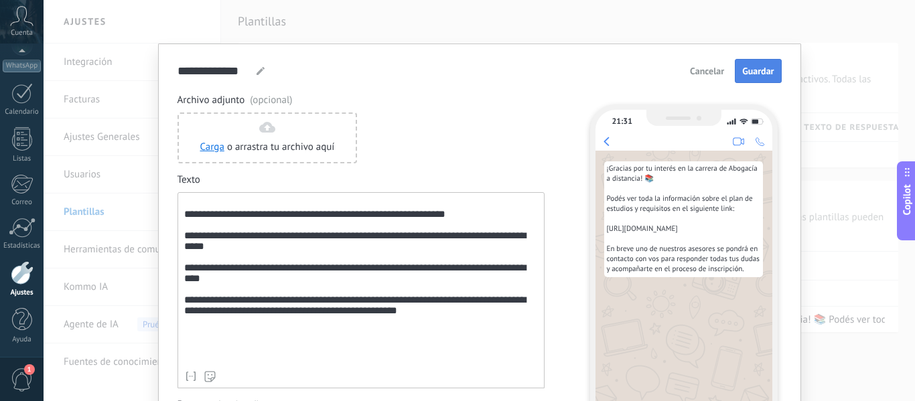
click at [762, 66] on span "Guardar" at bounding box center [757, 70] width 31 height 9
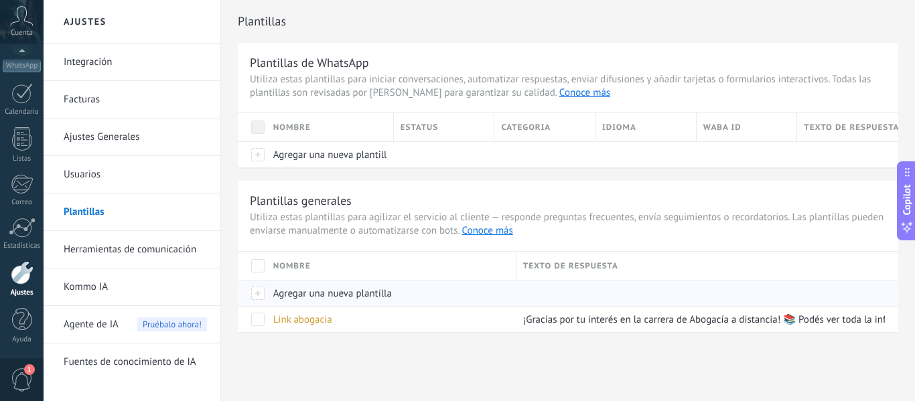
click at [289, 301] on div "Agregar una nueva plantilla" at bounding box center [388, 293] width 243 height 25
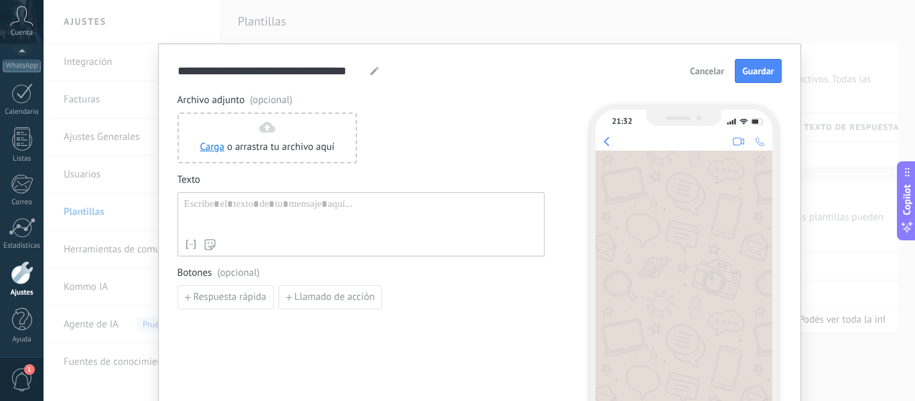
click at [372, 69] on icon at bounding box center [375, 71] width 8 height 8
type input "*"
type input "**********"
click at [381, 219] on div at bounding box center [361, 215] width 354 height 34
paste div
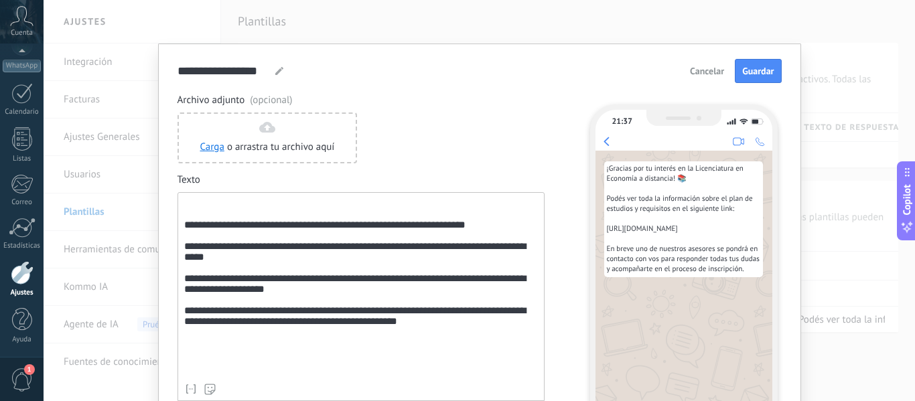
click at [208, 220] on div "**********" at bounding box center [361, 287] width 354 height 179
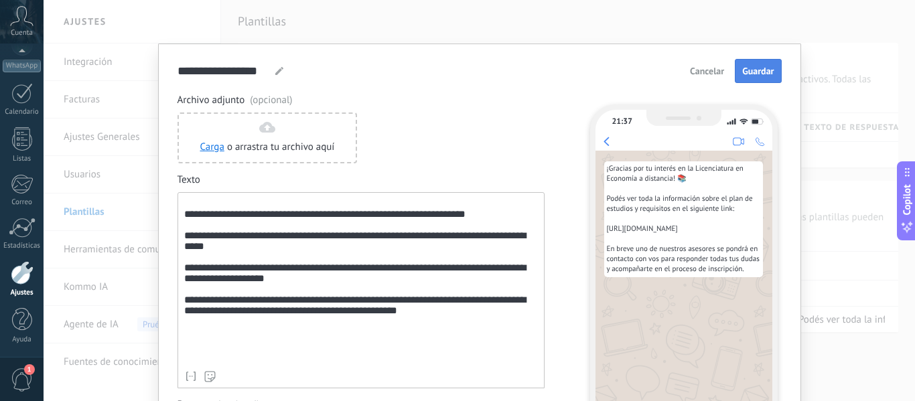
click at [756, 70] on span "Guardar" at bounding box center [757, 70] width 31 height 9
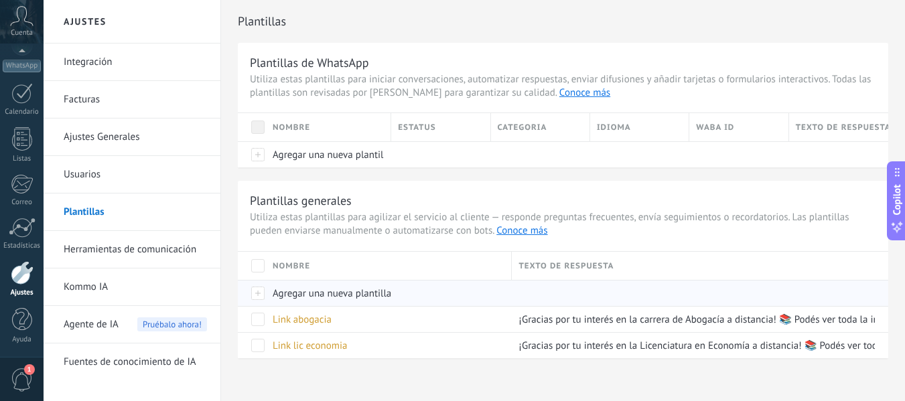
click at [295, 295] on span "Agregar una nueva plantilla" at bounding box center [332, 293] width 119 height 13
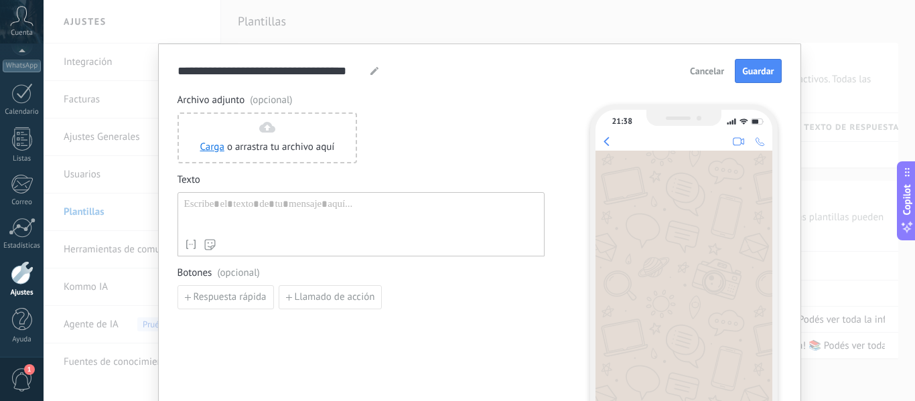
click at [373, 70] on use at bounding box center [375, 71] width 8 height 8
type input "*"
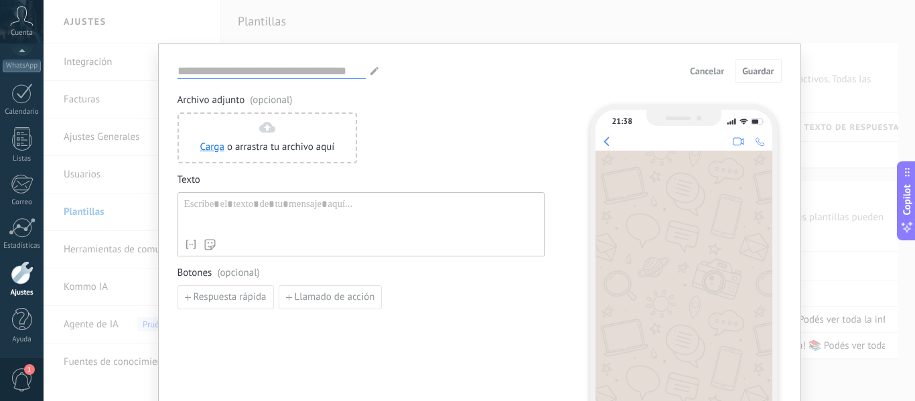
paste input "**********"
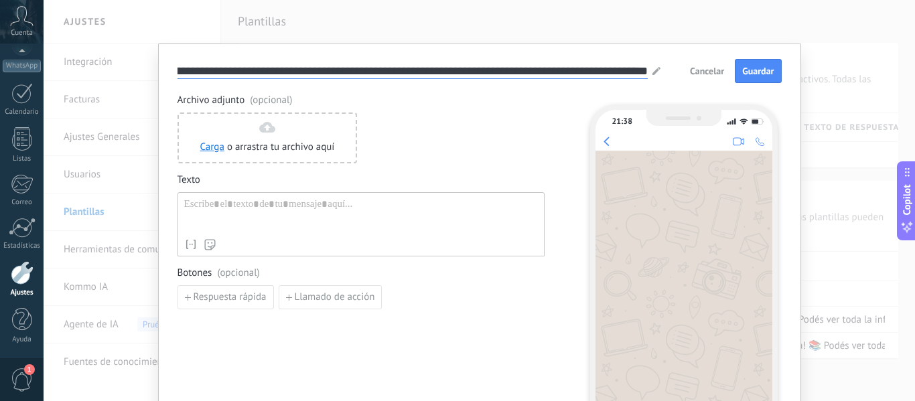
scroll to position [0, 1327]
click at [567, 70] on input "**********" at bounding box center [413, 70] width 470 height 15
type input "**********"
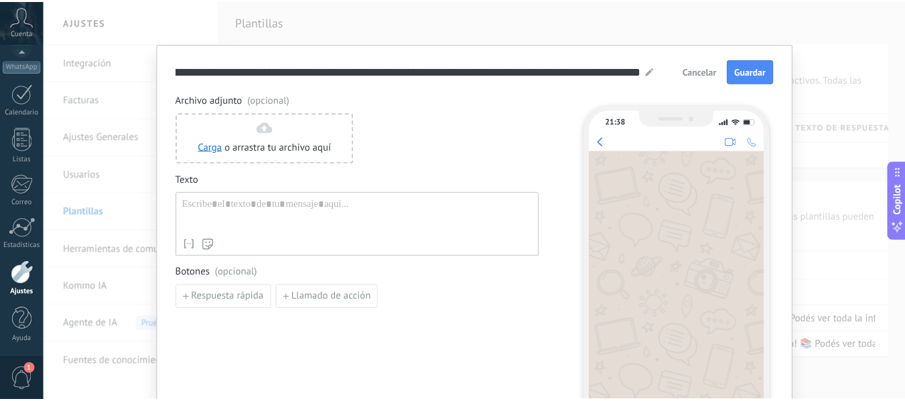
scroll to position [0, 0]
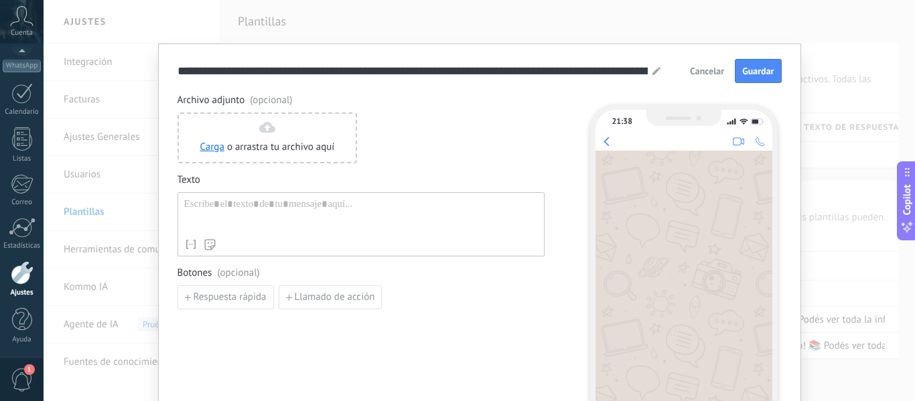
click at [709, 72] on span "Cancelar" at bounding box center [707, 70] width 34 height 9
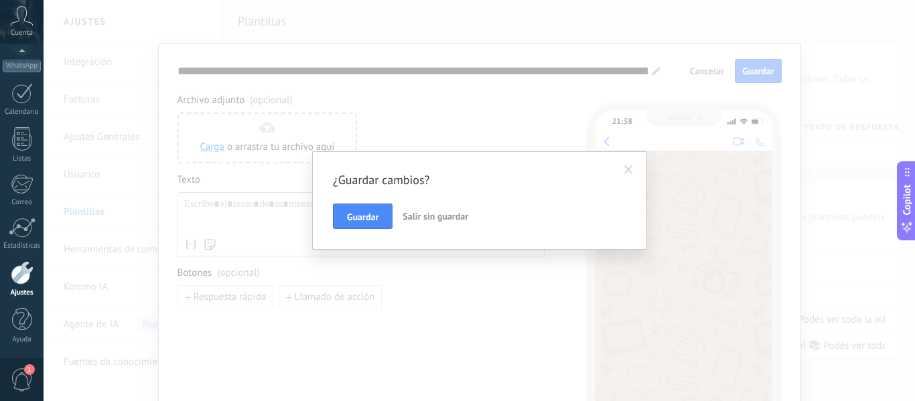
click at [445, 212] on span "Salir sin guardar" at bounding box center [436, 216] width 66 height 12
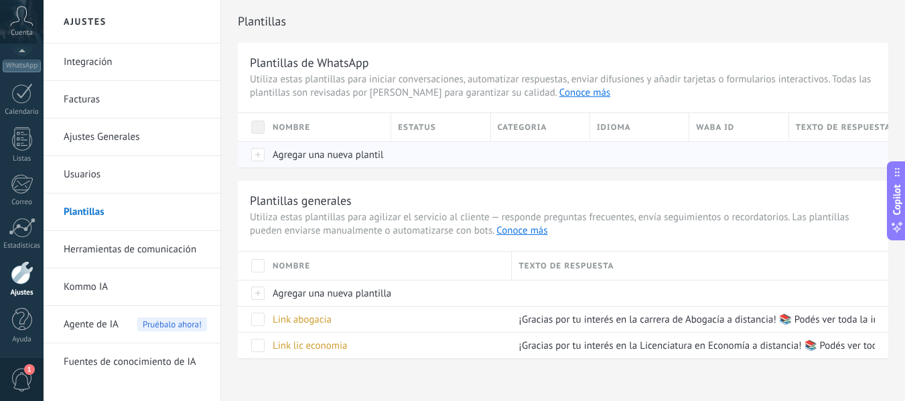
click at [350, 161] on span "Agregar una nueva plantilla" at bounding box center [332, 155] width 119 height 13
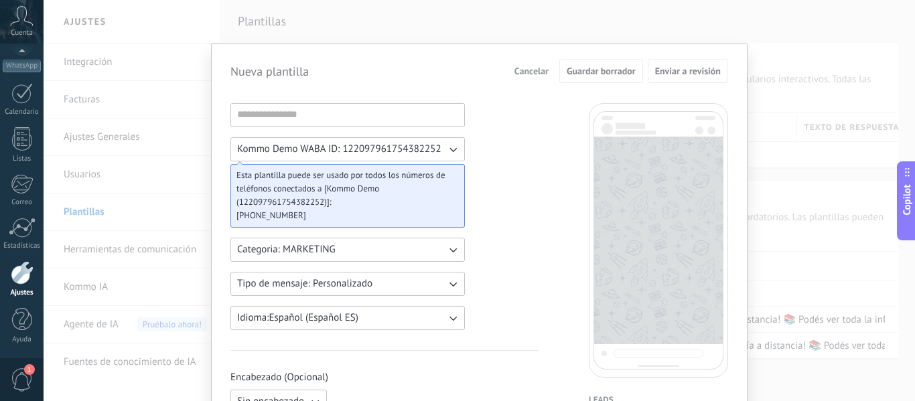
click at [538, 74] on span "Cancelar" at bounding box center [532, 70] width 34 height 9
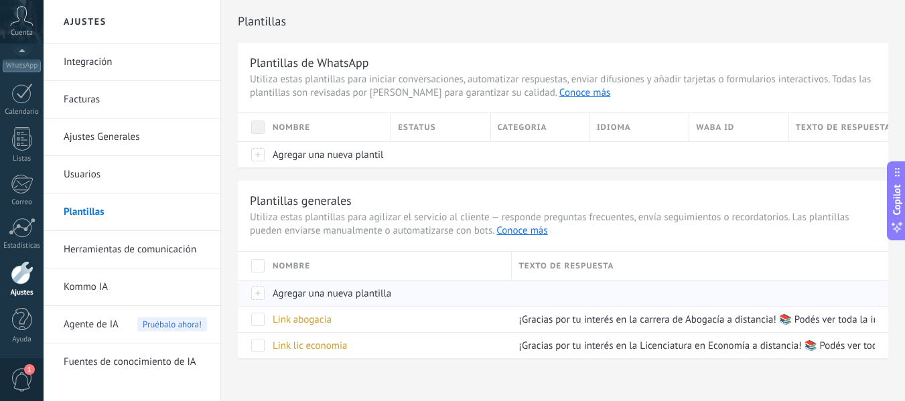
click at [328, 292] on span "Agregar una nueva plantilla" at bounding box center [332, 293] width 119 height 13
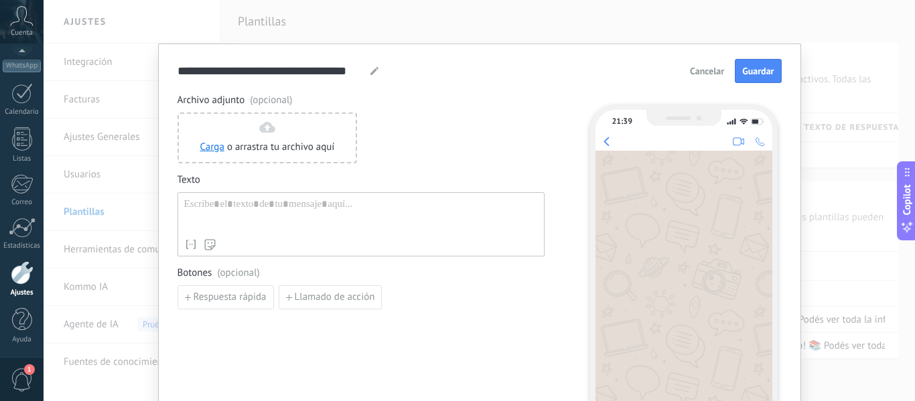
click at [371, 69] on icon at bounding box center [375, 71] width 8 height 8
type input "*"
type input "**********"
click at [383, 228] on div at bounding box center [361, 215] width 354 height 34
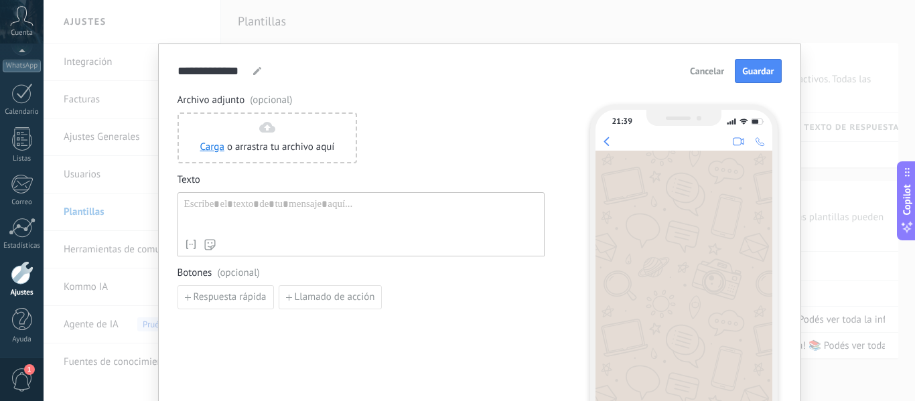
paste div
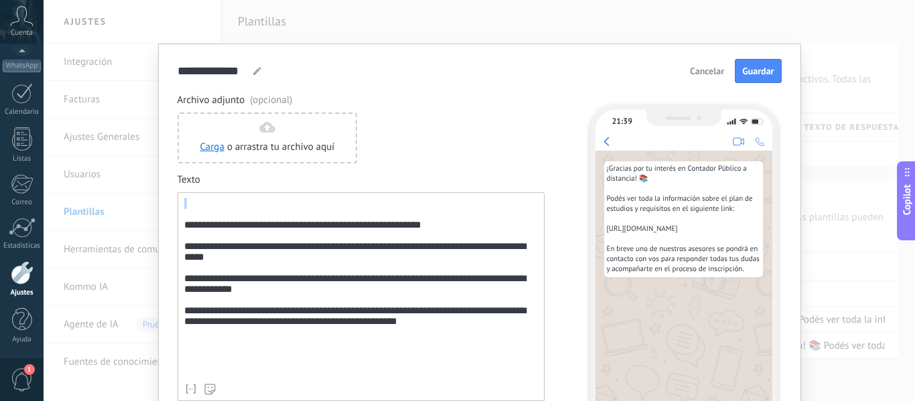
drag, startPoint x: 226, startPoint y: 198, endPoint x: 227, endPoint y: 207, distance: 9.4
click at [227, 207] on div "**********" at bounding box center [361, 296] width 367 height 209
click at [227, 207] on div "**********" at bounding box center [361, 287] width 354 height 179
click at [226, 214] on div "**********" at bounding box center [361, 287] width 354 height 179
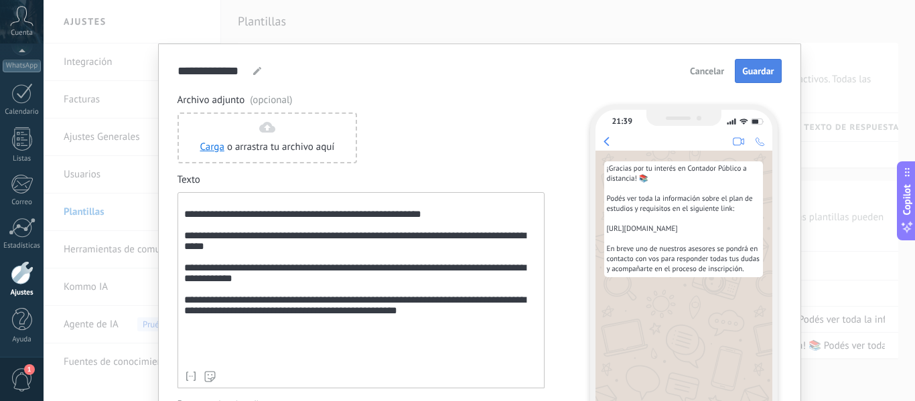
click at [742, 76] on span "Guardar" at bounding box center [757, 70] width 31 height 9
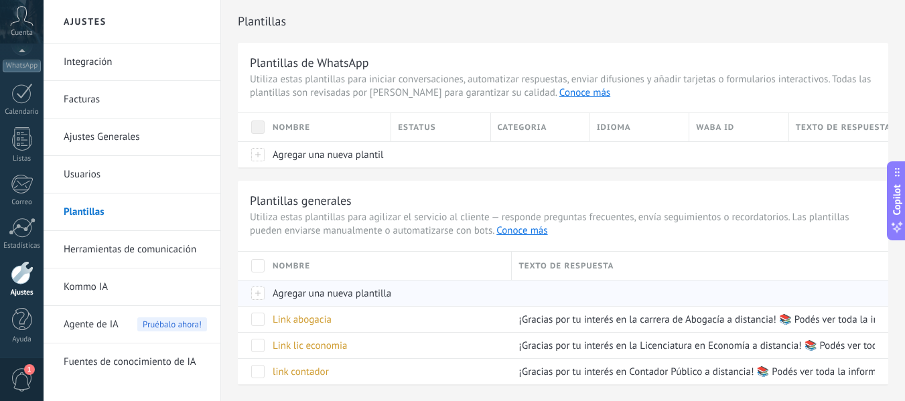
click at [370, 291] on span "Agregar una nueva plantilla" at bounding box center [332, 293] width 119 height 13
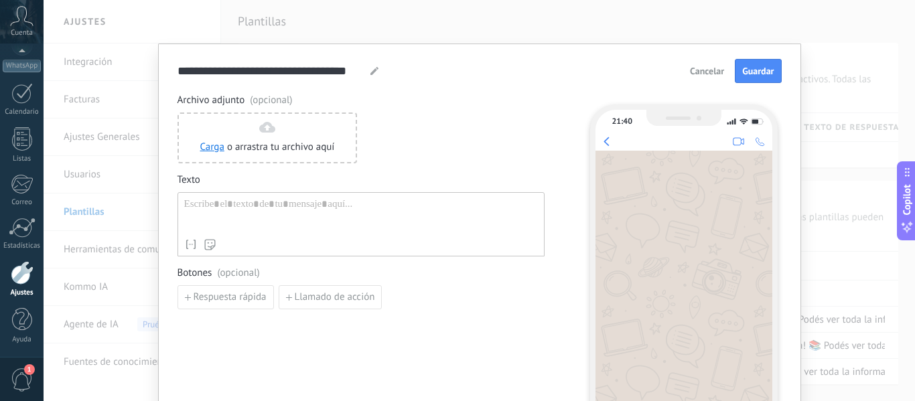
click at [369, 74] on div at bounding box center [374, 71] width 11 height 8
type input "*"
type input "**********"
click at [350, 208] on div at bounding box center [361, 215] width 354 height 34
paste div
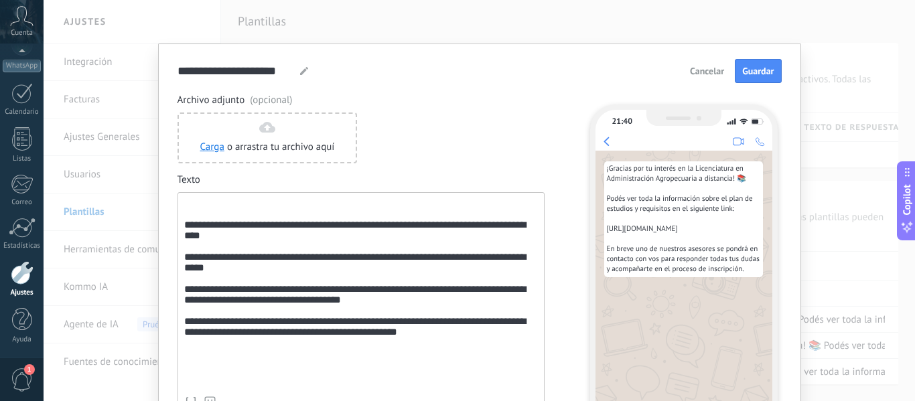
click at [194, 224] on div "**********" at bounding box center [361, 294] width 354 height 192
click at [184, 217] on div "**********" at bounding box center [361, 294] width 354 height 192
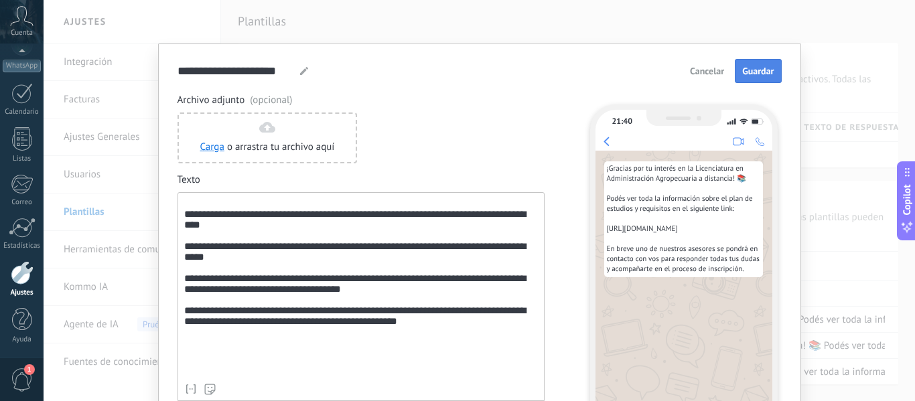
click at [767, 70] on span "Guardar" at bounding box center [757, 70] width 31 height 9
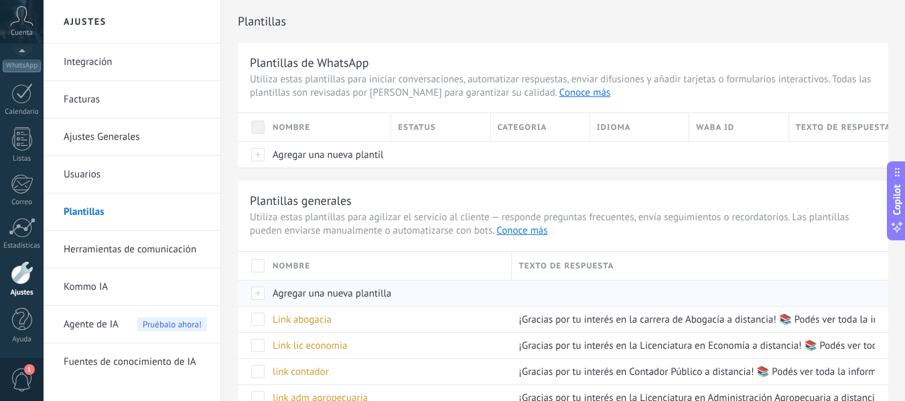
click at [337, 290] on span "Agregar una nueva plantilla" at bounding box center [332, 293] width 119 height 13
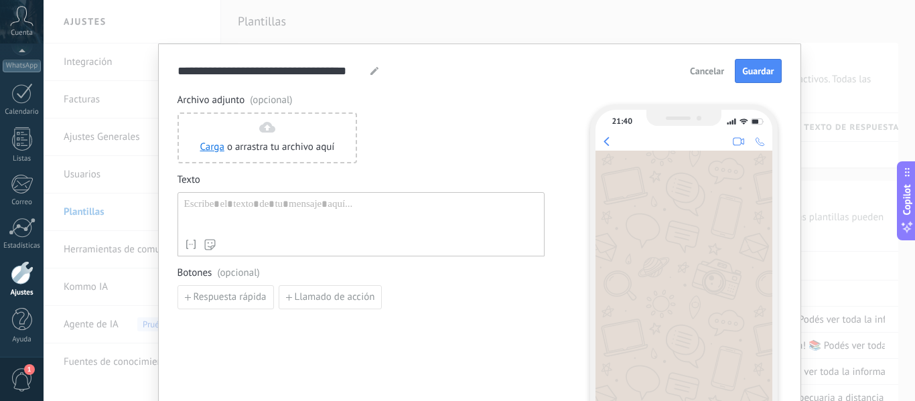
click at [371, 68] on icon at bounding box center [375, 71] width 8 height 8
drag, startPoint x: 360, startPoint y: 64, endPoint x: 165, endPoint y: 31, distance: 197.6
click at [165, 31] on div "**********" at bounding box center [480, 200] width 872 height 401
type input "**********"
click at [270, 202] on div at bounding box center [361, 215] width 354 height 34
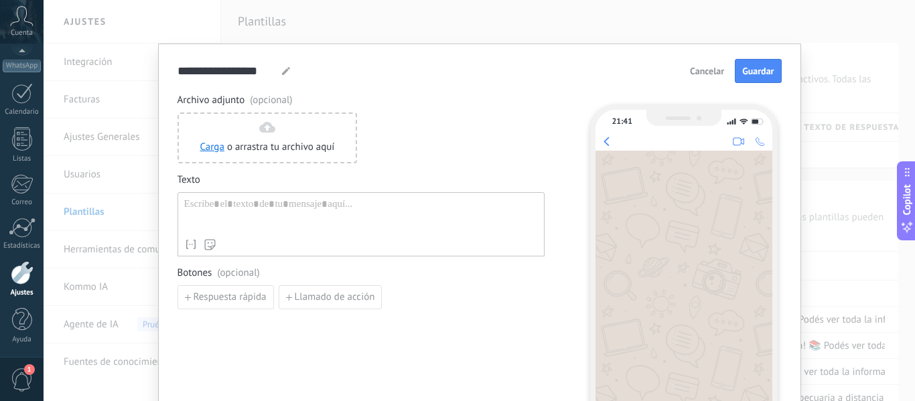
paste div
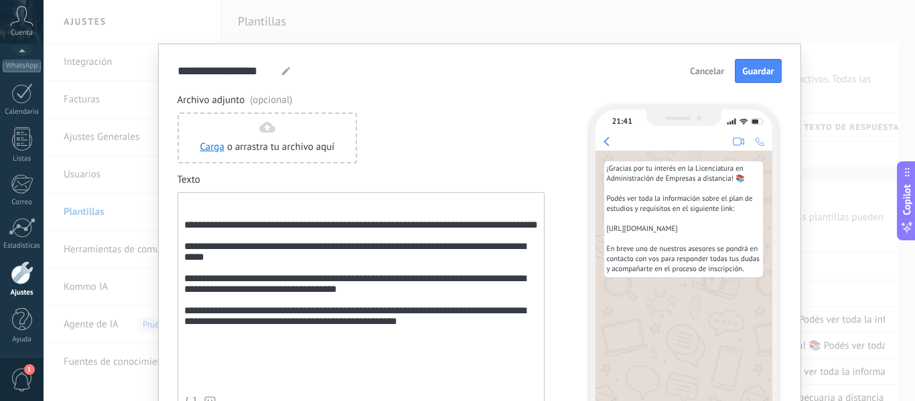
click at [241, 209] on div "**********" at bounding box center [361, 294] width 354 height 192
click at [228, 217] on div "**********" at bounding box center [361, 294] width 354 height 192
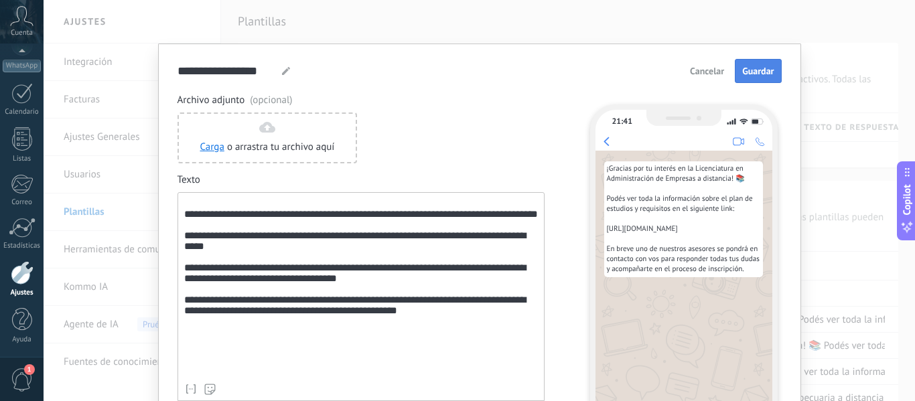
click at [766, 74] on span "Guardar" at bounding box center [757, 70] width 31 height 9
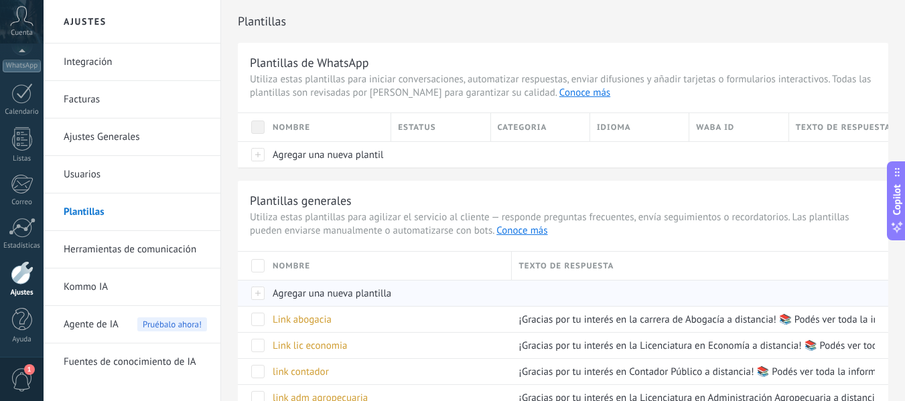
click at [360, 292] on span "Agregar una nueva plantilla" at bounding box center [332, 293] width 119 height 13
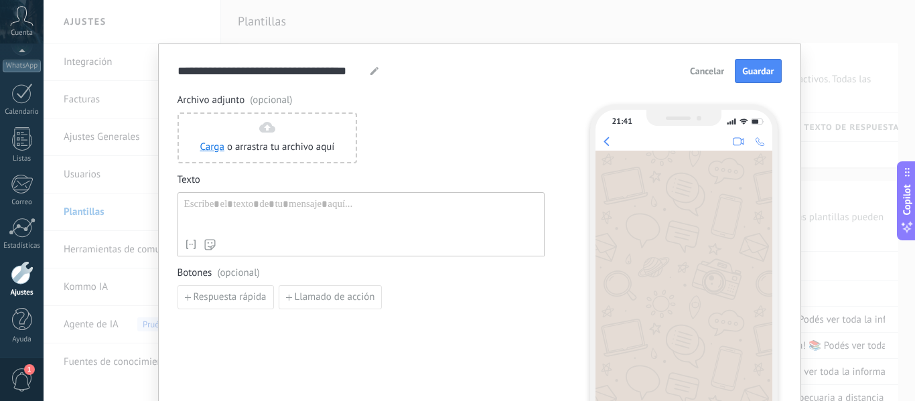
click at [373, 72] on icon at bounding box center [375, 71] width 8 height 8
drag, startPoint x: 362, startPoint y: 66, endPoint x: 147, endPoint y: 55, distance: 215.4
click at [147, 55] on div "**********" at bounding box center [480, 200] width 872 height 401
type input "**********"
click at [241, 207] on div at bounding box center [361, 215] width 354 height 34
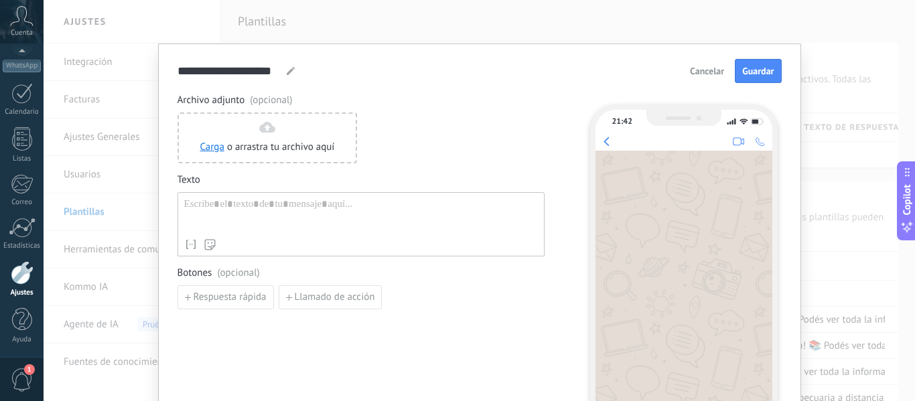
paste div
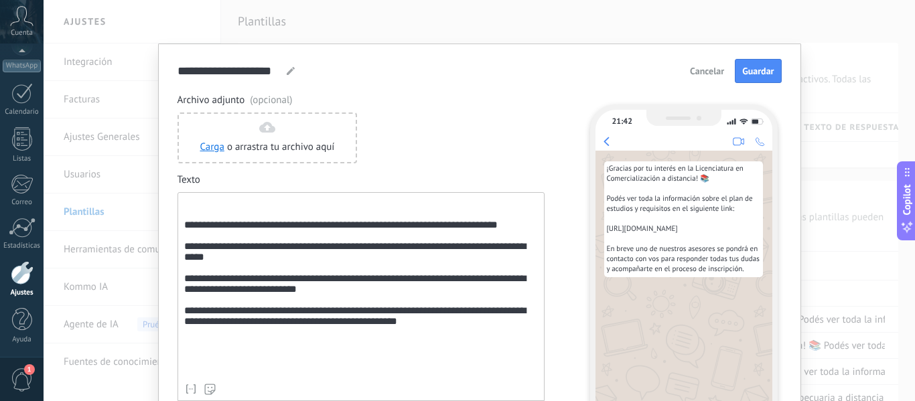
click at [196, 212] on div "**********" at bounding box center [361, 287] width 354 height 179
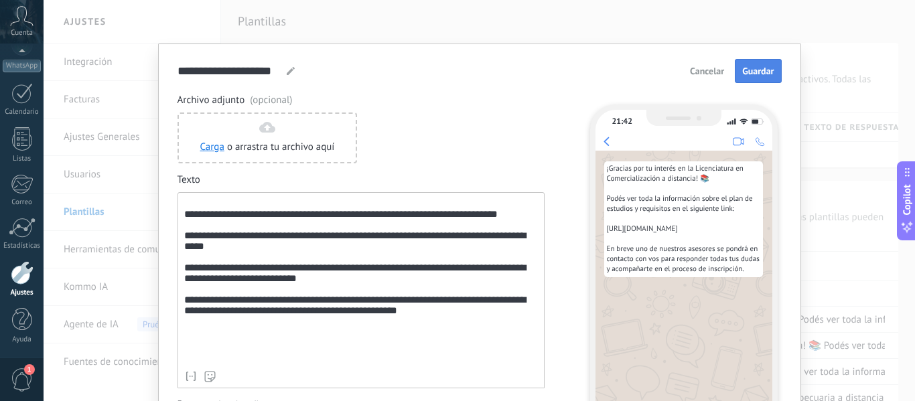
click at [758, 66] on span "Guardar" at bounding box center [757, 70] width 31 height 9
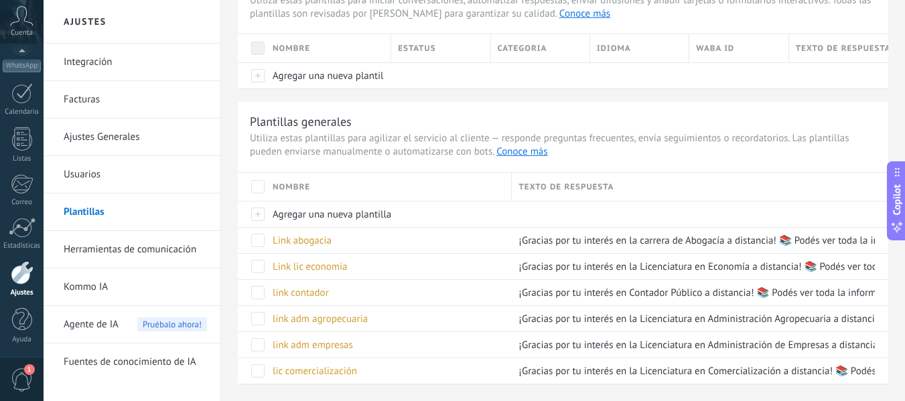
scroll to position [80, 0]
click at [338, 372] on span "lic comercialización" at bounding box center [315, 370] width 84 height 13
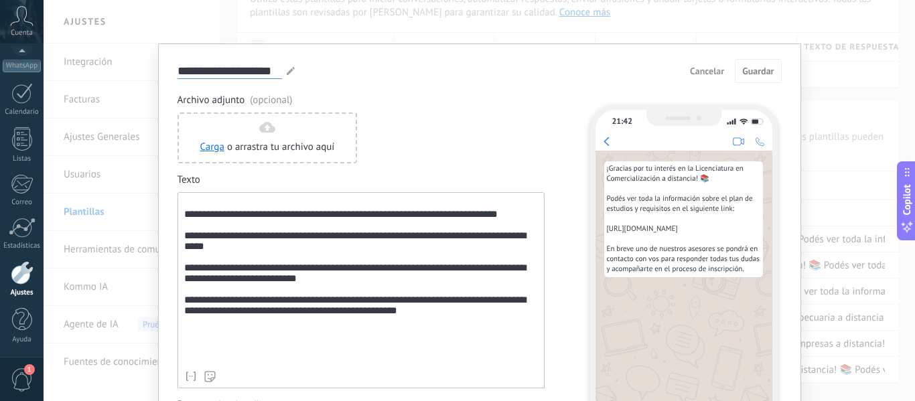
click at [178, 72] on input "**********" at bounding box center [230, 70] width 105 height 15
type input "**********"
click at [757, 70] on span "Guardar" at bounding box center [757, 70] width 31 height 9
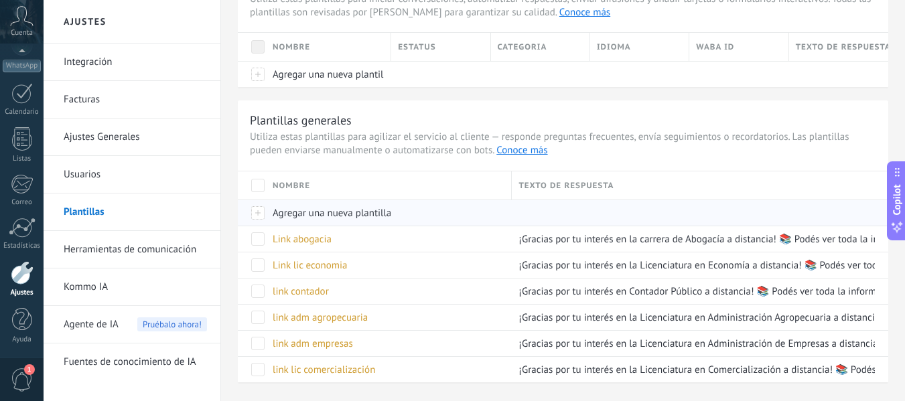
click at [332, 212] on span "Agregar una nueva plantilla" at bounding box center [332, 213] width 119 height 13
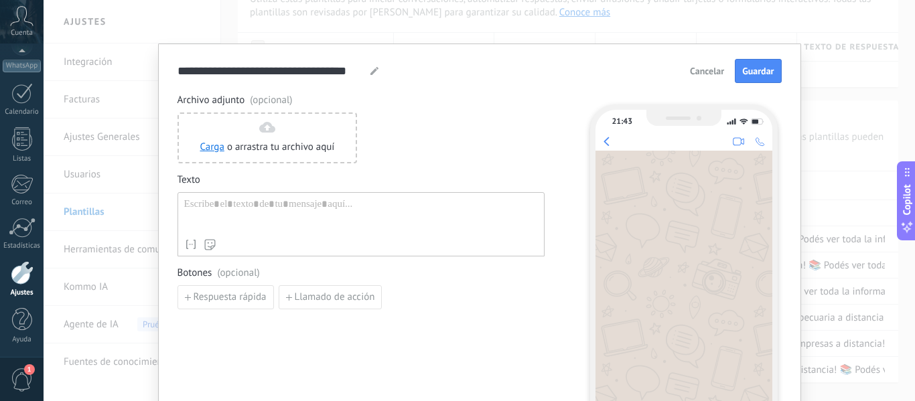
click at [371, 68] on icon at bounding box center [375, 71] width 8 height 8
type input "*"
type input "**********"
click at [296, 210] on div at bounding box center [361, 215] width 354 height 34
paste div
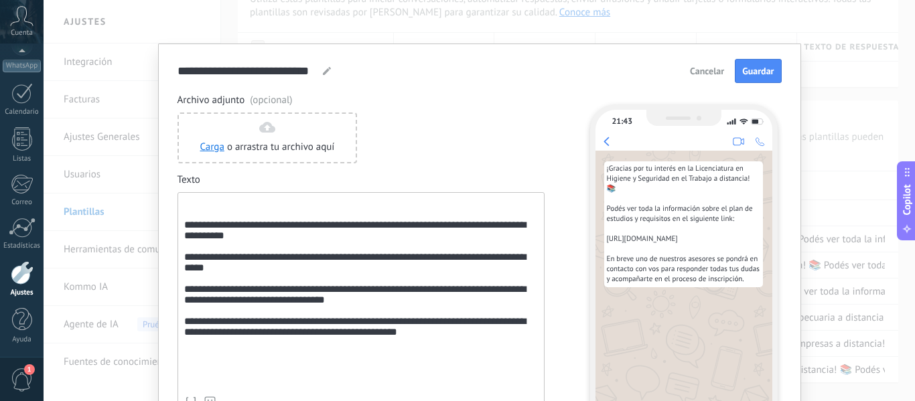
click at [243, 222] on div "**********" at bounding box center [361, 294] width 354 height 192
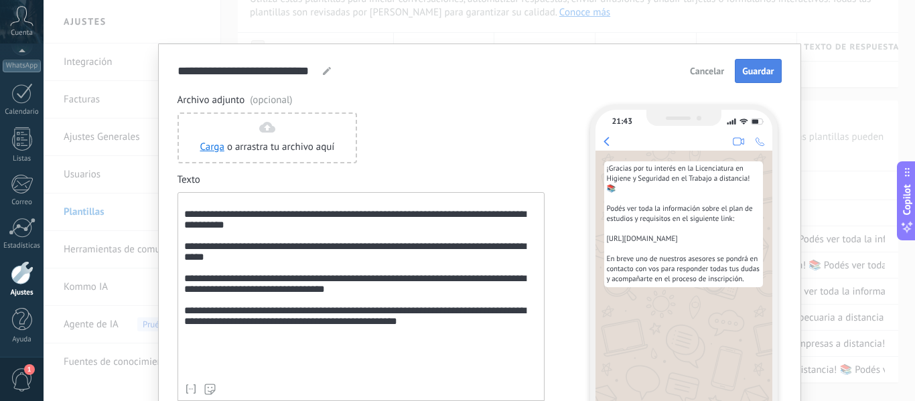
click at [757, 68] on span "Guardar" at bounding box center [757, 70] width 31 height 9
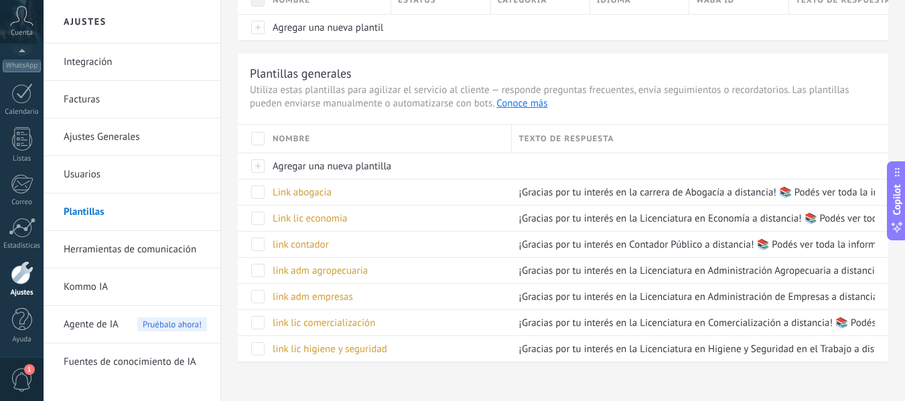
scroll to position [129, 0]
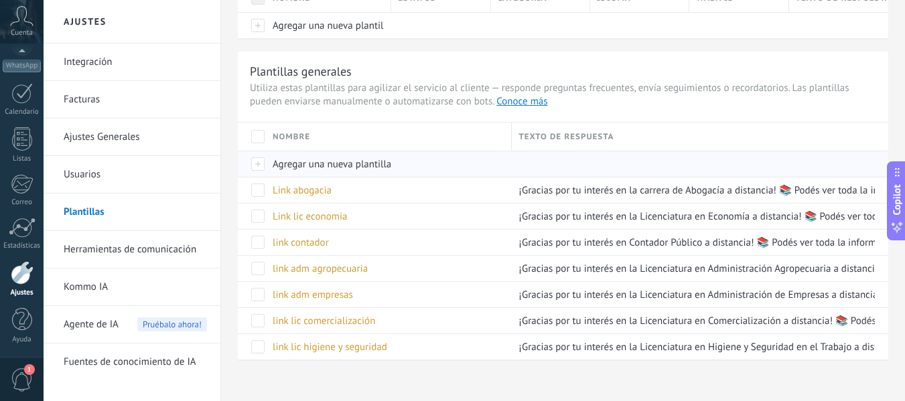
click at [317, 163] on span "Agregar una nueva plantilla" at bounding box center [332, 164] width 119 height 13
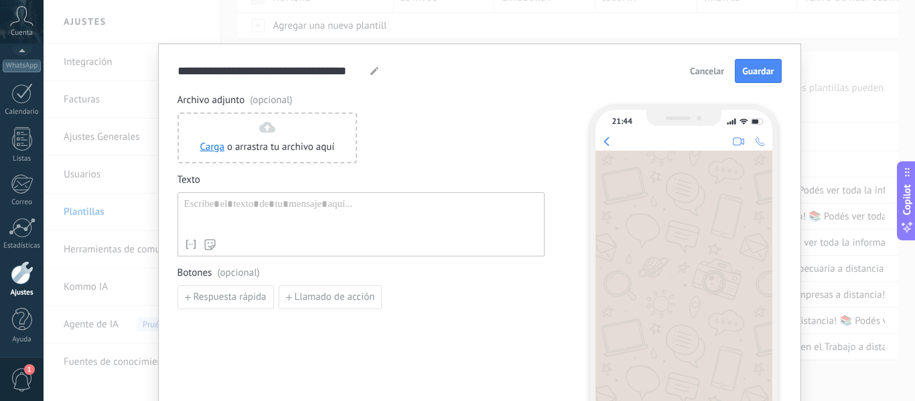
click at [373, 70] on use at bounding box center [375, 71] width 8 height 8
type input "*"
type input "**********"
click at [368, 227] on div at bounding box center [361, 215] width 354 height 34
paste div
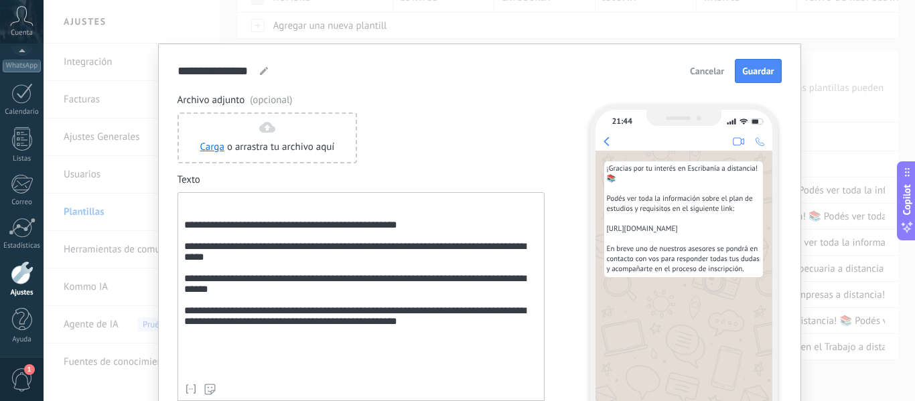
click at [232, 212] on div "**********" at bounding box center [361, 287] width 354 height 179
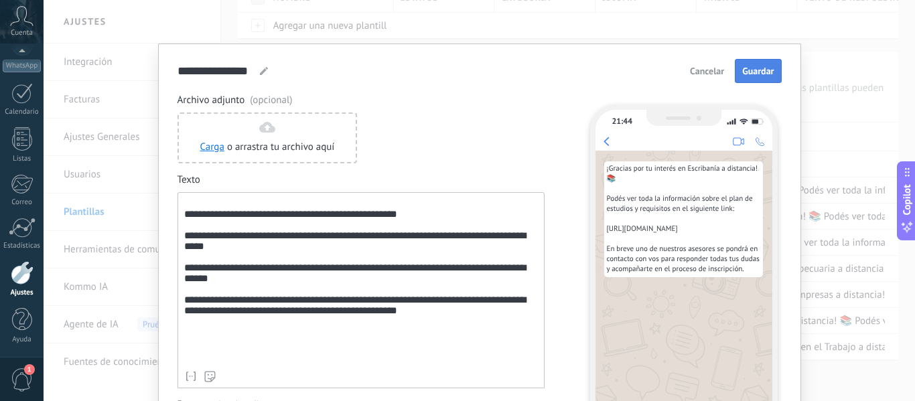
click at [762, 74] on span "Guardar" at bounding box center [757, 70] width 31 height 9
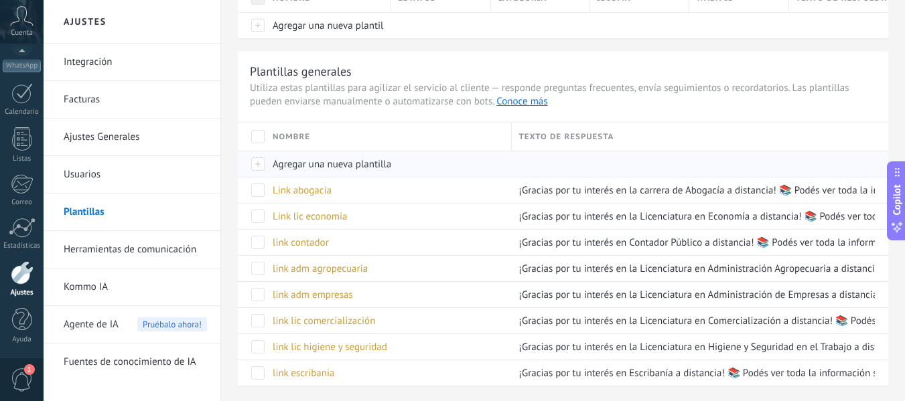
click at [295, 163] on span "Agregar una nueva plantilla" at bounding box center [332, 164] width 119 height 13
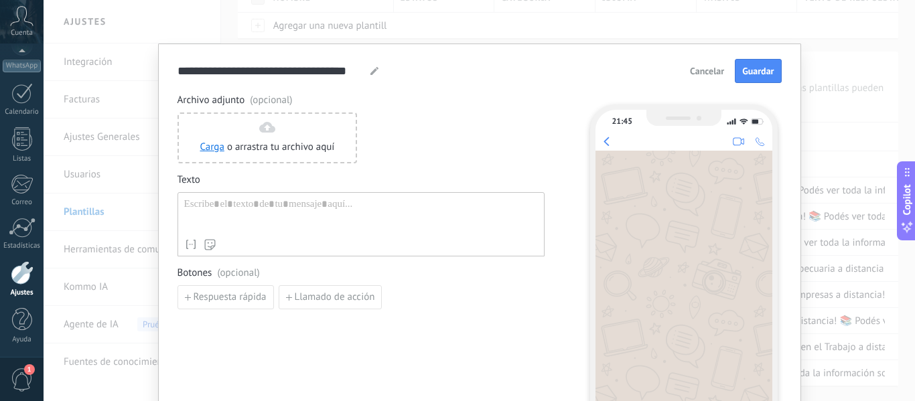
drag, startPoint x: 365, startPoint y: 74, endPoint x: 374, endPoint y: 73, distance: 8.7
click at [374, 73] on div "**********" at bounding box center [279, 71] width 202 height 16
click at [374, 73] on icon at bounding box center [375, 71] width 8 height 8
type input "*"
type input "**********"
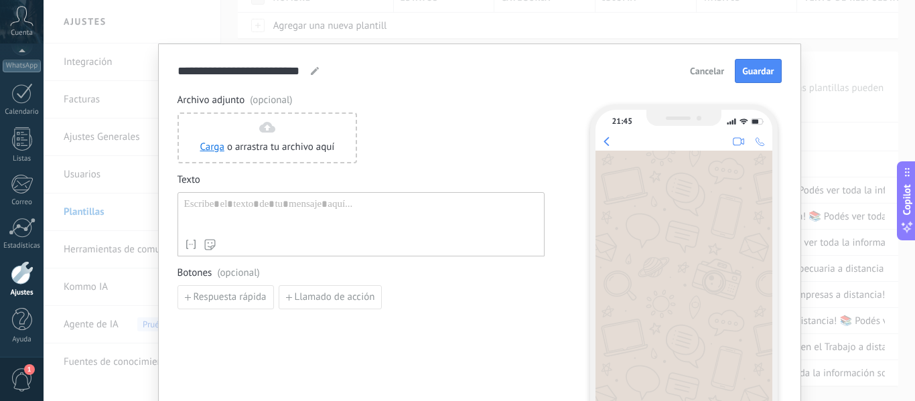
click at [363, 200] on div at bounding box center [361, 215] width 354 height 34
paste div
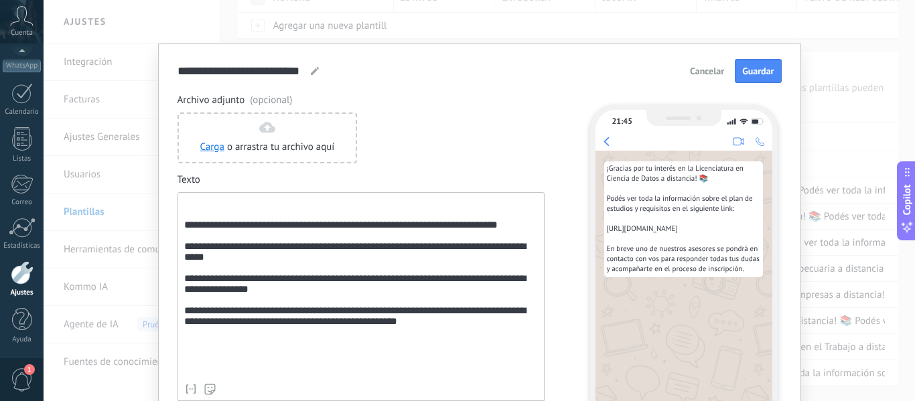
click at [228, 212] on div "**********" at bounding box center [361, 287] width 354 height 179
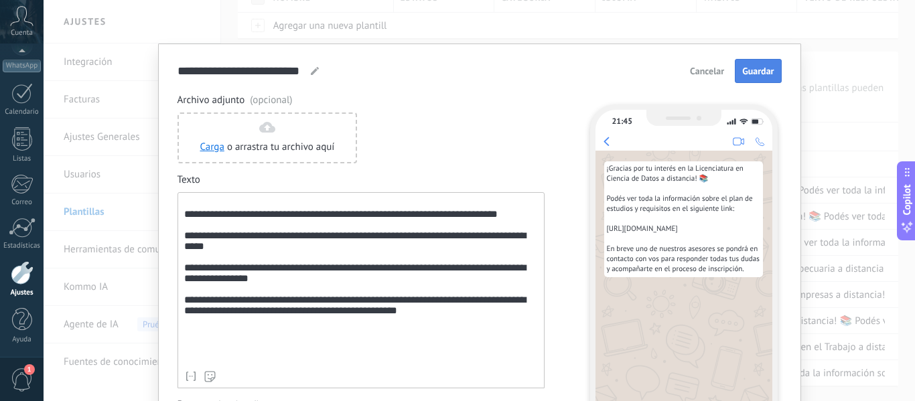
click at [750, 72] on span "Guardar" at bounding box center [757, 70] width 31 height 9
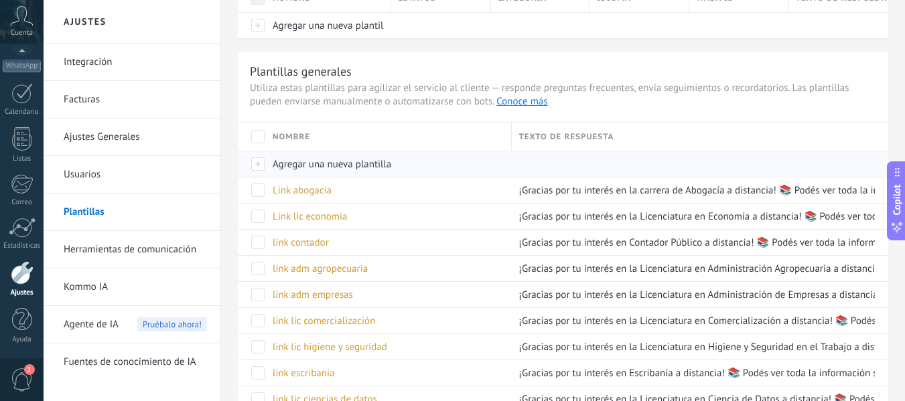
click at [319, 169] on span "Agregar una nueva plantilla" at bounding box center [332, 164] width 119 height 13
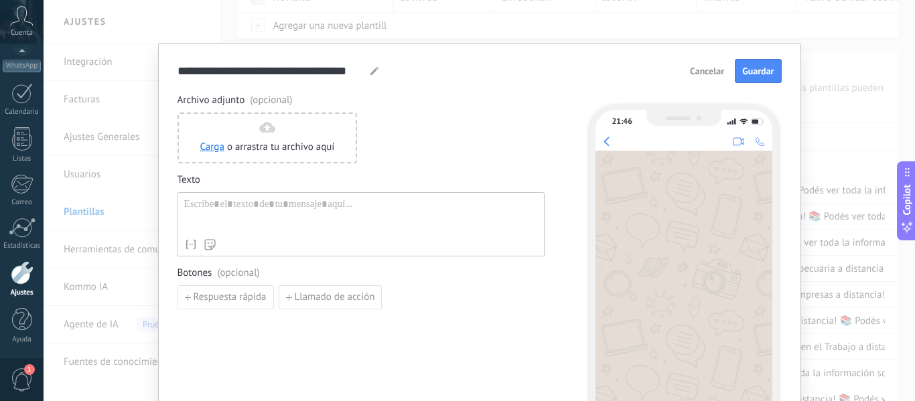
click at [368, 70] on div "**********" at bounding box center [279, 71] width 202 height 16
click at [371, 70] on icon at bounding box center [375, 71] width 8 height 8
type input "*"
type input "**********"
click at [367, 208] on div at bounding box center [361, 215] width 354 height 34
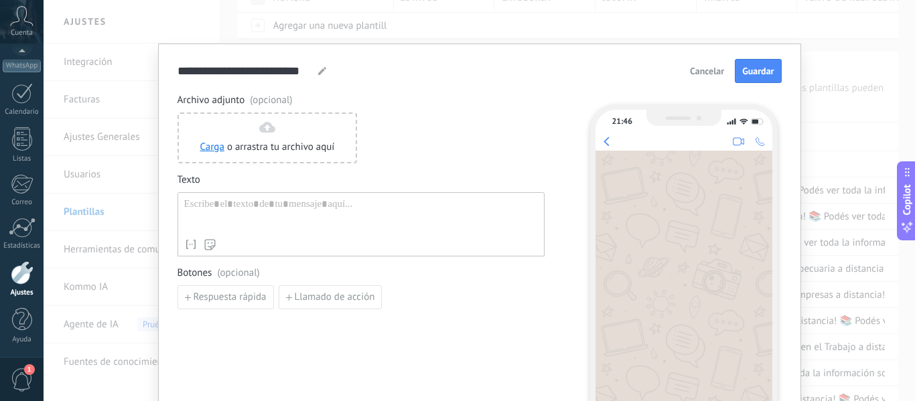
paste div
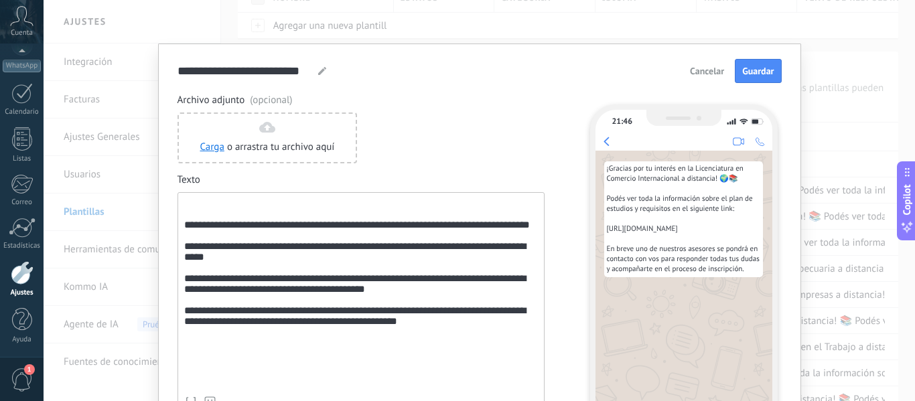
click at [198, 224] on div "**********" at bounding box center [361, 294] width 354 height 192
click at [193, 220] on div "**********" at bounding box center [361, 294] width 354 height 192
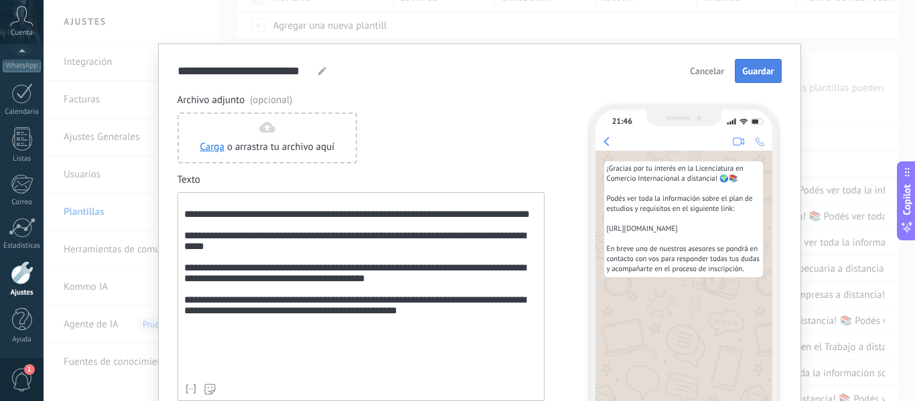
click at [769, 75] on span "Guardar" at bounding box center [757, 70] width 31 height 9
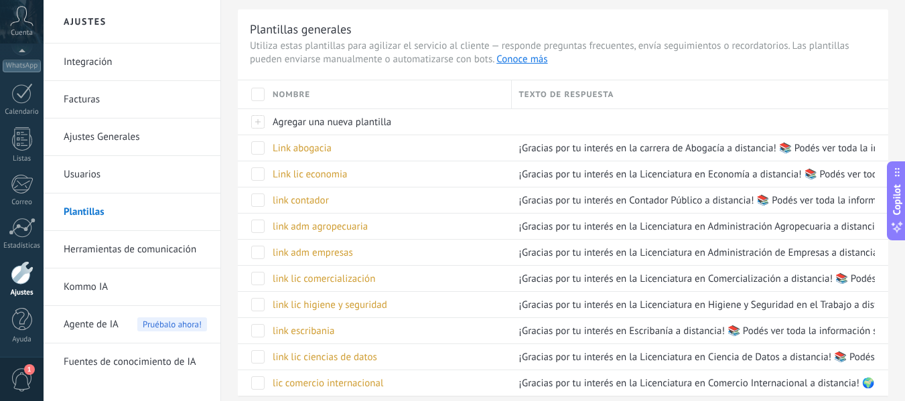
scroll to position [167, 0]
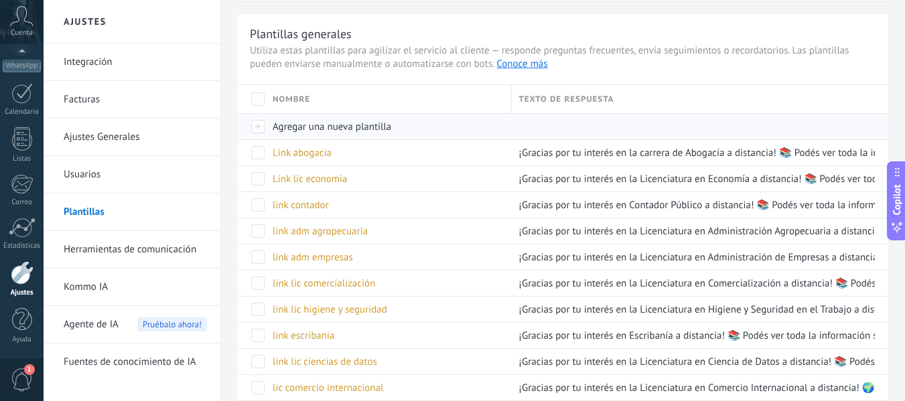
click at [358, 119] on div "Agregar una nueva plantilla" at bounding box center [385, 126] width 239 height 25
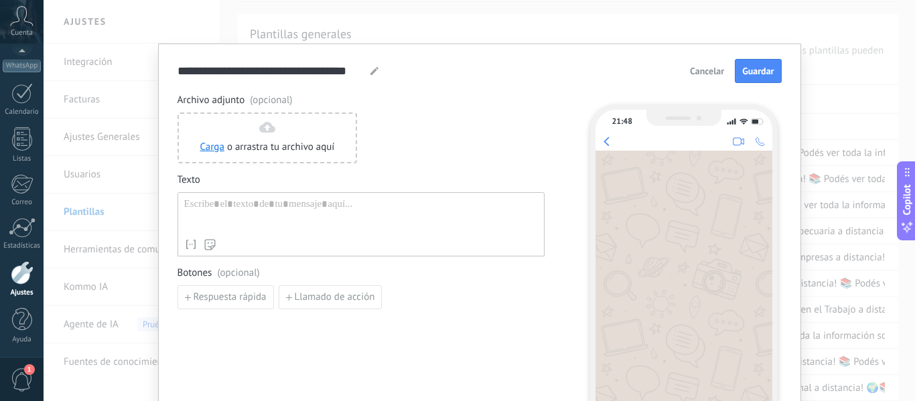
click at [373, 73] on icon at bounding box center [375, 71] width 8 height 8
drag, startPoint x: 362, startPoint y: 72, endPoint x: 167, endPoint y: 71, distance: 195.0
click at [167, 71] on div "**********" at bounding box center [479, 274] width 643 height 461
type input "**********"
click at [308, 222] on div at bounding box center [361, 215] width 354 height 34
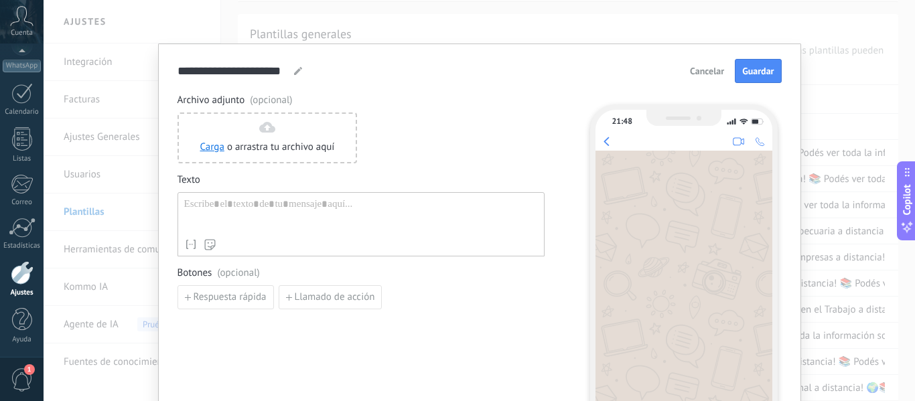
paste div
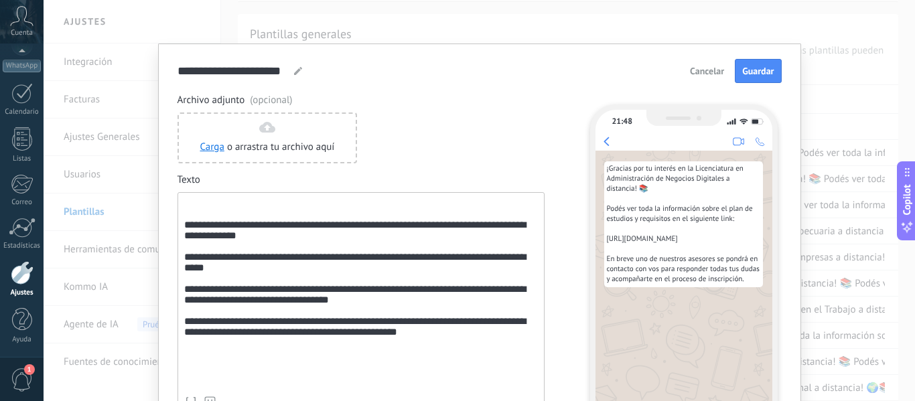
click at [193, 222] on div "**********" at bounding box center [361, 294] width 354 height 192
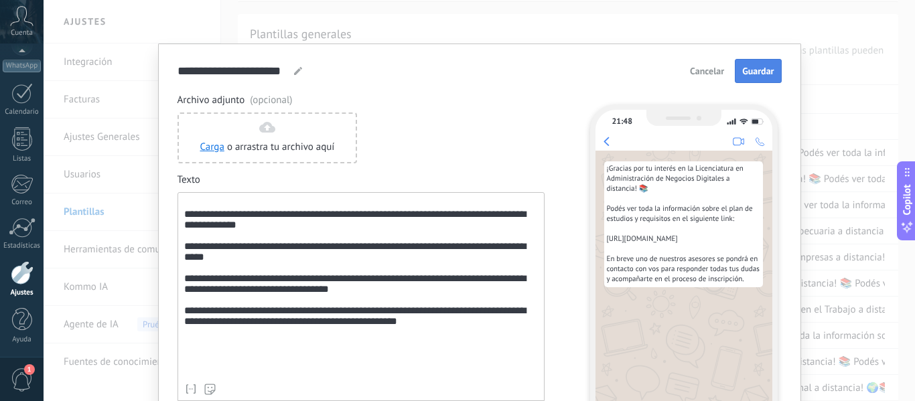
click at [756, 70] on span "Guardar" at bounding box center [757, 70] width 31 height 9
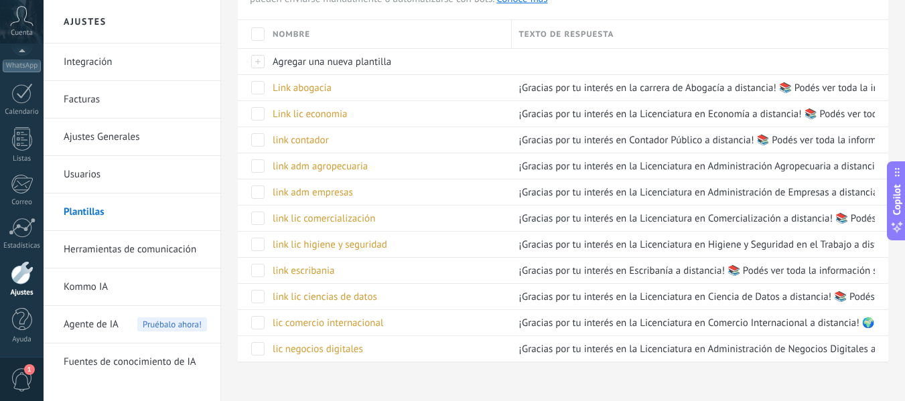
scroll to position [249, 0]
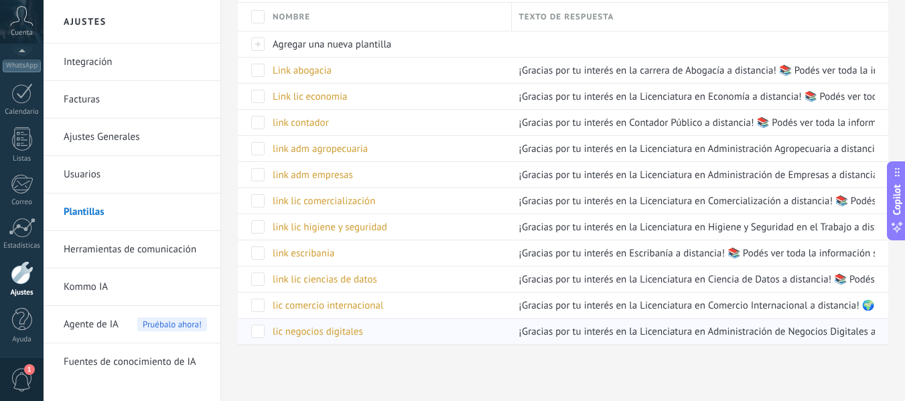
click at [341, 330] on span "lic negocios digitales" at bounding box center [318, 332] width 90 height 13
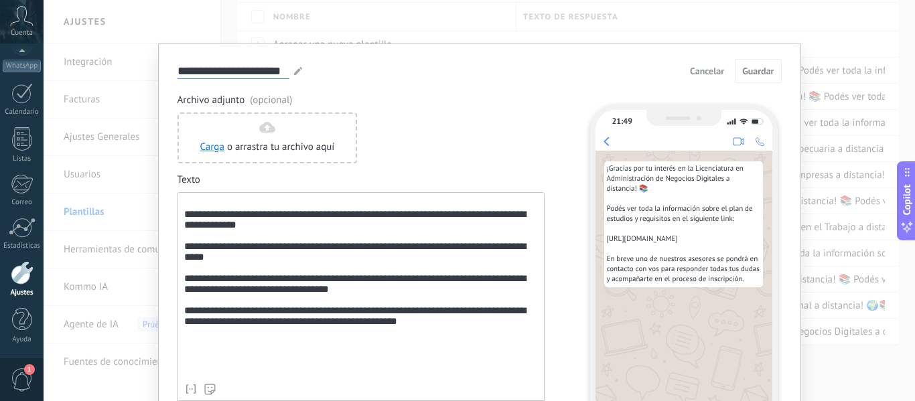
click at [193, 72] on input "**********" at bounding box center [234, 70] width 112 height 15
type input "**********"
click at [749, 78] on button "Guardar" at bounding box center [758, 71] width 46 height 24
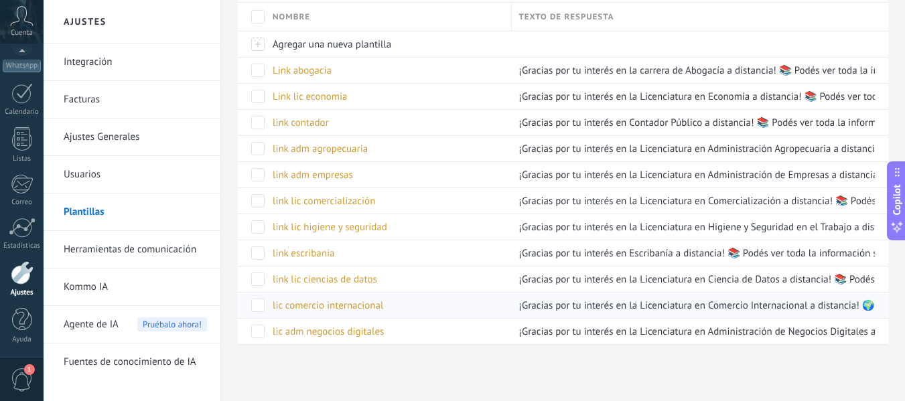
click at [418, 304] on div "lic comercio internacional" at bounding box center [385, 305] width 239 height 25
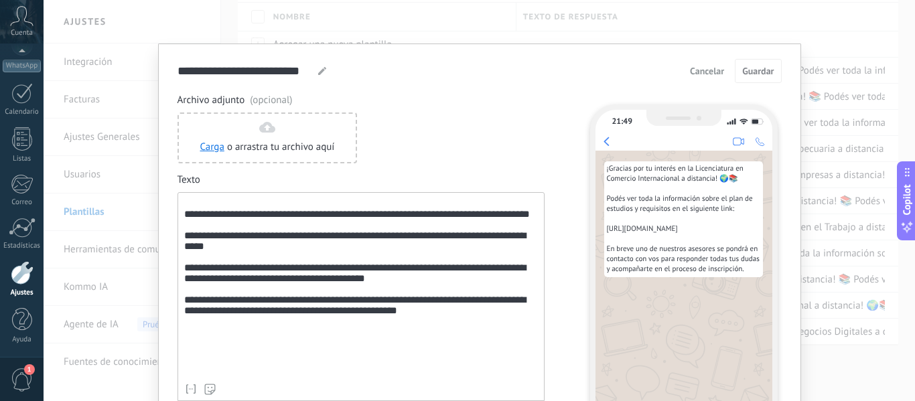
click at [320, 66] on div at bounding box center [322, 71] width 11 height 16
click at [320, 71] on use at bounding box center [322, 71] width 8 height 8
click at [178, 69] on input "**********" at bounding box center [246, 70] width 136 height 15
type input "**********"
click at [748, 66] on span "Guardar" at bounding box center [757, 70] width 31 height 9
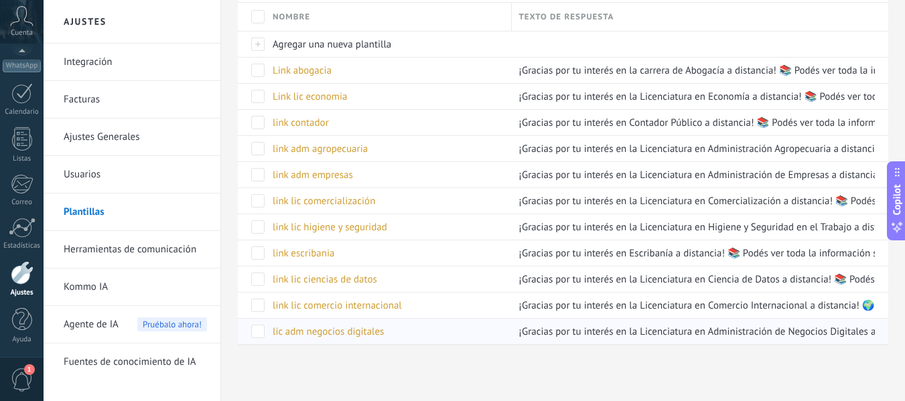
click at [279, 333] on span "lic adm negocios digitales" at bounding box center [328, 332] width 111 height 13
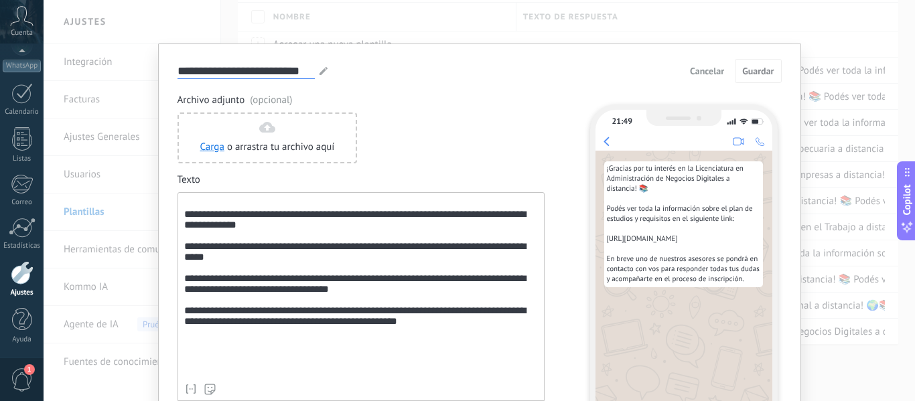
click at [178, 70] on input "**********" at bounding box center [246, 70] width 137 height 15
type input "**********"
click at [761, 69] on span "Guardar" at bounding box center [757, 70] width 31 height 9
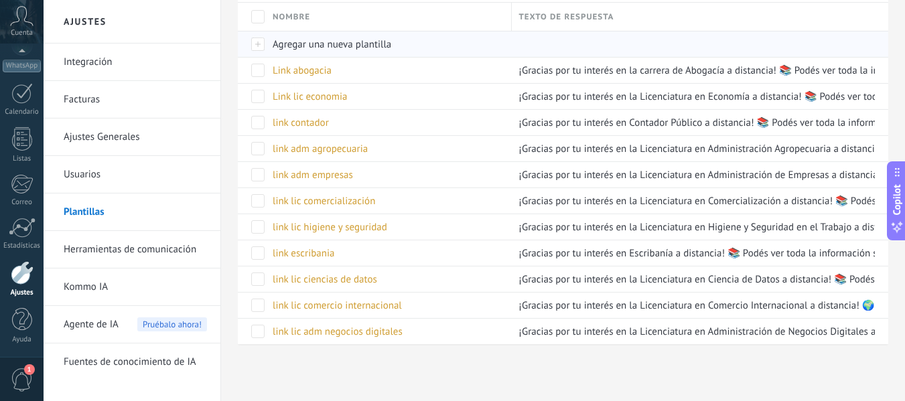
click at [385, 48] on span "Agregar una nueva plantilla" at bounding box center [332, 44] width 119 height 13
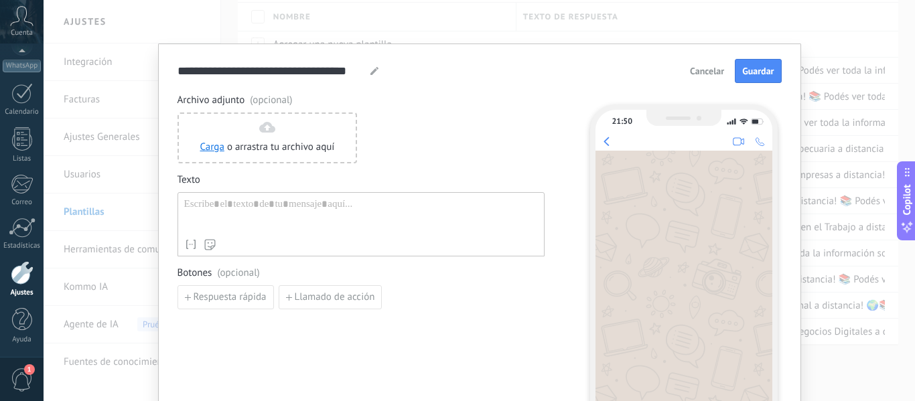
click at [371, 74] on use at bounding box center [375, 71] width 8 height 8
type input "*"
type input "**********"
click at [352, 206] on div at bounding box center [361, 215] width 354 height 34
paste div
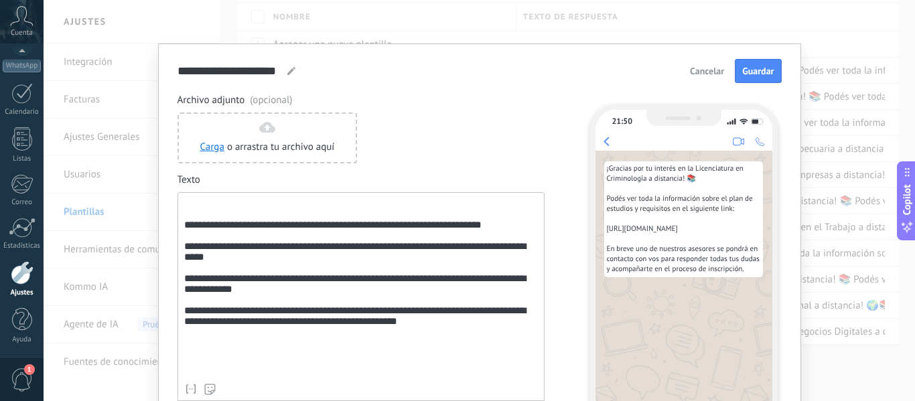
click at [184, 223] on div "**********" at bounding box center [361, 287] width 354 height 179
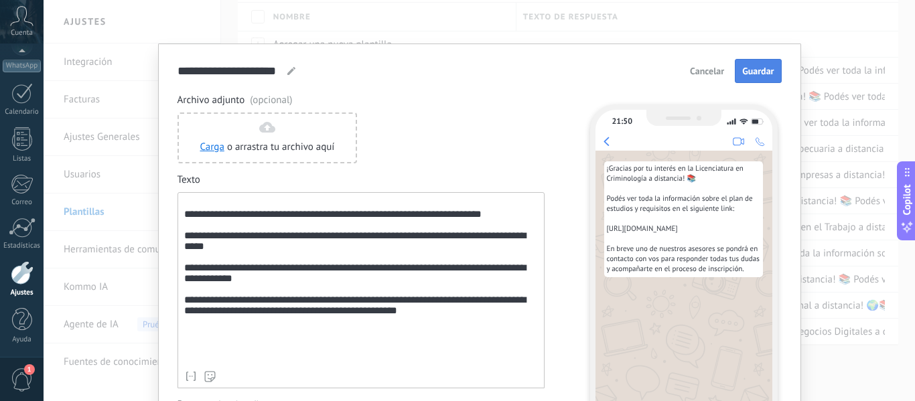
click at [765, 65] on button "Guardar" at bounding box center [758, 71] width 46 height 24
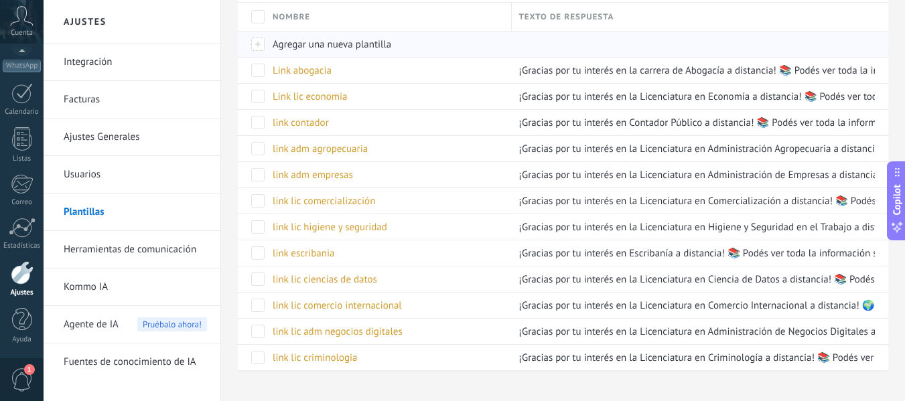
click at [361, 39] on span "Agregar una nueva plantilla" at bounding box center [332, 44] width 119 height 13
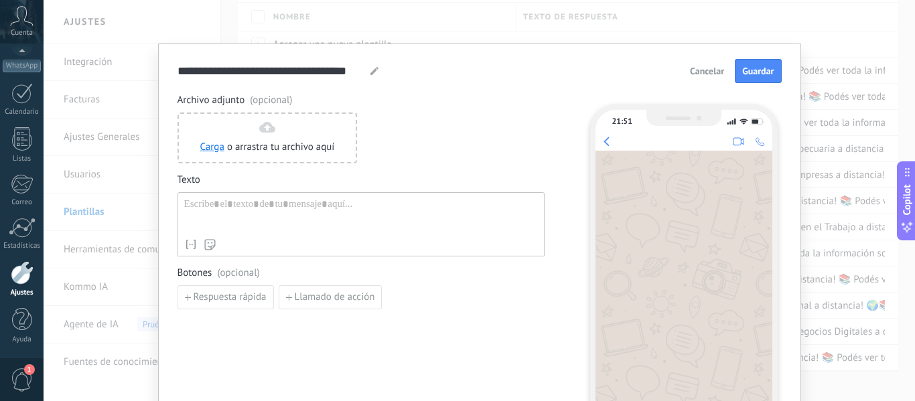
click at [371, 74] on use at bounding box center [375, 71] width 8 height 8
type input "*"
type input "**********"
click at [351, 209] on div at bounding box center [361, 215] width 354 height 34
paste div
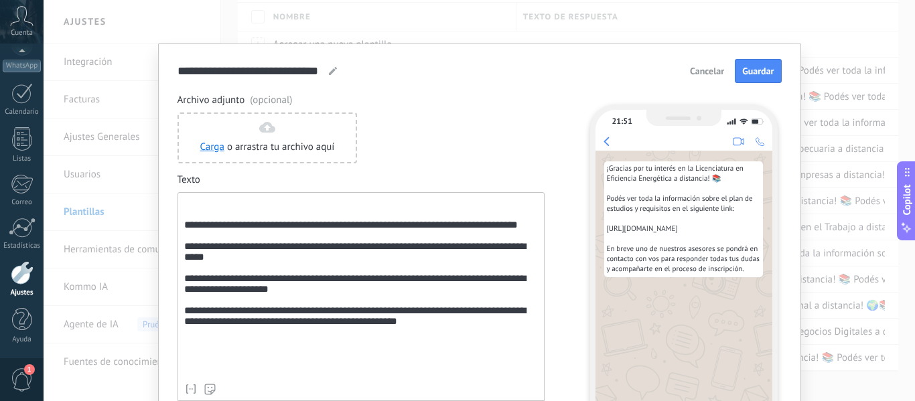
click at [195, 221] on div "**********" at bounding box center [361, 287] width 354 height 179
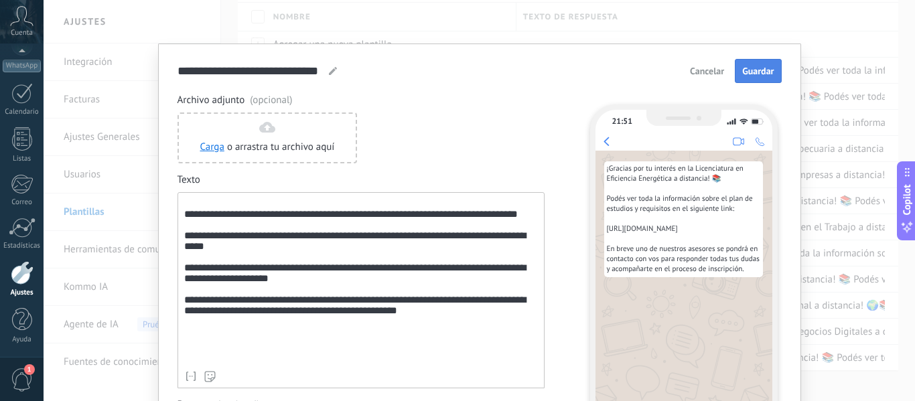
click at [758, 68] on span "Guardar" at bounding box center [757, 70] width 31 height 9
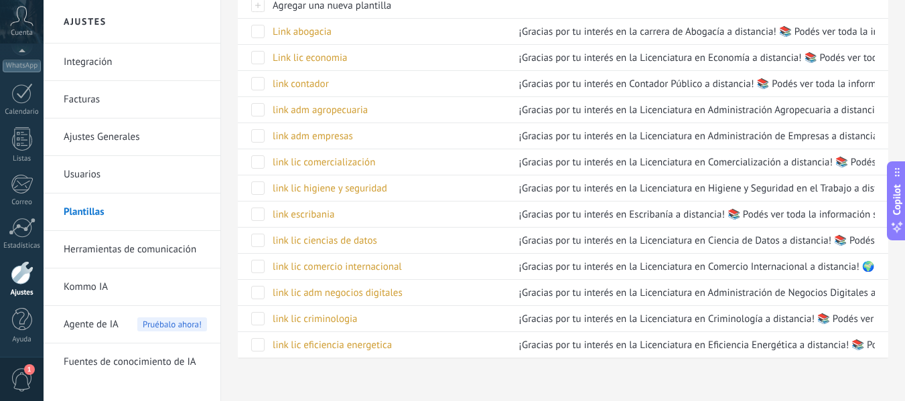
scroll to position [289, 0]
click at [373, 5] on span "Agregar una nueva plantilla" at bounding box center [332, 4] width 119 height 13
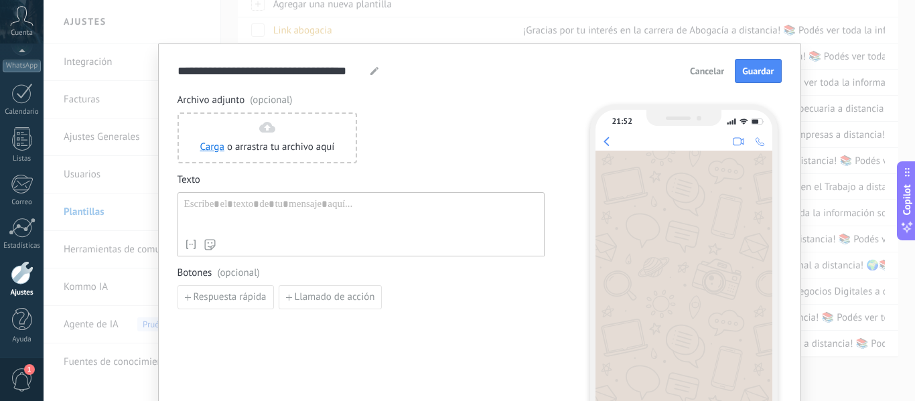
click at [374, 73] on icon at bounding box center [375, 71] width 8 height 8
type input "*"
type input "**********"
click at [340, 219] on div at bounding box center [361, 215] width 354 height 34
paste div
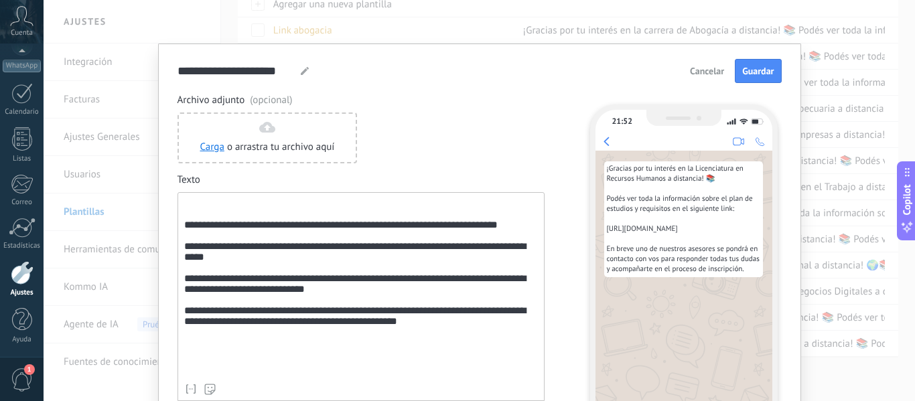
click at [217, 220] on div "**********" at bounding box center [361, 287] width 354 height 179
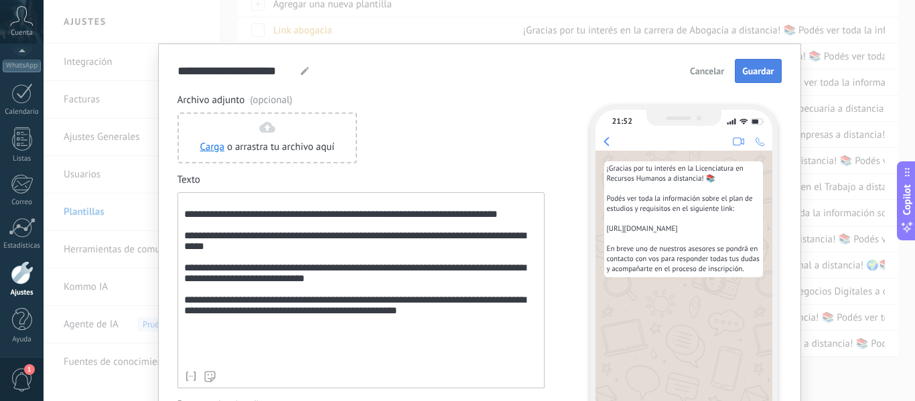
click at [754, 66] on span "Guardar" at bounding box center [757, 70] width 31 height 9
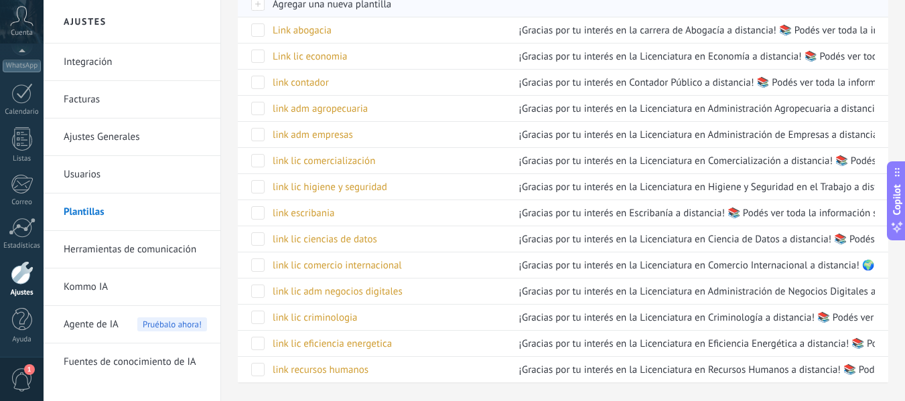
click at [381, 5] on span "Agregar una nueva plantilla" at bounding box center [332, 4] width 119 height 13
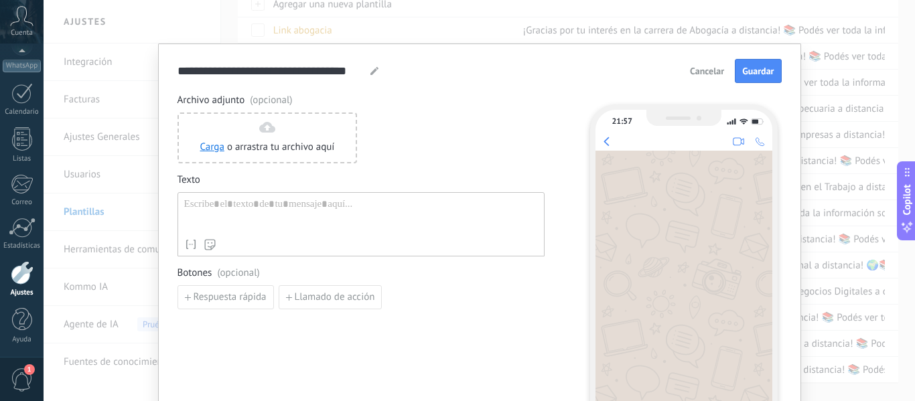
click at [371, 71] on icon at bounding box center [375, 71] width 8 height 8
drag, startPoint x: 357, startPoint y: 68, endPoint x: 159, endPoint y: 66, distance: 198.3
click at [159, 66] on div "**********" at bounding box center [479, 274] width 643 height 461
type input "*"
type input "****"
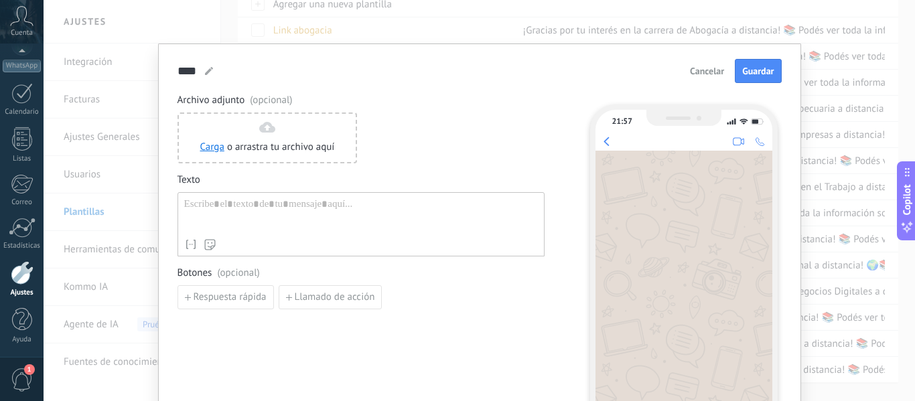
click at [239, 206] on div at bounding box center [361, 215] width 354 height 34
paste div
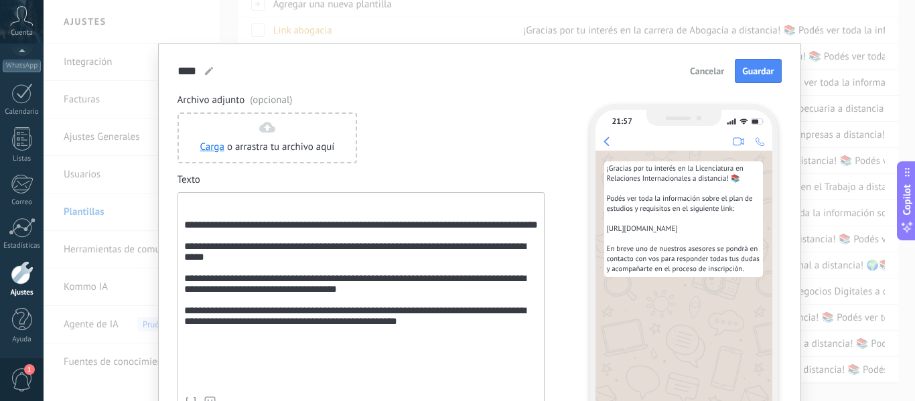
click at [221, 210] on div "**********" at bounding box center [361, 294] width 354 height 192
click at [221, 216] on div "**********" at bounding box center [361, 294] width 354 height 192
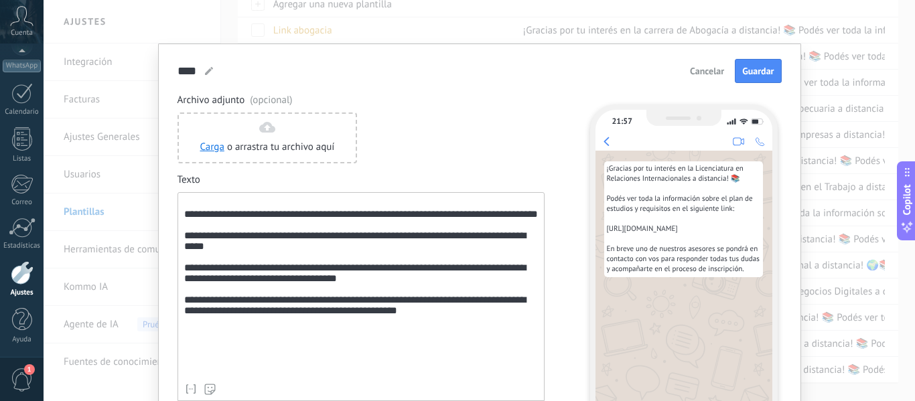
click at [199, 72] on div "**** link link link link link link link link link" at bounding box center [196, 71] width 37 height 16
click at [205, 72] on use at bounding box center [209, 71] width 8 height 8
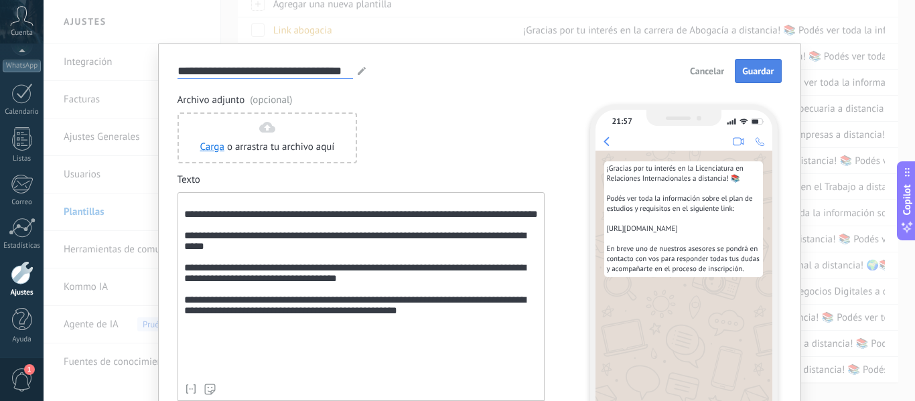
type input "**********"
click at [764, 68] on span "Guardar" at bounding box center [757, 70] width 31 height 9
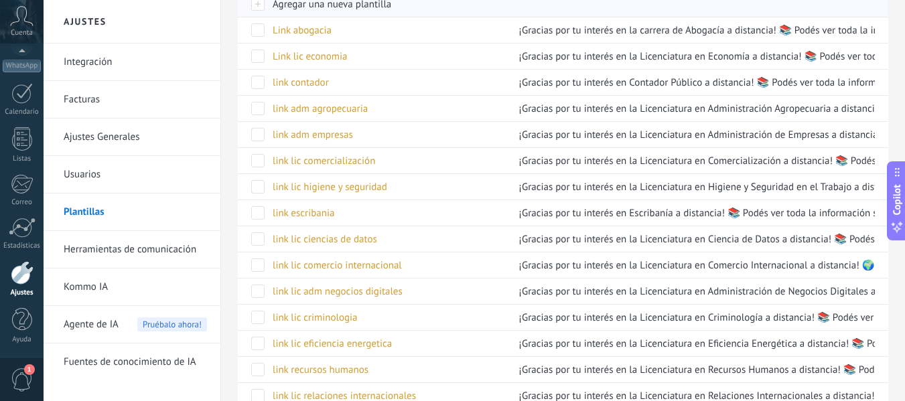
click at [332, 8] on span "Agregar una nueva plantilla" at bounding box center [332, 4] width 119 height 13
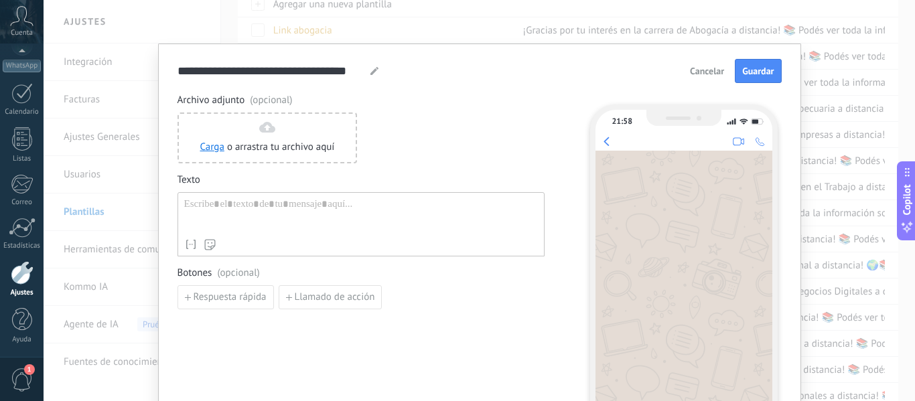
click at [245, 206] on div at bounding box center [361, 215] width 354 height 34
paste div
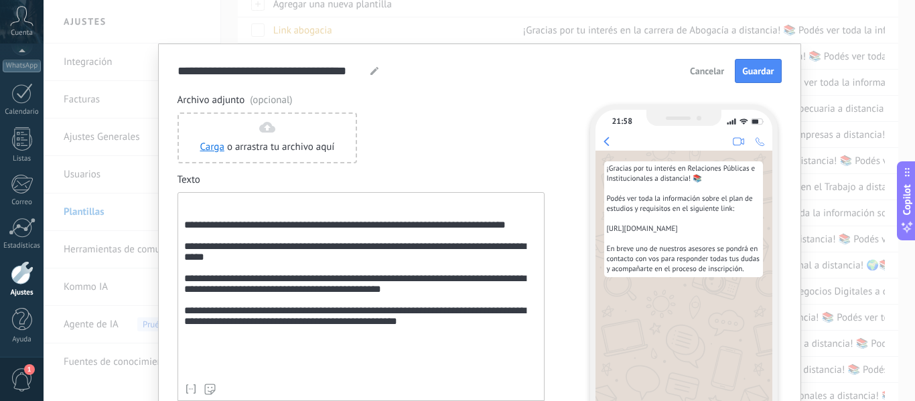
click at [196, 219] on div "**********" at bounding box center [361, 287] width 354 height 179
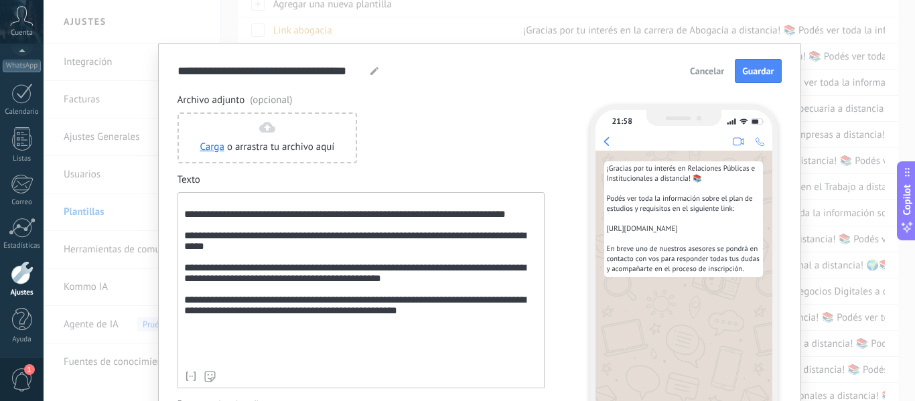
click at [371, 72] on use at bounding box center [375, 71] width 8 height 8
drag, startPoint x: 359, startPoint y: 72, endPoint x: 155, endPoint y: 73, distance: 203.7
click at [158, 73] on div "**********" at bounding box center [479, 274] width 643 height 461
type input "**********"
click at [746, 78] on button "Guardar" at bounding box center [758, 71] width 46 height 24
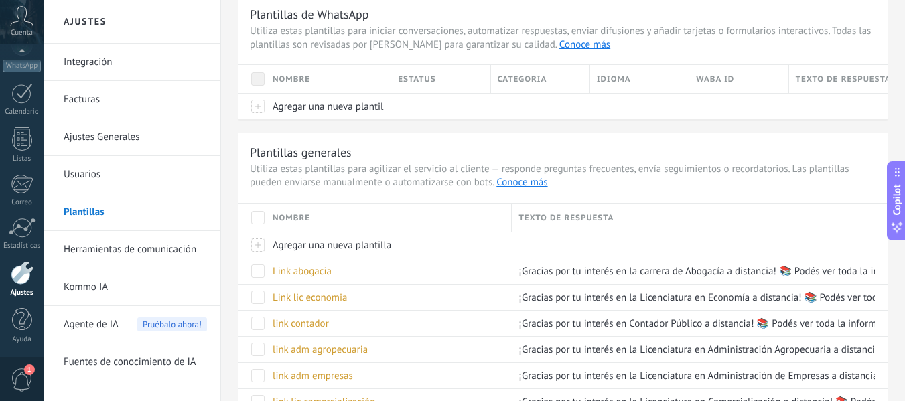
scroll to position [47, 0]
click at [301, 245] on span "Agregar una nueva plantilla" at bounding box center [332, 247] width 119 height 13
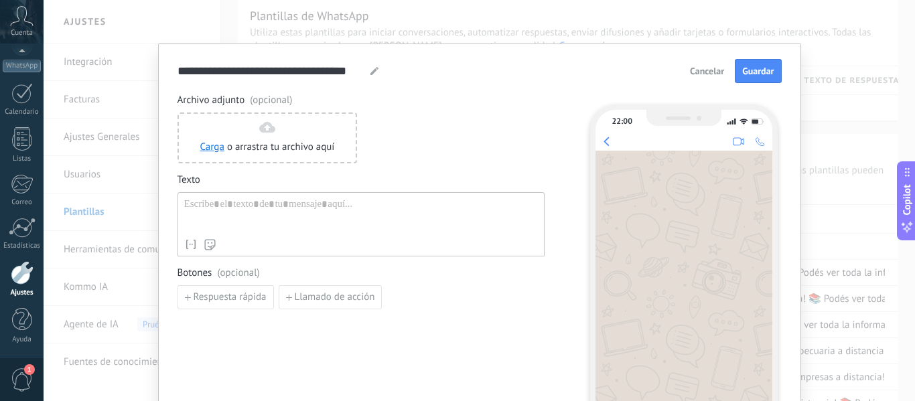
click at [371, 70] on use at bounding box center [375, 71] width 8 height 8
type input "*"
type input "**********"
click at [380, 212] on div at bounding box center [361, 215] width 354 height 34
paste div
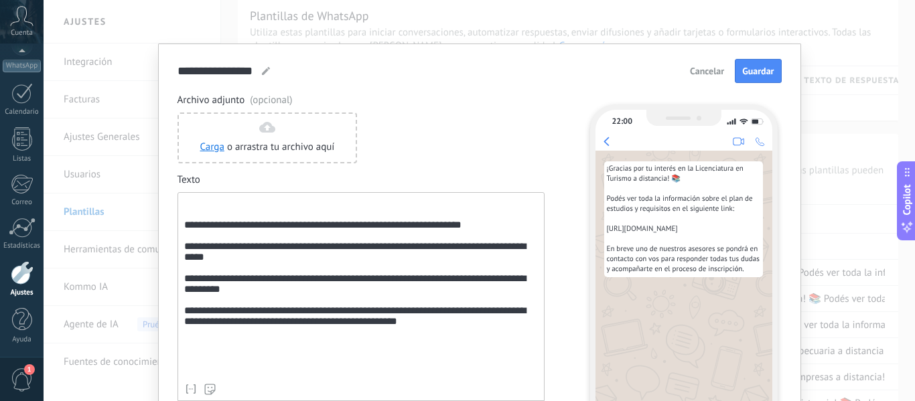
click at [355, 210] on div "**********" at bounding box center [361, 287] width 354 height 179
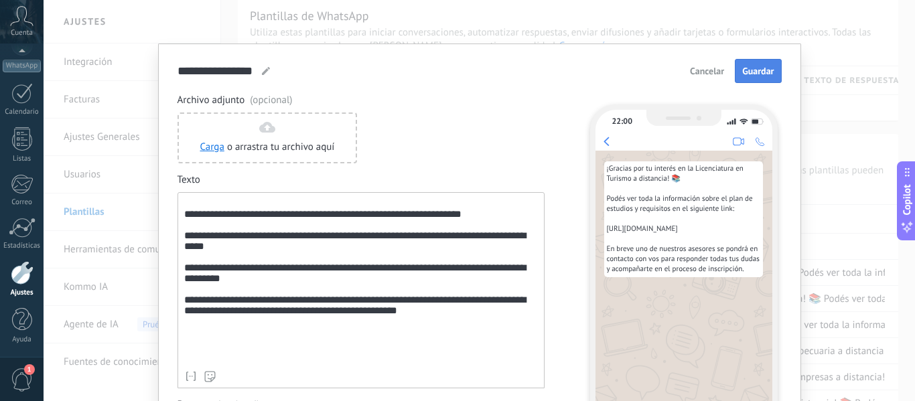
click at [753, 78] on button "Guardar" at bounding box center [758, 71] width 46 height 24
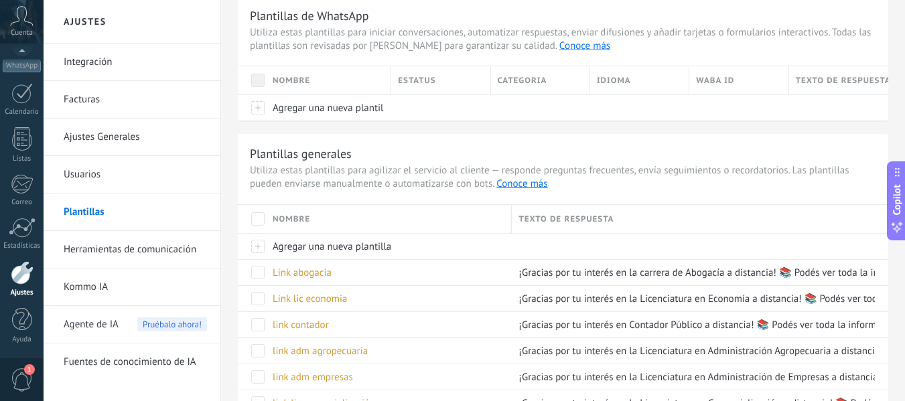
click at [113, 326] on span "Agente de IA" at bounding box center [91, 325] width 55 height 38
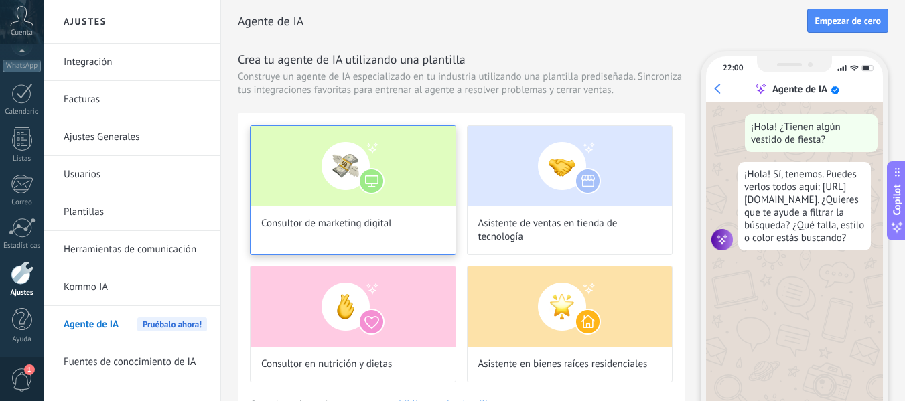
click at [383, 195] on img at bounding box center [353, 166] width 205 height 80
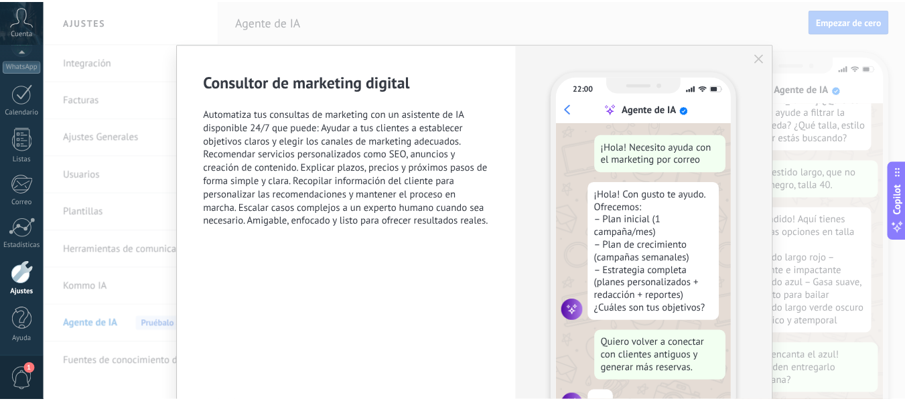
scroll to position [135, 0]
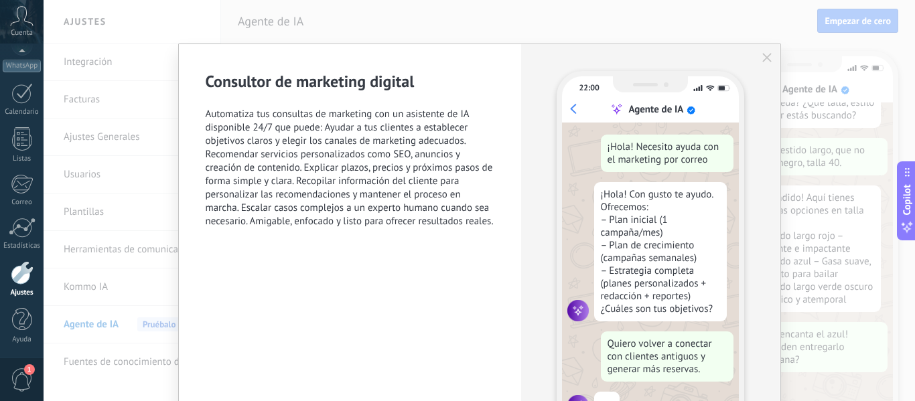
click at [767, 56] on use "button" at bounding box center [766, 57] width 9 height 9
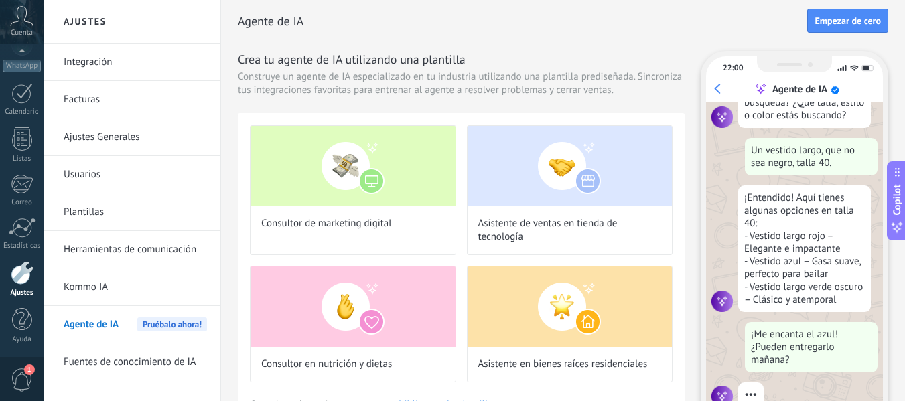
click at [157, 358] on link "Fuentes de conocimiento de IA" at bounding box center [135, 363] width 143 height 38
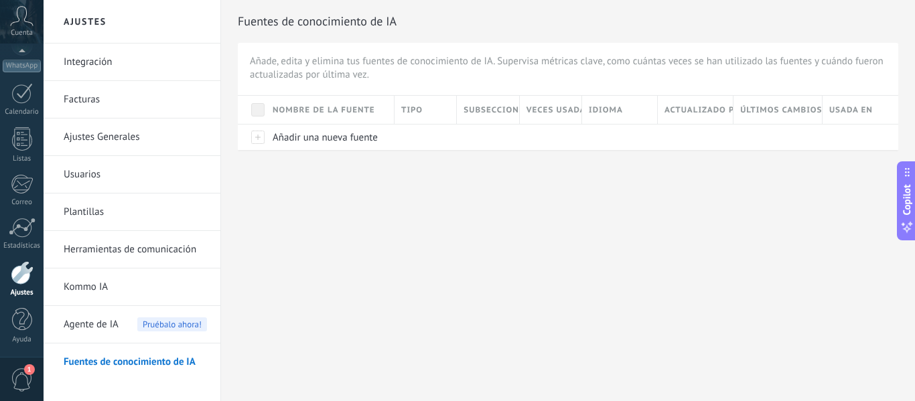
click at [370, 196] on div "Ajustes Integración Facturas Ajustes Generales Usuarios Plantillas Herramientas…" at bounding box center [480, 200] width 872 height 401
click at [27, 90] on div at bounding box center [21, 93] width 21 height 21
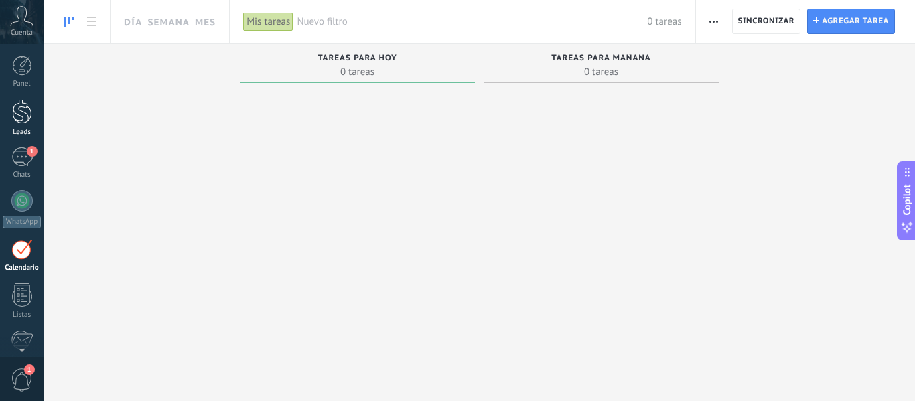
click at [22, 117] on div at bounding box center [22, 111] width 20 height 25
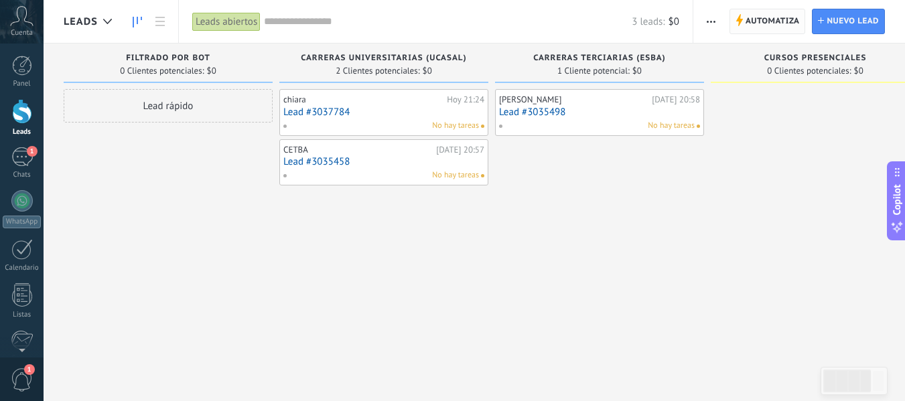
click at [758, 16] on span "Automatiza" at bounding box center [773, 21] width 54 height 24
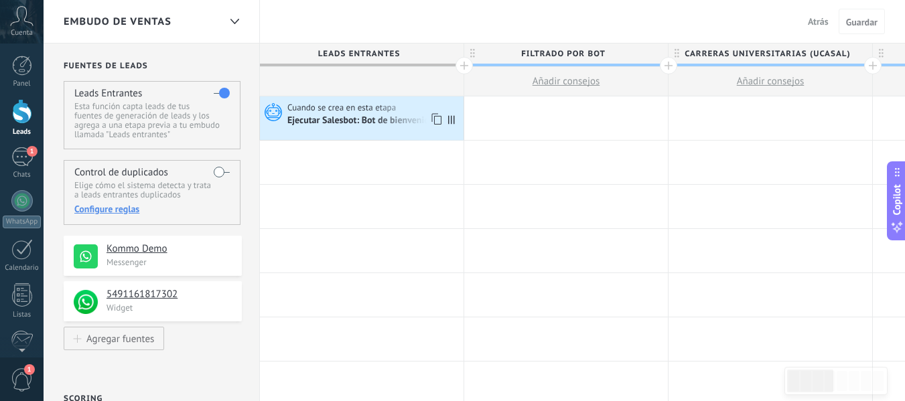
click at [378, 105] on span "Cuando se crea en esta etapa" at bounding box center [342, 108] width 111 height 12
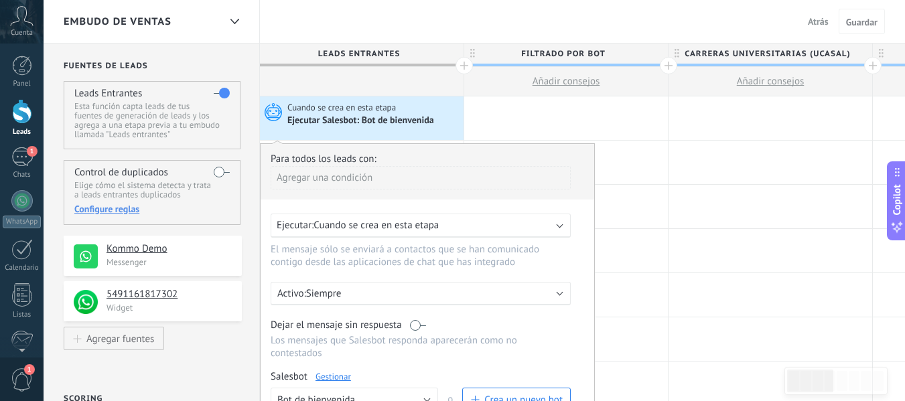
click at [332, 379] on link "Gestionar" at bounding box center [334, 376] width 36 height 11
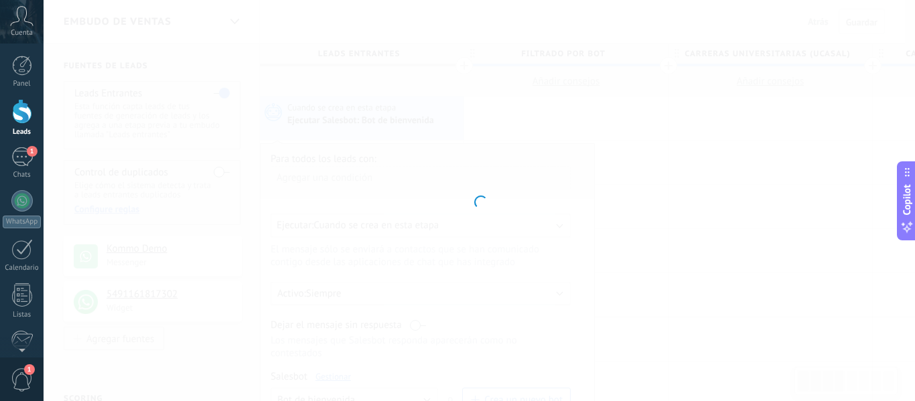
type input "**********"
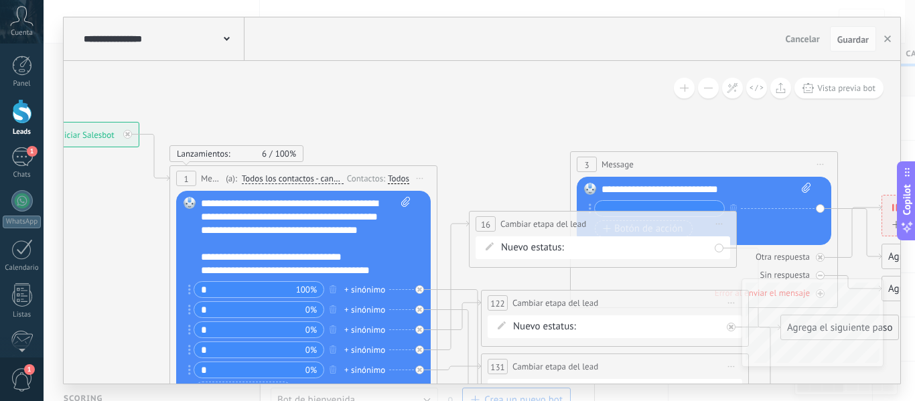
drag, startPoint x: 752, startPoint y: 168, endPoint x: 432, endPoint y: 116, distance: 324.5
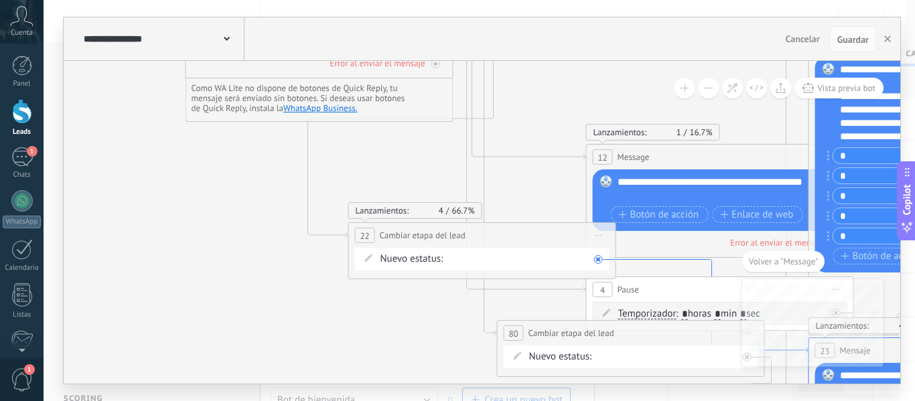
click at [624, 263] on icon at bounding box center [712, 307] width 192 height 94
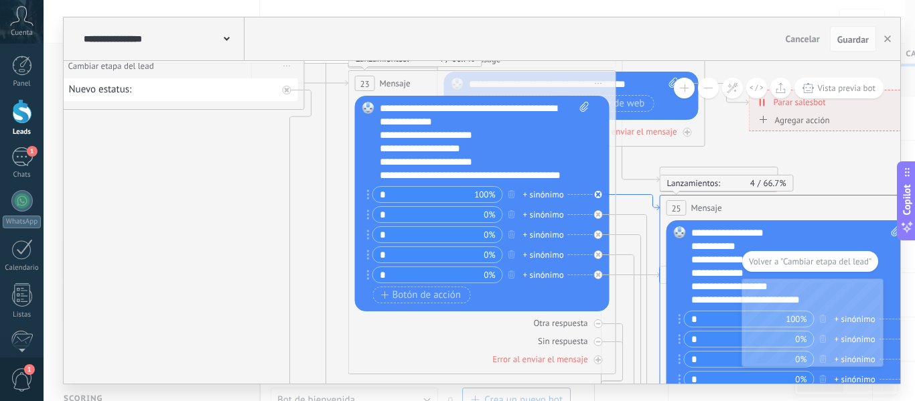
click at [631, 195] on icon at bounding box center [638, 203] width 44 height 16
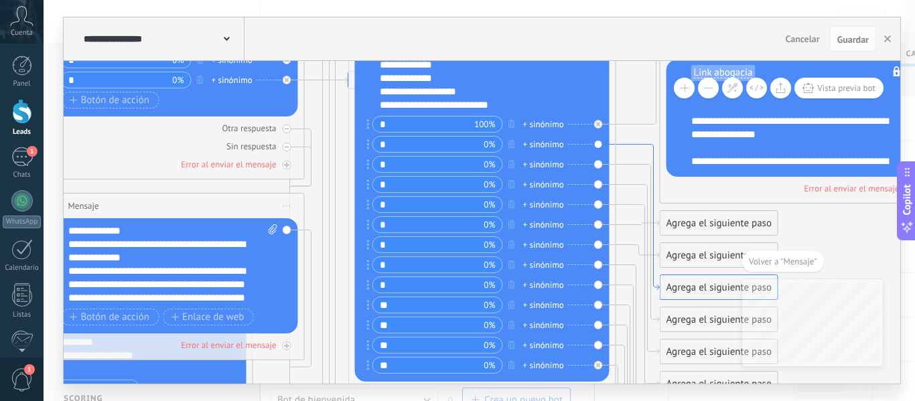
click at [628, 145] on icon at bounding box center [638, 218] width 44 height 146
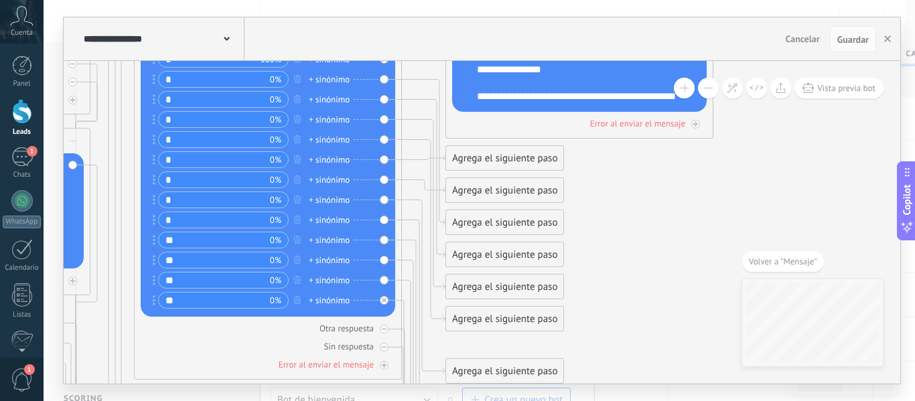
click at [521, 219] on div "Agrega el siguiente paso" at bounding box center [504, 223] width 117 height 22
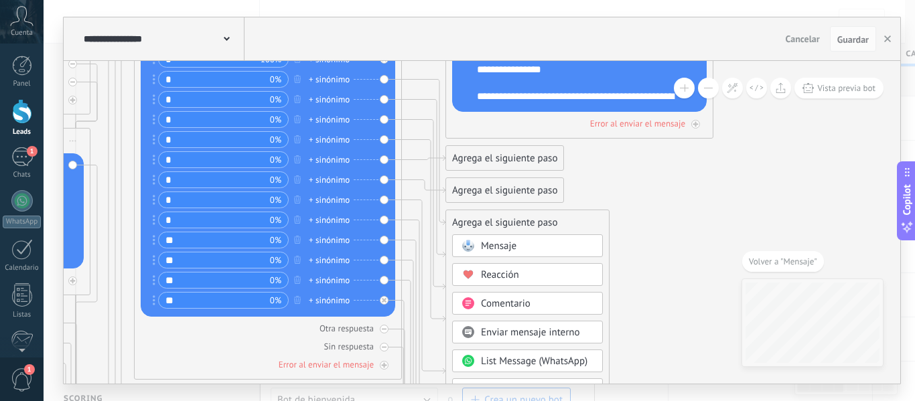
click at [518, 245] on div "Mensaje" at bounding box center [537, 246] width 113 height 13
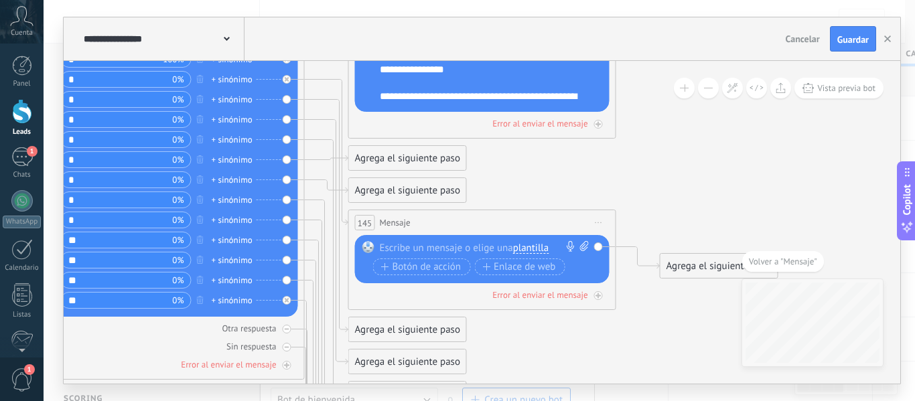
click at [528, 247] on span "plantilla" at bounding box center [531, 248] width 36 height 11
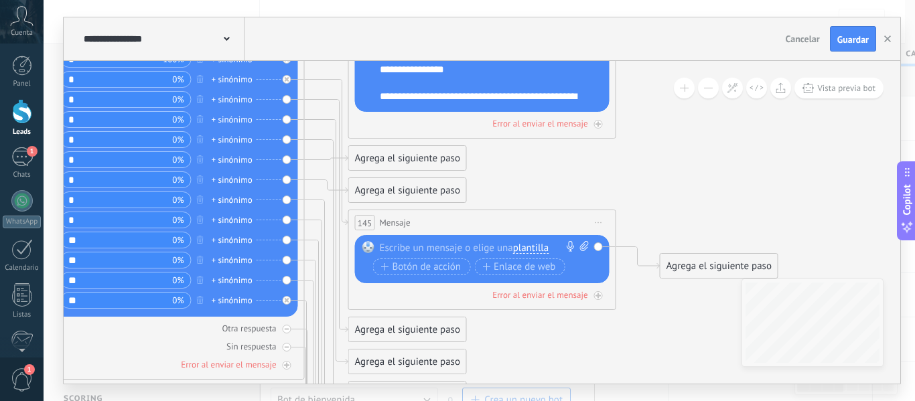
click at [468, 247] on div at bounding box center [479, 247] width 199 height 13
click at [529, 251] on span "plantilla" at bounding box center [531, 248] width 36 height 11
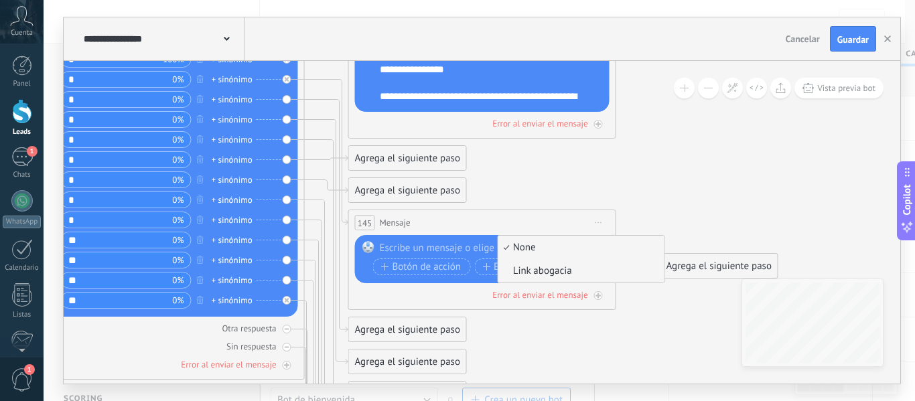
click at [533, 271] on span "Link abogacia" at bounding box center [579, 271] width 162 height 13
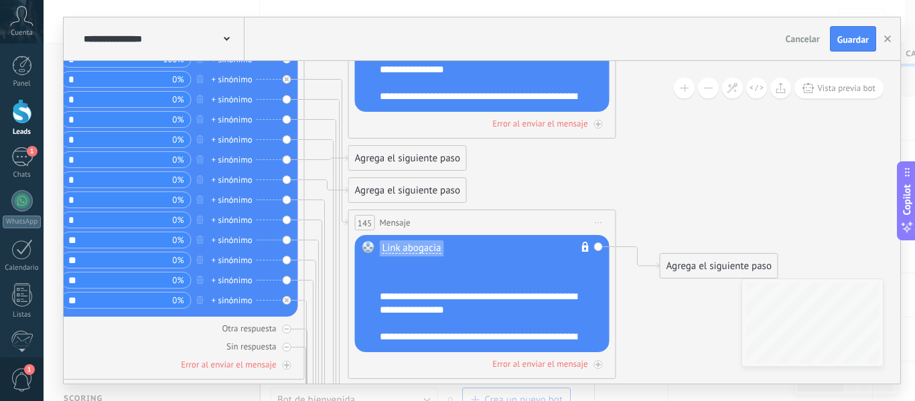
drag, startPoint x: 439, startPoint y: 252, endPoint x: 457, endPoint y: 255, distance: 18.3
click at [457, 255] on div "Link abogacia No es posible editar la plantilla de contenido" at bounding box center [484, 252] width 209 height 22
click at [588, 246] on rect at bounding box center [585, 249] width 7 height 6
click at [477, 254] on div "Link abogacia No es posible editar la plantilla de contenido" at bounding box center [484, 252] width 209 height 22
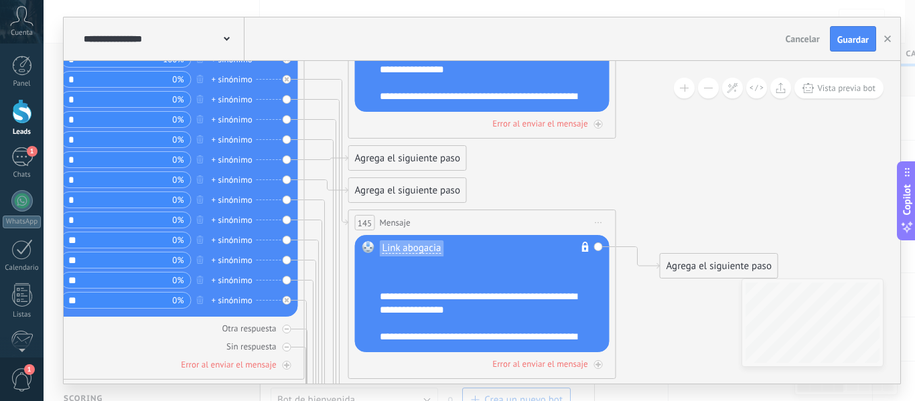
click at [422, 251] on span "Link abogacia" at bounding box center [412, 248] width 59 height 11
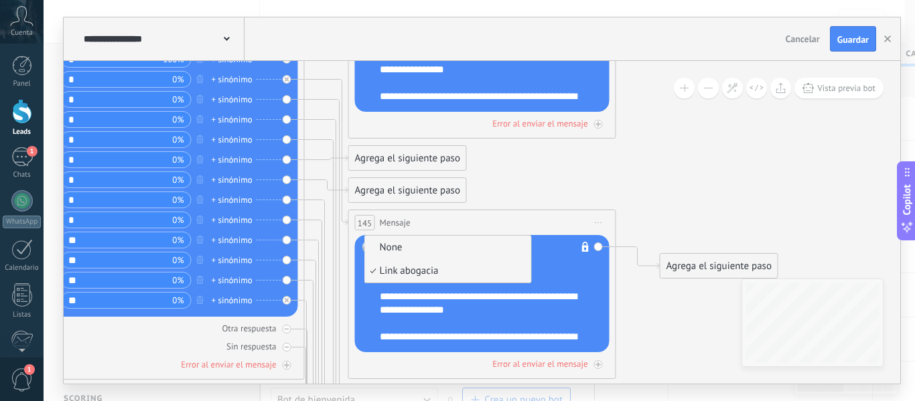
click at [422, 251] on span "None" at bounding box center [446, 247] width 162 height 13
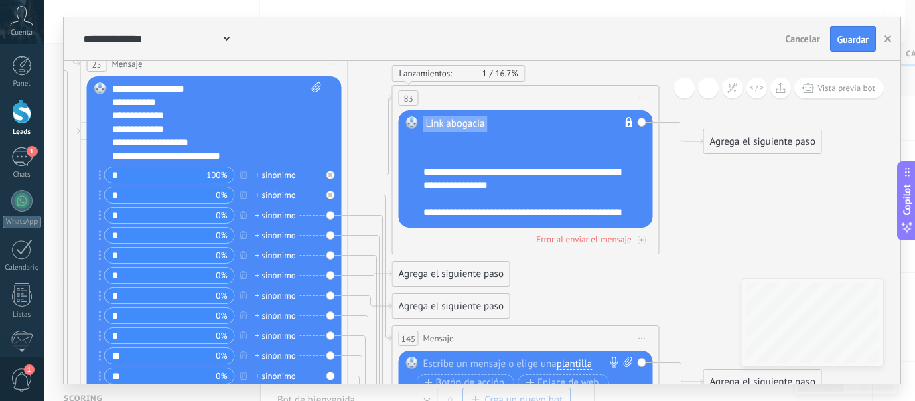
drag, startPoint x: 328, startPoint y: 70, endPoint x: 371, endPoint y: 186, distance: 123.8
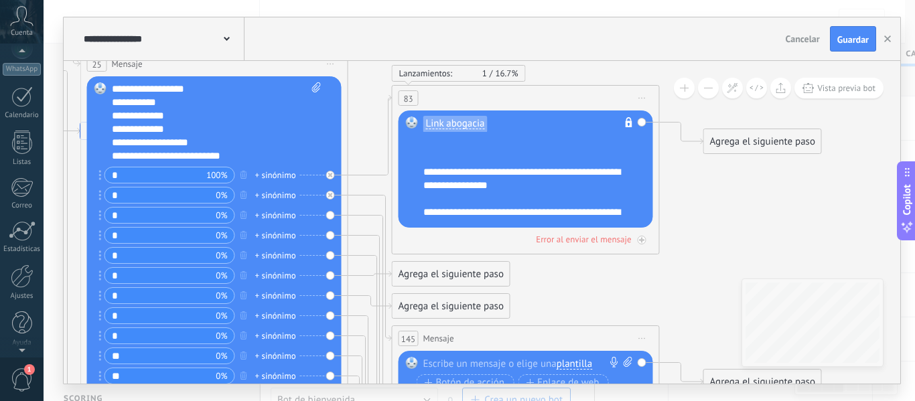
scroll to position [156, 0]
click at [22, 279] on div at bounding box center [22, 272] width 23 height 23
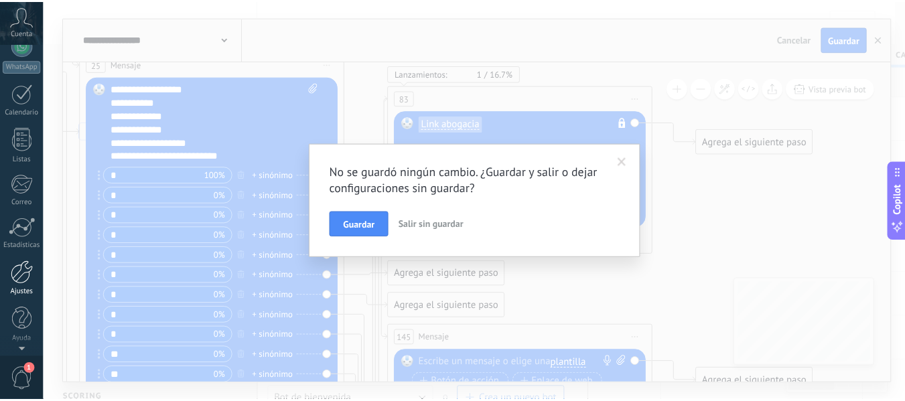
scroll to position [0, 0]
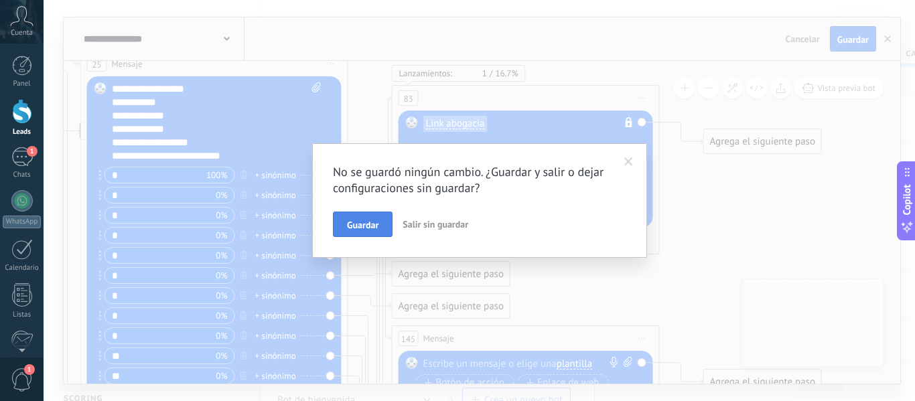
click at [383, 228] on button "Guardar" at bounding box center [363, 224] width 60 height 25
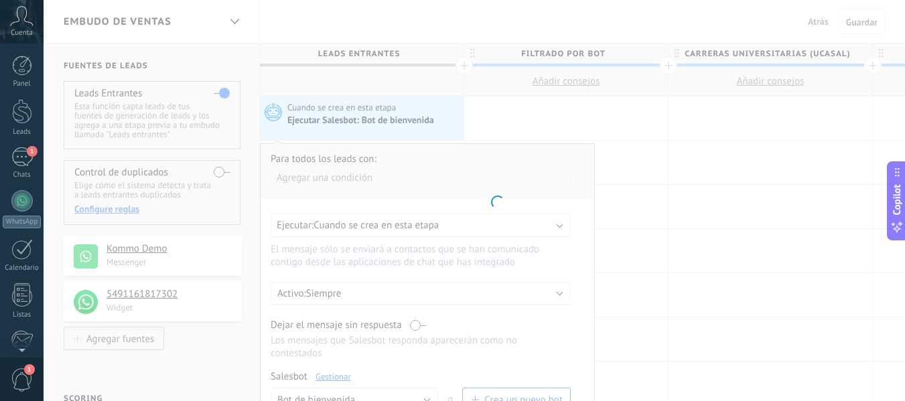
scroll to position [156, 0]
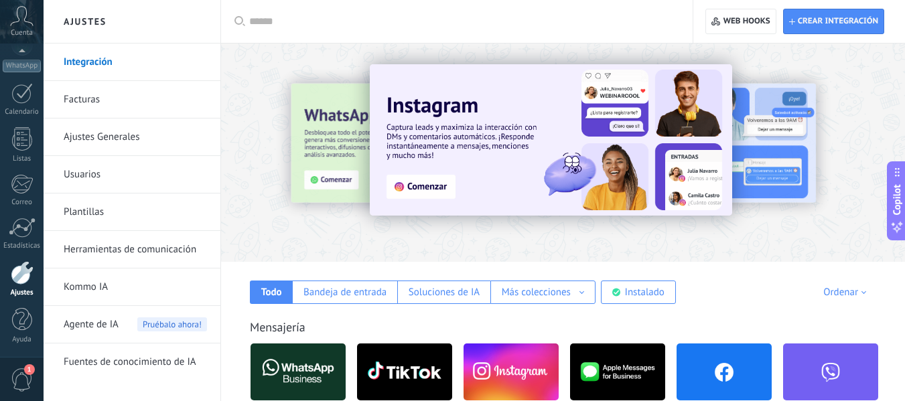
click at [89, 216] on link "Plantillas" at bounding box center [135, 213] width 143 height 38
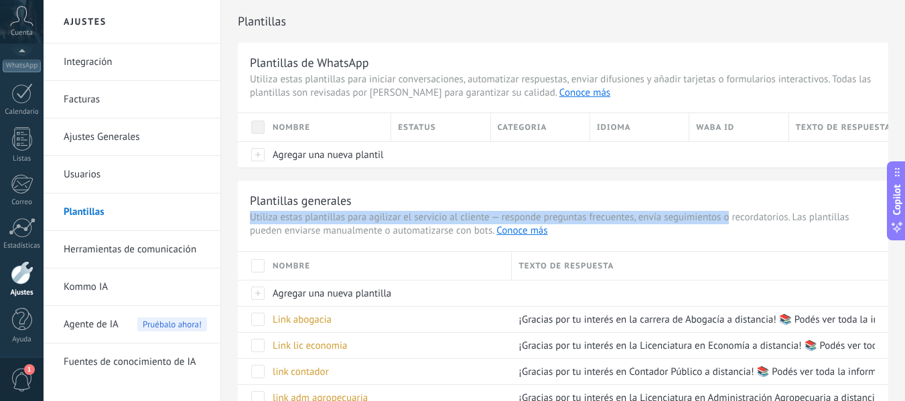
drag, startPoint x: 730, startPoint y: 219, endPoint x: 718, endPoint y: 179, distance: 42.0
click at [718, 179] on div "Plantillas de WhatsApp Utiliza estas plantillas para iniciar conversaciones, au…" at bounding box center [563, 397] width 651 height 708
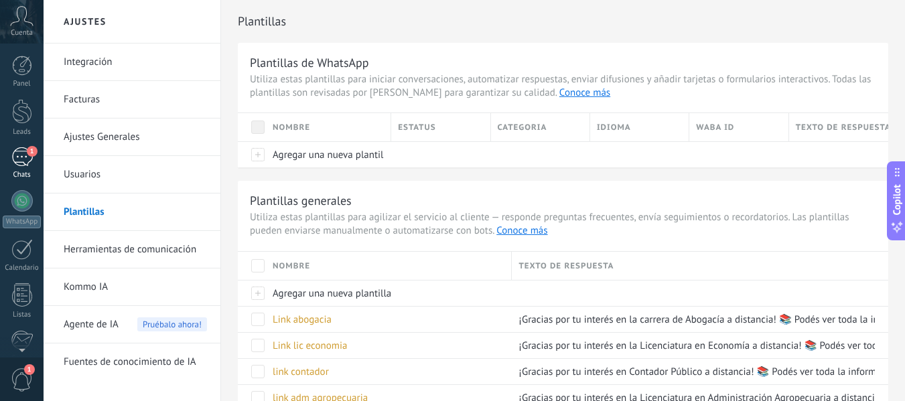
click at [22, 163] on div "1" at bounding box center [21, 156] width 21 height 19
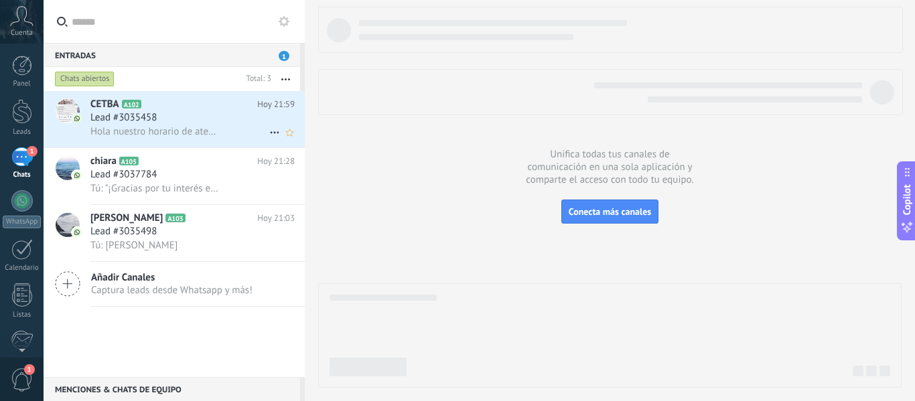
click at [203, 120] on div "Lead #3035458" at bounding box center [192, 117] width 204 height 13
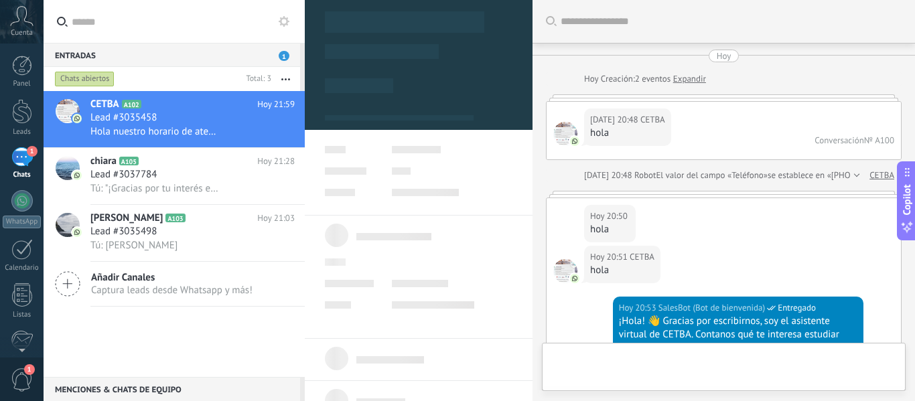
type textarea "**********"
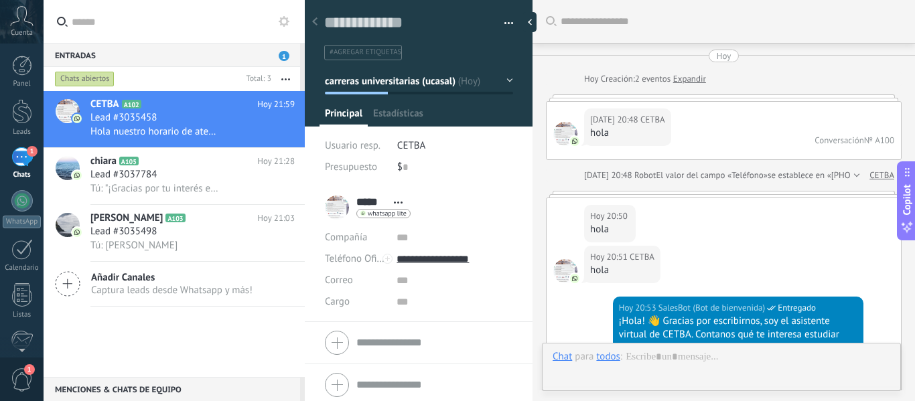
scroll to position [2184, 0]
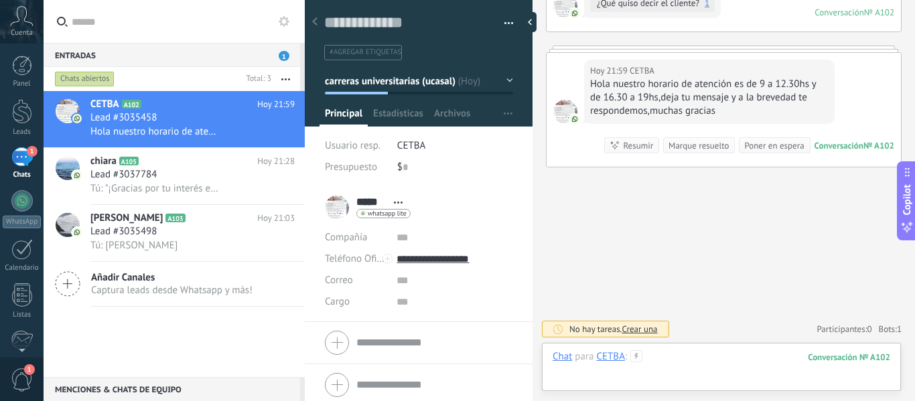
click at [717, 361] on div at bounding box center [722, 370] width 338 height 40
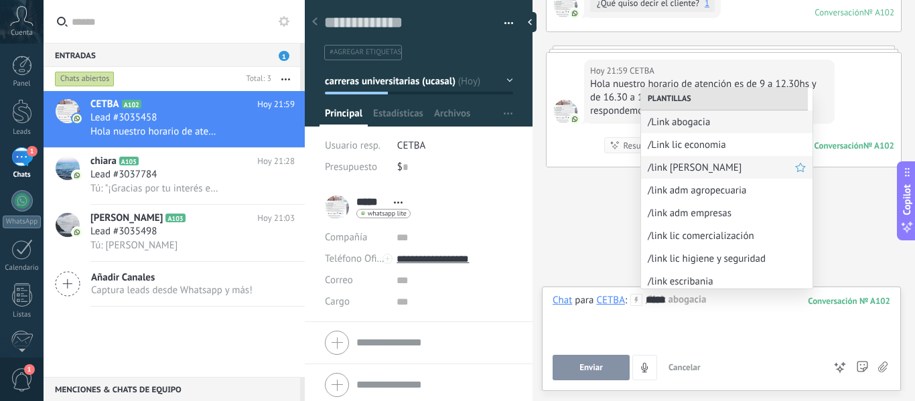
click at [704, 167] on span "/link [PERSON_NAME]" at bounding box center [721, 167] width 147 height 13
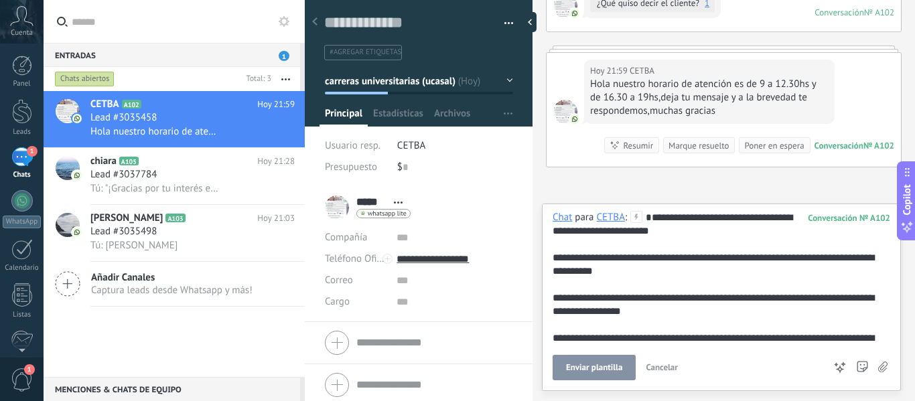
scroll to position [53, 0]
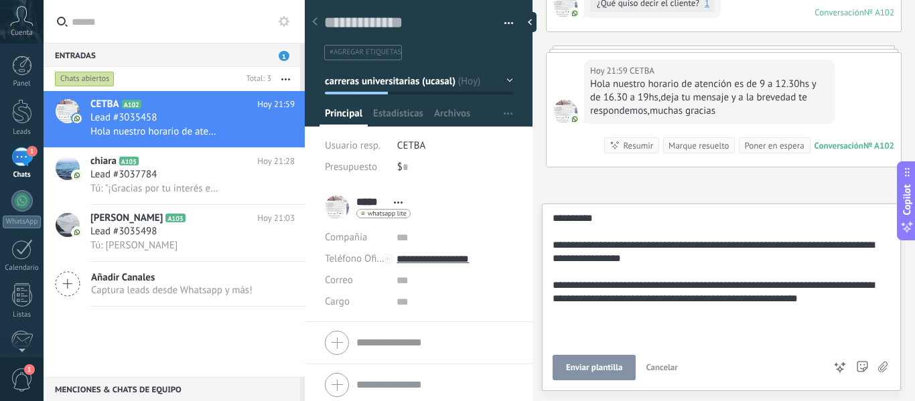
click at [614, 370] on span "Enviar plantilla" at bounding box center [594, 367] width 56 height 9
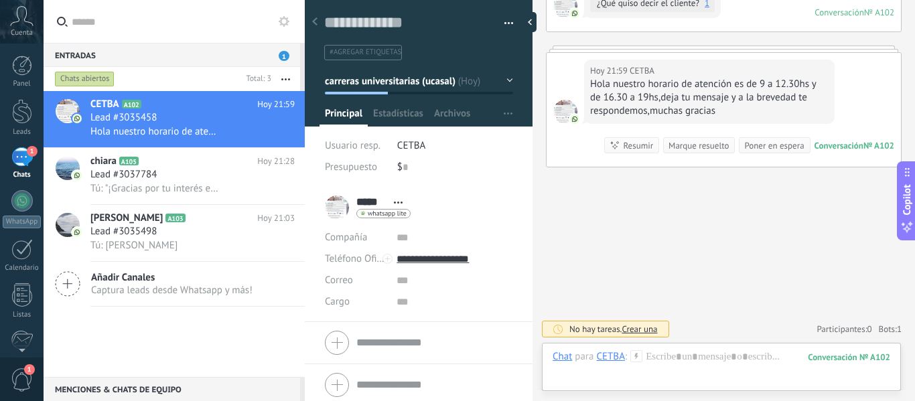
scroll to position [2391, 0]
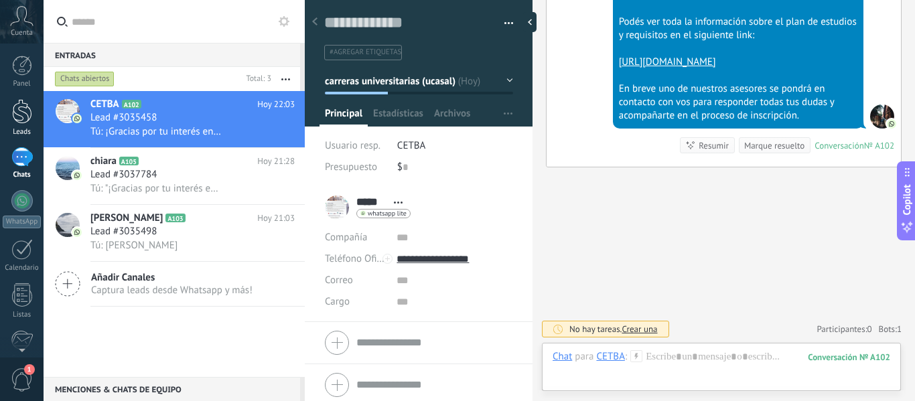
click at [20, 114] on div at bounding box center [22, 111] width 20 height 25
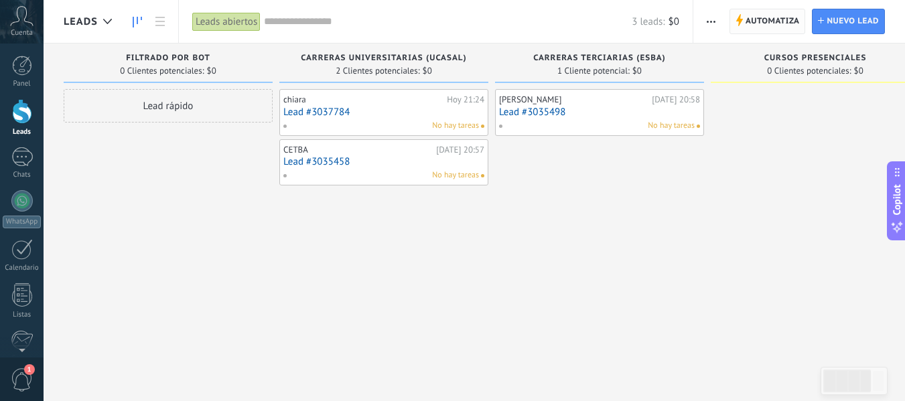
click at [764, 19] on span "Automatiza" at bounding box center [773, 21] width 54 height 24
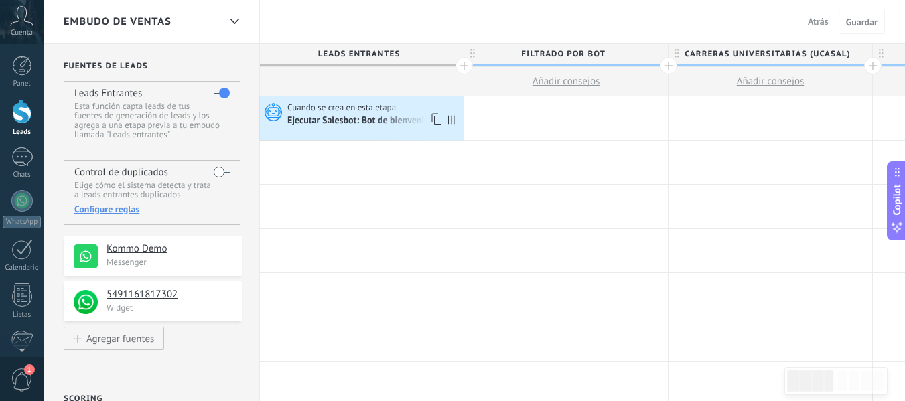
click at [375, 100] on div "Cuando se crea en esta etapa Ejecutar [PERSON_NAME]: Bot de bienvenida" at bounding box center [362, 118] width 204 height 44
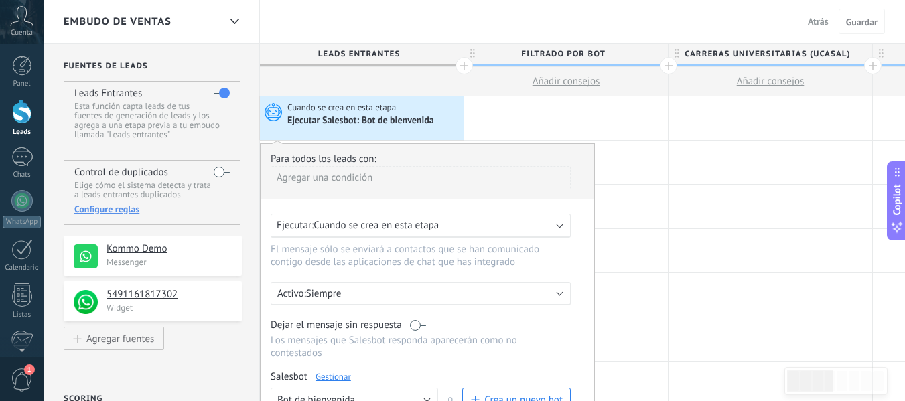
click at [334, 376] on link "Gestionar" at bounding box center [334, 376] width 36 height 11
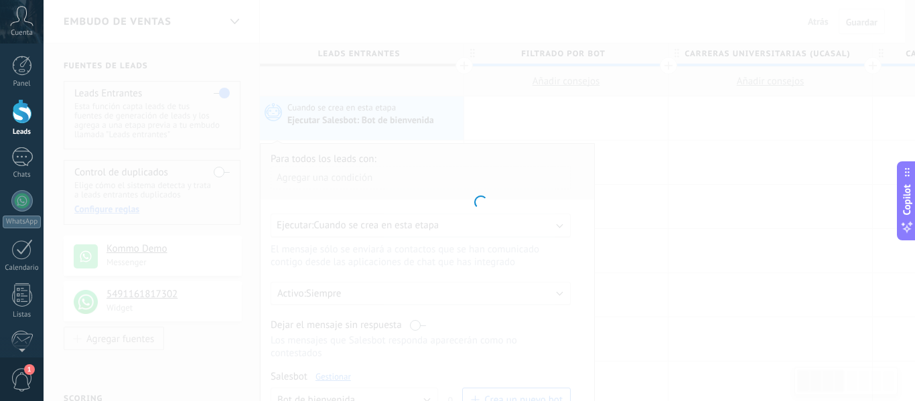
type input "**********"
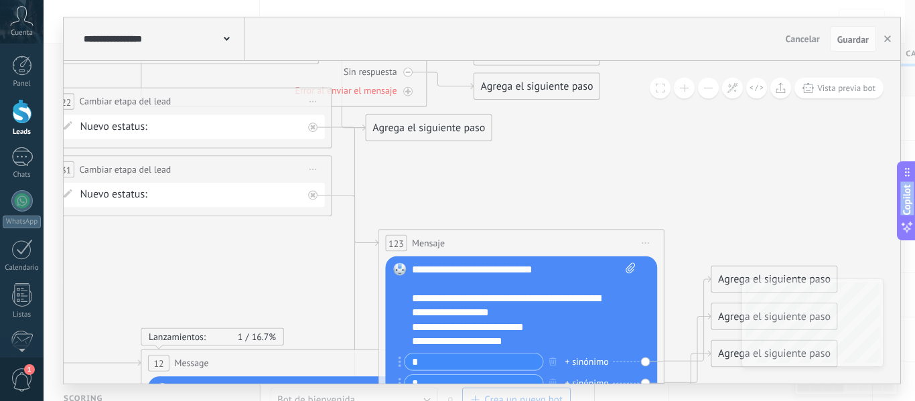
drag, startPoint x: 766, startPoint y: 184, endPoint x: 32, endPoint y: -52, distance: 770.8
click at [32, 0] on html ".abccls-1,.abccls-2{fill-rule:evenodd}.abccls-2{fill:#fff} .abfcls-1{fill:none}…" at bounding box center [457, 200] width 915 height 401
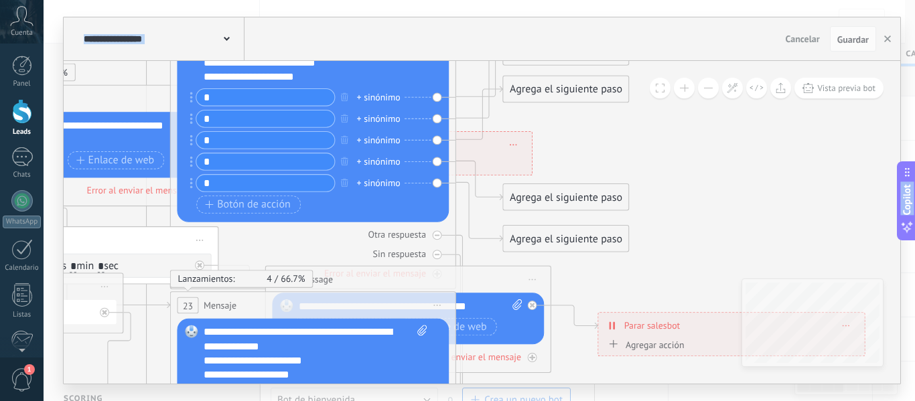
drag, startPoint x: 633, startPoint y: 232, endPoint x: 392, endPoint y: -50, distance: 371.1
click at [392, 0] on html ".abccls-1,.abccls-2{fill-rule:evenodd}.abccls-2{fill:#fff} .abfcls-1{fill:none}…" at bounding box center [457, 200] width 915 height 401
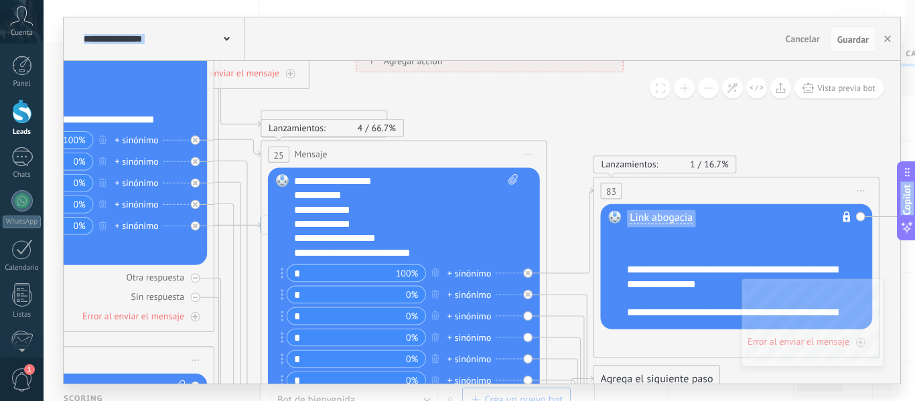
drag, startPoint x: 621, startPoint y: 267, endPoint x: 380, endPoint y: -17, distance: 372.7
click at [380, 0] on html ".abccls-1,.abccls-2{fill-rule:evenodd}.abccls-2{fill:#fff} .abfcls-1{fill:none}…" at bounding box center [457, 200] width 915 height 401
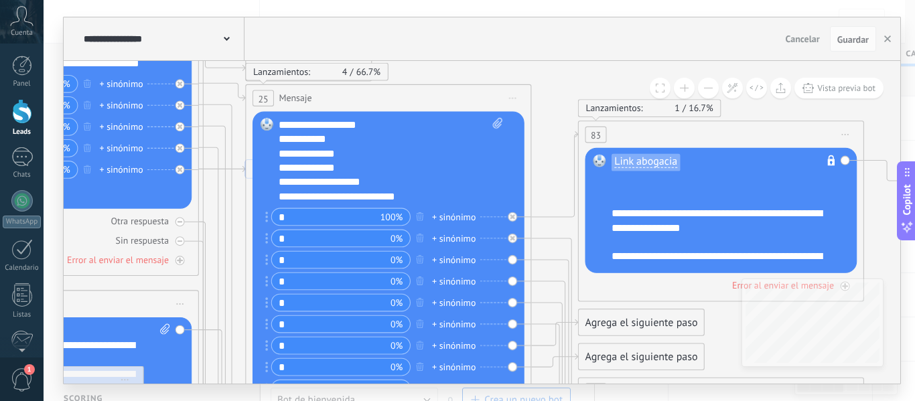
drag, startPoint x: 561, startPoint y: 223, endPoint x: 545, endPoint y: 167, distance: 58.5
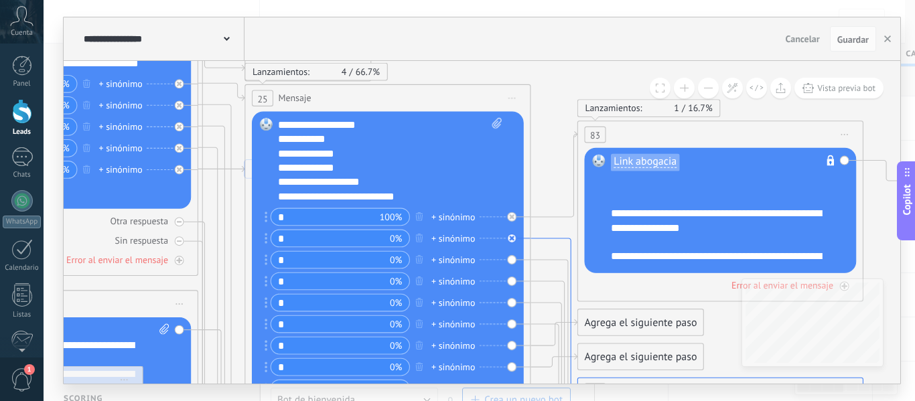
click at [551, 239] on icon at bounding box center [554, 316] width 46 height 155
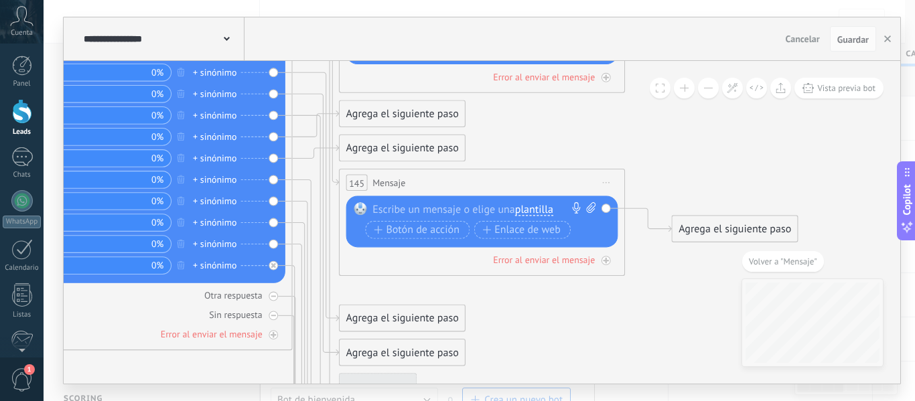
click at [553, 205] on span "plantilla" at bounding box center [534, 209] width 38 height 11
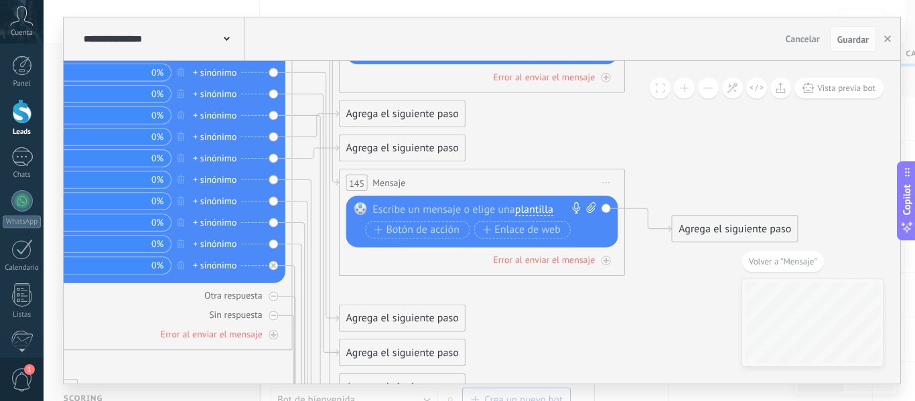
click at [553, 207] on span "plantilla" at bounding box center [534, 209] width 38 height 11
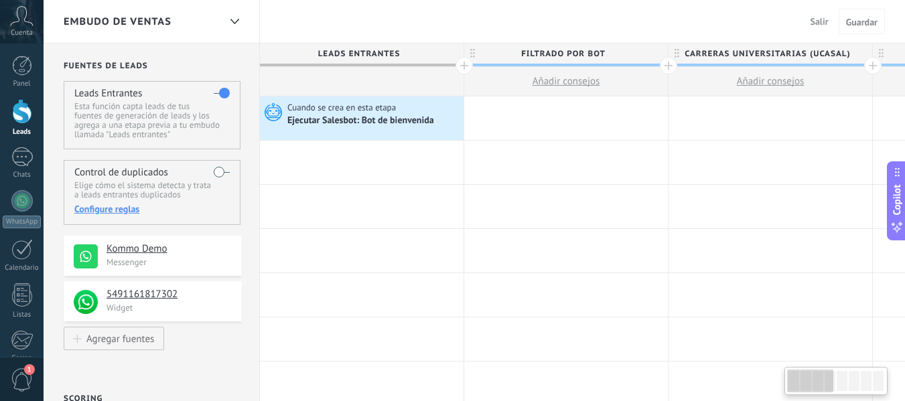
drag, startPoint x: 0, startPoint y: 0, endPoint x: 330, endPoint y: 111, distance: 347.9
click at [330, 111] on span "Cuando se crea en esta etapa" at bounding box center [342, 108] width 111 height 12
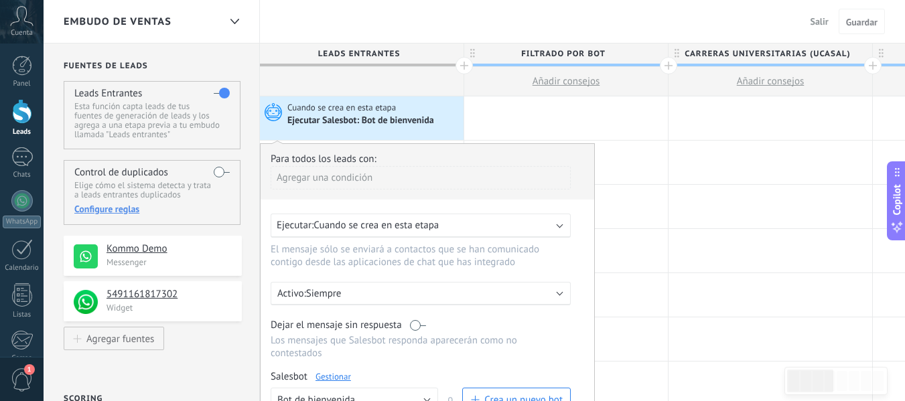
click at [344, 377] on link "Gestionar" at bounding box center [334, 376] width 36 height 11
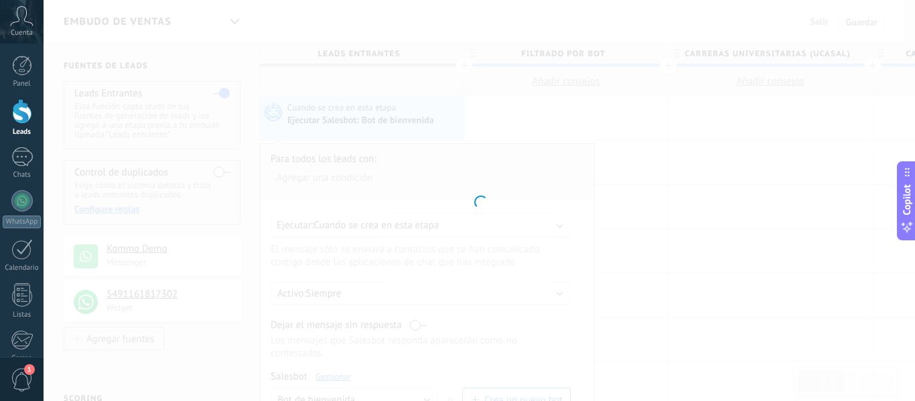
type input "**********"
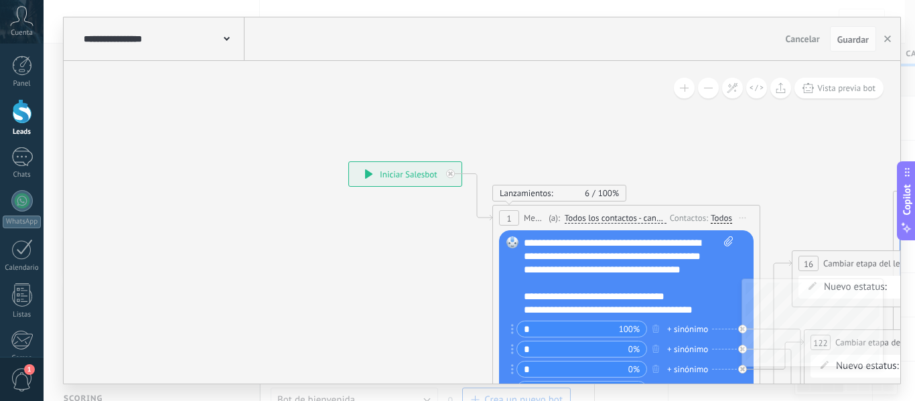
click at [730, 243] on icon at bounding box center [728, 242] width 9 height 10
click input "Subir" at bounding box center [0, 0] width 0 height 0
click at [590, 237] on div "**********" at bounding box center [629, 277] width 210 height 80
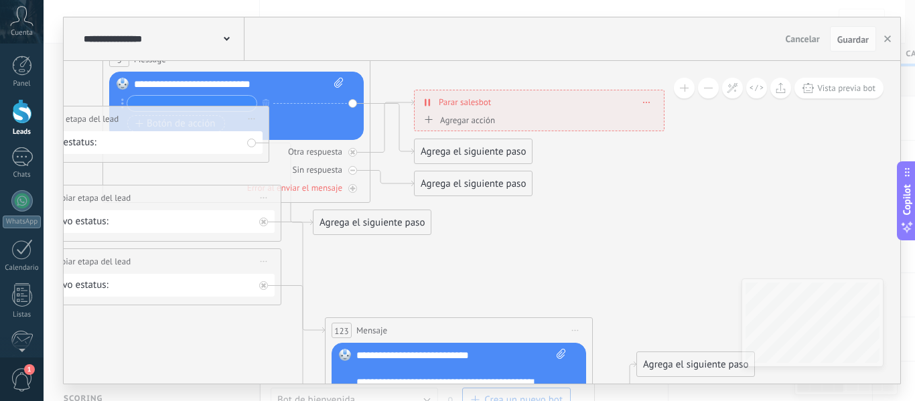
drag, startPoint x: 791, startPoint y: 194, endPoint x: 0, endPoint y: 49, distance: 803.7
click at [0, 49] on body ".abccls-1,.abccls-2{fill-rule:evenodd}.abccls-2{fill:#fff} .abfcls-1{fill:none}…" at bounding box center [457, 200] width 915 height 401
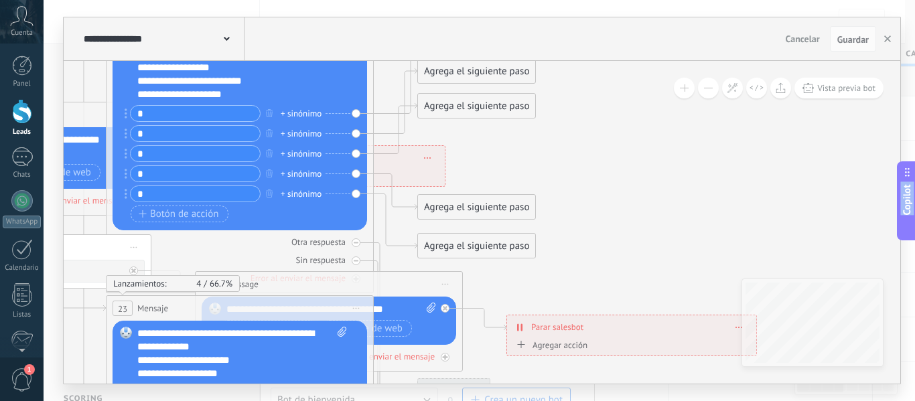
drag, startPoint x: 681, startPoint y: 275, endPoint x: 413, endPoint y: -81, distance: 445.4
click at [413, 0] on html ".abccls-1,.abccls-2{fill-rule:evenodd}.abccls-2{fill:#fff} .abfcls-1{fill:none}…" at bounding box center [457, 200] width 915 height 401
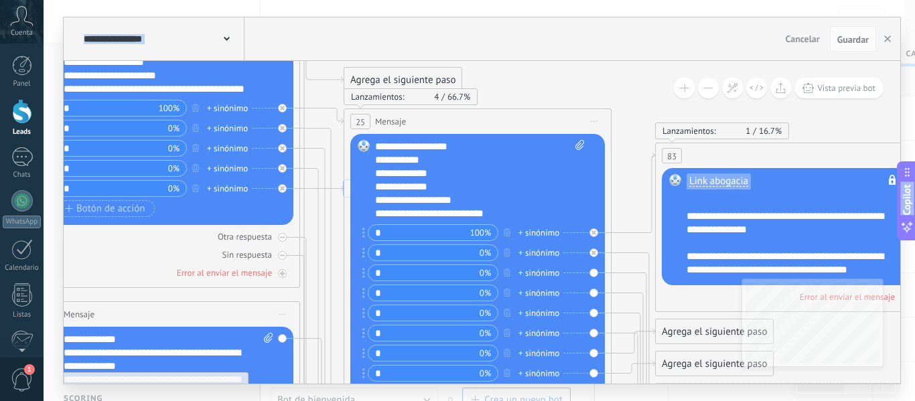
drag, startPoint x: 571, startPoint y: 193, endPoint x: 543, endPoint y: -66, distance: 260.1
click at [543, 0] on html ".abccls-1,.abccls-2{fill-rule:evenodd}.abccls-2{fill:#fff} .abfcls-1{fill:none}…" at bounding box center [457, 200] width 915 height 401
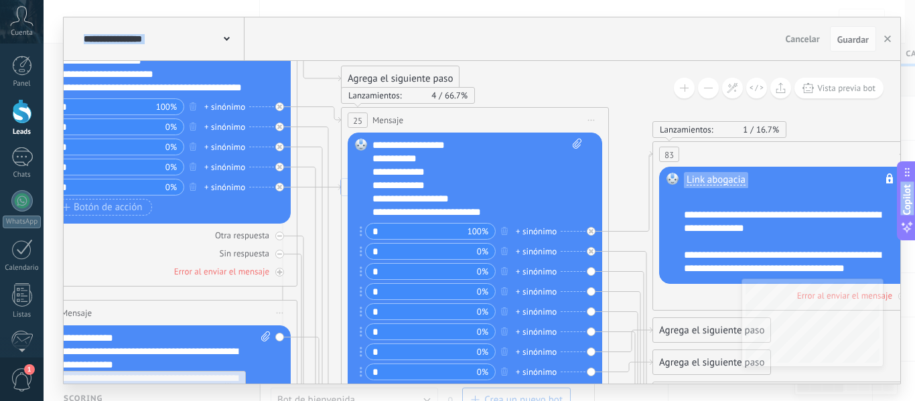
click at [686, 330] on div "Agrega el siguiente paso" at bounding box center [711, 331] width 117 height 22
click at [624, 252] on icon at bounding box center [631, 325] width 44 height 146
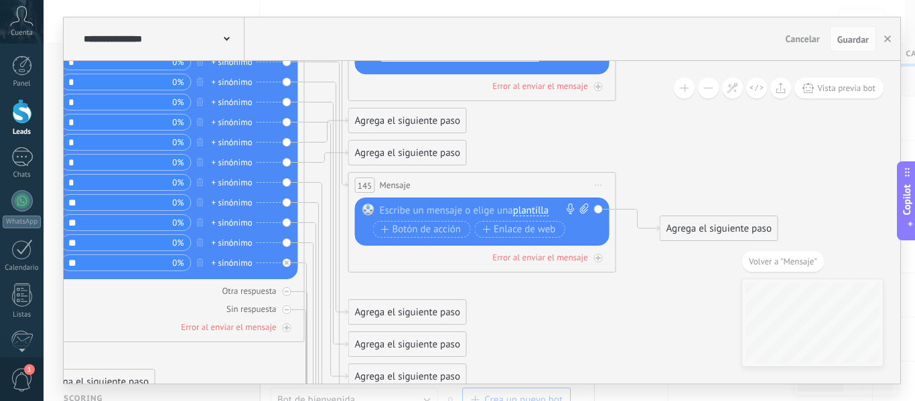
click at [537, 204] on button "plantilla" at bounding box center [531, 210] width 36 height 17
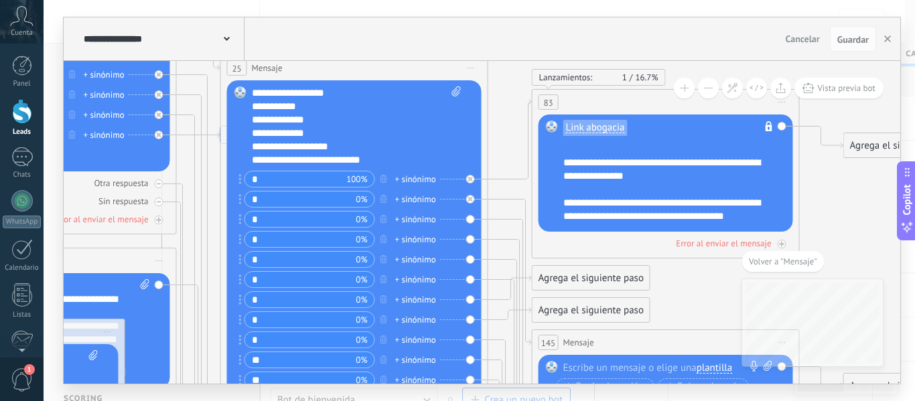
drag, startPoint x: 504, startPoint y: 133, endPoint x: 687, endPoint y: 291, distance: 241.8
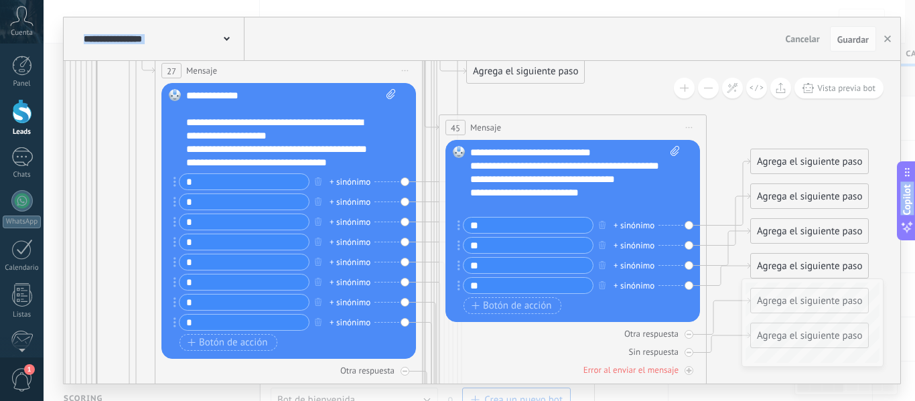
drag, startPoint x: 615, startPoint y: 117, endPoint x: 636, endPoint y: 433, distance: 316.2
click at [636, 401] on html ".abccls-1,.abccls-2{fill-rule:evenodd}.abccls-2{fill:#fff} .abfcls-1{fill:none}…" at bounding box center [457, 200] width 915 height 401
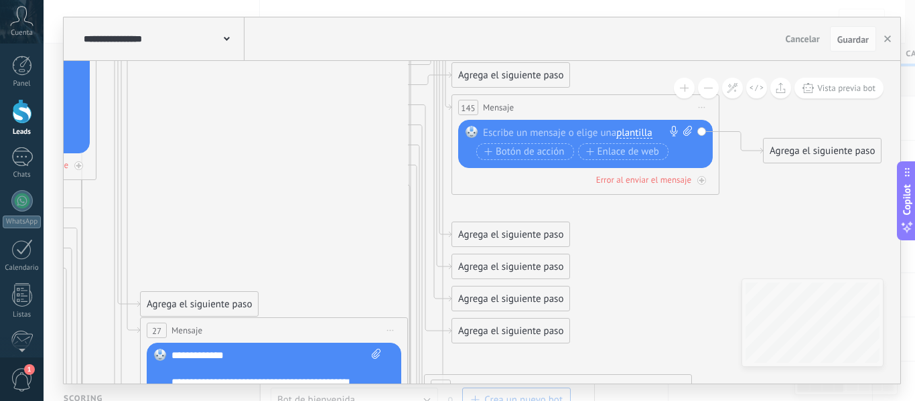
drag, startPoint x: 616, startPoint y: 80, endPoint x: 602, endPoint y: 340, distance: 260.4
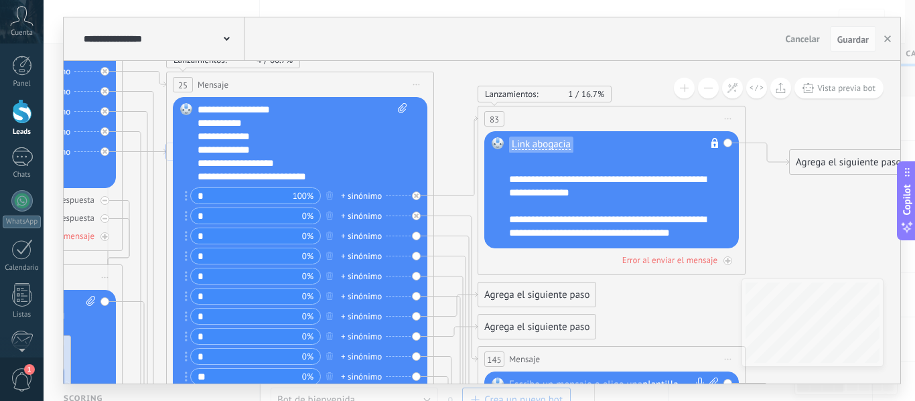
drag, startPoint x: 308, startPoint y: 180, endPoint x: 334, endPoint y: 431, distance: 252.5
click at [334, 401] on html ".abccls-1,.abccls-2{fill-rule:evenodd}.abccls-2{fill:#fff} .abfcls-1{fill:none}…" at bounding box center [457, 200] width 915 height 401
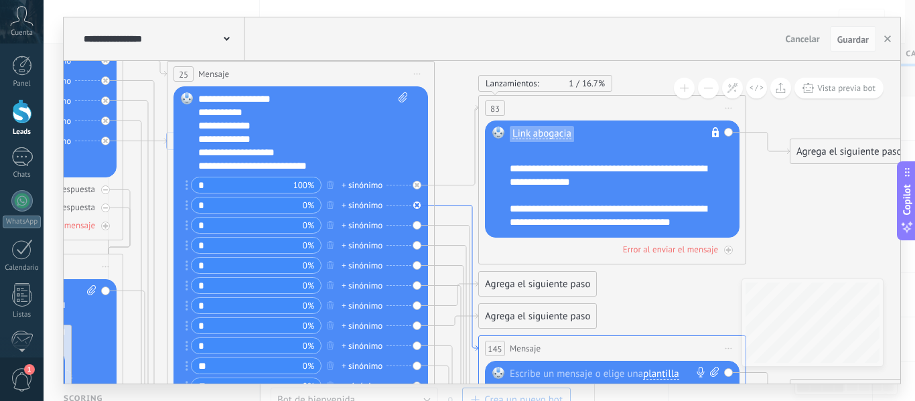
drag, startPoint x: 467, startPoint y: 215, endPoint x: 468, endPoint y: 205, distance: 10.1
click at [468, 206] on icon at bounding box center [457, 279] width 44 height 146
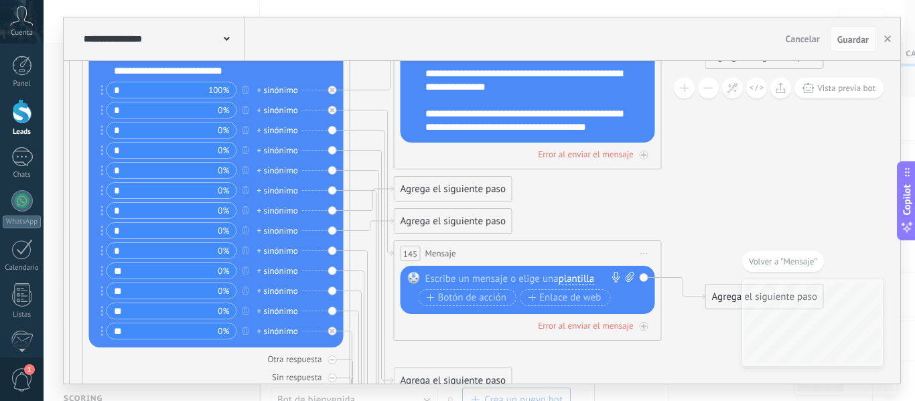
drag, startPoint x: 529, startPoint y: 147, endPoint x: 589, endPoint y: 230, distance: 102.1
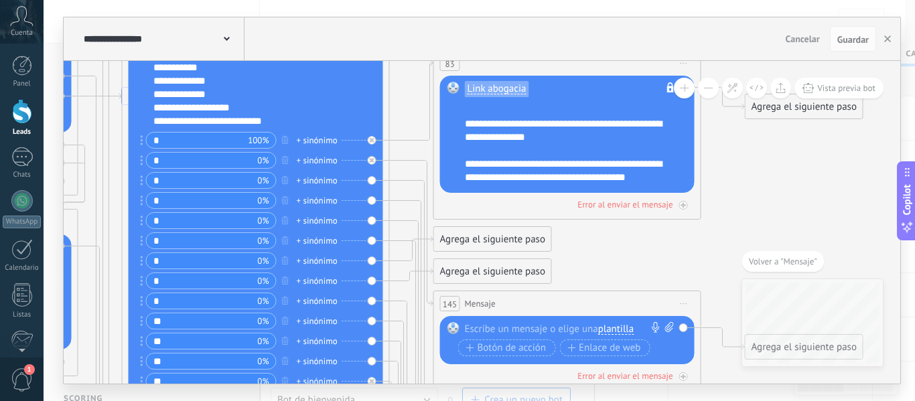
drag, startPoint x: 387, startPoint y: 82, endPoint x: 412, endPoint y: 119, distance: 43.9
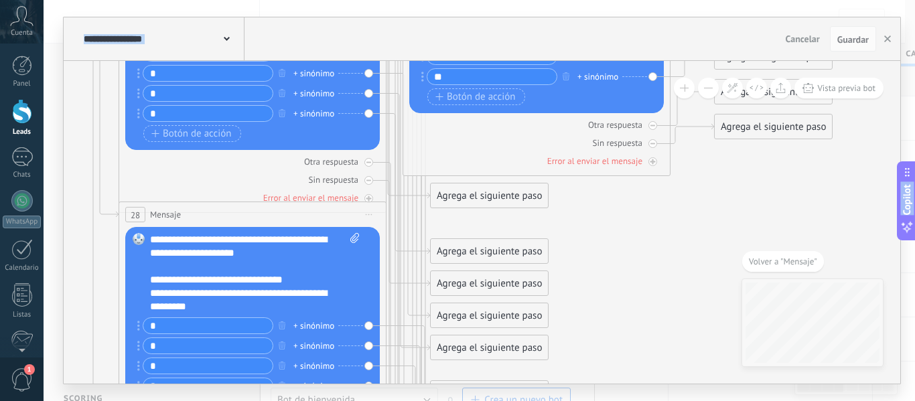
drag, startPoint x: 624, startPoint y: 255, endPoint x: 609, endPoint y: 425, distance: 171.5
click at [609, 401] on html ".abccls-1,.abccls-2{fill-rule:evenodd}.abccls-2{fill:#fff} .abfcls-1{fill:none}…" at bounding box center [457, 200] width 915 height 401
drag, startPoint x: 456, startPoint y: 153, endPoint x: 463, endPoint y: 182, distance: 29.1
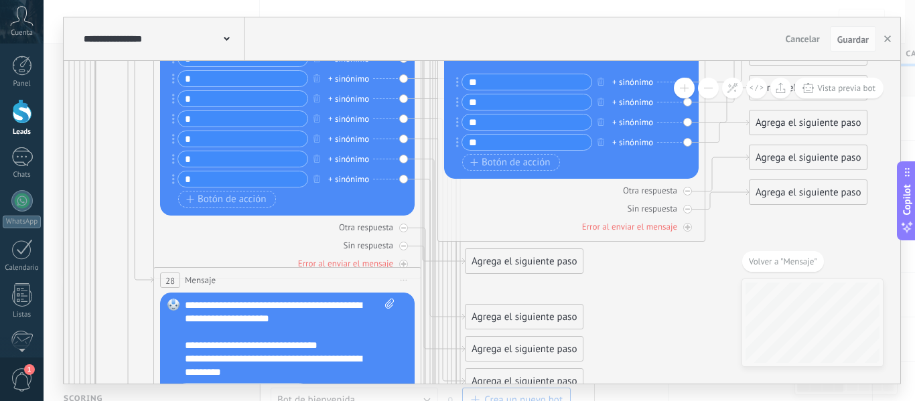
drag, startPoint x: 582, startPoint y: 207, endPoint x: 617, endPoint y: 275, distance: 77.0
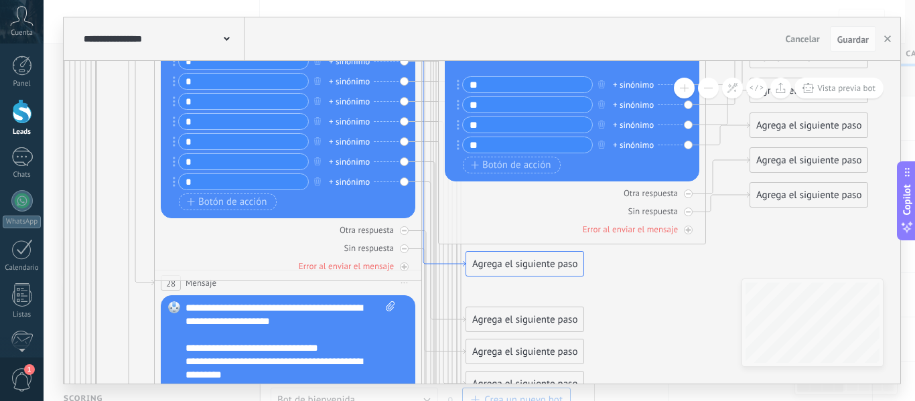
drag, startPoint x: 417, startPoint y: 86, endPoint x: 422, endPoint y: 140, distance: 53.9
drag, startPoint x: 317, startPoint y: 200, endPoint x: 318, endPoint y: 230, distance: 30.8
click at [318, 230] on div "27 Mensaje ******* (a): Todos los contactos - canales seleccionados Todos los c…" at bounding box center [288, 99] width 268 height 364
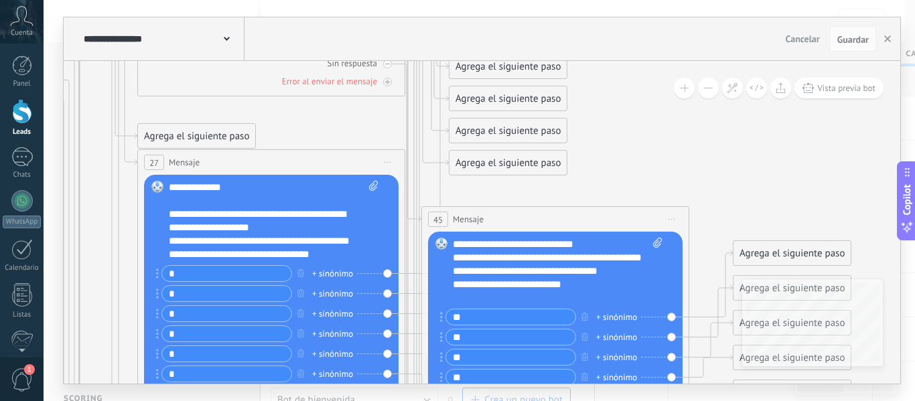
drag, startPoint x: 144, startPoint y: 111, endPoint x: 139, endPoint y: 391, distance: 280.8
click at [139, 391] on div "**********" at bounding box center [480, 200] width 872 height 401
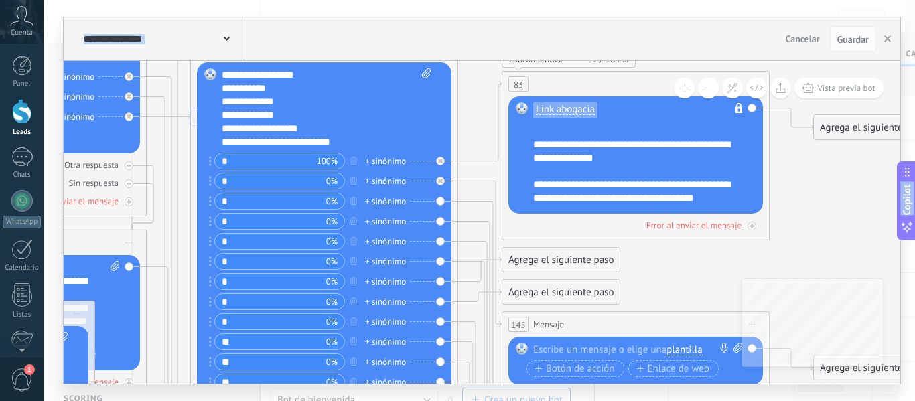
drag, startPoint x: 506, startPoint y: 84, endPoint x: 547, endPoint y: 420, distance: 338.9
click at [547, 401] on html ".abccls-1,.abccls-2{fill-rule:evenodd}.abccls-2{fill:#fff} .abfcls-1{fill:none}…" at bounding box center [457, 200] width 915 height 401
click at [441, 199] on div "Reemplazar Quitar Convertir a mensaje de voz Arrastre la imagen aquí para adjun…" at bounding box center [324, 240] width 255 height 356
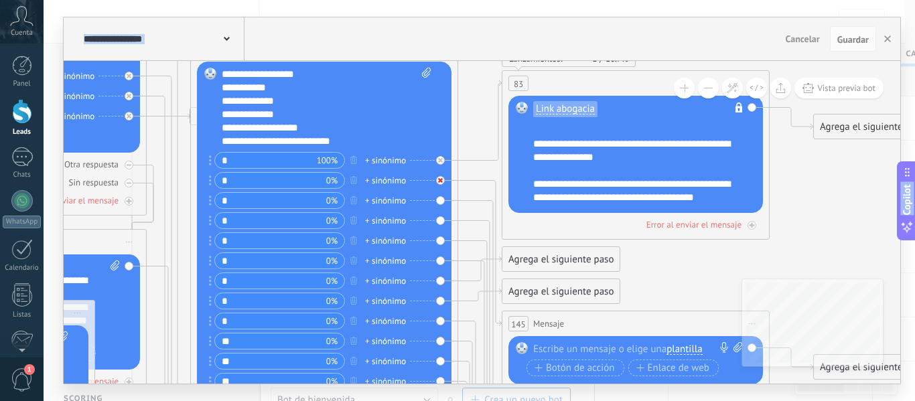
click at [440, 181] on icon at bounding box center [440, 180] width 5 height 5
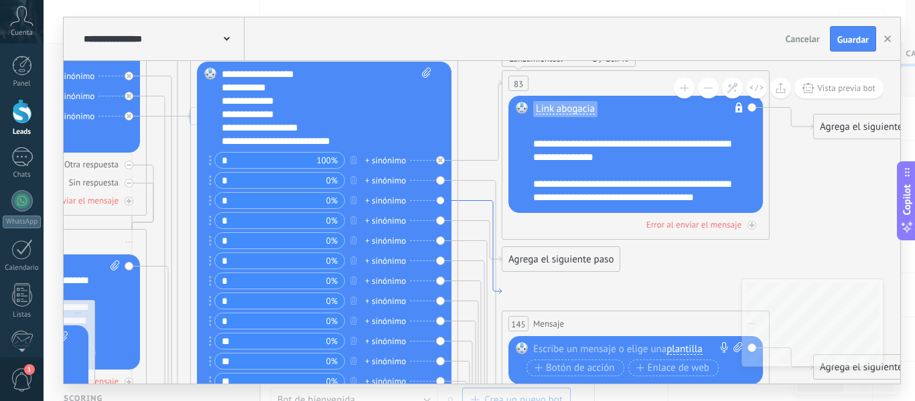
click at [466, 201] on icon at bounding box center [480, 248] width 44 height 94
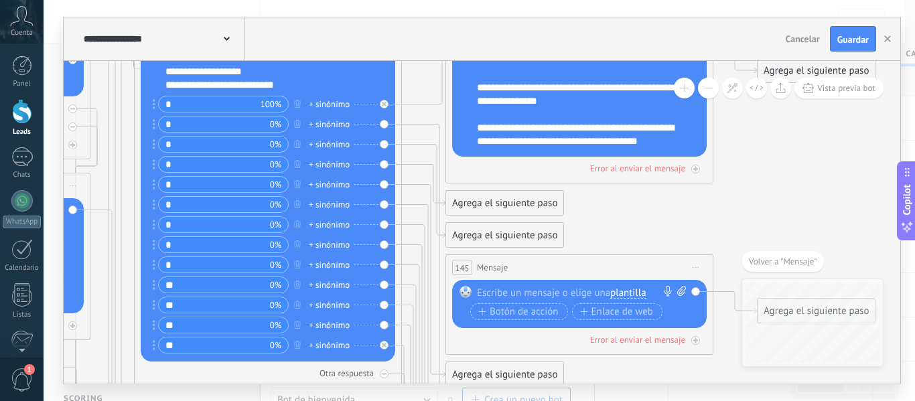
click at [484, 231] on div "Agrega el siguiente paso" at bounding box center [504, 235] width 117 height 22
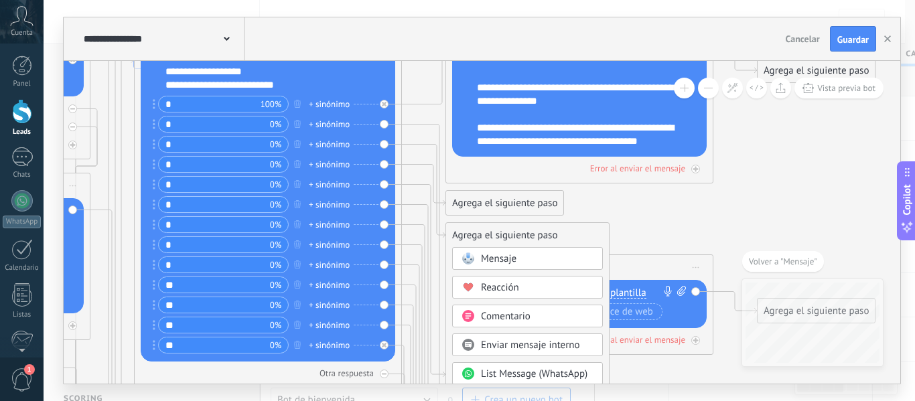
click at [505, 258] on span "Mensaje" at bounding box center [499, 259] width 36 height 13
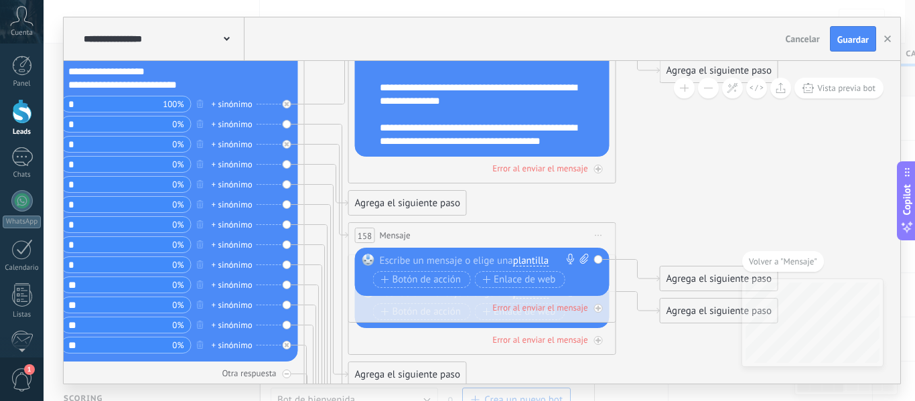
click at [528, 257] on span "plantilla" at bounding box center [531, 261] width 36 height 11
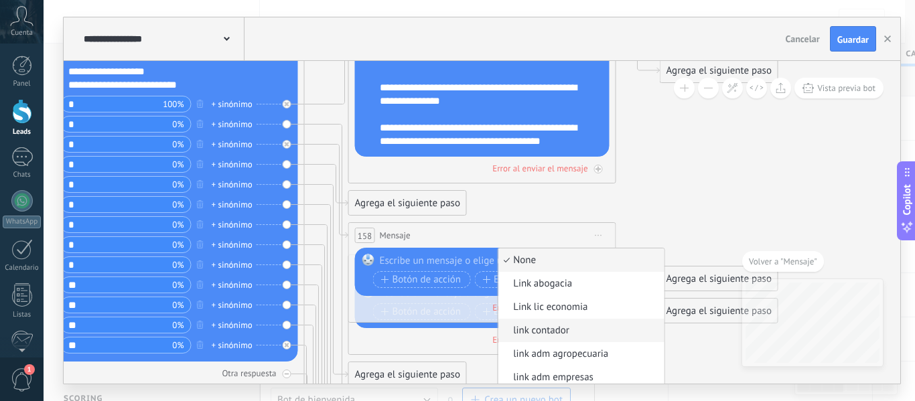
click at [549, 328] on span "link contador" at bounding box center [579, 330] width 162 height 13
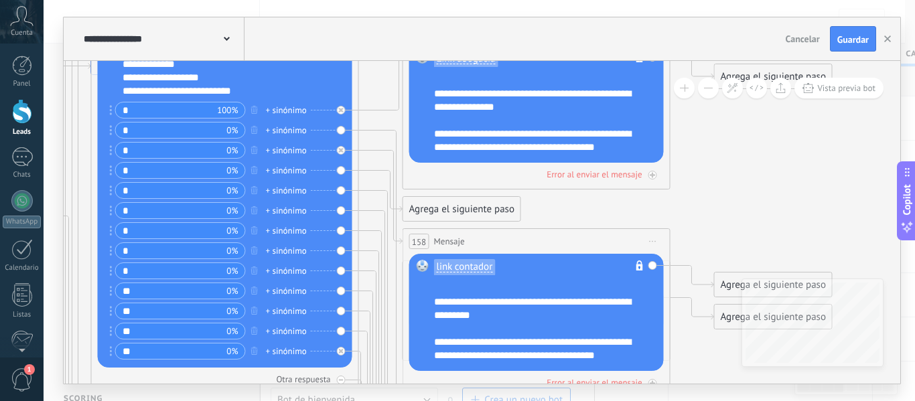
drag, startPoint x: 318, startPoint y: 77, endPoint x: 373, endPoint y: 83, distance: 54.6
click at [508, 263] on div "link contador No es posible editar la plantilla de contenido" at bounding box center [538, 271] width 209 height 22
click at [489, 267] on span "link contador" at bounding box center [465, 267] width 56 height 11
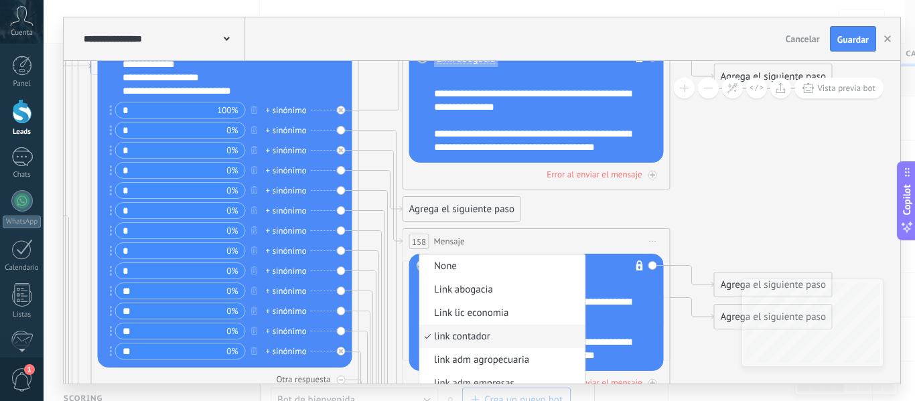
scroll to position [12, 0]
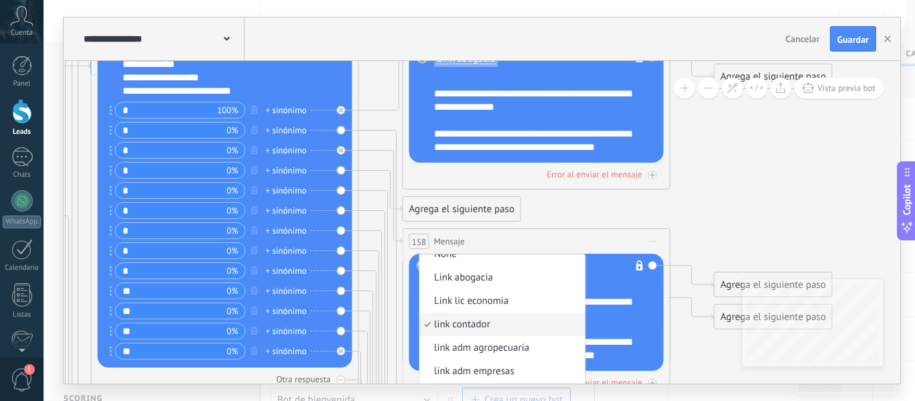
drag, startPoint x: 585, startPoint y: 292, endPoint x: 584, endPoint y: 319, distance: 26.8
click at [584, 319] on ul "None Link abogacia Link lic economia link contador link adm agropecuaria link a…" at bounding box center [502, 325] width 167 height 142
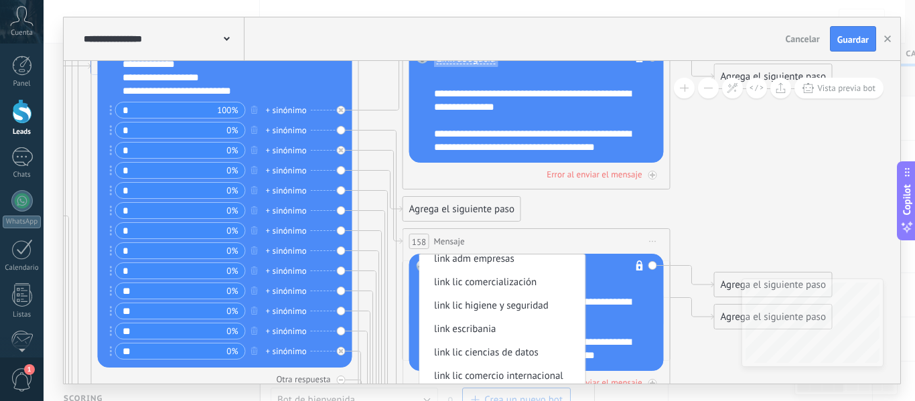
scroll to position [135, 0]
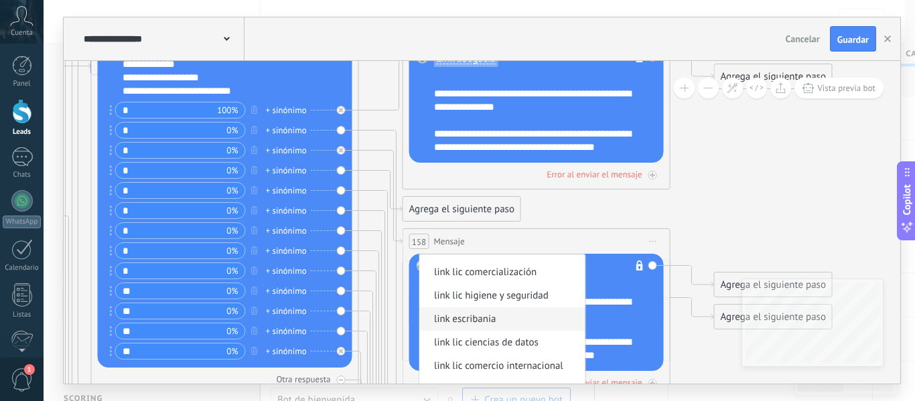
click at [538, 326] on span "link escribania" at bounding box center [500, 319] width 162 height 13
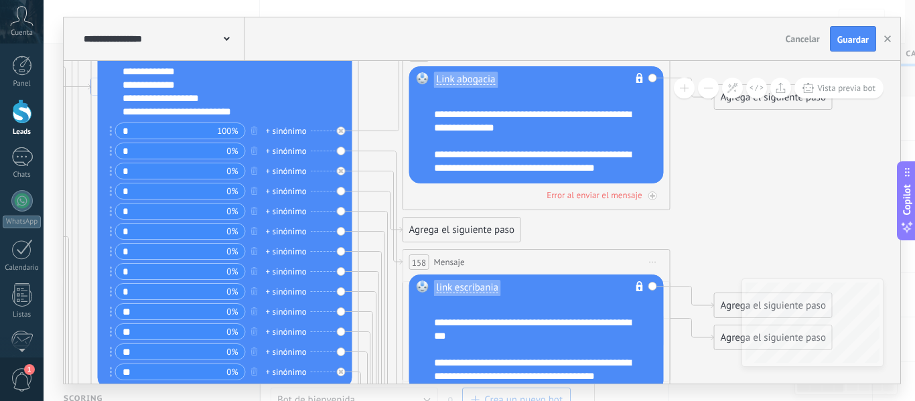
drag, startPoint x: 373, startPoint y: 73, endPoint x: 373, endPoint y: 91, distance: 18.1
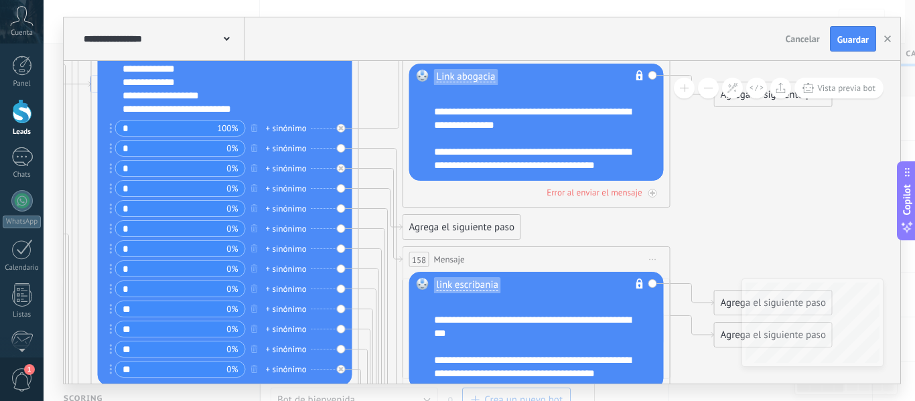
click at [430, 222] on div "Agrega el siguiente paso" at bounding box center [461, 227] width 117 height 22
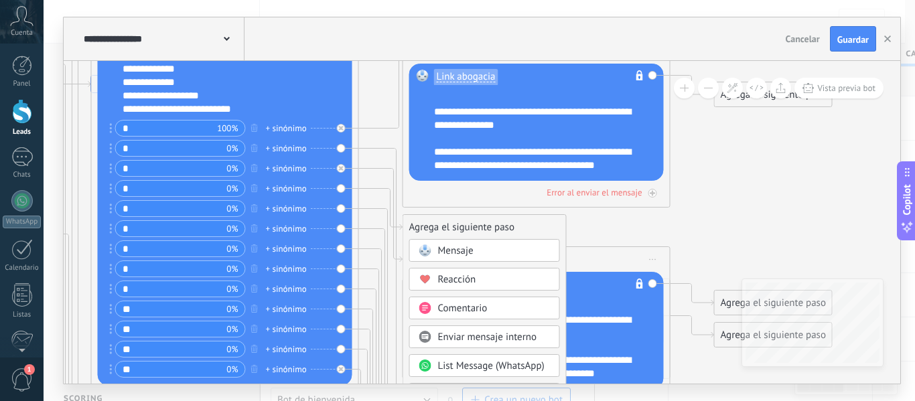
click at [453, 256] on span "Mensaje" at bounding box center [456, 251] width 36 height 13
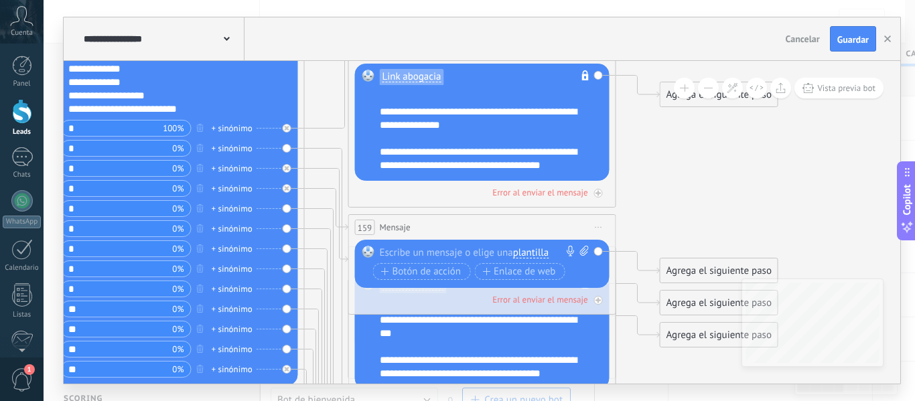
click at [522, 253] on span "plantilla" at bounding box center [531, 253] width 36 height 11
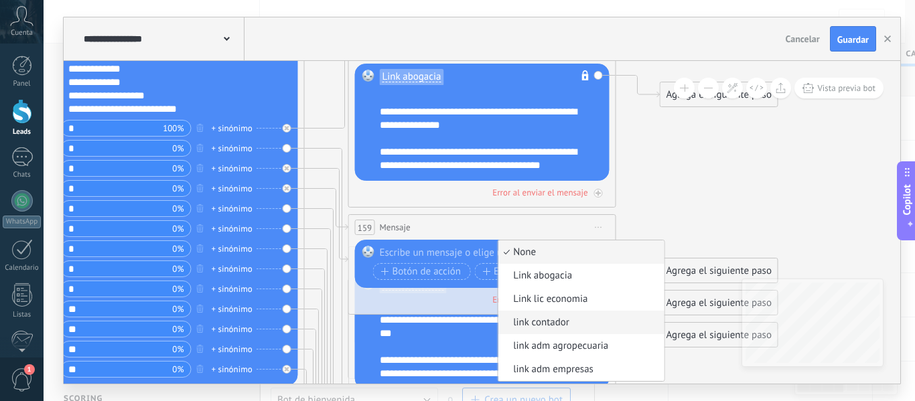
click at [589, 327] on span "link contador" at bounding box center [579, 322] width 162 height 13
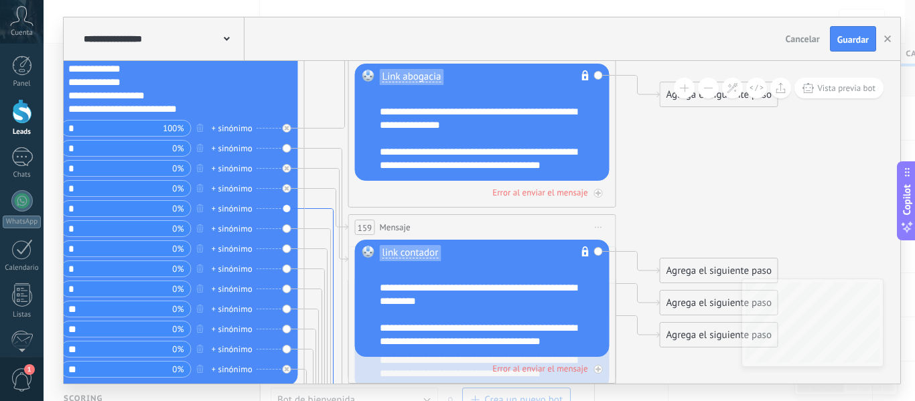
click at [310, 209] on icon at bounding box center [327, 324] width 44 height 230
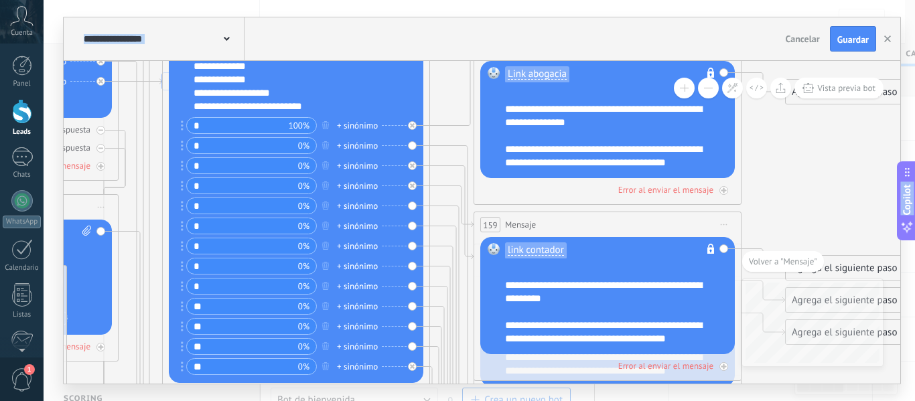
drag, startPoint x: 578, startPoint y: 222, endPoint x: 606, endPoint y: 432, distance: 212.2
click at [606, 401] on html ".abccls-1,.abccls-2{fill-rule:evenodd}.abccls-2{fill:#fff} .abfcls-1{fill:none}…" at bounding box center [457, 200] width 915 height 401
click at [411, 203] on div "Reemplazar Quitar Convertir a mensaje de voz Arrastre la imagen aquí para adjun…" at bounding box center [296, 205] width 255 height 356
click at [437, 206] on icon at bounding box center [452, 321] width 44 height 230
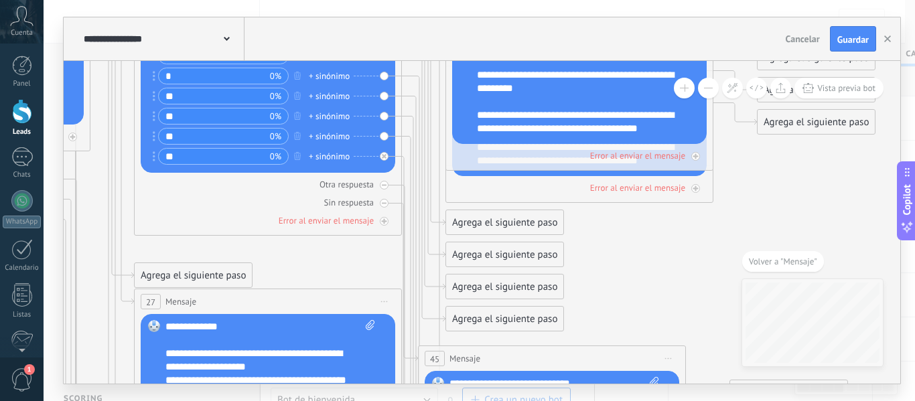
click at [462, 222] on div "Agrega el siguiente paso" at bounding box center [504, 223] width 117 height 22
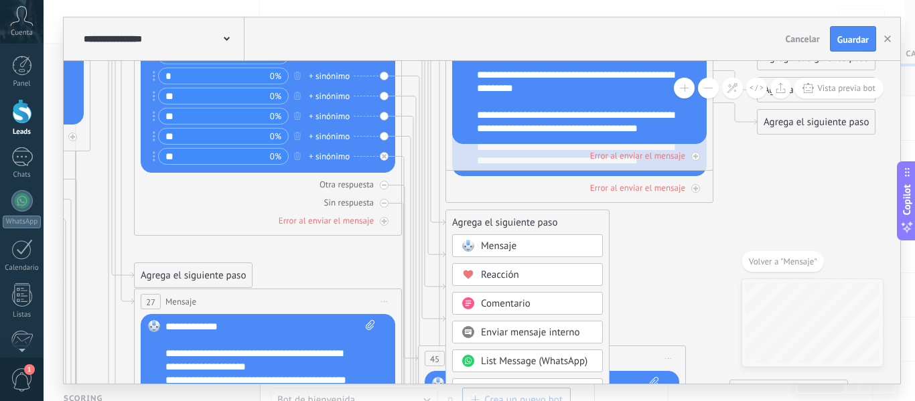
click at [523, 247] on div "Mensaje" at bounding box center [537, 246] width 113 height 13
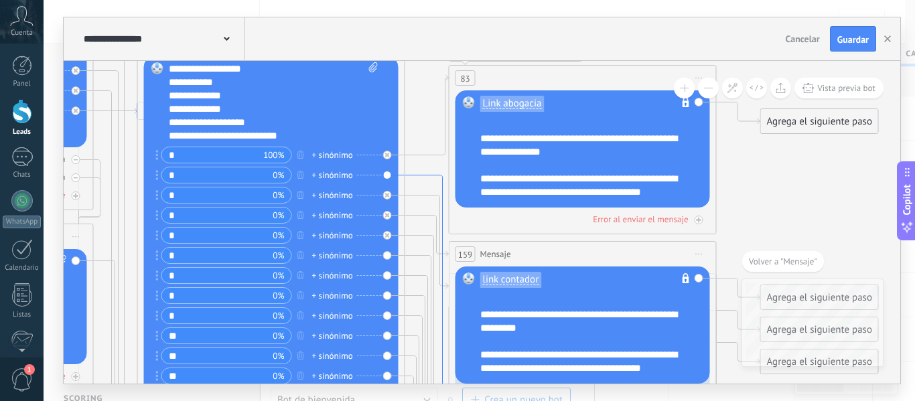
drag, startPoint x: 337, startPoint y: 78, endPoint x: 437, endPoint y: 318, distance: 260.1
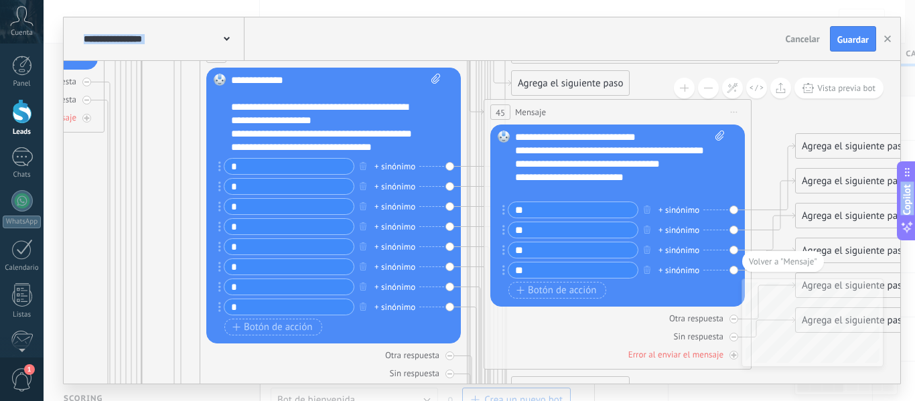
drag, startPoint x: 607, startPoint y: 111, endPoint x: 673, endPoint y: 433, distance: 328.2
click at [673, 401] on html ".abccls-1,.abccls-2{fill-rule:evenodd}.abccls-2{fill:#fff} .abfcls-1{fill:none}…" at bounding box center [457, 200] width 915 height 401
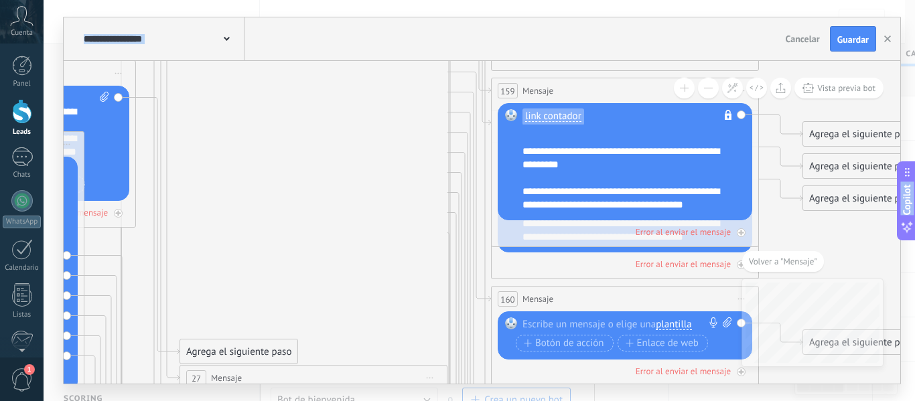
drag, startPoint x: 192, startPoint y: 98, endPoint x: 172, endPoint y: 421, distance: 323.6
click at [172, 401] on html ".abccls-1,.abccls-2{fill-rule:evenodd}.abccls-2{fill:#fff} .abfcls-1{fill:none}…" at bounding box center [457, 200] width 915 height 401
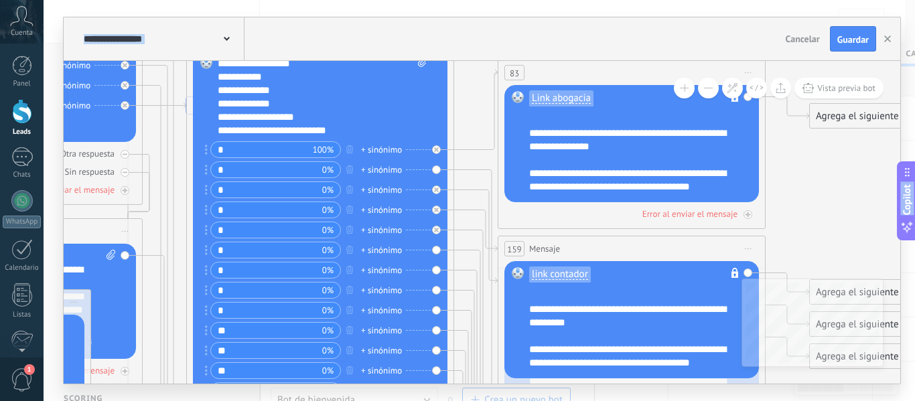
drag, startPoint x: 397, startPoint y: 102, endPoint x: 403, endPoint y: 258, distance: 156.2
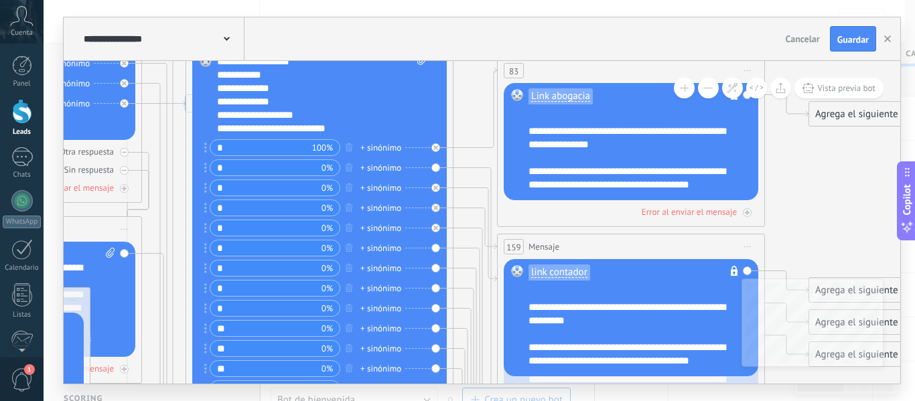
click at [438, 231] on div at bounding box center [435, 228] width 9 height 9
click at [435, 227] on div "Reemplazar Quitar Convertir a mensaje de voz Arrastre la imagen aquí para adjun…" at bounding box center [319, 227] width 255 height 356
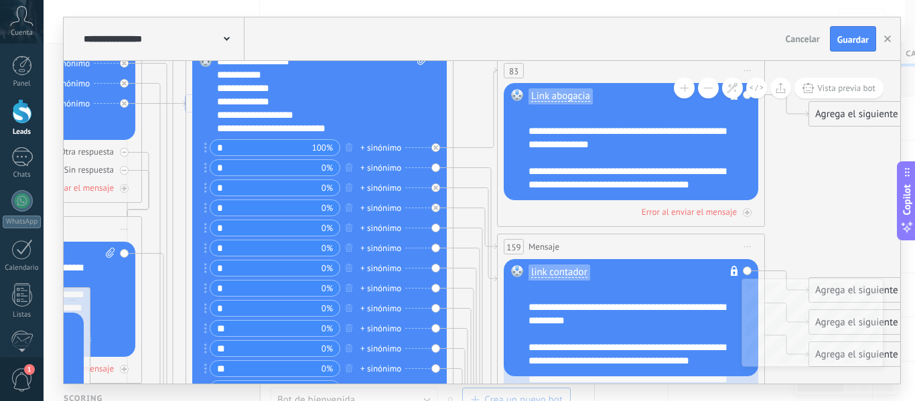
click at [435, 227] on div "Reemplazar Quitar Convertir a mensaje de voz Arrastre la imagen aquí para adjun…" at bounding box center [319, 227] width 255 height 356
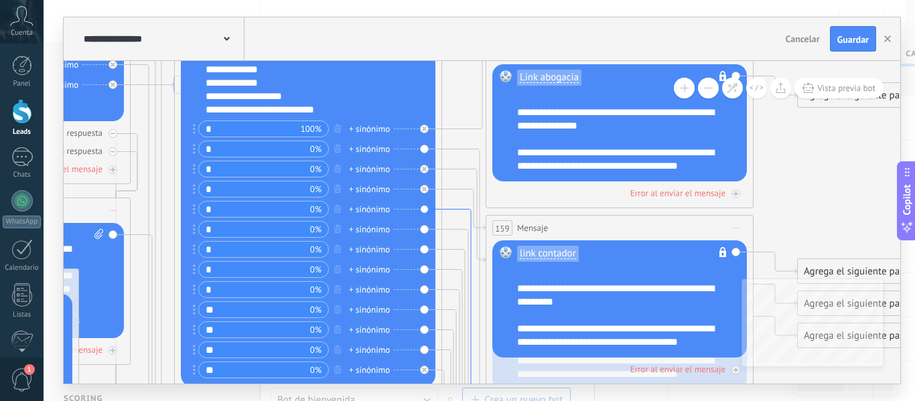
drag, startPoint x: 469, startPoint y: 228, endPoint x: 458, endPoint y: 213, distance: 19.2
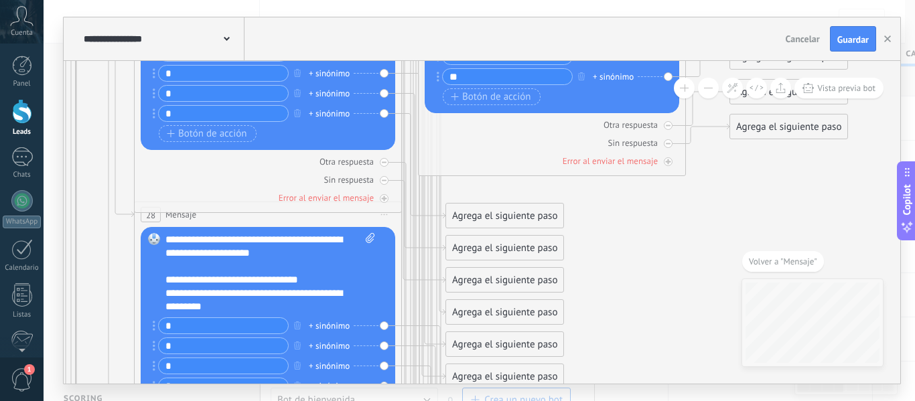
click at [742, 257] on span at bounding box center [742, 261] width 0 height 21
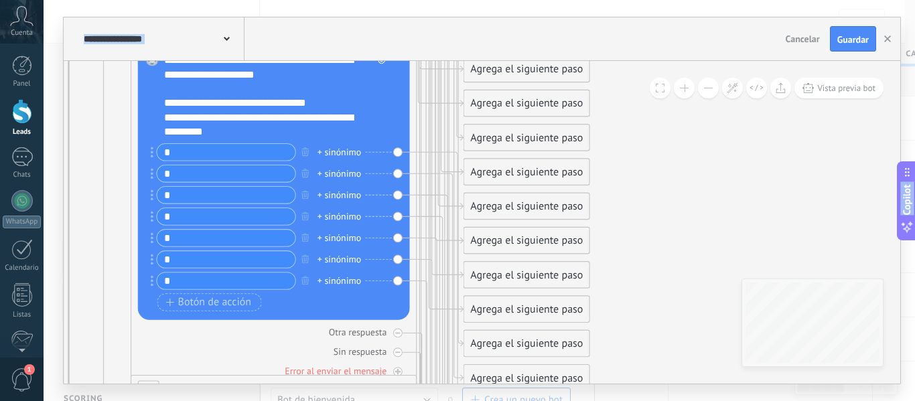
drag, startPoint x: 576, startPoint y: 90, endPoint x: 608, endPoint y: 433, distance: 344.5
click at [608, 401] on html ".abccls-1,.abccls-2{fill-rule:evenodd}.abccls-2{fill:#fff} .abfcls-1{fill:none}…" at bounding box center [457, 200] width 915 height 401
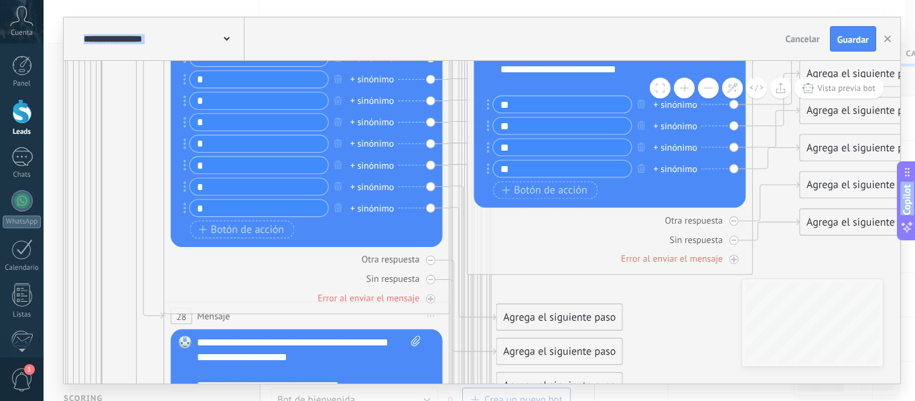
drag, startPoint x: 624, startPoint y: 150, endPoint x: 655, endPoint y: 433, distance: 284.4
click at [655, 401] on html ".abccls-1,.abccls-2{fill-rule:evenodd}.abccls-2{fill:#fff} .abfcls-1{fill:none}…" at bounding box center [457, 200] width 915 height 401
drag, startPoint x: 285, startPoint y: 263, endPoint x: 283, endPoint y: 313, distance: 50.3
click at [283, 313] on div "27 Mensaje ******* (a): Todos los contactos - canales seleccionados Todos los c…" at bounding box center [306, 119] width 286 height 389
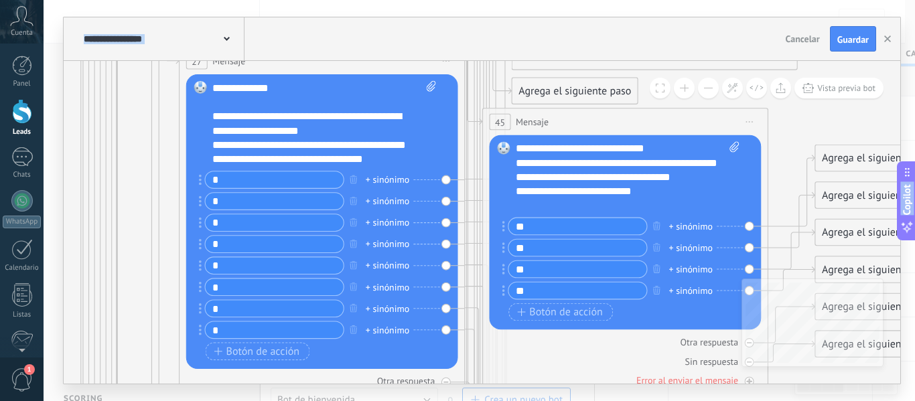
drag, startPoint x: 699, startPoint y: 311, endPoint x: 715, endPoint y: 433, distance: 123.0
click at [715, 401] on html ".abccls-1,.abccls-2{fill-rule:evenodd}.abccls-2{fill:#fff} .abfcls-1{fill:none}…" at bounding box center [457, 200] width 915 height 401
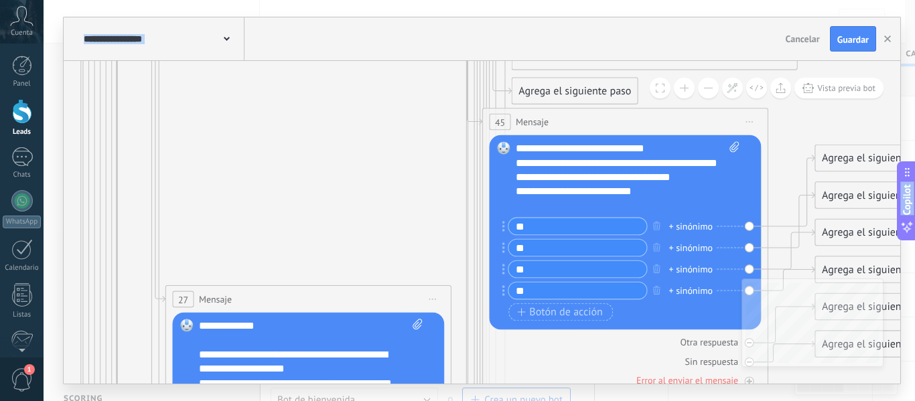
drag, startPoint x: 393, startPoint y: 68, endPoint x: 379, endPoint y: 306, distance: 238.9
click at [379, 306] on div "27 Mensaje ******* (a): Todos los contactos - canales seleccionados Todos los c…" at bounding box center [308, 299] width 285 height 27
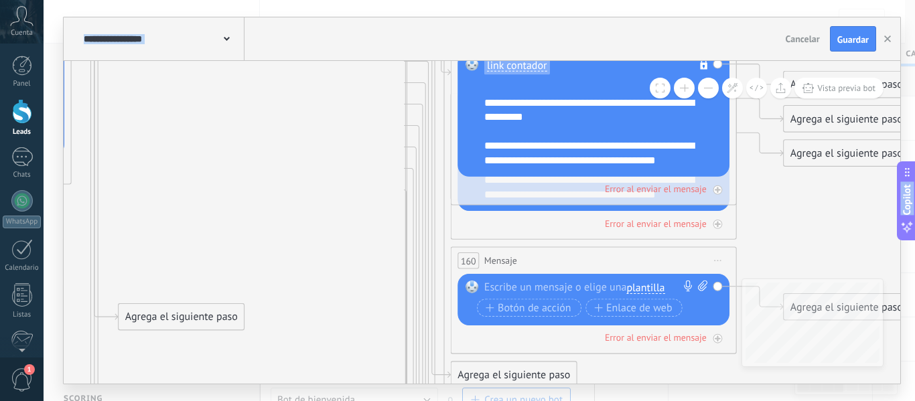
drag, startPoint x: 375, startPoint y: 149, endPoint x: 314, endPoint y: 433, distance: 290.5
click at [314, 401] on html ".abccls-1,.abccls-2{fill-rule:evenodd}.abccls-2{fill:#fff} .abfcls-1{fill:none}…" at bounding box center [457, 200] width 915 height 401
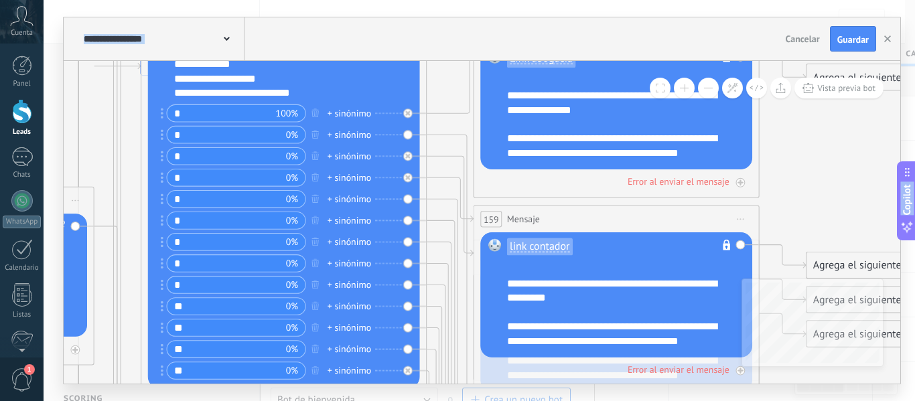
drag, startPoint x: 293, startPoint y: 224, endPoint x: 318, endPoint y: 411, distance: 188.0
click at [318, 401] on html ".abccls-1,.abccls-2{fill-rule:evenodd}.abccls-2{fill:#fff} .abfcls-1{fill:none}…" at bounding box center [457, 200] width 915 height 401
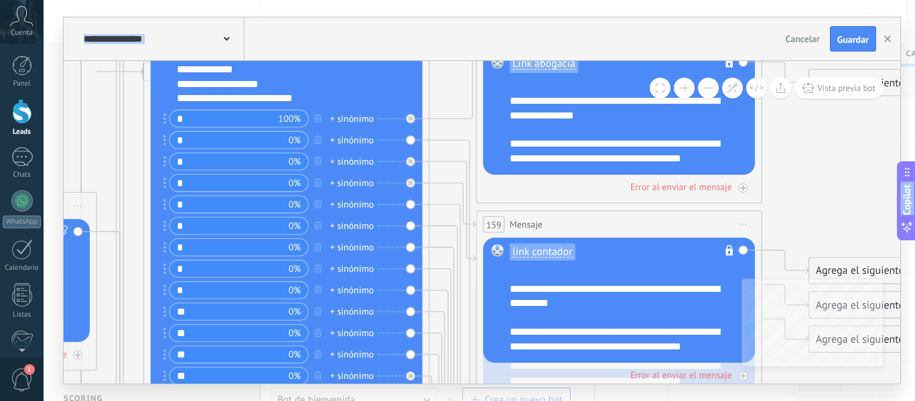
click at [409, 224] on div "Reemplazar Quitar Convertir a mensaje de voz Arrastre la imagen aquí para adjun…" at bounding box center [287, 203] width 272 height 381
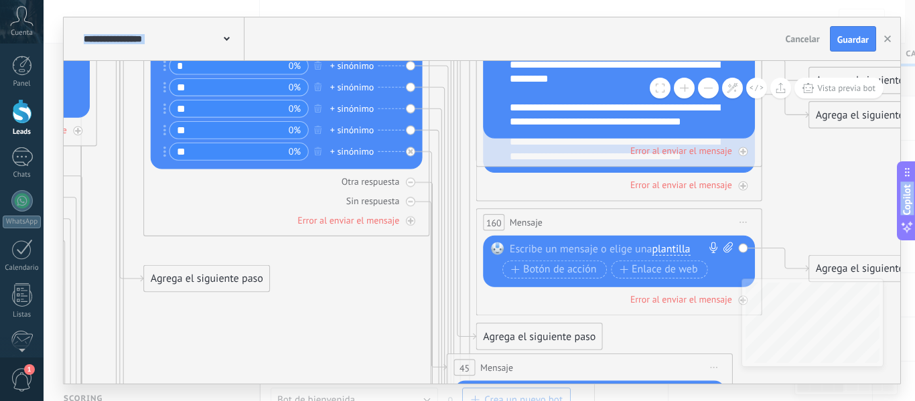
click at [515, 336] on div "Agrega el siguiente paso" at bounding box center [539, 336] width 125 height 23
click at [529, 360] on span "Mensaje" at bounding box center [533, 361] width 38 height 13
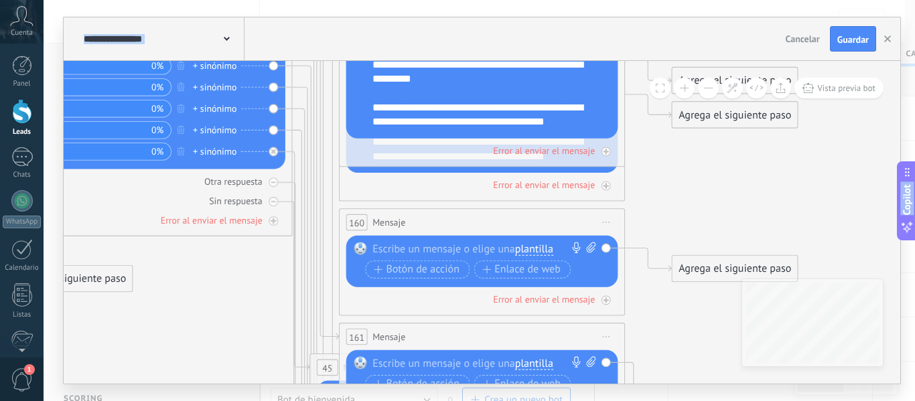
click at [533, 358] on span "plantilla" at bounding box center [534, 363] width 38 height 11
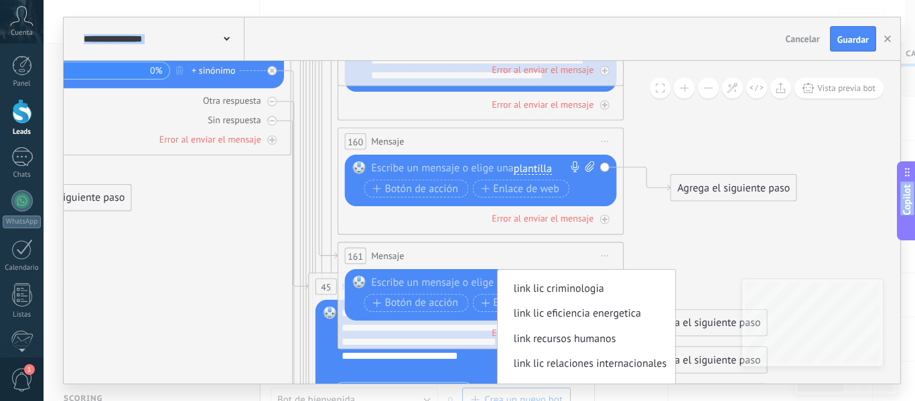
scroll to position [279, 0]
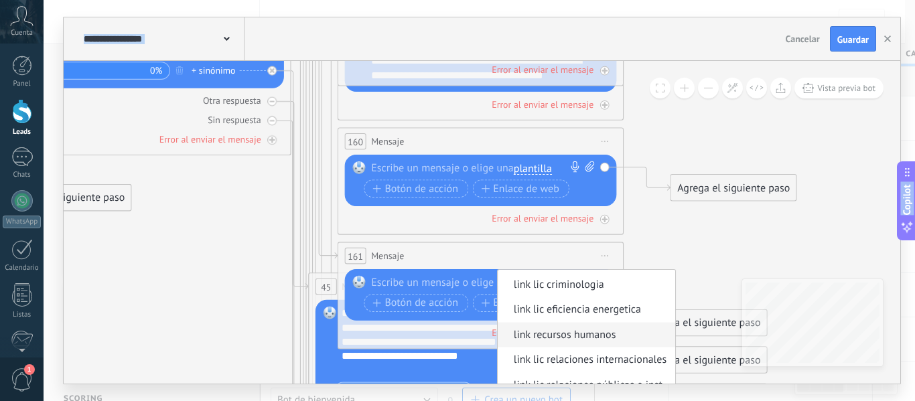
click at [598, 342] on span "link recursos humanos" at bounding box center [584, 335] width 173 height 14
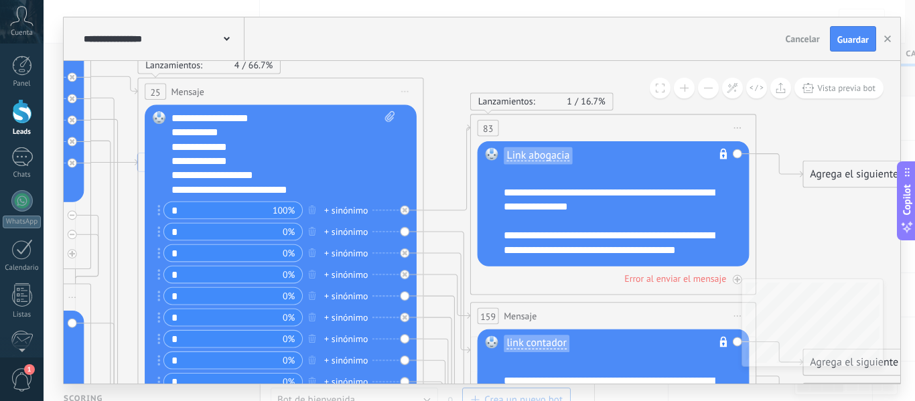
drag, startPoint x: 298, startPoint y: 140, endPoint x: 431, endPoint y: 242, distance: 167.2
click at [310, 185] on div "**********" at bounding box center [284, 154] width 224 height 86
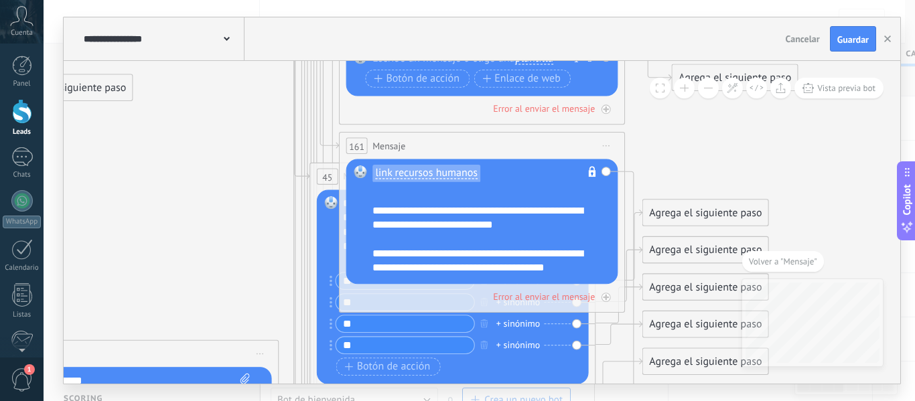
click at [319, 232] on div "Reemplazar Quitar Convertir a mensaje de voz Arrastre la imagen aquí para adjun…" at bounding box center [453, 287] width 272 height 194
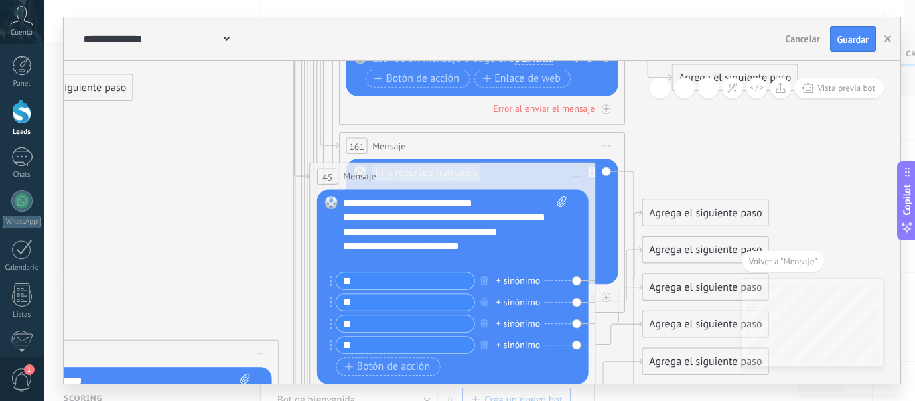
drag, startPoint x: 327, startPoint y: 222, endPoint x: 318, endPoint y: 256, distance: 34.8
click at [318, 256] on div "Reemplazar Quitar Convertir a mensaje de voz Arrastre la imagen aquí para adjun…" at bounding box center [453, 287] width 272 height 194
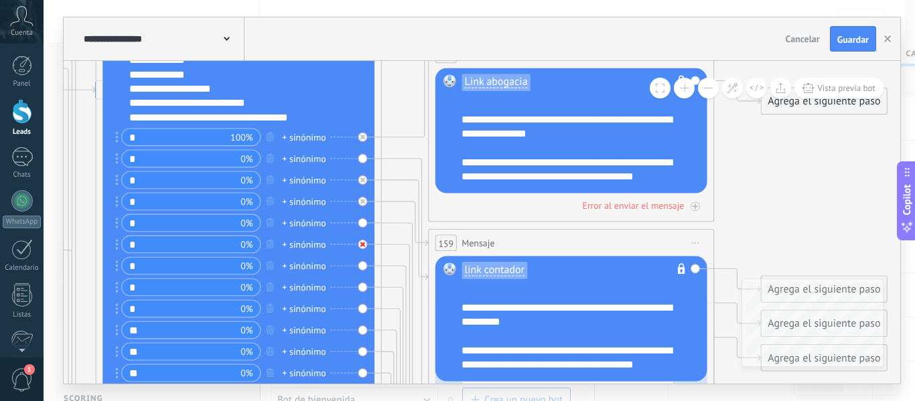
click at [366, 246] on div at bounding box center [362, 244] width 9 height 9
click at [362, 244] on div "Reemplazar Quitar Convertir a mensaje de voz Arrastre la imagen aquí para adjun…" at bounding box center [239, 221] width 272 height 381
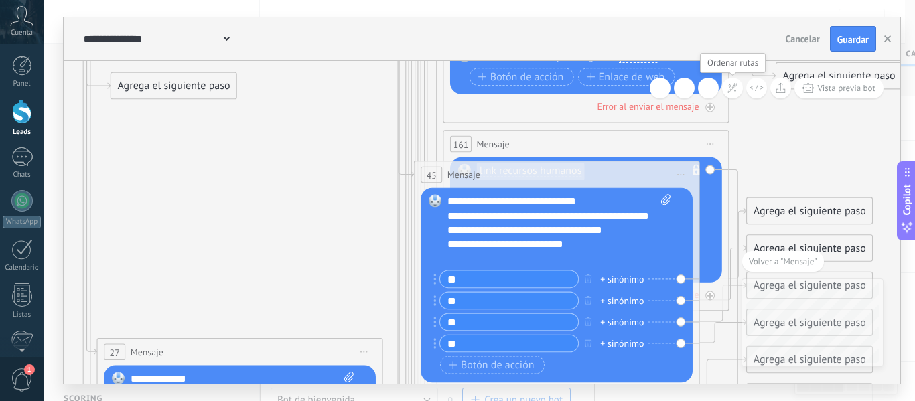
click at [735, 84] on icon at bounding box center [732, 87] width 11 height 11
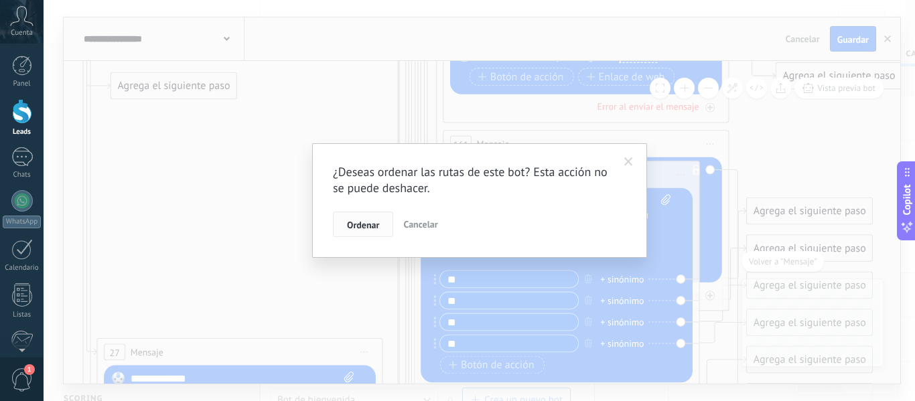
click at [385, 226] on button "Ordenar" at bounding box center [363, 224] width 60 height 25
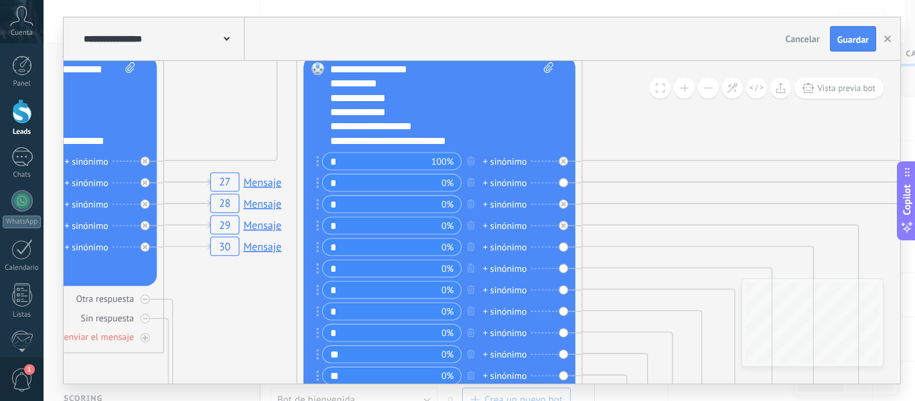
click at [468, 138] on div "**********" at bounding box center [442, 105] width 224 height 86
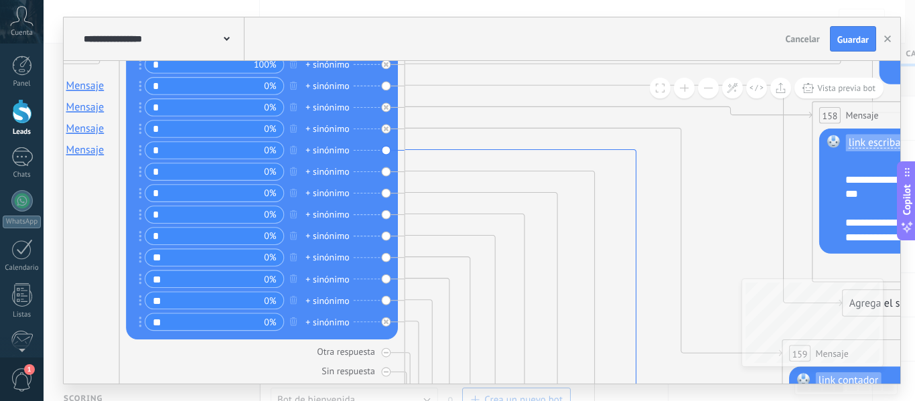
click at [444, 149] on icon at bounding box center [578, 371] width 347 height 445
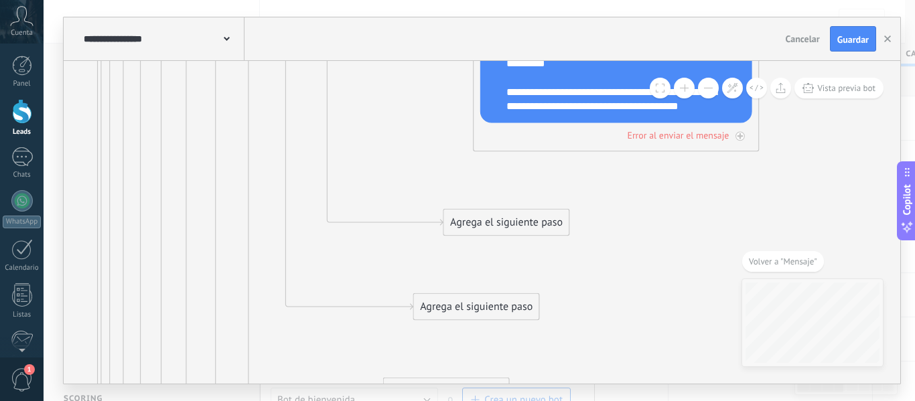
click at [492, 224] on div "Agrega el siguiente paso" at bounding box center [506, 222] width 125 height 23
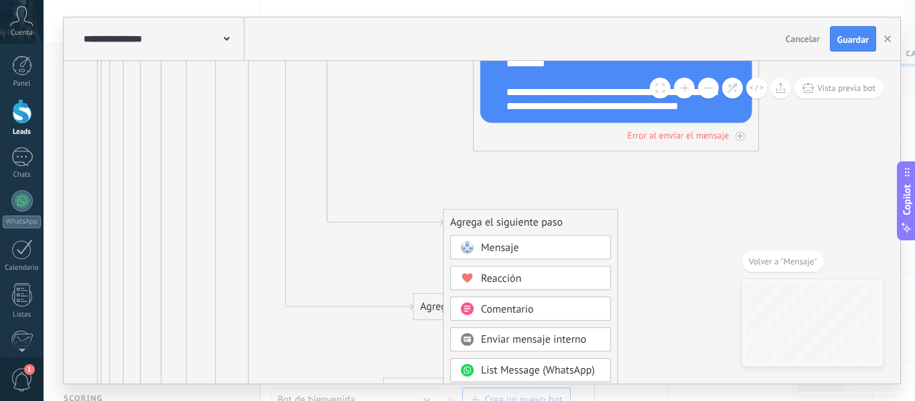
click at [503, 251] on span "Mensaje" at bounding box center [500, 247] width 38 height 13
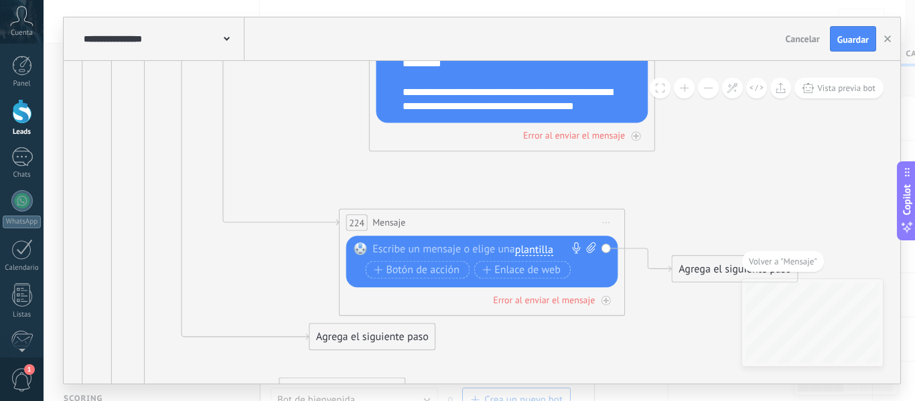
click at [528, 245] on span "plantilla" at bounding box center [534, 250] width 38 height 11
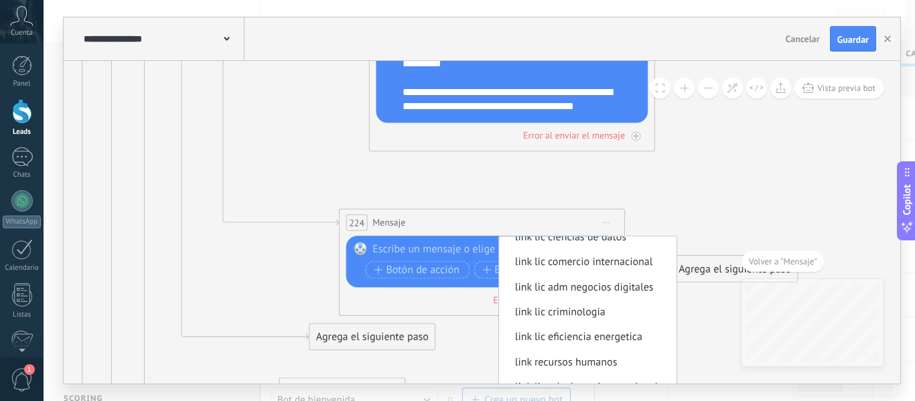
scroll to position [247, 0]
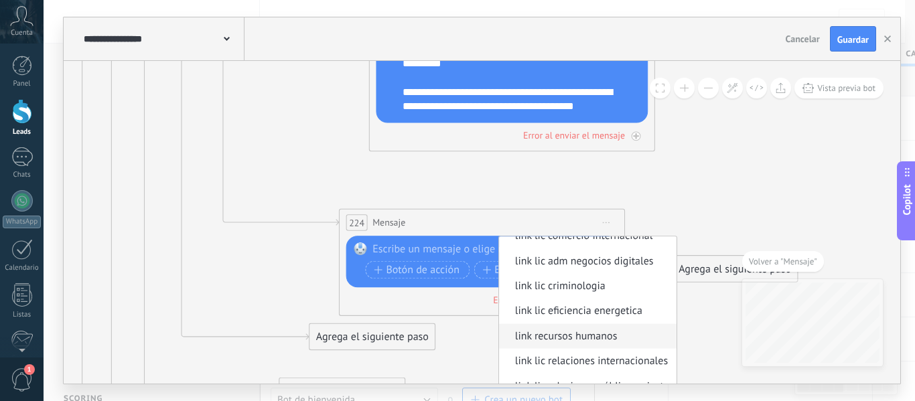
click at [585, 333] on span "link recursos humanos" at bounding box center [585, 337] width 173 height 14
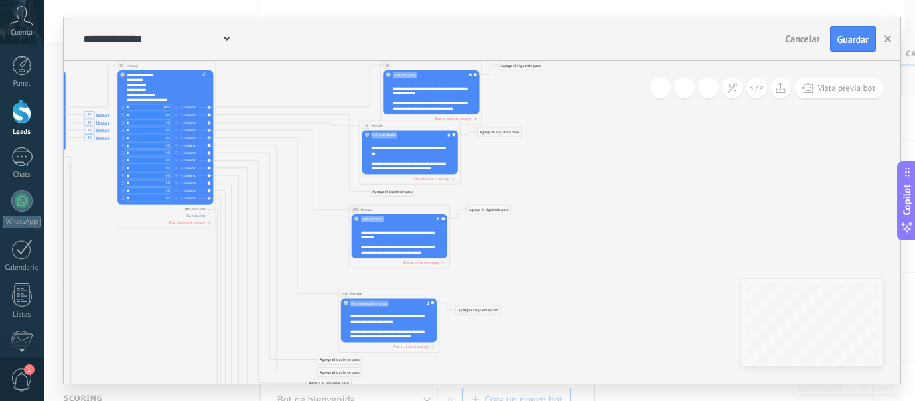
drag, startPoint x: 575, startPoint y: 330, endPoint x: 610, endPoint y: 262, distance: 76.1
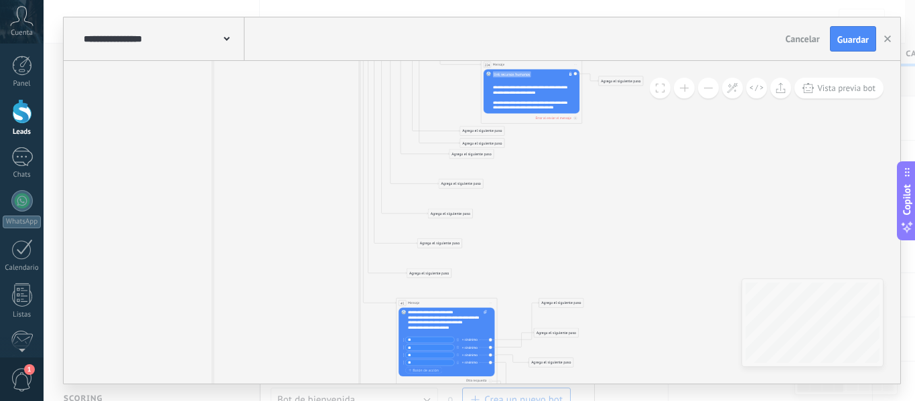
drag, startPoint x: 184, startPoint y: 300, endPoint x: 297, endPoint y: 69, distance: 257.4
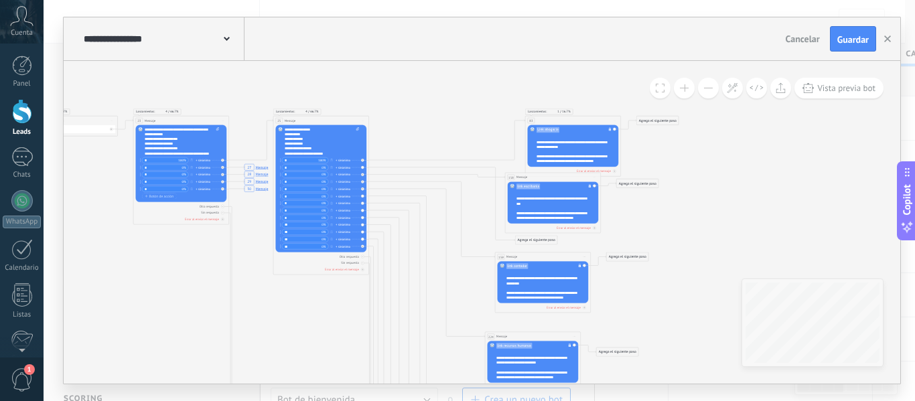
drag, startPoint x: 464, startPoint y: 208, endPoint x: 478, endPoint y: 304, distance: 96.2
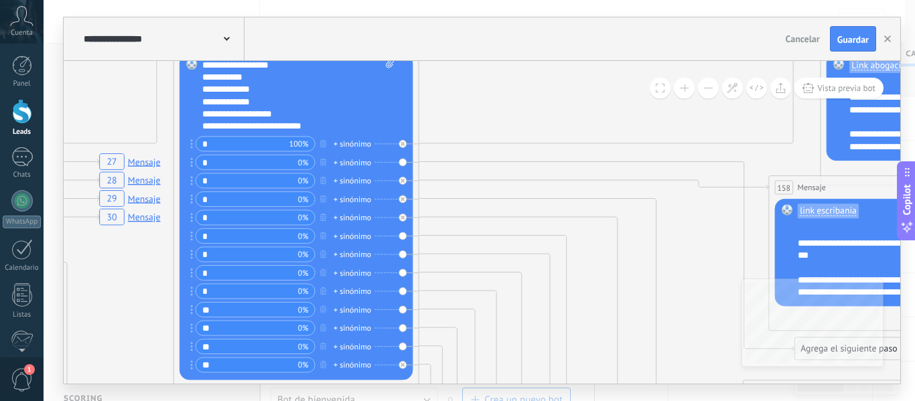
click at [324, 122] on div "**********" at bounding box center [298, 96] width 192 height 74
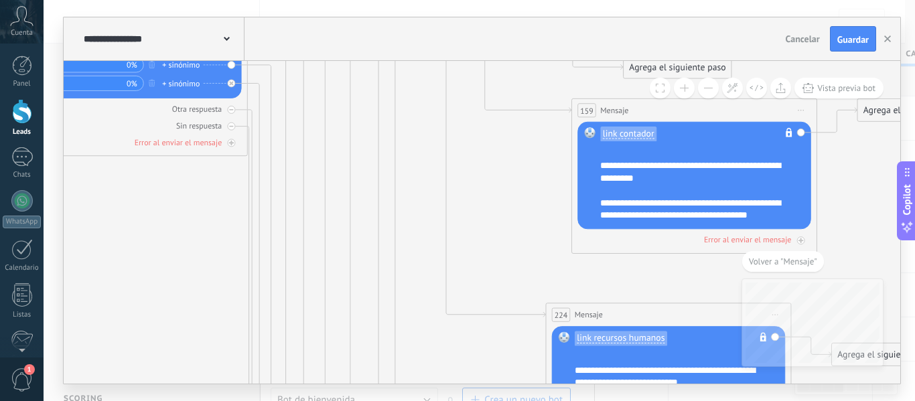
drag, startPoint x: 369, startPoint y: 115, endPoint x: 415, endPoint y: 398, distance: 287.0
click at [415, 398] on div "**********" at bounding box center [480, 200] width 872 height 401
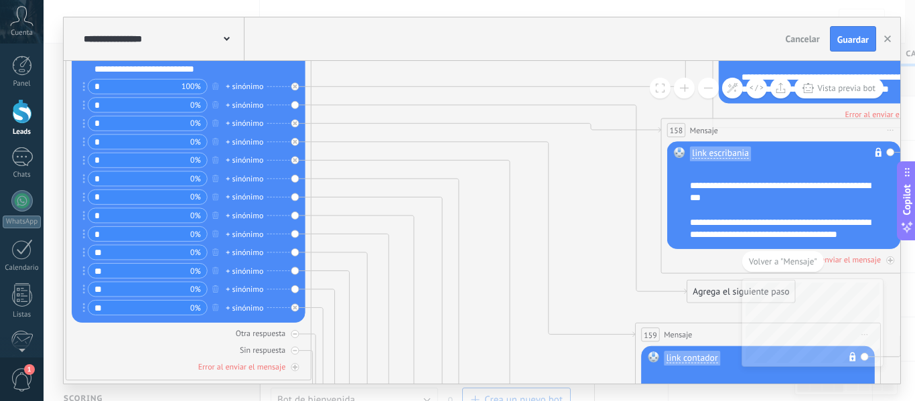
drag, startPoint x: 413, startPoint y: 106, endPoint x: 474, endPoint y: 322, distance: 224.2
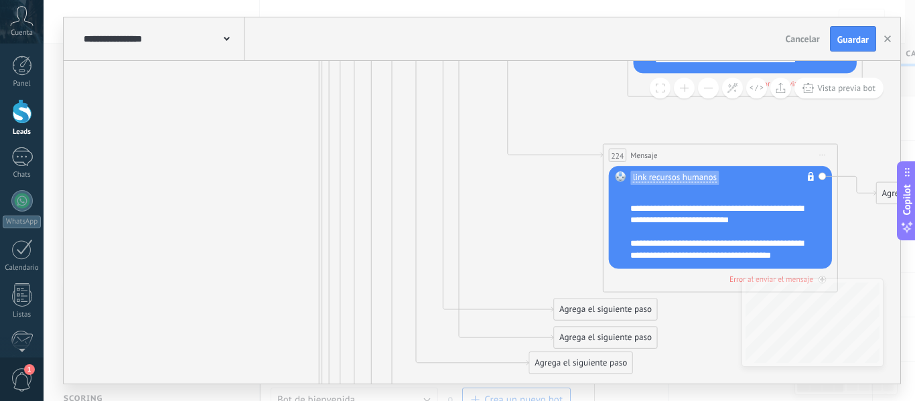
click at [593, 336] on div "Agrega el siguiente paso" at bounding box center [605, 337] width 103 height 19
click at [596, 360] on span "Mensaje" at bounding box center [600, 358] width 31 height 11
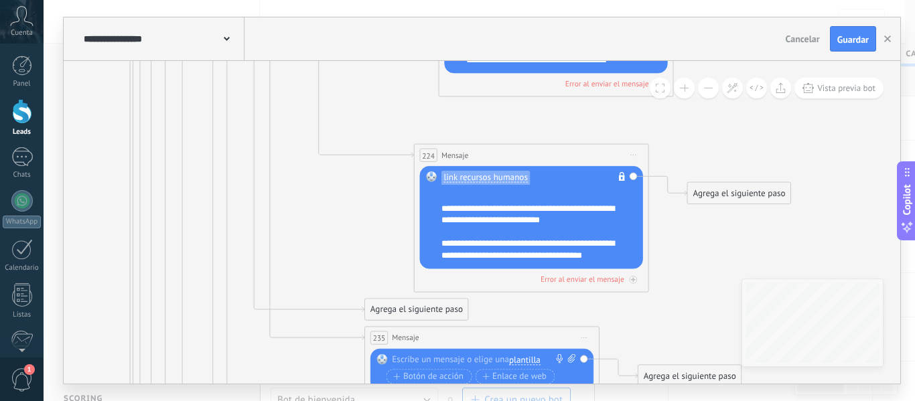
click at [531, 356] on span "plantilla" at bounding box center [524, 360] width 31 height 9
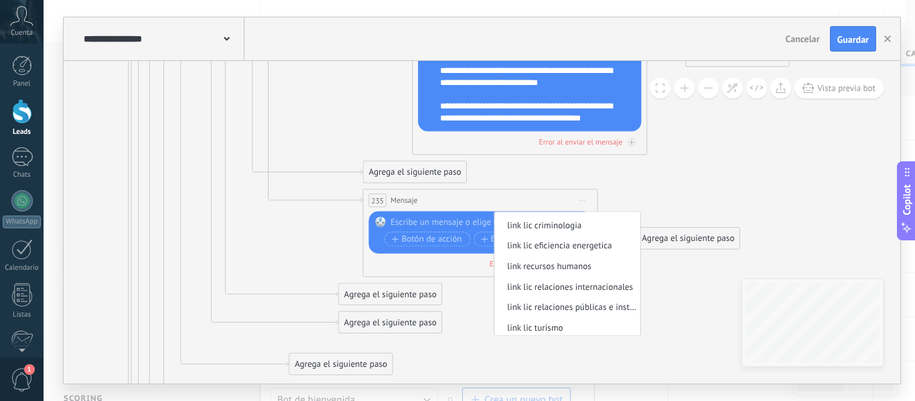
scroll to position [279, 0]
click at [611, 284] on span "link lic relaciones internacionales" at bounding box center [565, 286] width 142 height 12
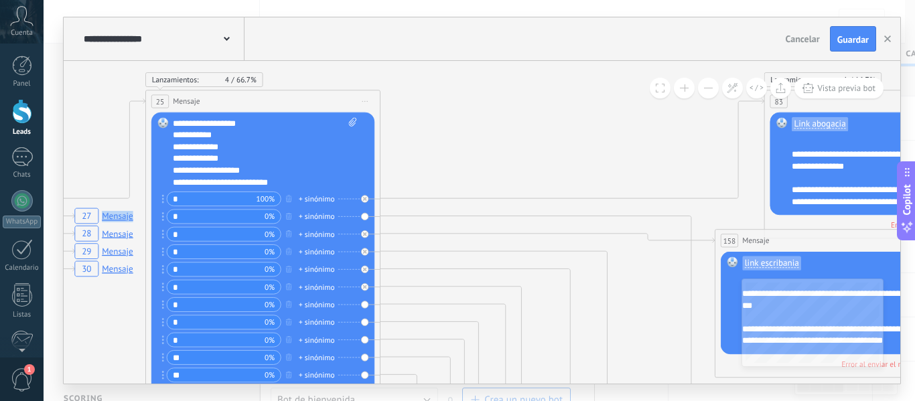
drag, startPoint x: 168, startPoint y: 186, endPoint x: 421, endPoint y: 129, distance: 259.6
click at [314, 163] on div "**********" at bounding box center [265, 153] width 184 height 70
click at [304, 174] on div "**********" at bounding box center [265, 153] width 184 height 70
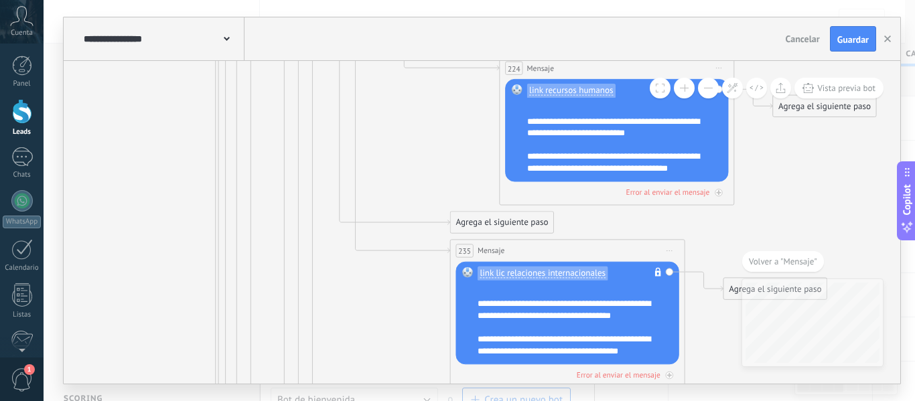
click at [498, 220] on div "Agrega el siguiente paso" at bounding box center [502, 222] width 103 height 19
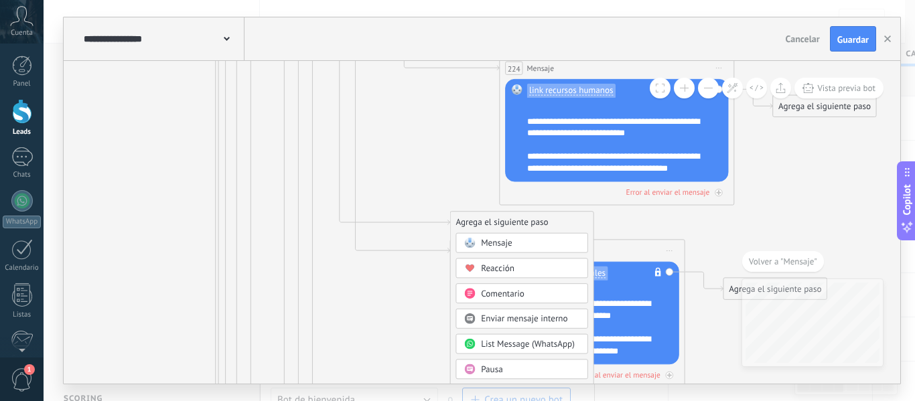
click at [504, 245] on span "Mensaje" at bounding box center [496, 243] width 31 height 11
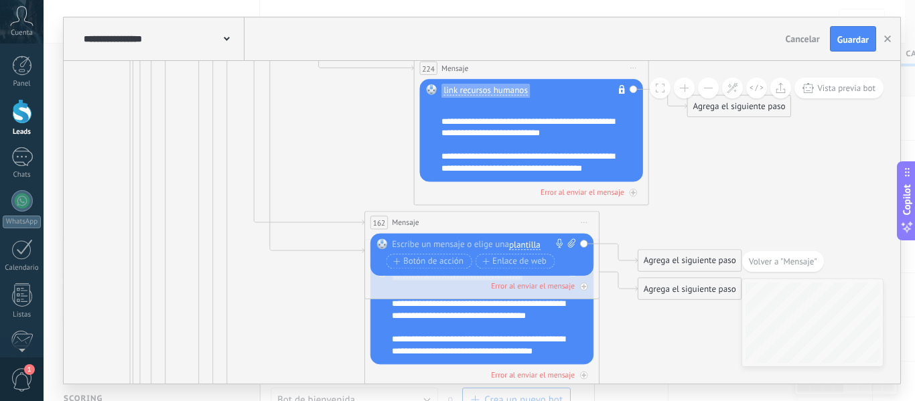
click at [526, 247] on span "plantilla" at bounding box center [524, 245] width 31 height 9
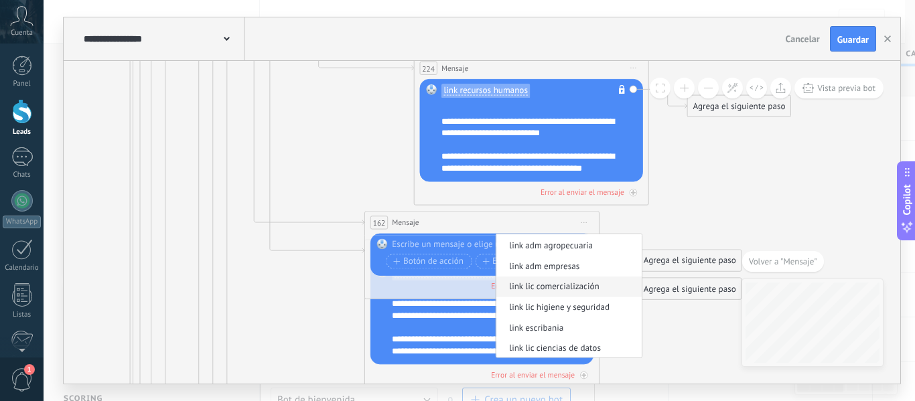
scroll to position [94, 0]
click at [622, 286] on span "link lic comercialización" at bounding box center [567, 285] width 142 height 12
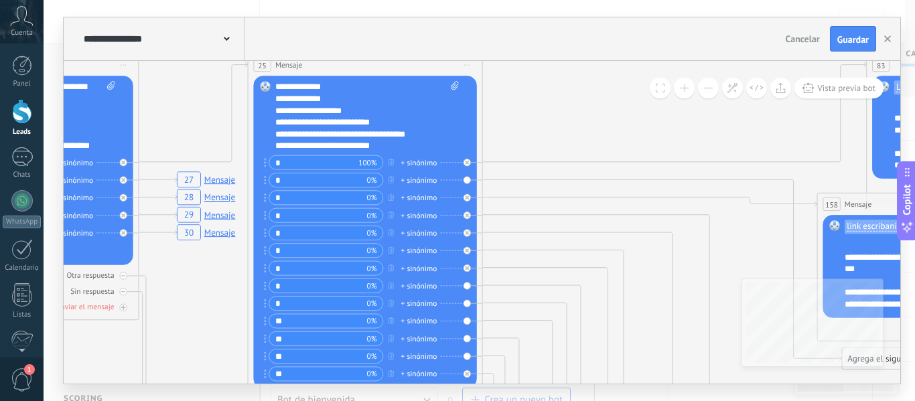
drag, startPoint x: 169, startPoint y: 217, endPoint x: 509, endPoint y: 251, distance: 341.4
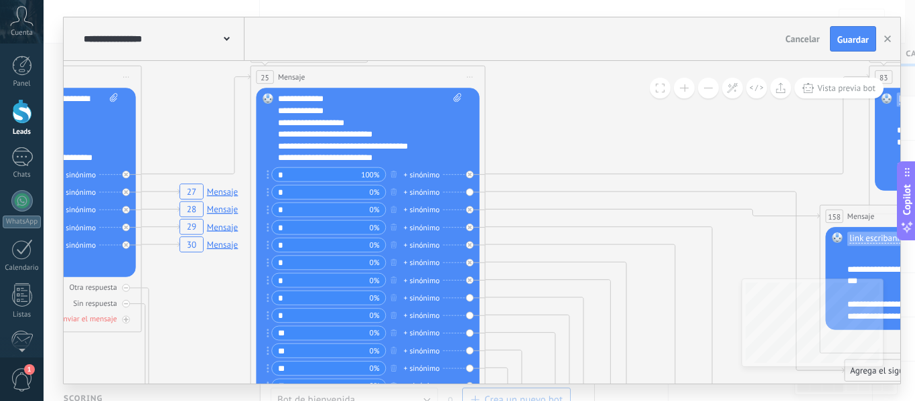
click at [391, 157] on div "**********" at bounding box center [370, 128] width 184 height 70
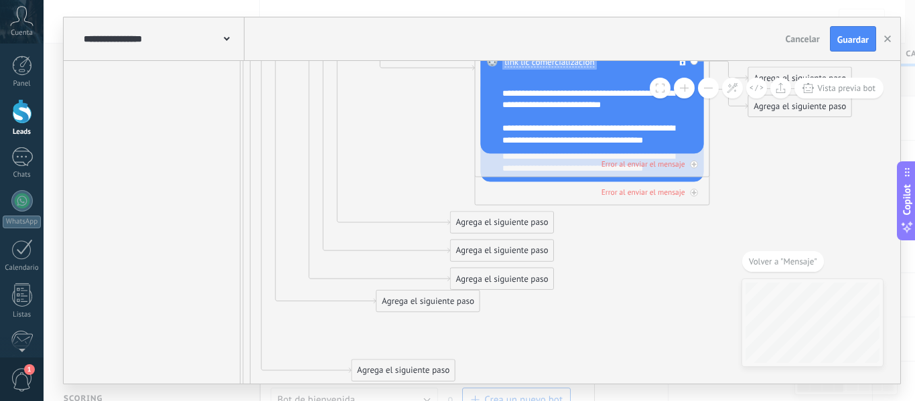
click at [482, 220] on div "Agrega el siguiente paso" at bounding box center [502, 222] width 103 height 19
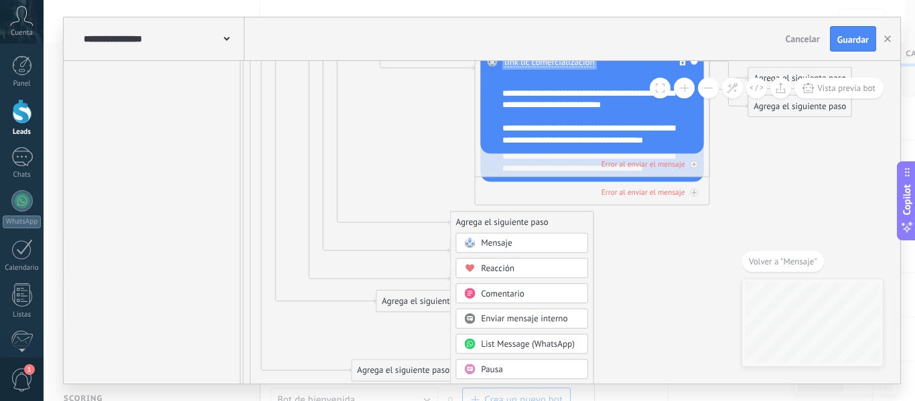
click at [492, 243] on span "Mensaje" at bounding box center [496, 243] width 31 height 11
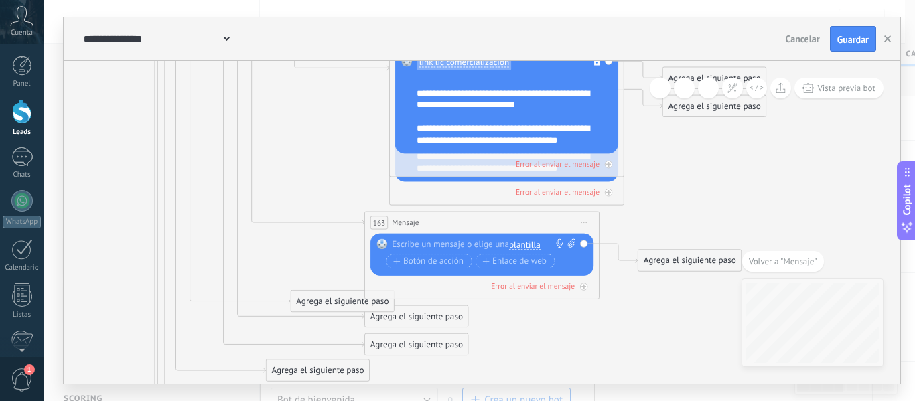
click at [526, 249] on span "plantilla" at bounding box center [524, 245] width 31 height 9
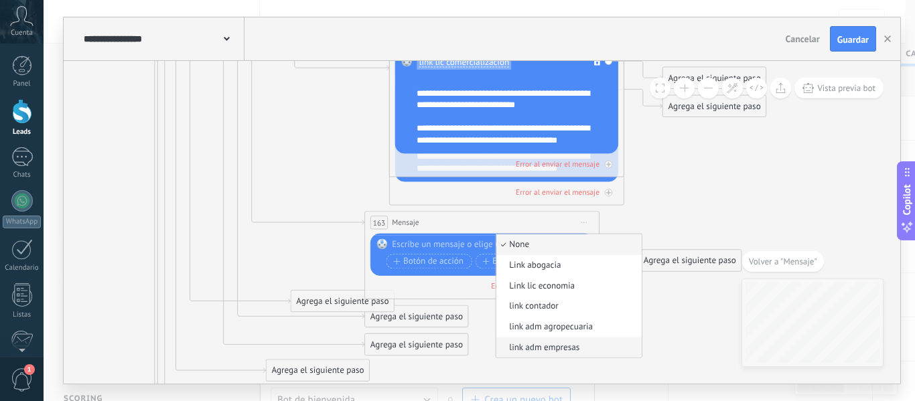
click at [568, 348] on span "link adm empresas" at bounding box center [567, 348] width 142 height 12
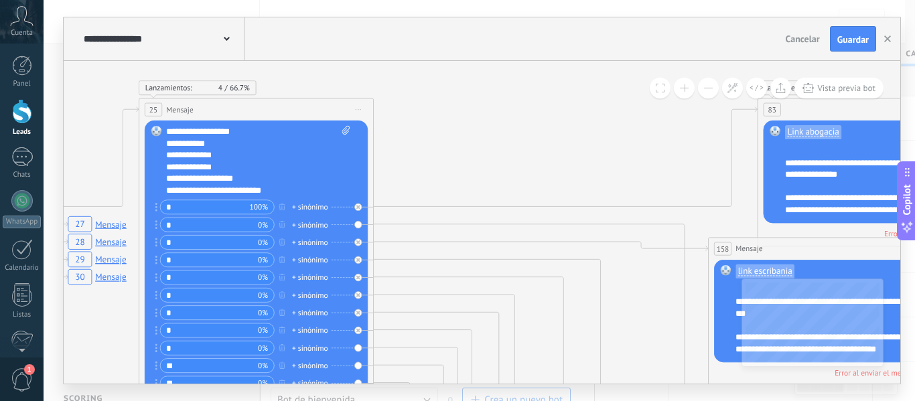
click at [277, 192] on div "**********" at bounding box center [258, 161] width 184 height 70
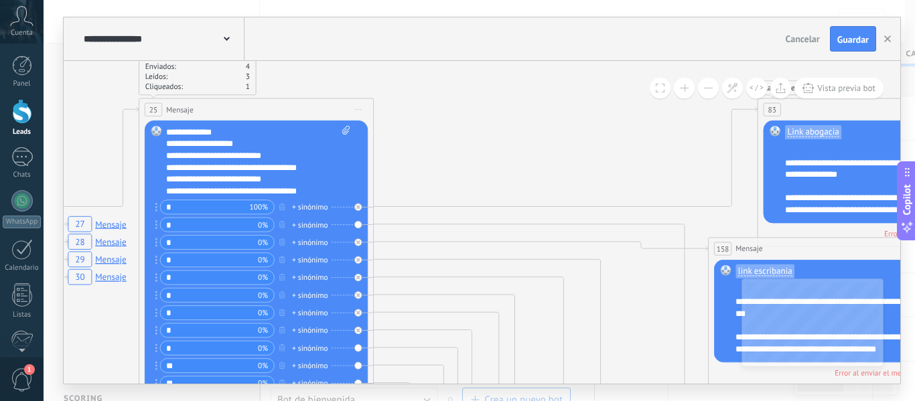
scroll to position [53, 0]
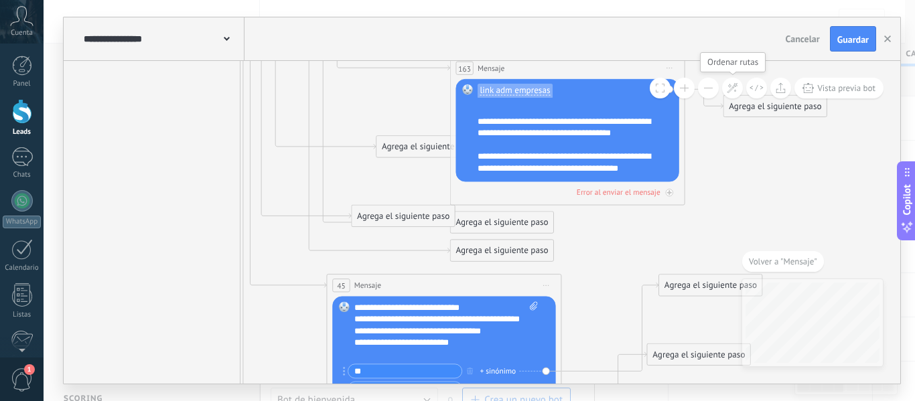
click at [732, 86] on icon at bounding box center [732, 87] width 11 height 11
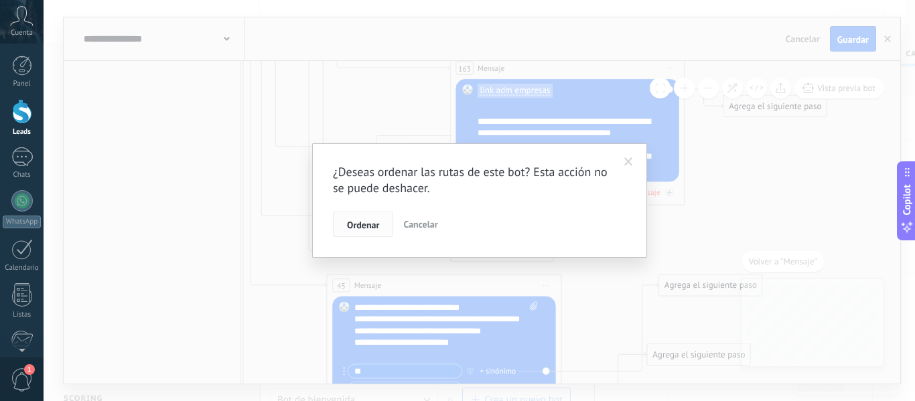
click at [366, 222] on span "Ordenar" at bounding box center [363, 224] width 32 height 9
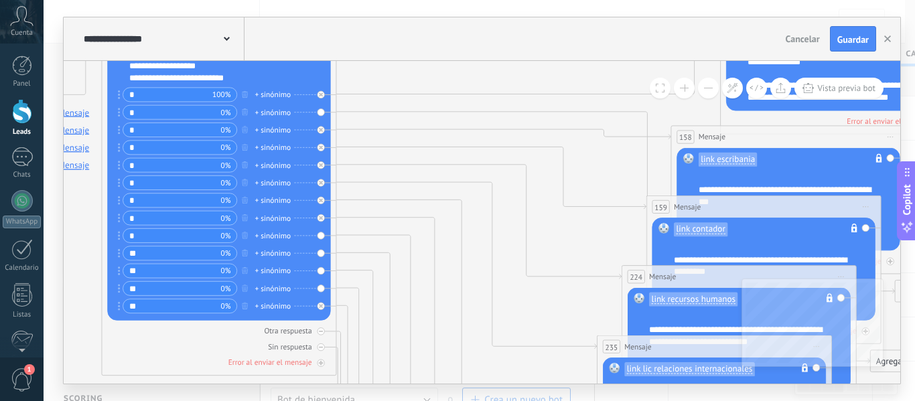
click at [243, 80] on div "**********" at bounding box center [221, 48] width 184 height 70
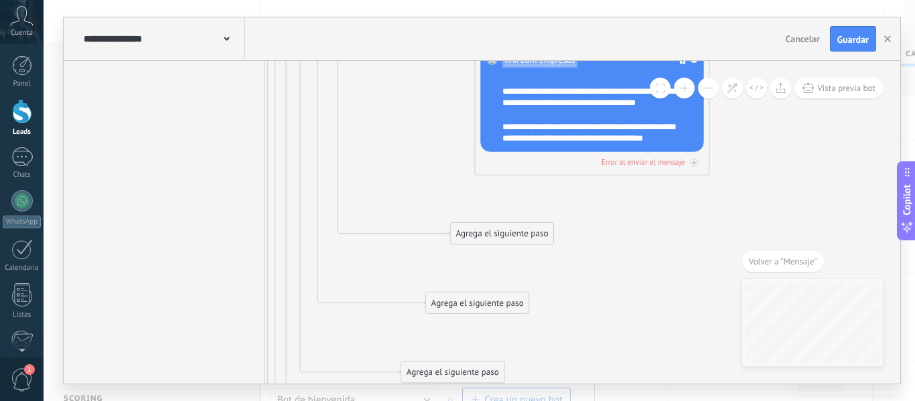
click at [476, 232] on div "Agrega el siguiente paso" at bounding box center [502, 233] width 103 height 19
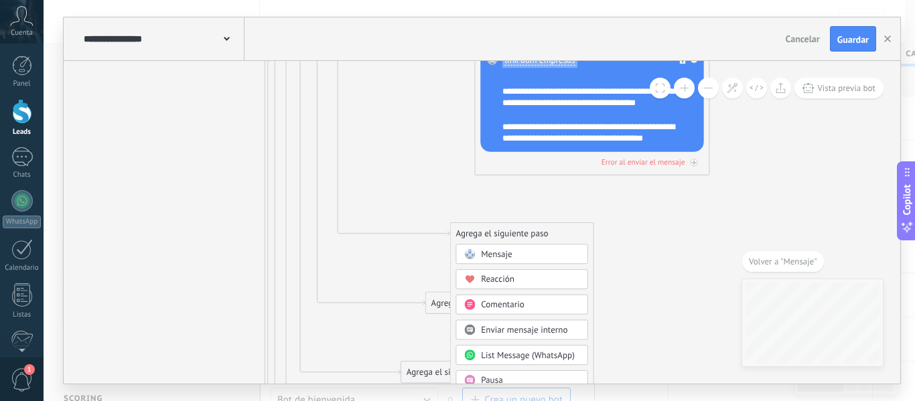
click at [492, 250] on span "Mensaje" at bounding box center [496, 254] width 31 height 11
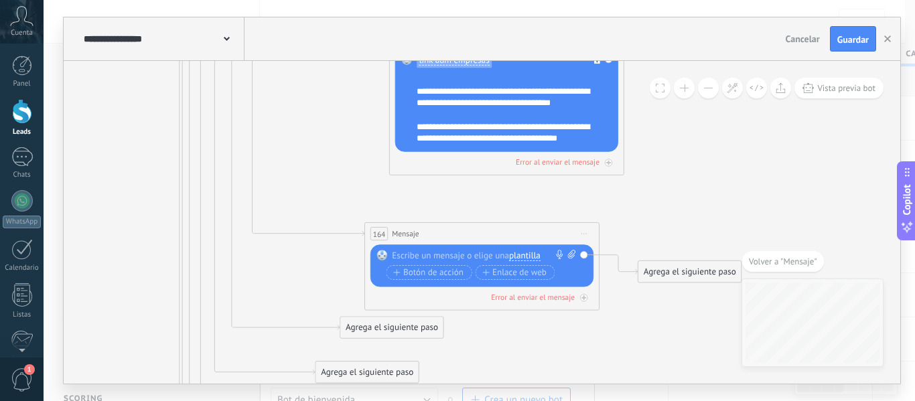
click at [519, 256] on span "plantilla" at bounding box center [524, 255] width 31 height 9
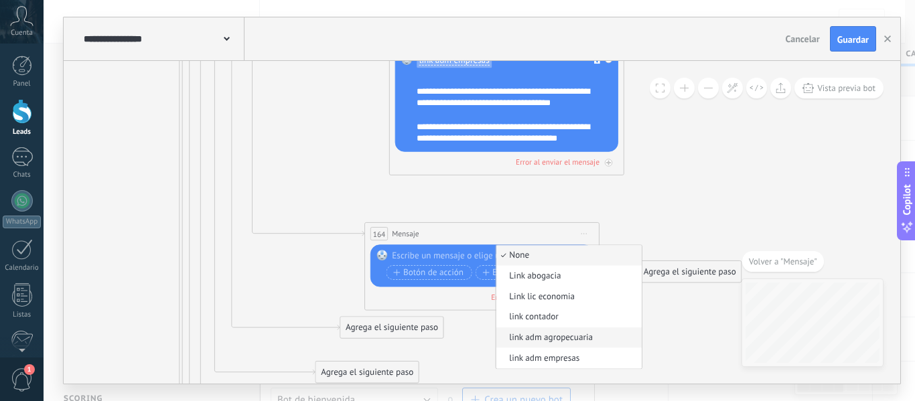
click at [537, 342] on span "link adm agropecuaria" at bounding box center [567, 338] width 142 height 12
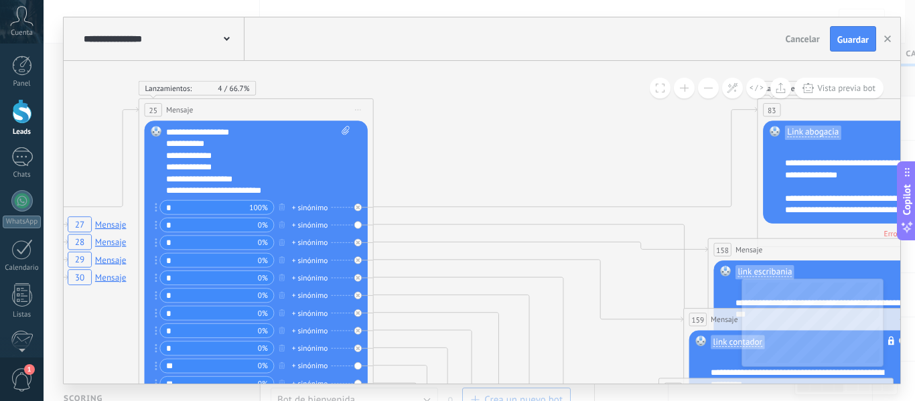
click at [285, 196] on div "**********" at bounding box center [258, 161] width 184 height 70
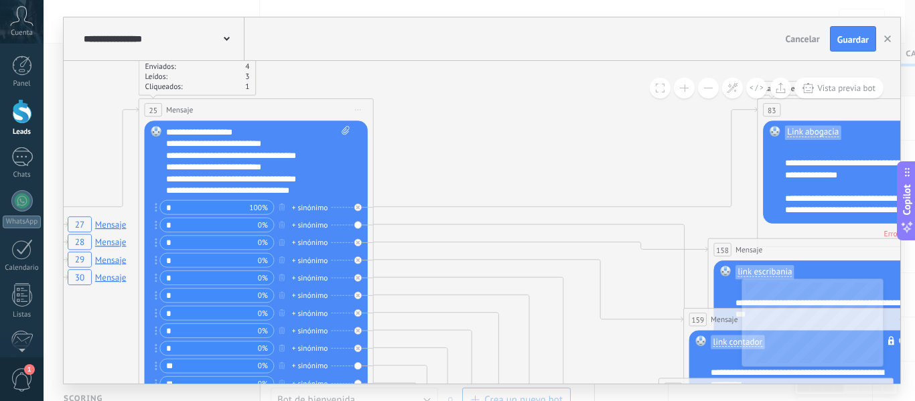
scroll to position [67, 0]
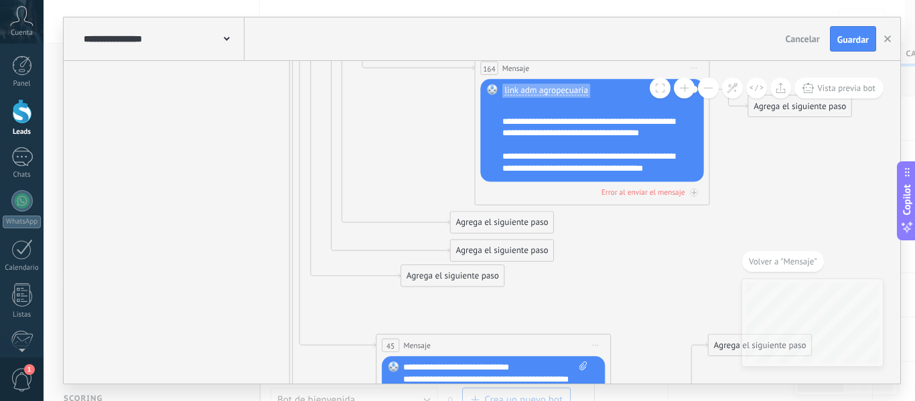
click at [472, 226] on div "Agrega el siguiente paso" at bounding box center [502, 222] width 103 height 19
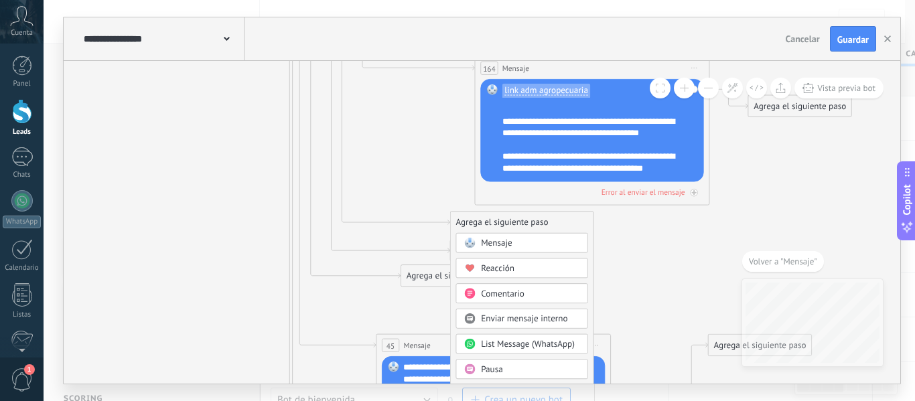
click at [493, 246] on span "Mensaje" at bounding box center [496, 243] width 31 height 11
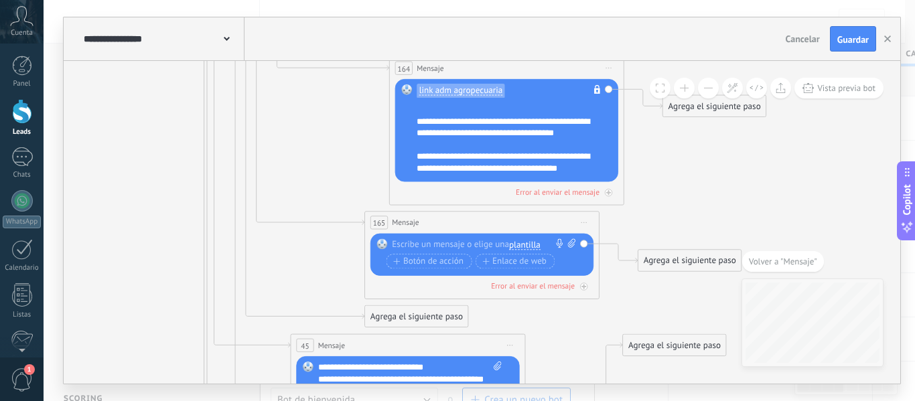
click at [517, 250] on span "plantilla" at bounding box center [524, 245] width 31 height 9
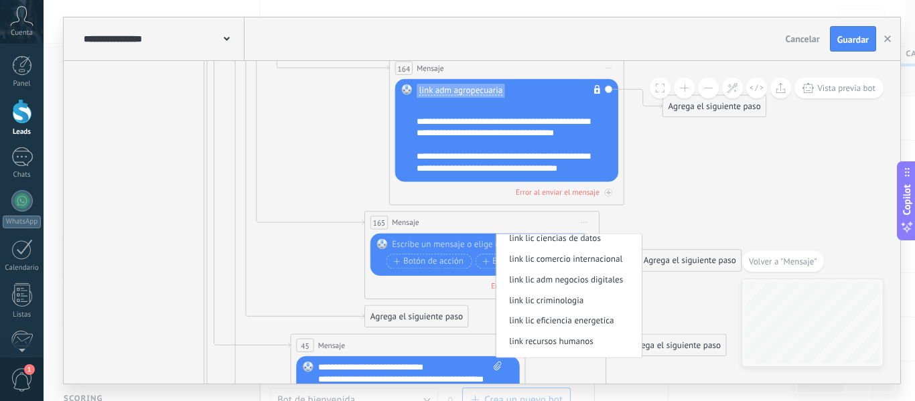
scroll to position [219, 0]
click at [614, 318] on span "link lic eficiencia energetica" at bounding box center [567, 320] width 142 height 12
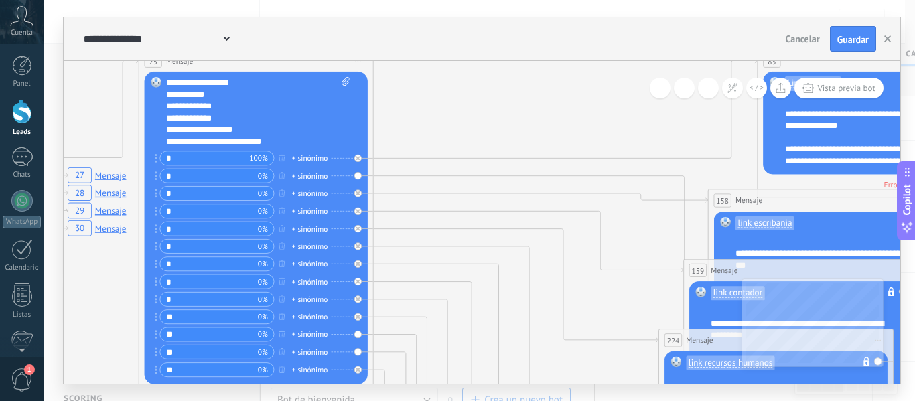
click at [298, 143] on div "**********" at bounding box center [258, 112] width 184 height 70
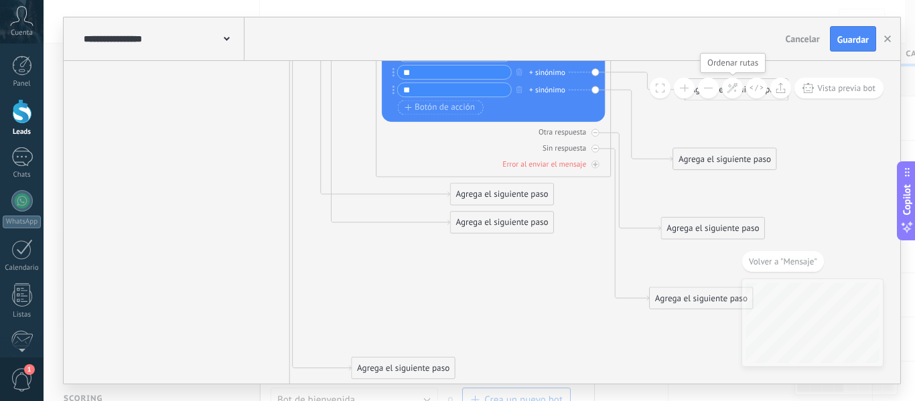
click at [736, 88] on icon at bounding box center [732, 87] width 11 height 11
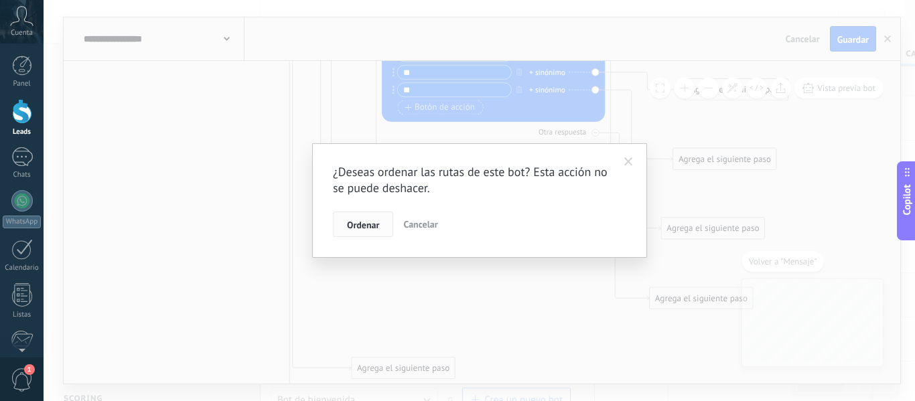
click at [373, 223] on span "Ordenar" at bounding box center [363, 224] width 32 height 9
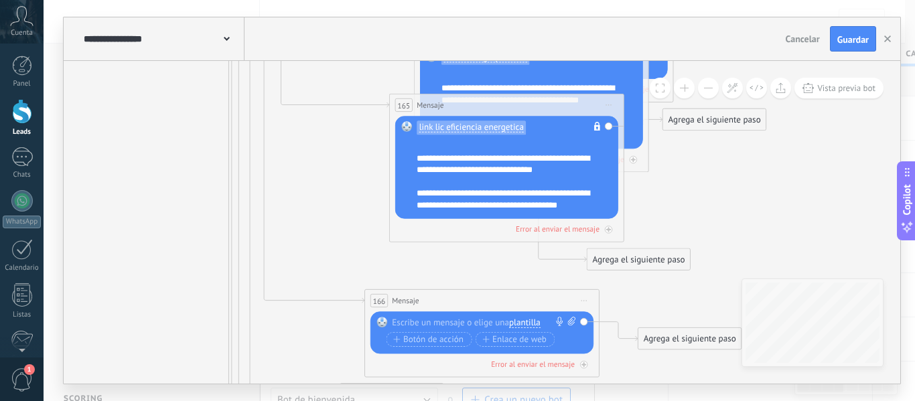
click at [521, 325] on span "plantilla" at bounding box center [524, 322] width 31 height 9
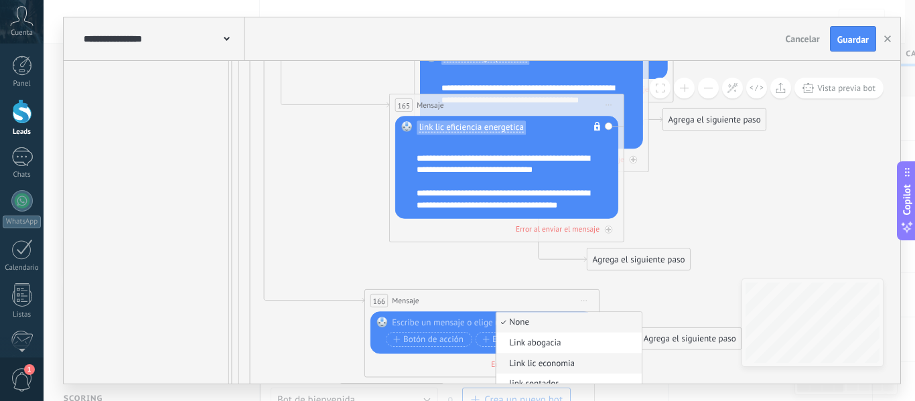
click at [535, 362] on span "Link lic economia" at bounding box center [567, 364] width 142 height 12
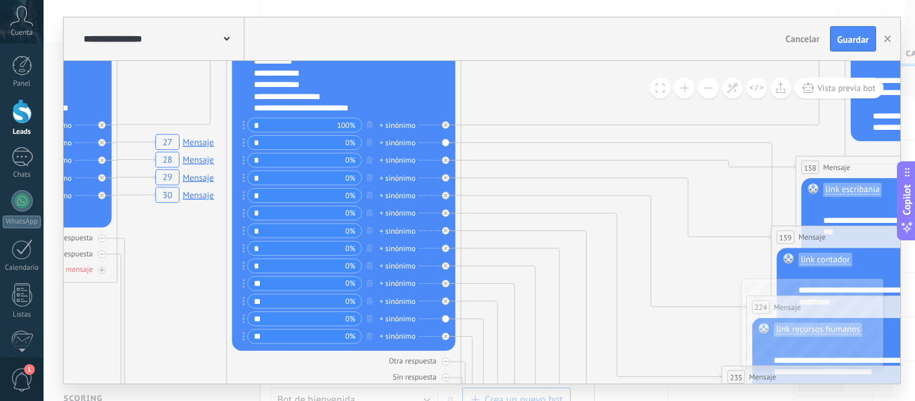
click at [364, 114] on div "**********" at bounding box center [346, 79] width 184 height 70
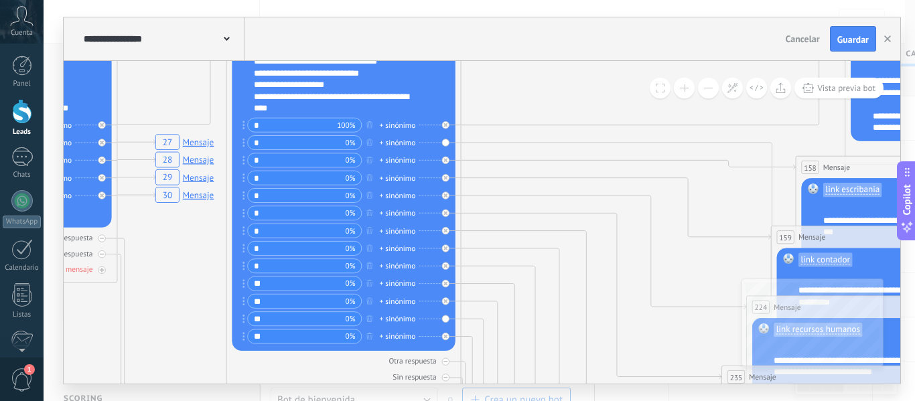
scroll to position [121, 0]
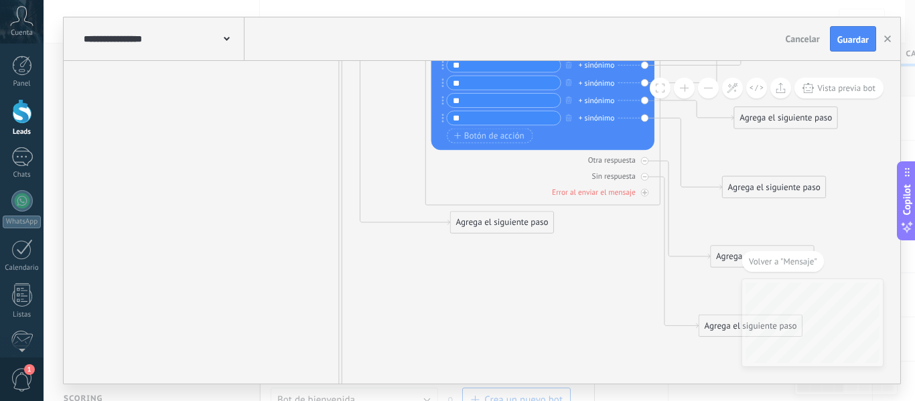
click at [490, 221] on div "Agrega el siguiente paso" at bounding box center [502, 222] width 103 height 19
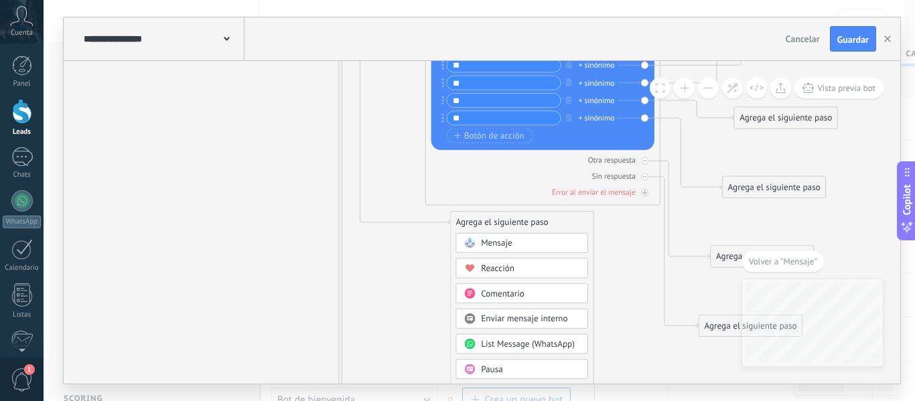
click at [496, 243] on span "Mensaje" at bounding box center [496, 243] width 31 height 11
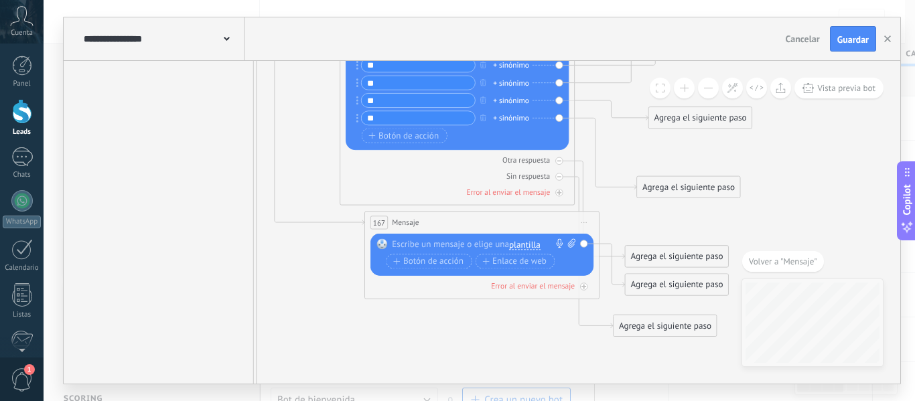
click at [525, 245] on span "plantilla" at bounding box center [524, 245] width 31 height 9
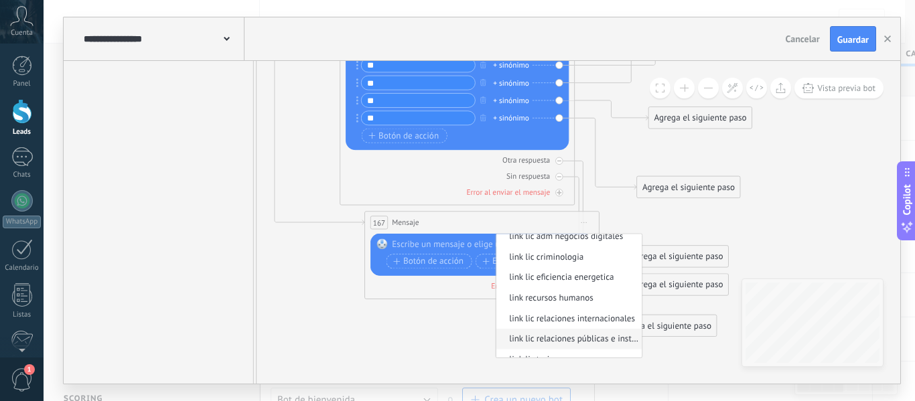
scroll to position [269, 0]
click at [603, 336] on span "link lic relaciones públicas e institucionales" at bounding box center [567, 338] width 142 height 12
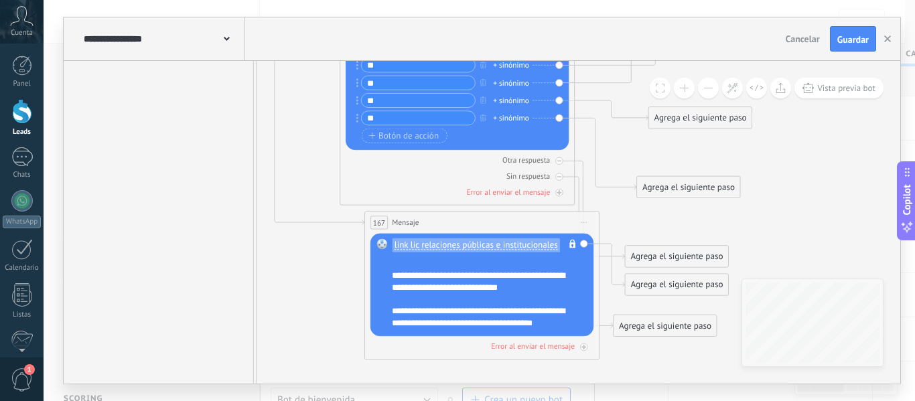
drag, startPoint x: 452, startPoint y: 170, endPoint x: 446, endPoint y: 185, distance: 15.7
click at [446, 185] on div "Otra respuesta Sin respuesta Error al enviar el mensaje" at bounding box center [457, 174] width 223 height 48
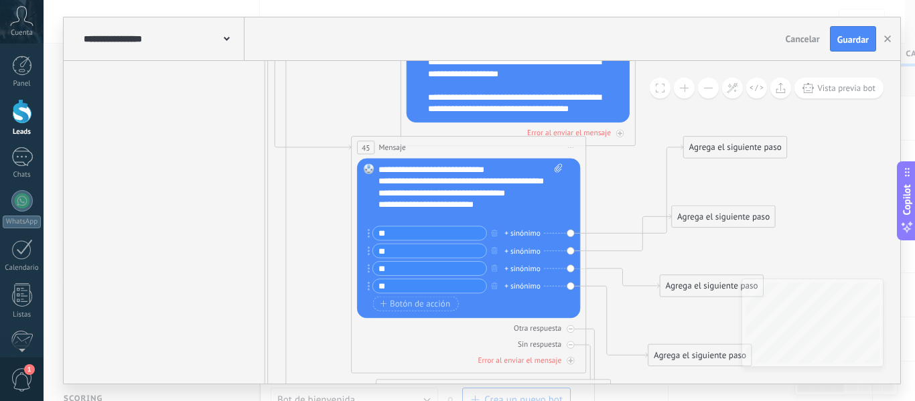
drag, startPoint x: 304, startPoint y: 124, endPoint x: 315, endPoint y: 292, distance: 168.6
click at [728, 147] on div "Agrega el siguiente paso" at bounding box center [735, 147] width 103 height 19
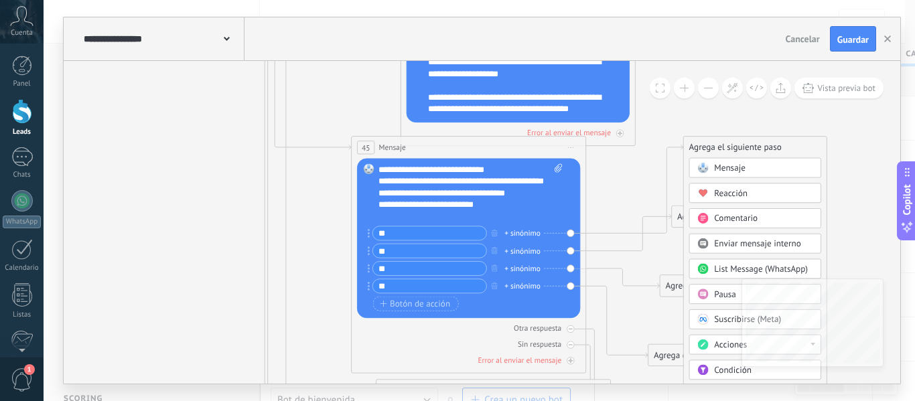
click at [731, 165] on span "Mensaje" at bounding box center [729, 168] width 31 height 11
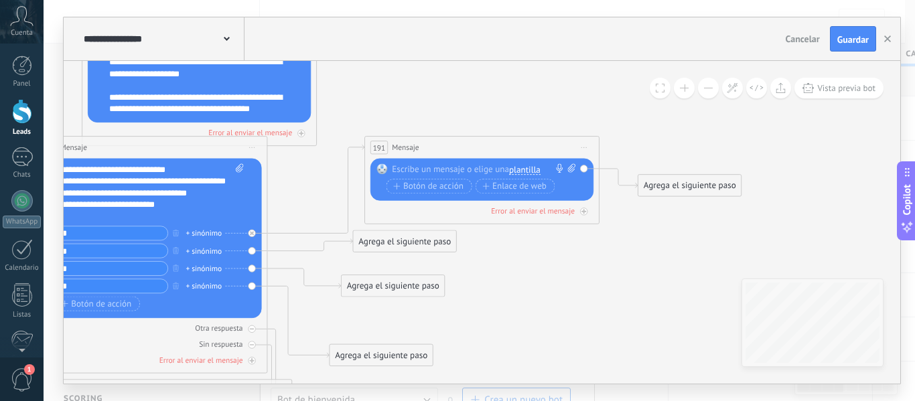
click at [516, 170] on span "plantilla" at bounding box center [524, 169] width 31 height 9
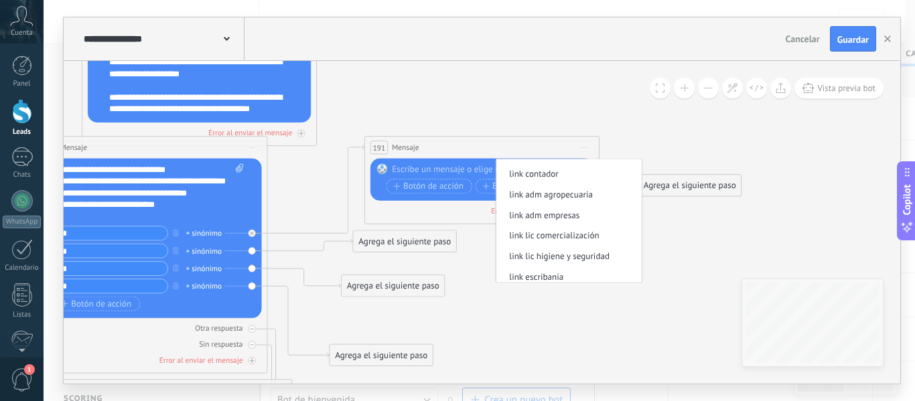
scroll to position [74, 0]
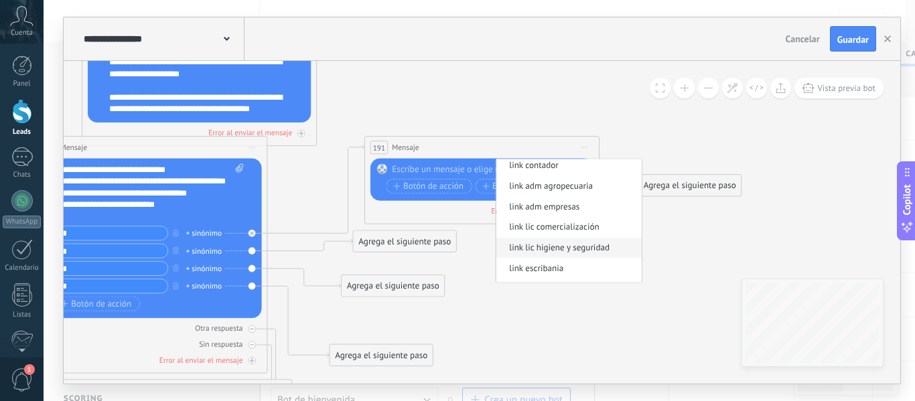
click at [608, 247] on span "link lic higiene y seguridad" at bounding box center [567, 249] width 142 height 12
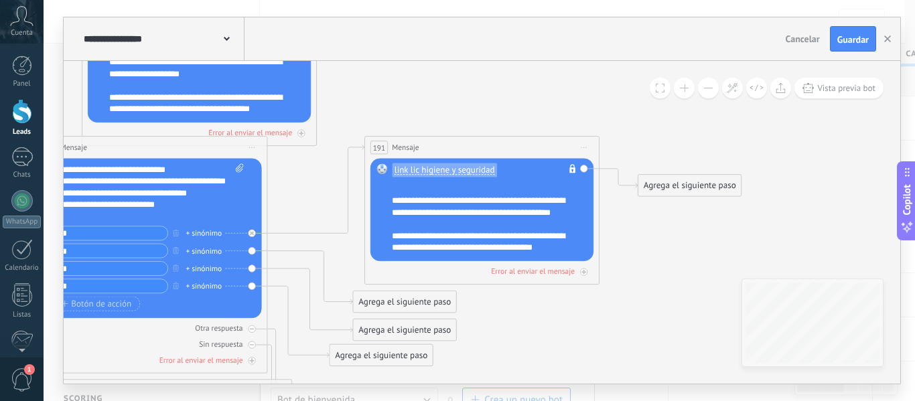
click at [421, 297] on div "Agrega el siguiente paso" at bounding box center [404, 302] width 103 height 19
click at [431, 324] on div "Mensaje" at bounding box center [433, 323] width 98 height 12
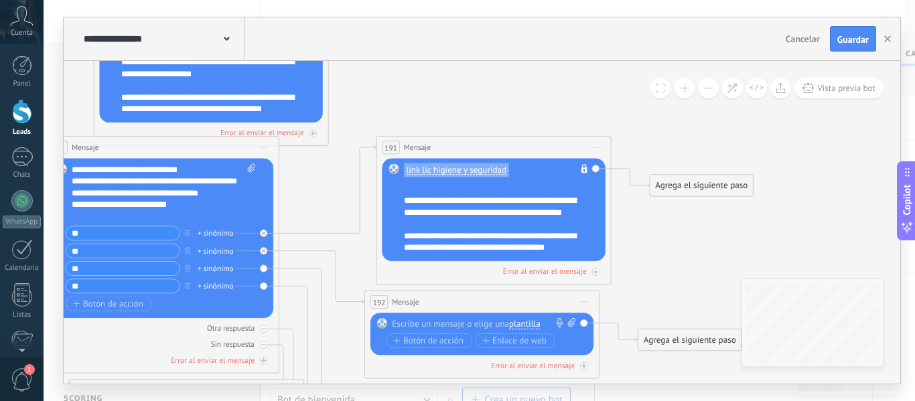
click at [520, 322] on span "plantilla" at bounding box center [524, 324] width 31 height 9
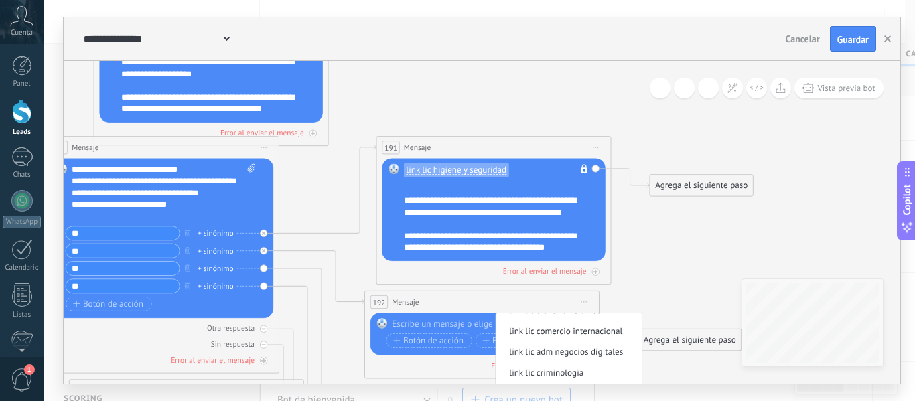
scroll to position [229, 0]
click at [591, 352] on span "link lic adm negocios digitales" at bounding box center [567, 350] width 142 height 12
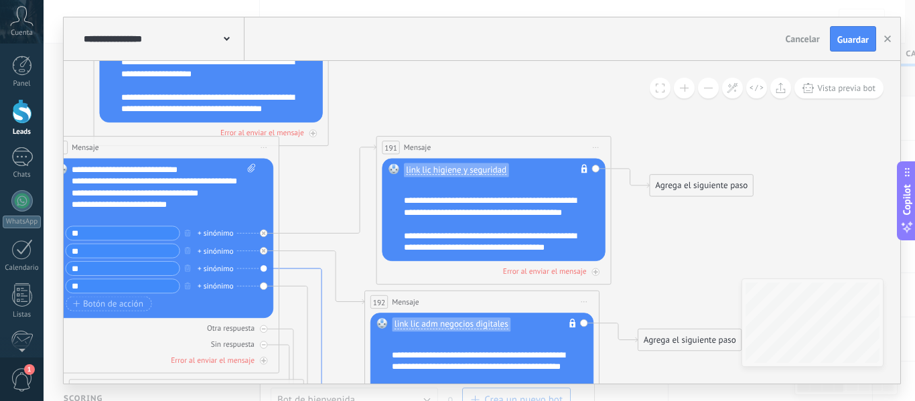
click at [322, 292] on icon at bounding box center [321, 364] width 85 height 190
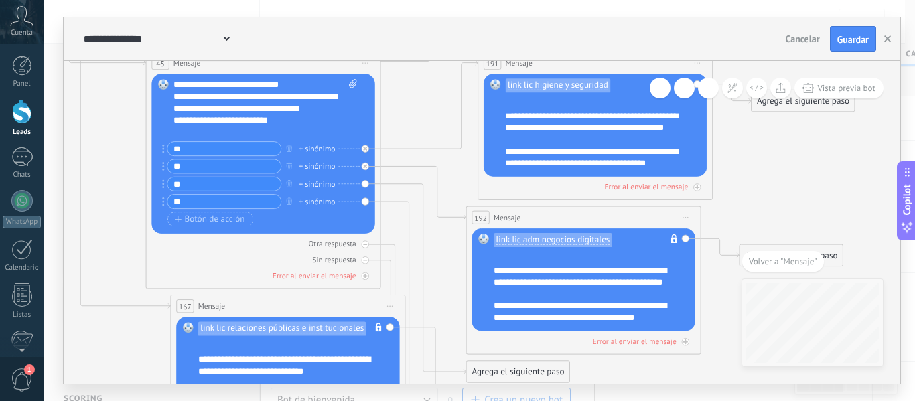
drag, startPoint x: 437, startPoint y: 119, endPoint x: 454, endPoint y: 271, distance: 153.7
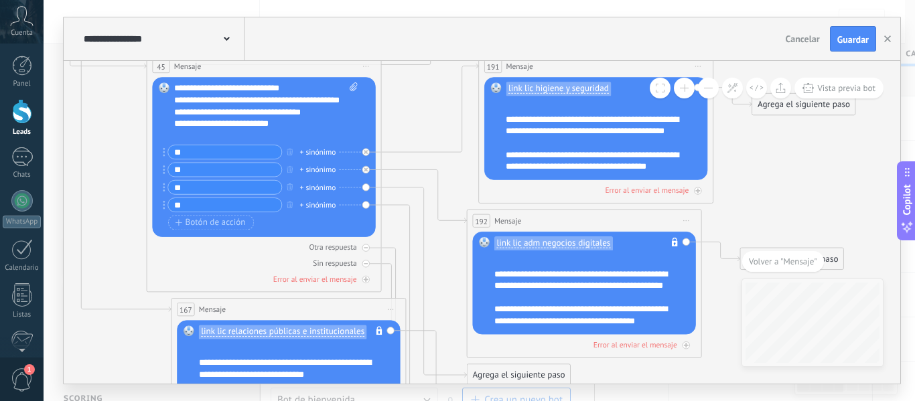
click at [507, 375] on div "Agrega el siguiente paso" at bounding box center [519, 375] width 103 height 19
click at [507, 374] on div "Agrega el siguiente paso" at bounding box center [539, 375] width 143 height 19
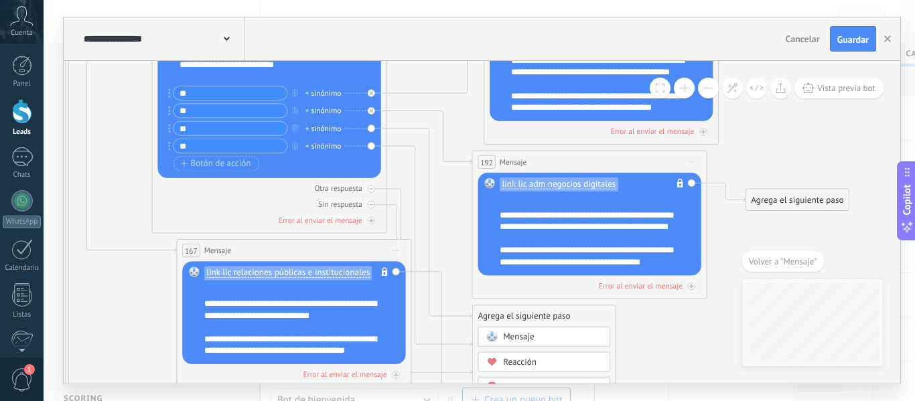
drag, startPoint x: 647, startPoint y: 370, endPoint x: 653, endPoint y: 311, distance: 59.2
click at [572, 346] on div "Mensaje" at bounding box center [544, 337] width 132 height 20
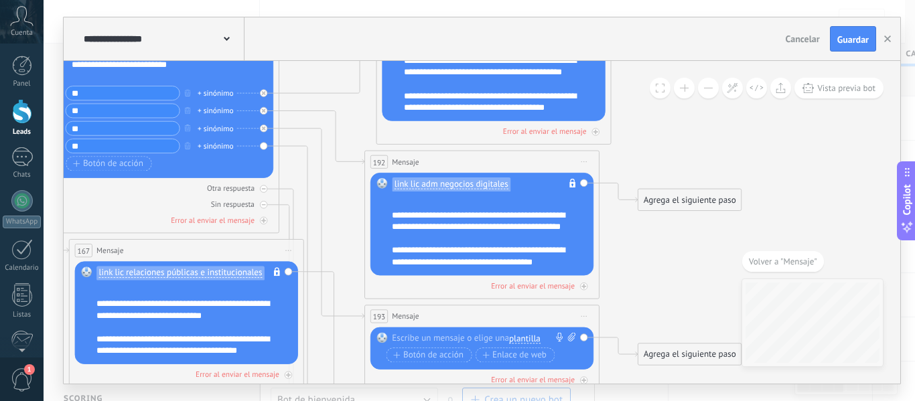
click at [521, 337] on span "plantilla" at bounding box center [524, 338] width 31 height 9
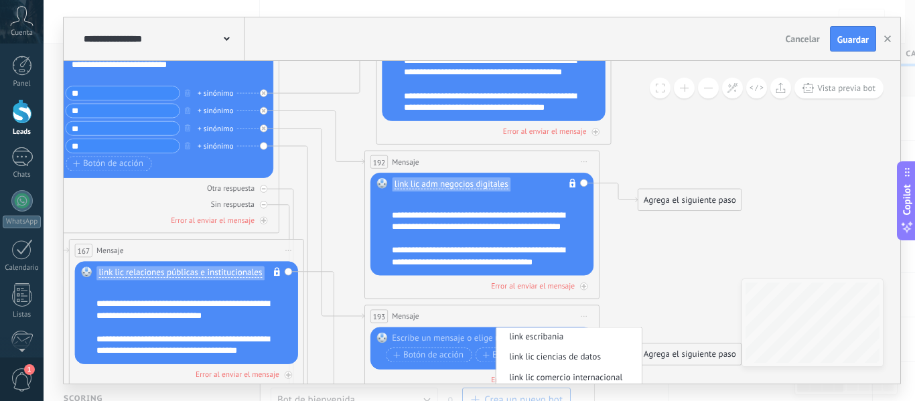
scroll to position [195, 0]
click at [586, 356] on span "link lic ciencias de datos" at bounding box center [567, 353] width 142 height 12
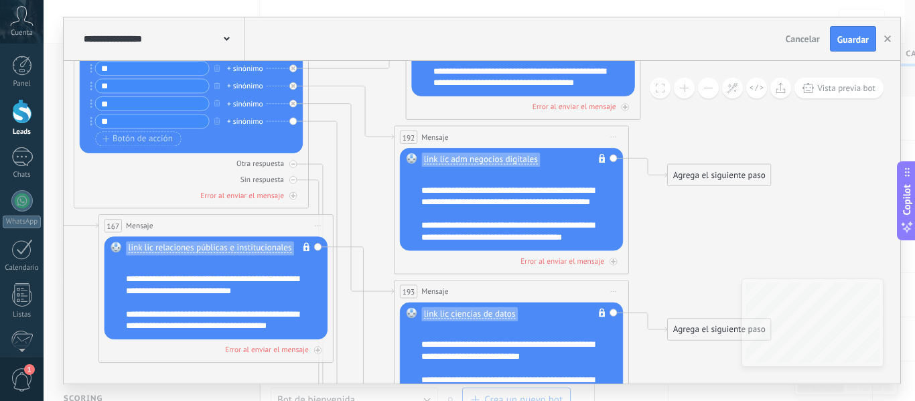
drag, startPoint x: 640, startPoint y: 290, endPoint x: 671, endPoint y: 265, distance: 40.1
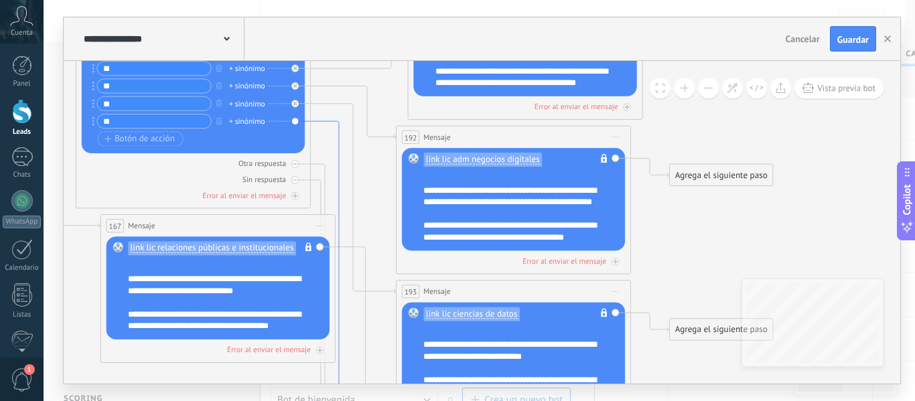
click at [336, 143] on icon at bounding box center [353, 284] width 85 height 327
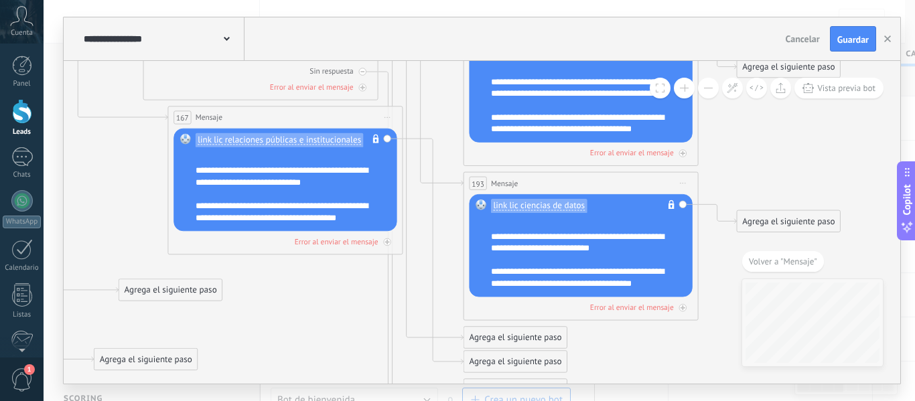
drag, startPoint x: 403, startPoint y: 102, endPoint x: 418, endPoint y: 203, distance: 102.2
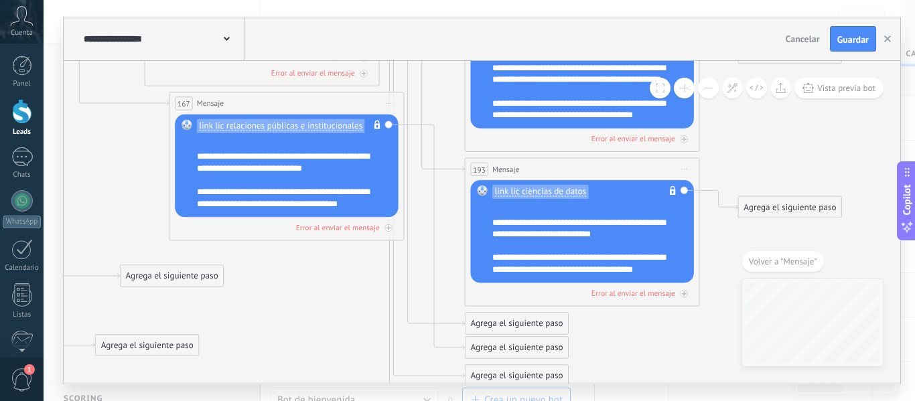
click at [509, 330] on div "Agrega el siguiente paso" at bounding box center [517, 323] width 103 height 19
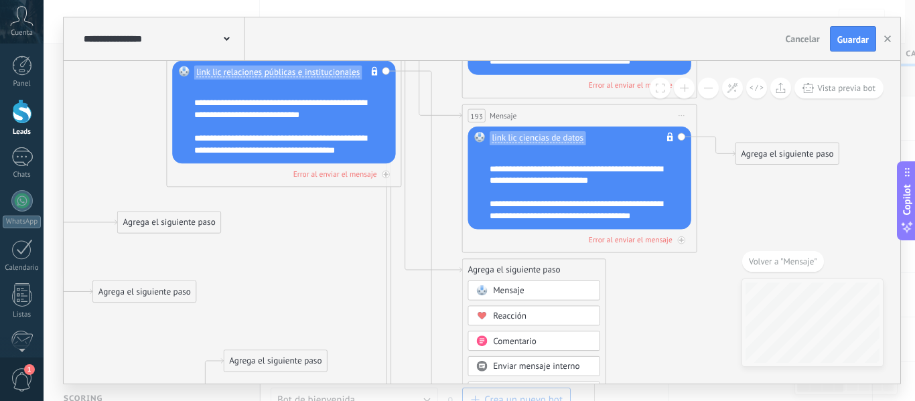
drag, startPoint x: 440, startPoint y: 90, endPoint x: 437, endPoint y: 27, distance: 63.7
click at [437, 27] on div "**********" at bounding box center [482, 200] width 837 height 366
click at [501, 287] on span "Mensaje" at bounding box center [508, 290] width 31 height 11
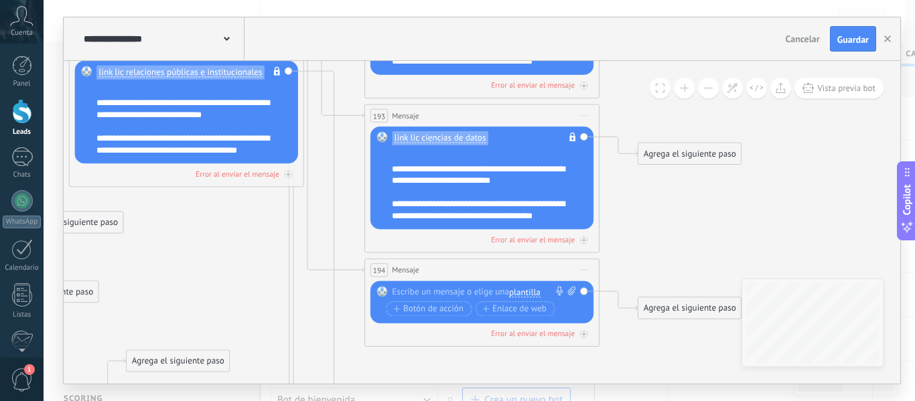
click at [528, 291] on span "plantilla" at bounding box center [524, 292] width 31 height 9
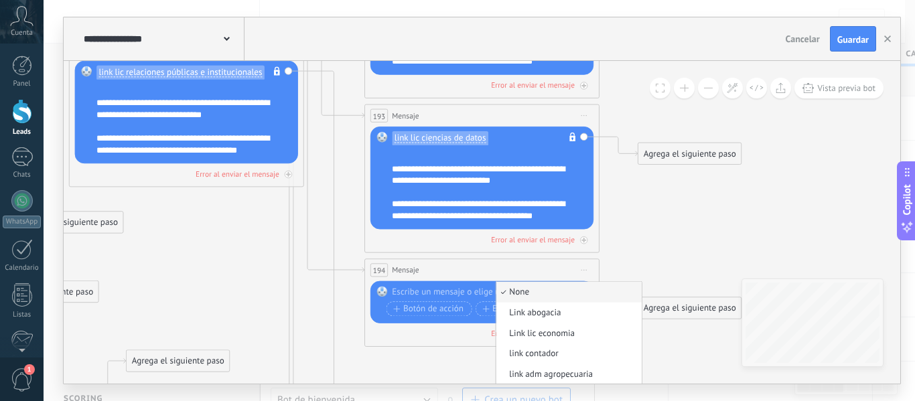
click at [431, 287] on div "Reemplazar Quitar Convertir a mensaje de voz Arrastre la imagen aquí para adjun…" at bounding box center [482, 302] width 223 height 42
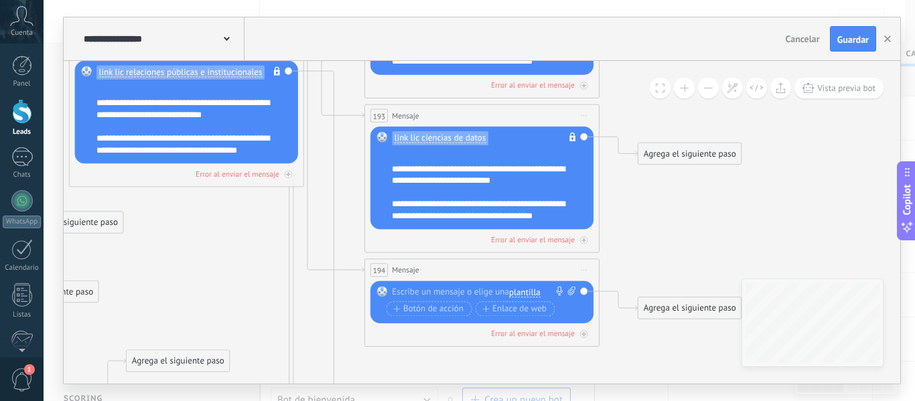
click at [431, 287] on div at bounding box center [479, 293] width 175 height 12
click at [529, 295] on span "plantilla" at bounding box center [524, 292] width 31 height 9
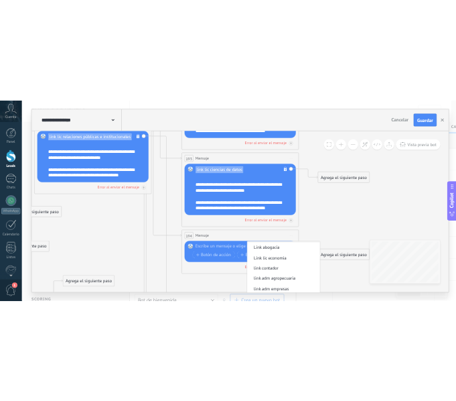
scroll to position [0, 0]
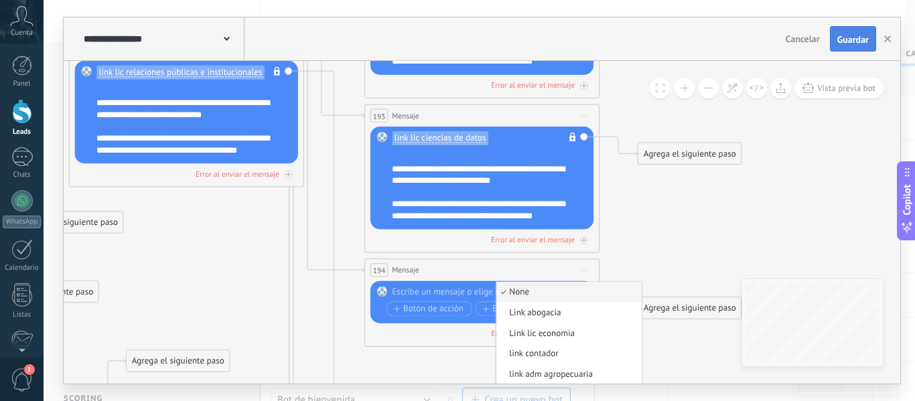
click at [865, 32] on button "Guardar" at bounding box center [853, 38] width 46 height 25
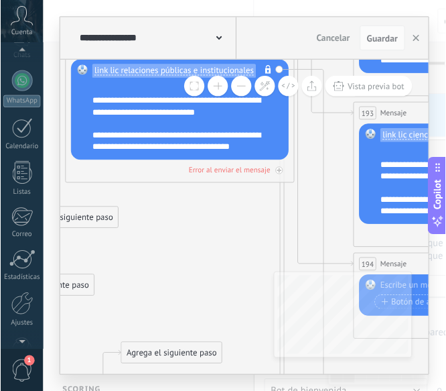
scroll to position [157, 0]
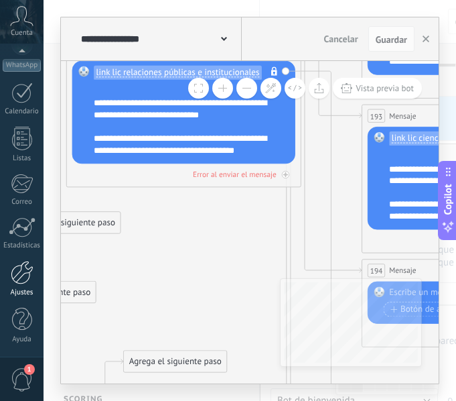
click at [24, 281] on div at bounding box center [22, 272] width 23 height 23
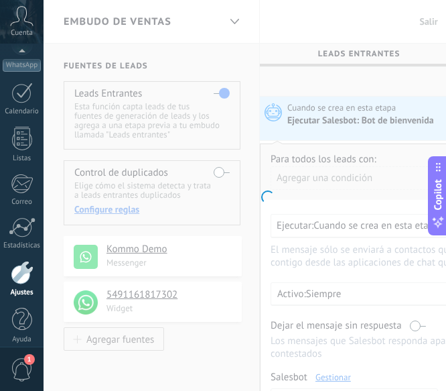
scroll to position [167, 0]
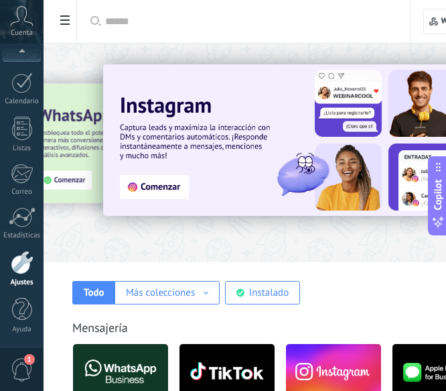
drag, startPoint x: 378, startPoint y: 277, endPoint x: 348, endPoint y: 185, distance: 96.6
drag, startPoint x: 346, startPoint y: 320, endPoint x: 385, endPoint y: 212, distance: 114.9
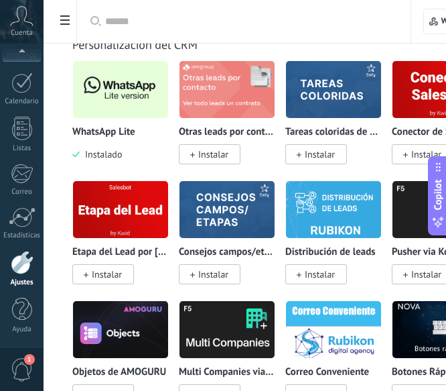
scroll to position [3960, 0]
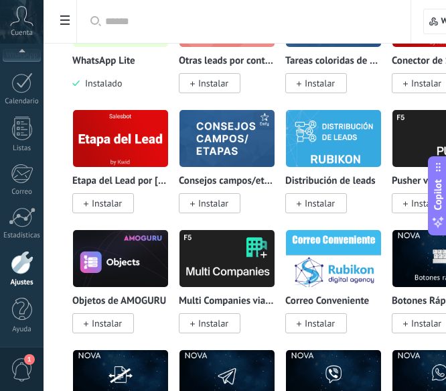
click at [24, 267] on div at bounding box center [22, 262] width 23 height 23
click at [19, 224] on div at bounding box center [22, 217] width 27 height 20
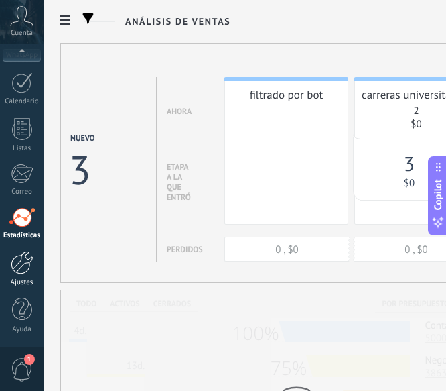
click at [22, 273] on div at bounding box center [22, 262] width 23 height 23
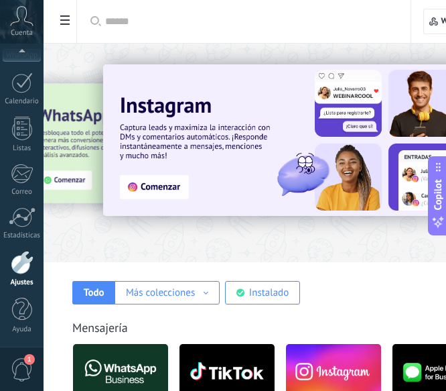
click at [69, 11] on span at bounding box center [65, 22] width 23 height 26
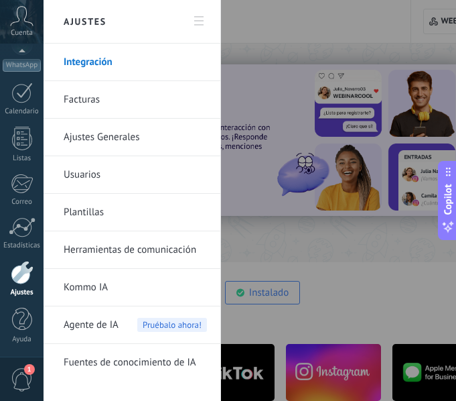
click at [94, 206] on link "Plantillas" at bounding box center [135, 213] width 143 height 38
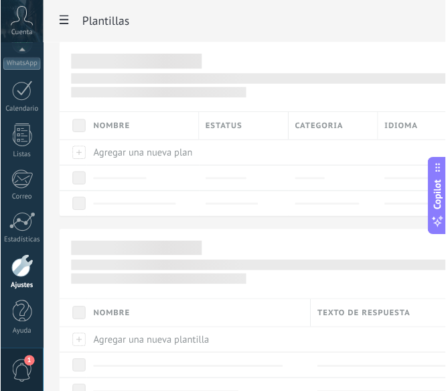
scroll to position [167, 0]
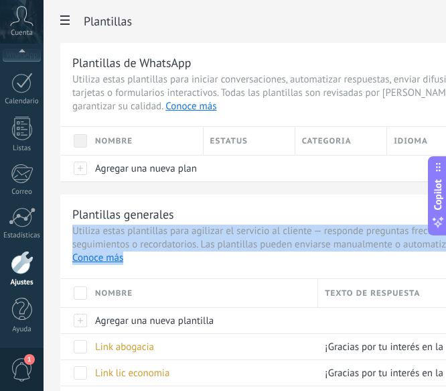
drag, startPoint x: 199, startPoint y: 265, endPoint x: 223, endPoint y: 217, distance: 53.9
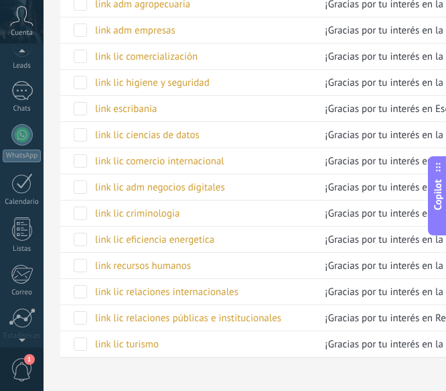
scroll to position [0, 0]
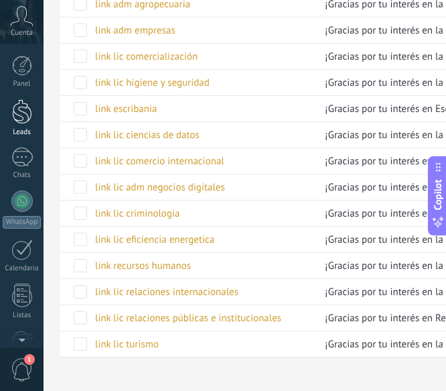
click at [25, 115] on div at bounding box center [22, 111] width 20 height 25
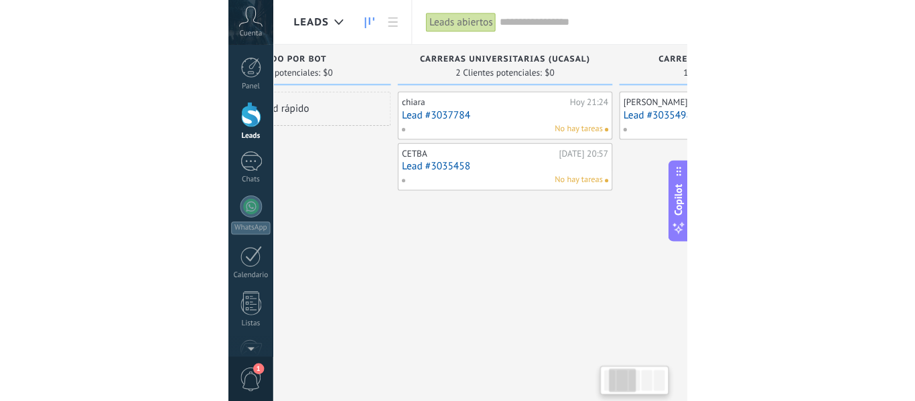
scroll to position [0, 115]
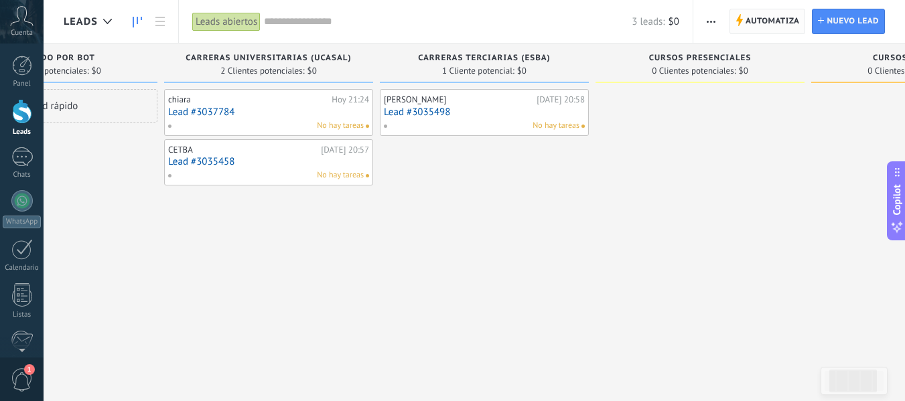
click at [736, 25] on icon at bounding box center [739, 20] width 7 height 12
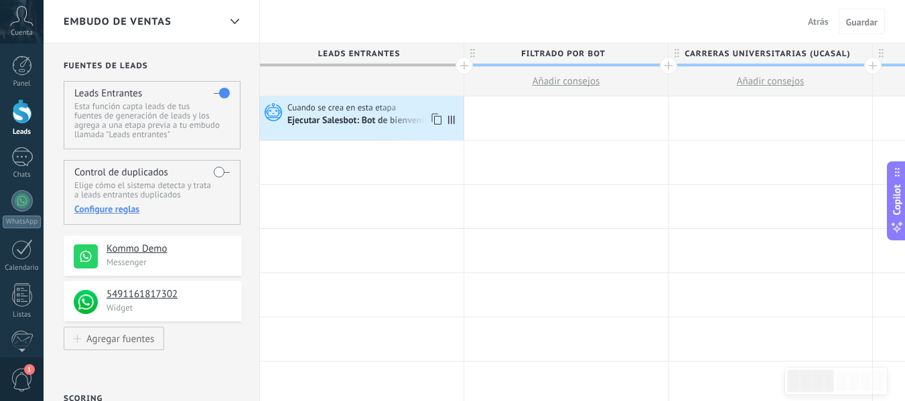
click at [403, 104] on div "Cuando se crea en esta etapa" at bounding box center [373, 108] width 173 height 12
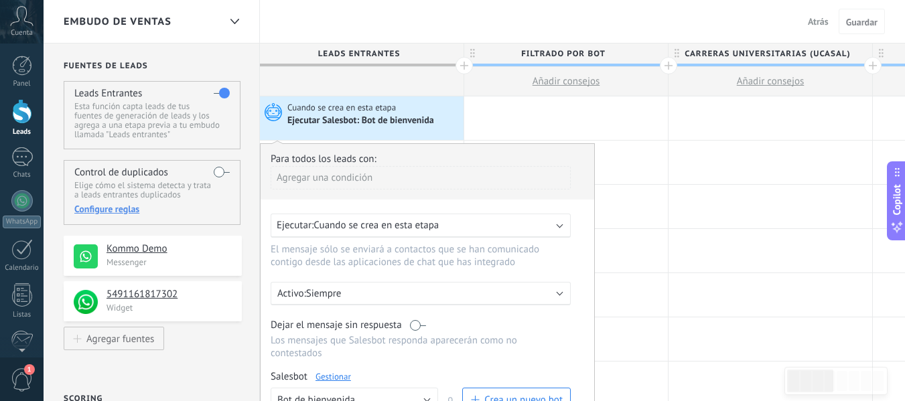
click at [335, 379] on link "Gestionar" at bounding box center [334, 376] width 36 height 11
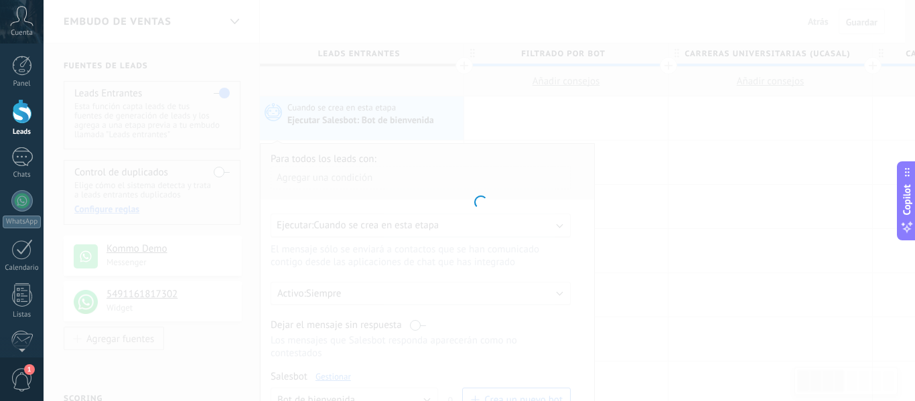
type input "**********"
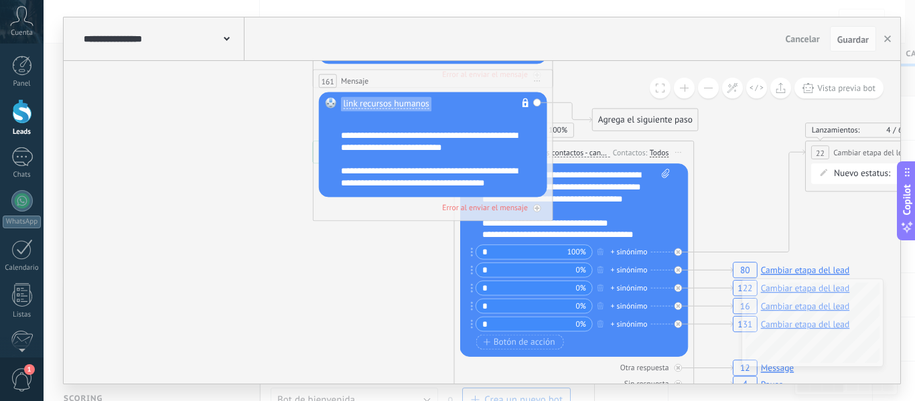
click at [627, 234] on div "**********" at bounding box center [576, 205] width 188 height 72
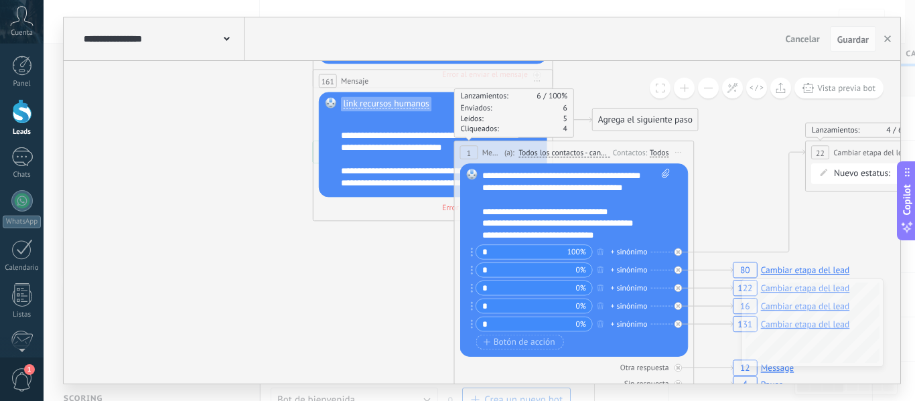
scroll to position [66, 0]
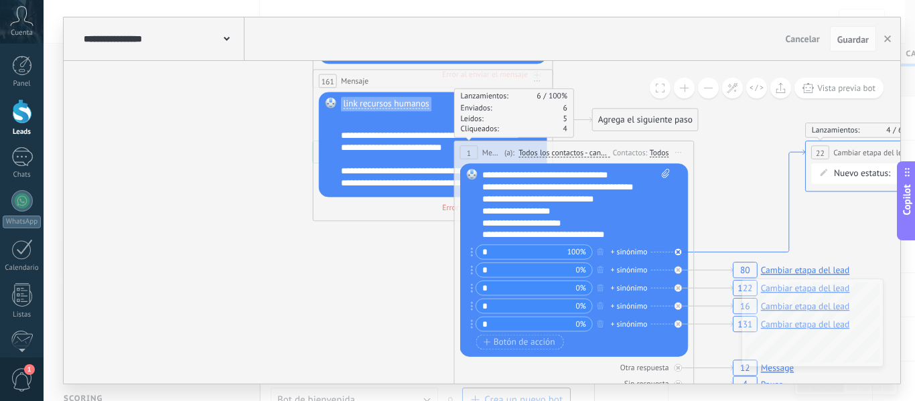
click at [734, 253] on icon at bounding box center [749, 201] width 111 height 103
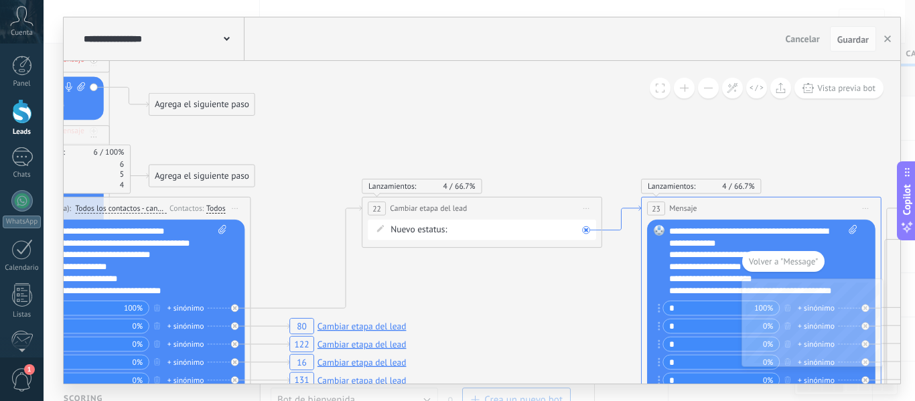
click at [629, 206] on icon at bounding box center [621, 218] width 39 height 24
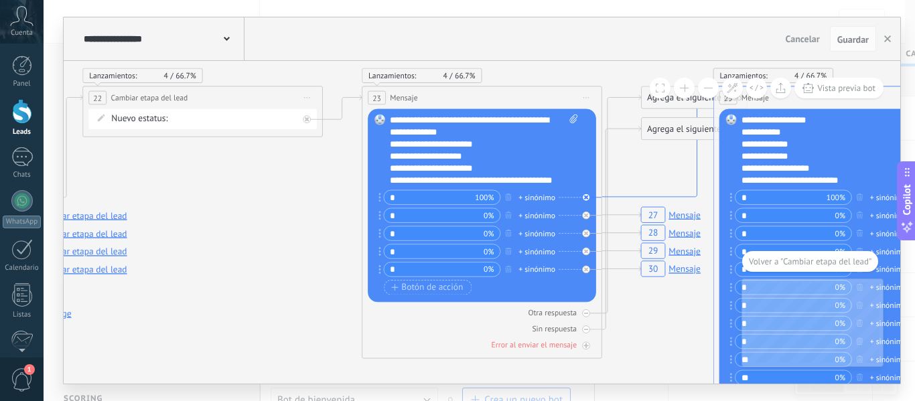
click at [620, 196] on icon at bounding box center [657, 146] width 111 height 102
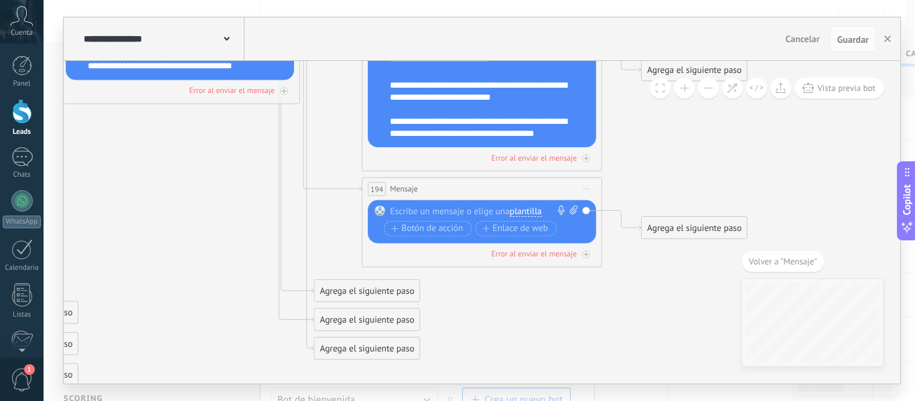
click at [529, 212] on span "plantilla" at bounding box center [526, 211] width 32 height 9
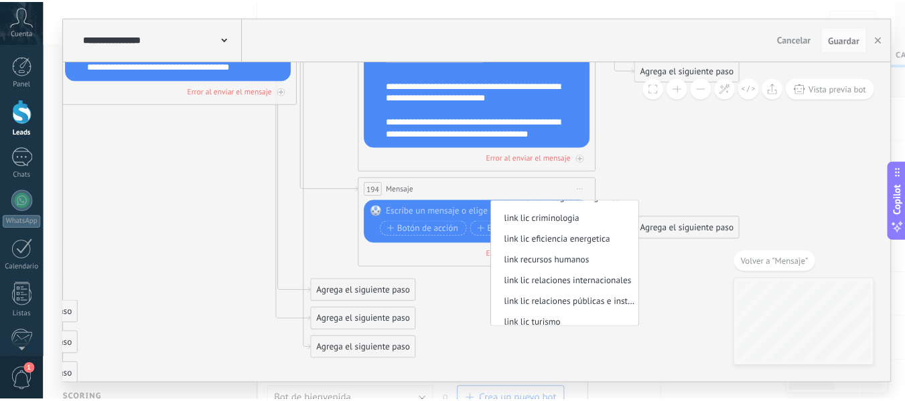
scroll to position [281, 0]
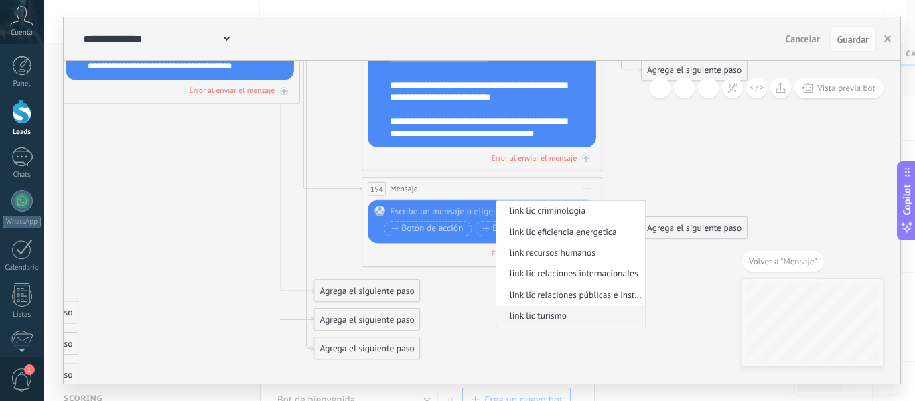
click at [607, 318] on span "link lic turismo" at bounding box center [568, 317] width 145 height 12
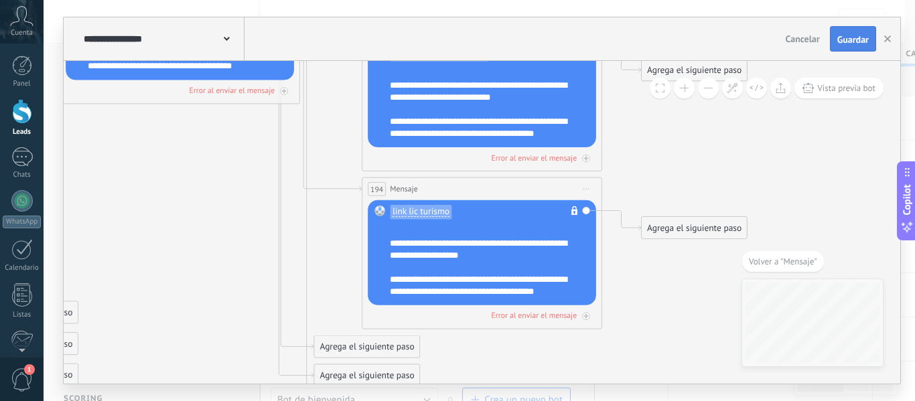
click at [855, 40] on span "Guardar" at bounding box center [852, 39] width 31 height 9
click at [15, 112] on div at bounding box center [22, 111] width 20 height 25
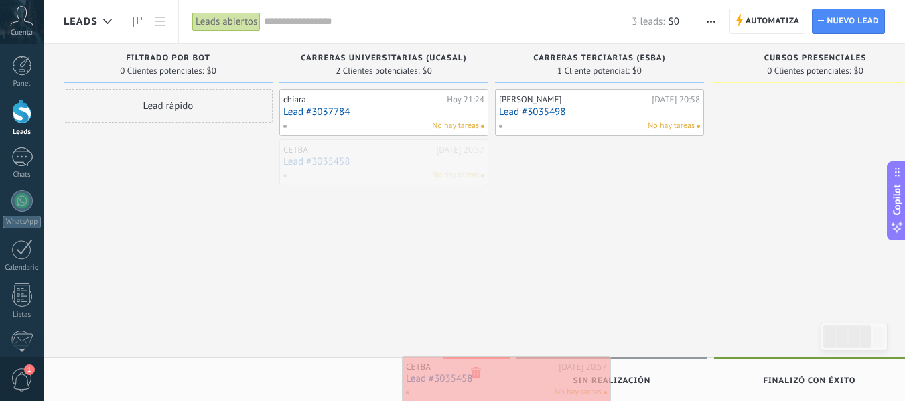
drag, startPoint x: 357, startPoint y: 163, endPoint x: 480, endPoint y: 380, distance: 249.3
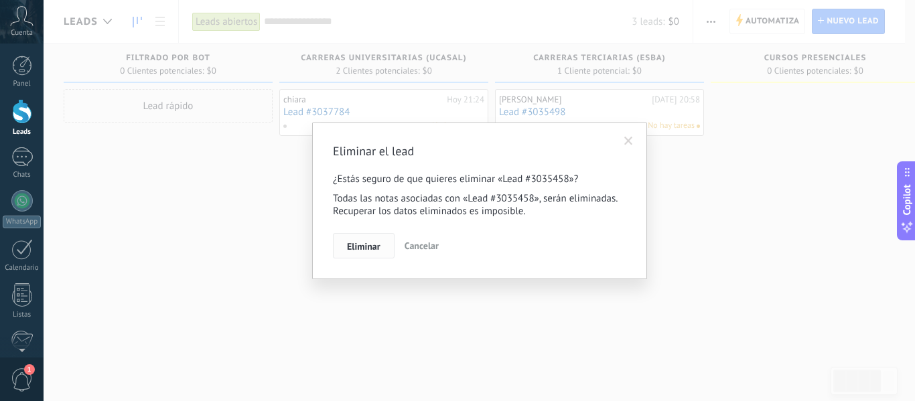
click at [354, 248] on span "Eliminar" at bounding box center [363, 246] width 33 height 9
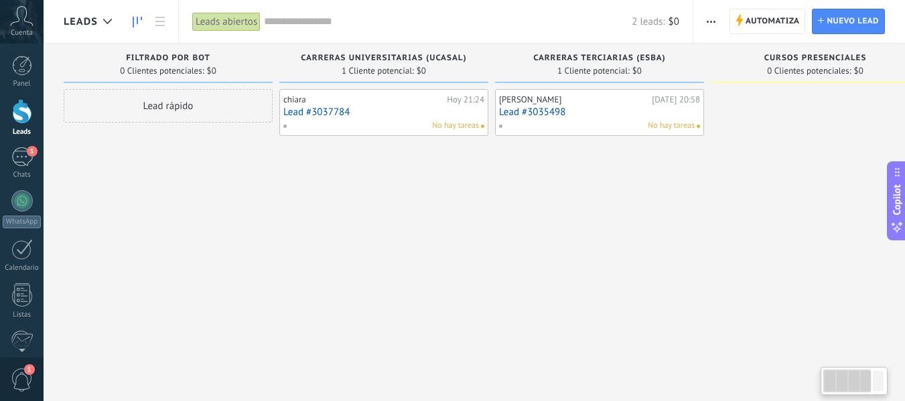
drag, startPoint x: 788, startPoint y: 230, endPoint x: 629, endPoint y: 319, distance: 181.8
click at [629, 319] on div "Leads Entrantes Solicitudes: 0 0 0 0 0 filtrado por bot 0 Clientes potenciales:…" at bounding box center [610, 218] width 1092 height 348
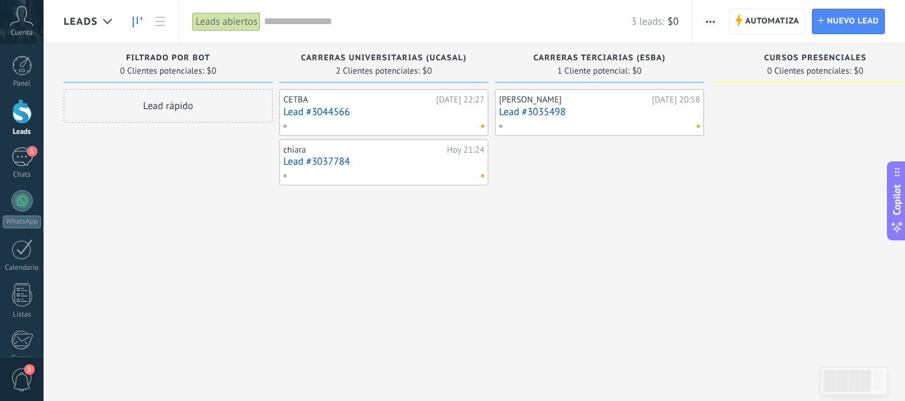
drag, startPoint x: 390, startPoint y: 108, endPoint x: 377, endPoint y: 104, distance: 13.3
click at [377, 104] on div "CETBA" at bounding box center [357, 99] width 149 height 11
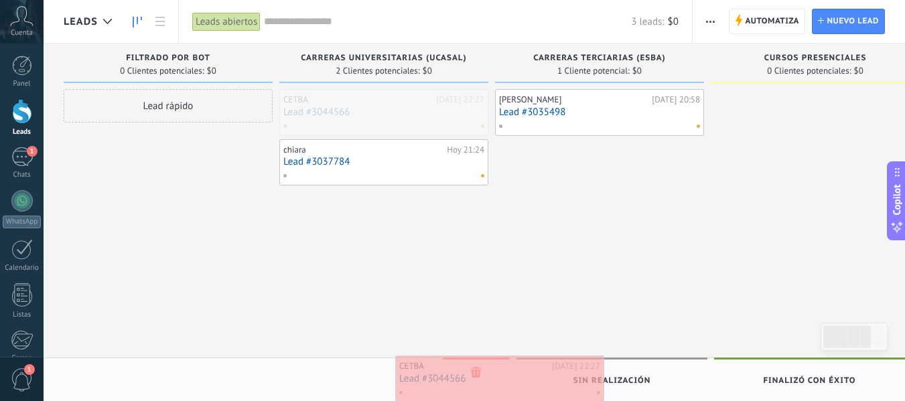
drag, startPoint x: 377, startPoint y: 104, endPoint x: 486, endPoint y: 370, distance: 287.3
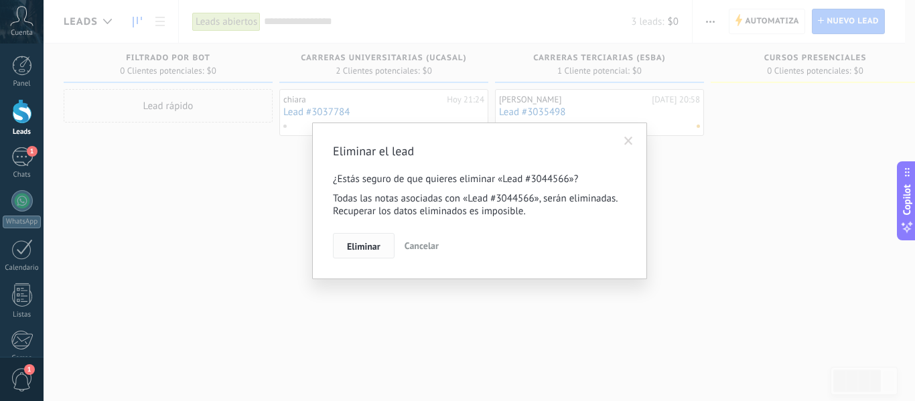
click at [345, 241] on button "Eliminar" at bounding box center [364, 245] width 62 height 25
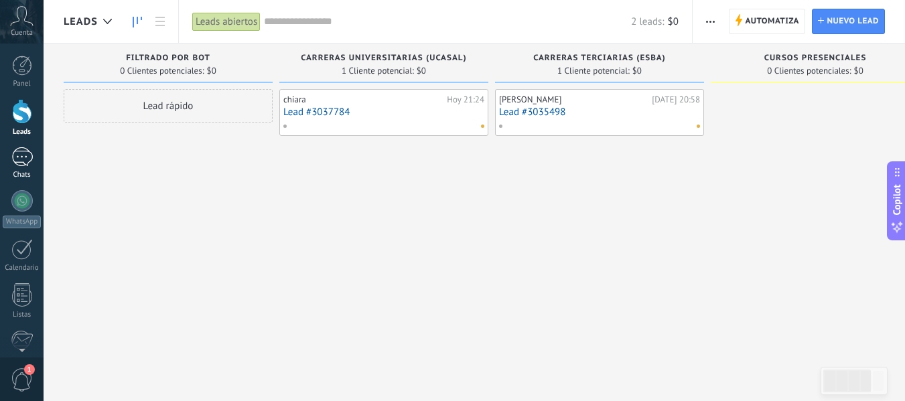
click at [27, 160] on div "1" at bounding box center [21, 156] width 21 height 19
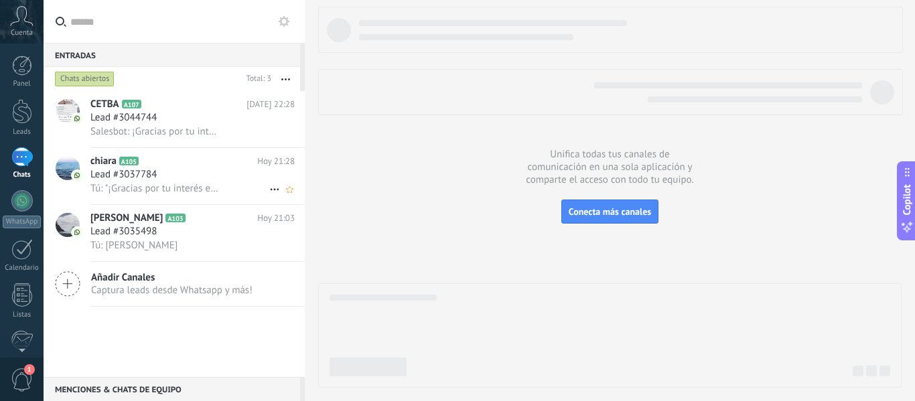
click at [188, 176] on div "Lead #3037784" at bounding box center [192, 174] width 204 height 13
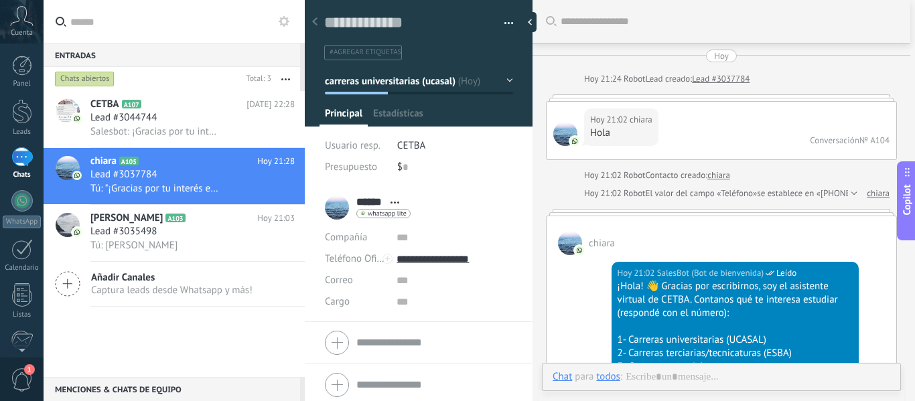
scroll to position [2009, 0]
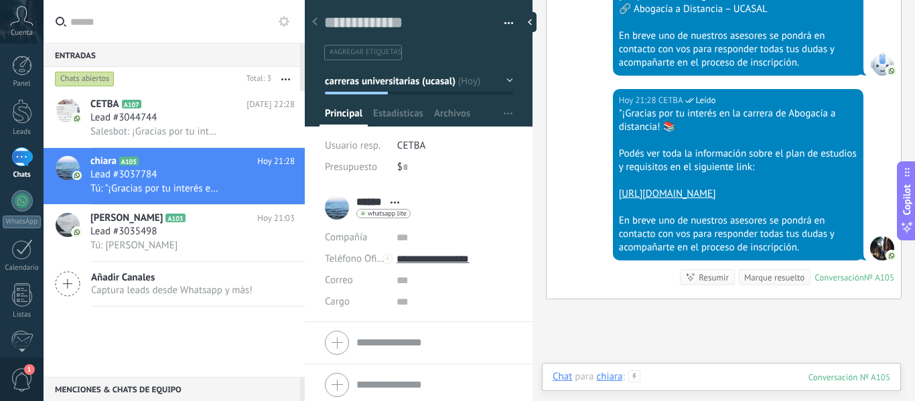
click at [658, 377] on div at bounding box center [722, 391] width 338 height 40
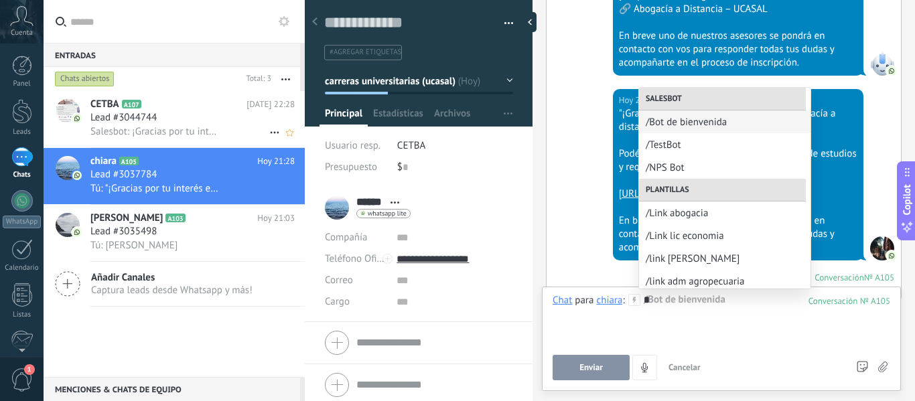
click at [205, 121] on div "Lead #3044744" at bounding box center [192, 117] width 204 height 13
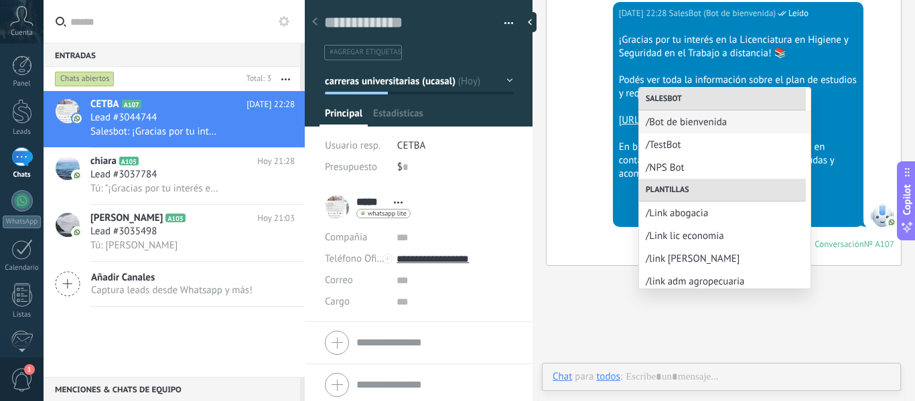
scroll to position [20, 0]
click at [580, 255] on div "[DATE] 22:28 SalesBot (Bot de bienvenida) Leído ¡Gracias por tu interés en la L…" at bounding box center [724, 133] width 354 height 263
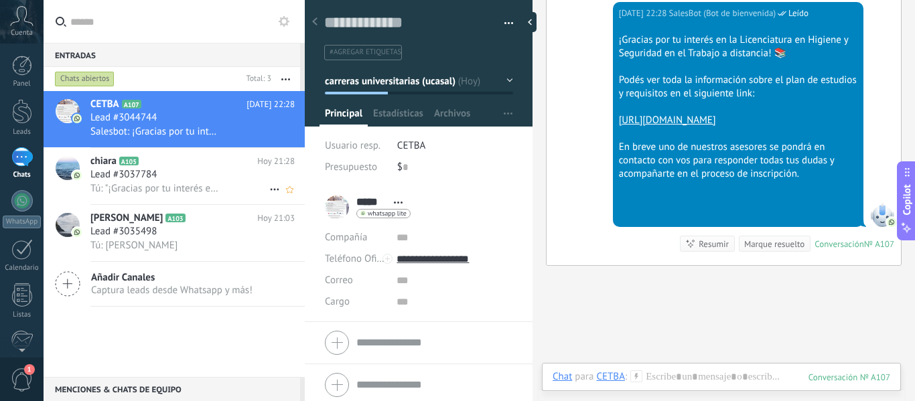
click at [208, 172] on div "Lead #3037784" at bounding box center [192, 174] width 204 height 13
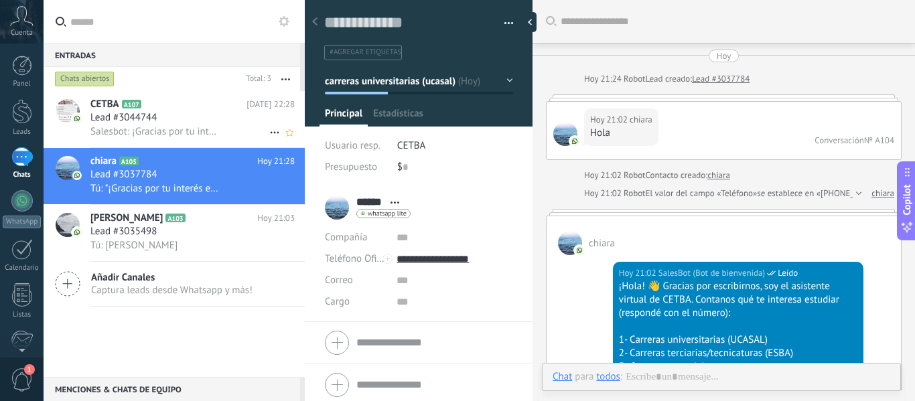
scroll to position [20, 0]
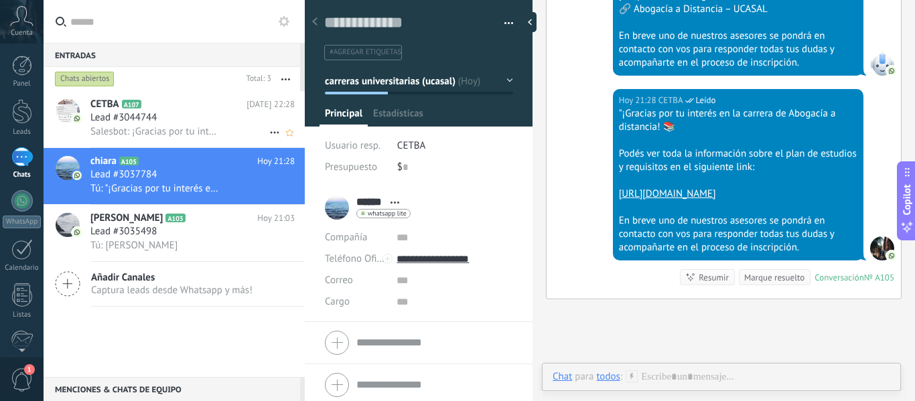
click at [207, 135] on span "Salesbot: ¡Gracias por tu interés en la Licenciatura en Higiene y Seguridad en …" at bounding box center [155, 131] width 131 height 13
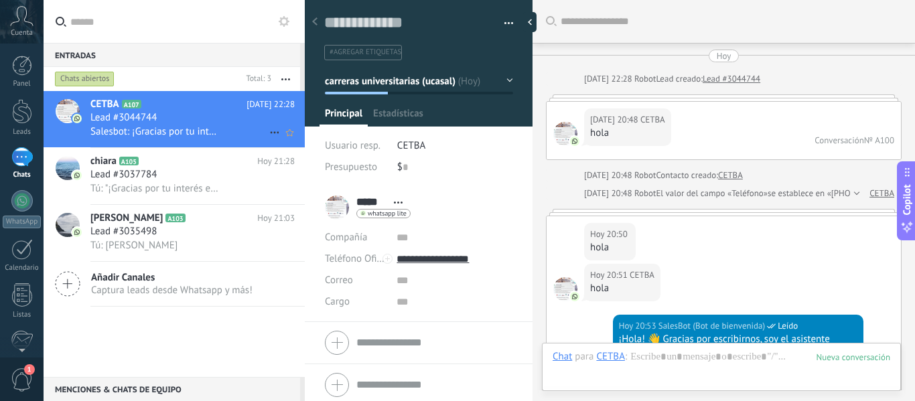
scroll to position [4602, 0]
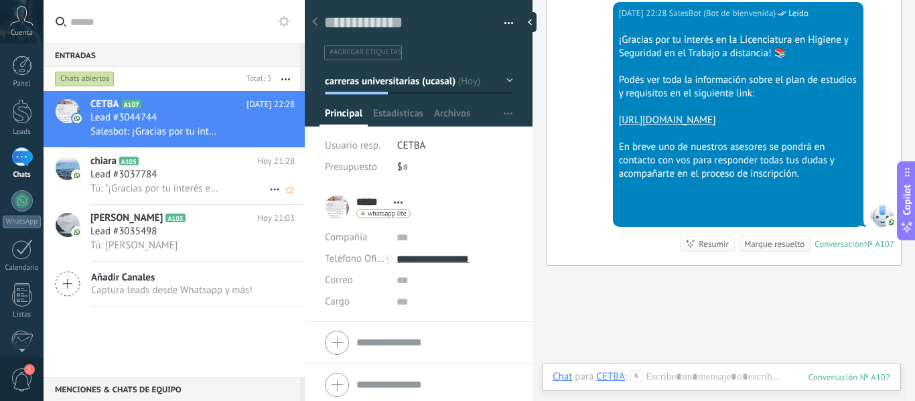
click at [218, 183] on h3 "Tú: "¡Gracias por tu interés en la carrera de Abogacía a distancia! 📚 Podés ver…" at bounding box center [158, 188] width 137 height 13
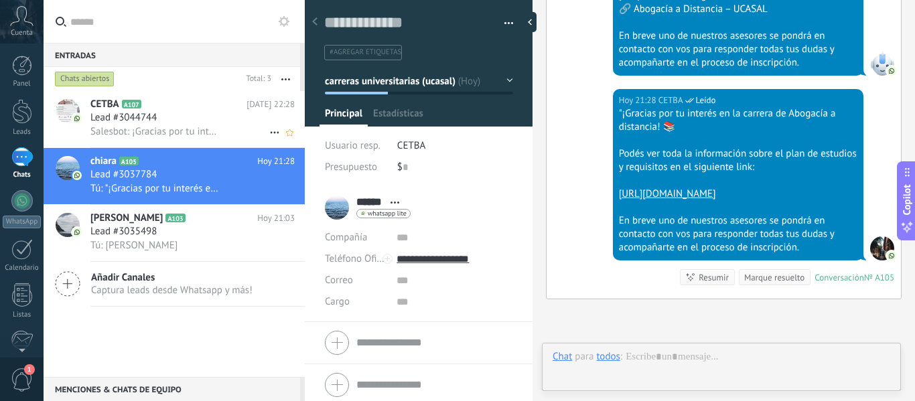
scroll to position [20, 0]
click at [212, 117] on div "Lead #3044744" at bounding box center [192, 117] width 204 height 13
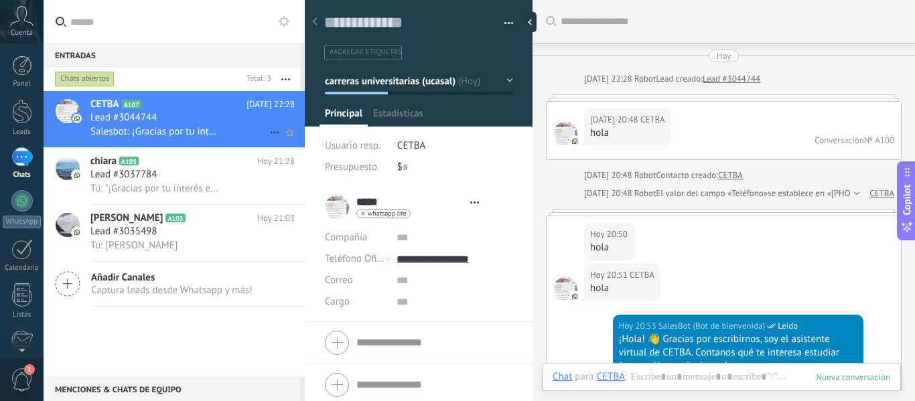
type textarea "**********"
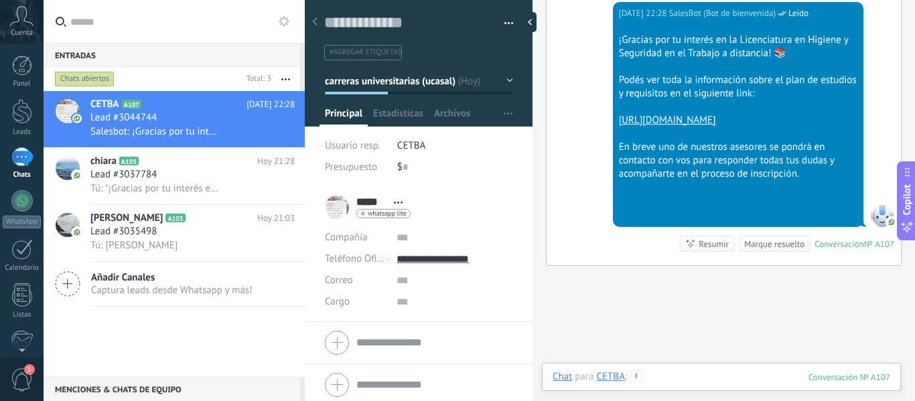
click at [684, 379] on div at bounding box center [722, 391] width 338 height 40
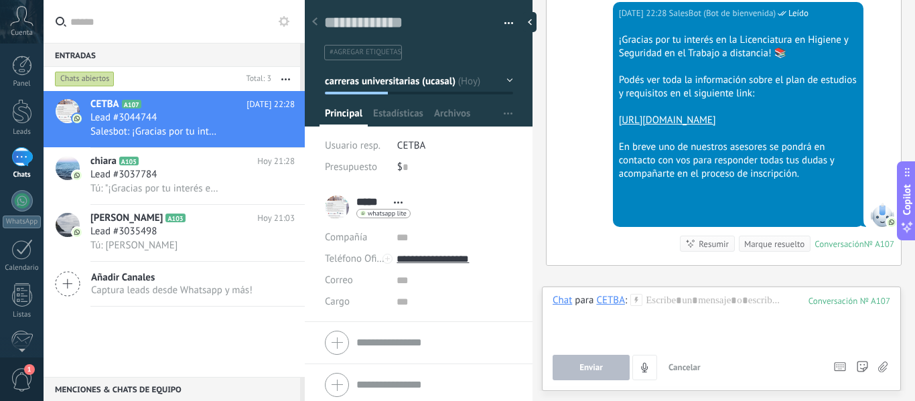
click at [112, 80] on div "Chats abiertos" at bounding box center [85, 79] width 60 height 16
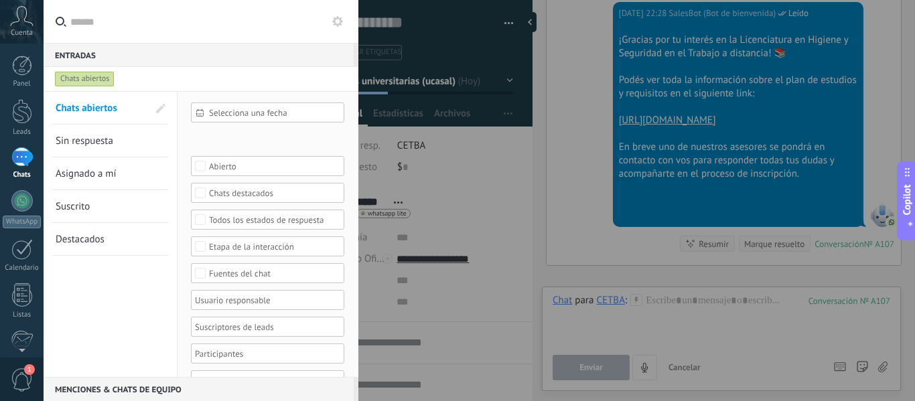
click at [106, 142] on span "Sin respuesta" at bounding box center [85, 141] width 58 height 13
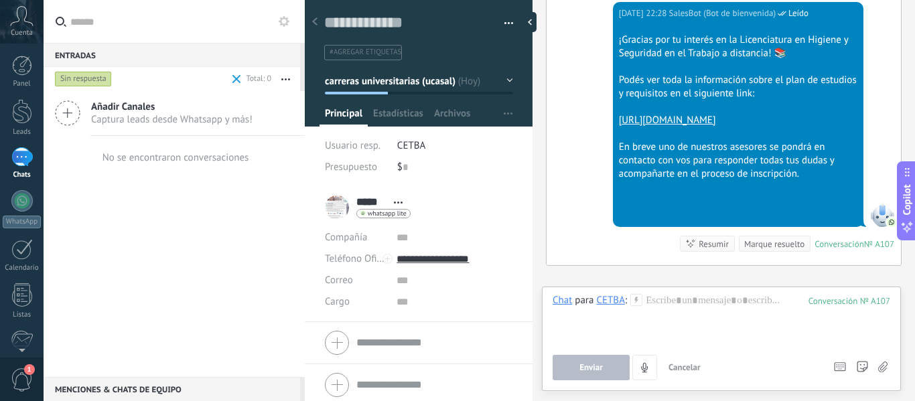
click at [89, 81] on div "Sin respuesta" at bounding box center [83, 79] width 57 height 16
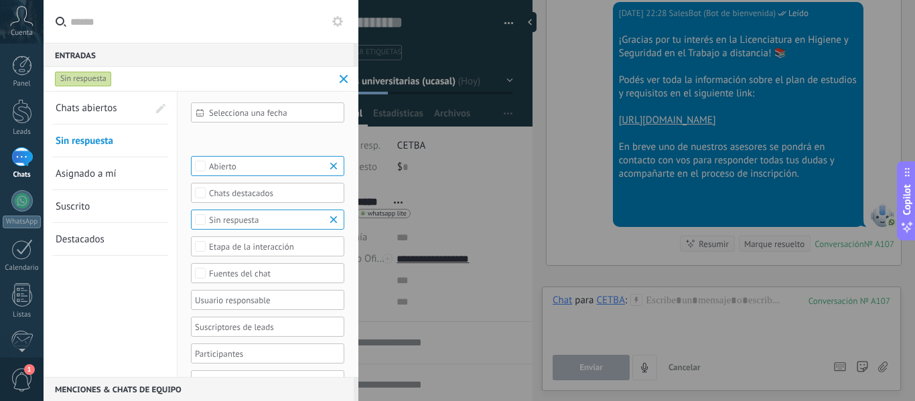
click at [96, 108] on span "Chats abiertos" at bounding box center [87, 108] width 62 height 13
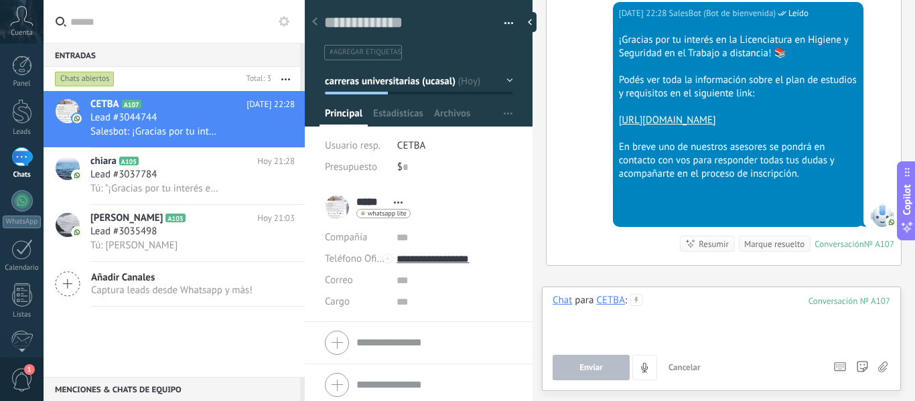
click at [701, 321] on div at bounding box center [722, 319] width 338 height 51
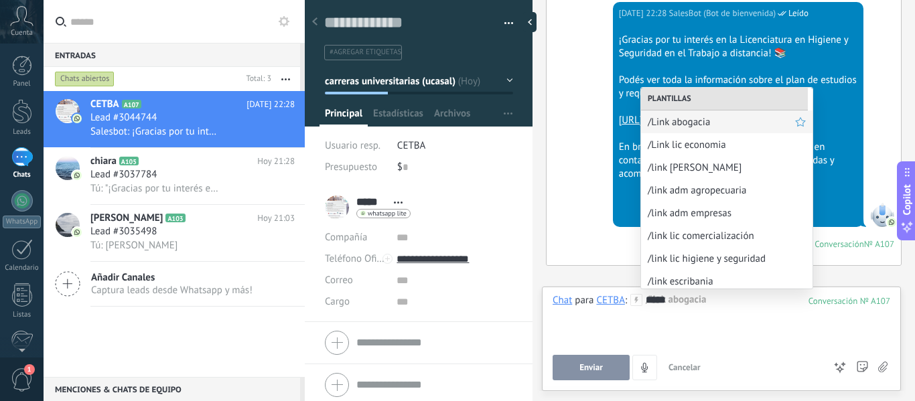
click at [752, 121] on span "/Link abogacia" at bounding box center [721, 122] width 147 height 13
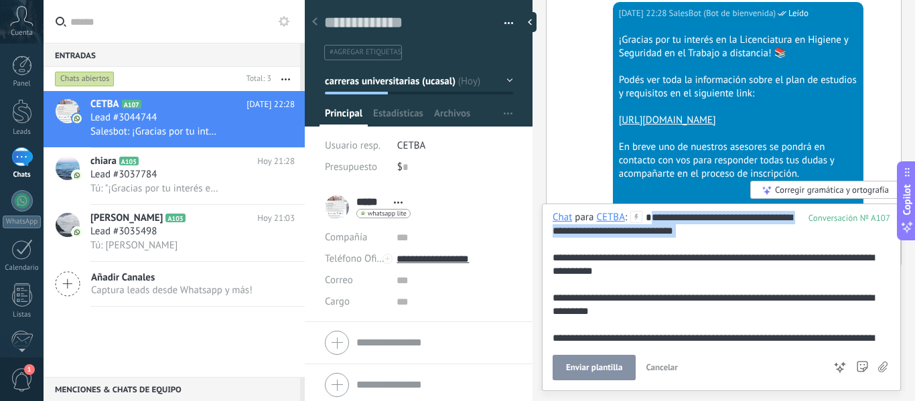
drag, startPoint x: 570, startPoint y: 246, endPoint x: 524, endPoint y: 230, distance: 48.7
click at [524, 230] on div "Guardar y crear Imprimir Administrar etiquetas" at bounding box center [610, 200] width 610 height 401
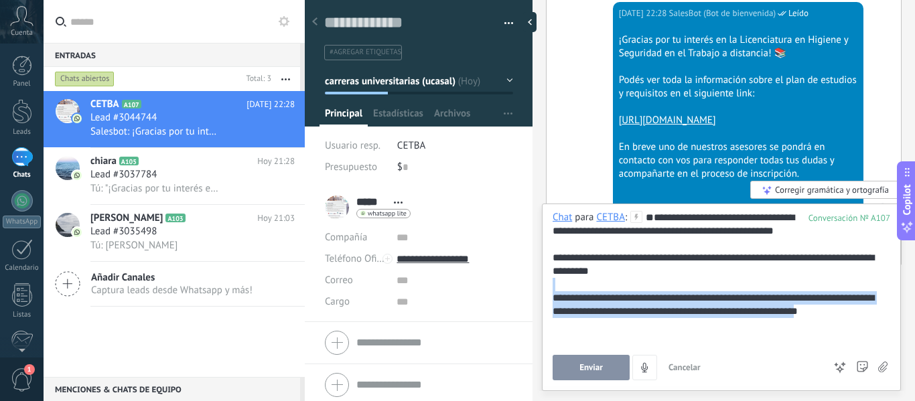
scroll to position [27, 0]
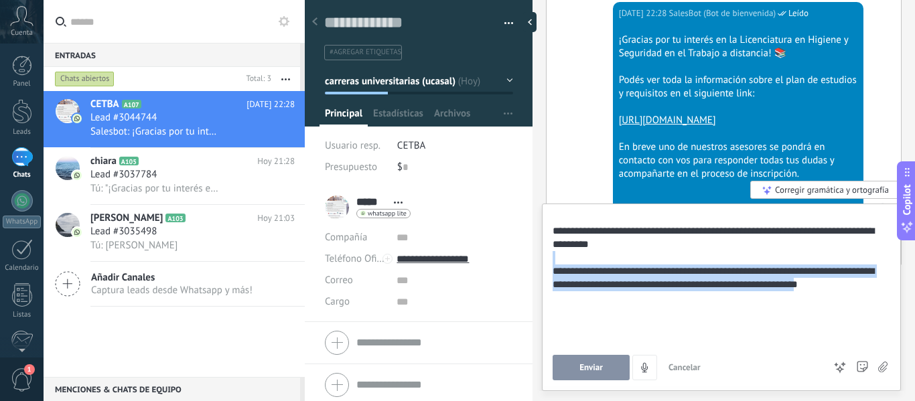
drag, startPoint x: 561, startPoint y: 316, endPoint x: 665, endPoint y: 354, distance: 110.6
click at [665, 354] on div "**********" at bounding box center [722, 296] width 338 height 170
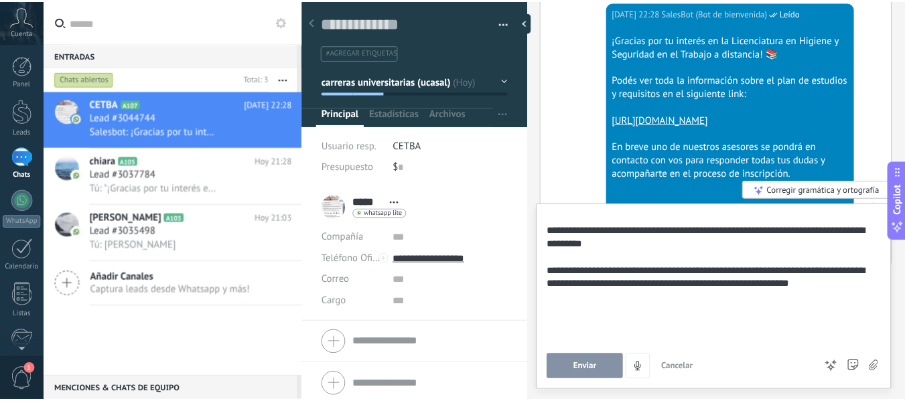
scroll to position [0, 0]
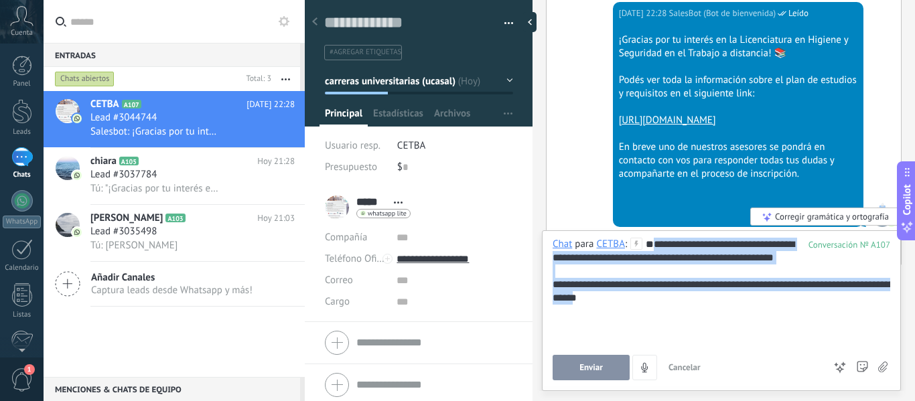
drag, startPoint x: 714, startPoint y: 332, endPoint x: 535, endPoint y: 275, distance: 187.7
click at [535, 275] on div "Guardar y crear Imprimir Administrar etiquetas" at bounding box center [610, 200] width 610 height 401
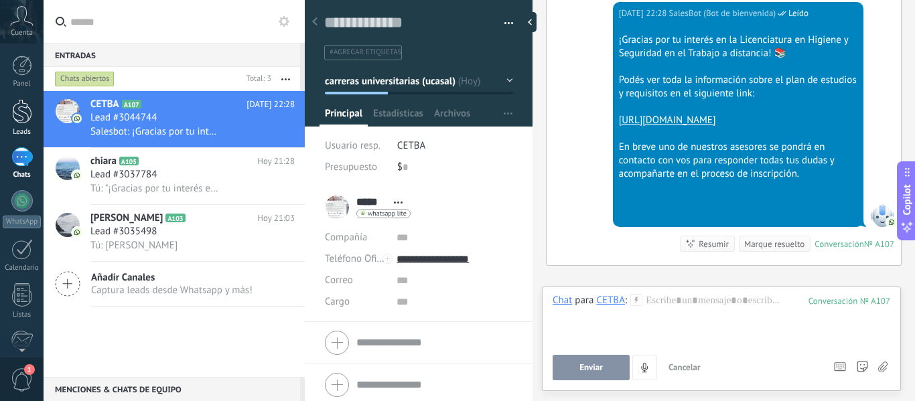
click at [17, 111] on div at bounding box center [22, 111] width 20 height 25
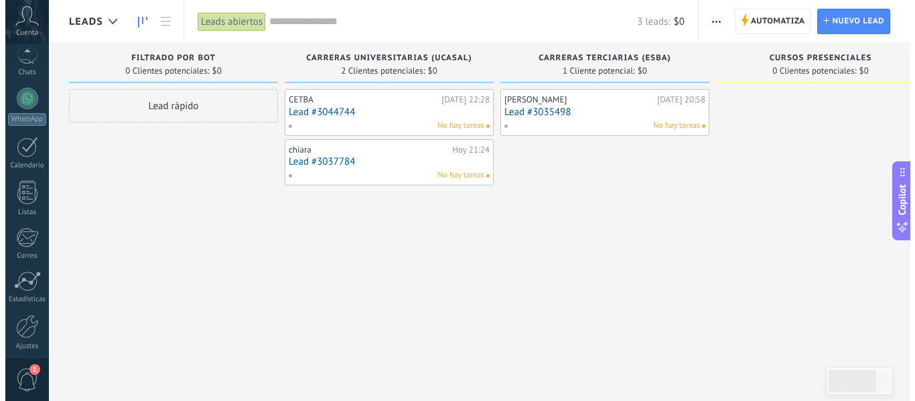
scroll to position [156, 0]
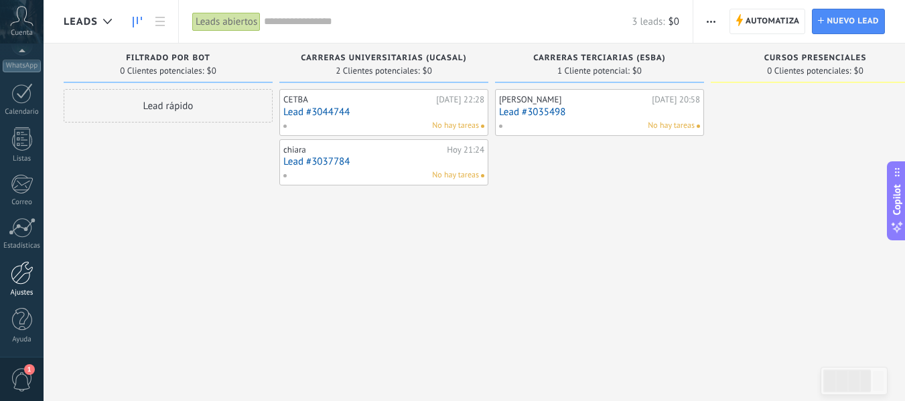
click at [21, 272] on div at bounding box center [22, 272] width 23 height 23
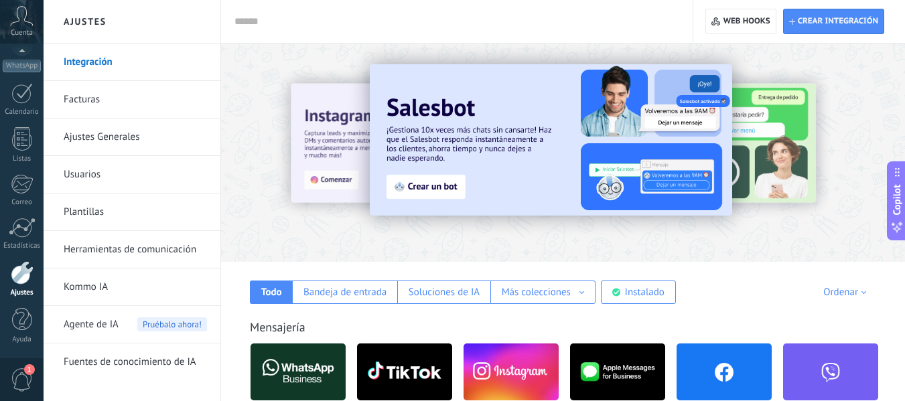
click at [92, 213] on link "Plantillas" at bounding box center [135, 213] width 143 height 38
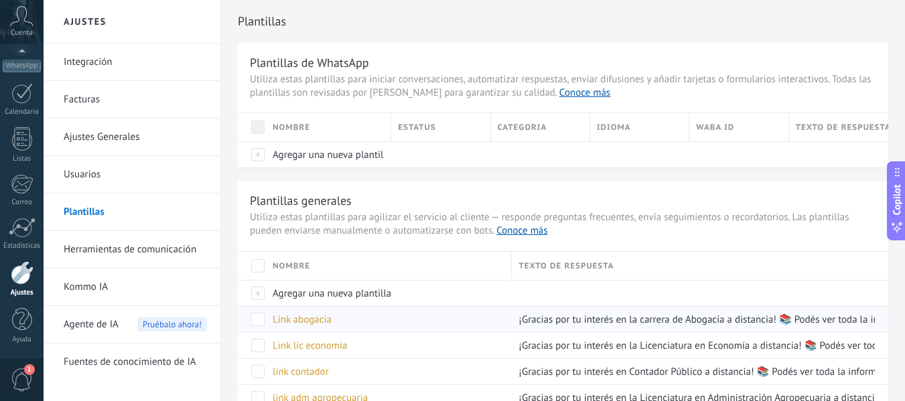
click at [306, 320] on span "Link abogacia" at bounding box center [302, 320] width 59 height 13
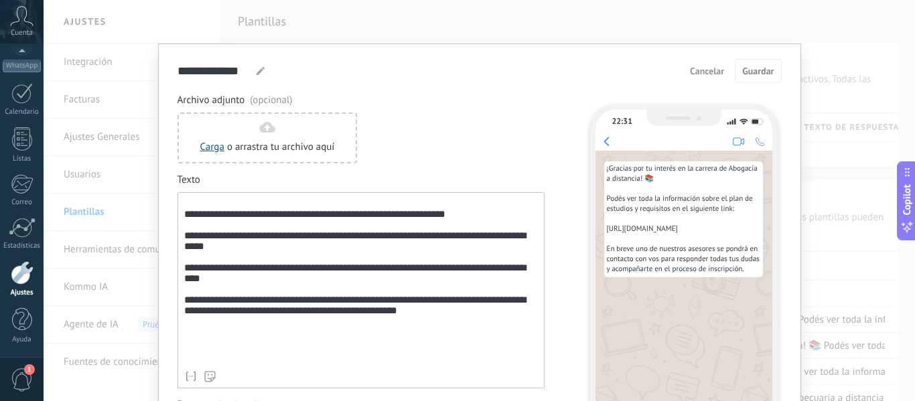
click at [366, 29] on div "**********" at bounding box center [480, 200] width 872 height 401
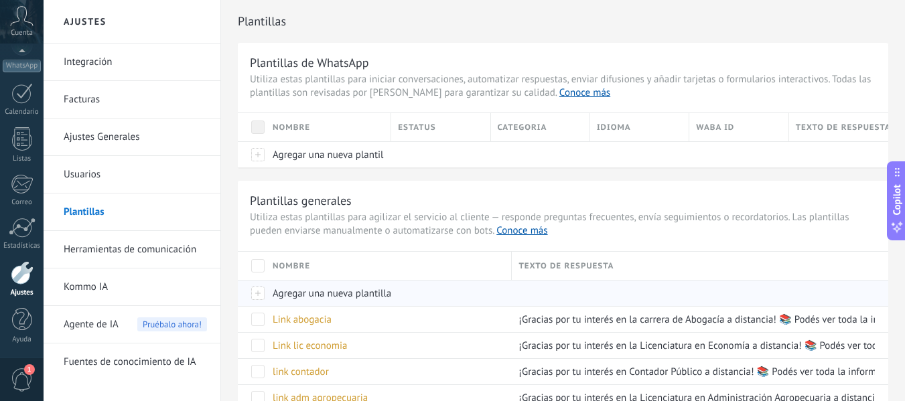
click at [316, 301] on div "Agregar una nueva plantilla" at bounding box center [385, 293] width 239 height 25
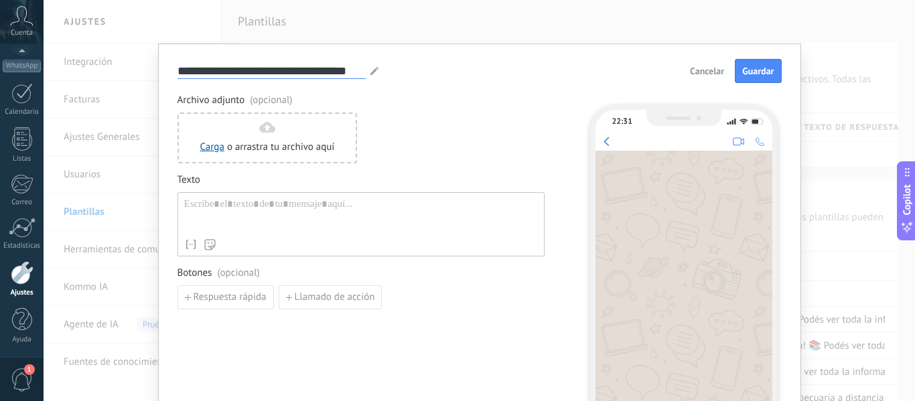
click at [321, 65] on input "**********" at bounding box center [272, 70] width 188 height 15
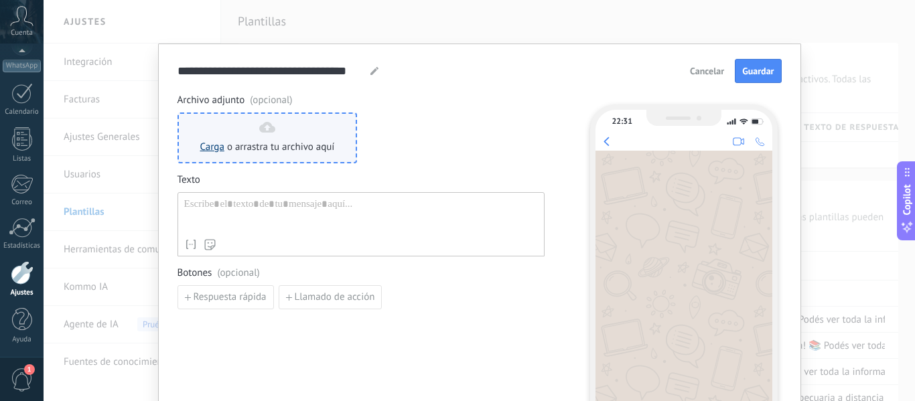
click at [216, 147] on link "Carga" at bounding box center [212, 147] width 24 height 13
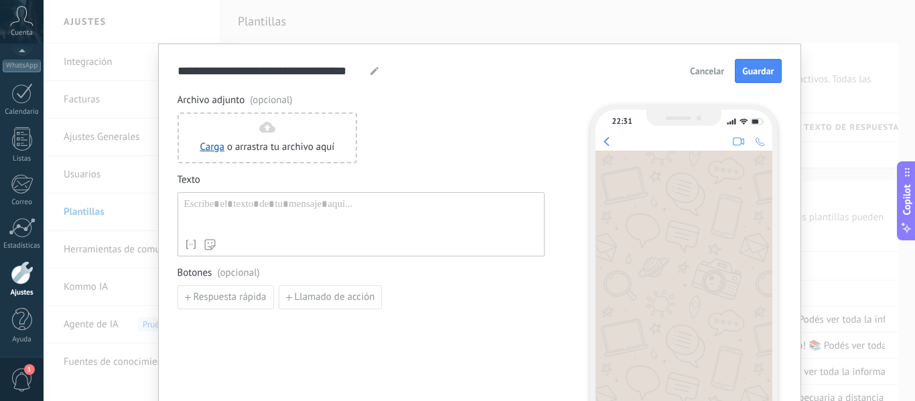
click at [371, 72] on use at bounding box center [375, 71] width 8 height 8
type input "*"
type input "**********"
click at [246, 215] on div at bounding box center [361, 215] width 354 height 34
click at [766, 67] on span "Guardar" at bounding box center [757, 70] width 31 height 9
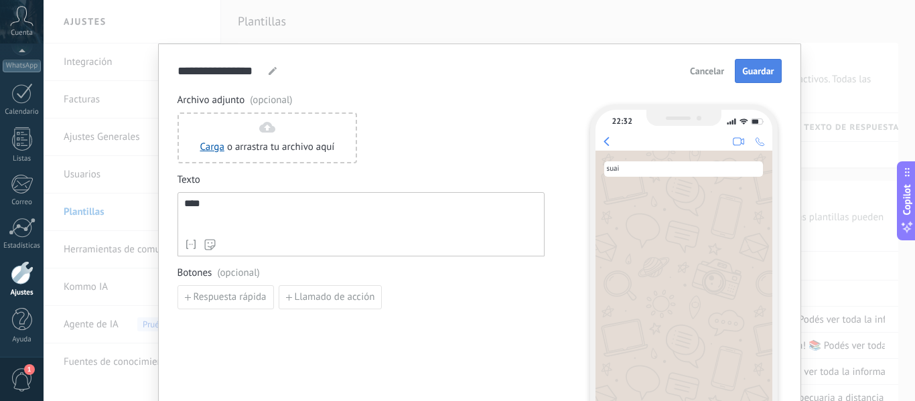
click at [767, 76] on span "Guardar" at bounding box center [757, 70] width 31 height 9
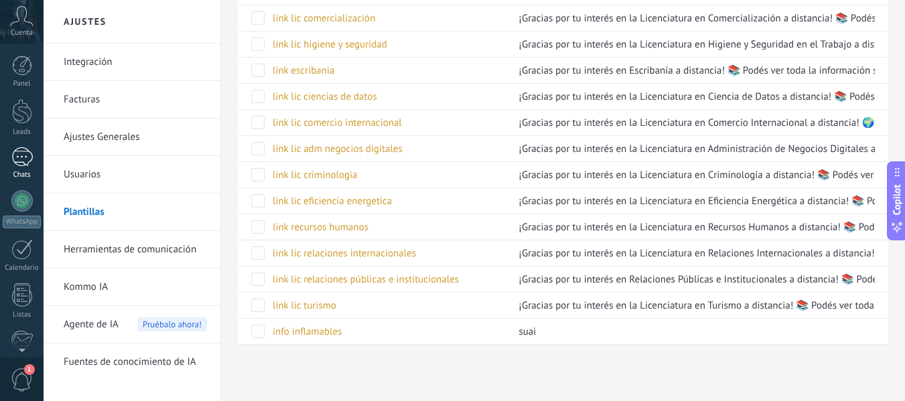
click at [29, 155] on div "1" at bounding box center [21, 156] width 21 height 19
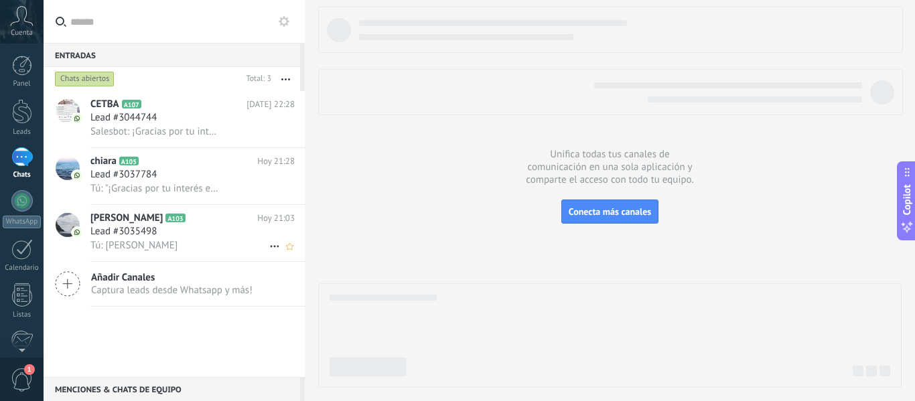
click at [207, 222] on h2 "[PERSON_NAME] A103" at bounding box center [173, 218] width 167 height 13
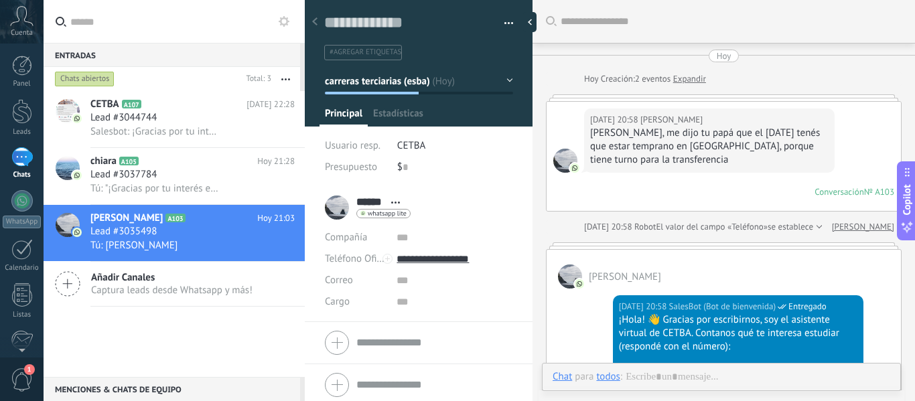
type textarea "**********"
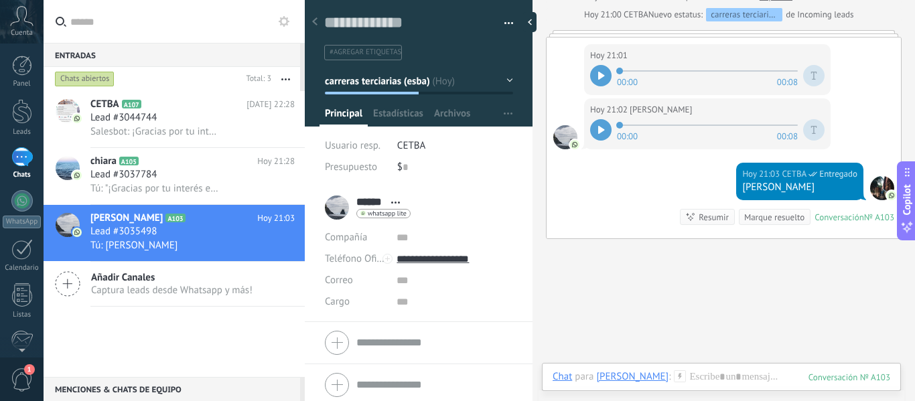
click at [672, 368] on div "Chat Correo Nota Tarea Chat para [PERSON_NAME] : 103 Enviar Cancelar Rastrear c…" at bounding box center [721, 387] width 359 height 48
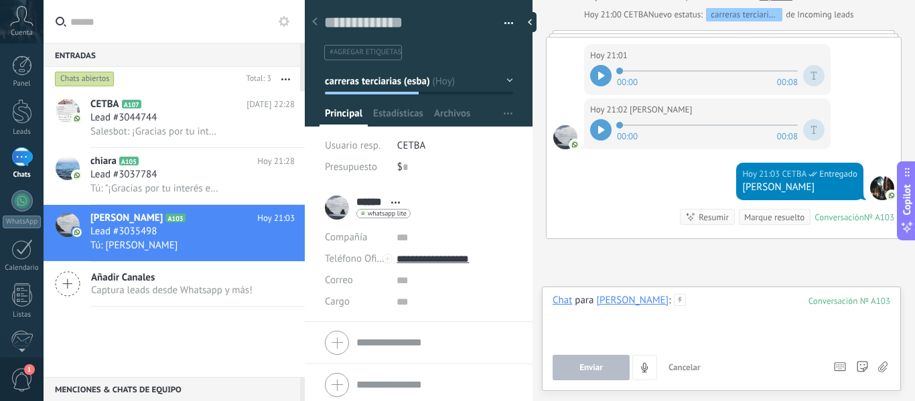
click at [662, 342] on div at bounding box center [722, 319] width 338 height 51
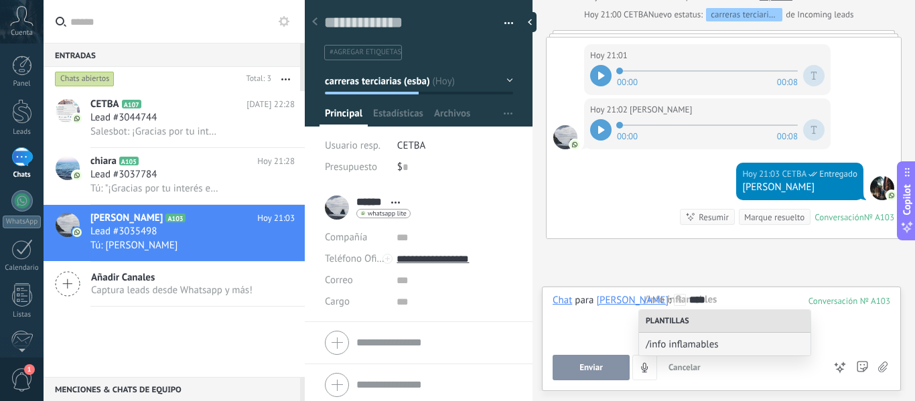
click at [662, 342] on span "/info inflamables" at bounding box center [725, 344] width 158 height 13
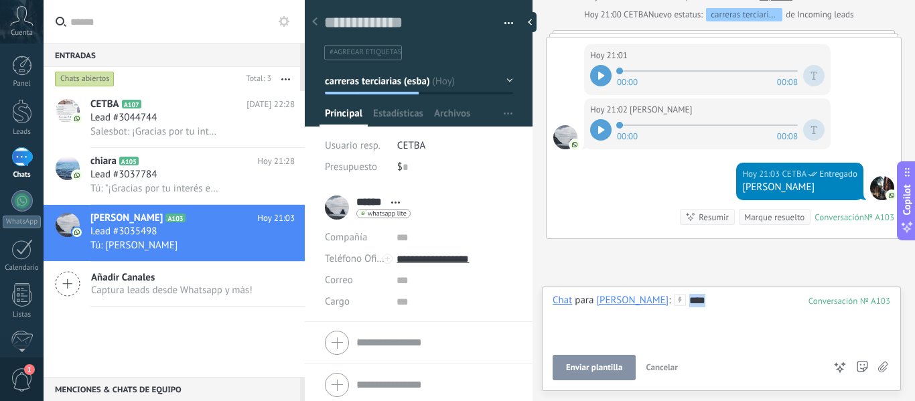
drag, startPoint x: 682, startPoint y: 323, endPoint x: 638, endPoint y: 302, distance: 48.9
click at [638, 302] on div "Chat para [PERSON_NAME] : 103 ****" at bounding box center [722, 319] width 338 height 51
click at [218, 174] on div "Lead #3037784" at bounding box center [192, 174] width 204 height 13
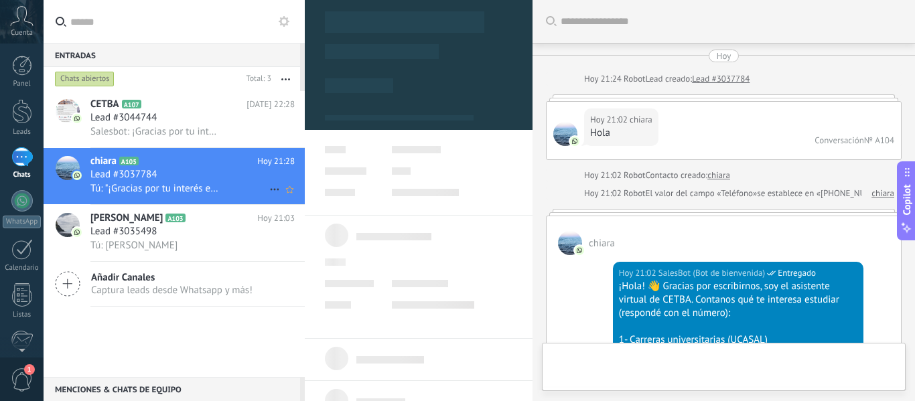
type textarea "**********"
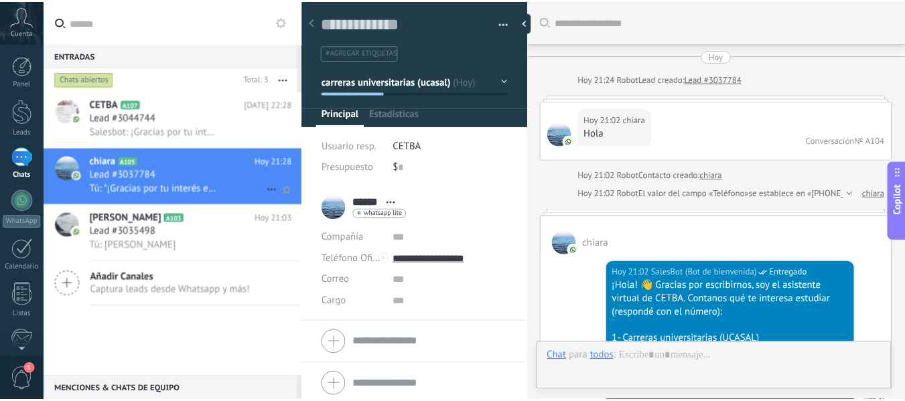
scroll to position [2009, 0]
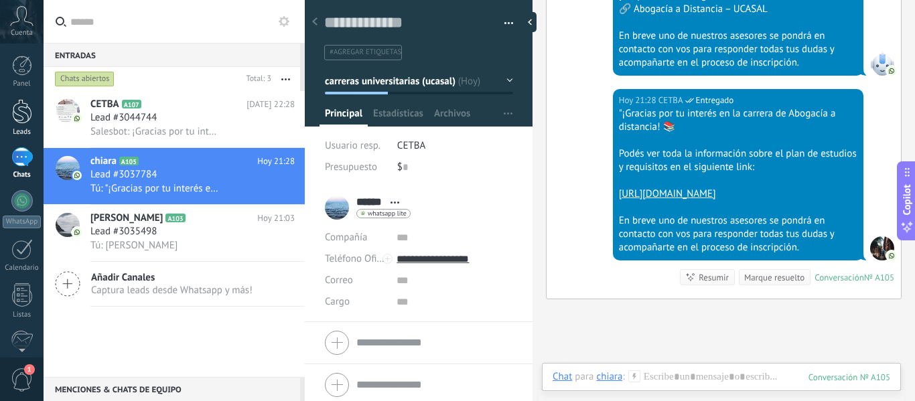
click at [25, 116] on div at bounding box center [22, 111] width 20 height 25
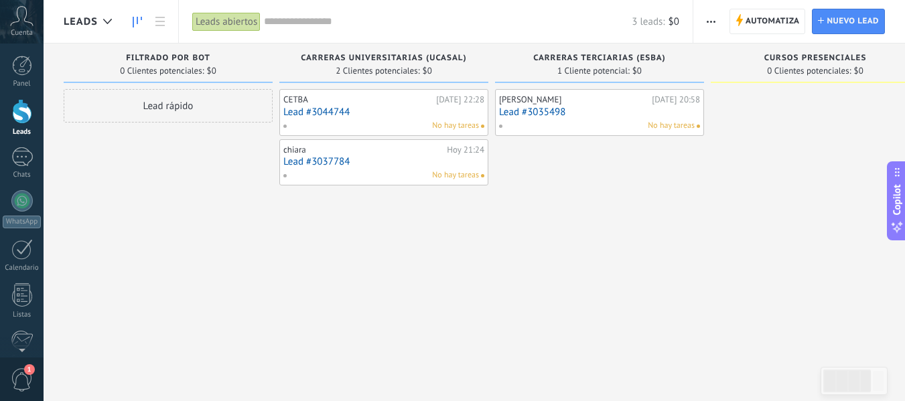
click at [714, 23] on span "button" at bounding box center [711, 21] width 9 height 25
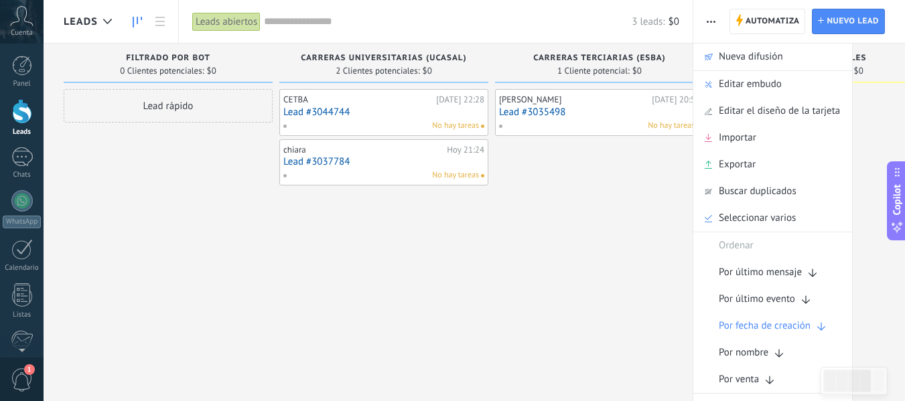
click at [614, 204] on div "[PERSON_NAME][DATE] 20:58 Lead #3035498 No hay tareas" at bounding box center [599, 202] width 209 height 226
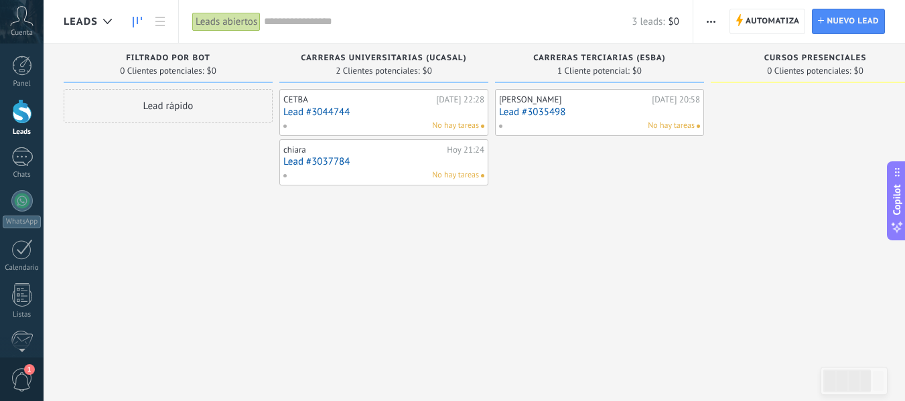
click at [720, 22] on button "button" at bounding box center [710, 21] width 19 height 25
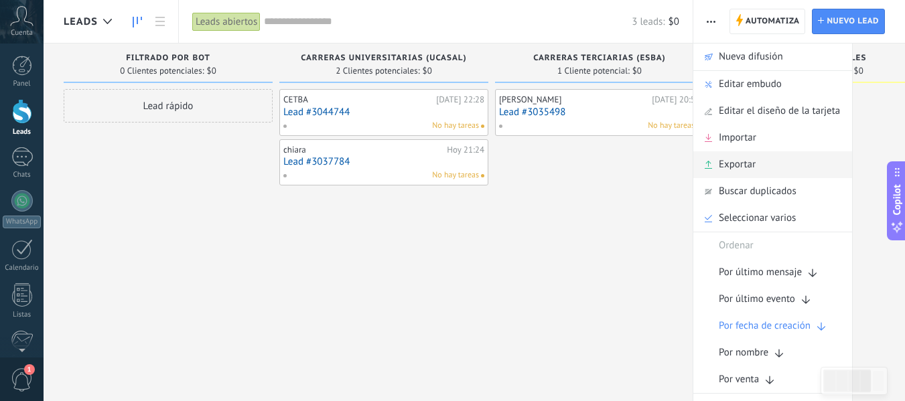
click at [738, 161] on span "Exportar" at bounding box center [737, 164] width 37 height 27
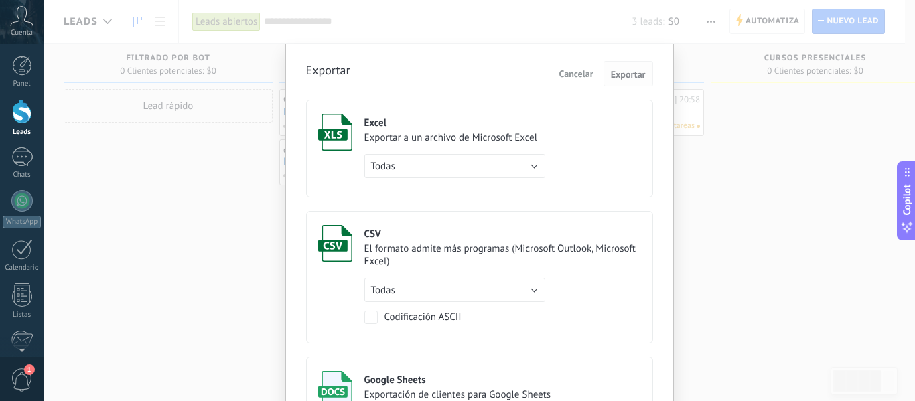
click at [617, 72] on span "Exportar" at bounding box center [628, 74] width 35 height 9
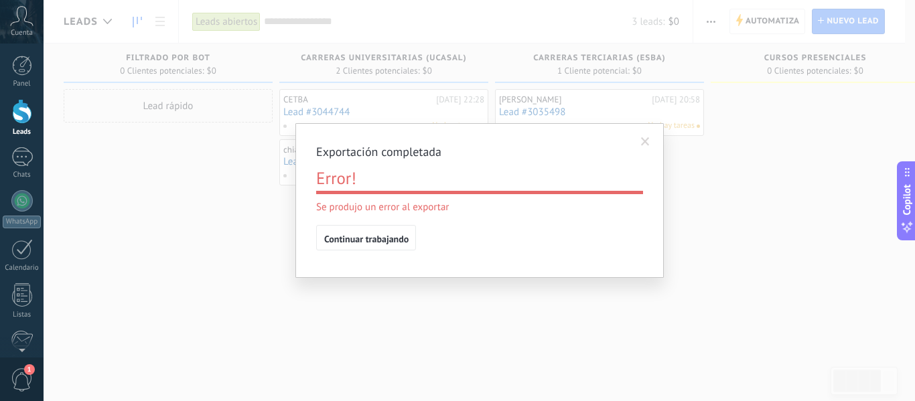
click at [643, 136] on span at bounding box center [645, 142] width 22 height 23
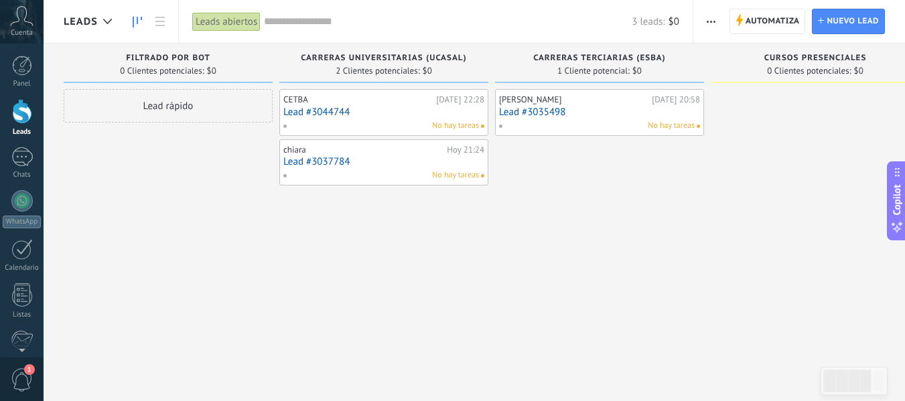
click at [13, 27] on div "Cuenta" at bounding box center [22, 22] width 44 height 44
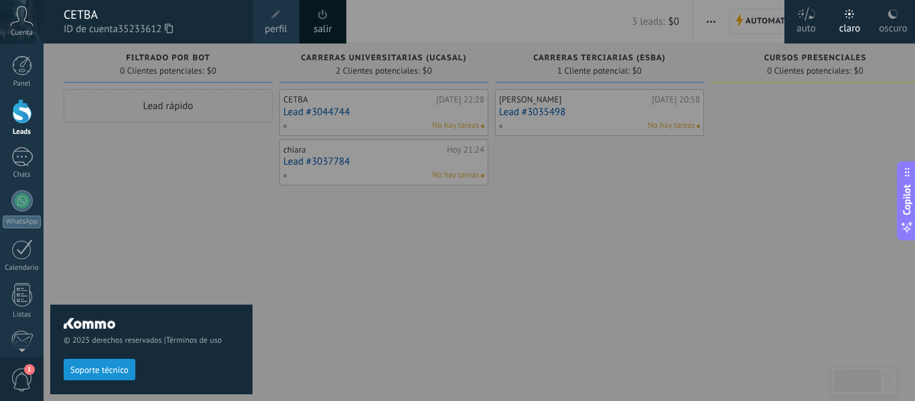
click at [113, 20] on div "CETBA" at bounding box center [152, 14] width 176 height 15
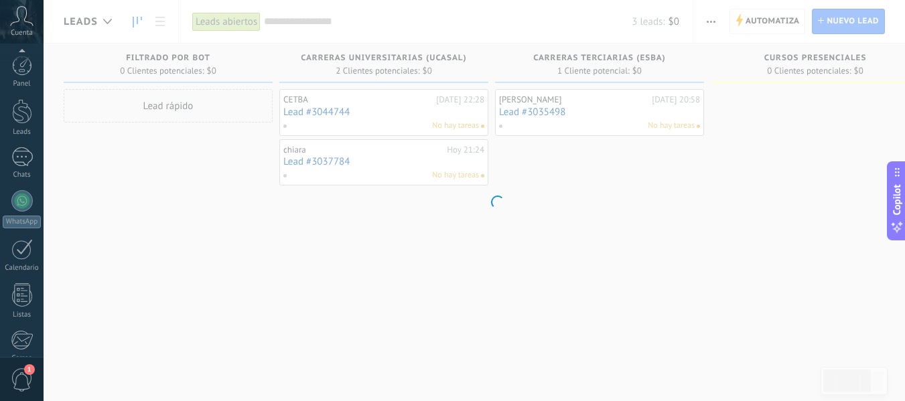
scroll to position [156, 0]
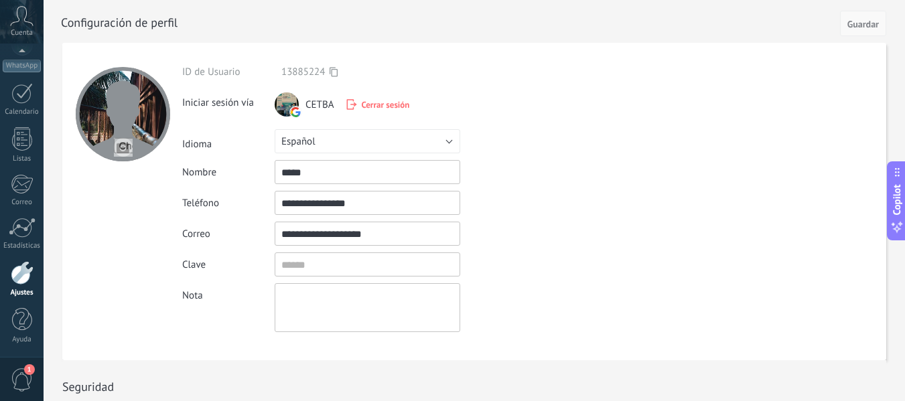
click at [850, 31] on button "Guardar" at bounding box center [863, 23] width 46 height 25
click at [863, 15] on button "Guardar" at bounding box center [863, 23] width 46 height 25
